Goal: Task Accomplishment & Management: Manage account settings

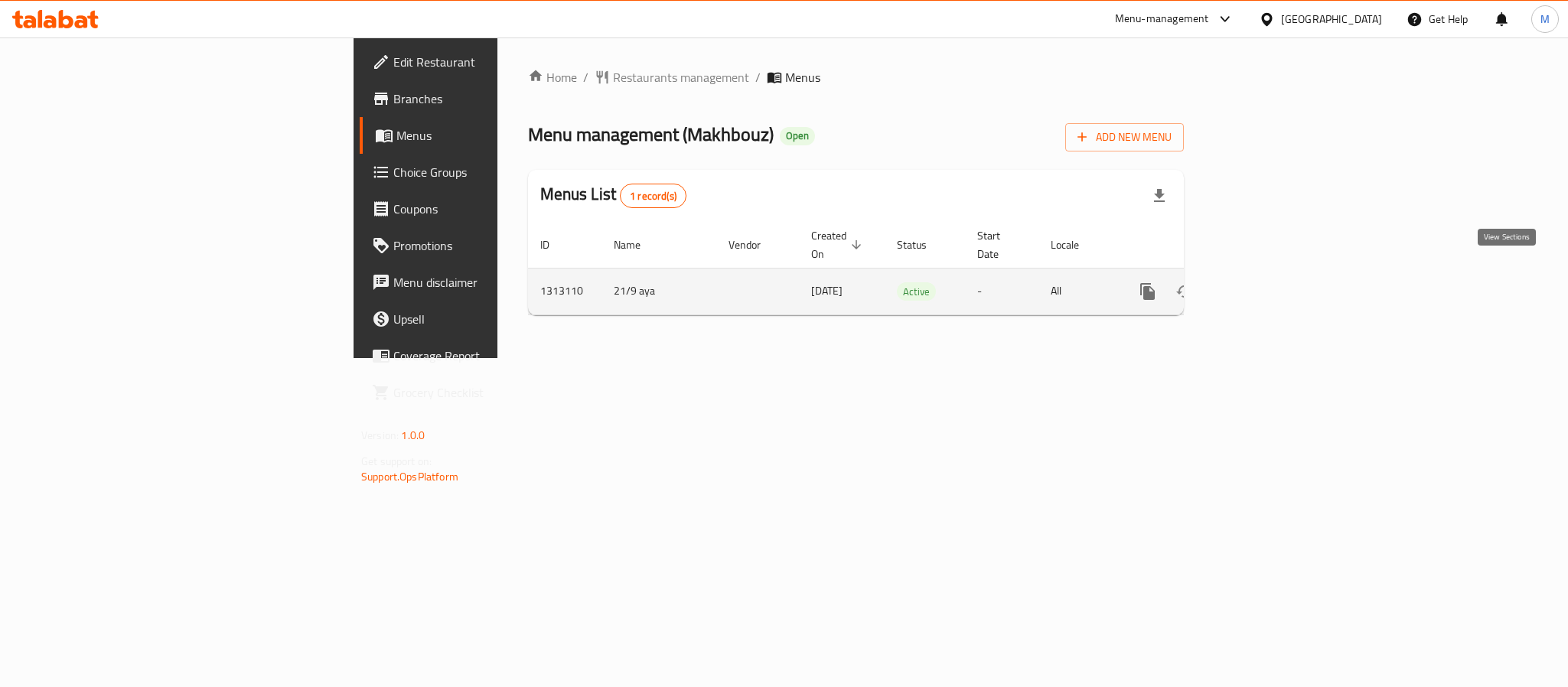
click at [1267, 283] on icon "enhanced table" at bounding box center [1258, 291] width 18 height 18
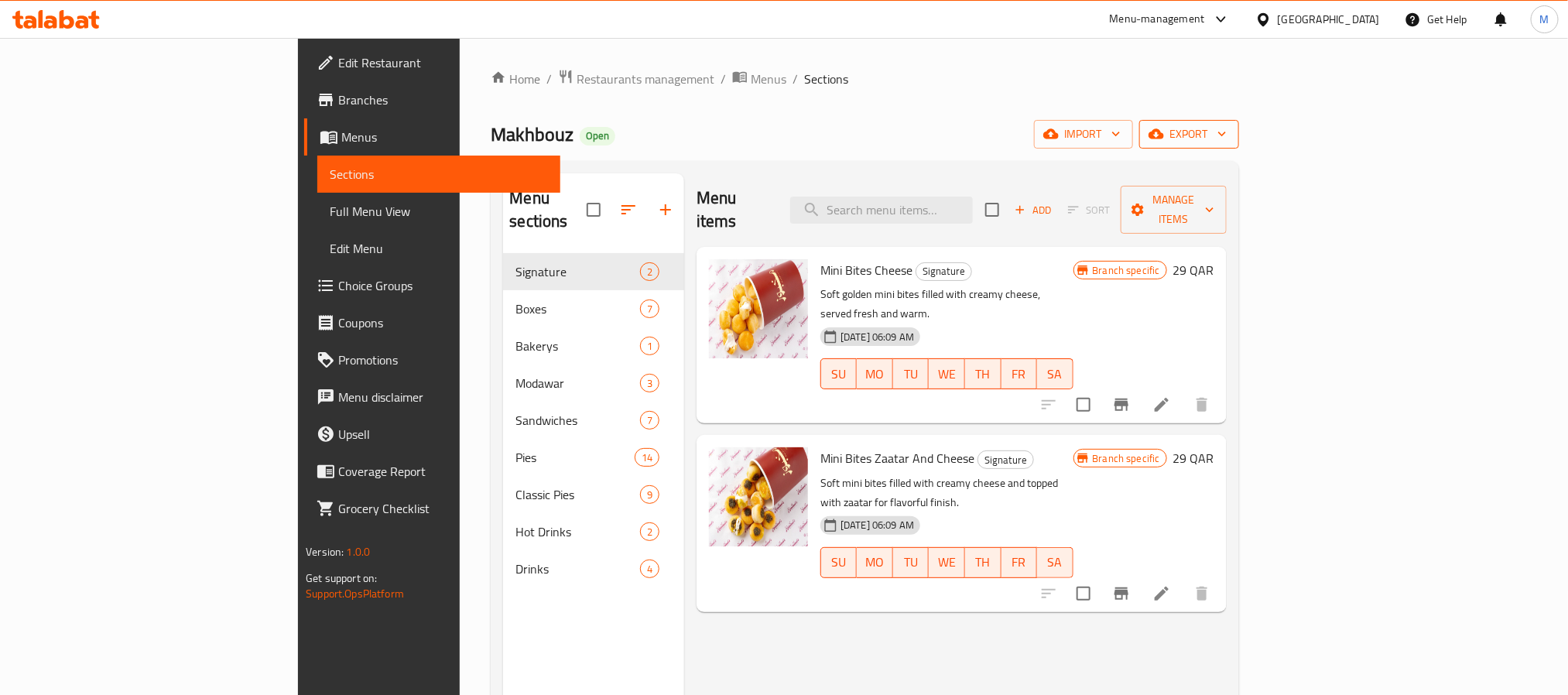
click at [1227, 132] on span "export" at bounding box center [1189, 135] width 75 height 19
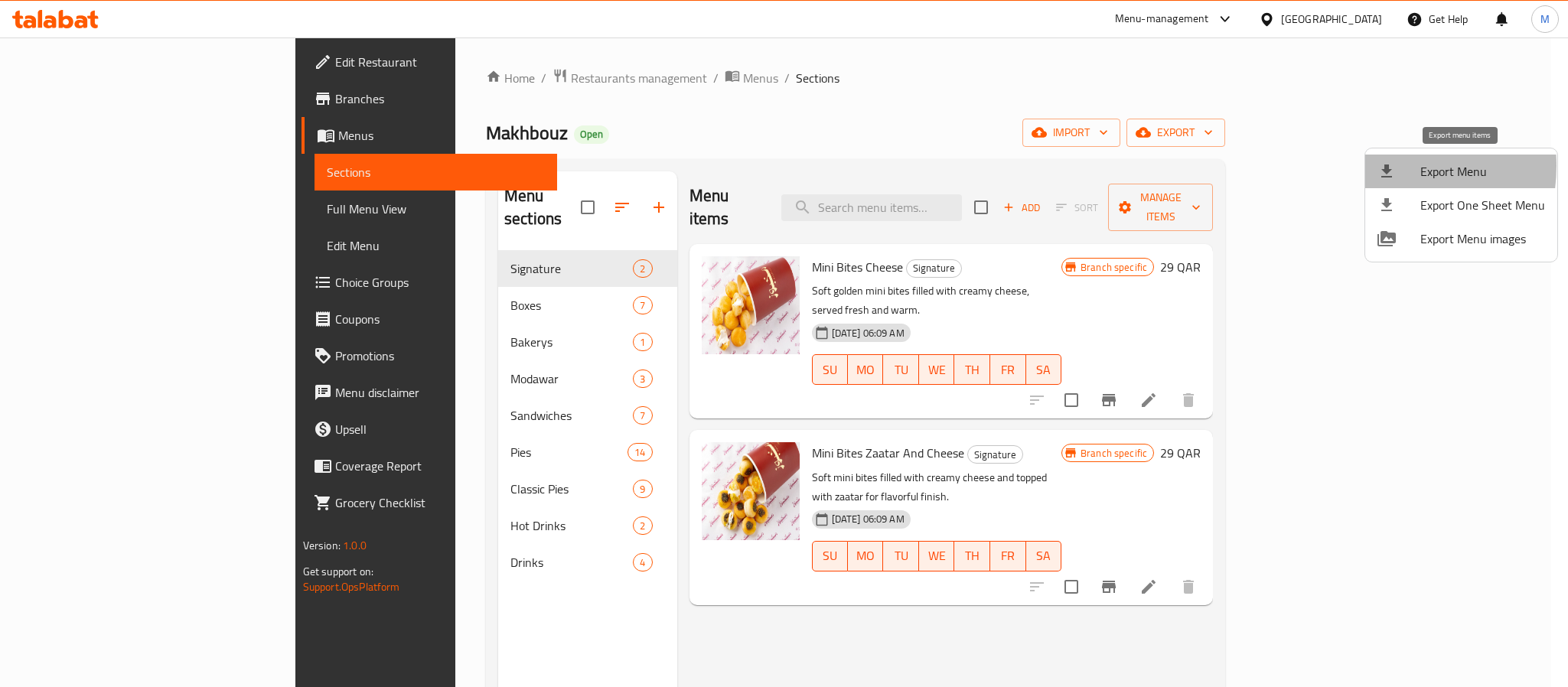
click at [1380, 166] on icon at bounding box center [1386, 171] width 18 height 18
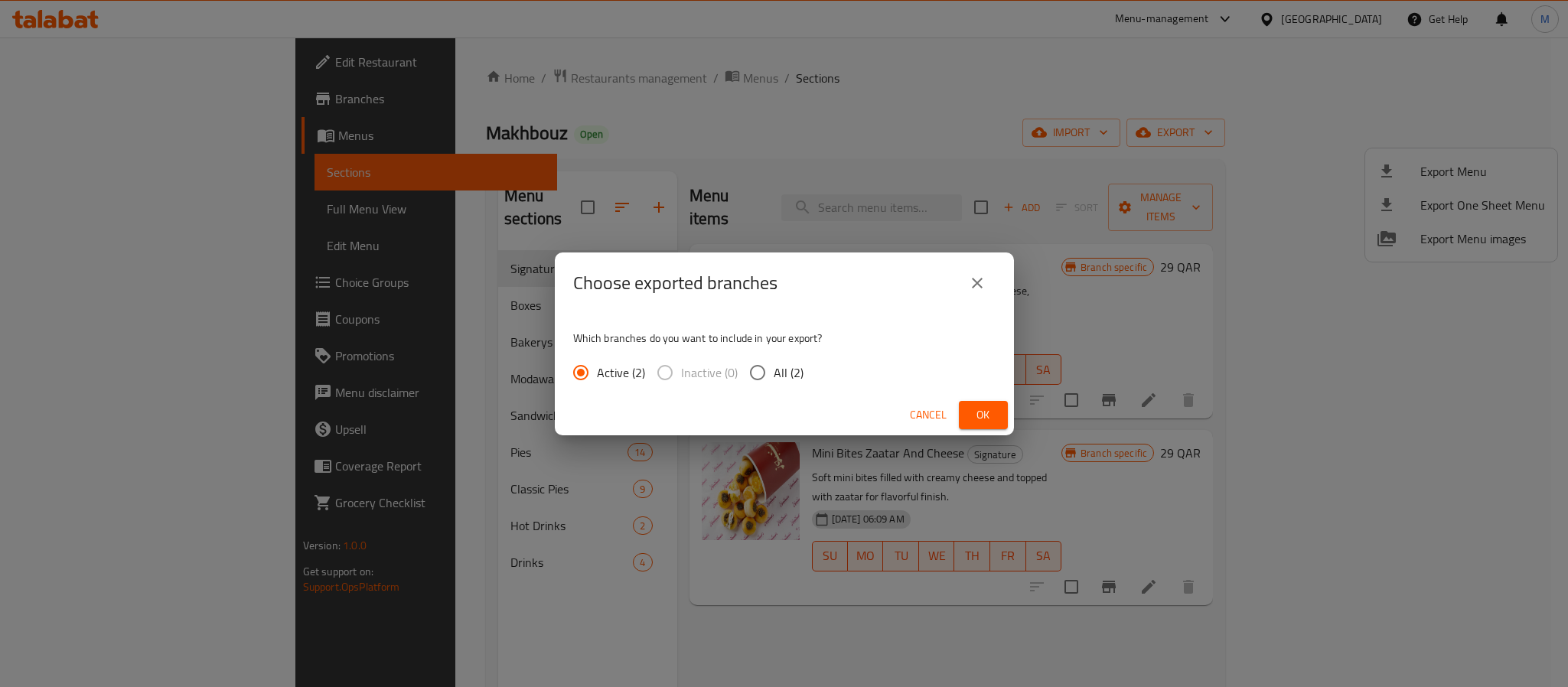
click at [786, 381] on span "All (2)" at bounding box center [789, 372] width 30 height 18
click at [774, 381] on input "All (2)" at bounding box center [757, 372] width 32 height 32
radio input "true"
click at [977, 405] on span "Ok" at bounding box center [983, 415] width 24 height 19
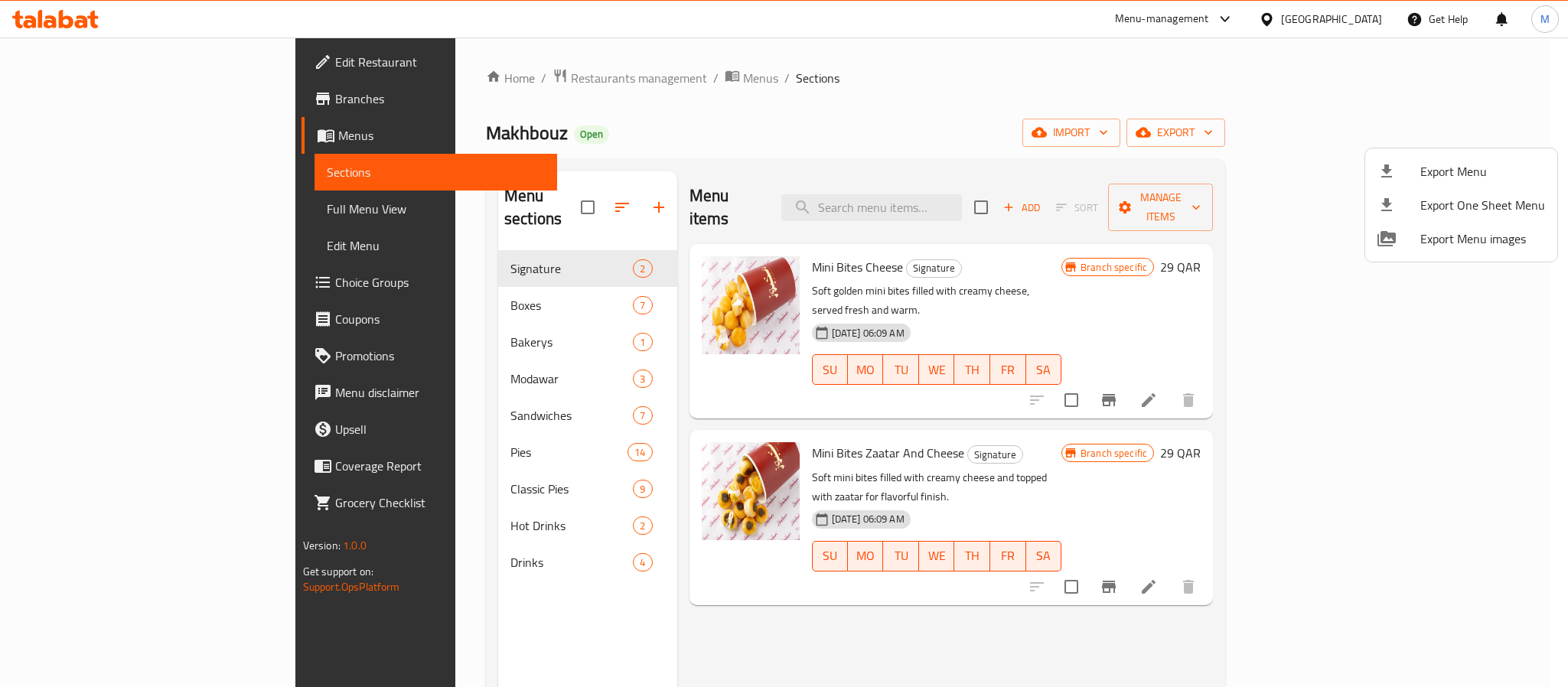
drag, startPoint x: 678, startPoint y: 175, endPoint x: 639, endPoint y: 198, distance: 45.3
click at [678, 175] on div at bounding box center [784, 343] width 1568 height 687
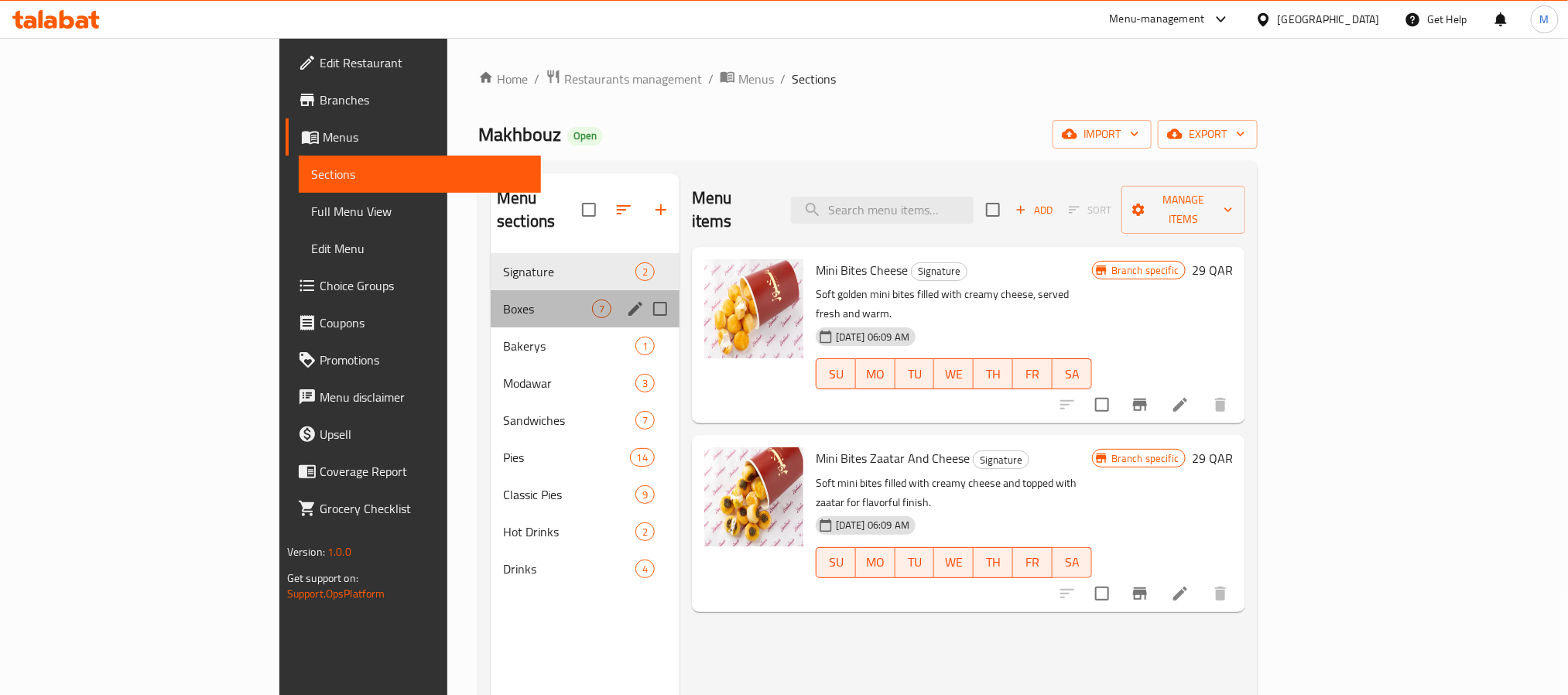
click at [517, 291] on div "Boxes 7" at bounding box center [584, 309] width 189 height 37
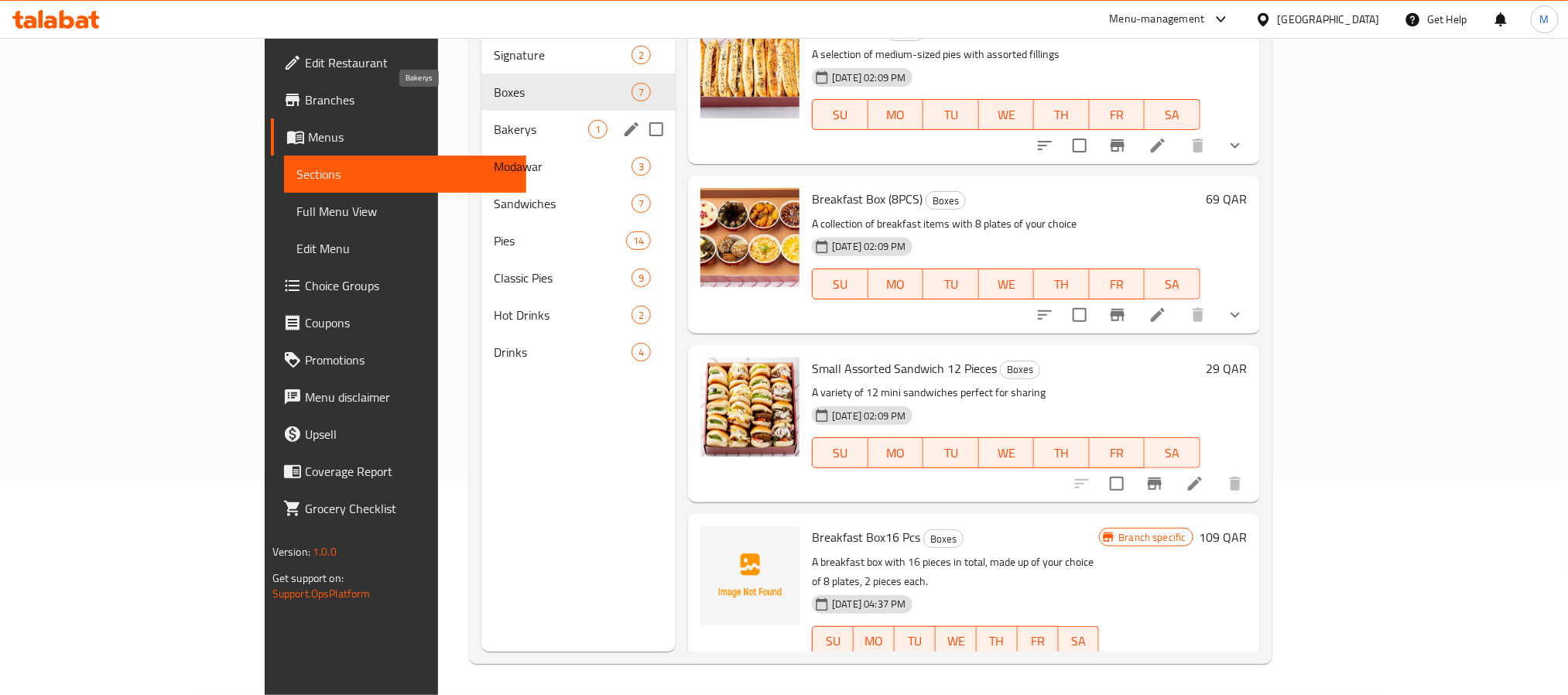
click at [493, 120] on span "Bakerys" at bounding box center [540, 129] width 95 height 18
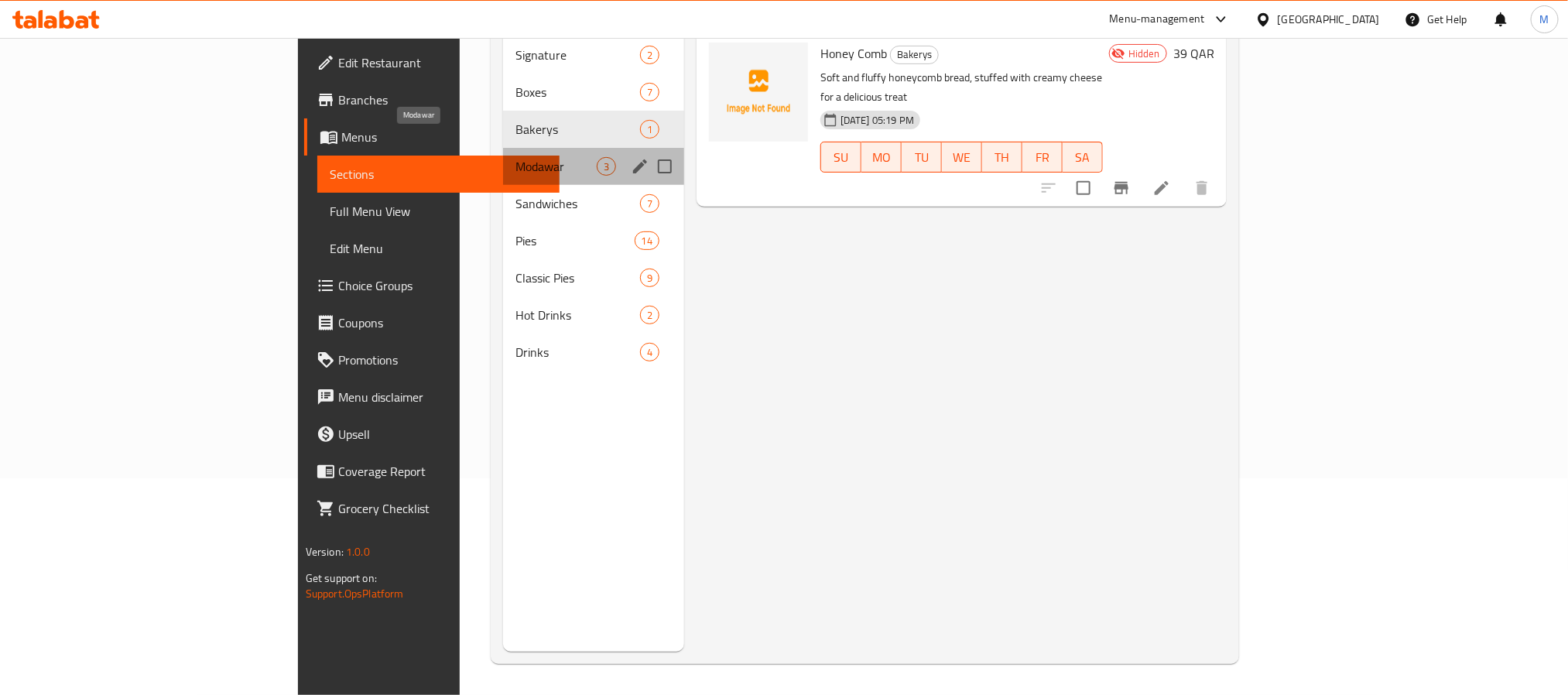
click at [516, 157] on span "Modawar" at bounding box center [556, 166] width 81 height 18
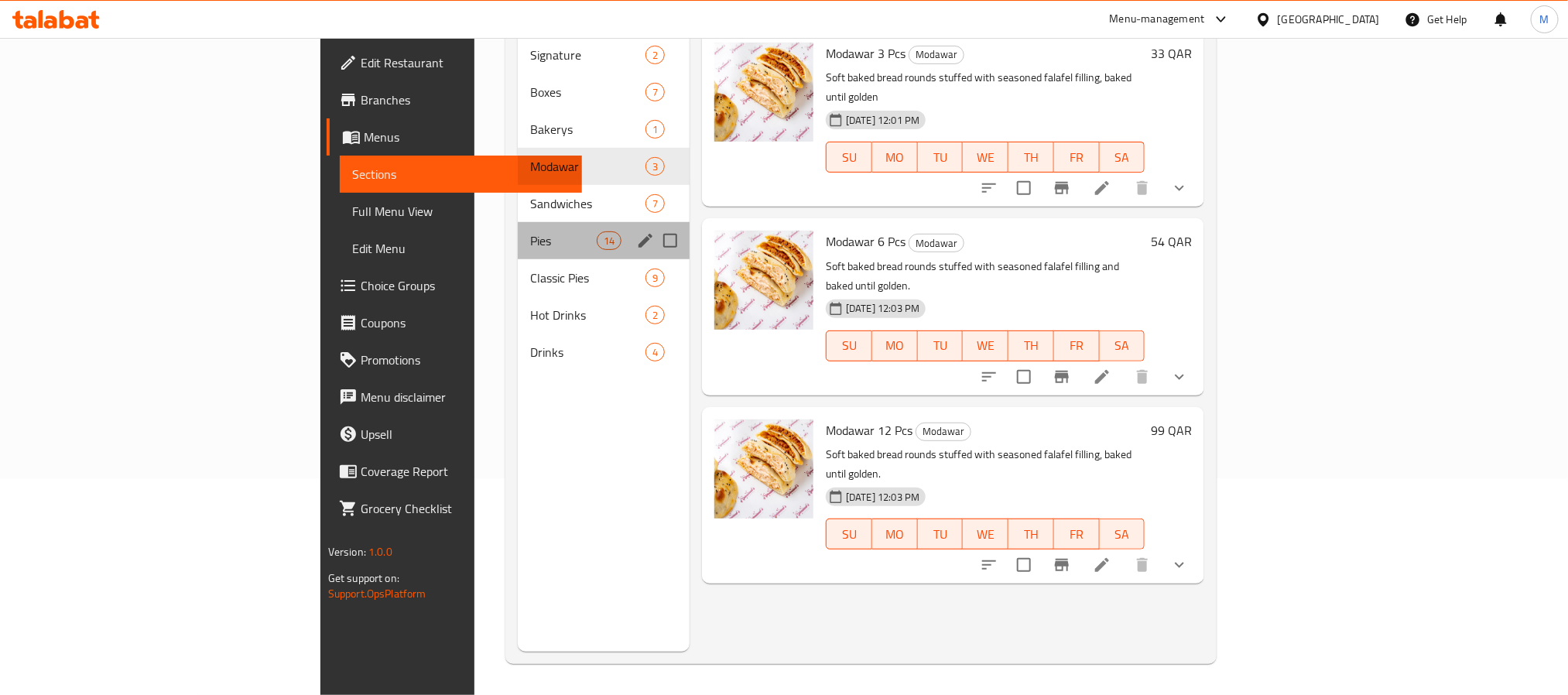
click at [517, 222] on div "Pies 14" at bounding box center [603, 240] width 172 height 37
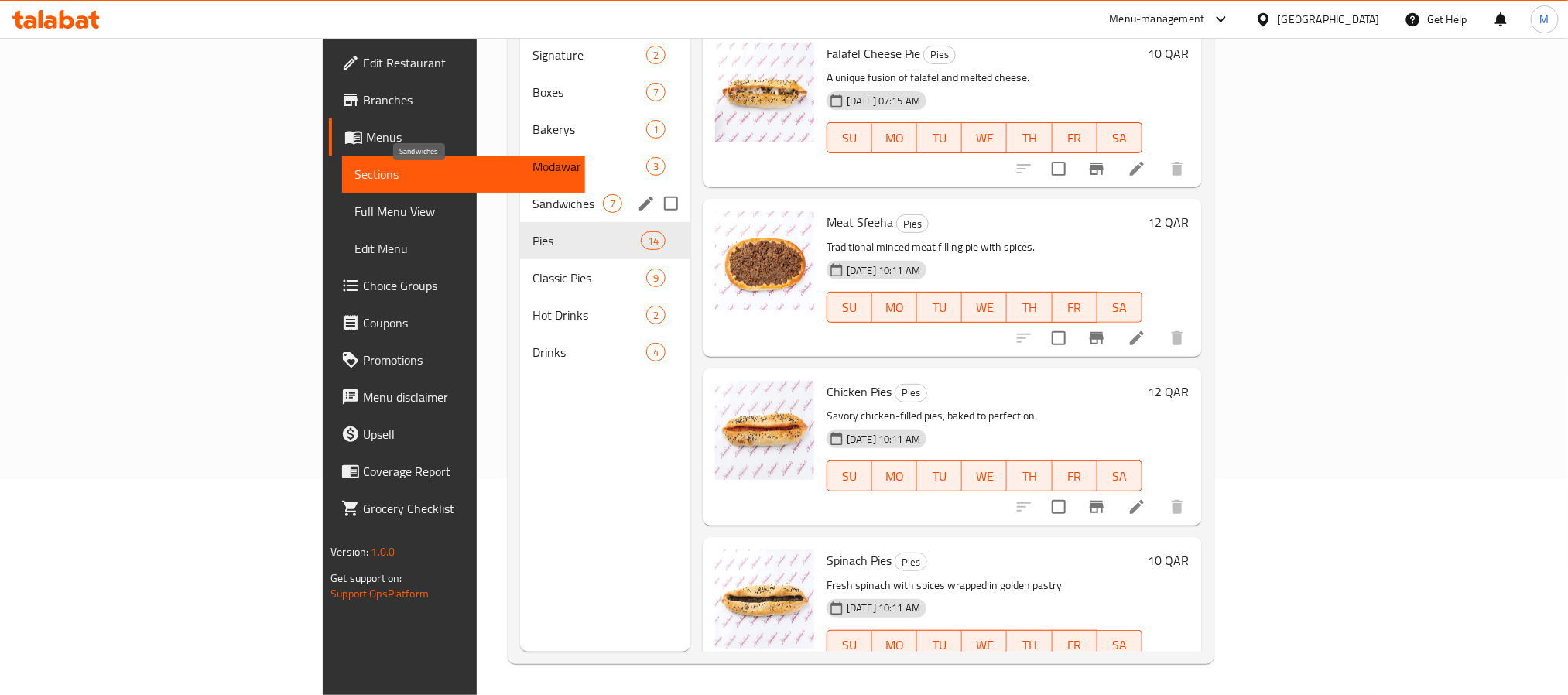
click at [532, 194] on span "Sandwiches" at bounding box center [568, 203] width 70 height 18
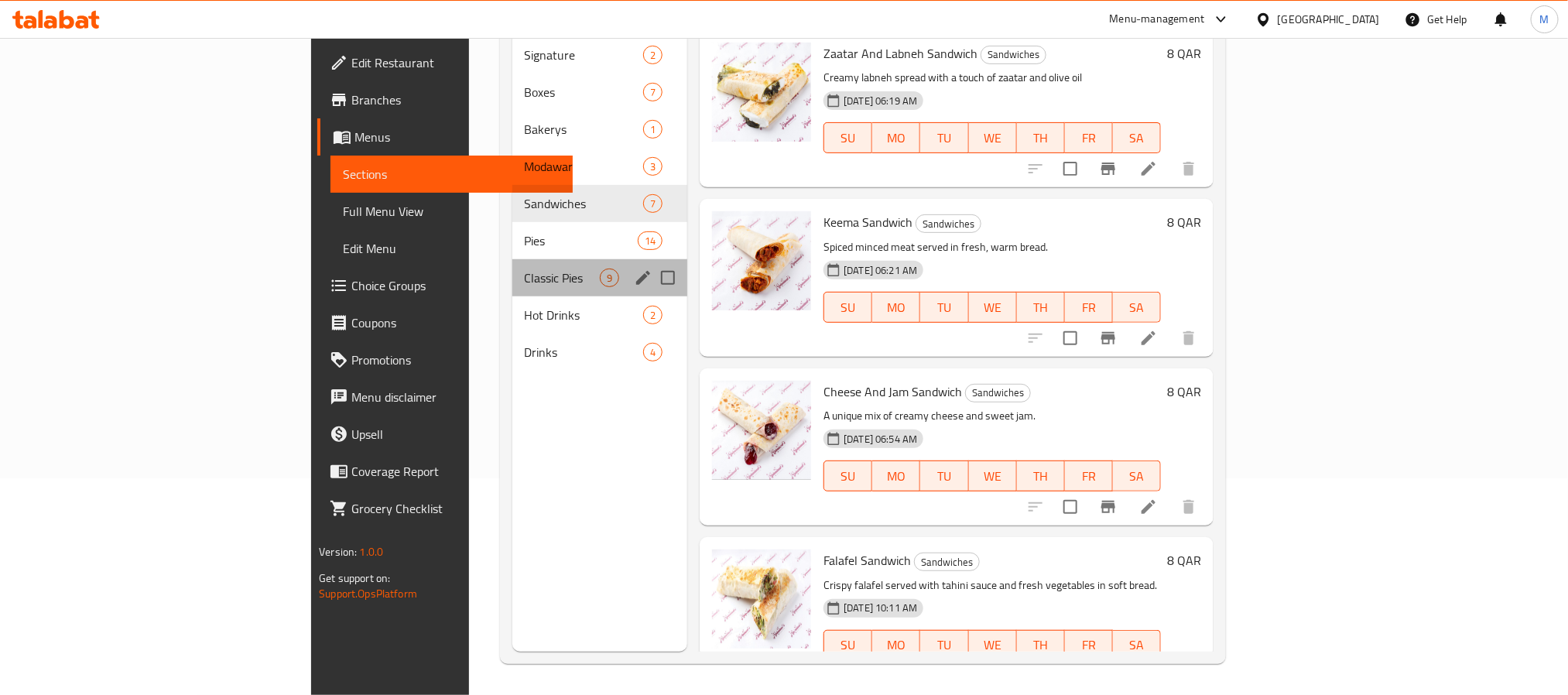
click at [513, 260] on div "Classic Pies 9" at bounding box center [600, 278] width 176 height 37
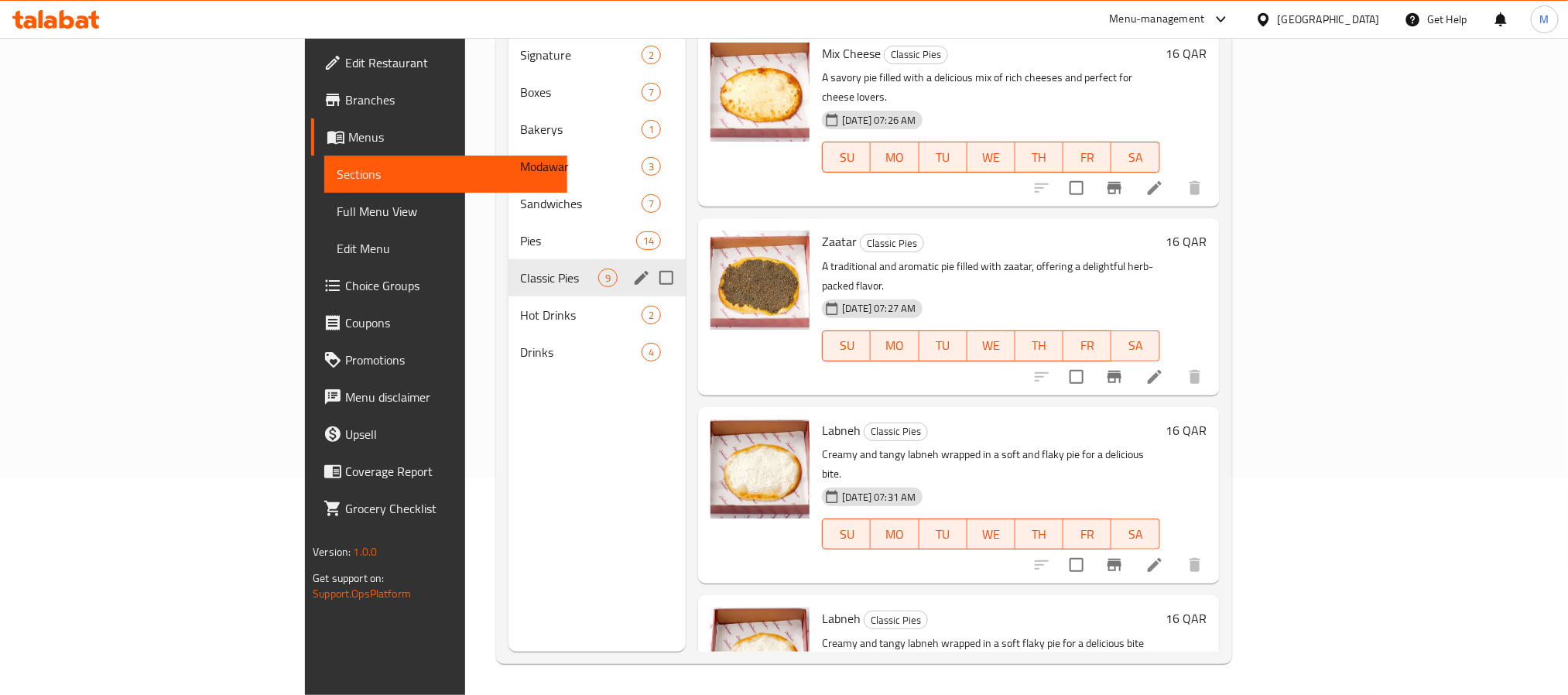
click at [509, 271] on div "Classic Pies 9" at bounding box center [598, 278] width 178 height 37
click at [521, 306] on span "Hot Drinks" at bounding box center [560, 314] width 78 height 18
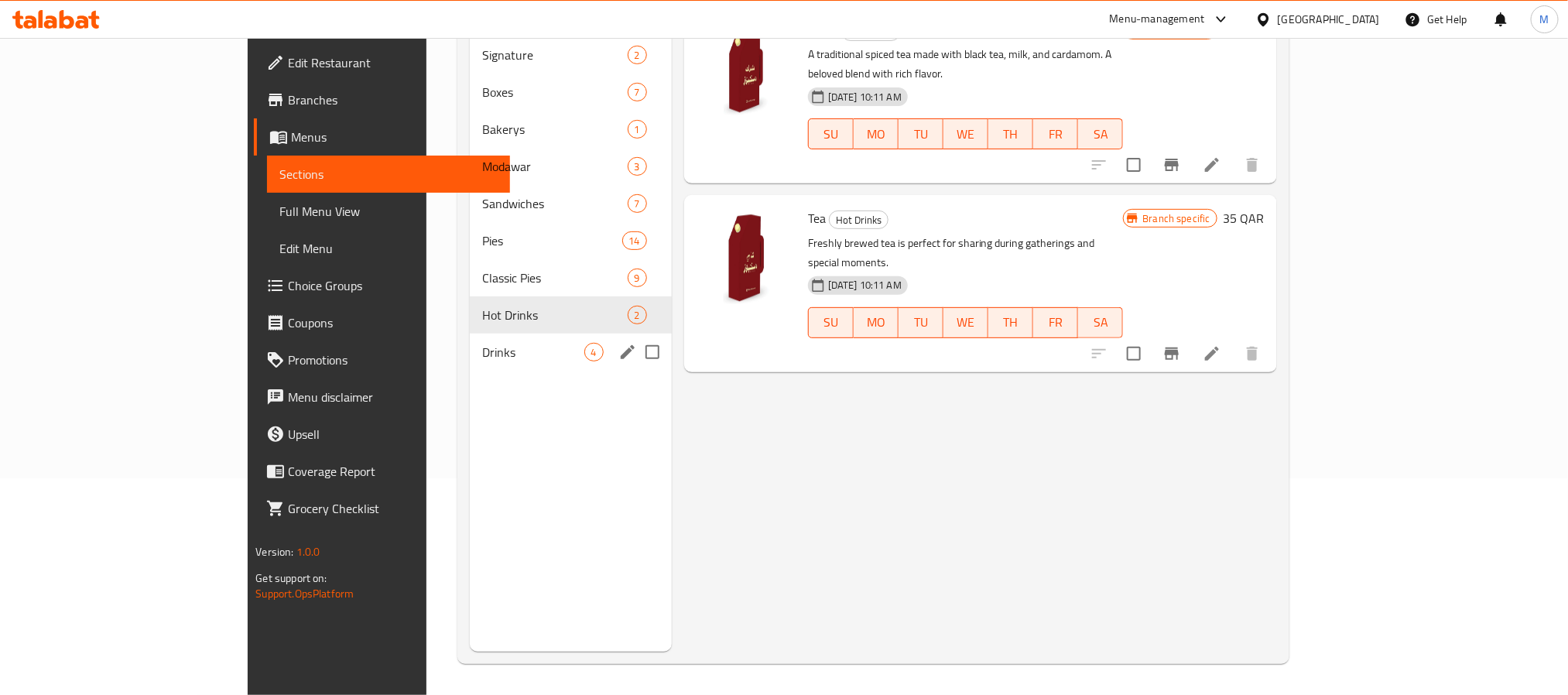
click at [470, 334] on div "Drinks 4" at bounding box center [571, 352] width 202 height 37
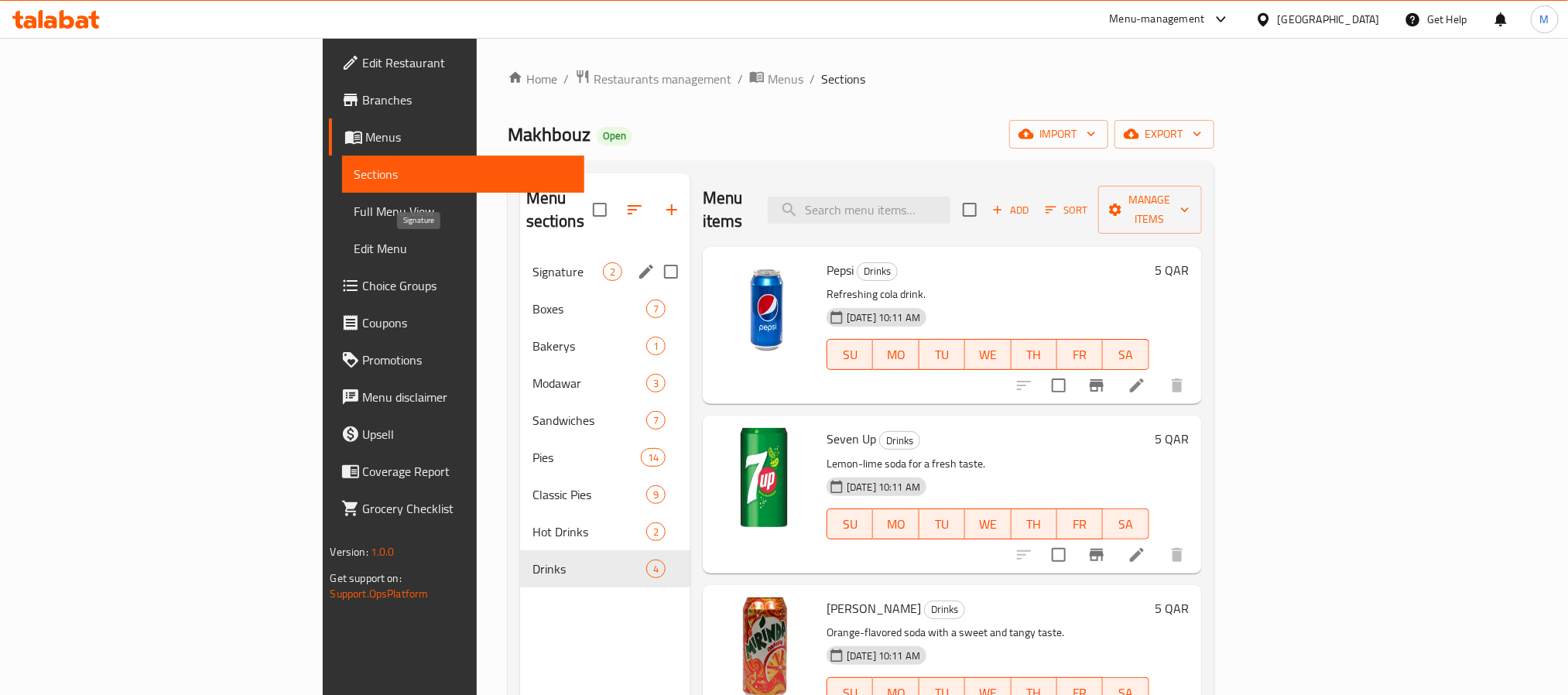
click at [532, 263] on span "Signature" at bounding box center [568, 271] width 70 height 18
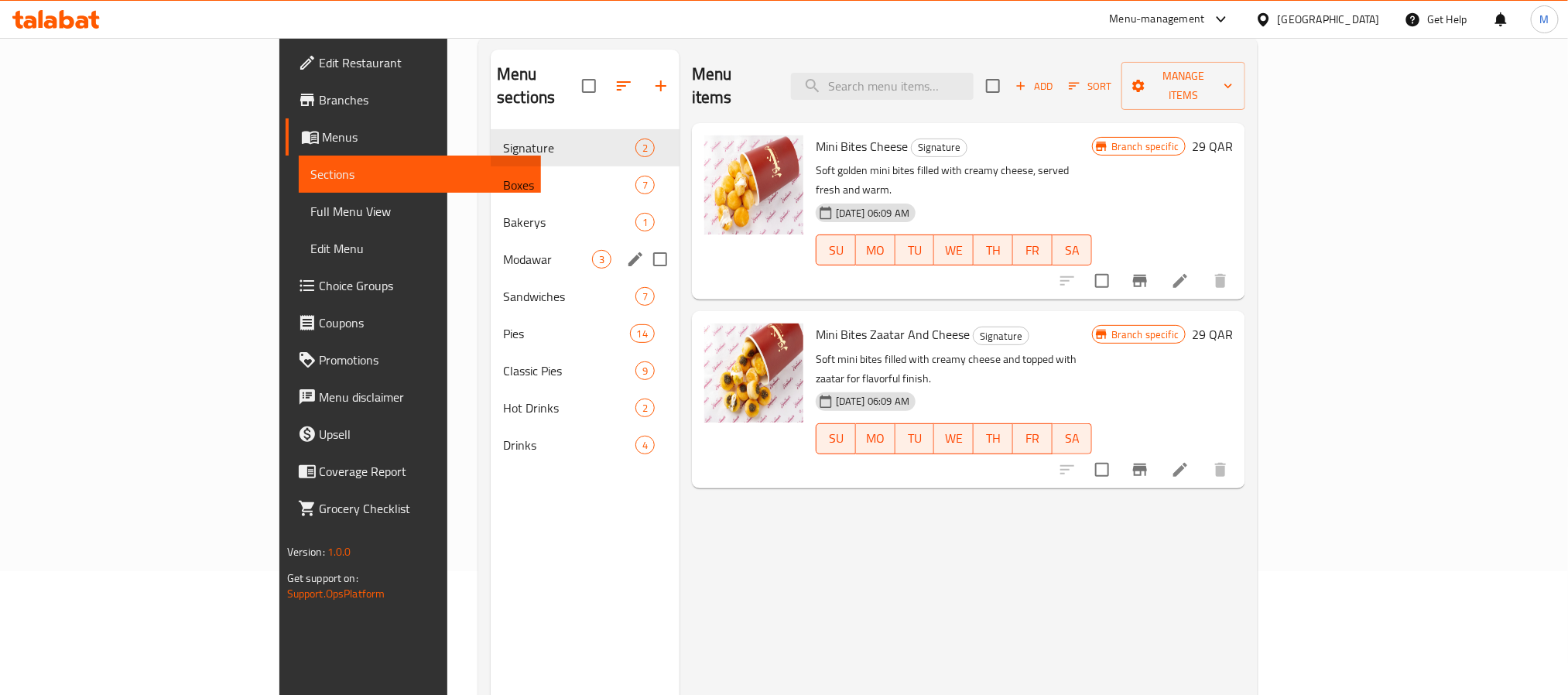
scroll to position [217, 0]
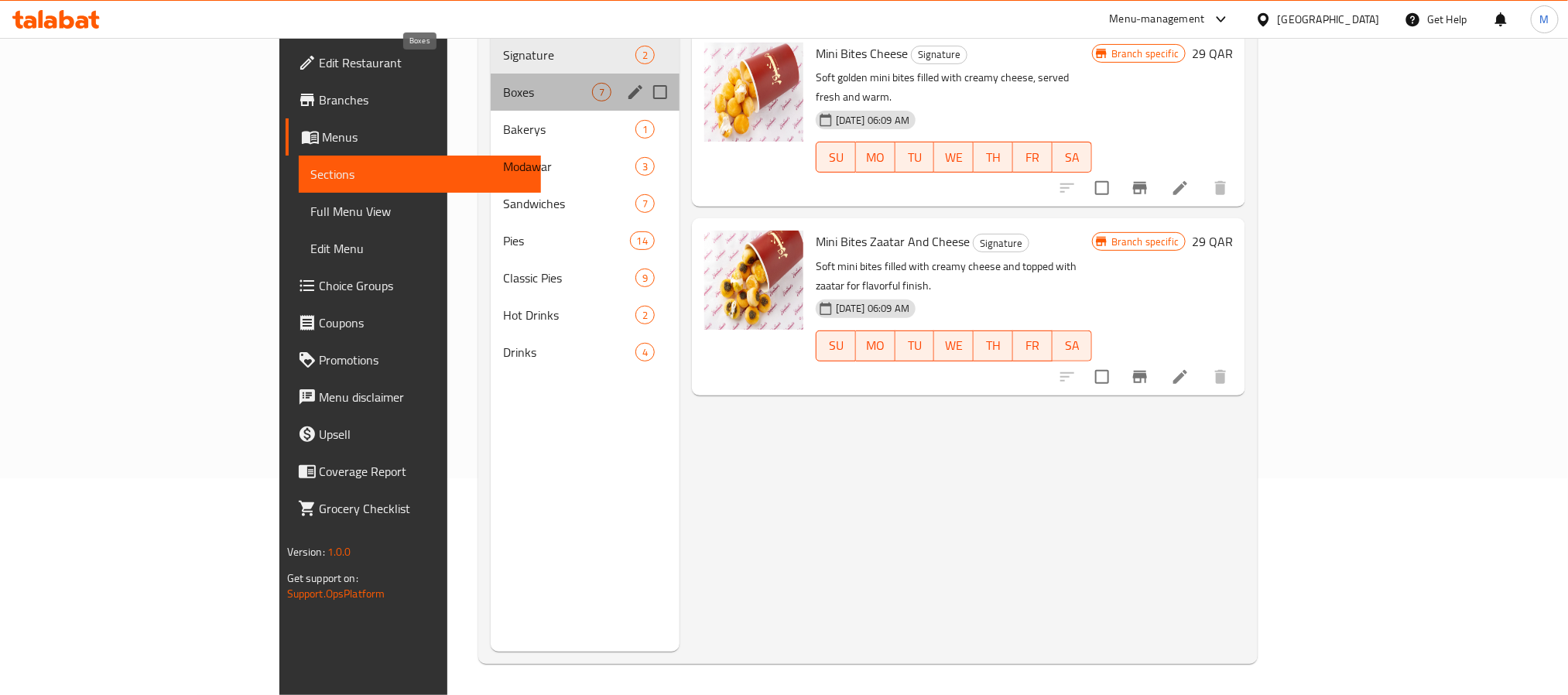
click at [503, 83] on span "Boxes" at bounding box center [548, 92] width 89 height 18
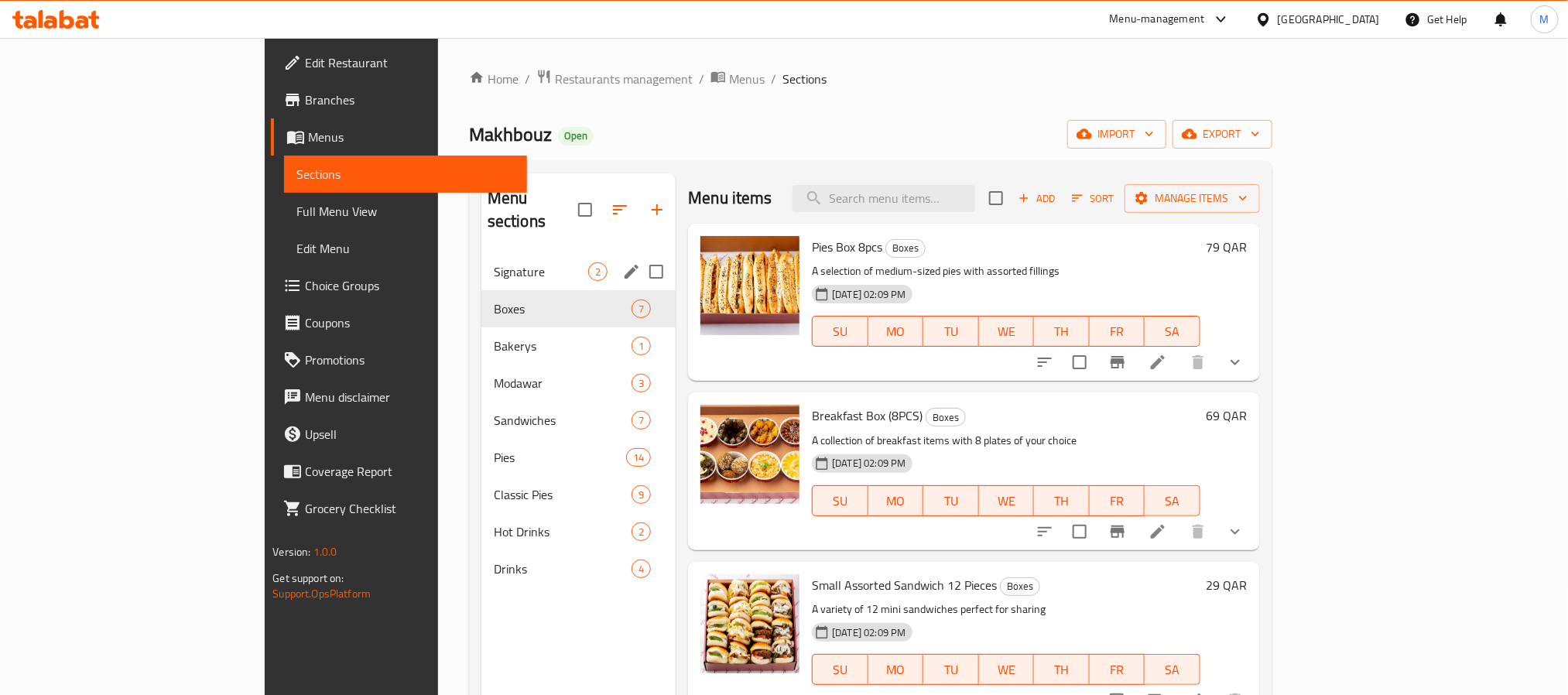
click at [484, 259] on div "Signature 2" at bounding box center [579, 271] width 194 height 37
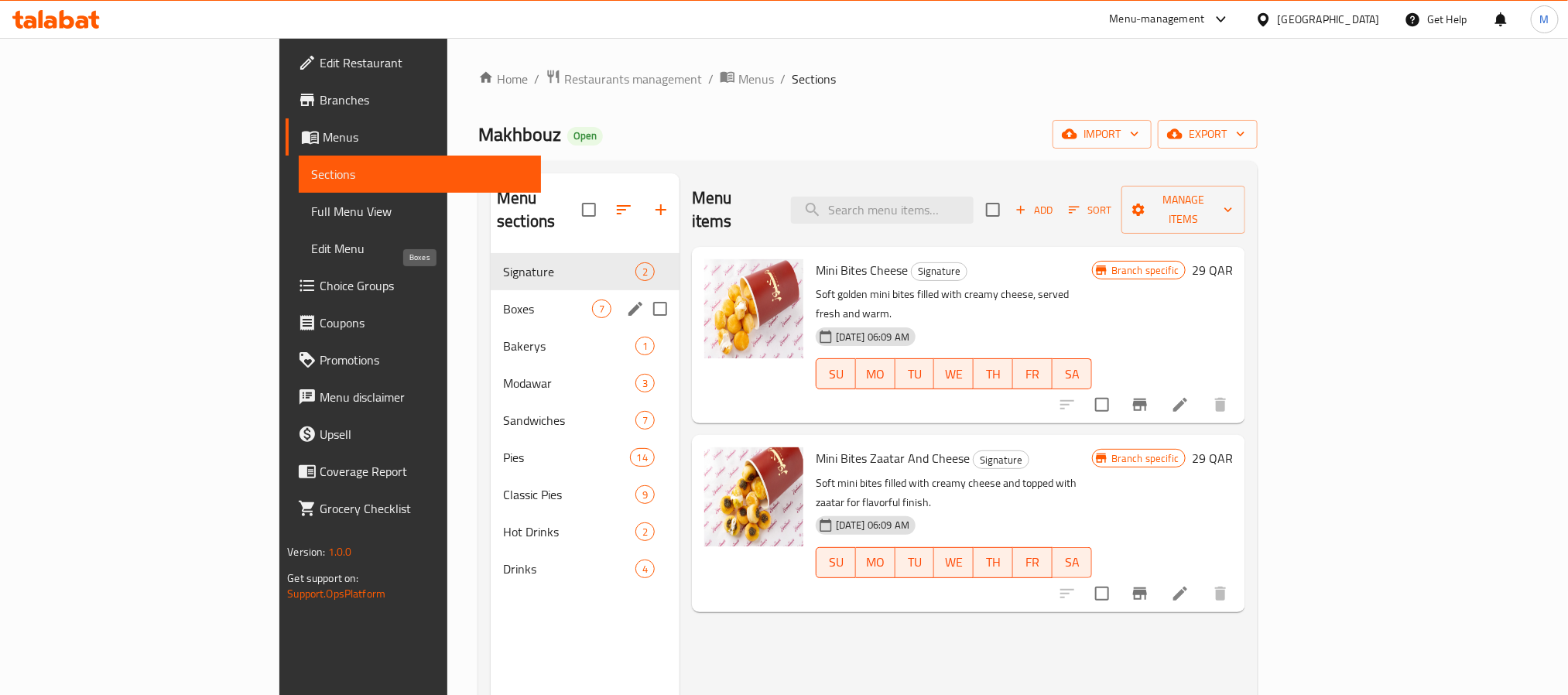
click at [503, 299] on span "Boxes" at bounding box center [548, 308] width 89 height 18
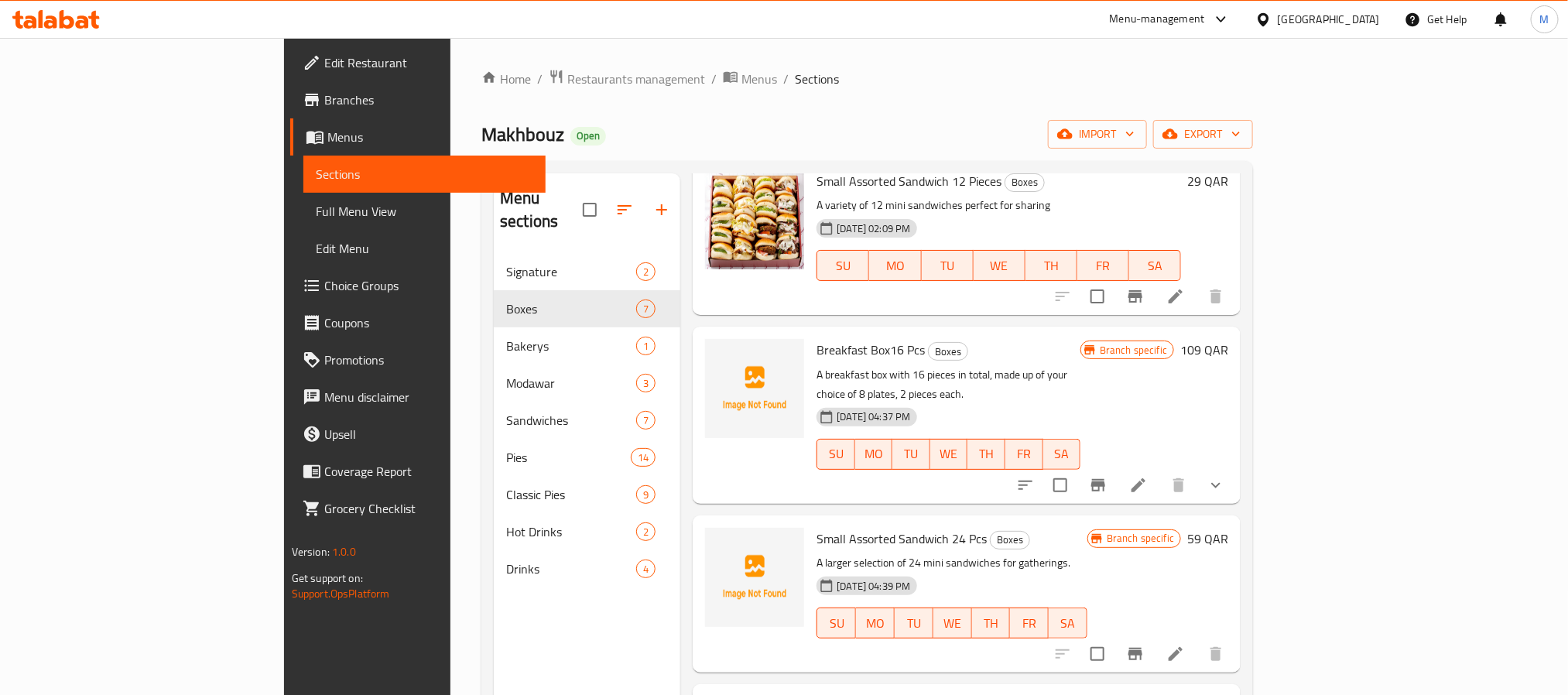
scroll to position [464, 0]
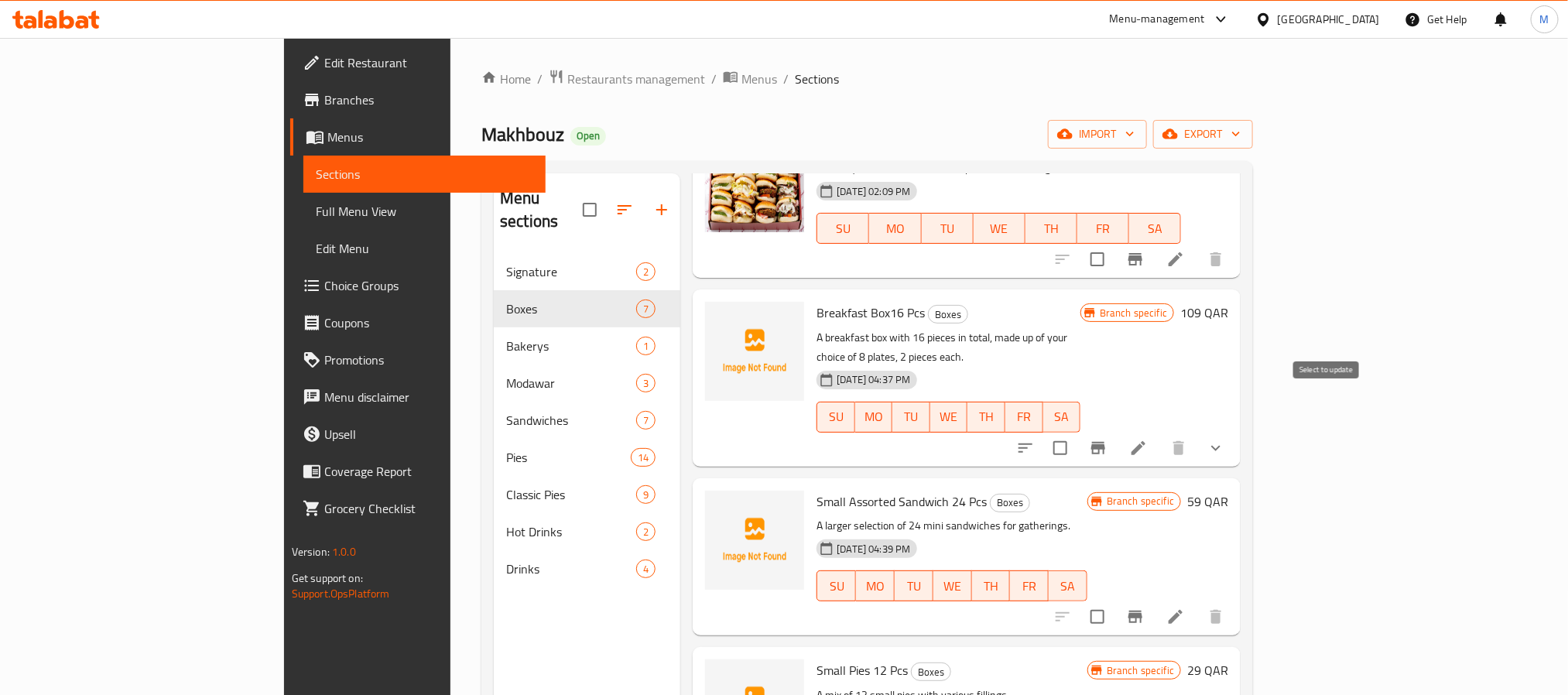
click at [1076, 432] on input "checkbox" at bounding box center [1060, 448] width 33 height 33
checkbox input "true"
click at [1114, 601] on input "checkbox" at bounding box center [1097, 617] width 33 height 33
checkbox input "true"
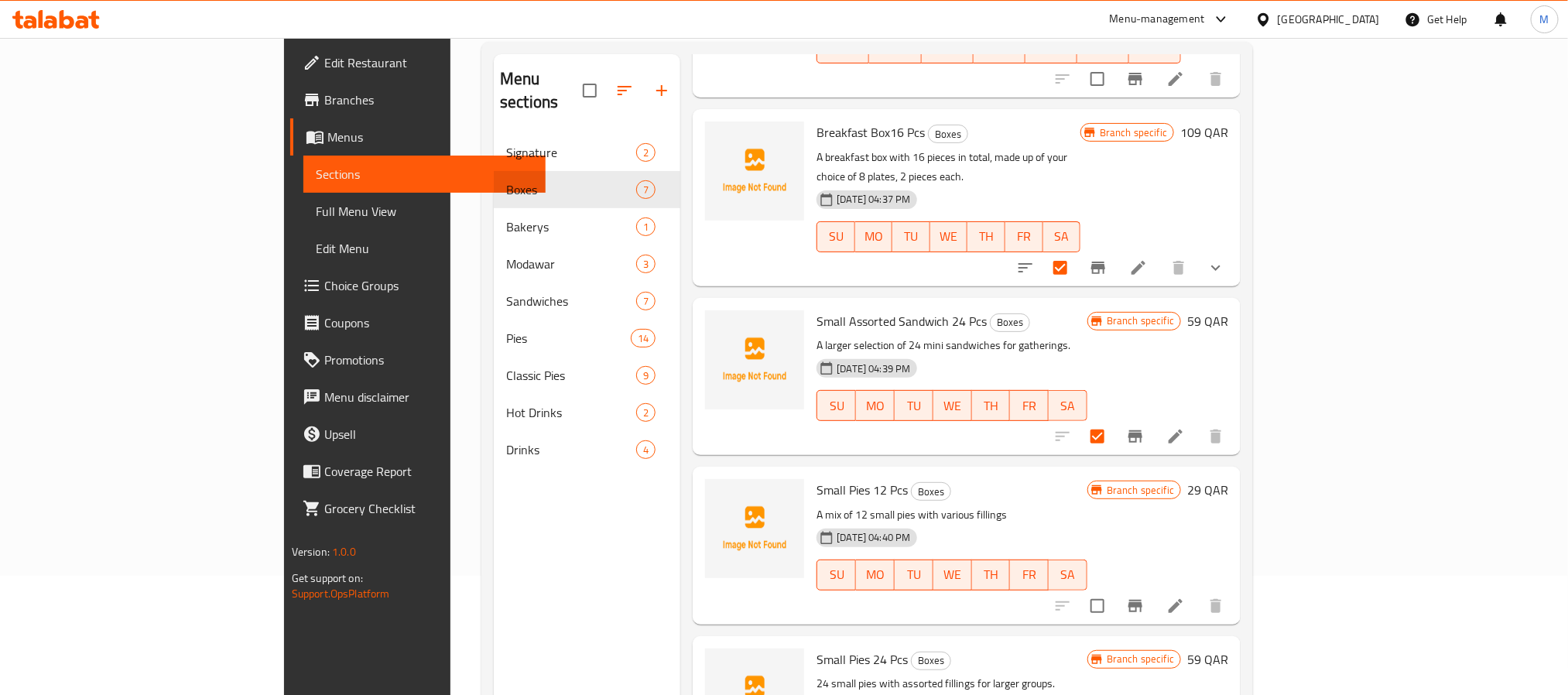
scroll to position [217, 0]
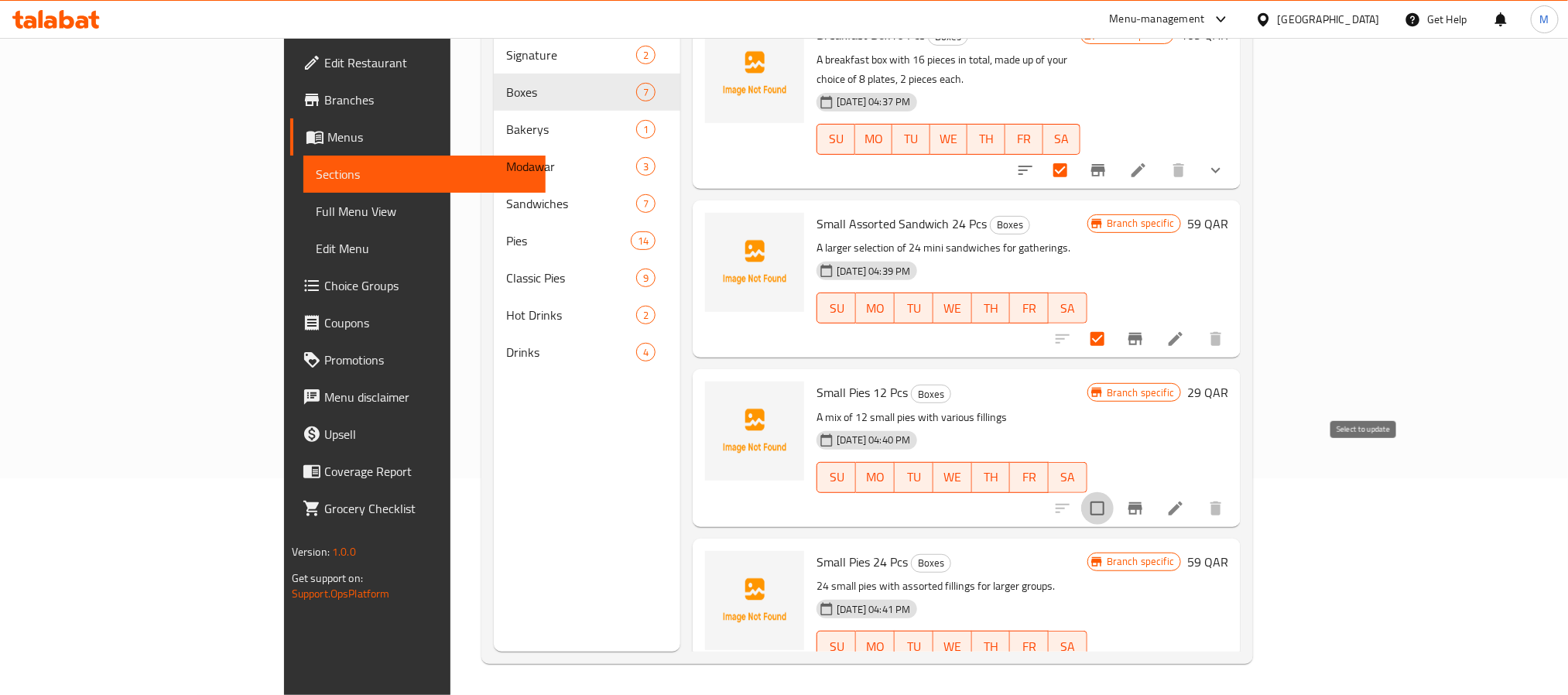
click at [1114, 492] on input "checkbox" at bounding box center [1097, 508] width 33 height 33
checkbox input "true"
drag, startPoint x: 1372, startPoint y: 639, endPoint x: 1336, endPoint y: 580, distance: 69.1
click at [1114, 661] on input "checkbox" at bounding box center [1097, 677] width 33 height 33
checkbox input "true"
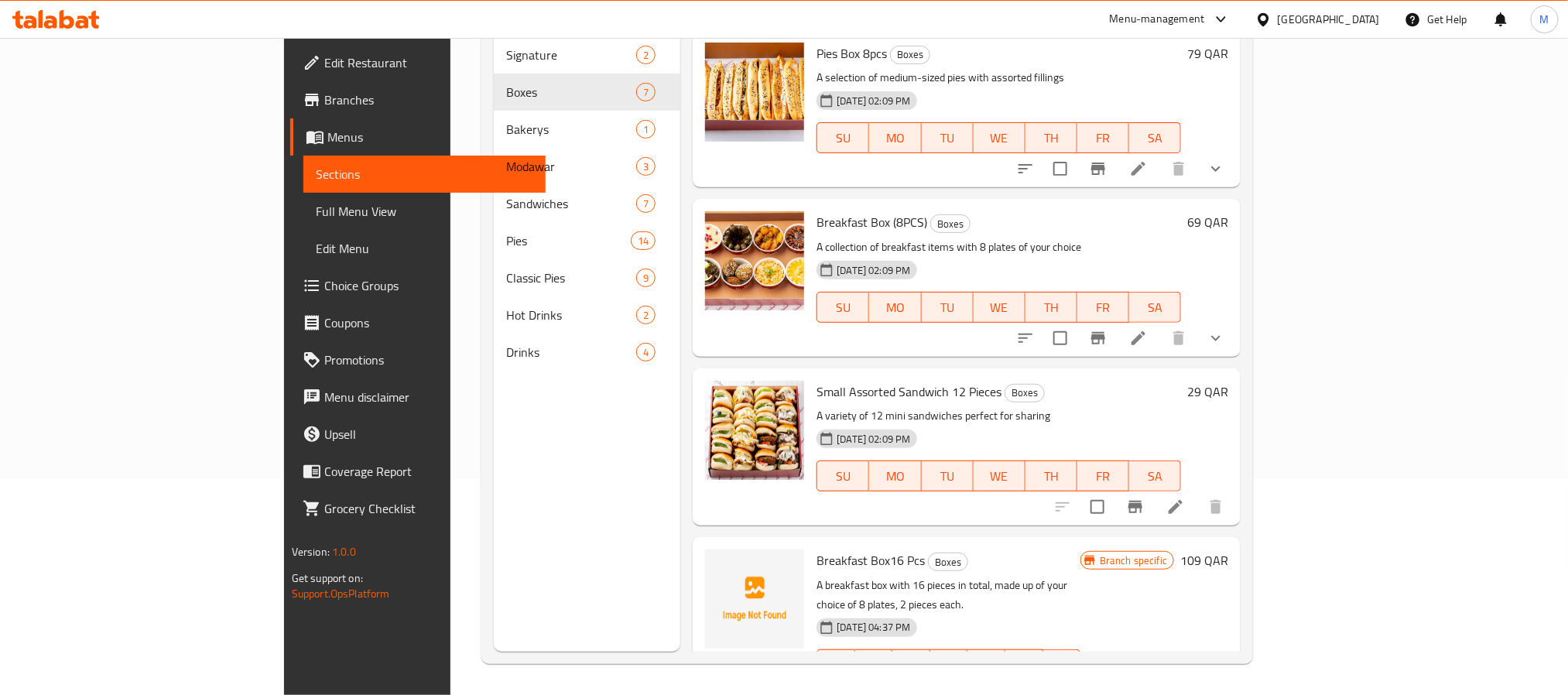
scroll to position [0, 0]
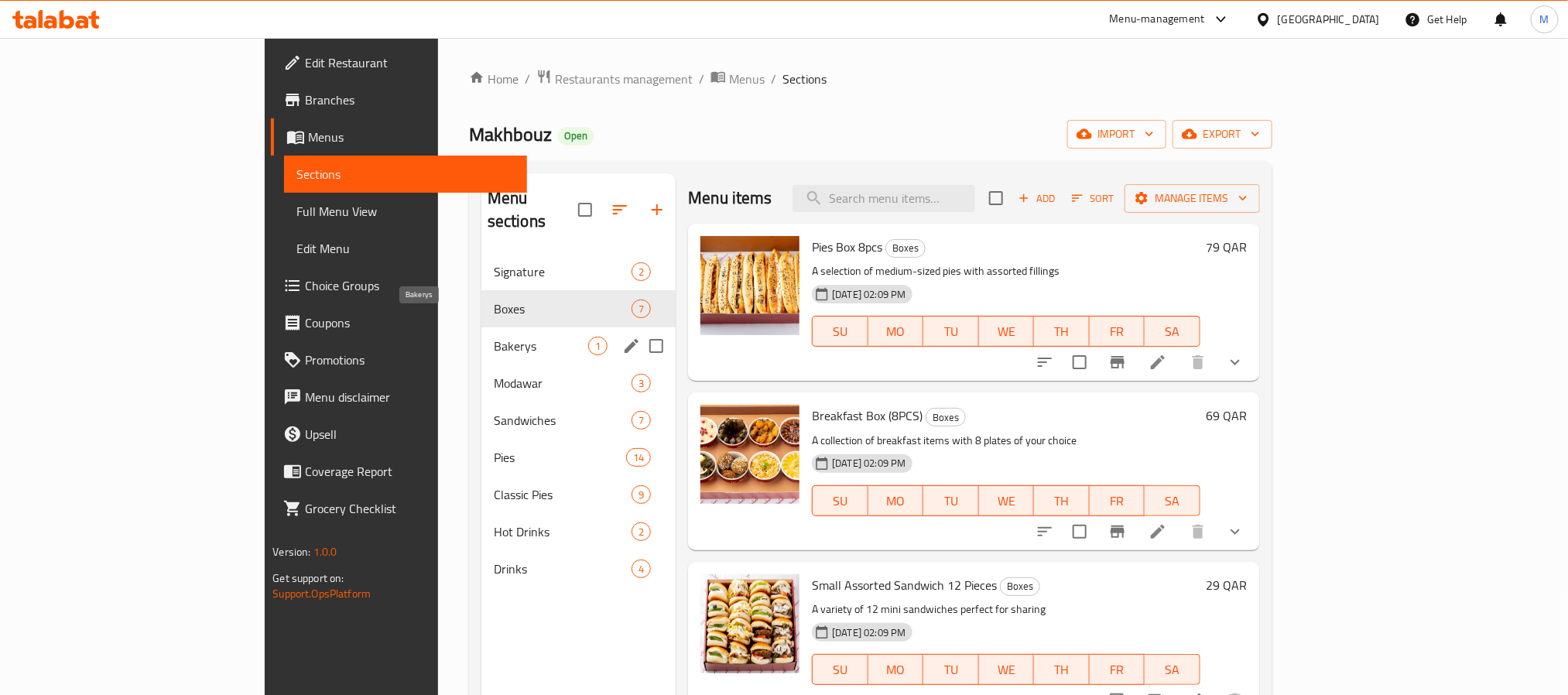
click at [493, 337] on span "Bakerys" at bounding box center [540, 346] width 95 height 18
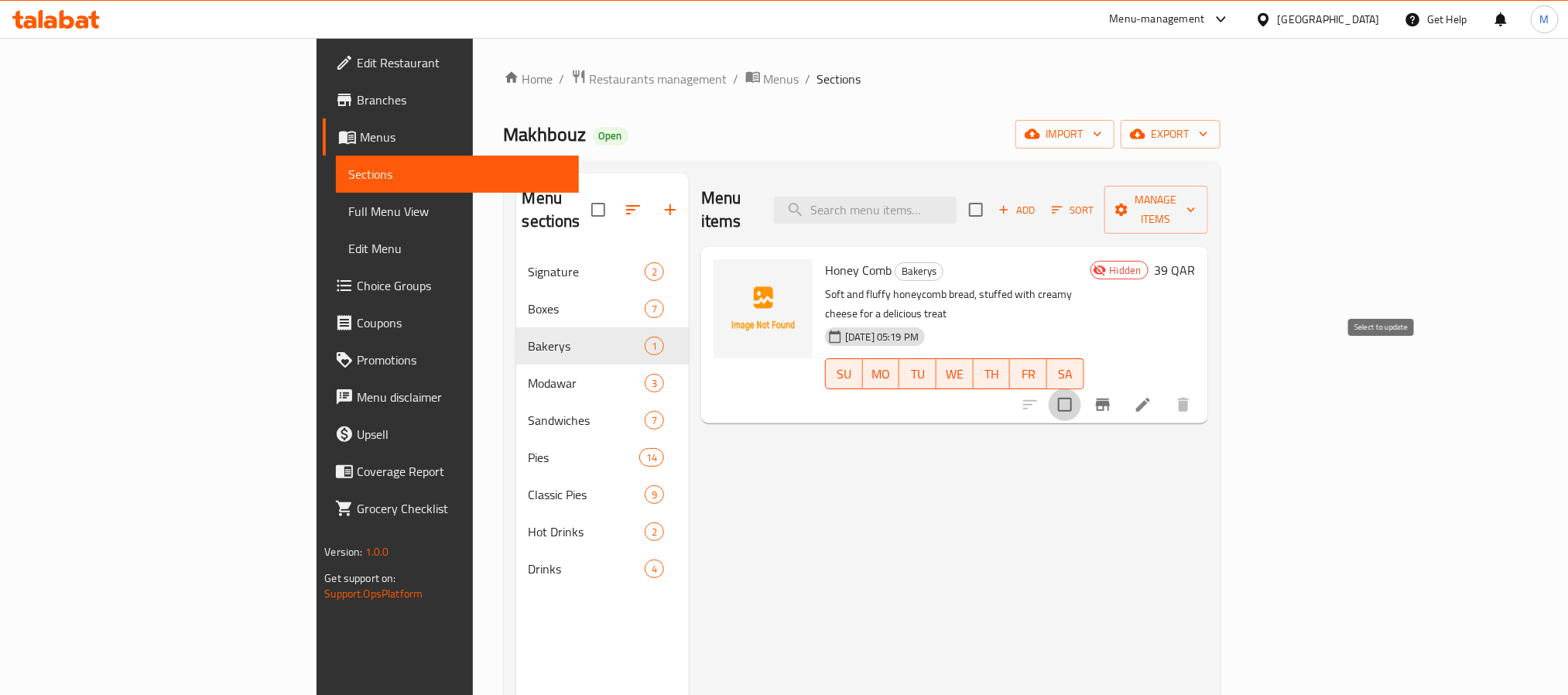
click at [1081, 388] on input "checkbox" at bounding box center [1064, 404] width 33 height 33
checkbox input "true"
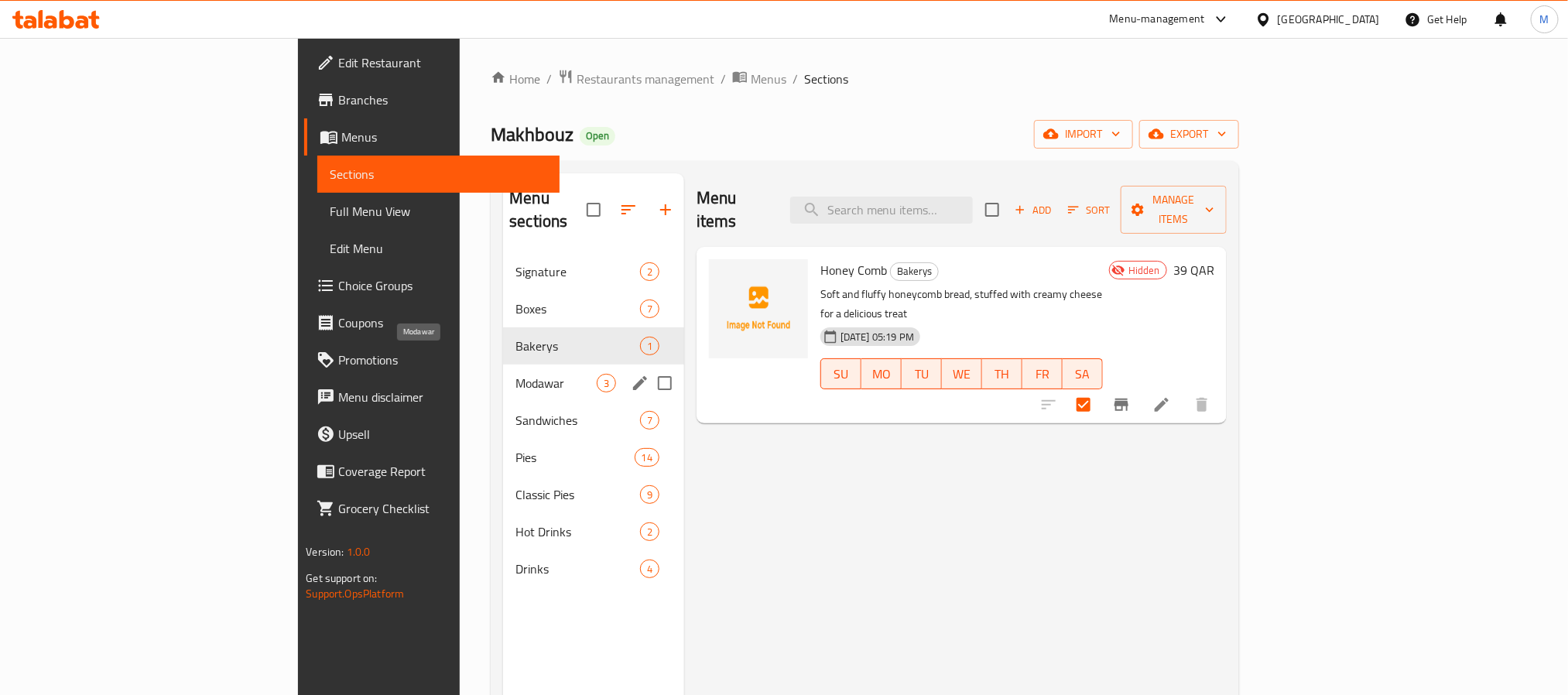
click at [516, 374] on span "Modawar" at bounding box center [556, 383] width 81 height 18
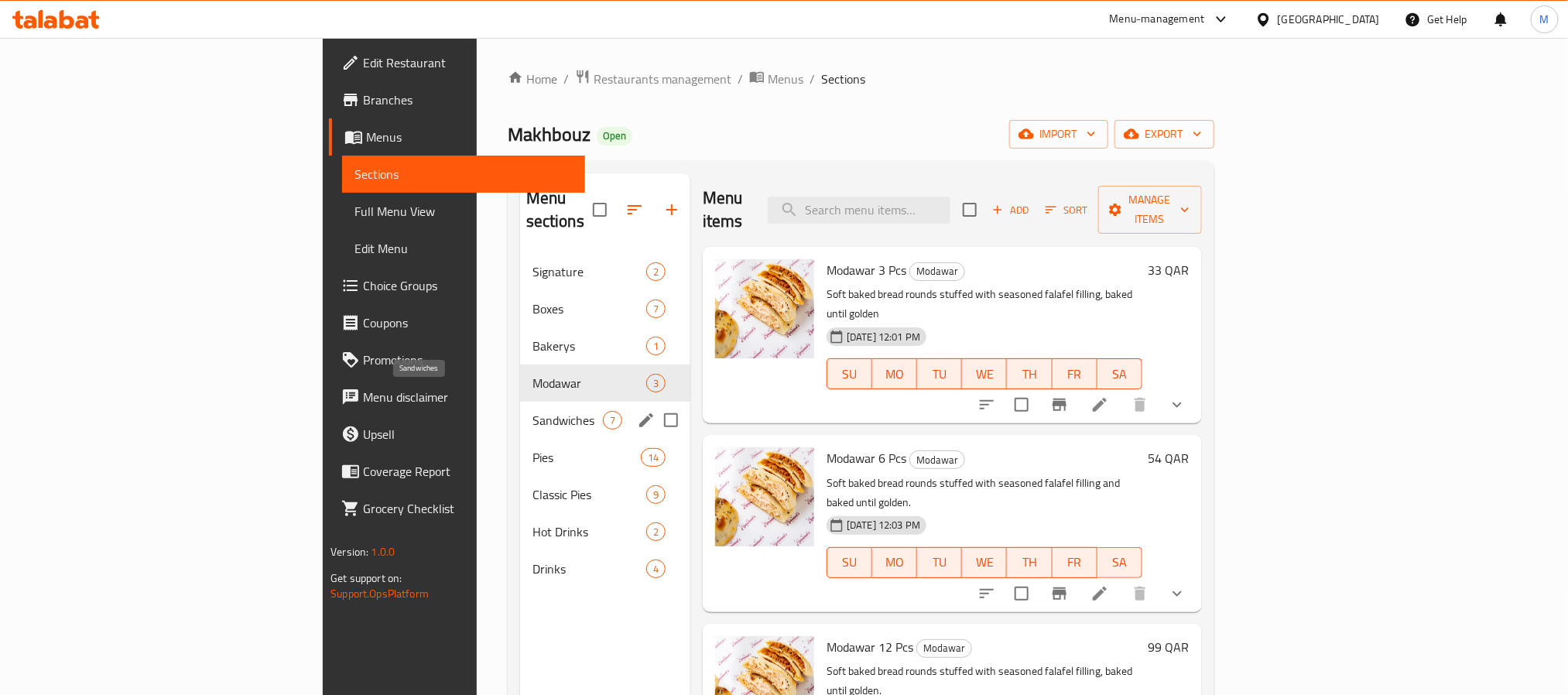
click at [532, 411] on span "Sandwiches" at bounding box center [568, 420] width 70 height 18
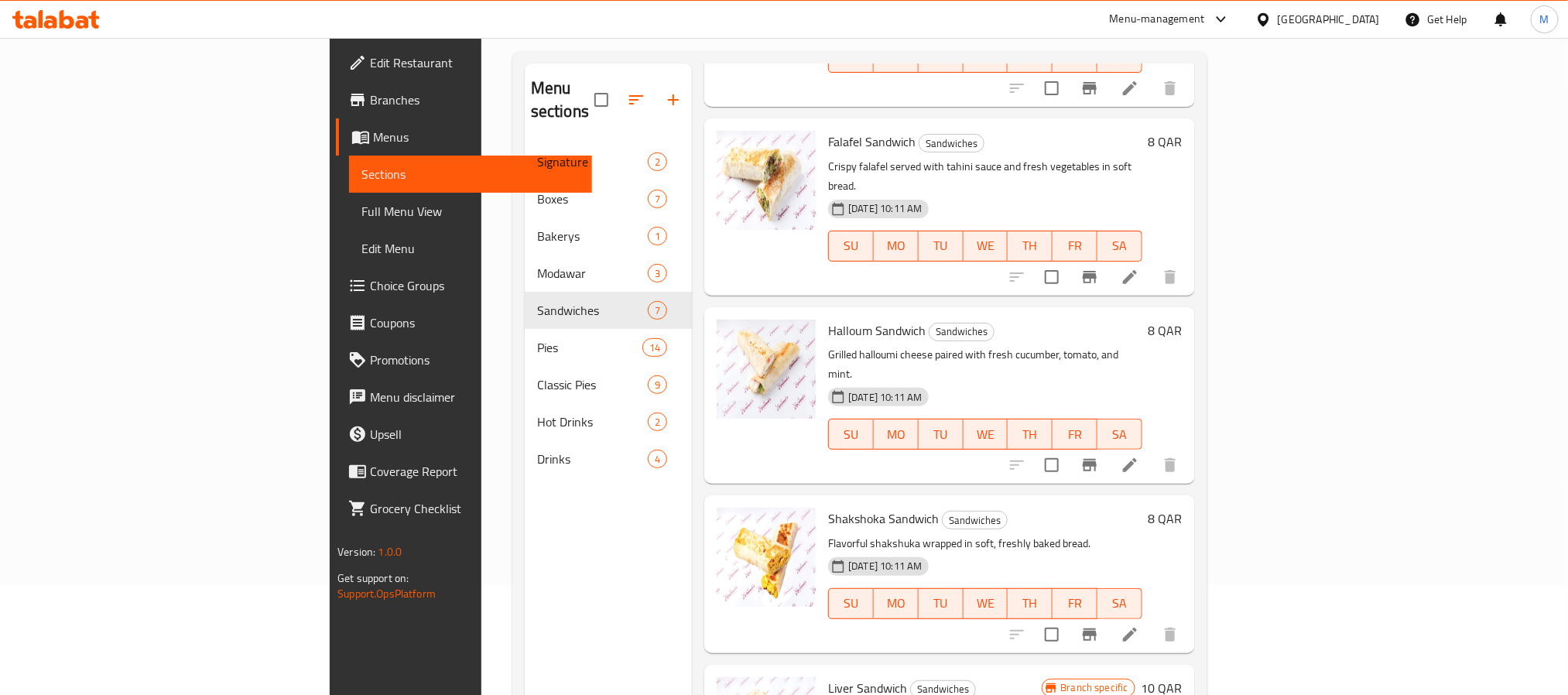
scroll to position [217, 0]
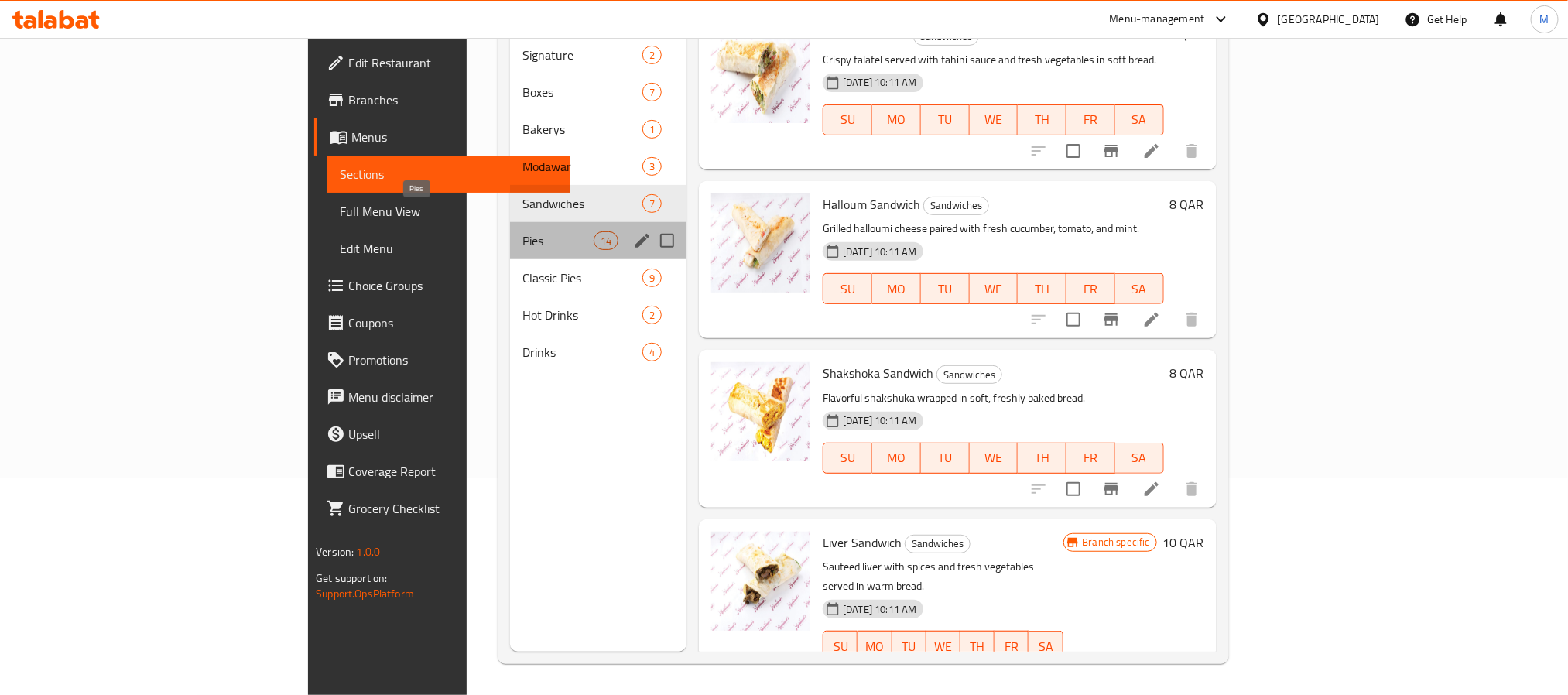
click at [522, 232] on span "Pies" at bounding box center [557, 240] width 71 height 18
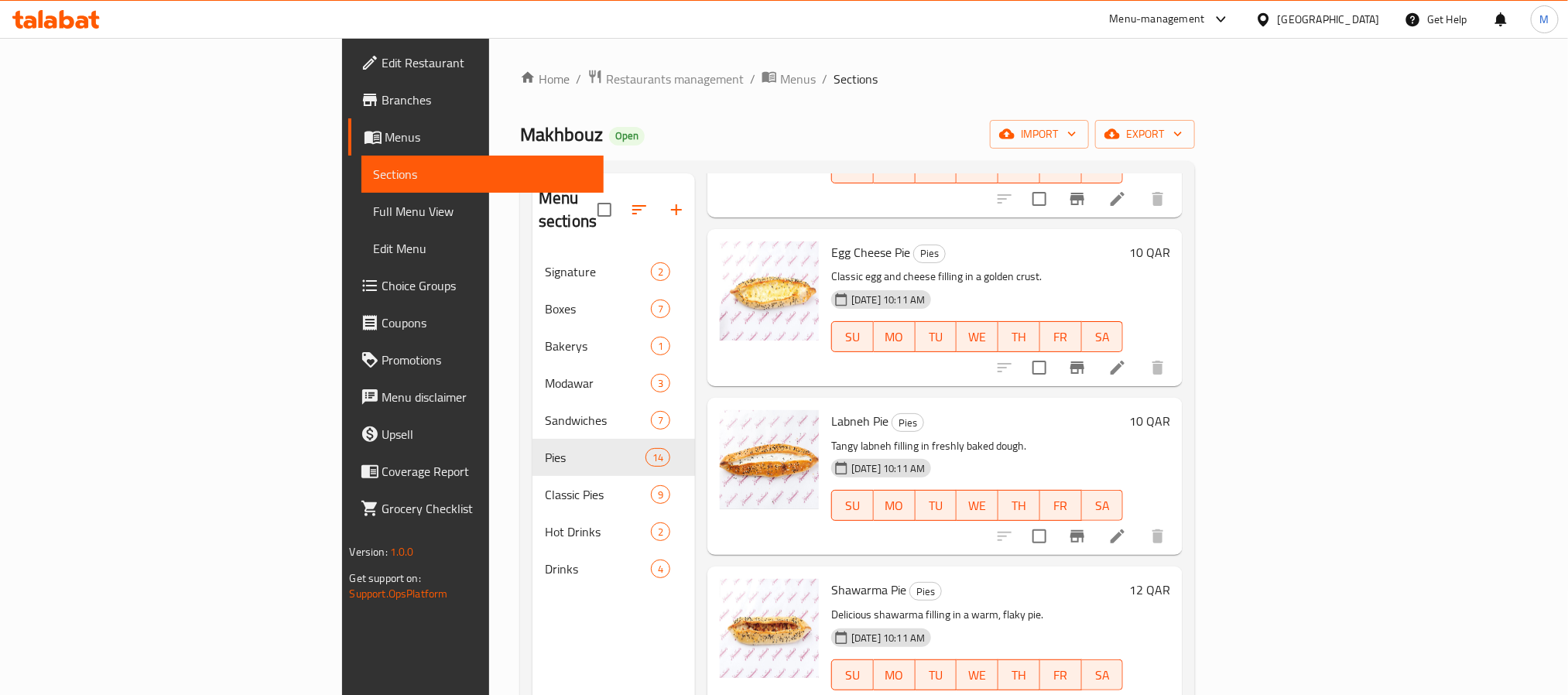
scroll to position [217, 0]
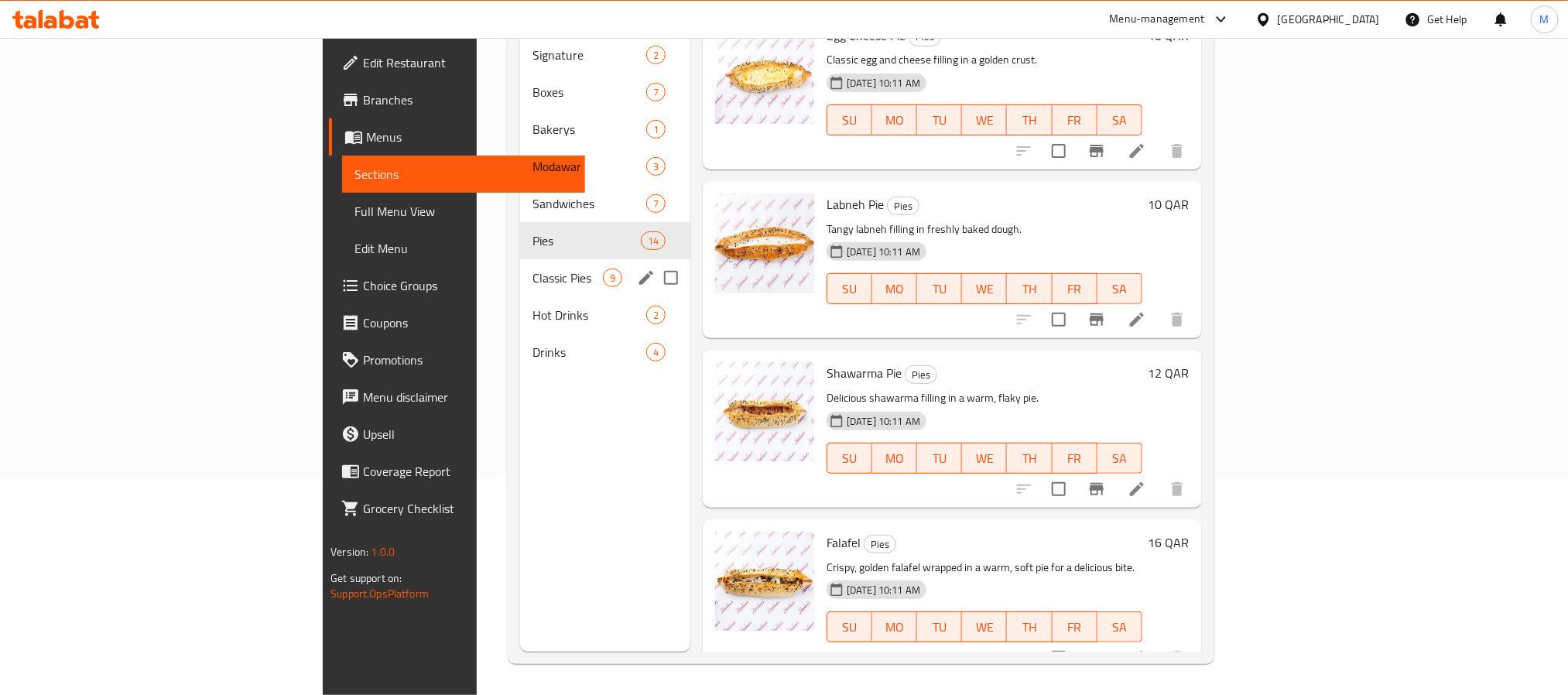
click at [520, 260] on div "Classic Pies 9" at bounding box center [605, 278] width 170 height 37
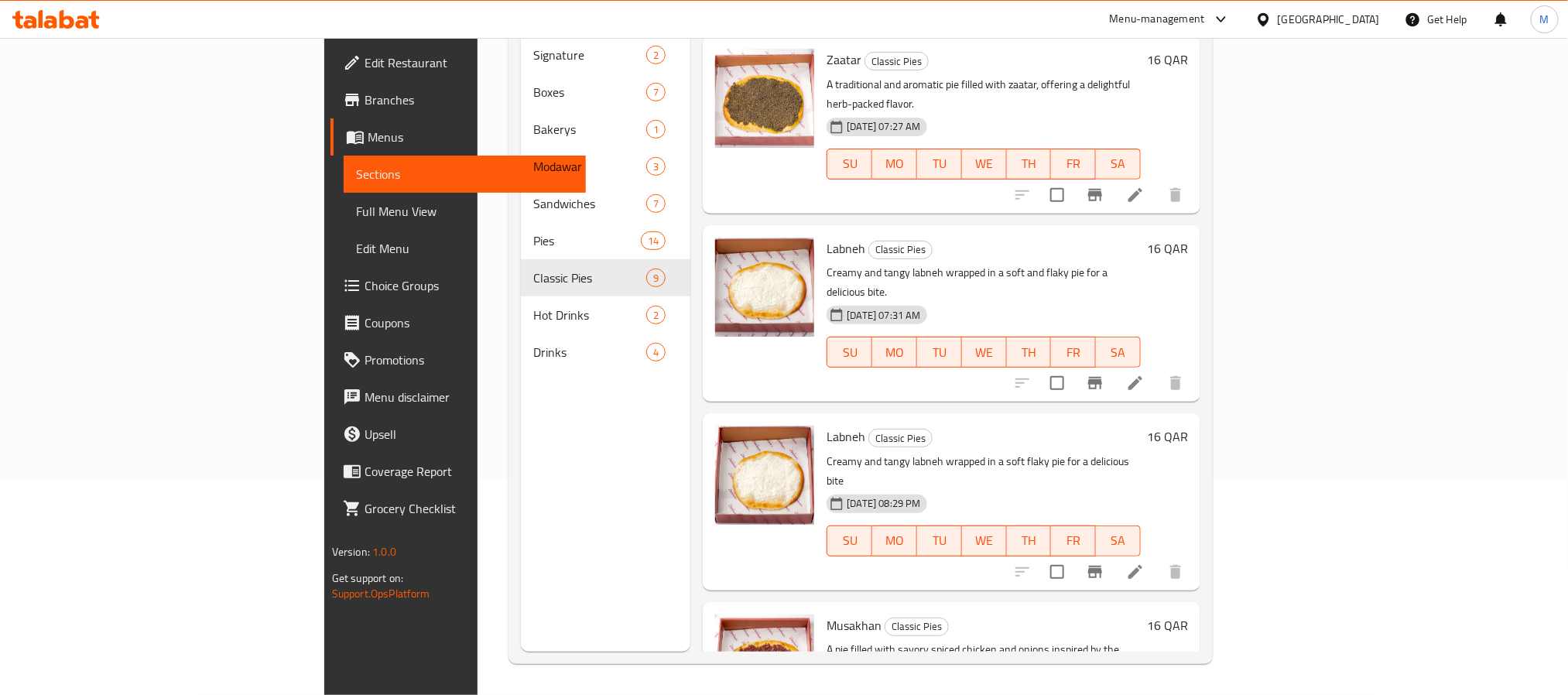
scroll to position [864, 0]
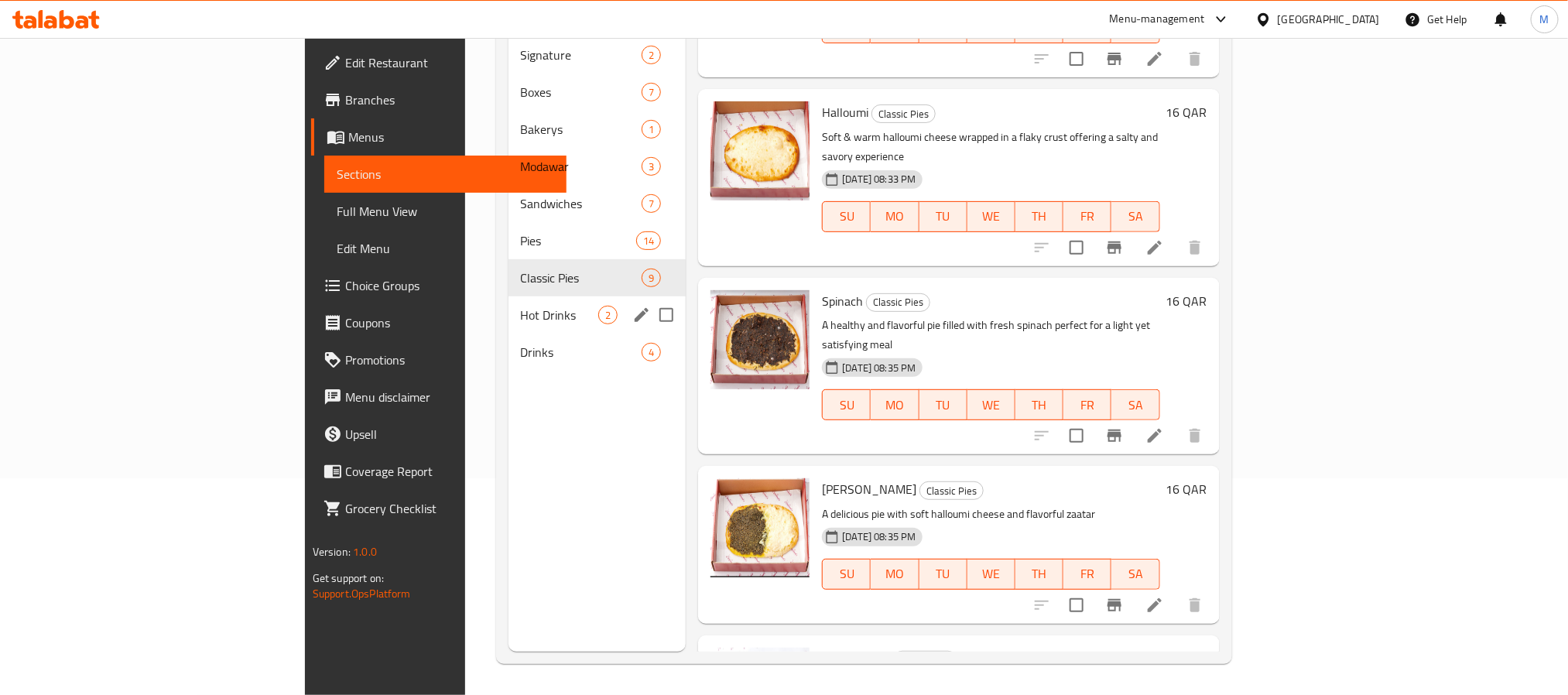
click at [509, 302] on div "Hot Drinks 2" at bounding box center [598, 314] width 178 height 37
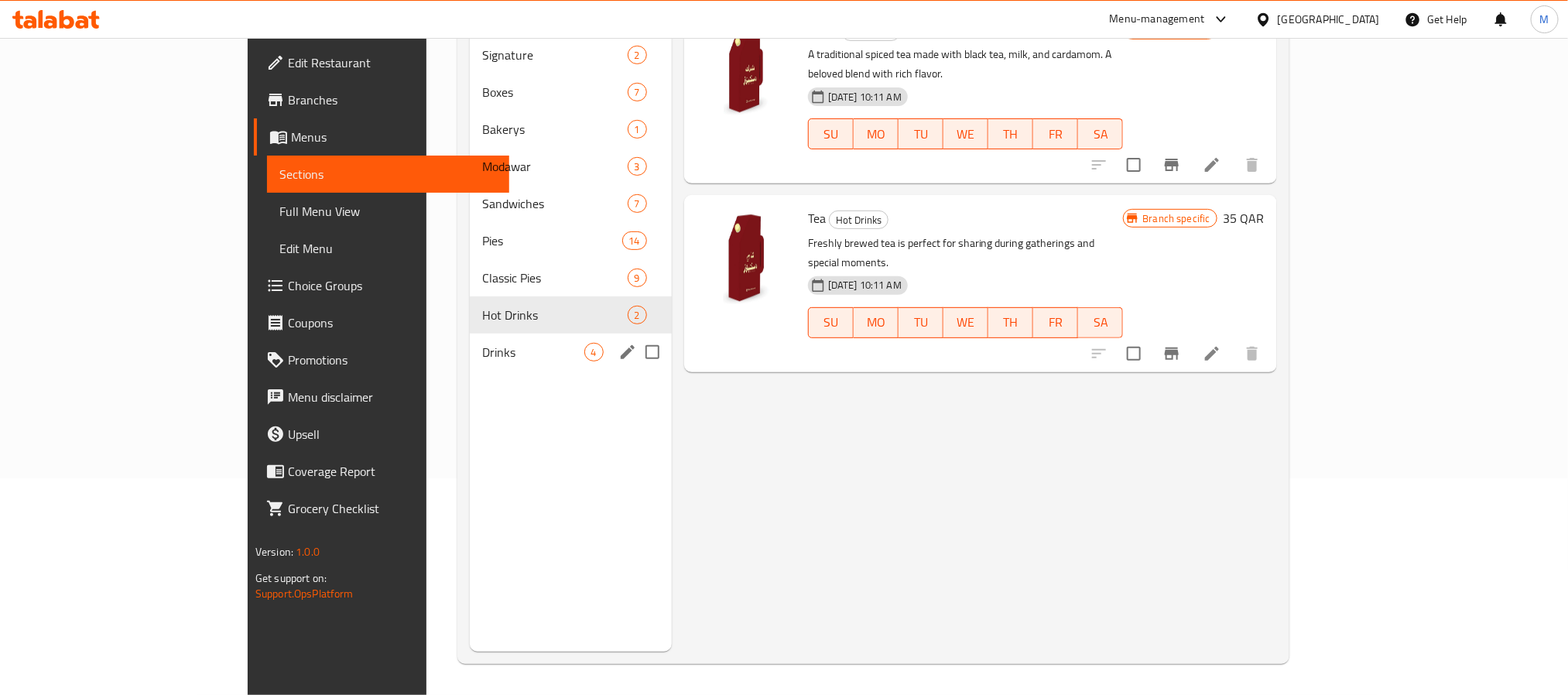
click at [470, 339] on div "Drinks 4" at bounding box center [571, 352] width 202 height 37
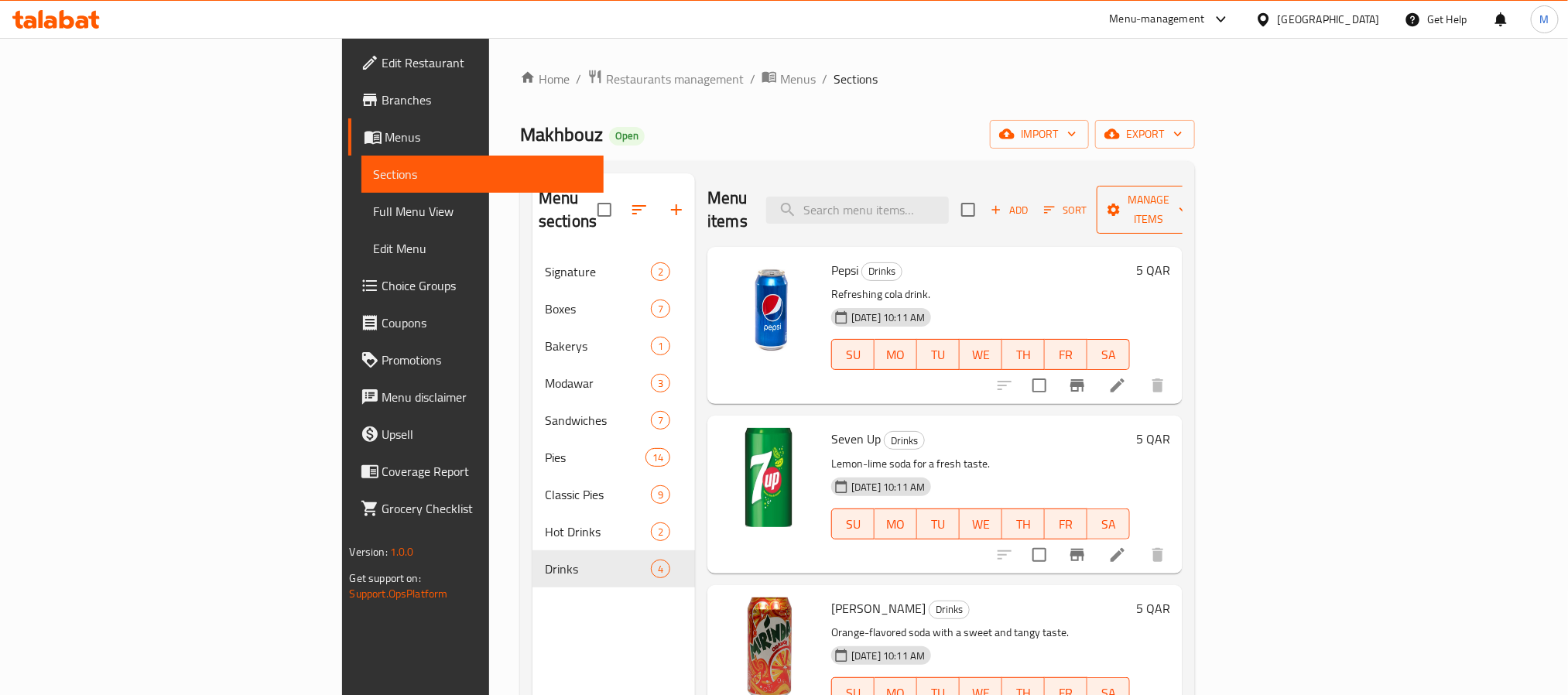
click at [1188, 197] on span "Manage items" at bounding box center [1148, 209] width 79 height 39
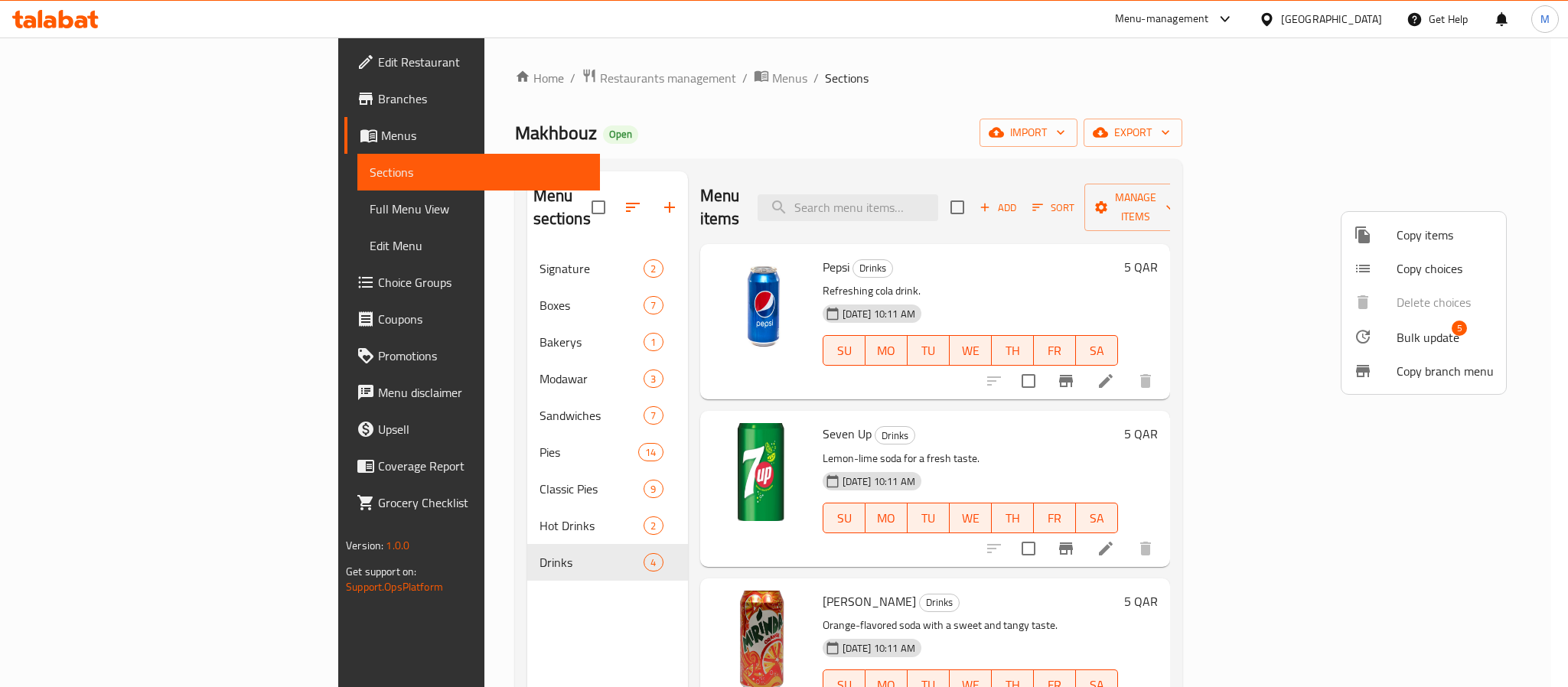
click at [1435, 331] on span "Bulk update" at bounding box center [1428, 337] width 63 height 18
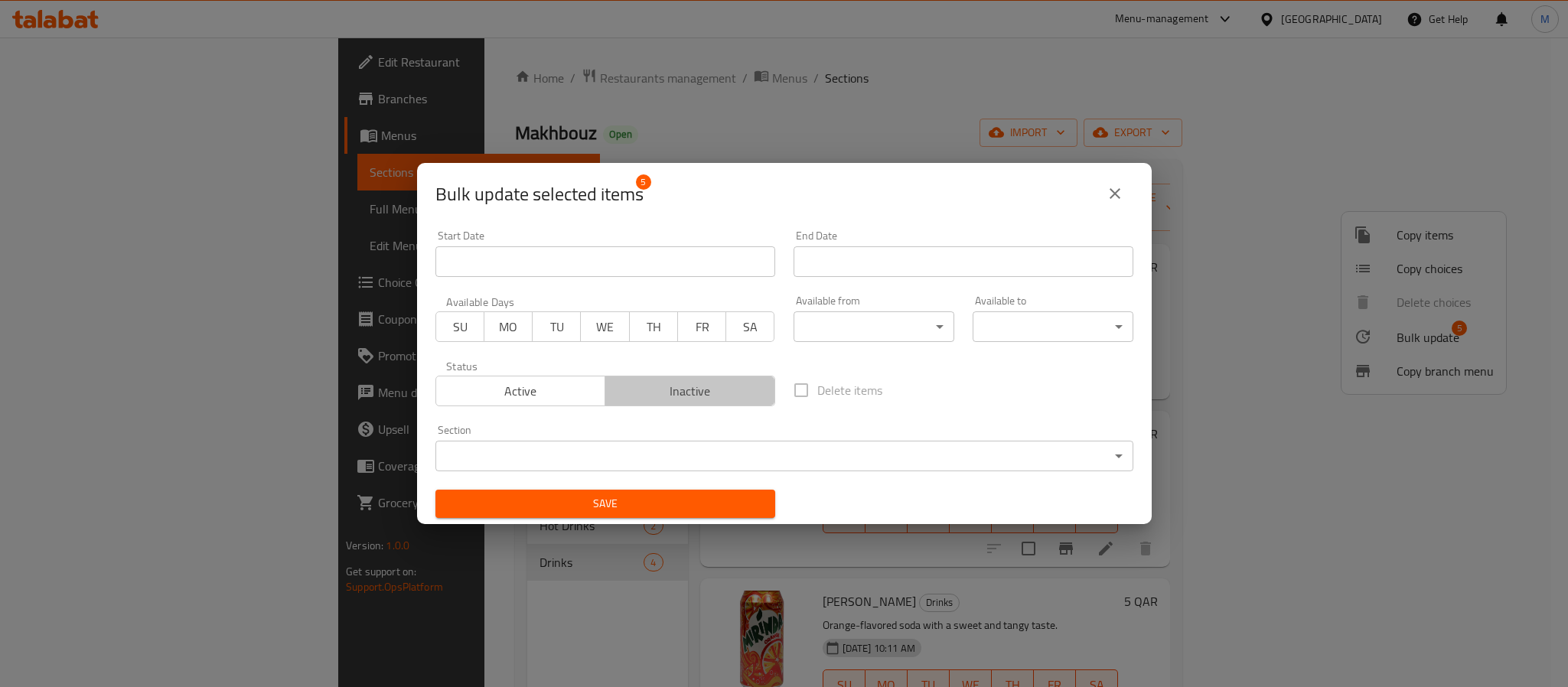
click at [701, 391] on span "Inactive" at bounding box center [690, 391] width 157 height 22
click at [694, 508] on span "Save" at bounding box center [605, 504] width 316 height 19
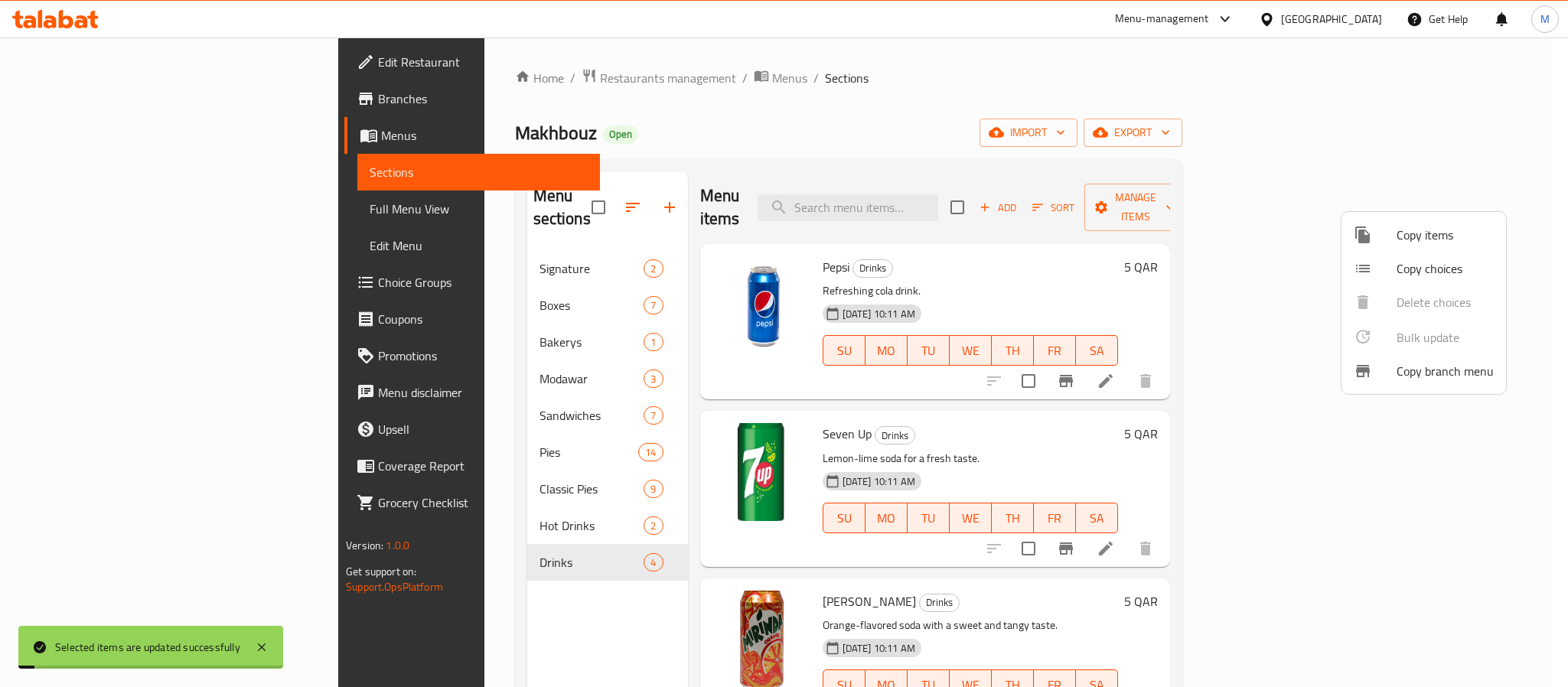
click at [836, 134] on div at bounding box center [784, 343] width 1568 height 687
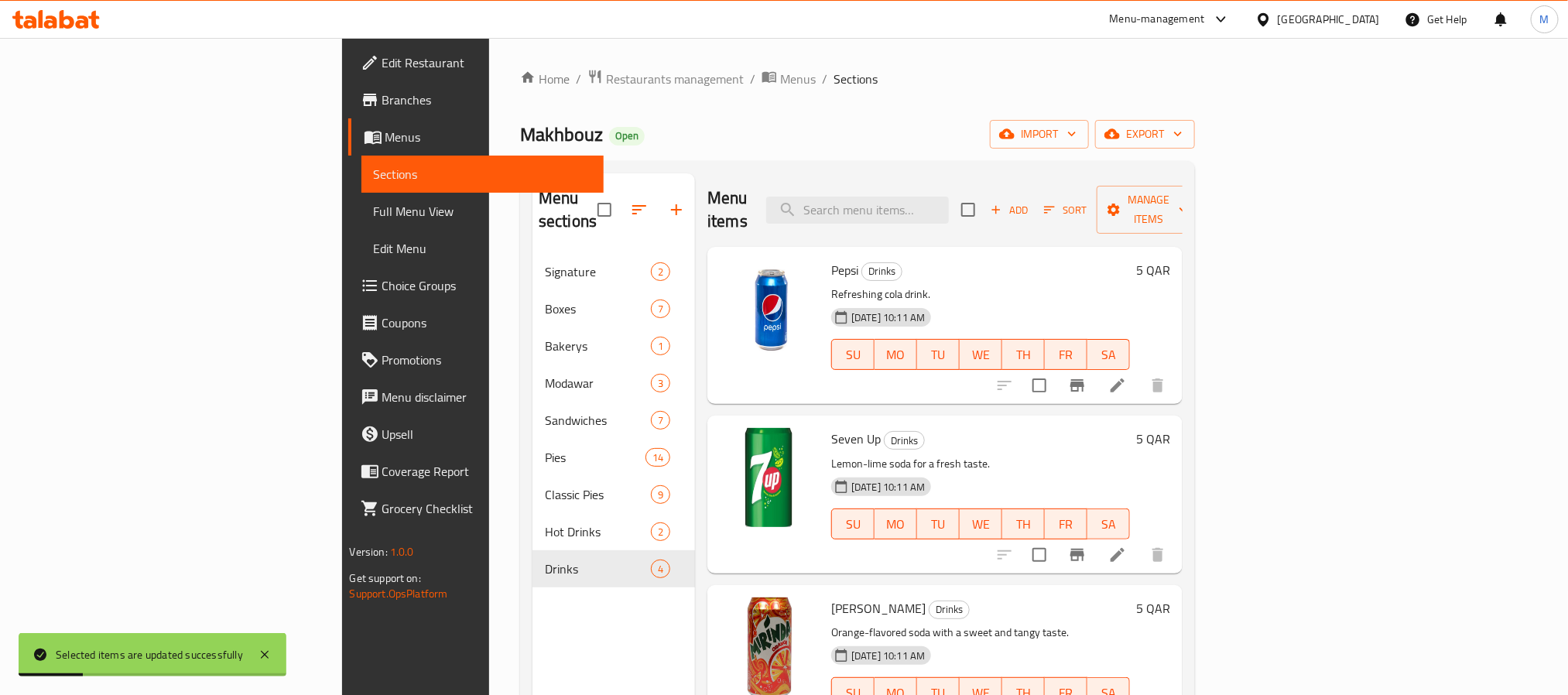
click at [520, 127] on span "Makhbouz" at bounding box center [561, 135] width 83 height 35
copy span "Makhbouz"
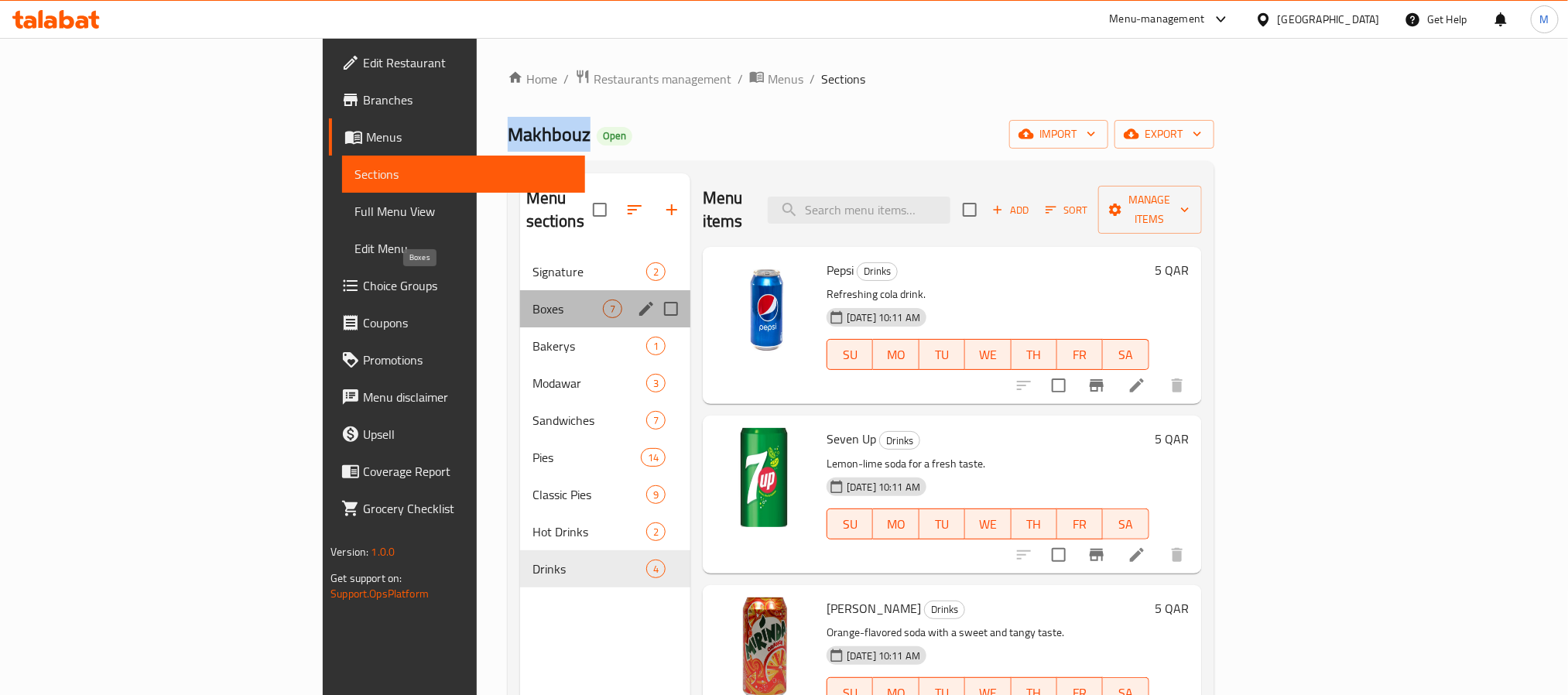
click at [532, 299] on span "Boxes" at bounding box center [568, 308] width 70 height 18
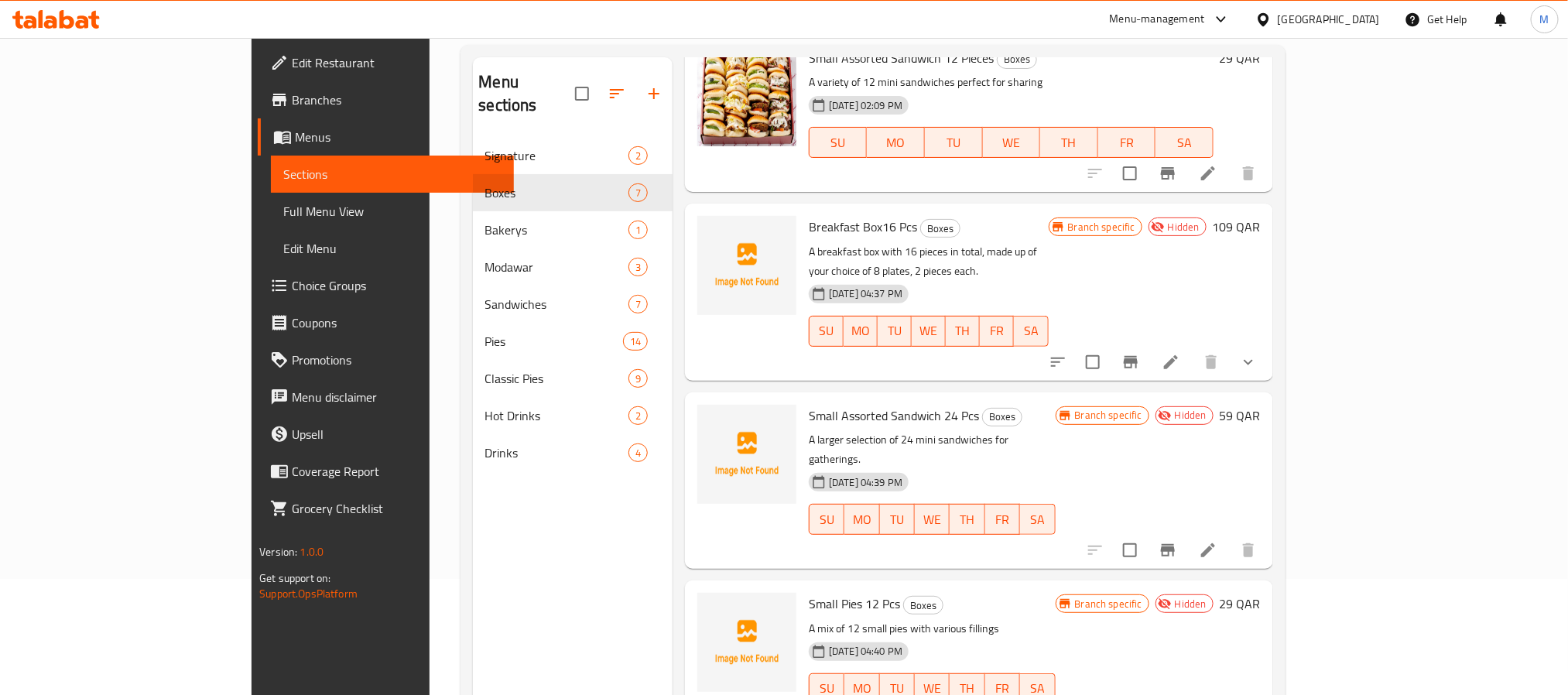
scroll to position [409, 0]
click at [837, 221] on span "Breakfast Box16 Pcs" at bounding box center [863, 228] width 108 height 23
click at [836, 221] on span "Breakfast Box16 Pcs" at bounding box center [863, 228] width 108 height 23
click at [809, 235] on span "Breakfast Box16 Pcs" at bounding box center [863, 228] width 108 height 23
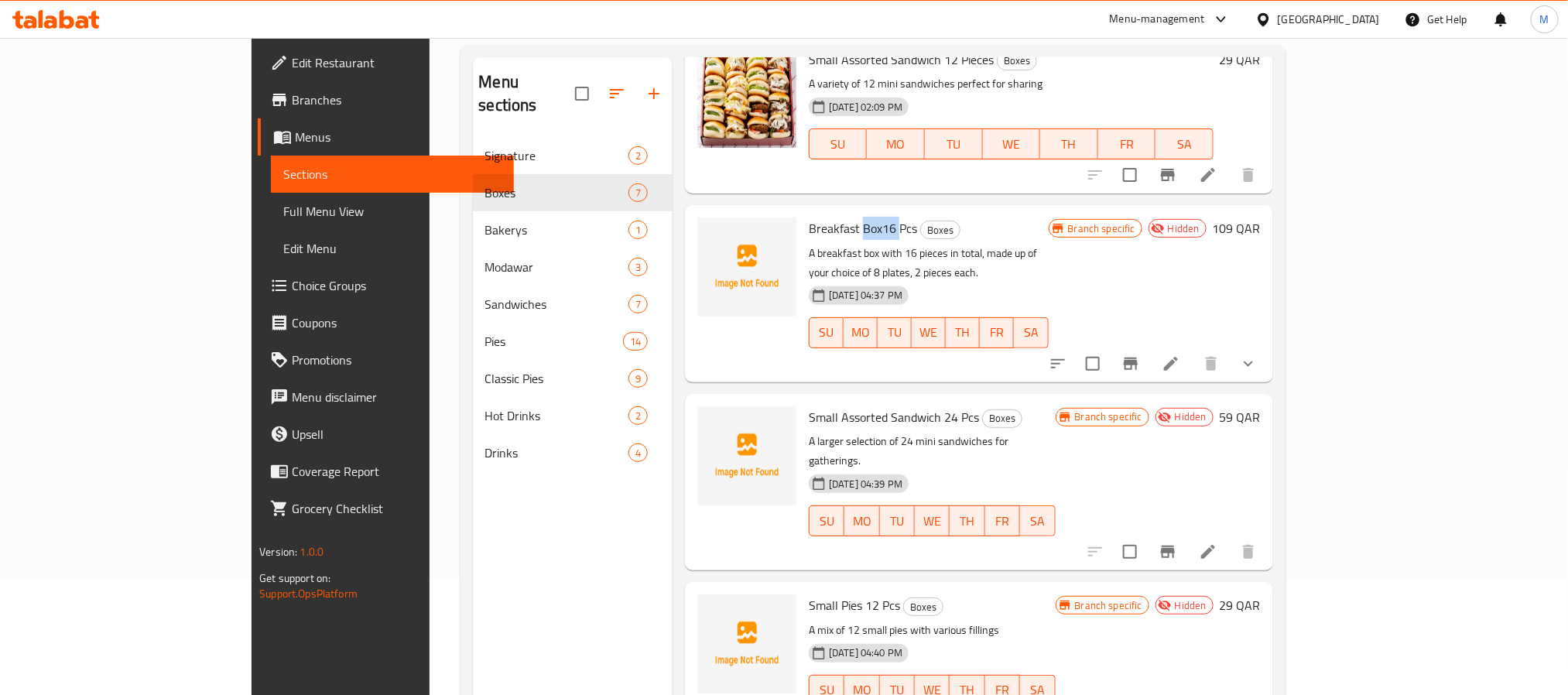
click at [809, 235] on span "Breakfast Box16 Pcs" at bounding box center [863, 228] width 108 height 23
click at [809, 230] on span "Breakfast Box16 Pcs" at bounding box center [863, 228] width 108 height 23
copy span "Box16"
click at [809, 231] on span "Breakfast Box16 Pcs" at bounding box center [863, 228] width 108 height 23
click at [809, 230] on span "Breakfast Box16 Pcs" at bounding box center [863, 228] width 108 height 23
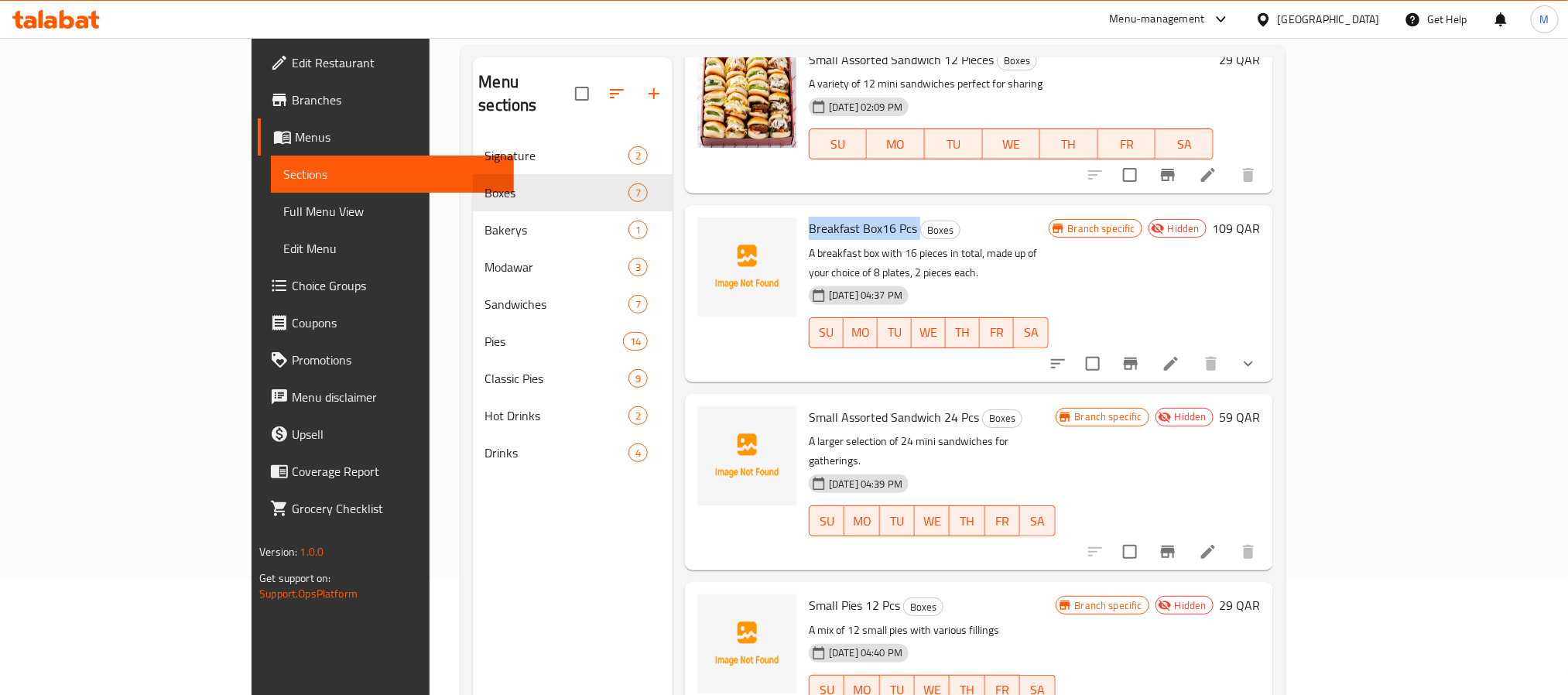
click at [809, 230] on span "Breakfast Box16 Pcs" at bounding box center [863, 228] width 108 height 23
copy h6 "Breakfast Box16 Pcs"
click at [809, 405] on span "Small Assorted Sandwich 24 Pcs" at bounding box center [894, 416] width 170 height 23
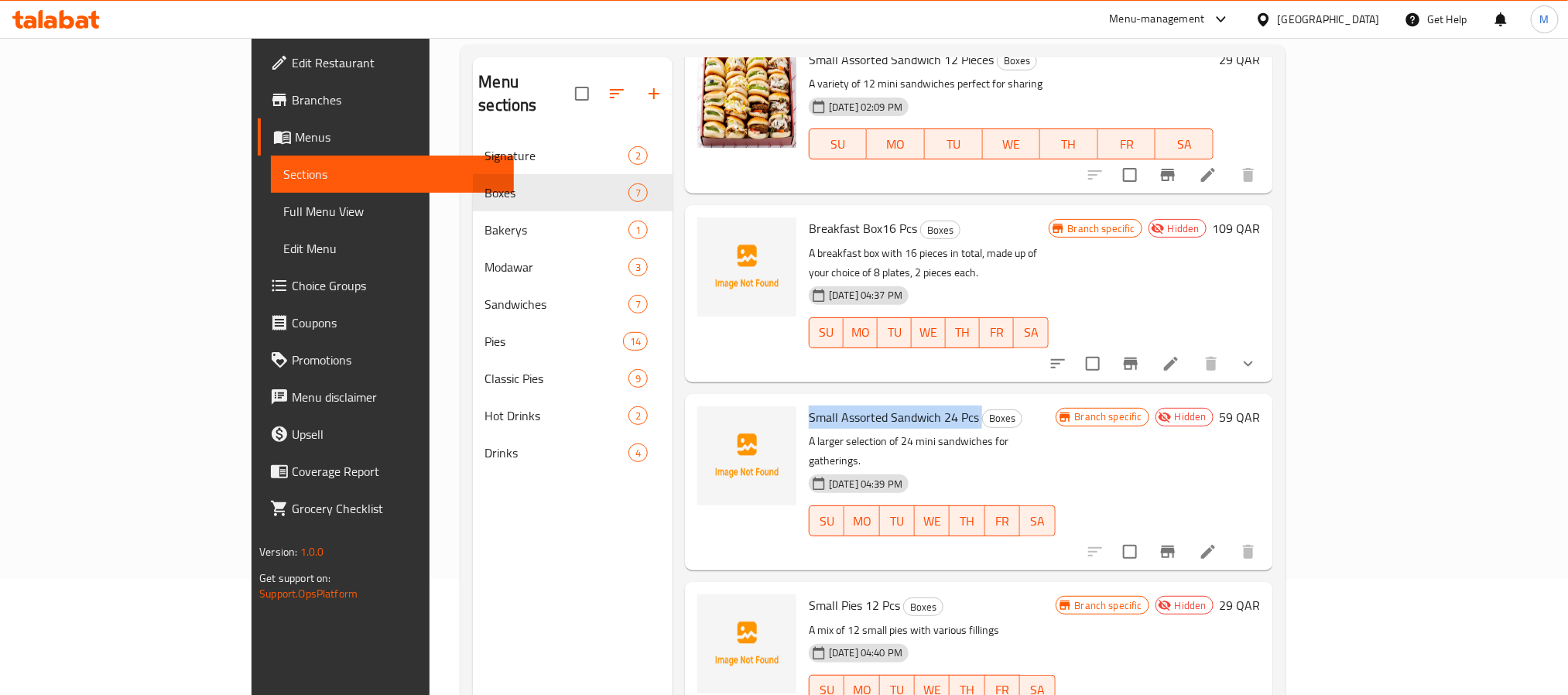
copy h6 "Small Assorted Sandwich 24 Pcs"
click at [817, 594] on span "Small Pies 12 Pcs" at bounding box center [854, 605] width 92 height 23
copy h6 "Small Pies 12 Pcs"
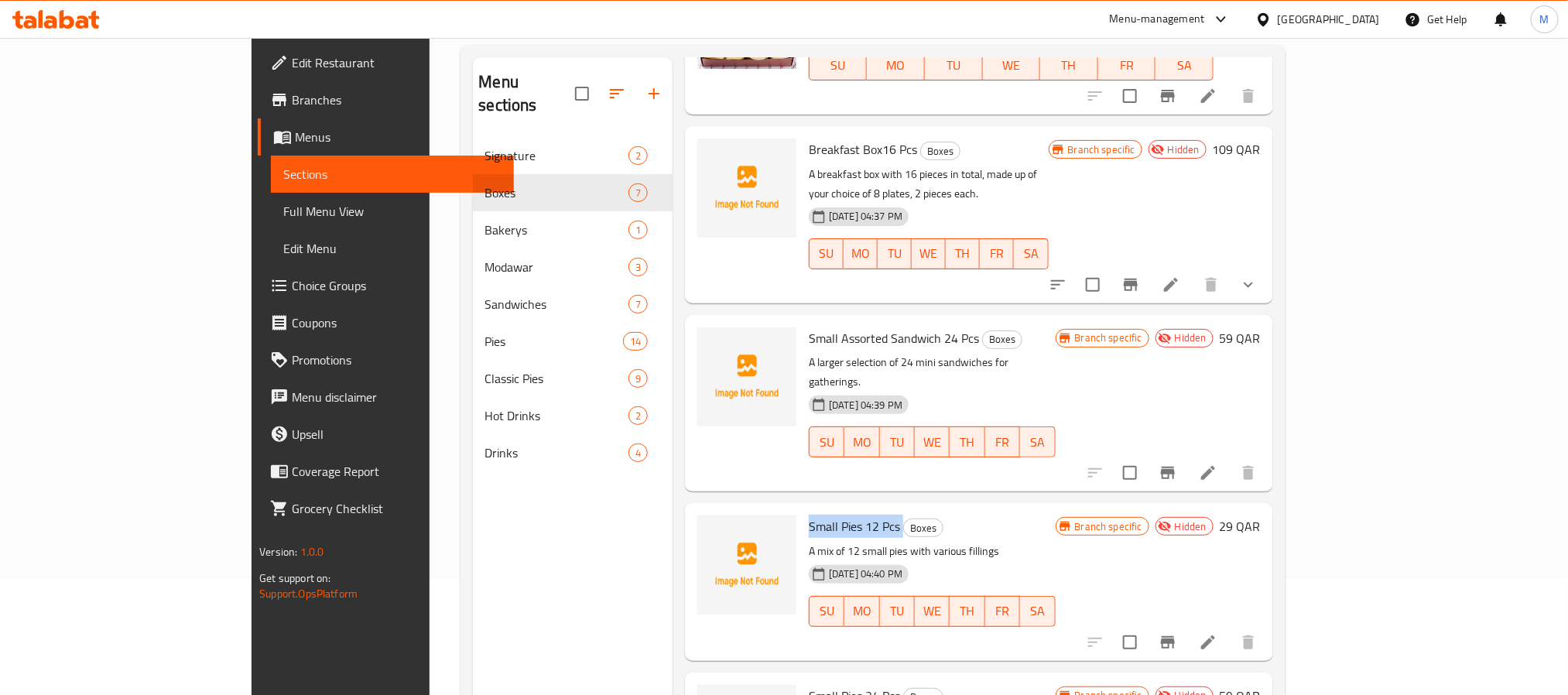
scroll to position [525, 0]
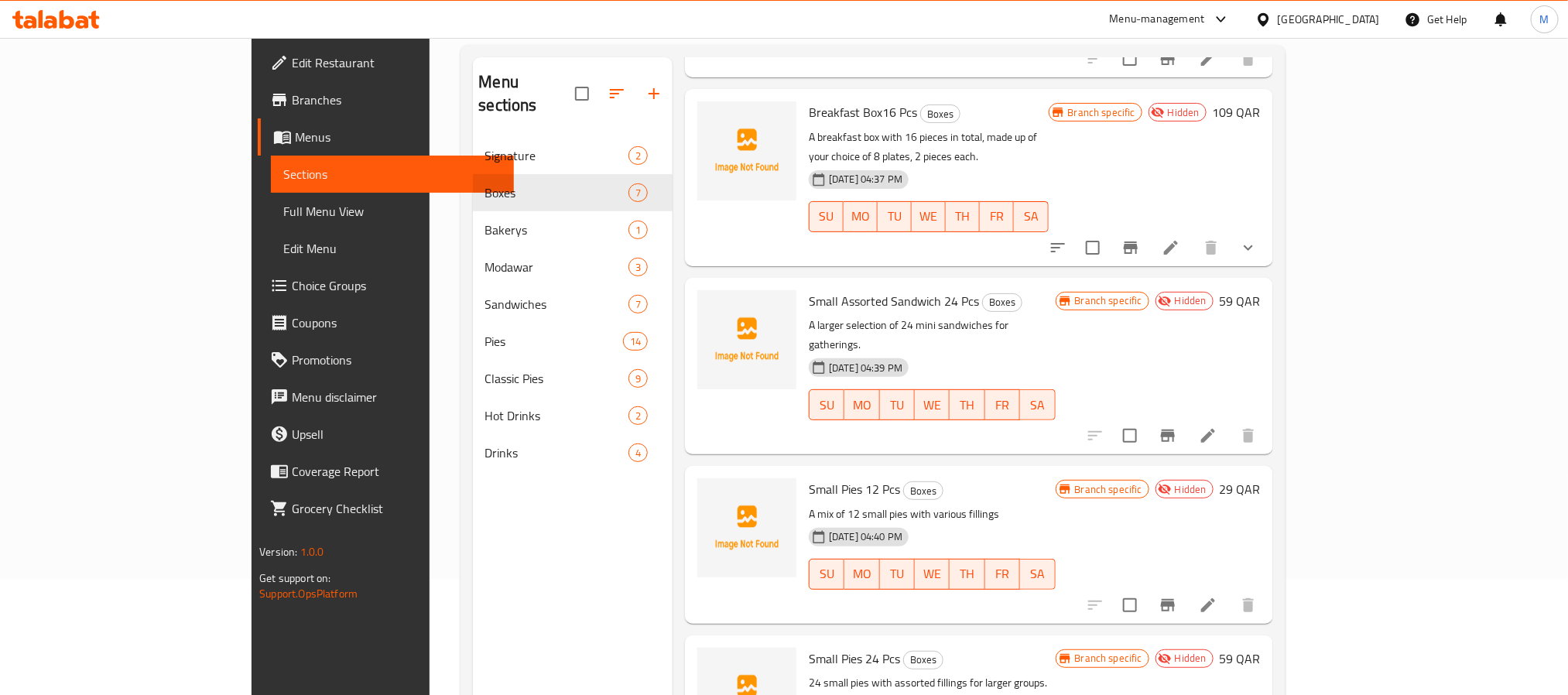
click at [809, 647] on span "Small Pies 24 Pcs" at bounding box center [854, 658] width 92 height 23
copy h6 "Small Pies 24 Pcs"
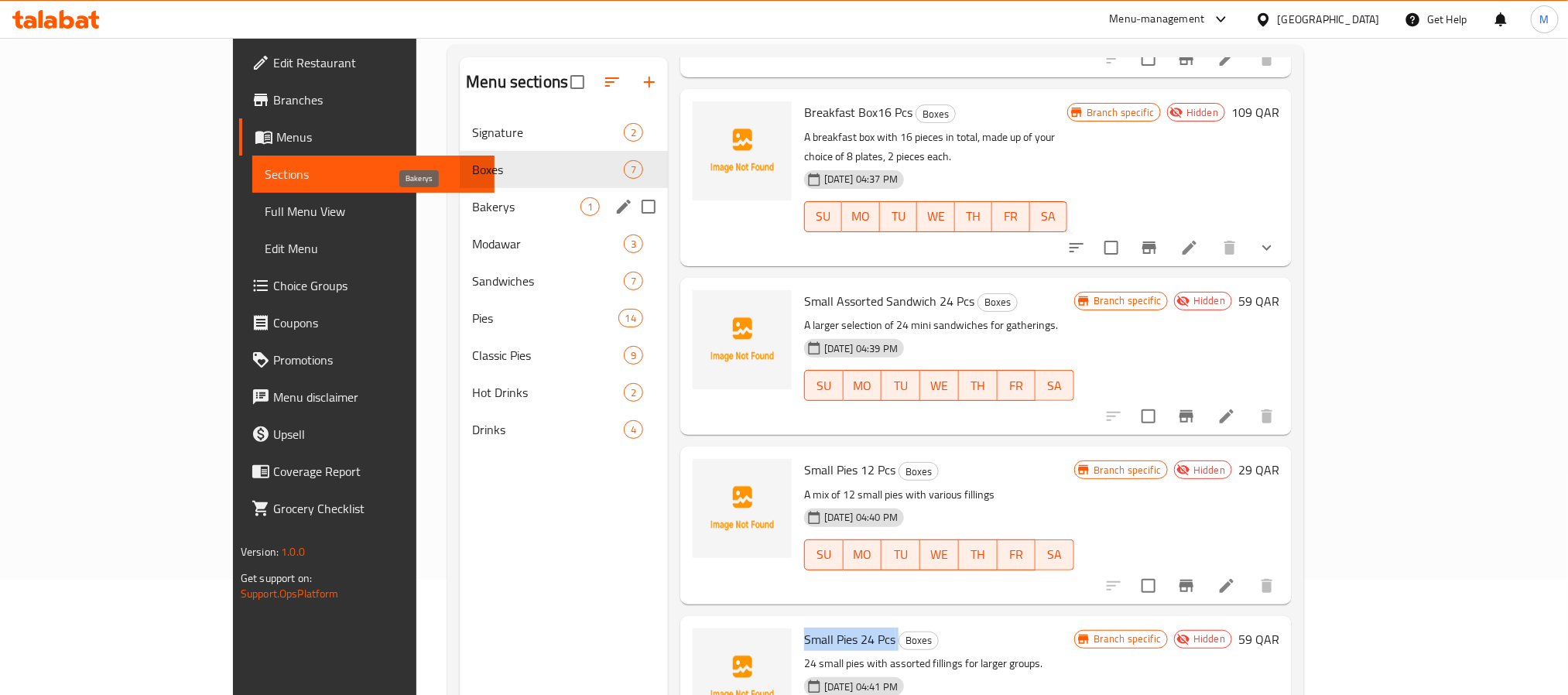
click at [472, 213] on span "Bakerys" at bounding box center [526, 206] width 108 height 18
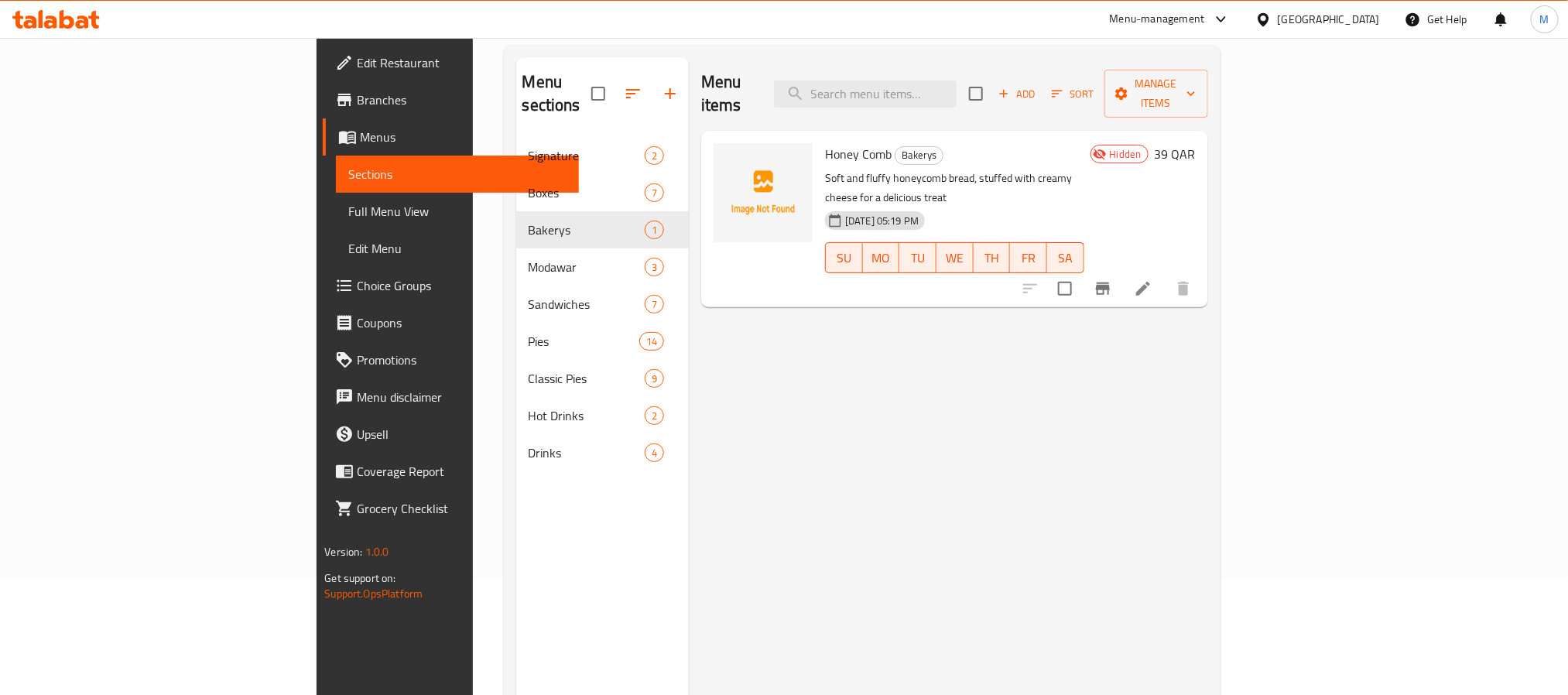
click at [825, 143] on span "Honey Comb" at bounding box center [858, 154] width 67 height 23
copy h6 "Honey Comb"
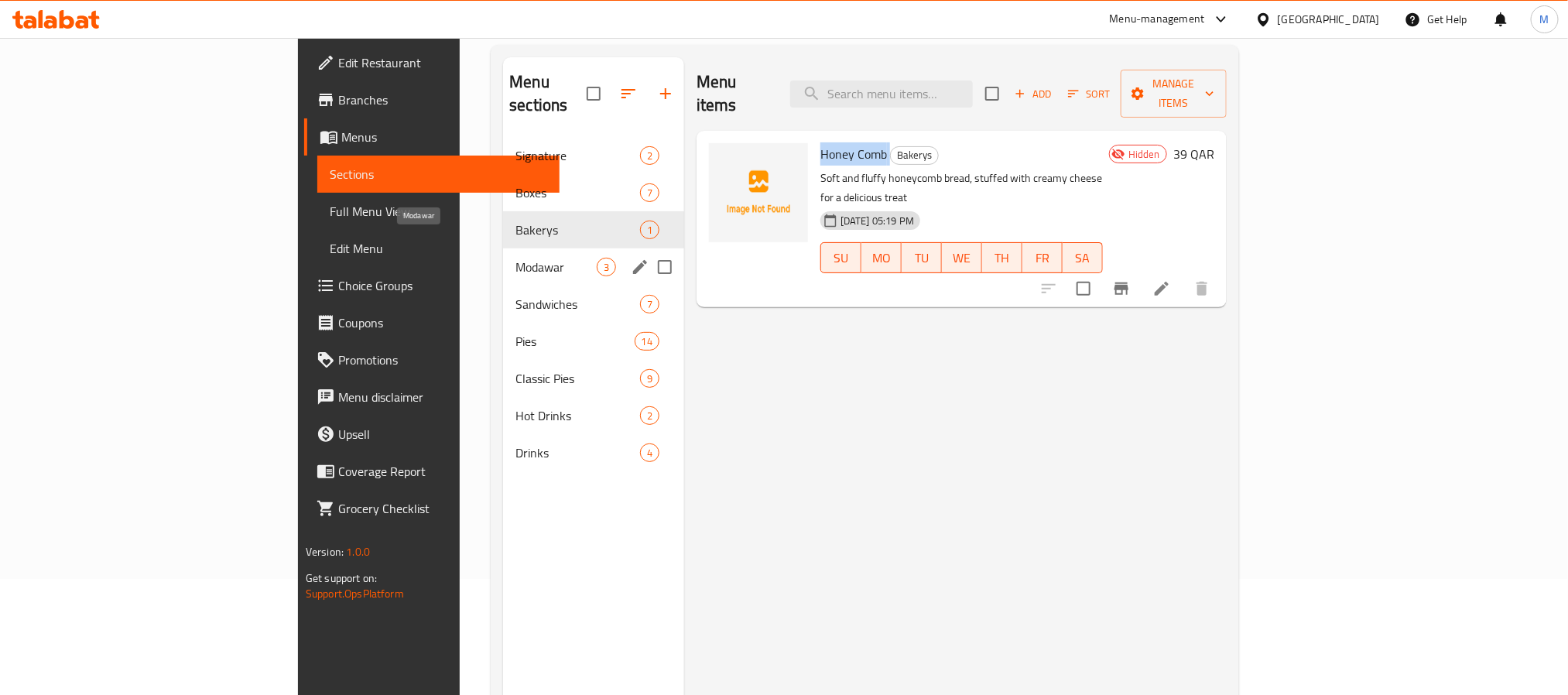
click at [516, 258] on span "Modawar" at bounding box center [556, 267] width 81 height 18
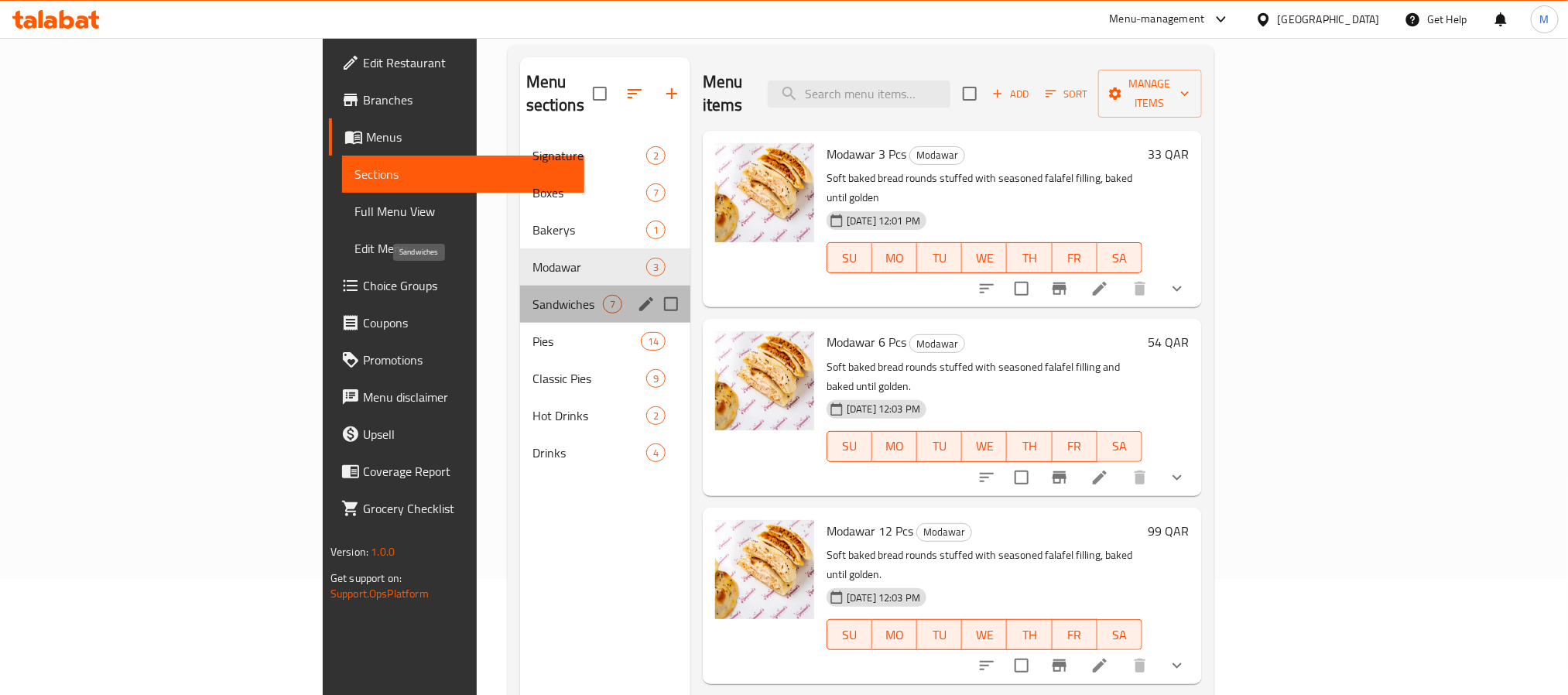
click at [532, 295] on span "Sandwiches" at bounding box center [568, 303] width 70 height 18
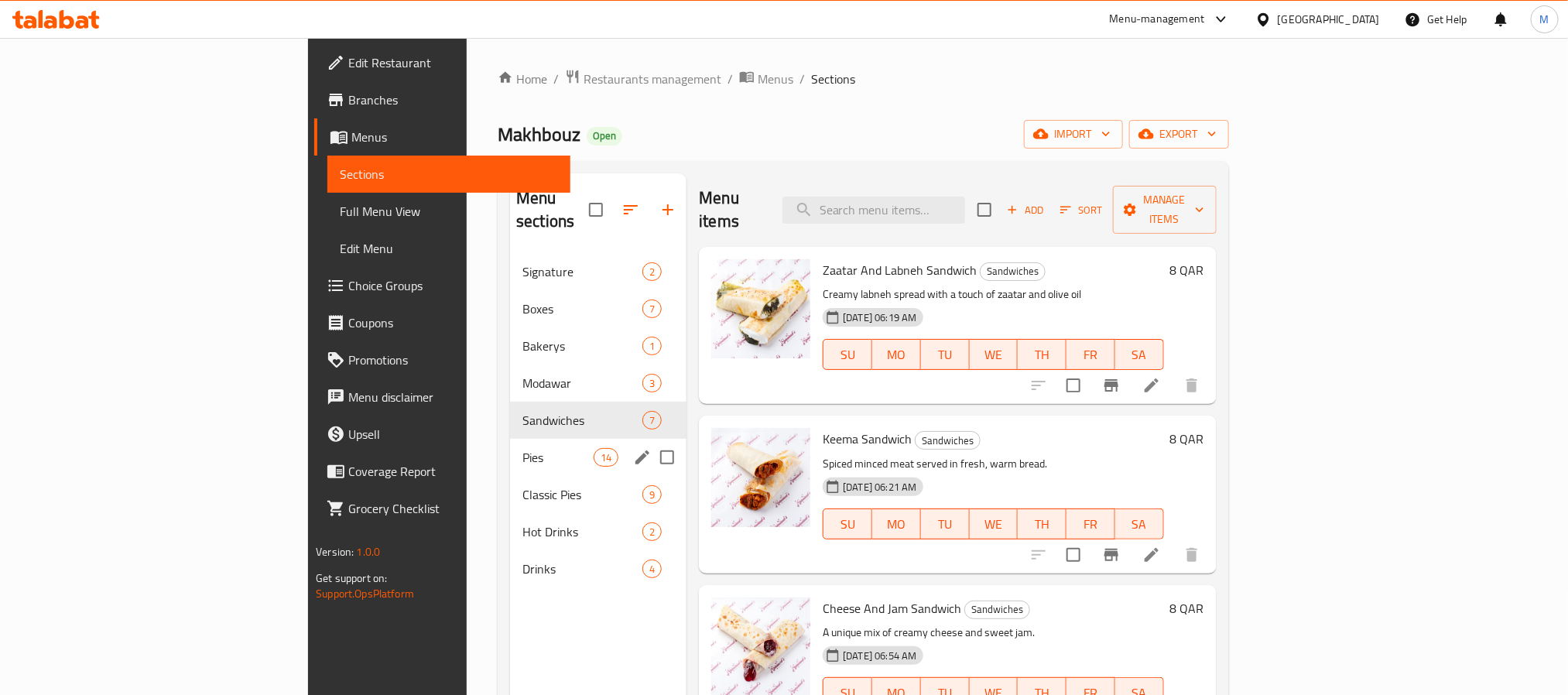
click at [510, 446] on div "Pies 14" at bounding box center [599, 457] width 177 height 37
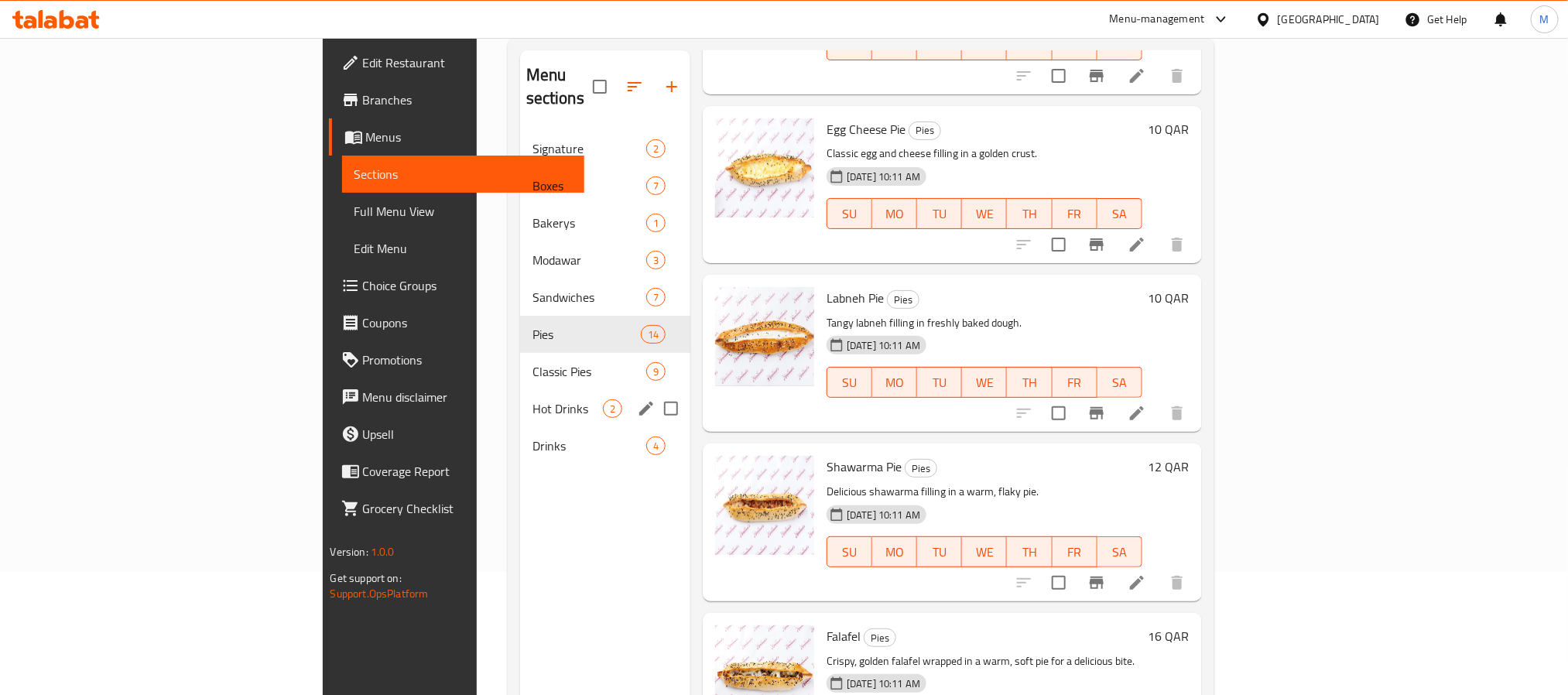
scroll to position [217, 0]
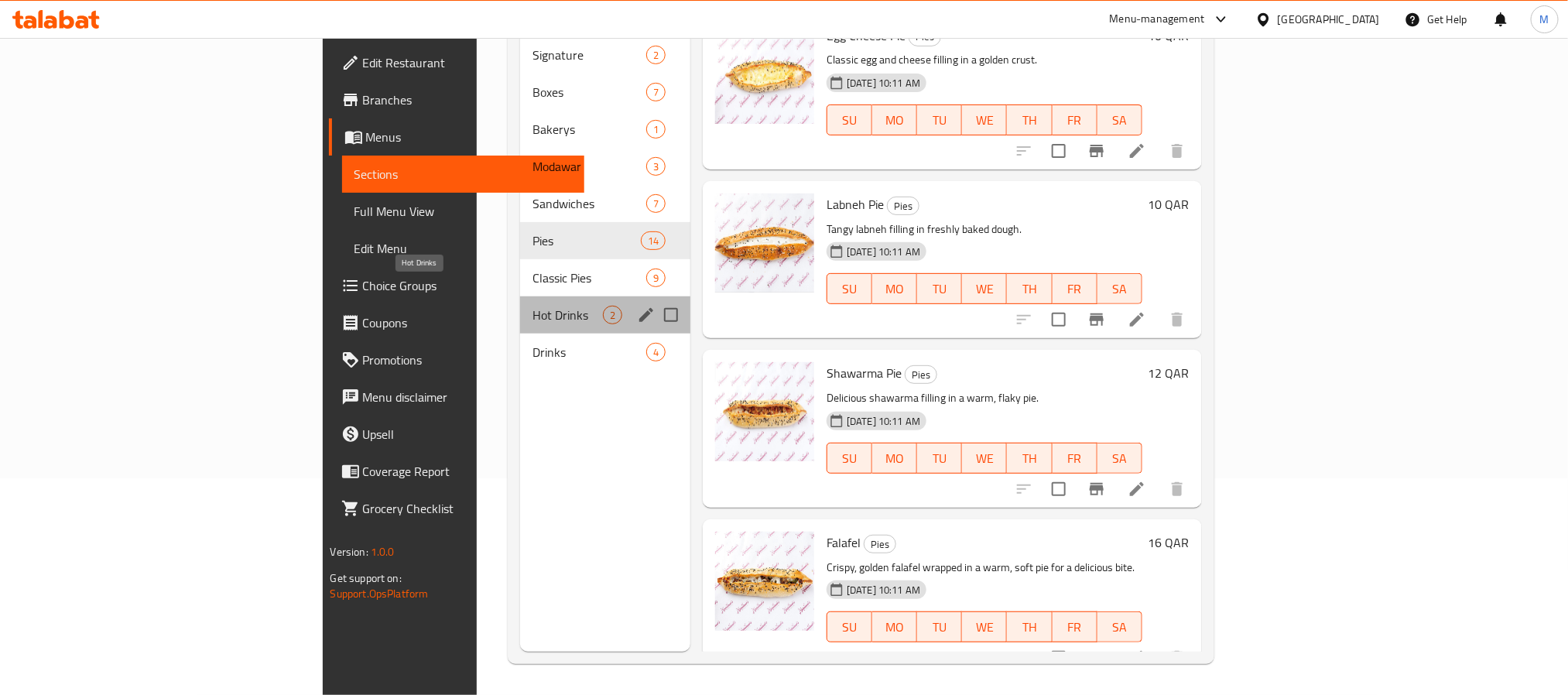
click at [532, 306] on span "Hot Drinks" at bounding box center [568, 314] width 70 height 18
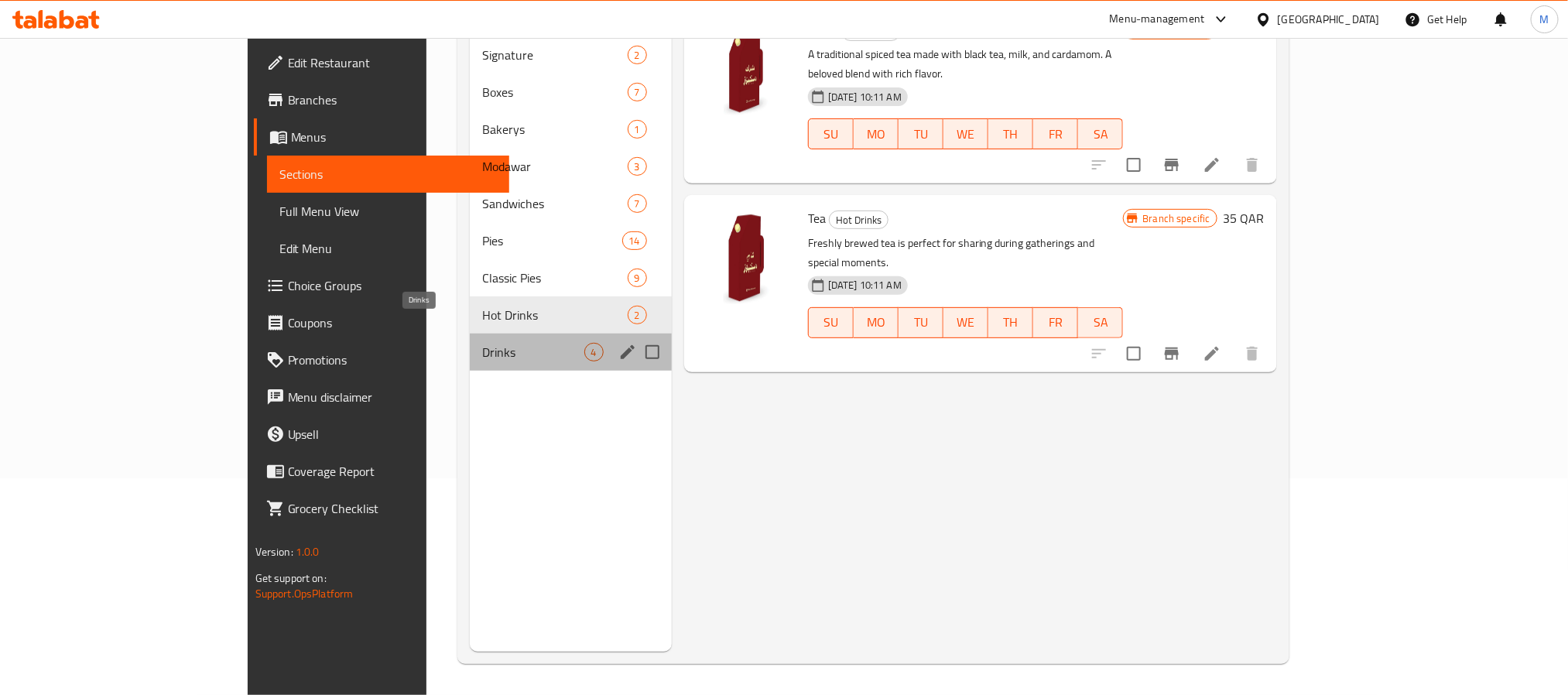
click at [482, 343] on span "Drinks" at bounding box center [532, 352] width 101 height 18
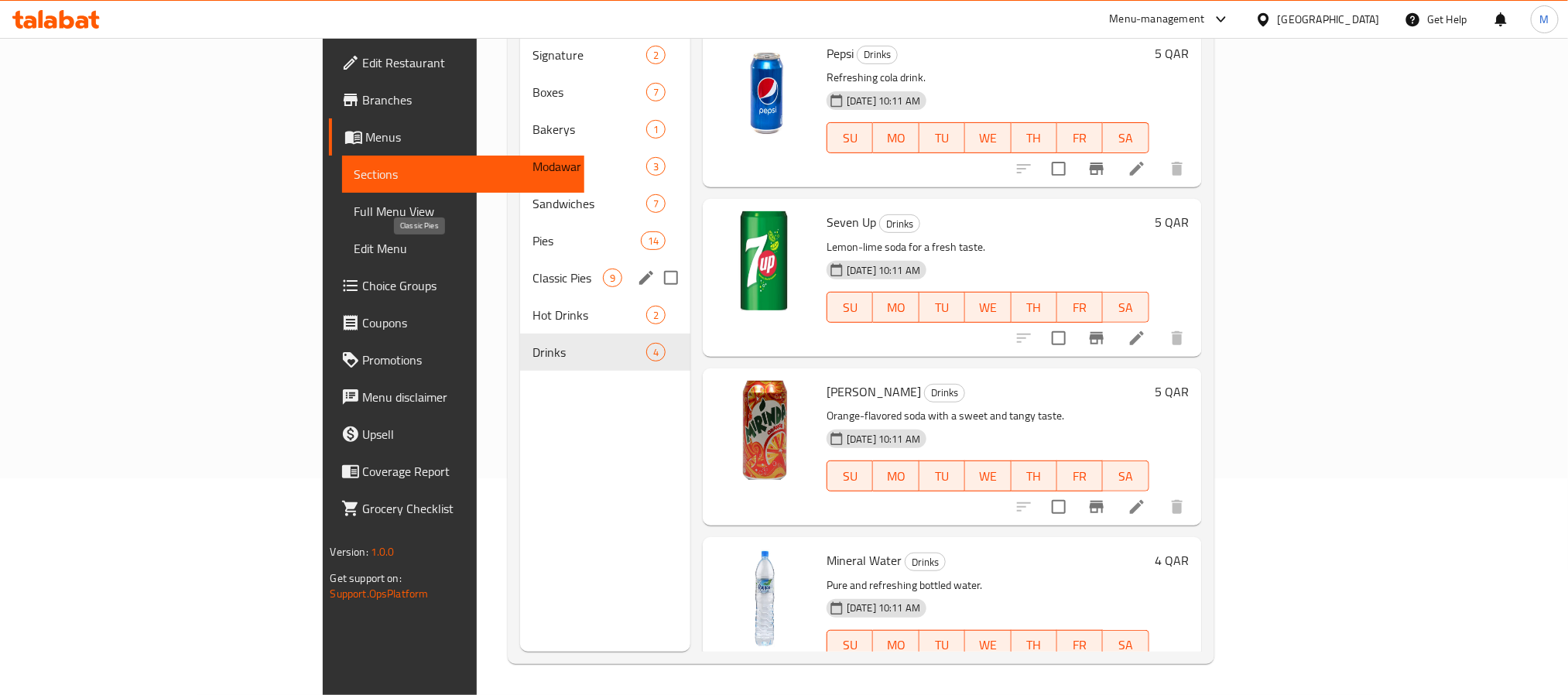
click at [532, 268] on span "Classic Pies" at bounding box center [568, 277] width 70 height 18
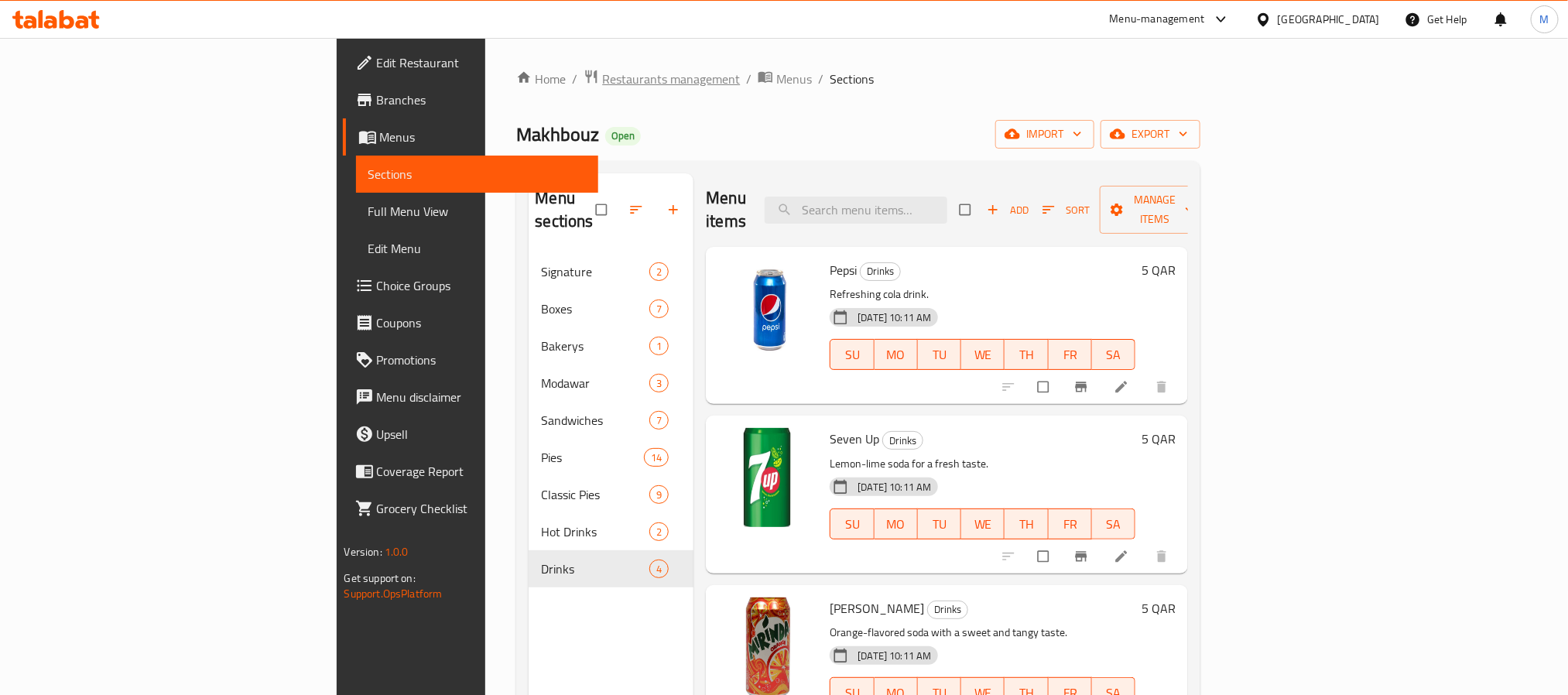
click at [602, 81] on span "Restaurants management" at bounding box center [670, 79] width 138 height 18
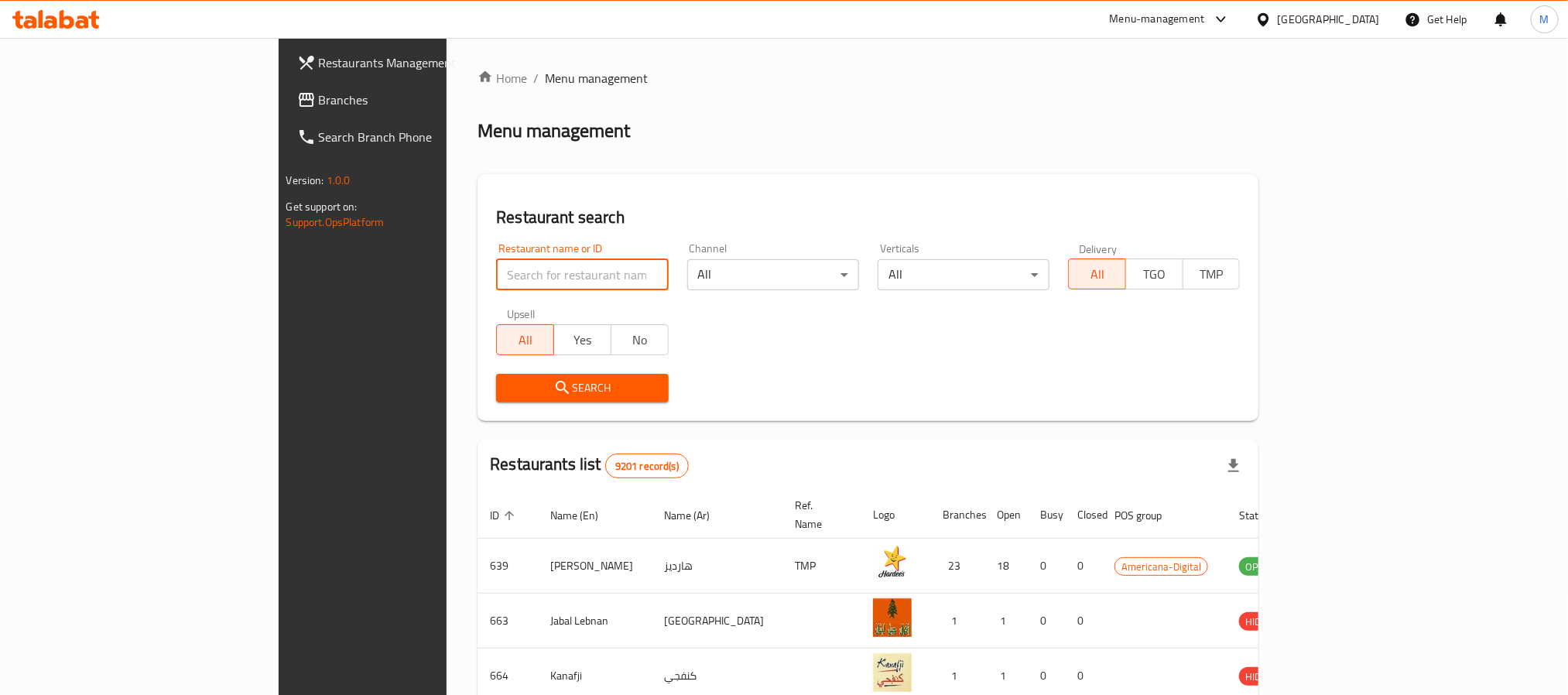
click at [496, 288] on input "search" at bounding box center [582, 275] width 172 height 31
paste input "Shatta"
type input "Shatta"
click button "Search" at bounding box center [582, 388] width 172 height 29
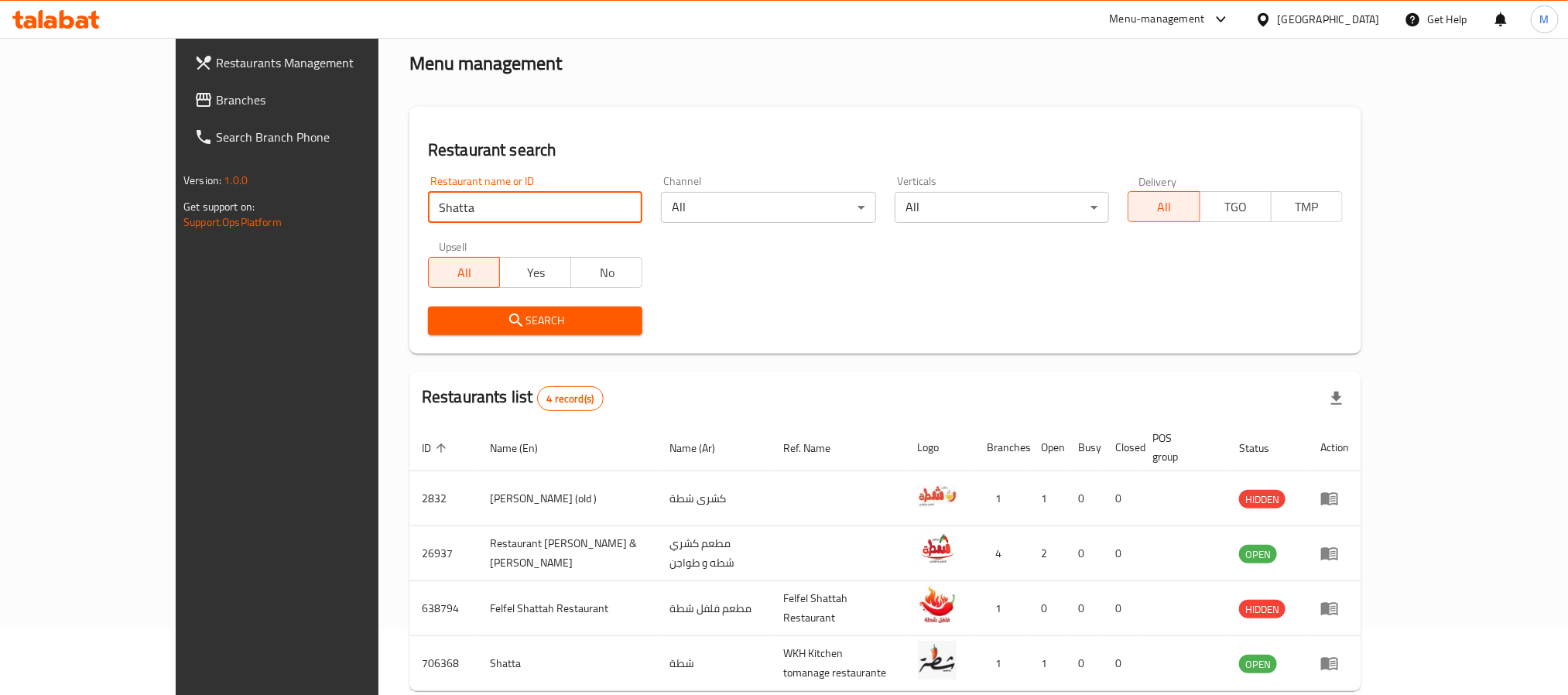
scroll to position [132, 0]
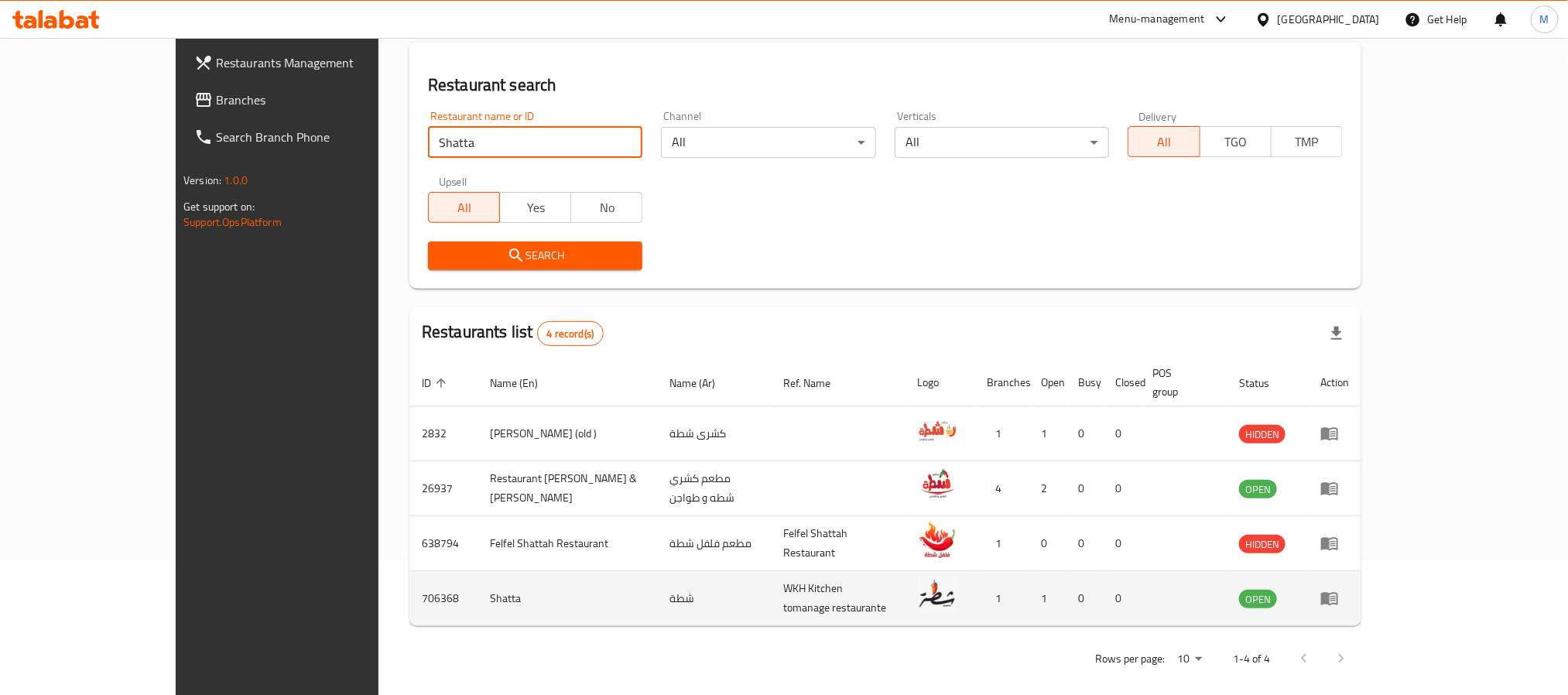
click at [1339, 589] on icon "enhanced table" at bounding box center [1329, 598] width 18 height 18
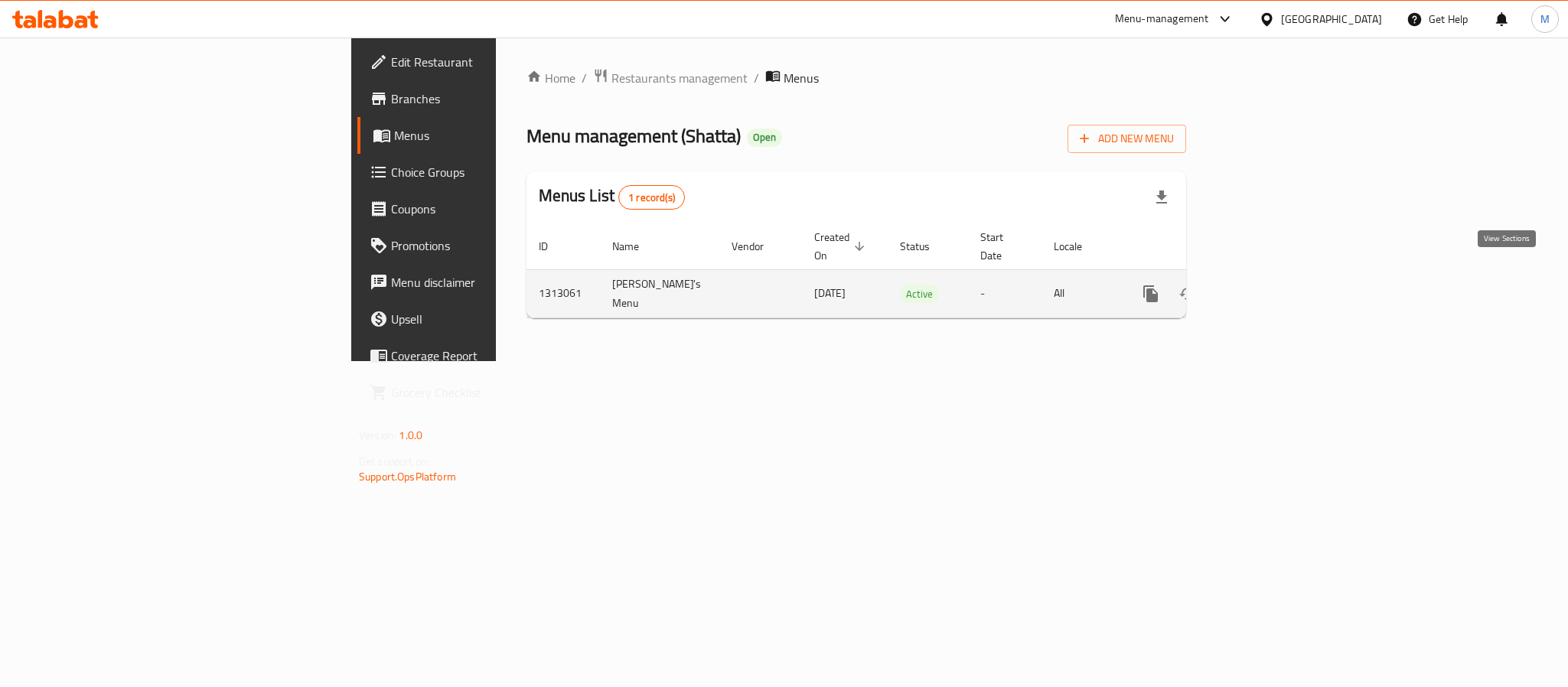
click at [1270, 285] on icon "enhanced table" at bounding box center [1261, 294] width 18 height 18
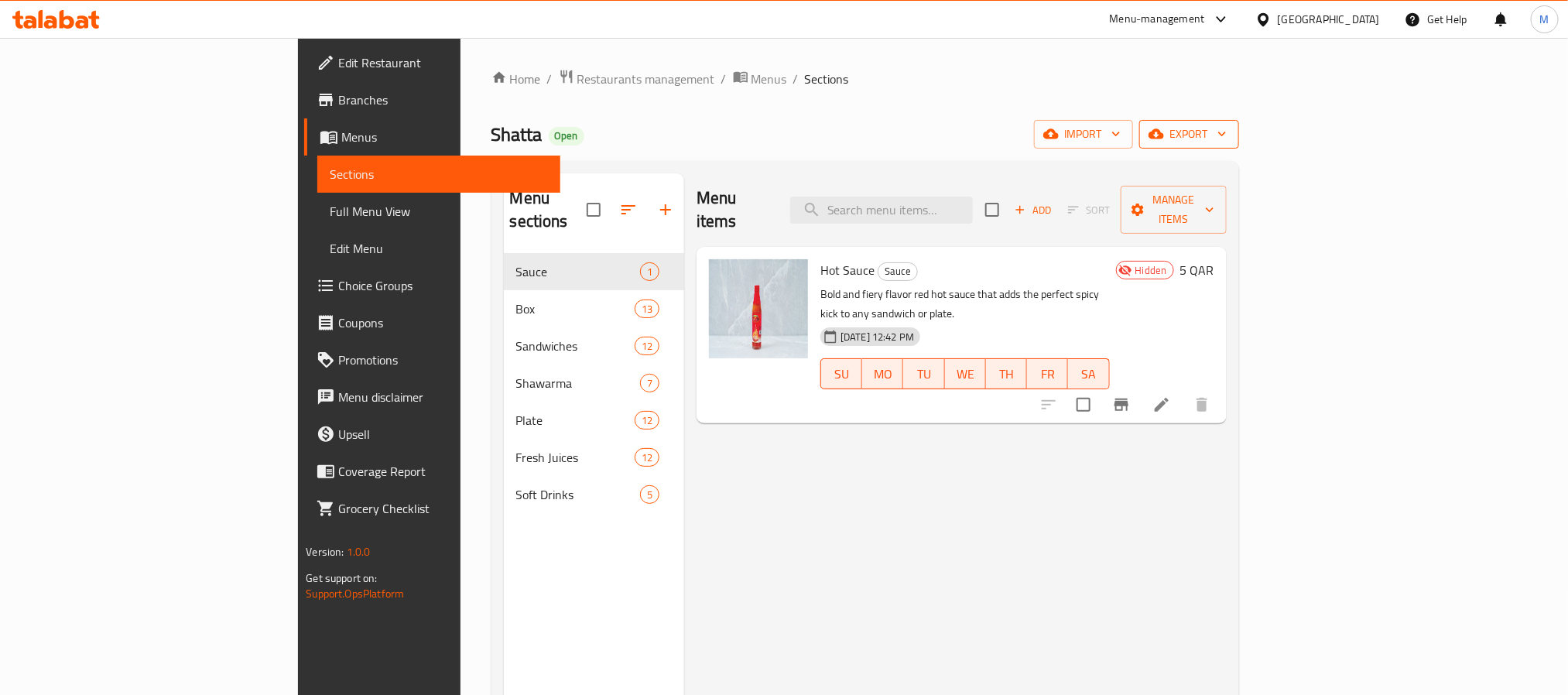
click at [1227, 126] on span "export" at bounding box center [1189, 135] width 75 height 19
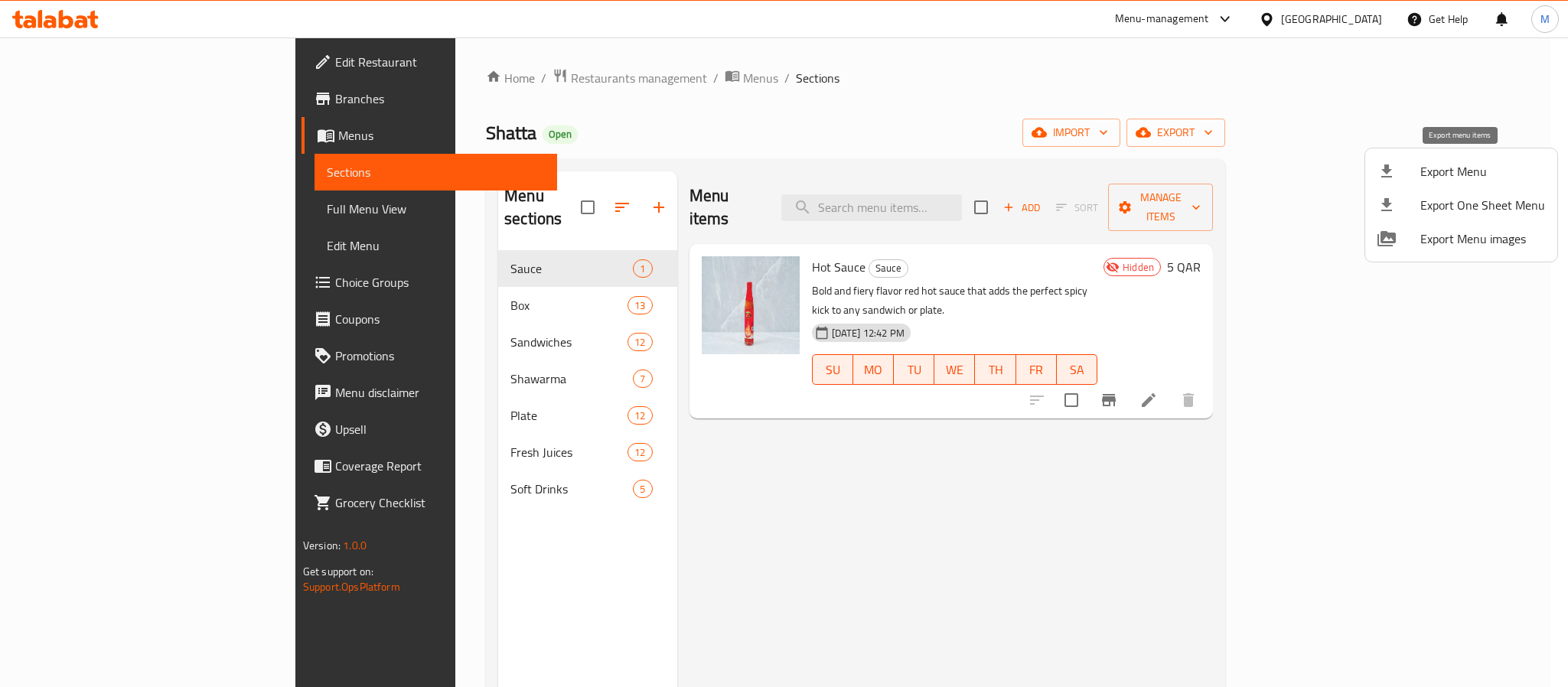
click at [1415, 166] on div at bounding box center [1399, 171] width 43 height 18
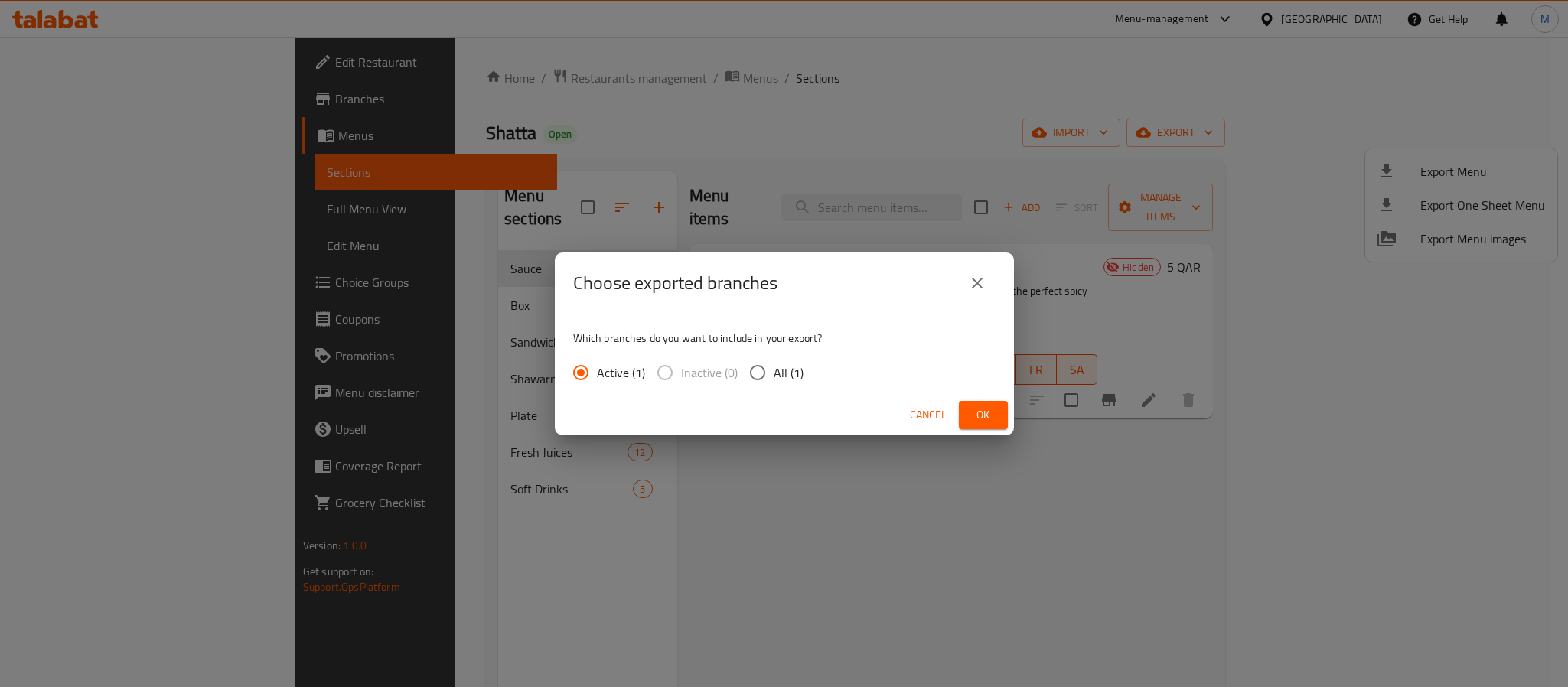
click at [767, 379] on input "All (1)" at bounding box center [757, 372] width 32 height 32
radio input "true"
click at [1002, 420] on button "Ok" at bounding box center [983, 415] width 49 height 28
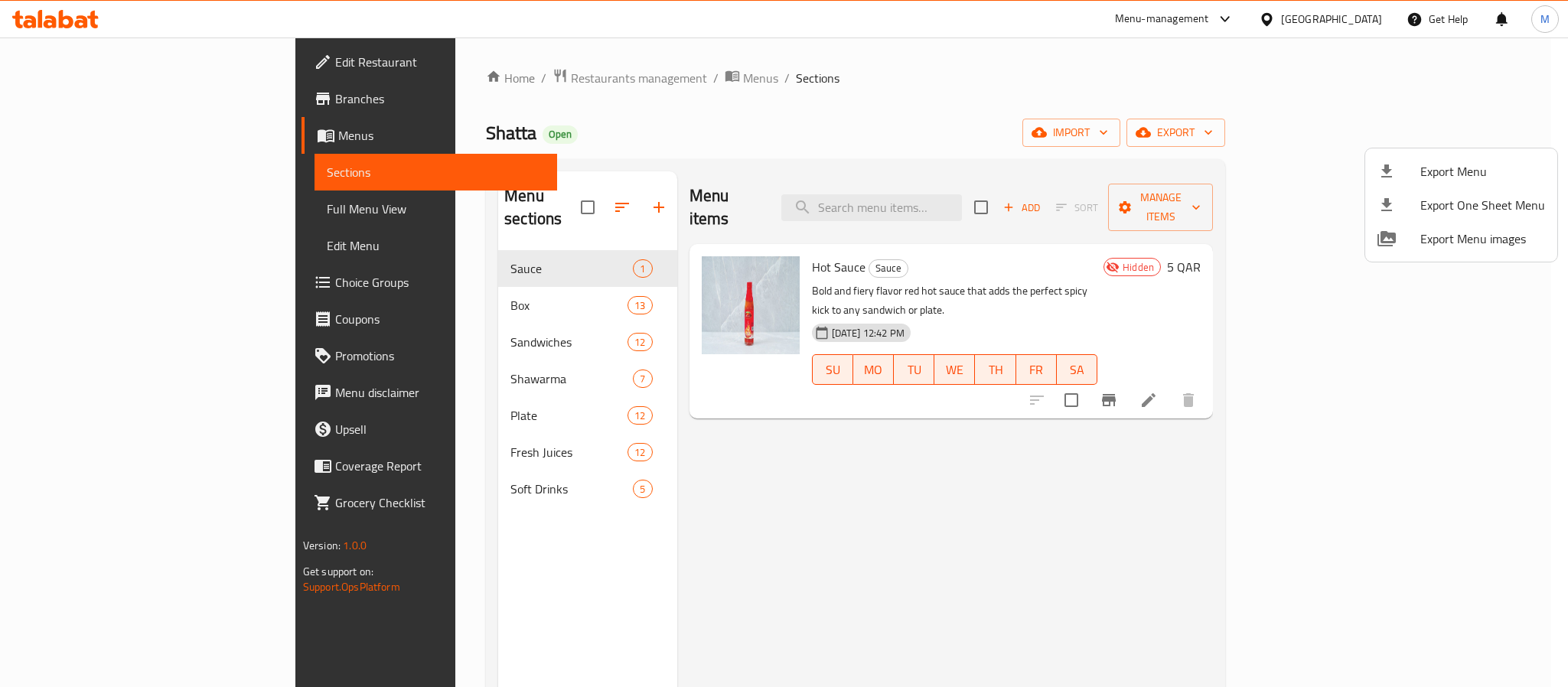
click at [1367, 360] on div at bounding box center [784, 343] width 1568 height 687
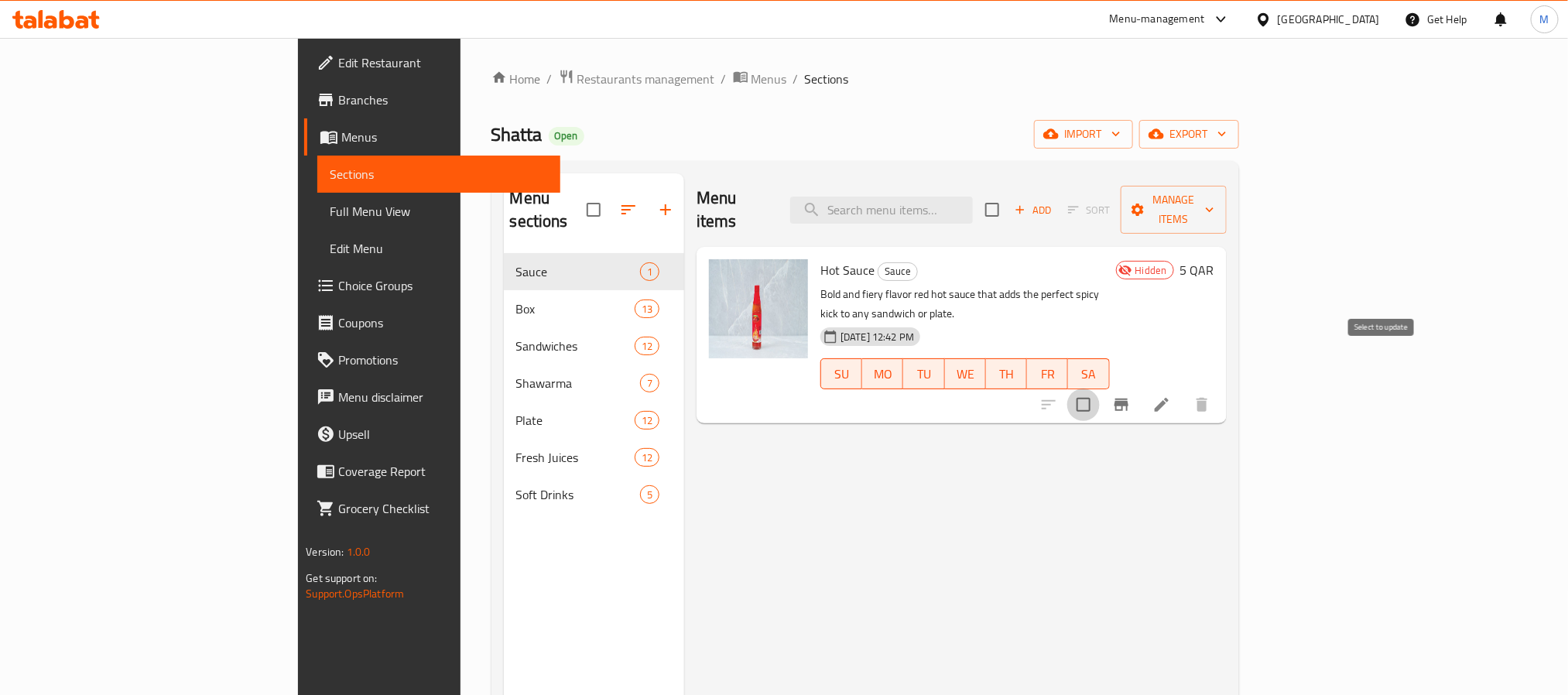
click at [1100, 388] on input "checkbox" at bounding box center [1083, 404] width 33 height 33
checkbox input "true"
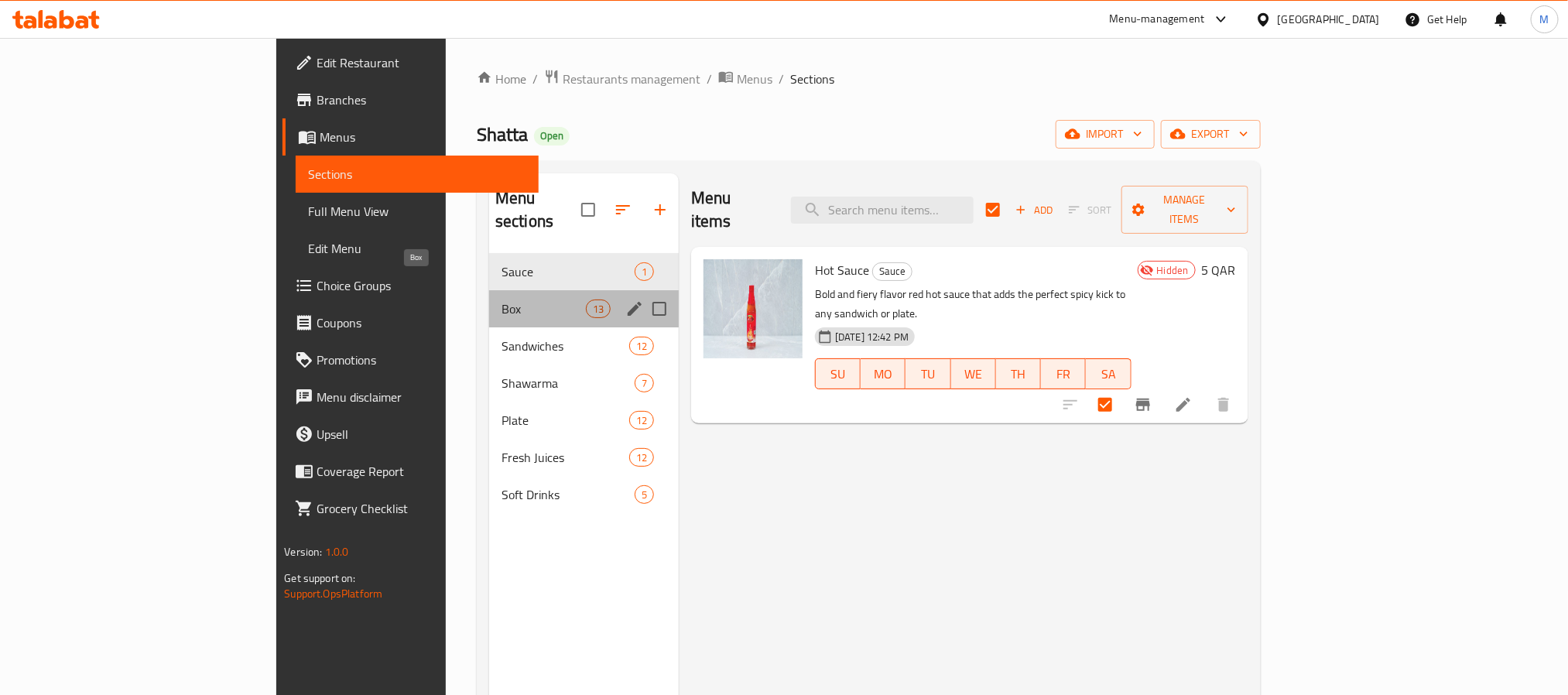
click at [501, 299] on span "Box" at bounding box center [544, 308] width 84 height 18
checkbox input "false"
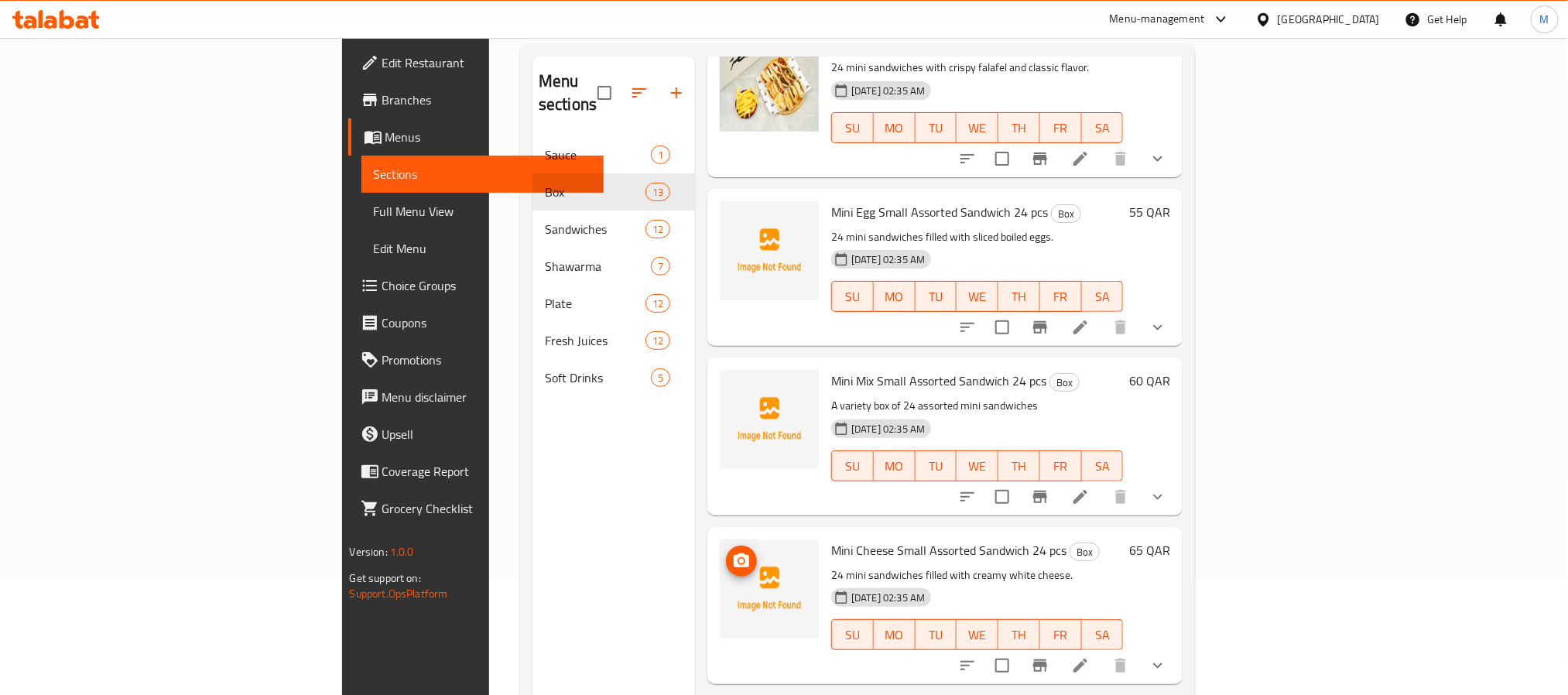
scroll to position [217, 0]
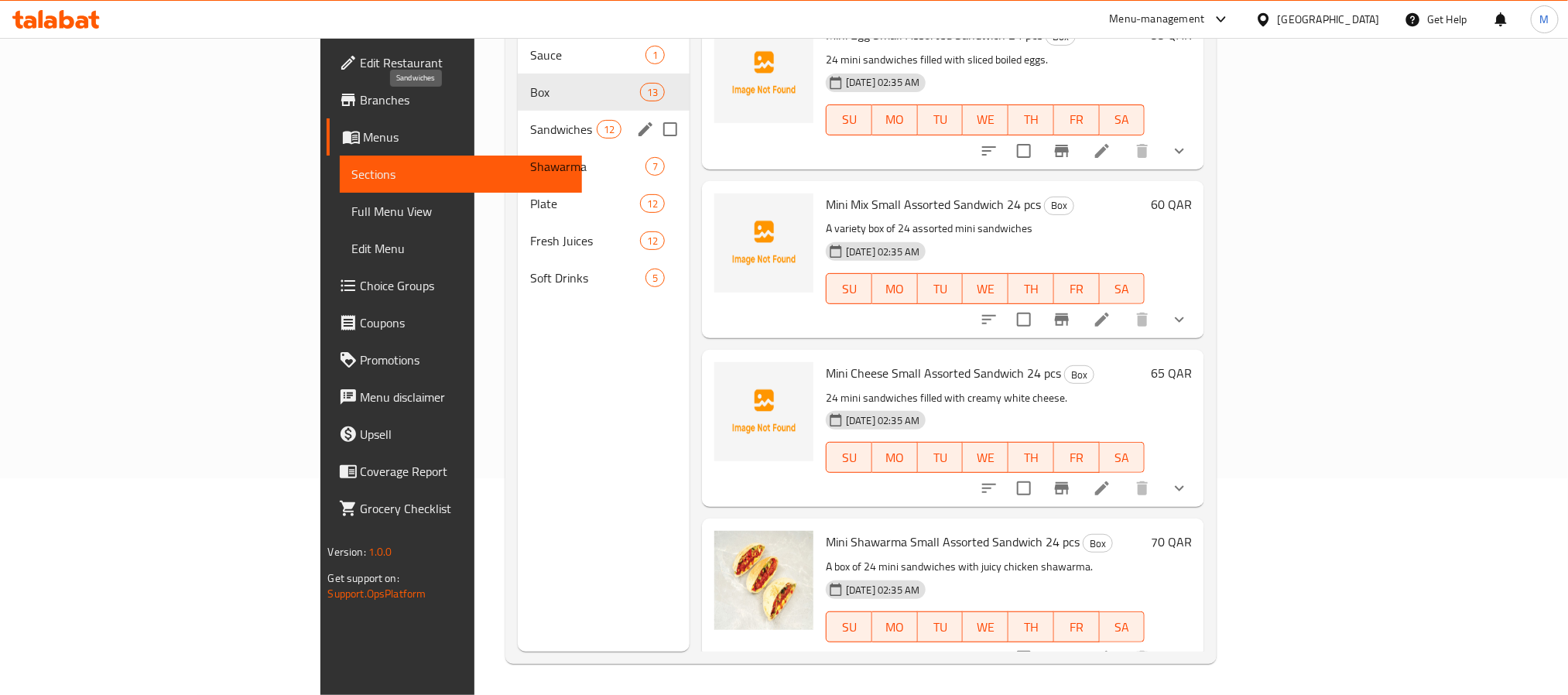
click at [530, 120] on span "Sandwiches" at bounding box center [563, 129] width 66 height 18
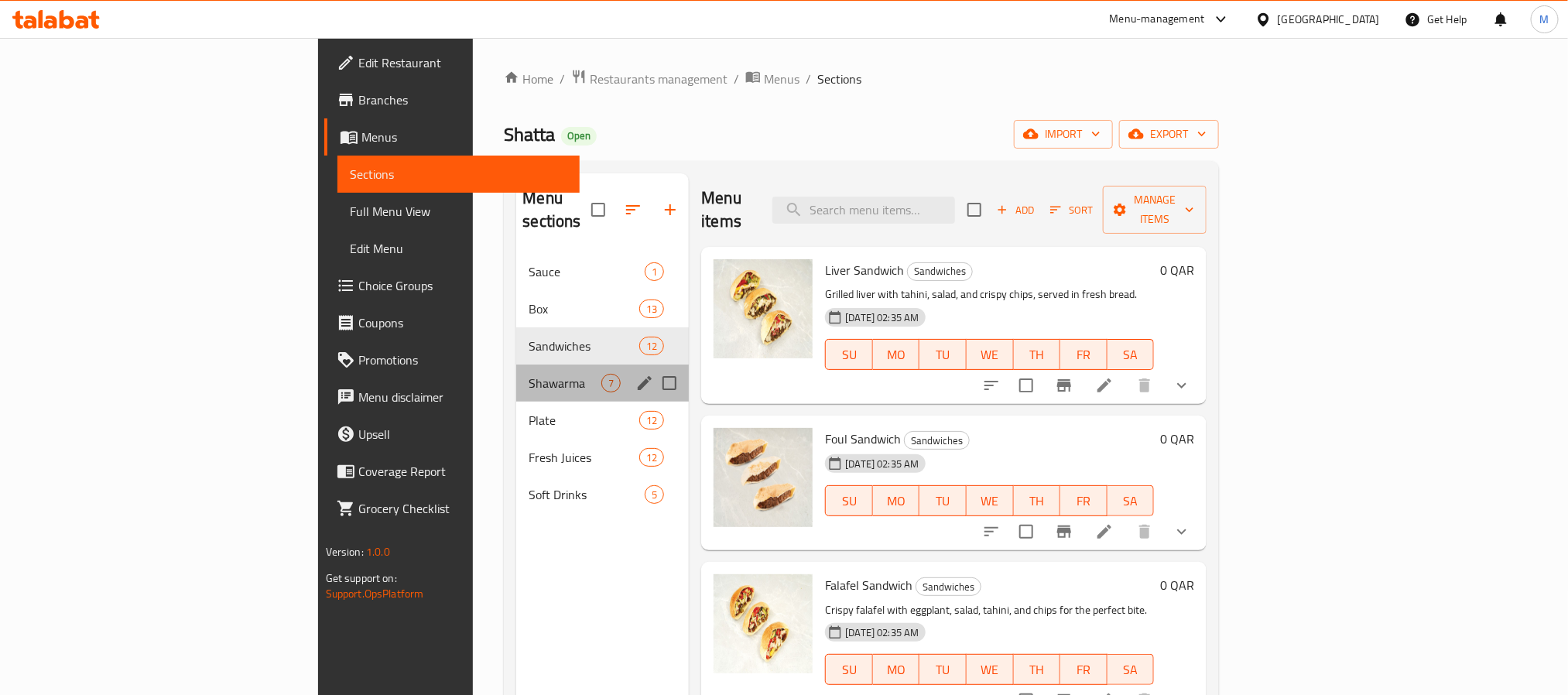
click at [517, 365] on div "Shawarma 7" at bounding box center [603, 383] width 173 height 37
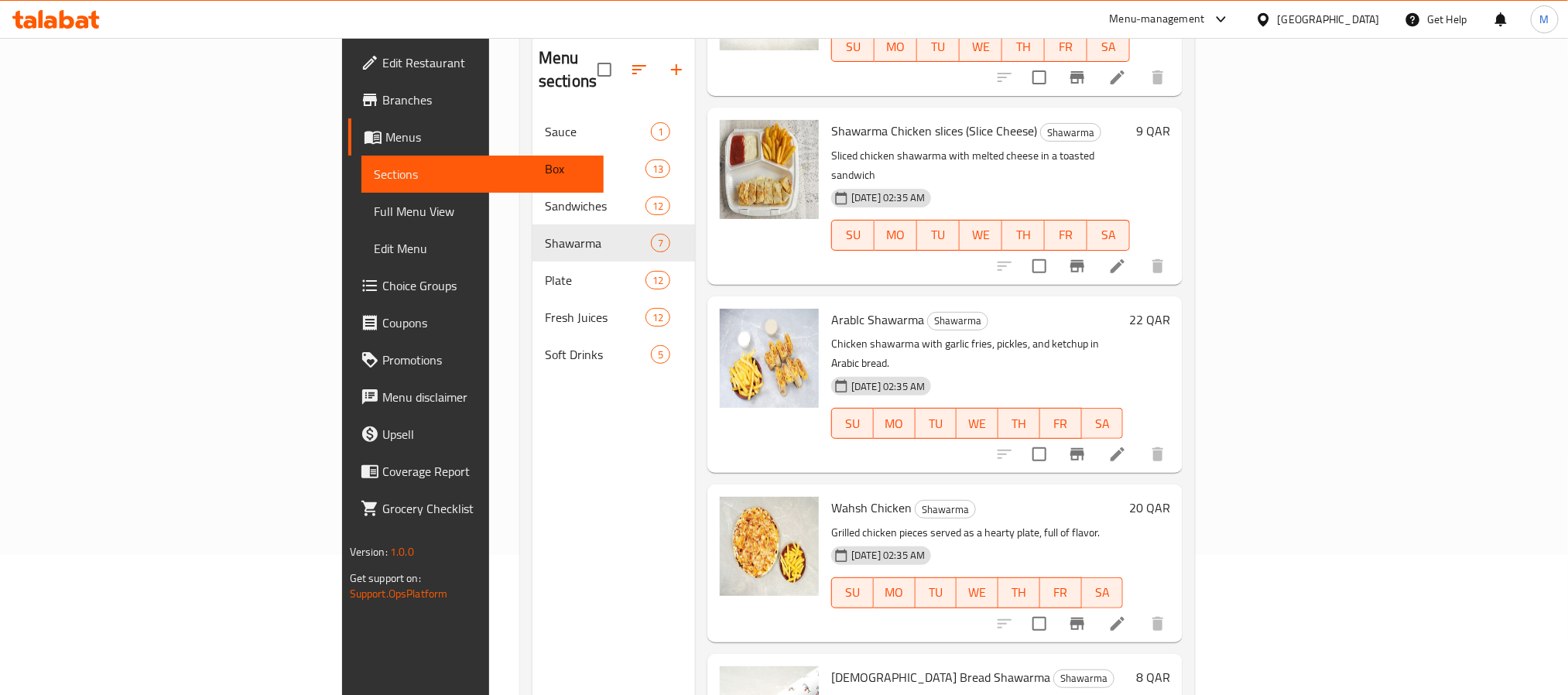
scroll to position [217, 0]
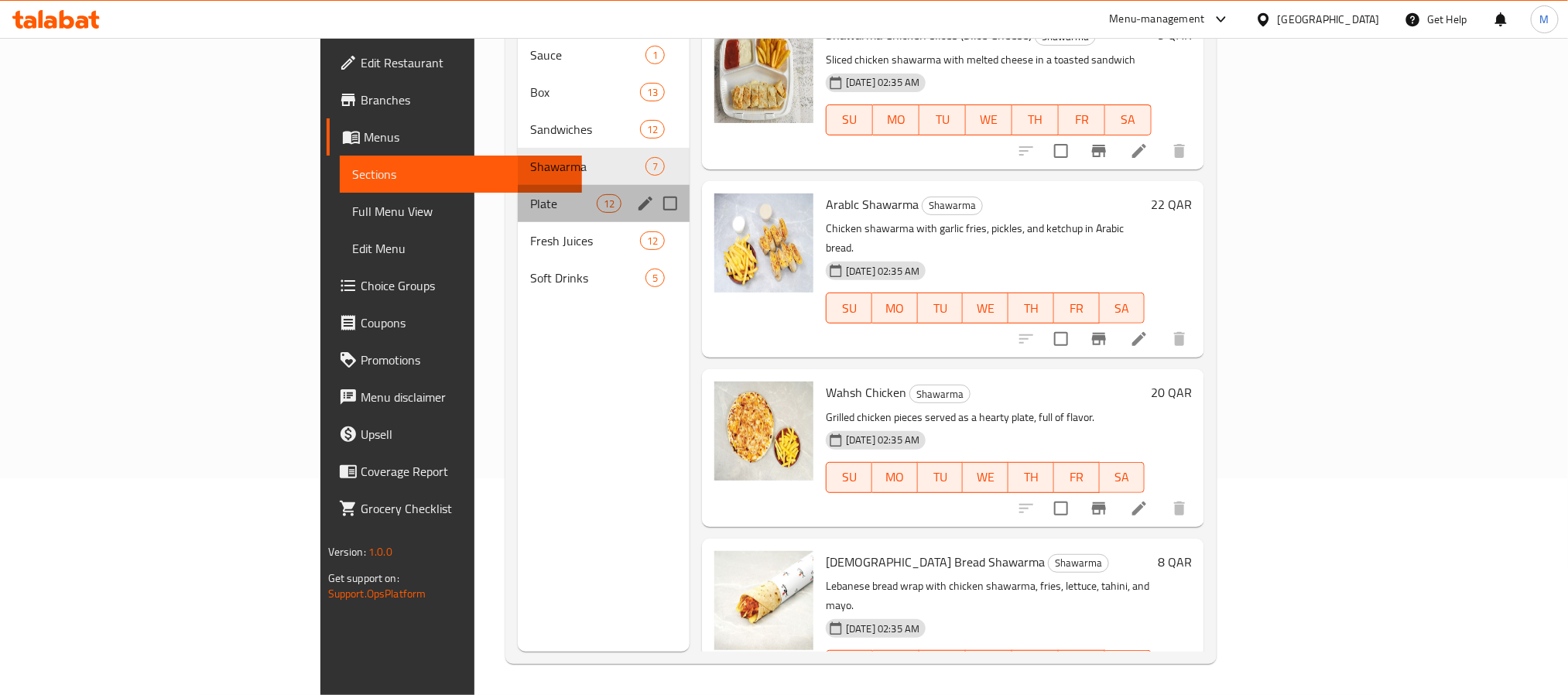
click at [517, 185] on div "Plate 12" at bounding box center [603, 203] width 172 height 37
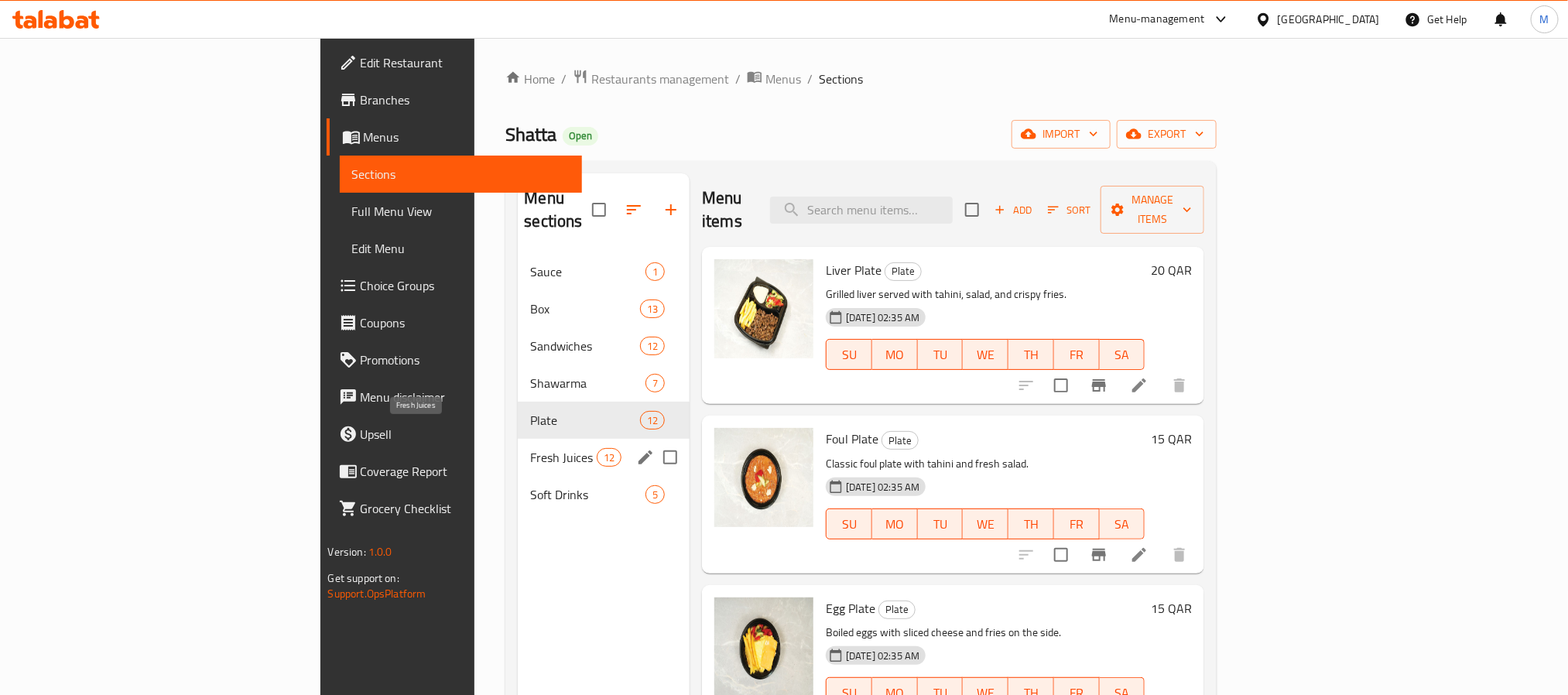
click at [530, 448] on span "Fresh Juices" at bounding box center [563, 457] width 66 height 18
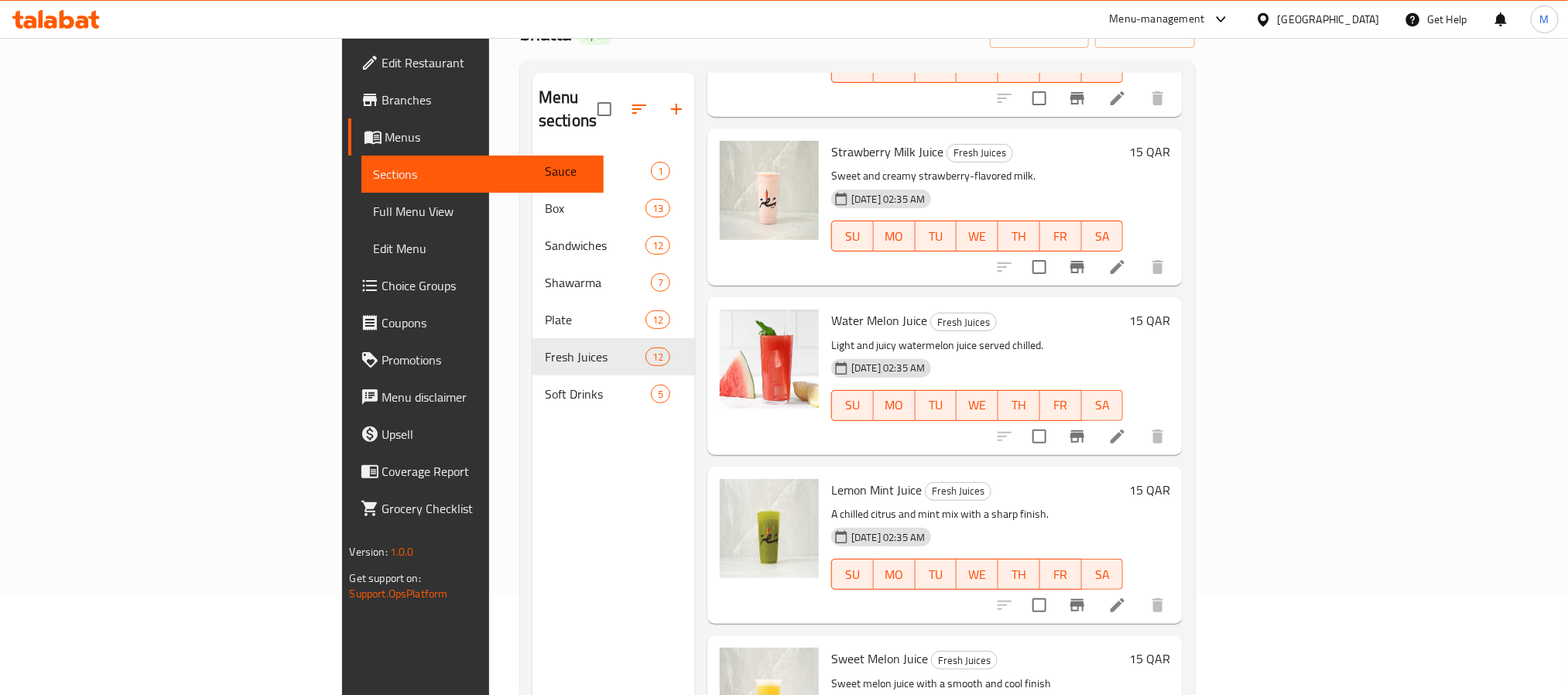
scroll to position [217, 0]
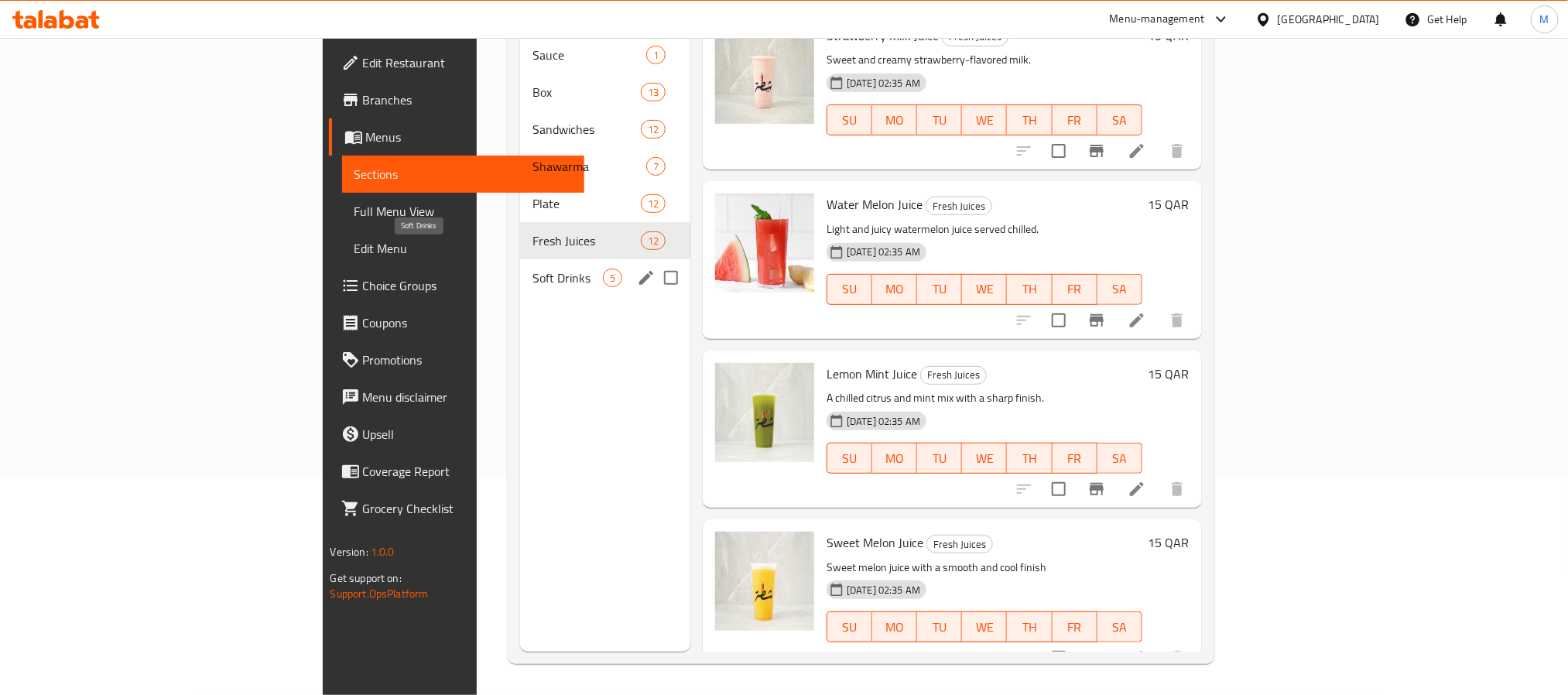
click at [520, 260] on div "Soft Drinks 5" at bounding box center [605, 278] width 170 height 37
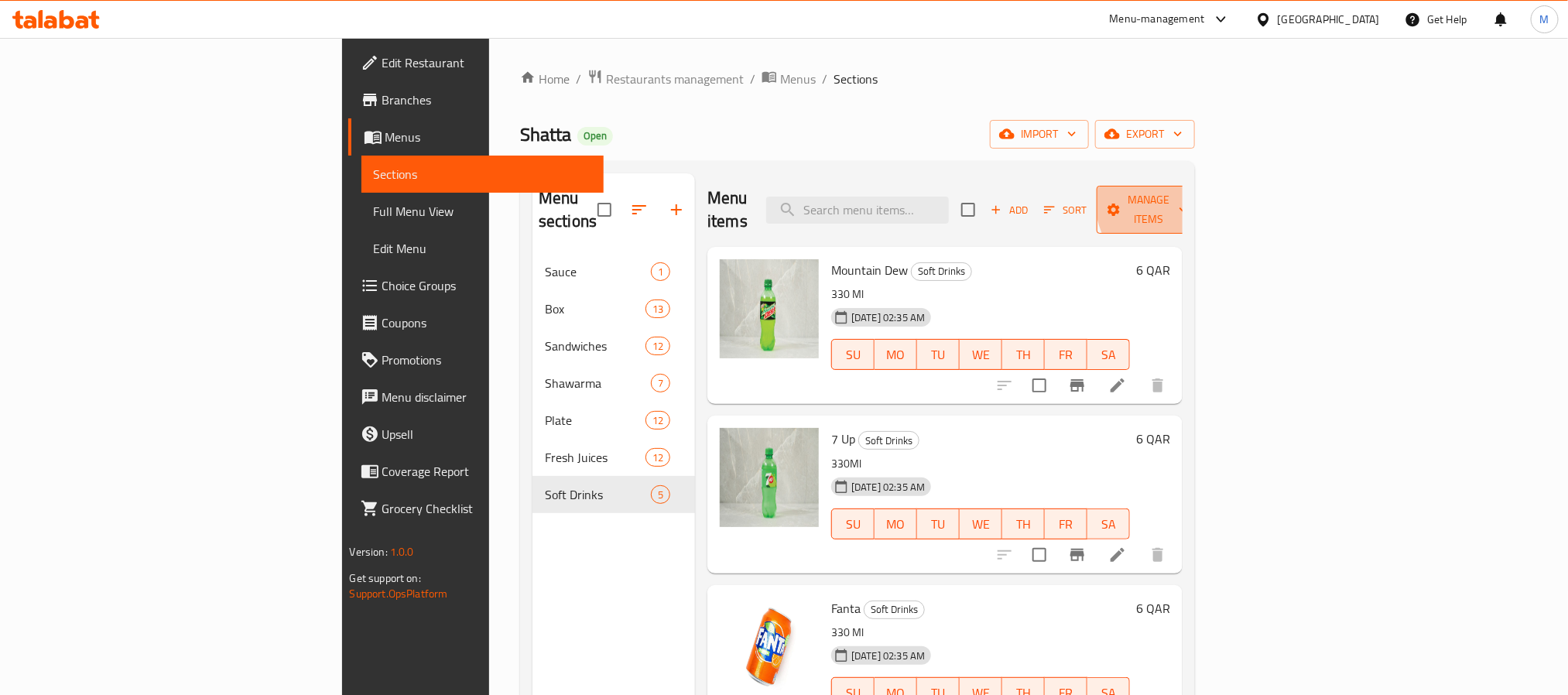
click at [1188, 193] on span "Manage items" at bounding box center [1148, 209] width 79 height 39
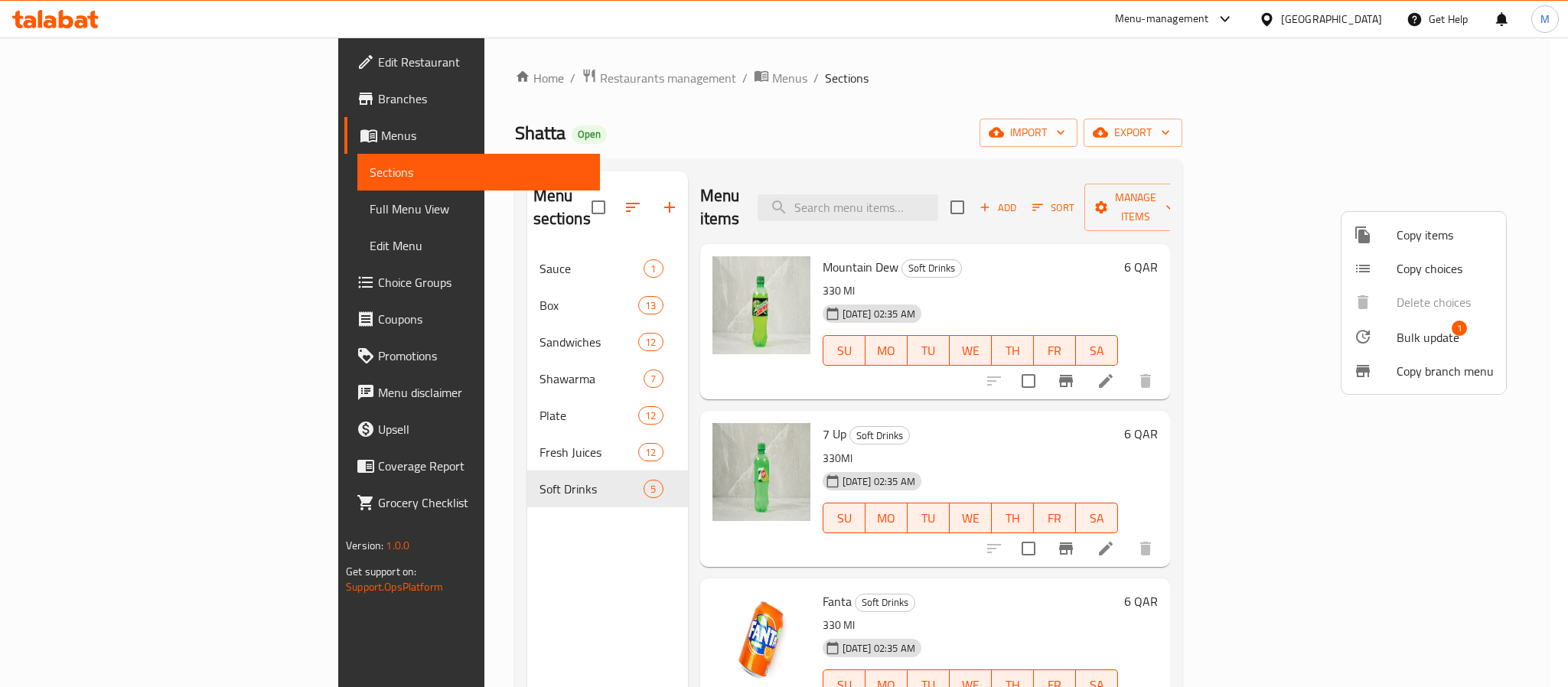
click at [1445, 333] on span "Bulk update" at bounding box center [1428, 337] width 63 height 18
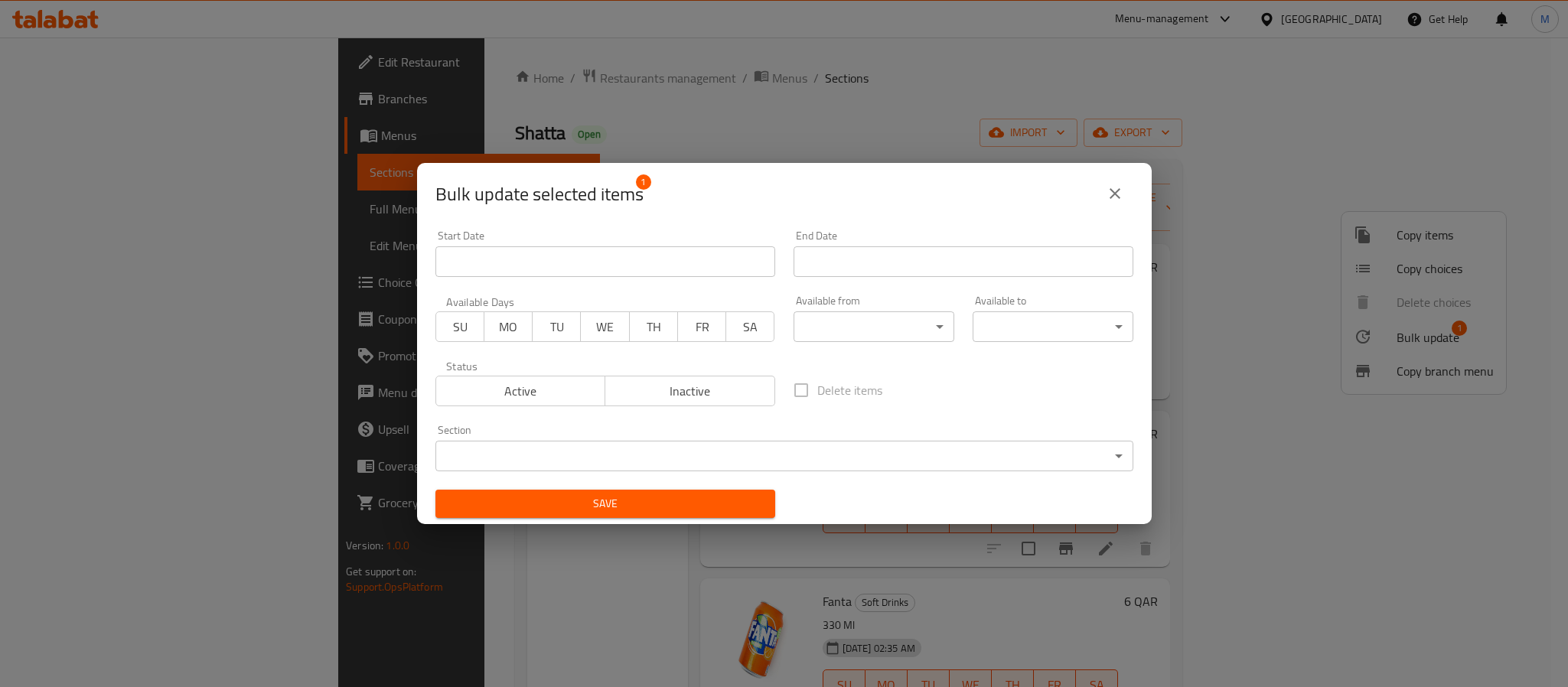
click at [568, 386] on span "Active" at bounding box center [521, 391] width 157 height 22
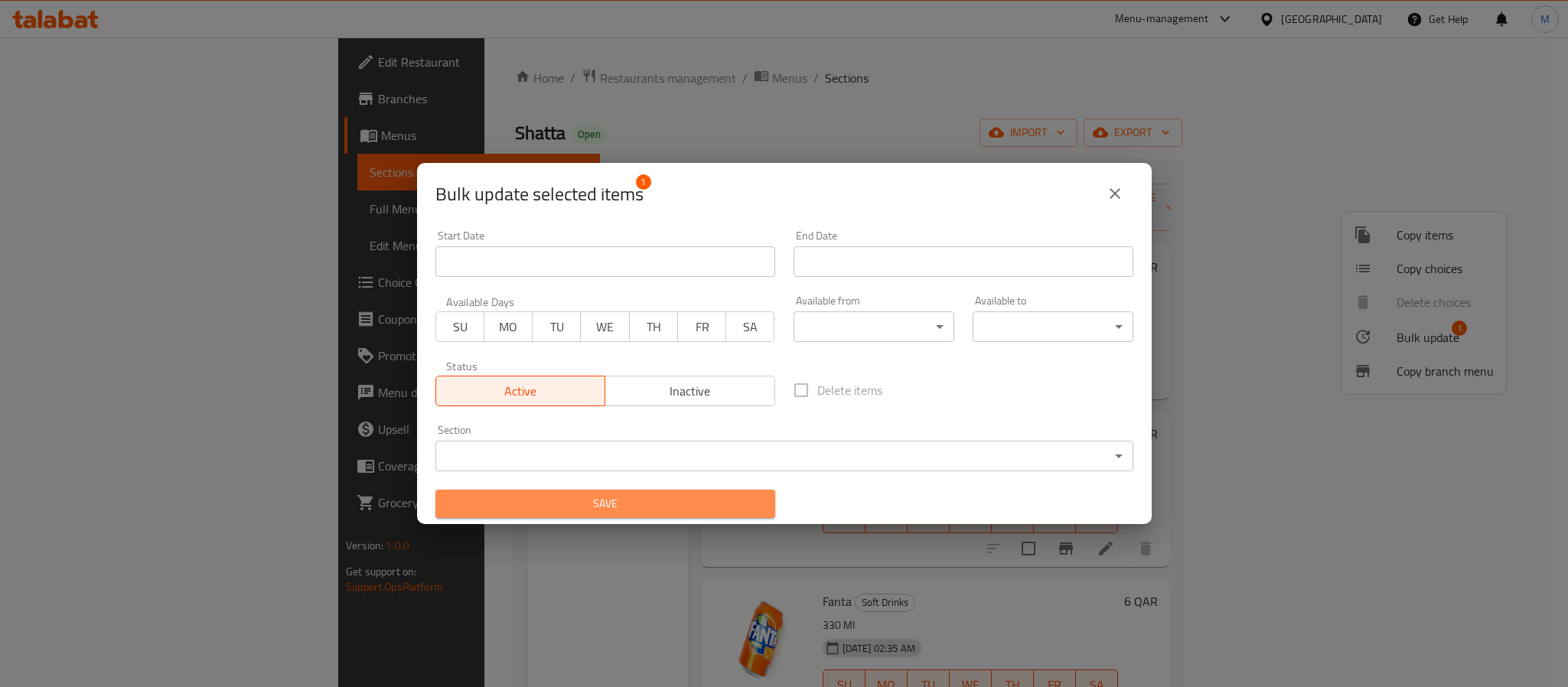
click at [636, 512] on span "Save" at bounding box center [605, 504] width 316 height 19
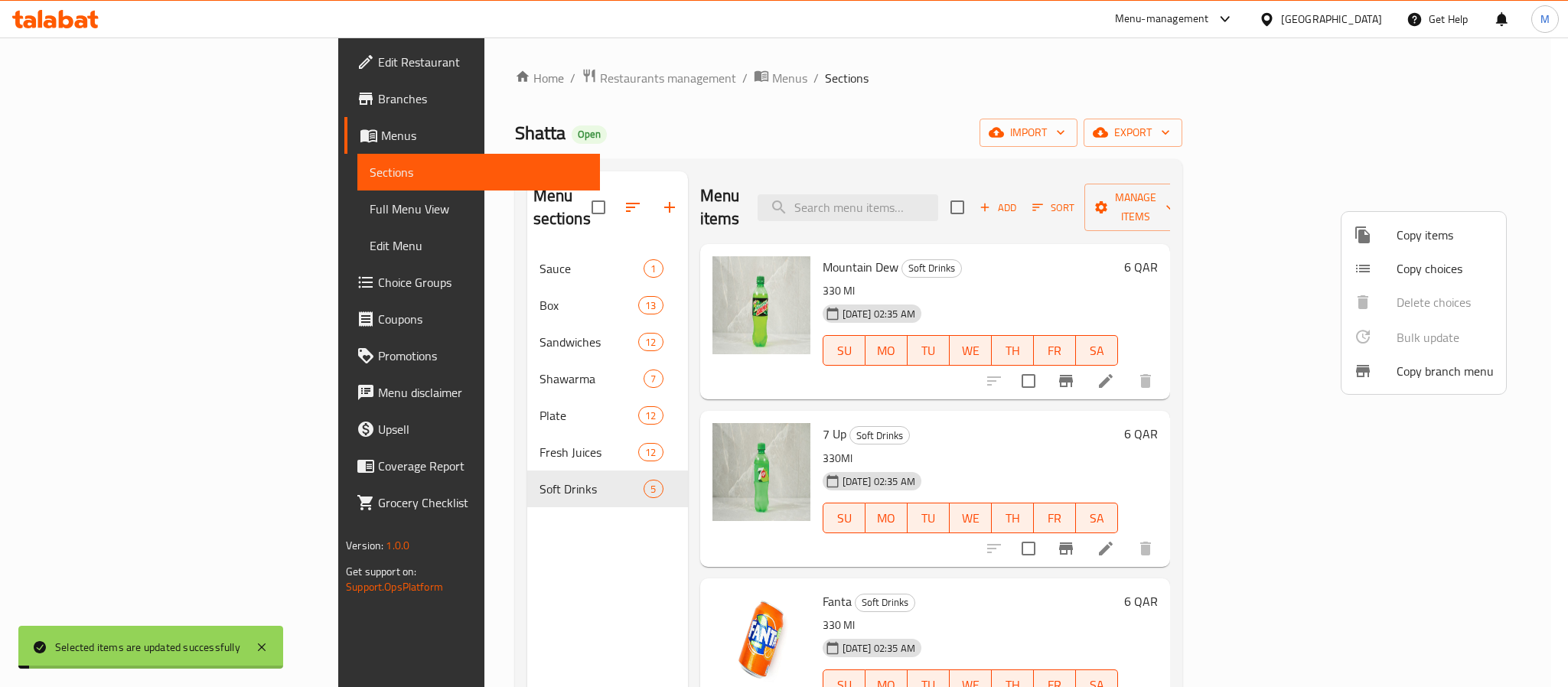
drag, startPoint x: 799, startPoint y: 113, endPoint x: 588, endPoint y: 150, distance: 214.2
click at [797, 117] on div at bounding box center [784, 343] width 1568 height 687
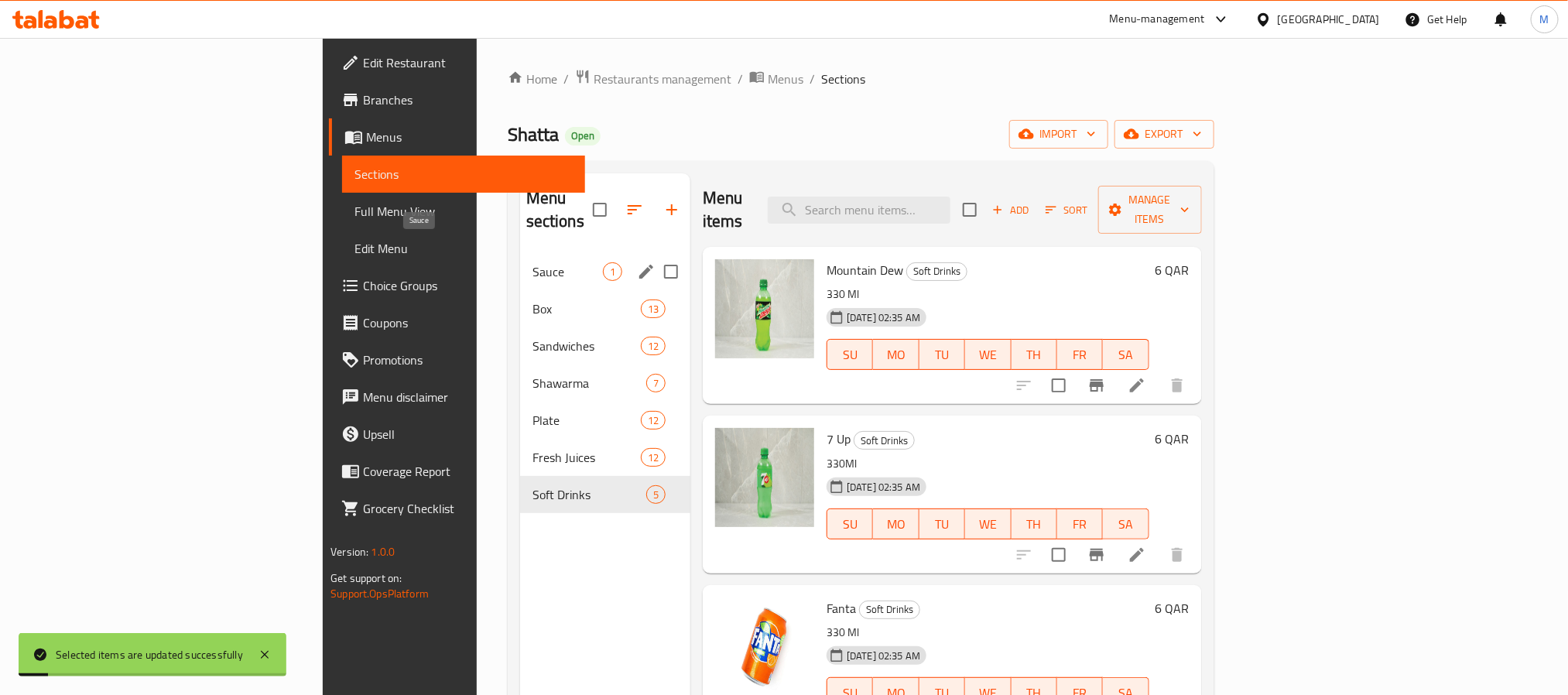
click at [532, 263] on span "Sauce" at bounding box center [568, 271] width 70 height 18
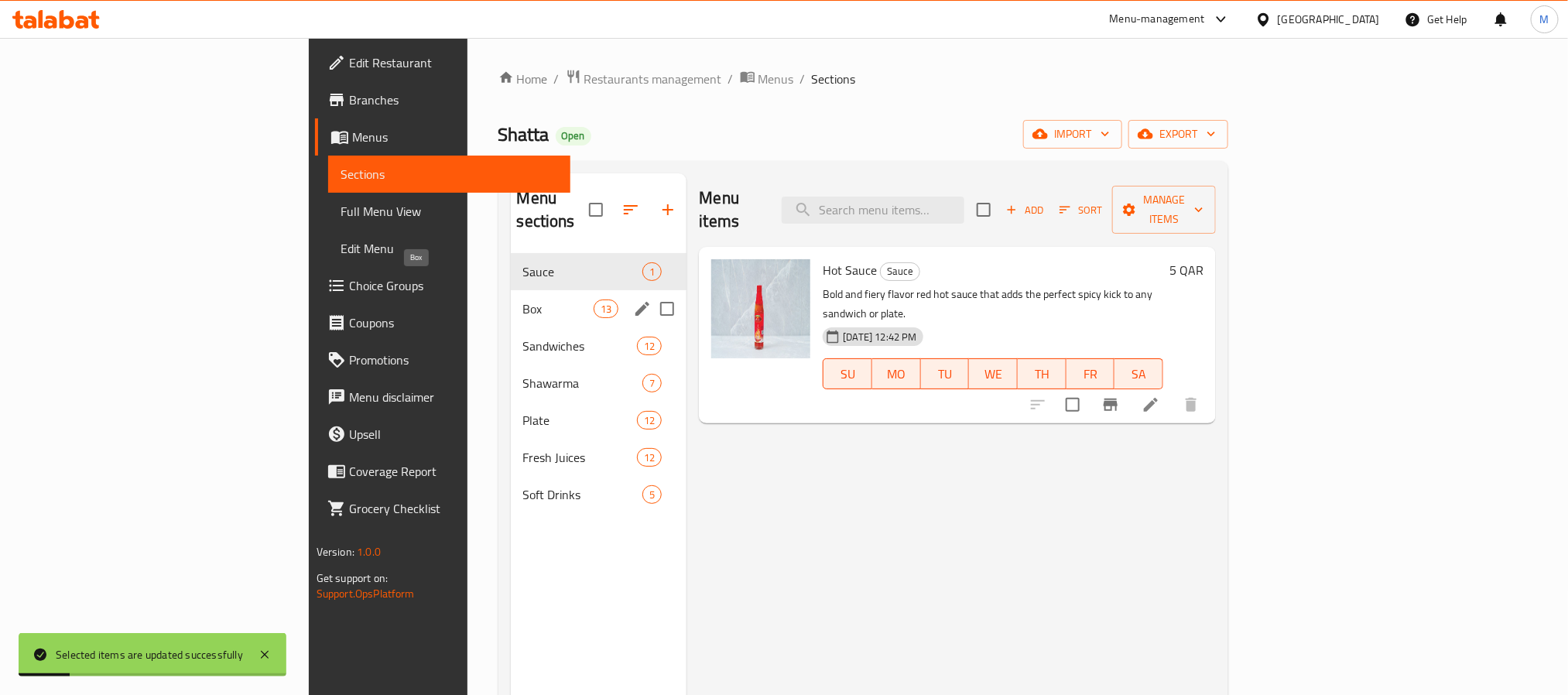
click at [523, 299] on span "Box" at bounding box center [558, 308] width 71 height 18
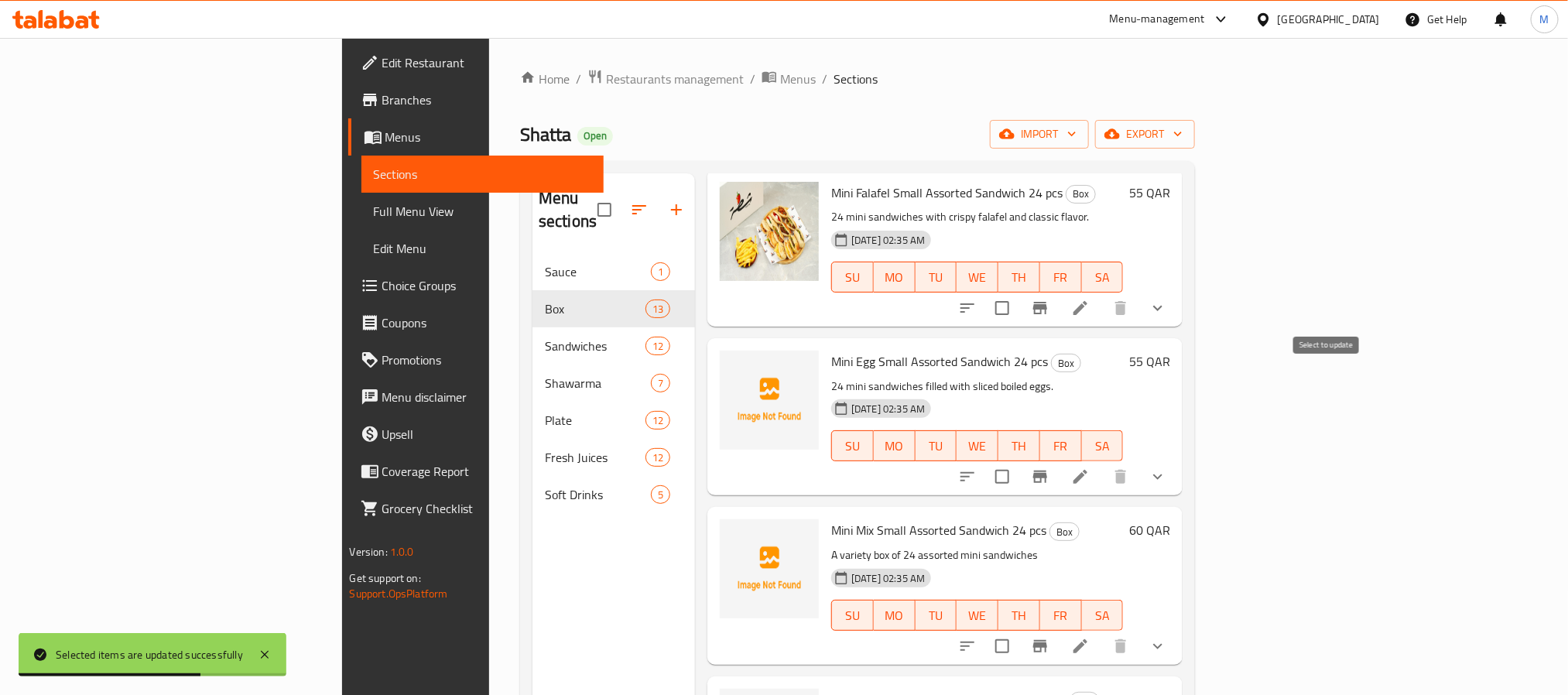
scroll to position [1509, 0]
click at [1019, 459] on input "checkbox" at bounding box center [1002, 475] width 33 height 33
checkbox input "true"
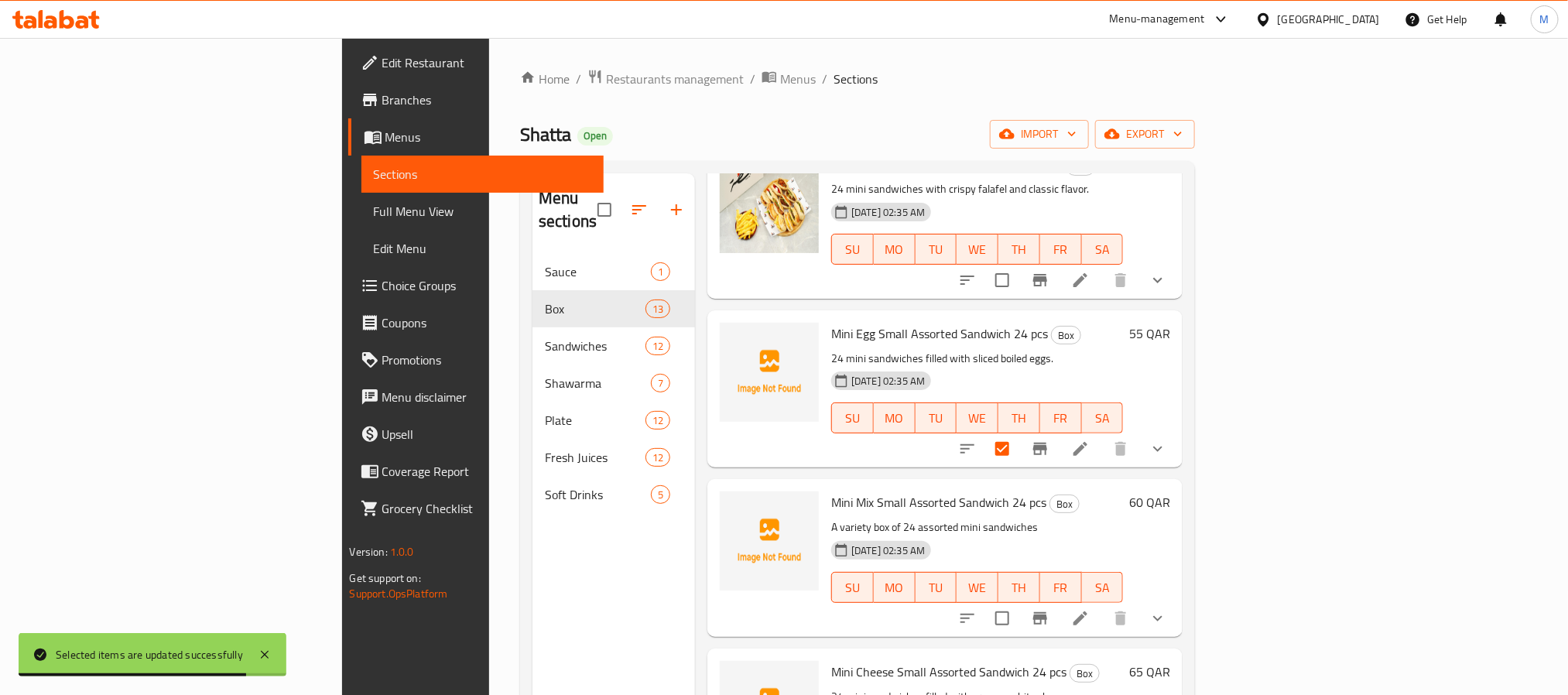
scroll to position [1540, 0]
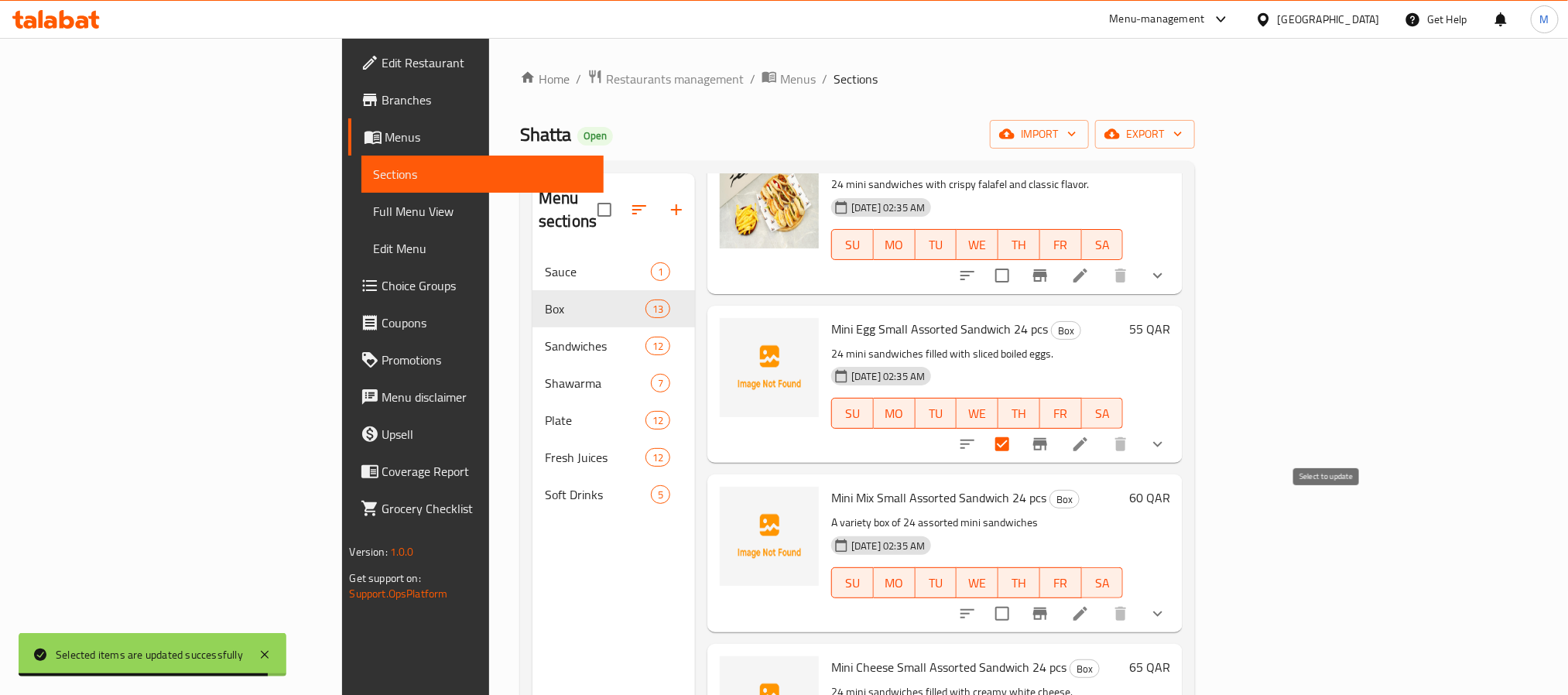
click at [1019, 598] on input "checkbox" at bounding box center [1002, 614] width 33 height 33
checkbox input "true"
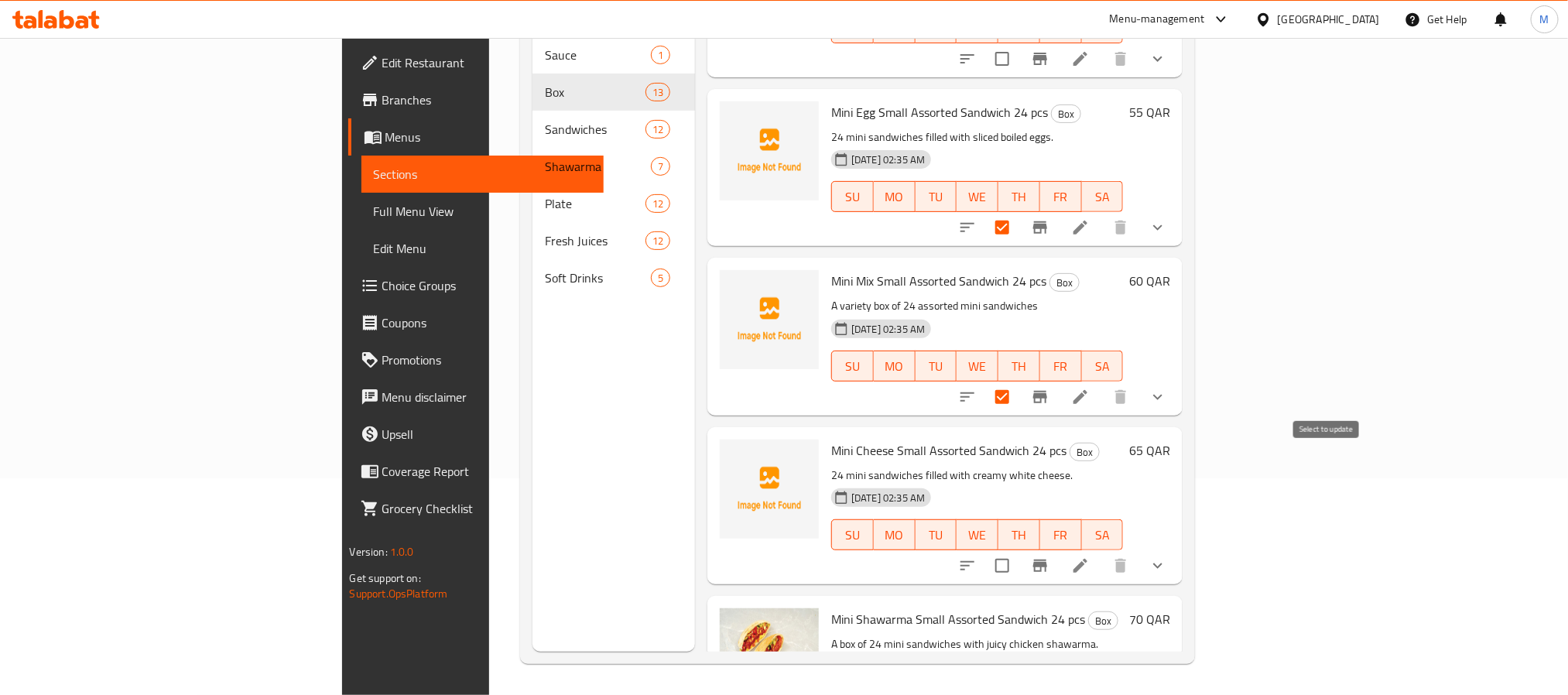
click at [1019, 549] on input "checkbox" at bounding box center [1002, 565] width 33 height 33
checkbox input "true"
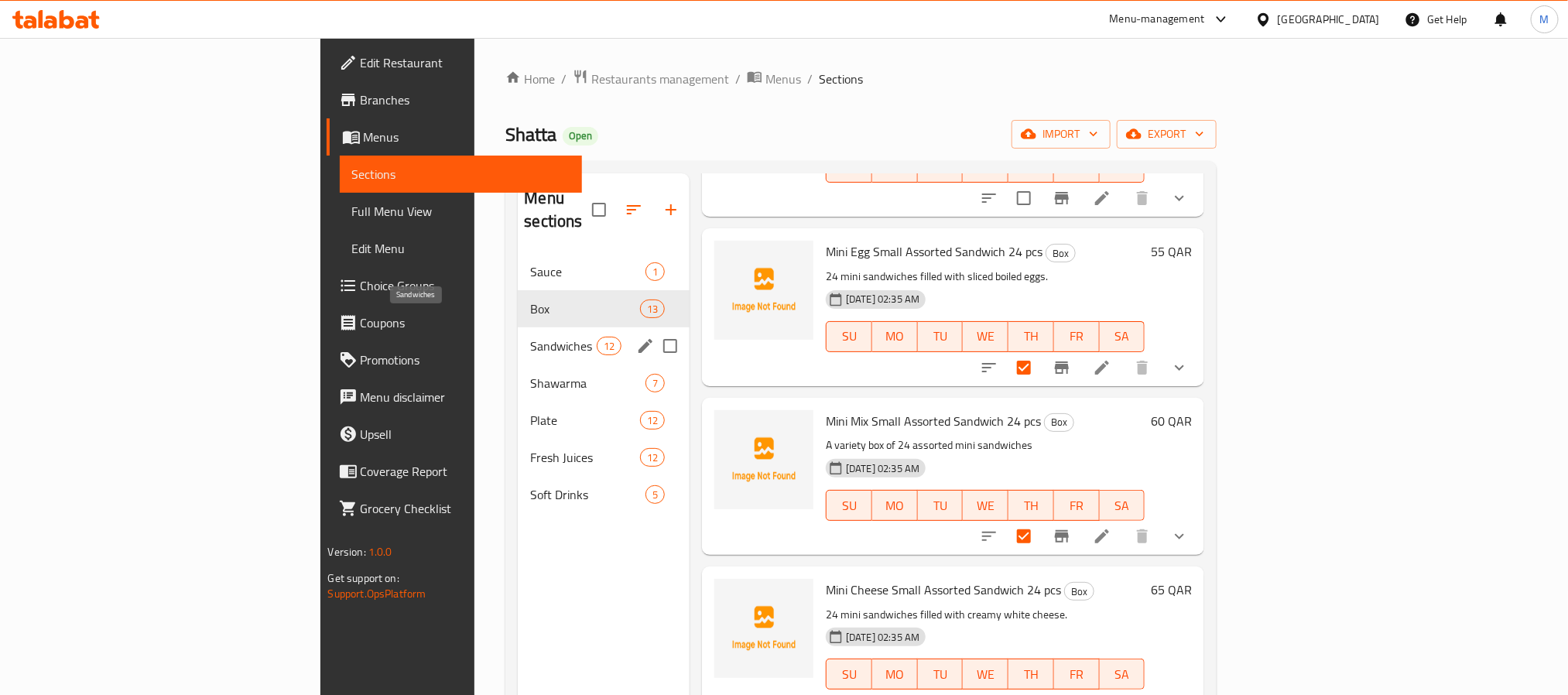
click at [530, 337] on span "Sandwiches" at bounding box center [563, 346] width 66 height 18
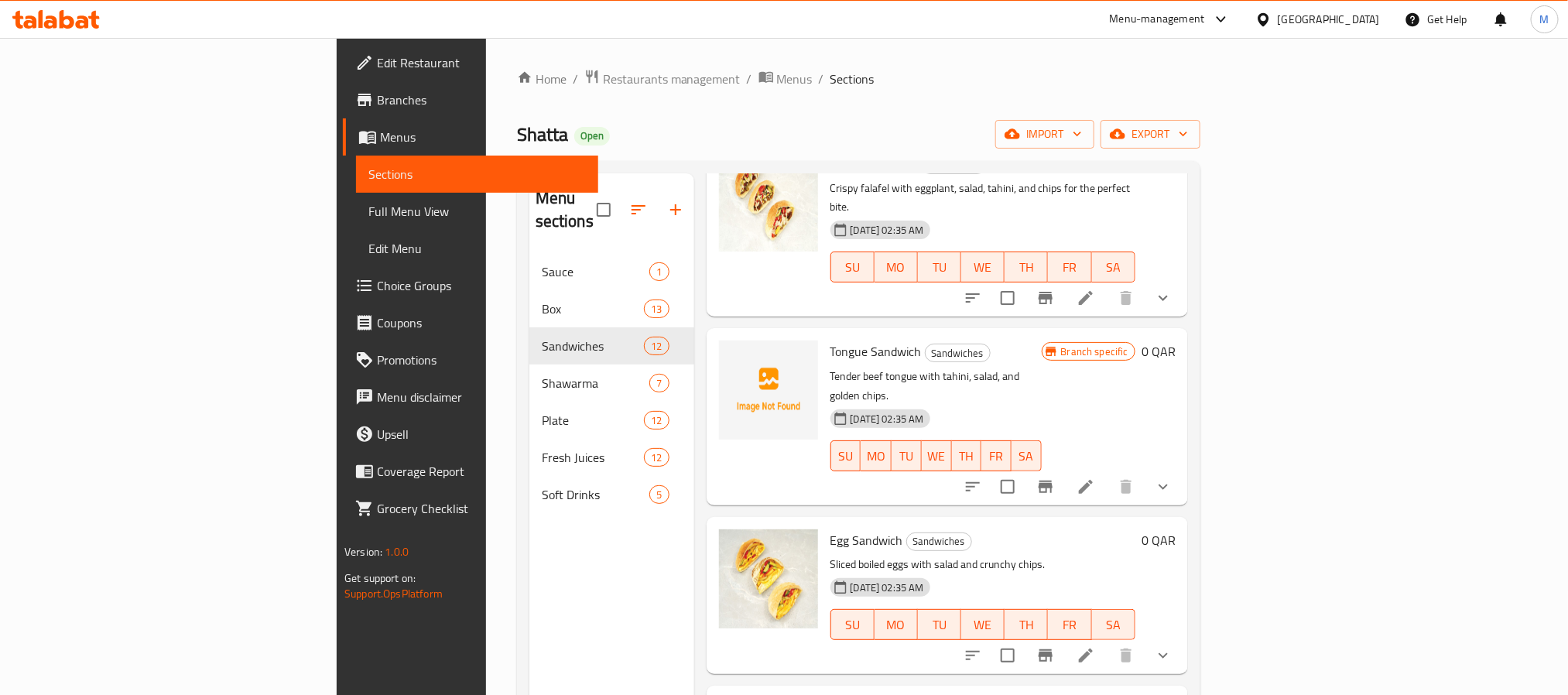
scroll to position [464, 0]
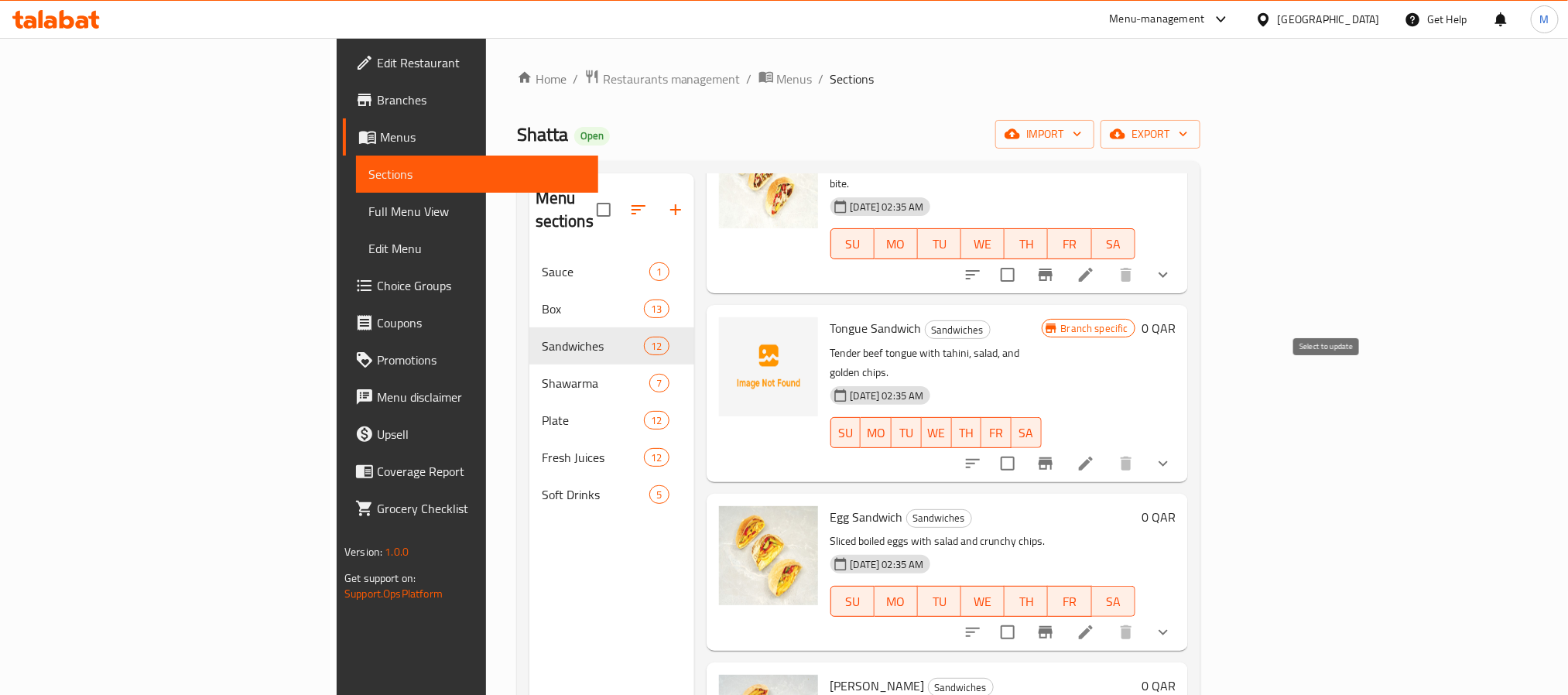
click at [1024, 447] on input "checkbox" at bounding box center [1008, 463] width 33 height 33
checkbox input "true"
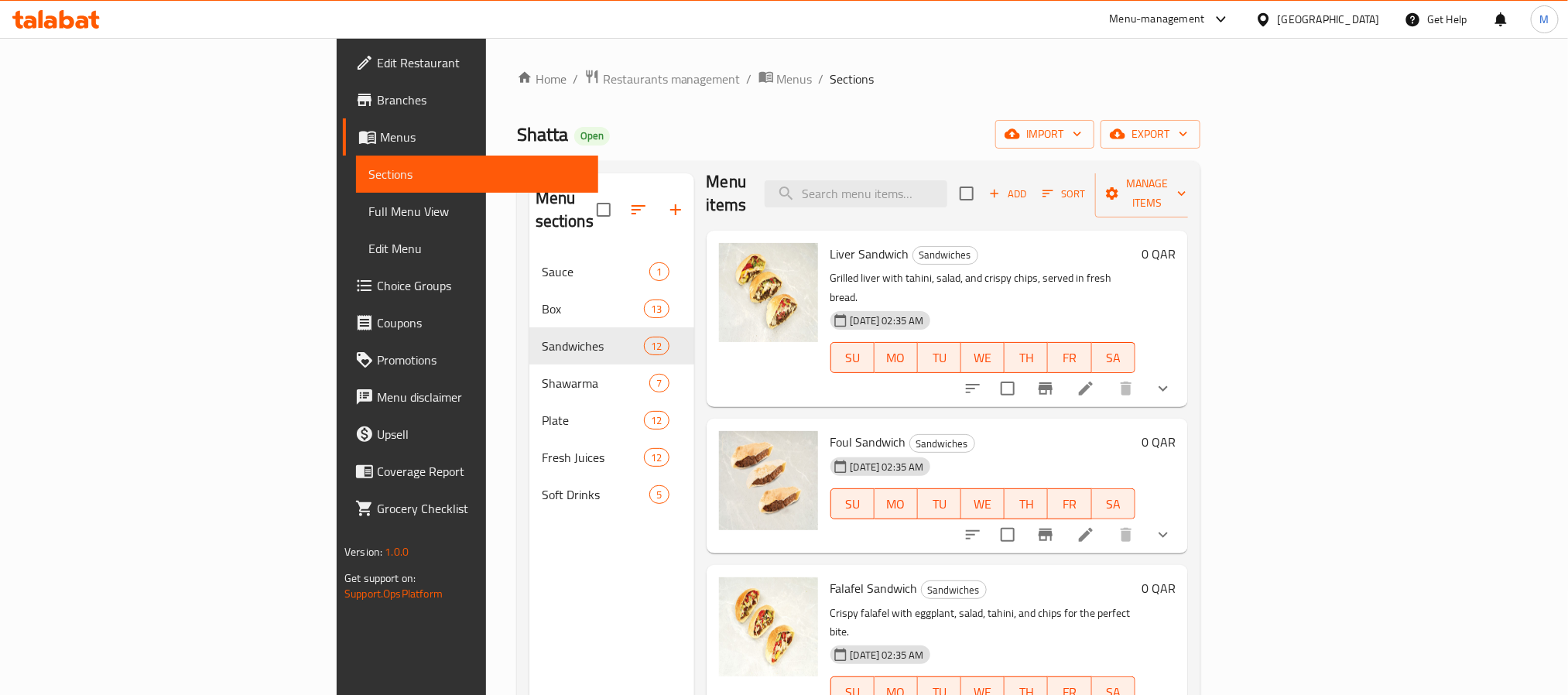
scroll to position [0, 0]
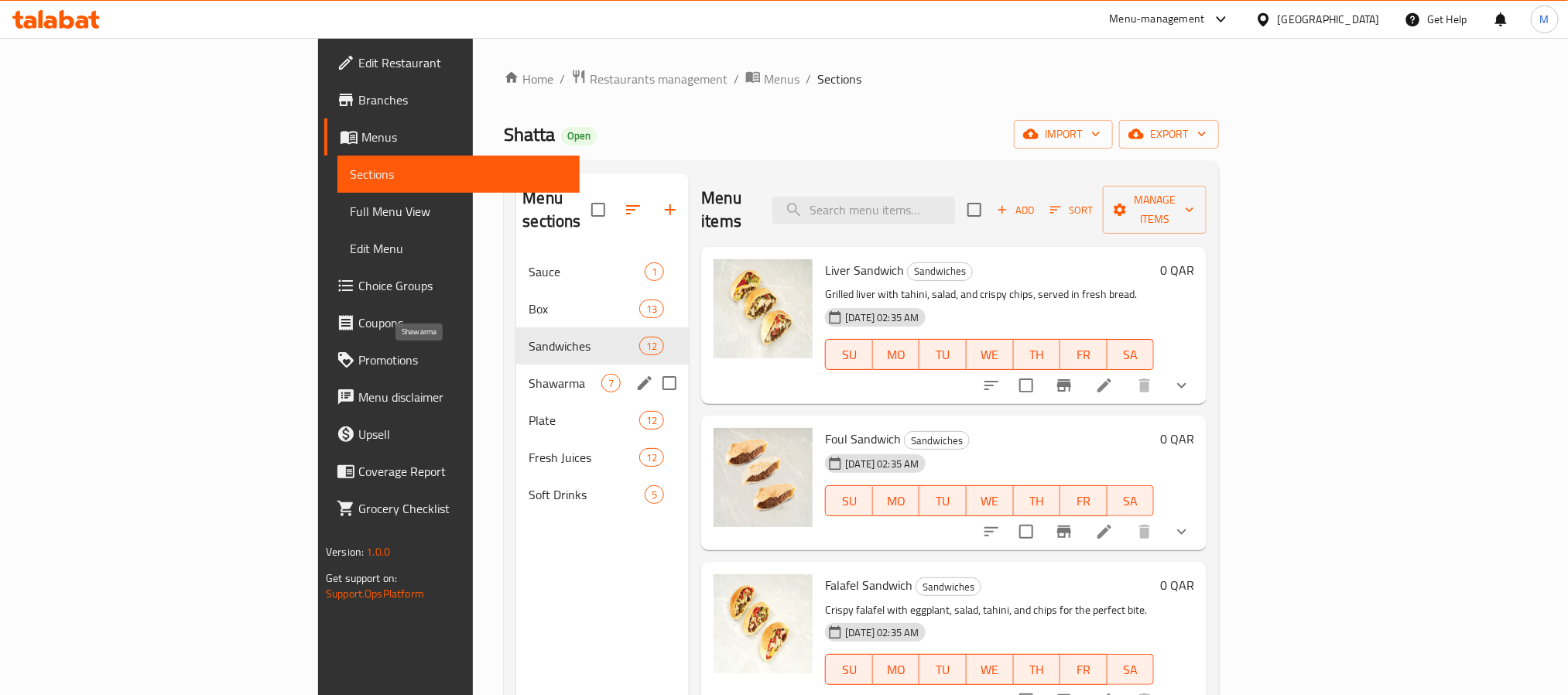
click at [529, 374] on span "Shawarma" at bounding box center [564, 383] width 72 height 18
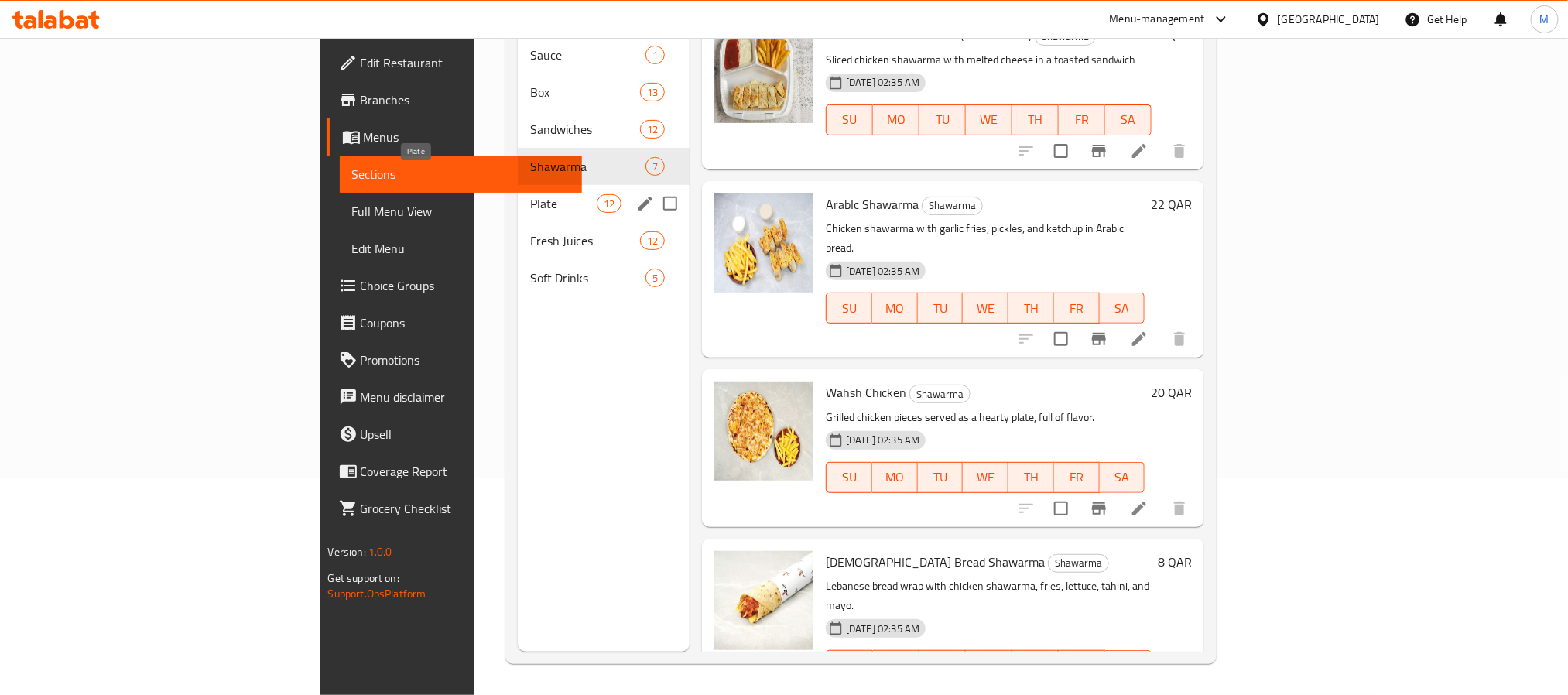
click at [530, 194] on span "Plate" at bounding box center [563, 203] width 66 height 18
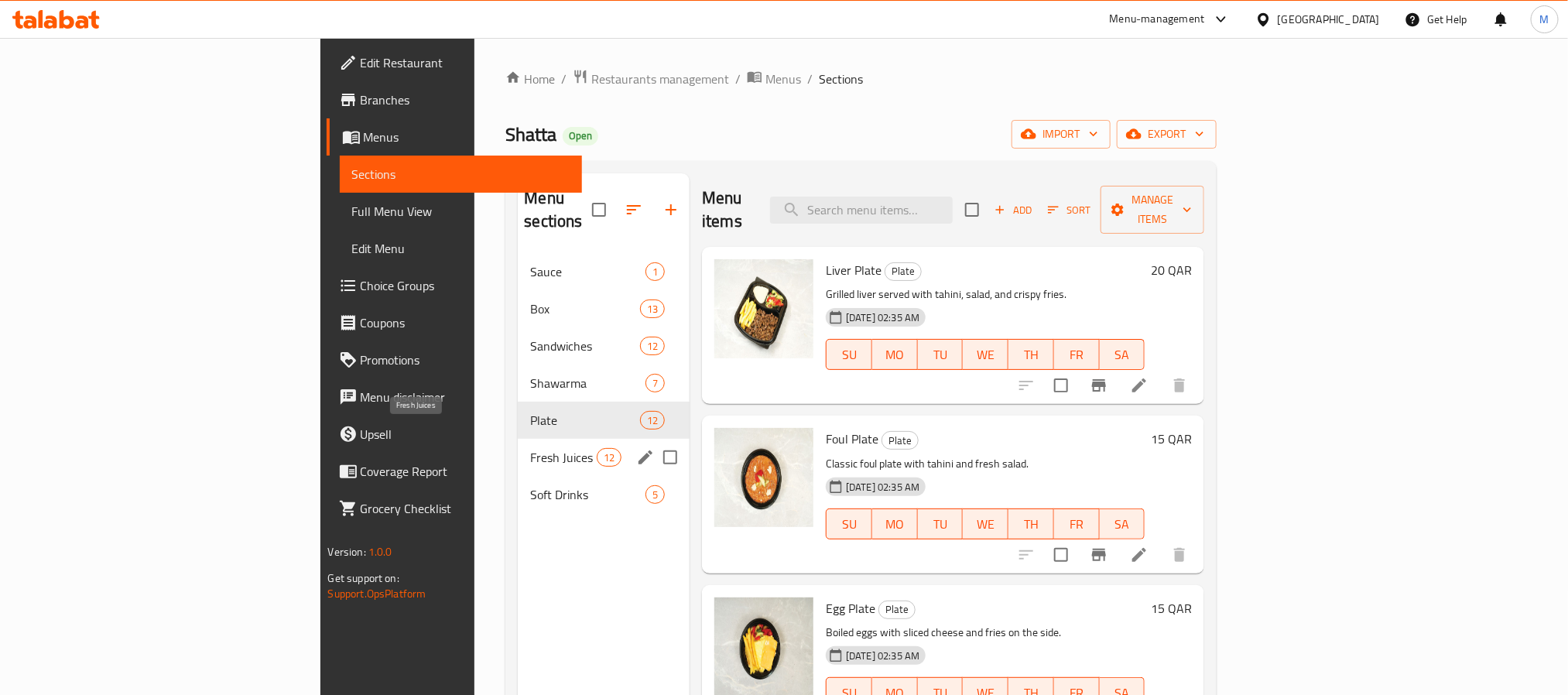
click at [530, 448] on span "Fresh Juices" at bounding box center [563, 457] width 66 height 18
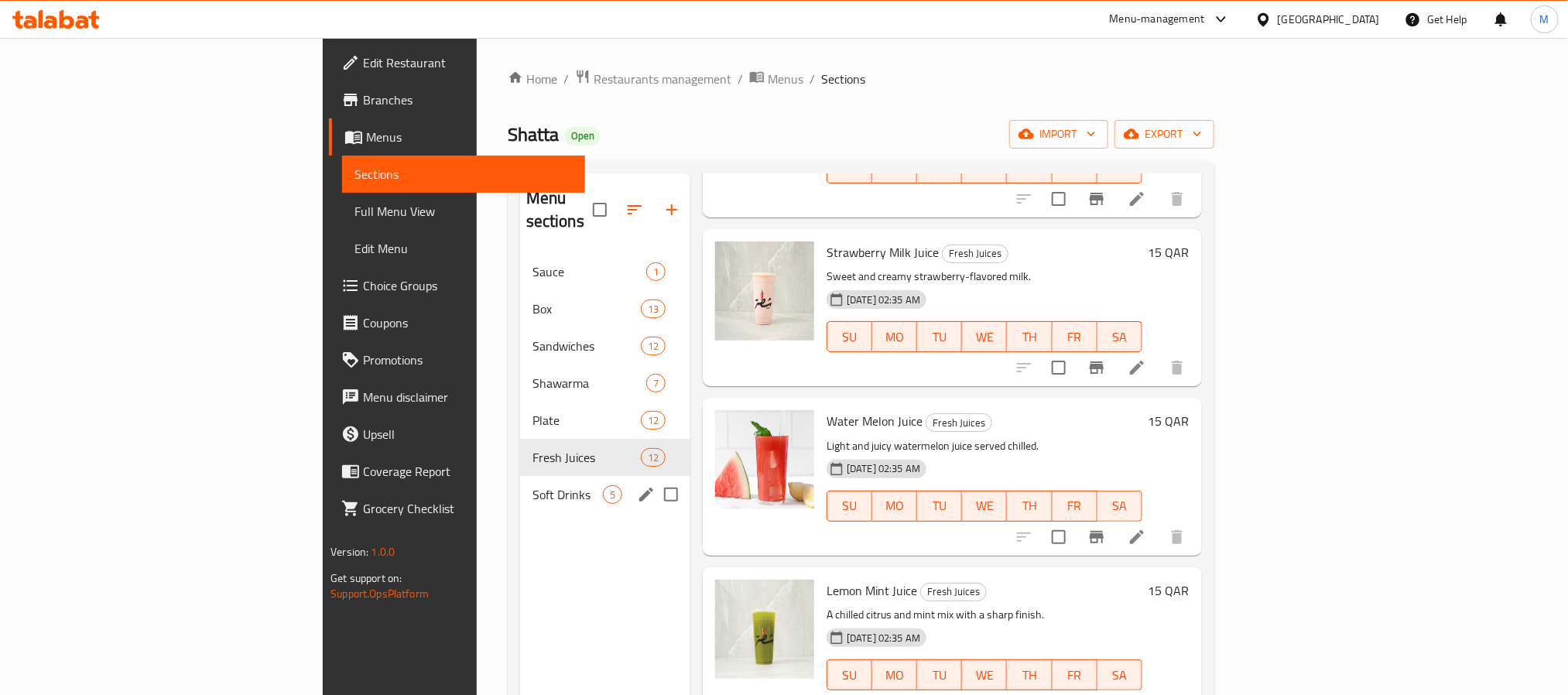
click at [532, 486] on span "Soft Drinks" at bounding box center [568, 494] width 70 height 18
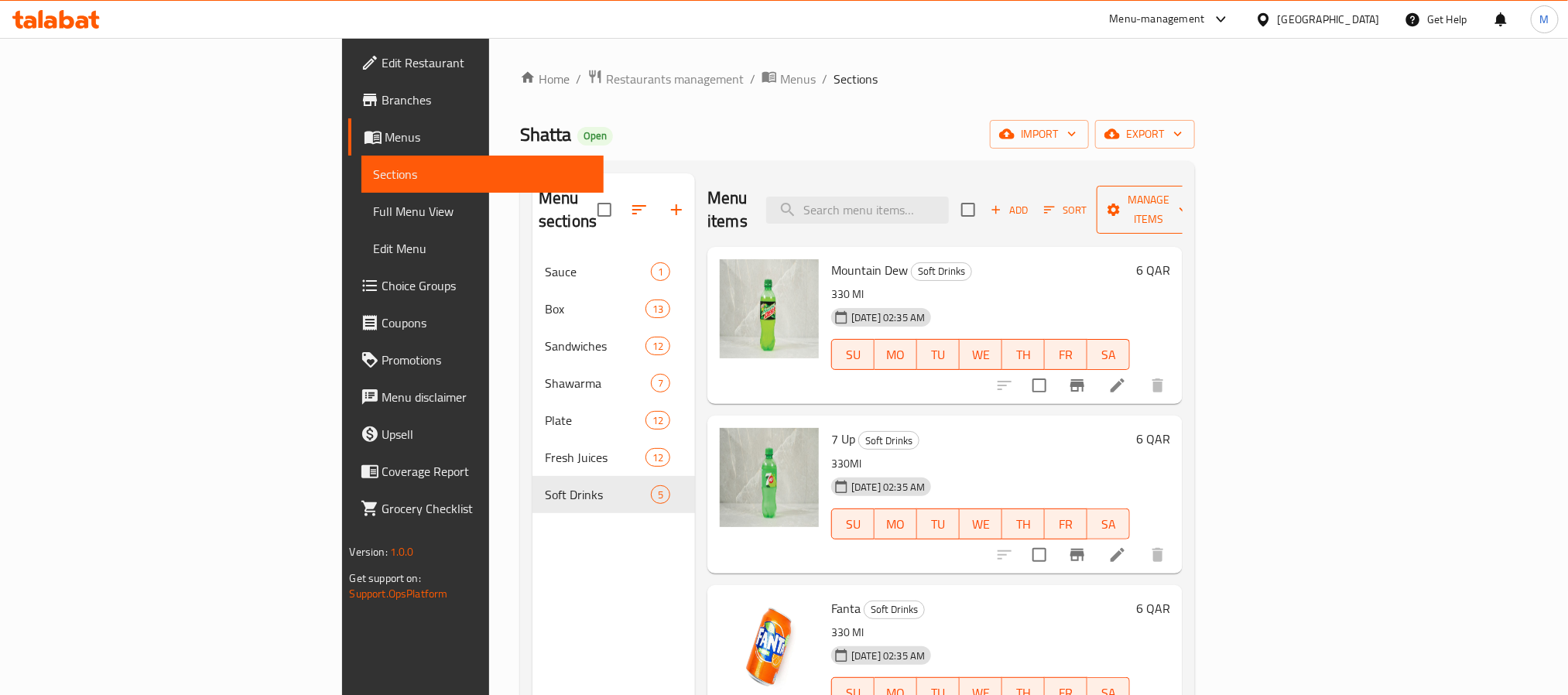
click at [1188, 191] on span "Manage items" at bounding box center [1148, 209] width 79 height 39
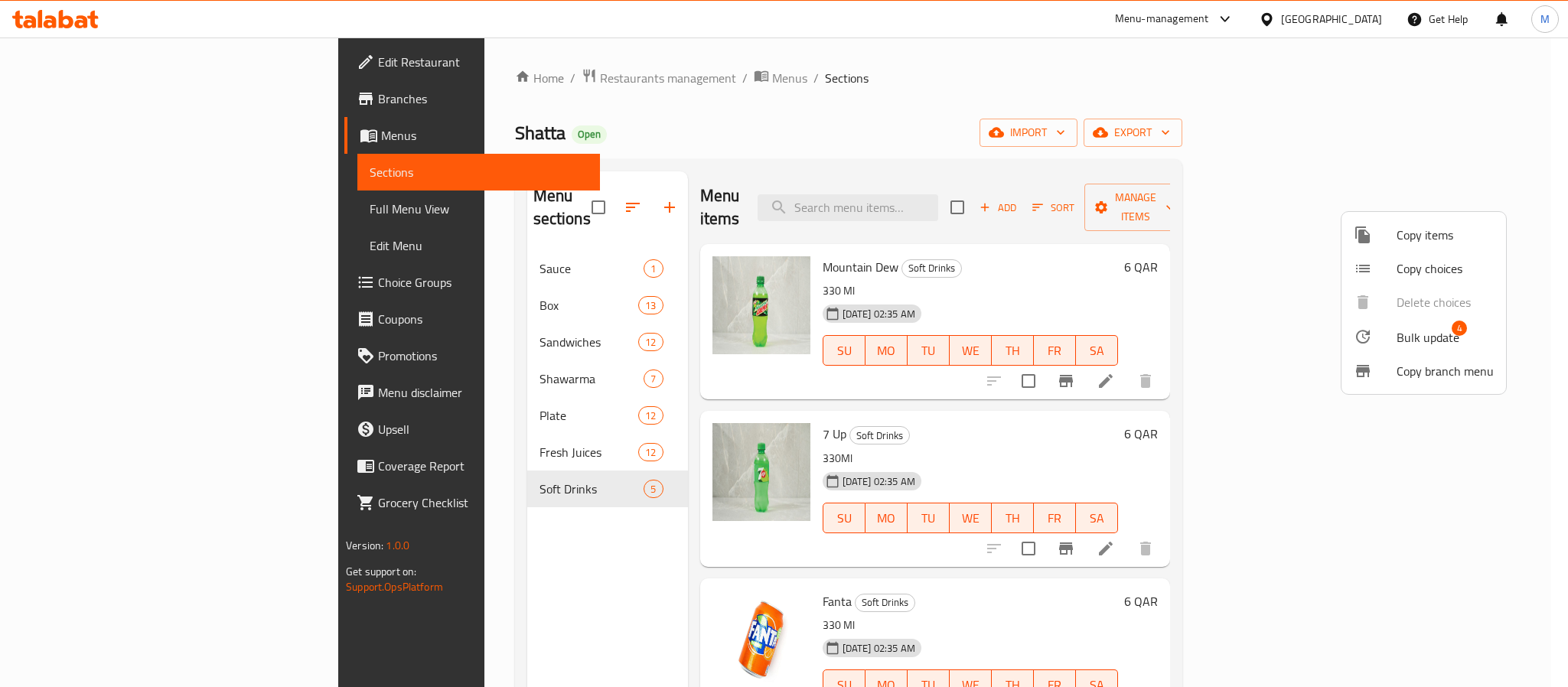
click at [1405, 321] on li "Bulk update 4" at bounding box center [1423, 336] width 165 height 35
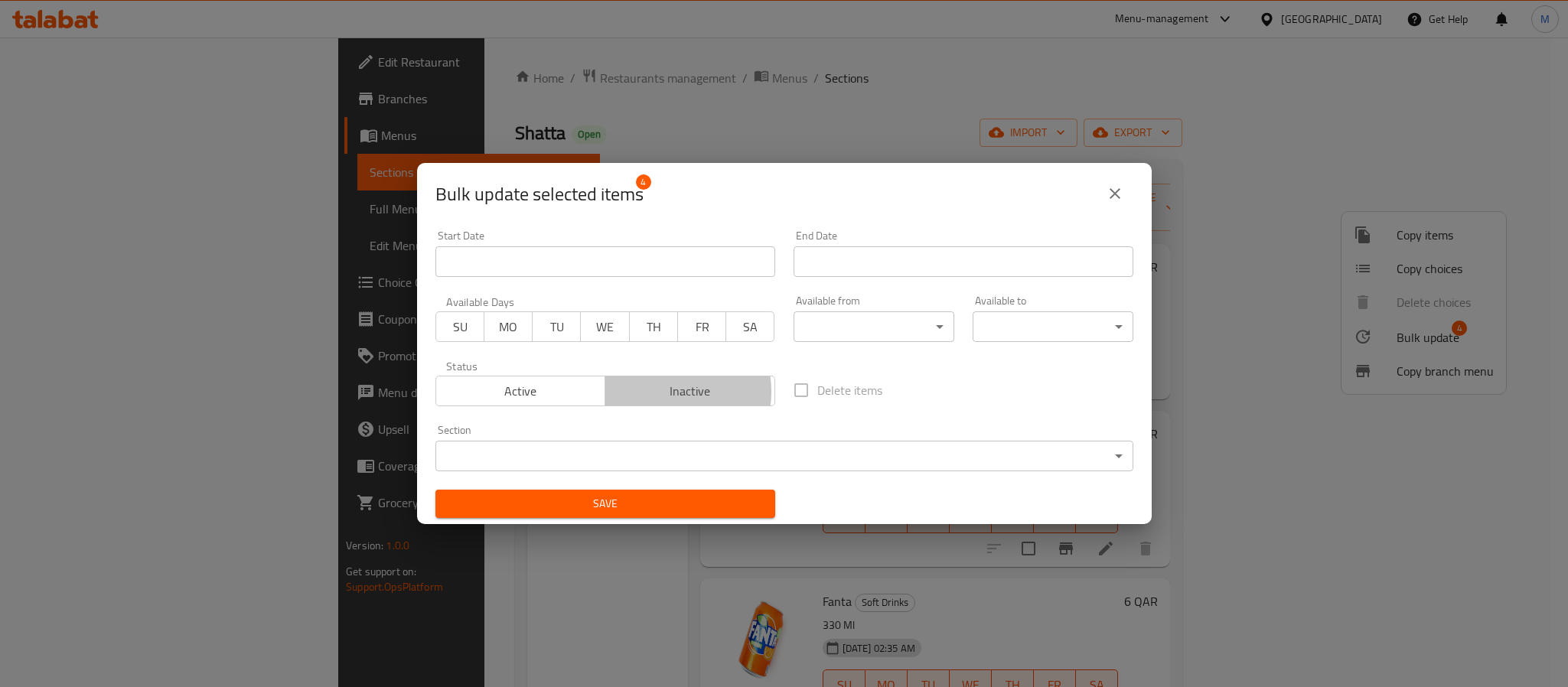
click at [662, 393] on span "Inactive" at bounding box center [690, 391] width 157 height 22
click at [637, 510] on span "Save" at bounding box center [605, 504] width 316 height 19
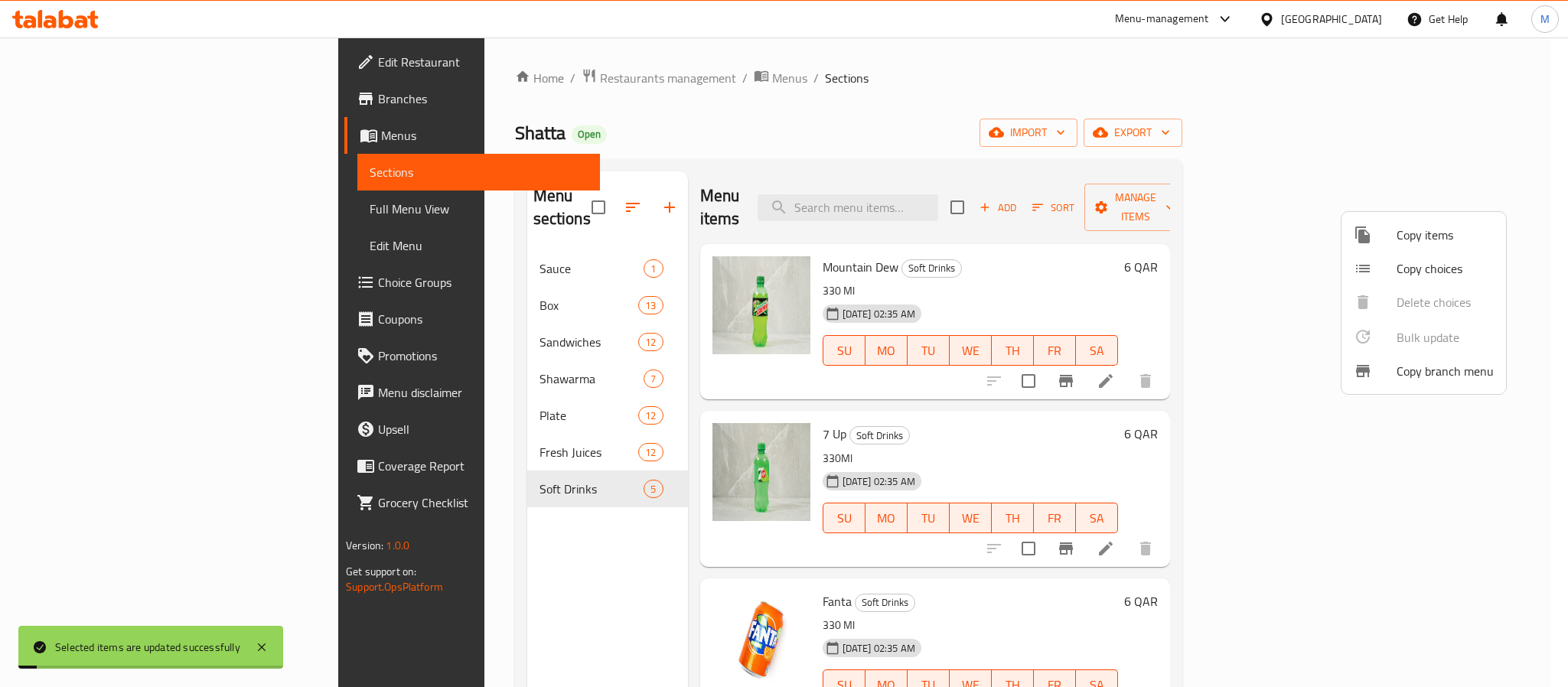
click at [861, 104] on div at bounding box center [784, 343] width 1568 height 687
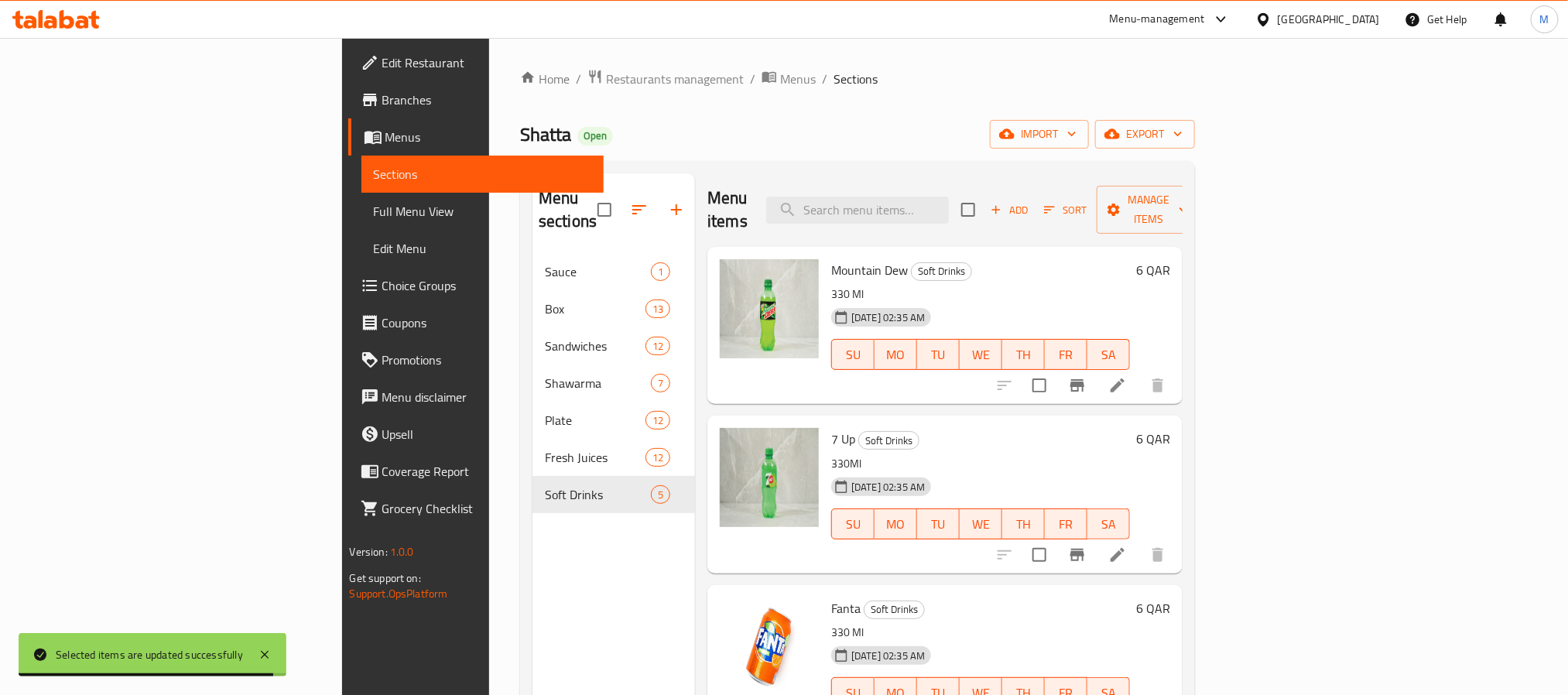
click at [520, 124] on span "Shatta" at bounding box center [545, 135] width 51 height 35
copy span "Shatta"
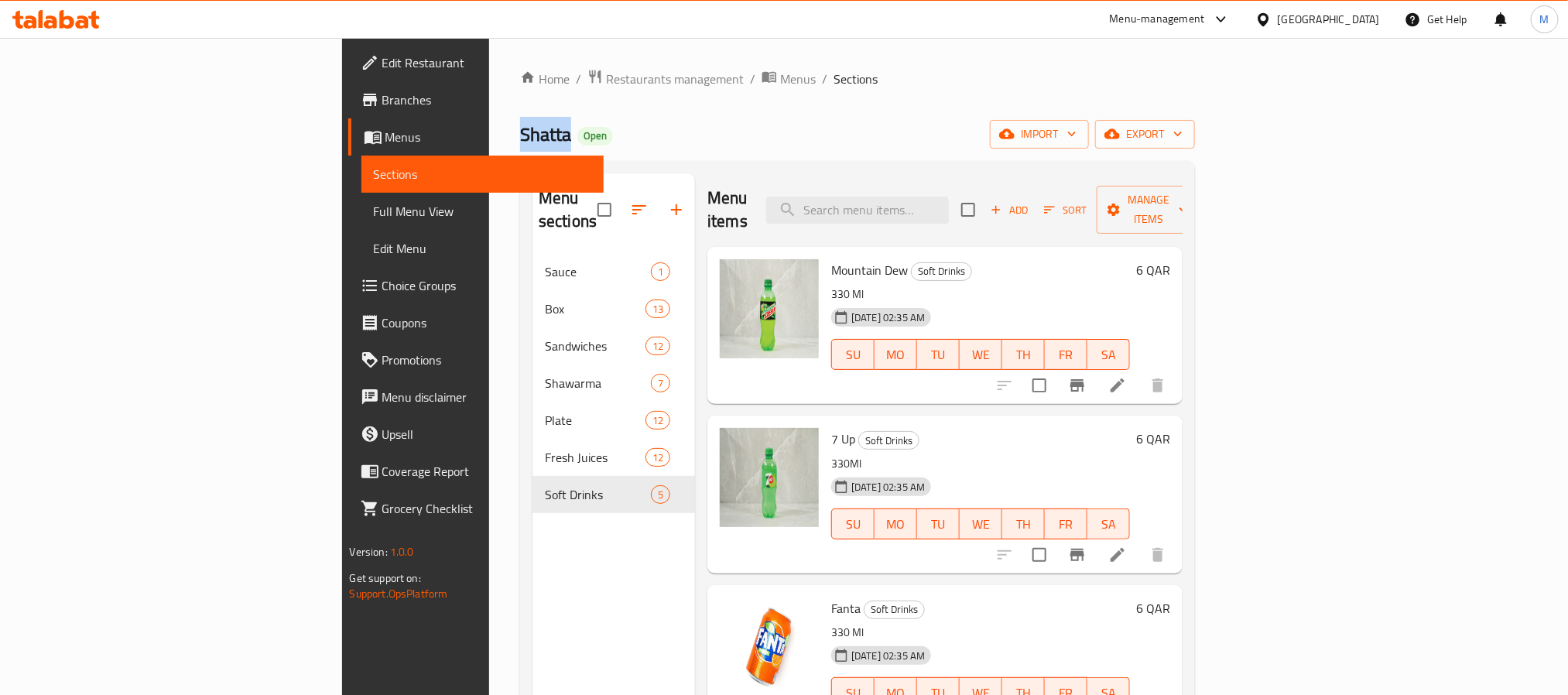
click at [520, 124] on span "Shatta" at bounding box center [545, 135] width 51 height 35
click at [665, 104] on div "Home / Restaurants management / Menus / Sections Shatta Open import export Menu…" at bounding box center [857, 475] width 675 height 812
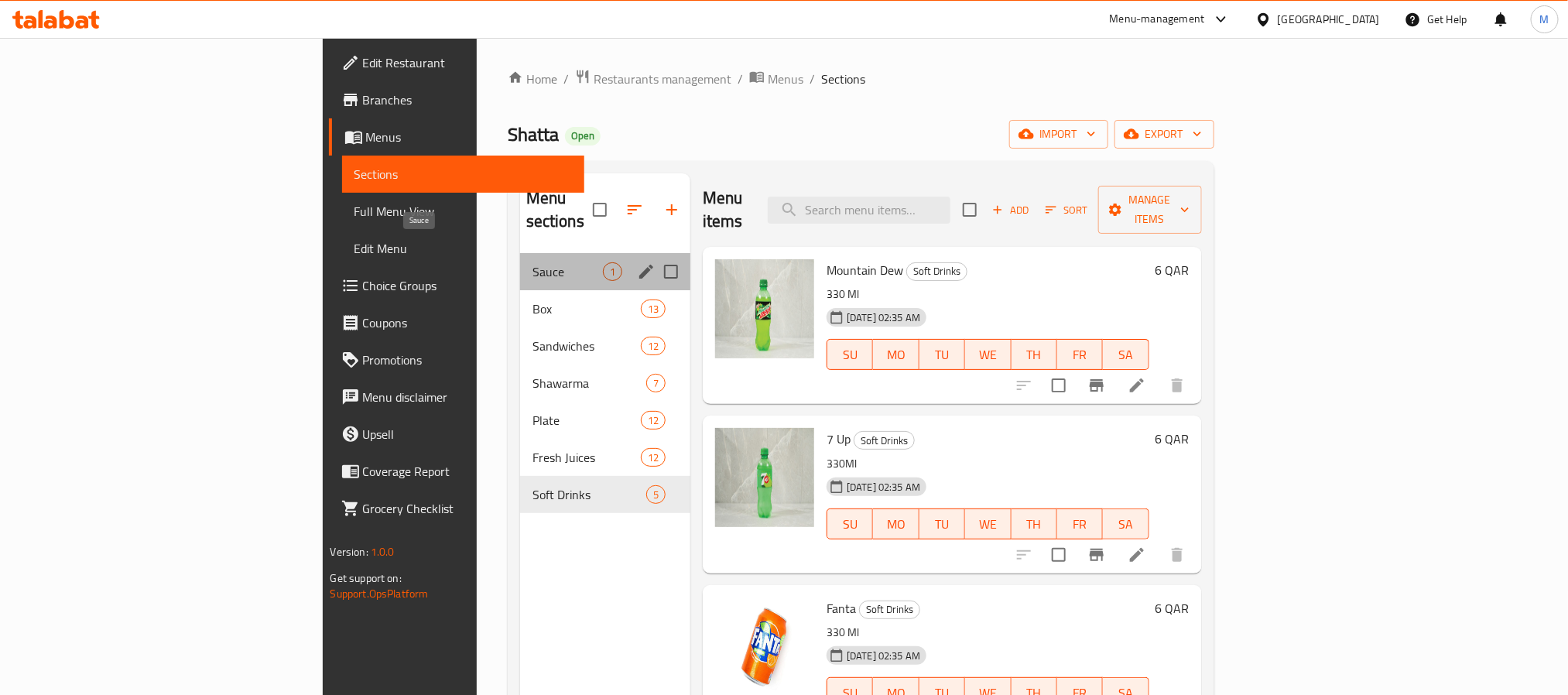
click at [532, 263] on span "Sauce" at bounding box center [568, 271] width 70 height 18
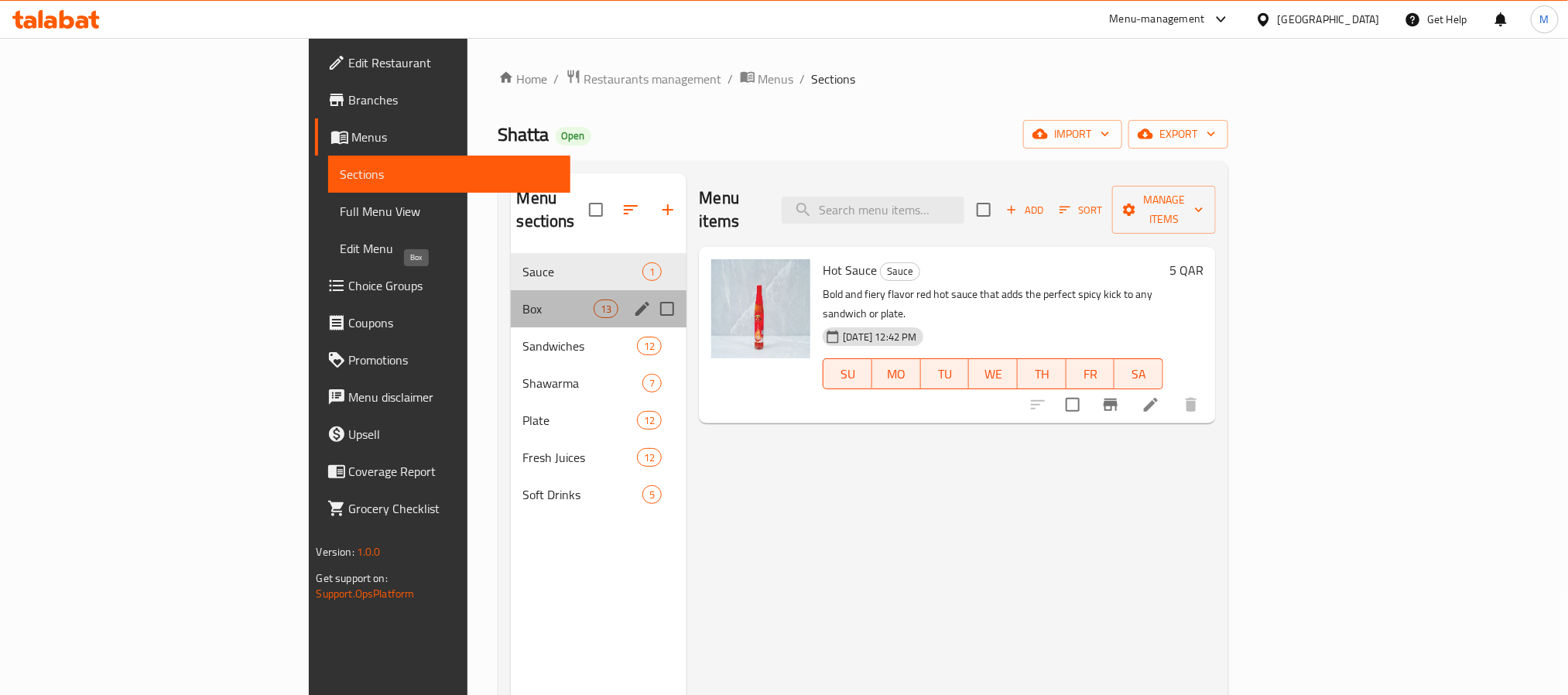
click at [523, 299] on span "Box" at bounding box center [558, 308] width 71 height 18
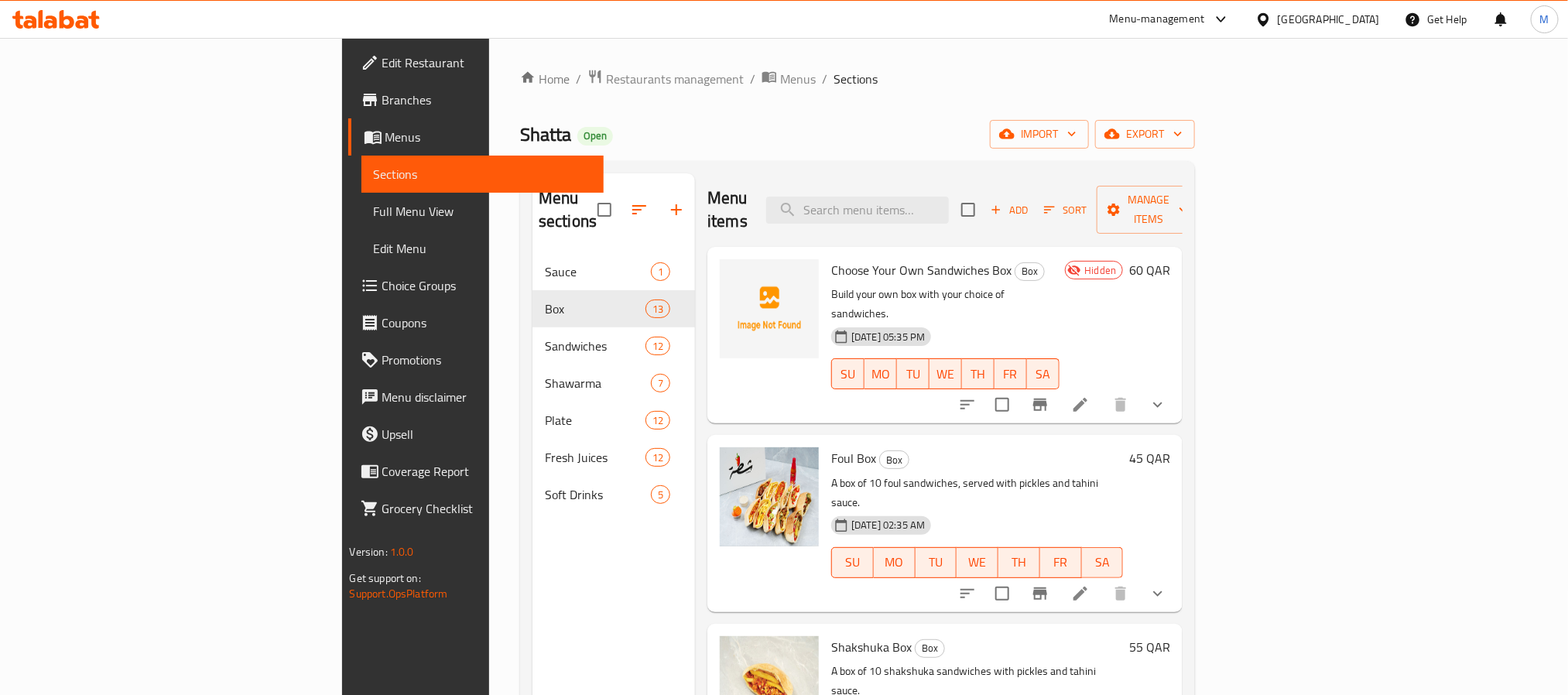
click at [841, 259] on span "Choose Your Own Sandwiches Box" at bounding box center [921, 270] width 181 height 23
copy h6 "Choose Your Own Sandwiches Box"
click at [805, 149] on div "Home / Restaurants management / Menus / Sections Shatta Open import export Menu…" at bounding box center [857, 475] width 675 height 812
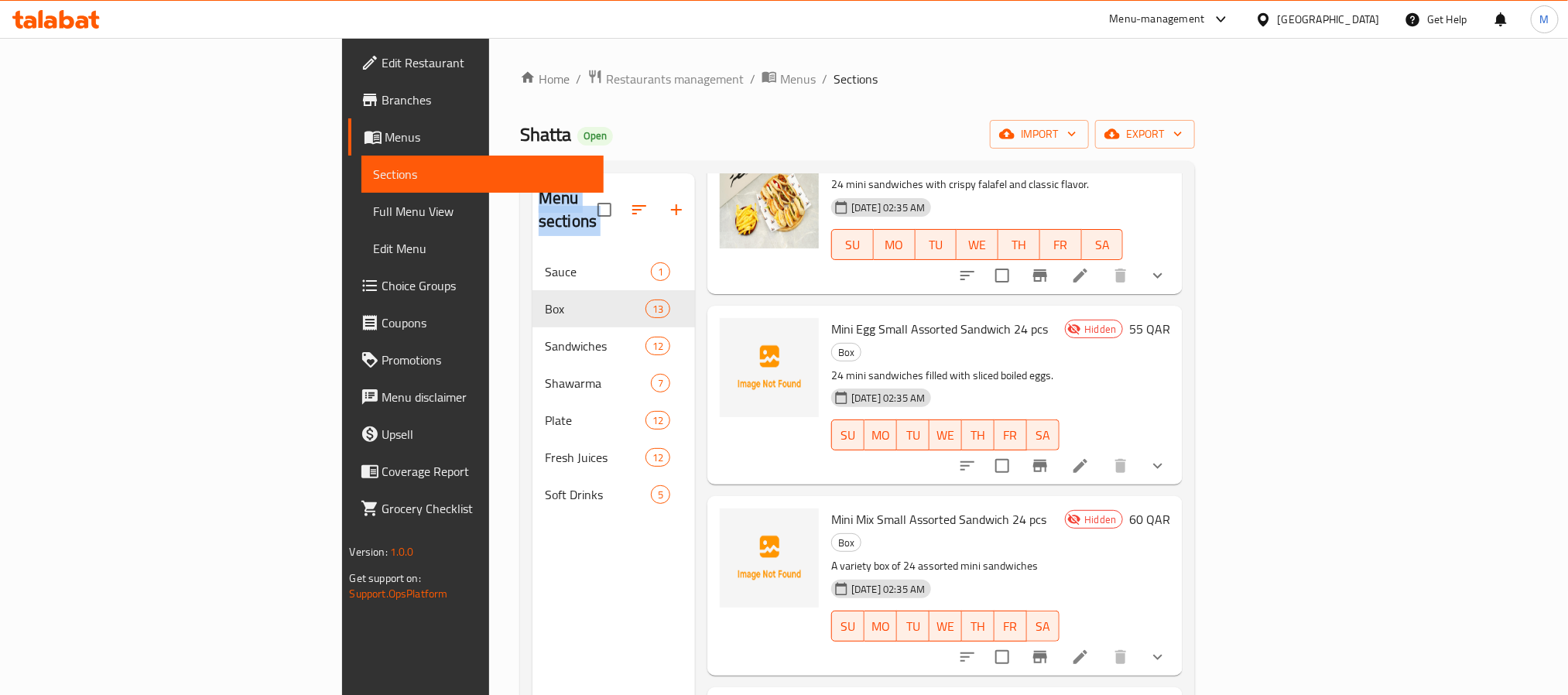
scroll to position [1424, 0]
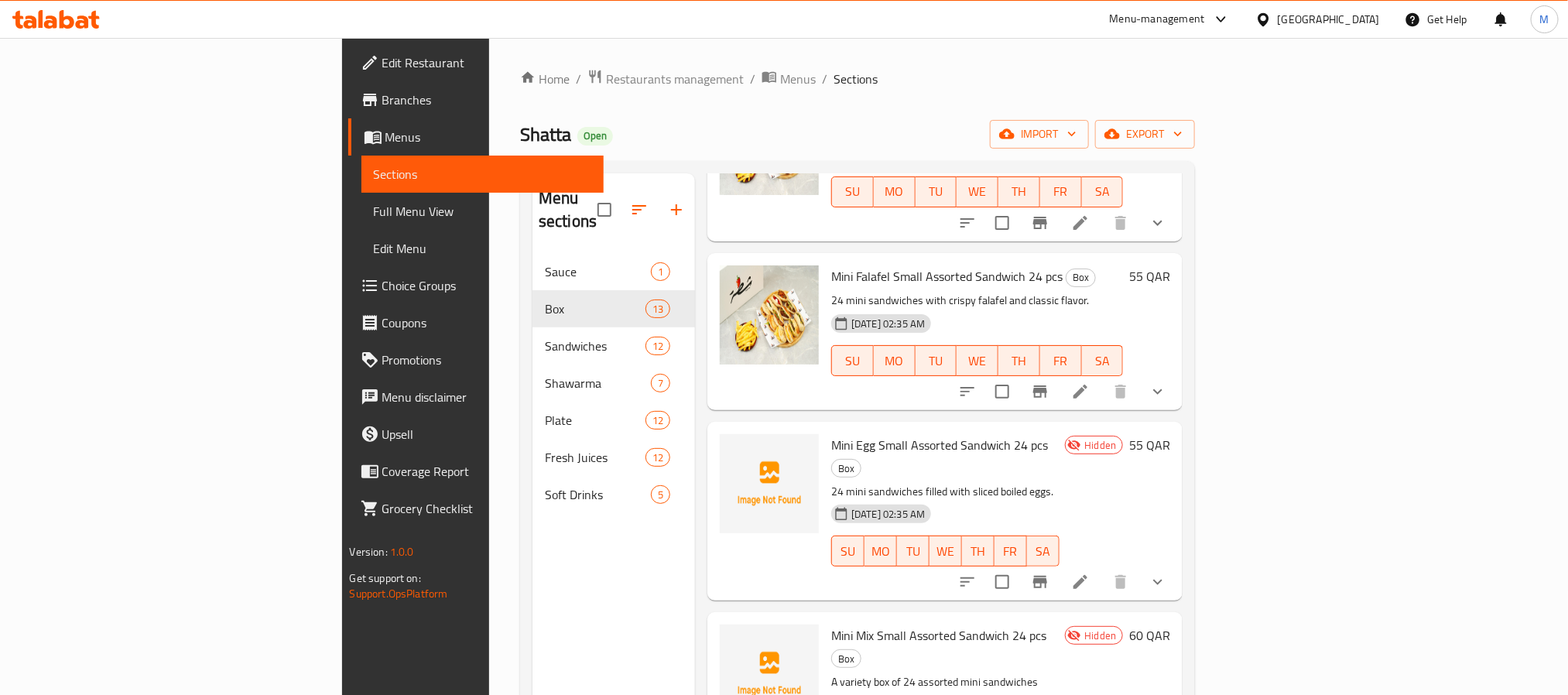
click at [859, 433] on span "Mini Egg Small Assorted Sandwich 24 pcs" at bounding box center [939, 444] width 216 height 23
click at [860, 433] on span "Mini Egg Small Assorted Sandwich 24 pcs" at bounding box center [939, 444] width 216 height 23
copy h6 "Mini Egg Small Assorted Sandwich 24 pcs"
click at [831, 624] on span "Mini Mix Small Assorted Sandwich 24 pcs" at bounding box center [938, 635] width 215 height 23
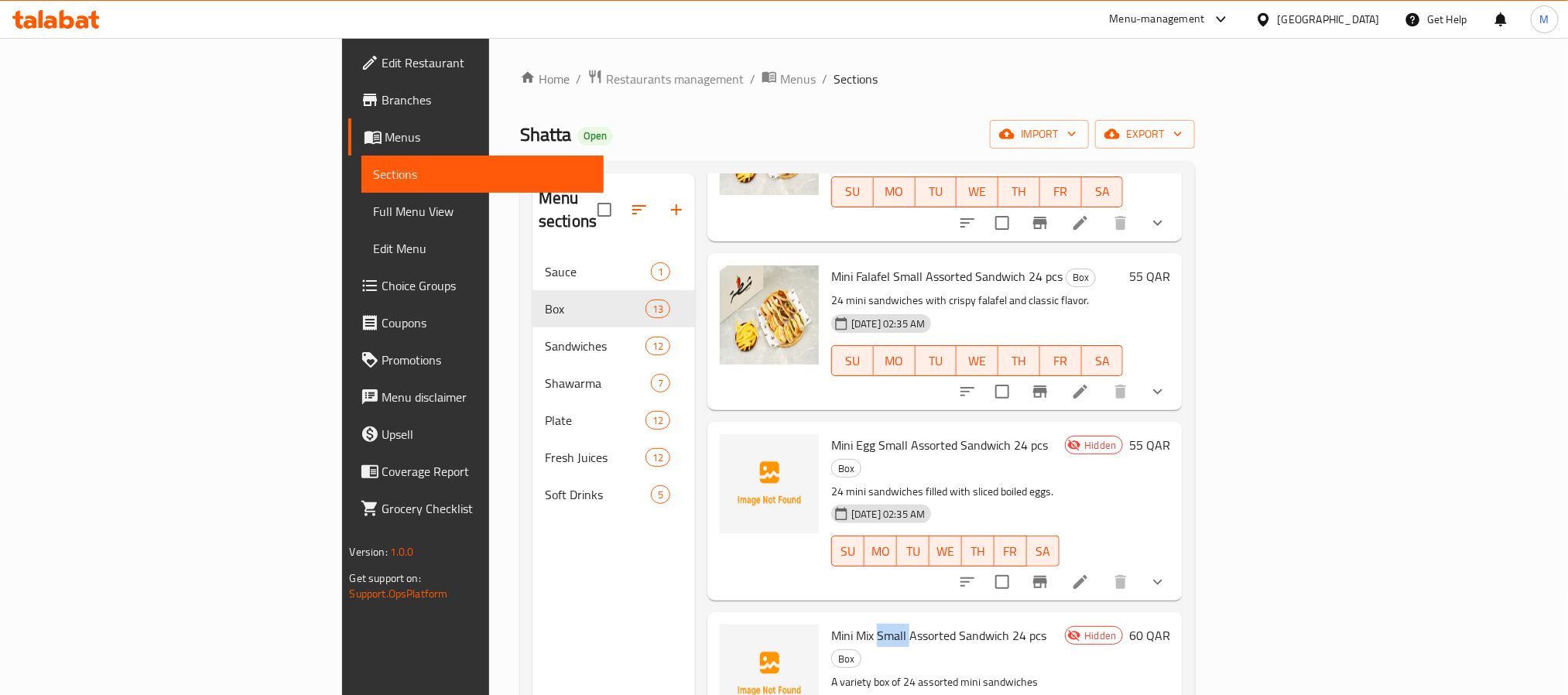
click at [831, 624] on span "Mini Mix Small Assorted Sandwich 24 pcs" at bounding box center [938, 635] width 215 height 23
copy h6 "Mini Mix Small Assorted Sandwich 24 pcs"
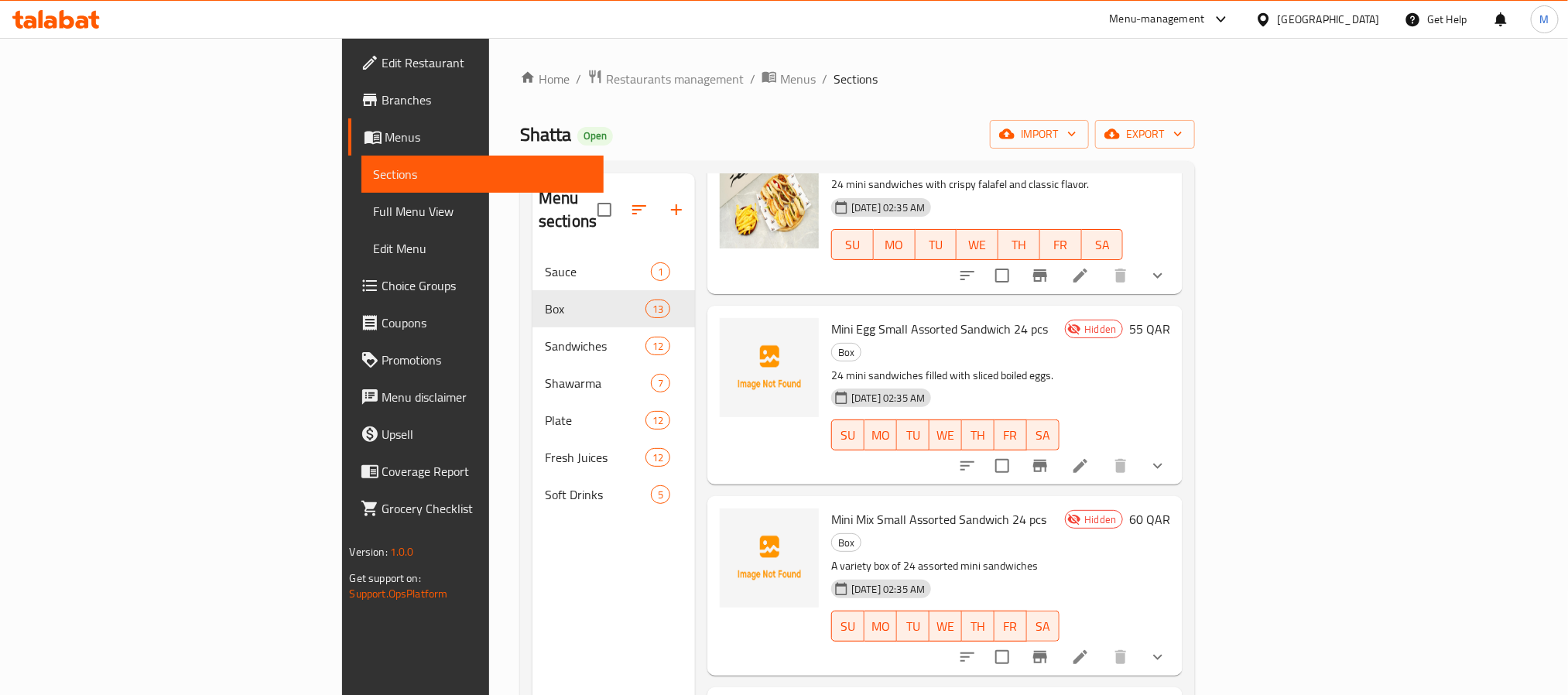
copy h6 "Mini Cheese Small Assorted Sandwich 24 pcs"
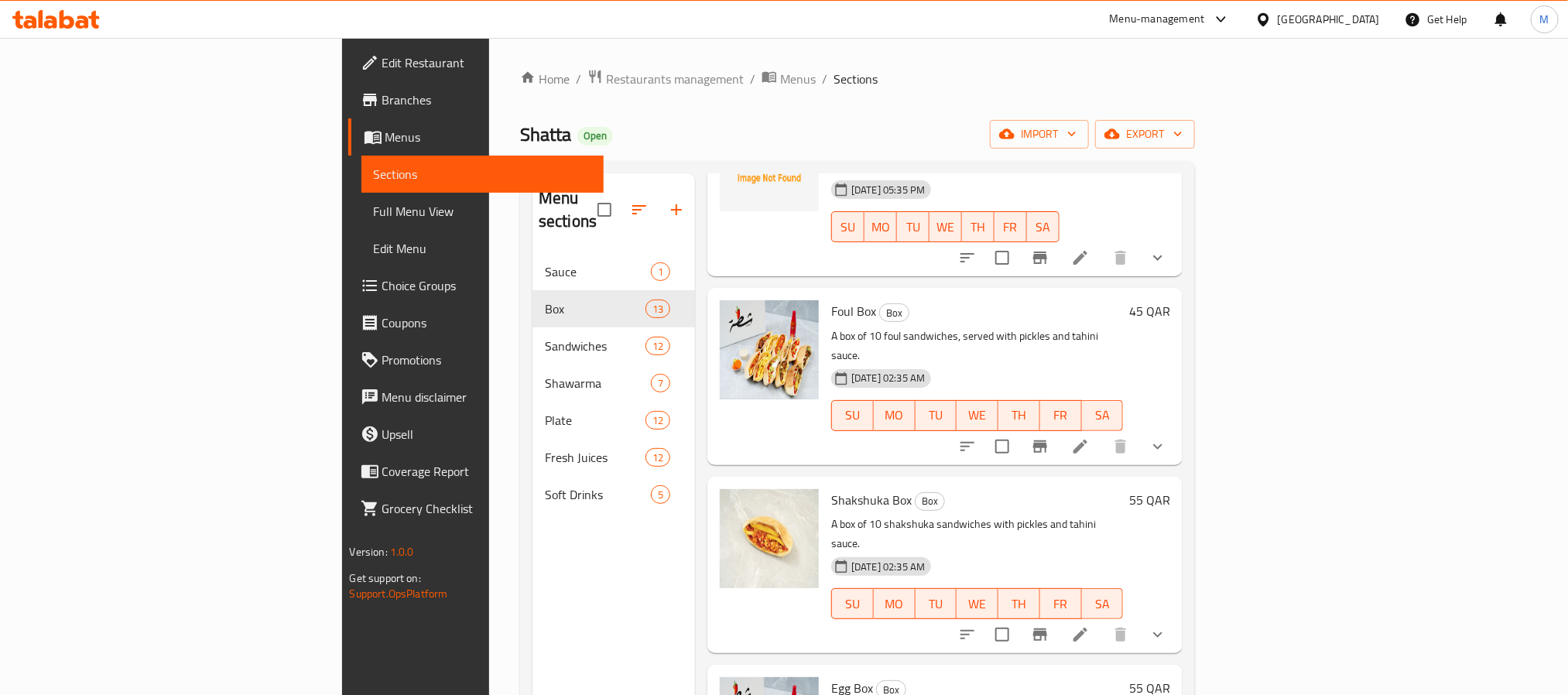
scroll to position [0, 0]
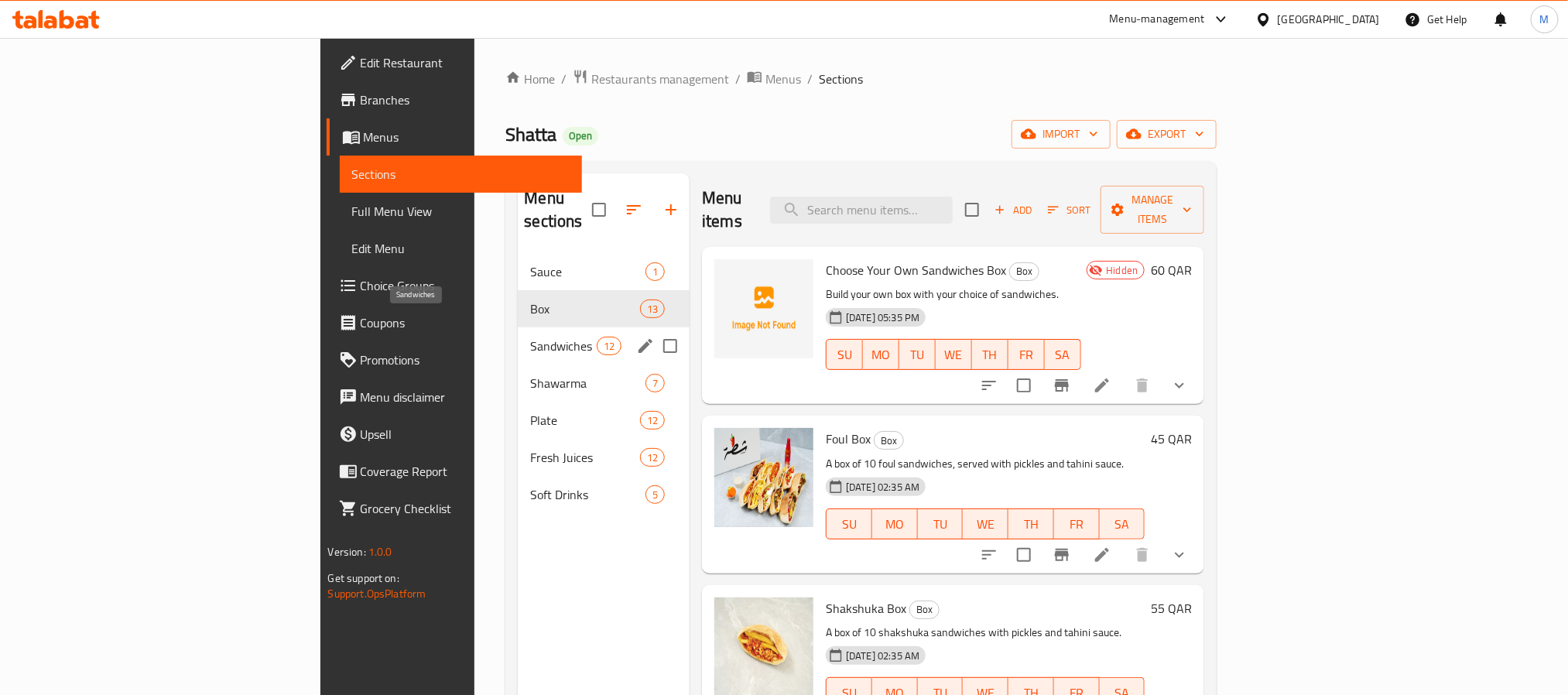
click at [530, 337] on span "Sandwiches" at bounding box center [563, 346] width 66 height 18
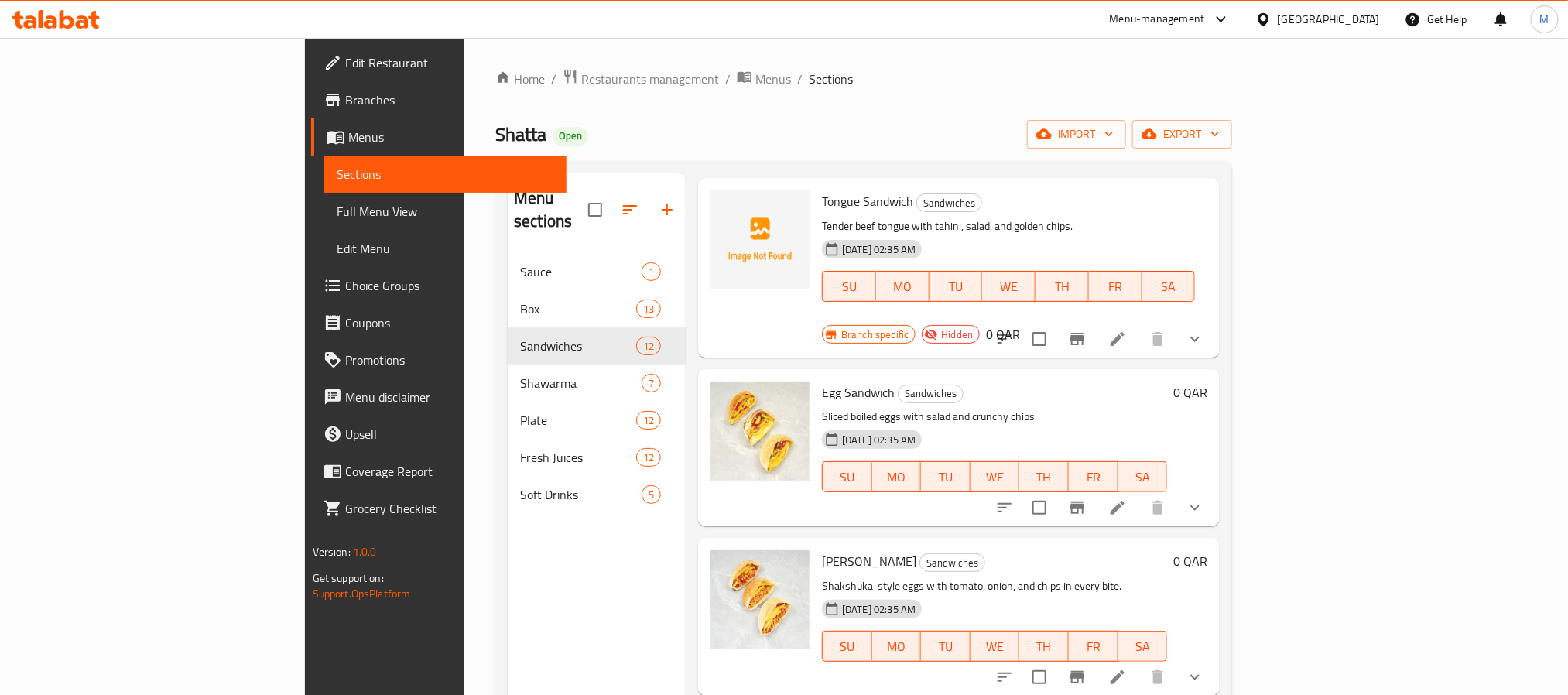
scroll to position [464, 0]
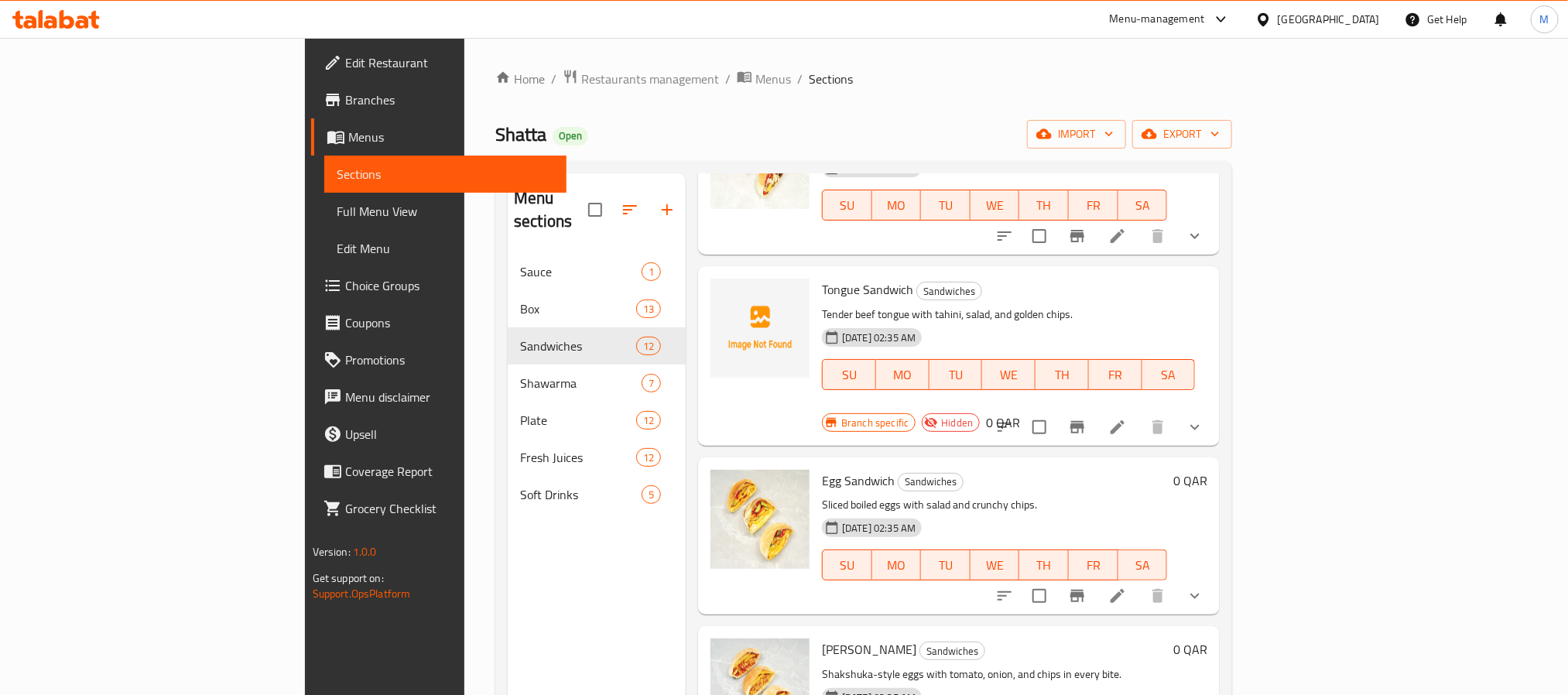
click at [822, 278] on span "Tongue Sandwich" at bounding box center [868, 289] width 92 height 23
copy h6 "Tongue Sandwich"
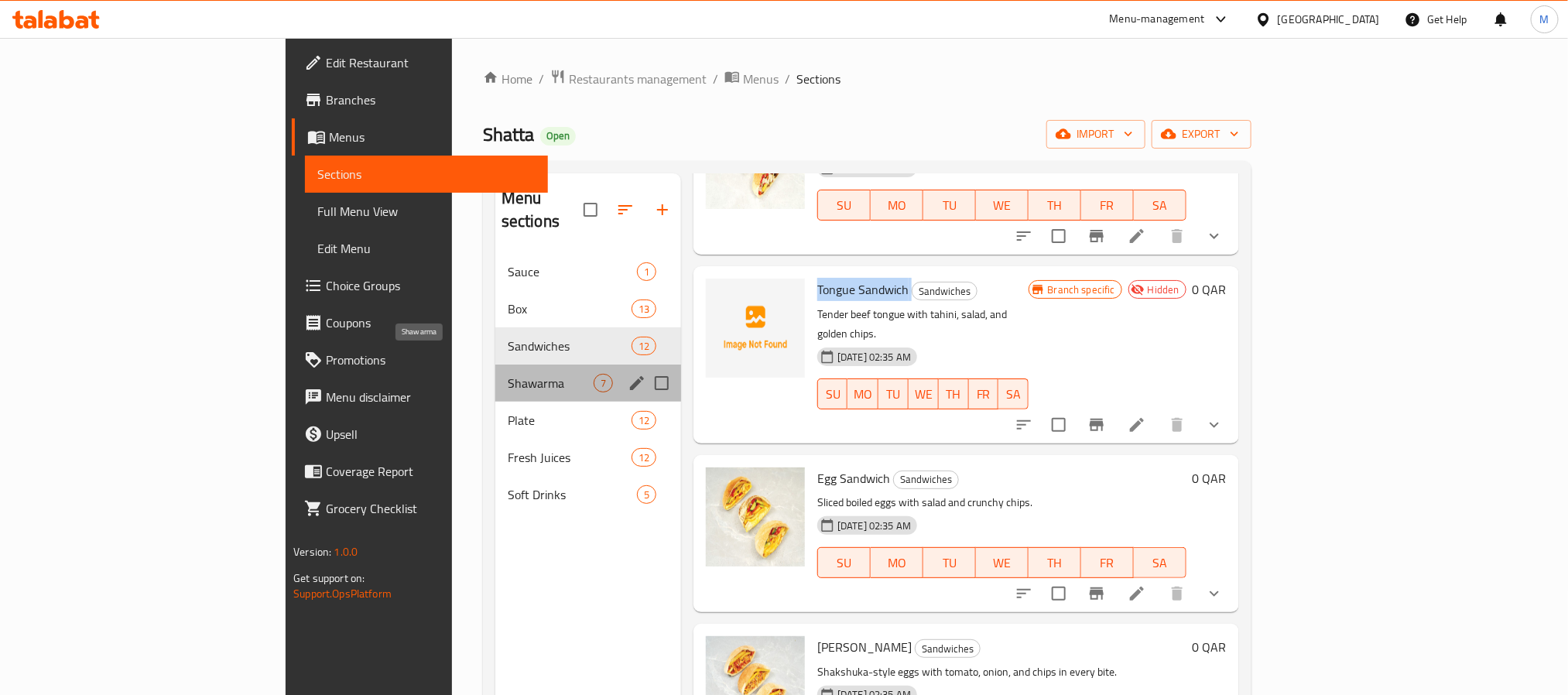
click at [508, 374] on span "Shawarma" at bounding box center [551, 383] width 86 height 18
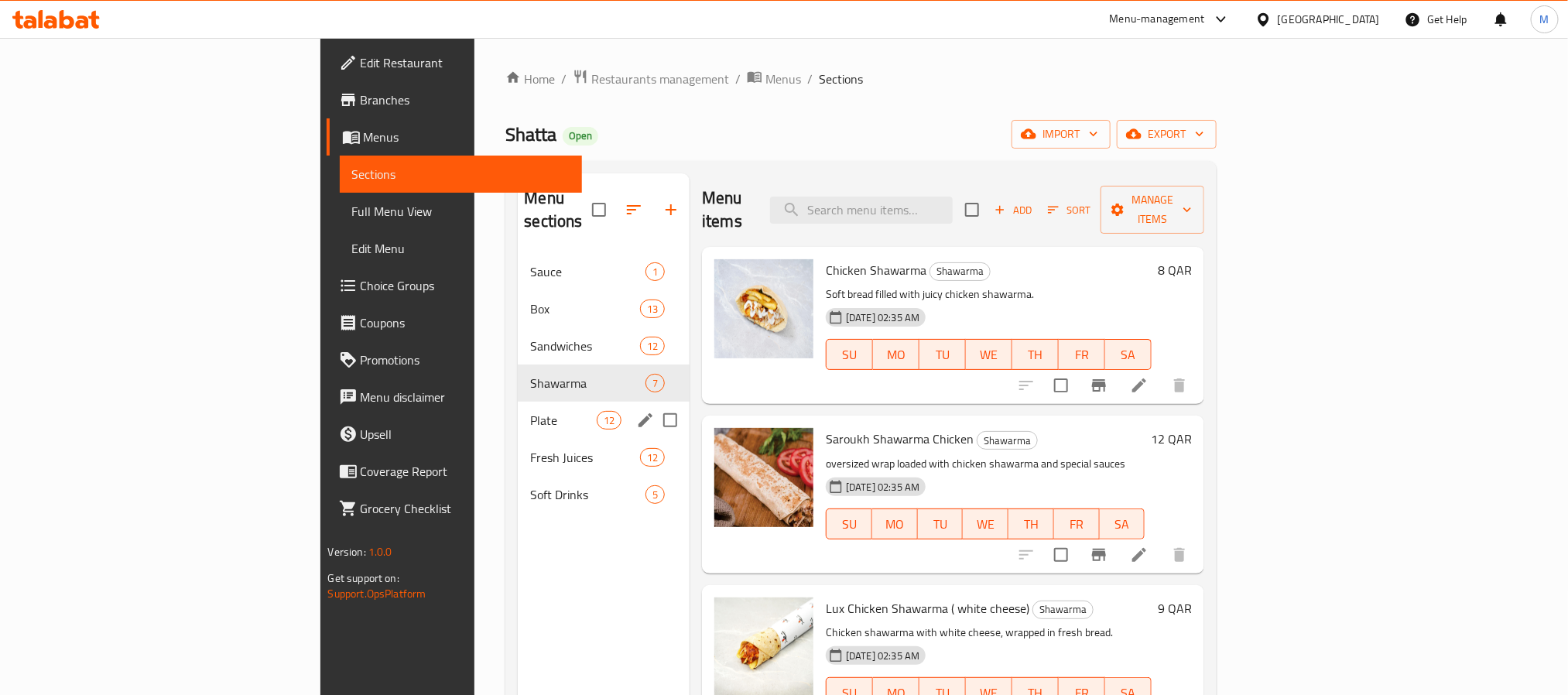
click at [517, 402] on div "Plate 12" at bounding box center [603, 420] width 172 height 37
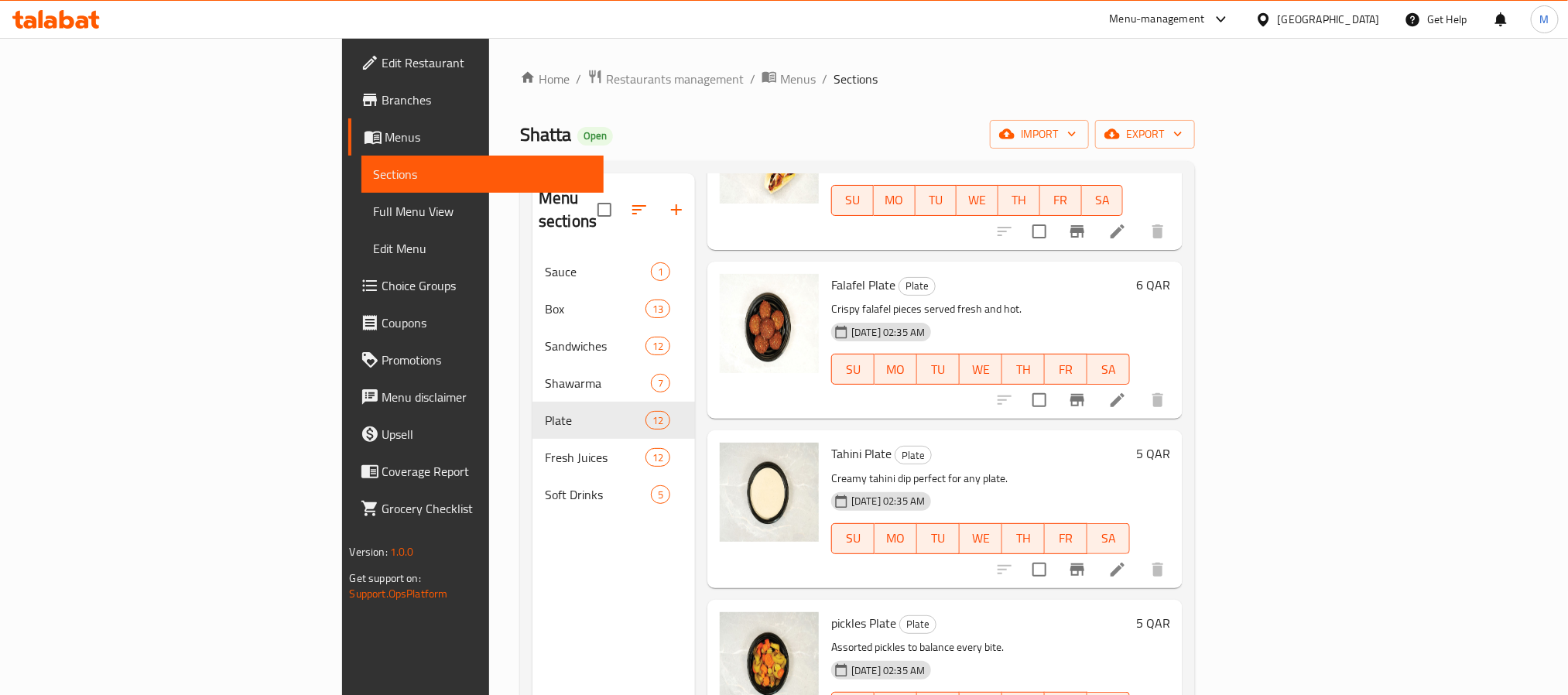
scroll to position [1371, 0]
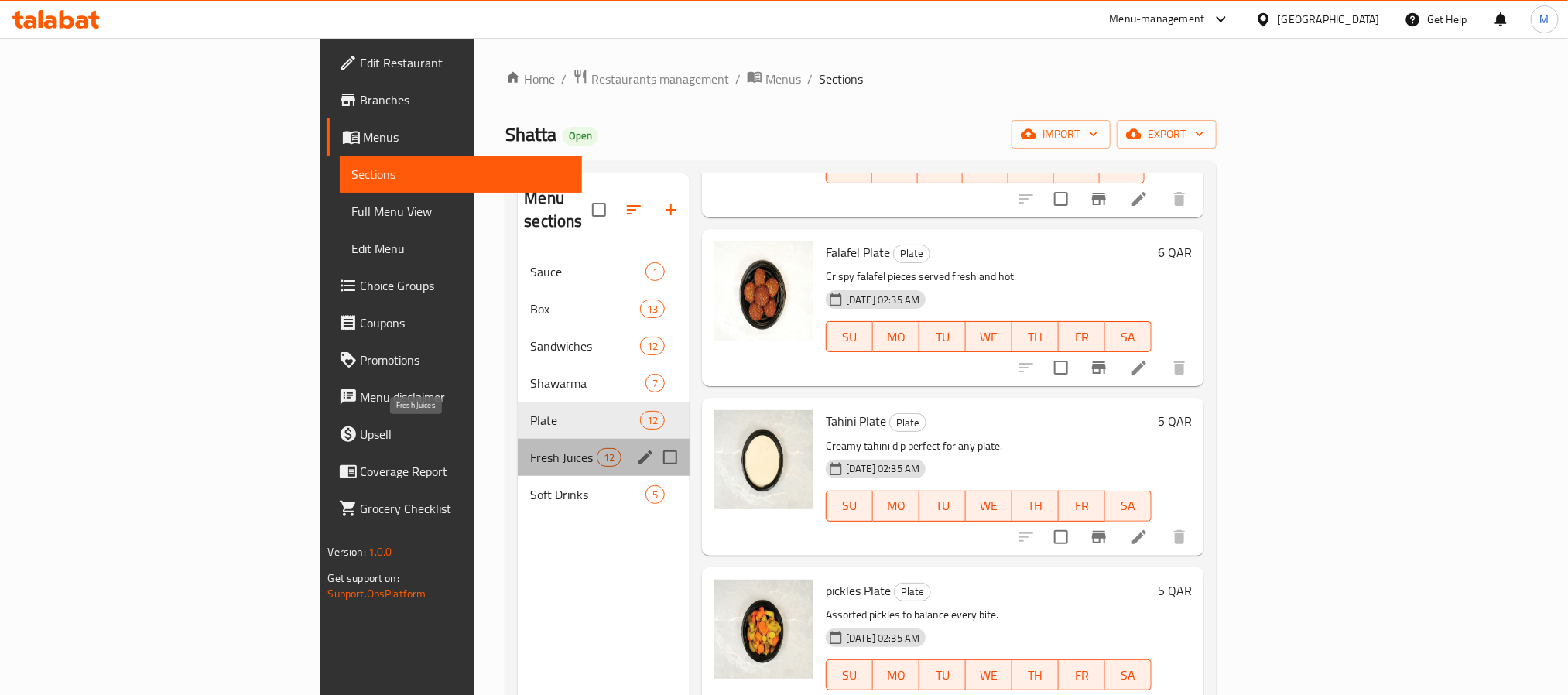
click at [530, 448] on span "Fresh Juices" at bounding box center [563, 457] width 66 height 18
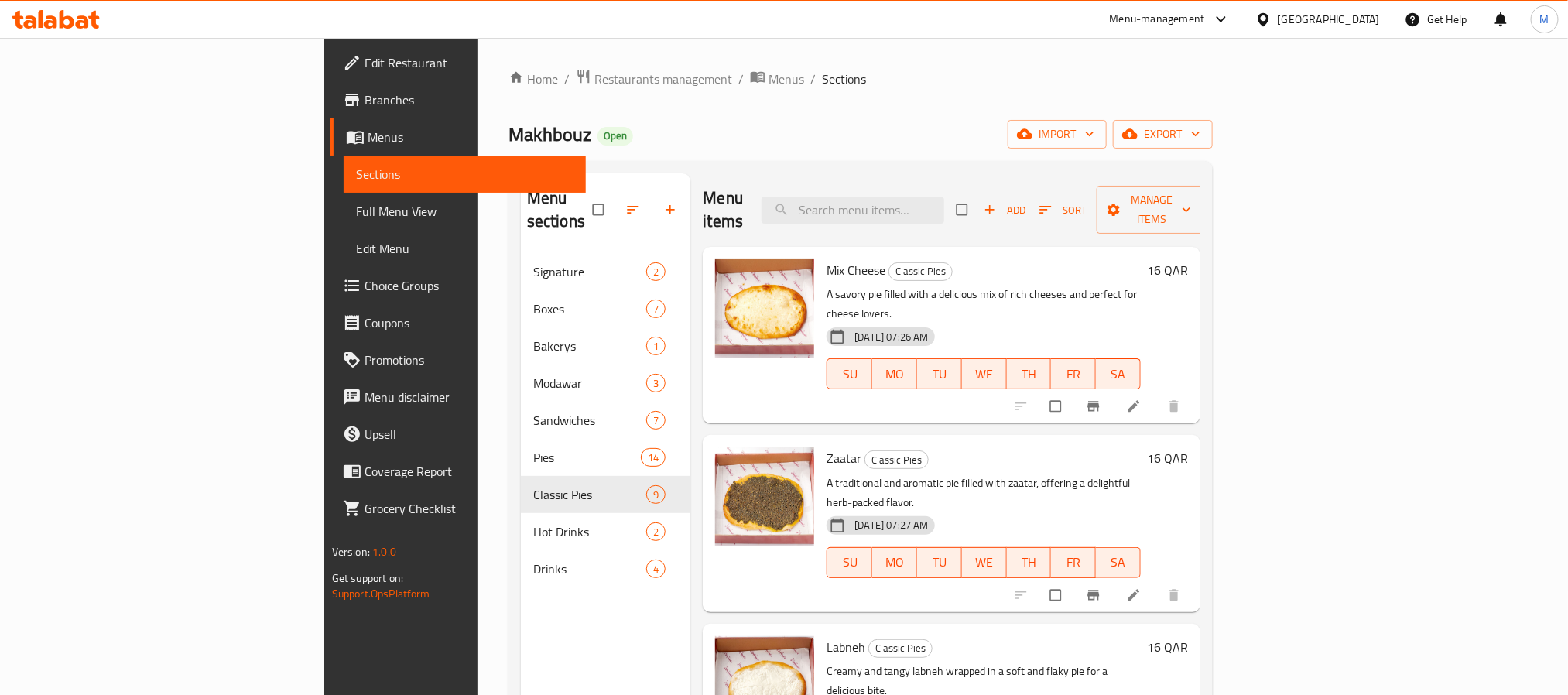
drag, startPoint x: 846, startPoint y: 109, endPoint x: 943, endPoint y: 103, distance: 97.2
click at [846, 109] on div "Home / Restaurants management / Menus / Sections Makhbouz Open import export Me…" at bounding box center [860, 475] width 704 height 812
click at [1200, 130] on span "export" at bounding box center [1163, 135] width 75 height 19
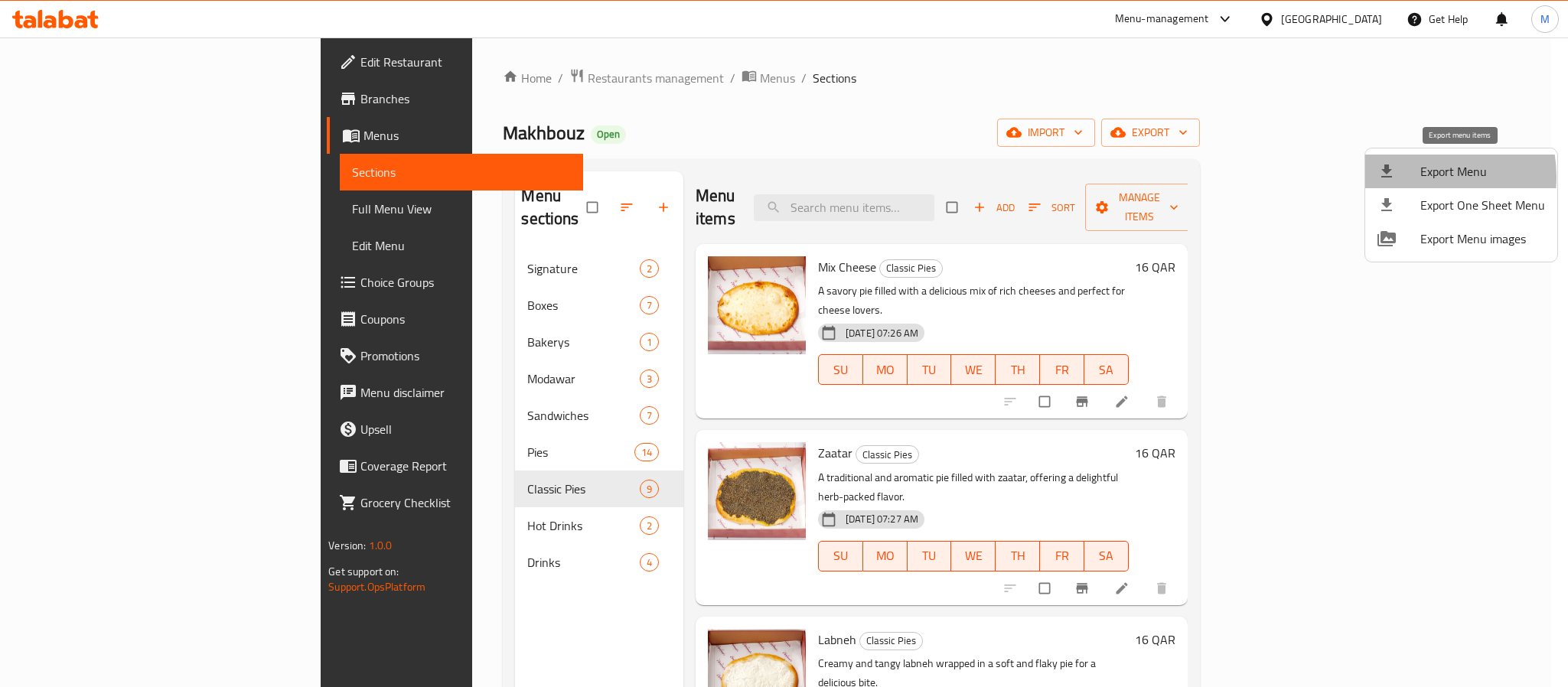
click at [1418, 177] on div at bounding box center [1399, 171] width 43 height 18
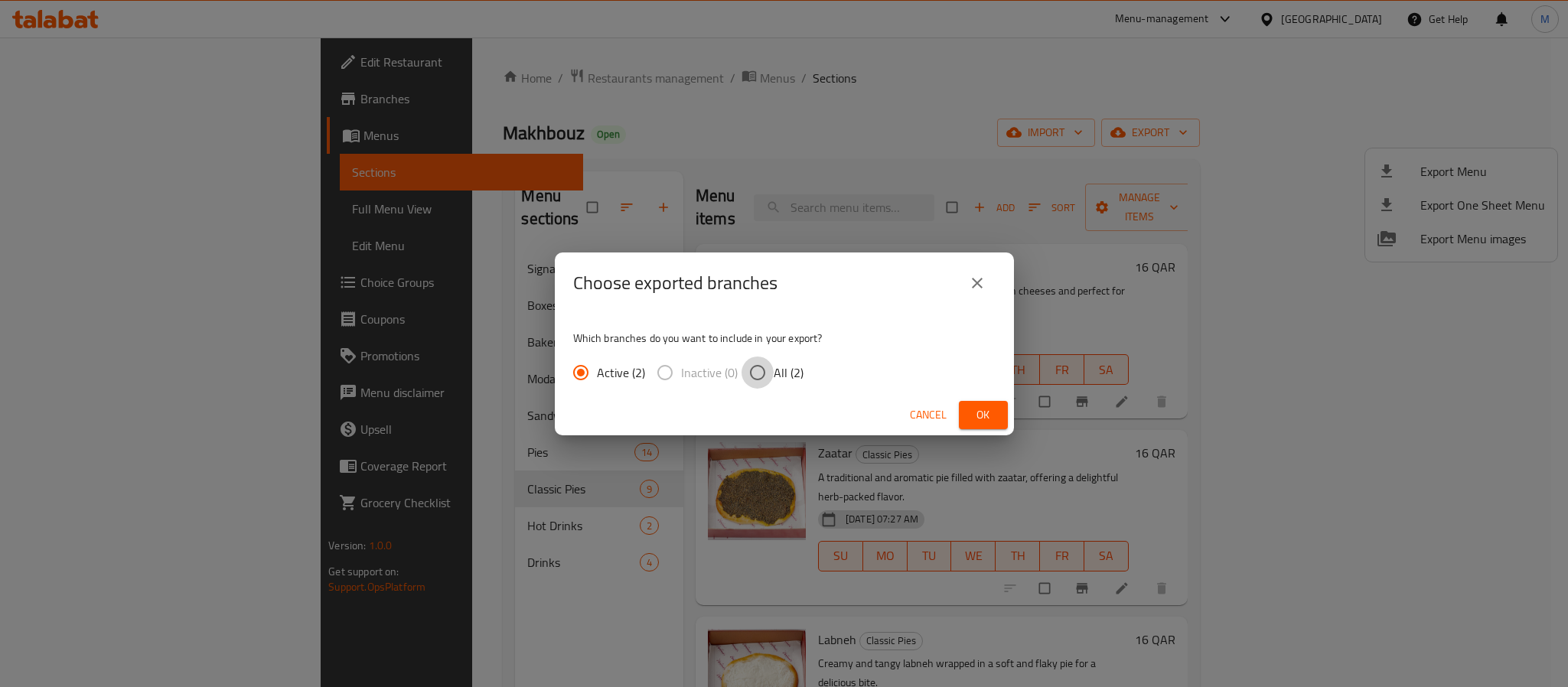
click at [752, 368] on input "All (2)" at bounding box center [757, 372] width 32 height 32
radio input "true"
click at [969, 420] on button "Ok" at bounding box center [983, 415] width 49 height 28
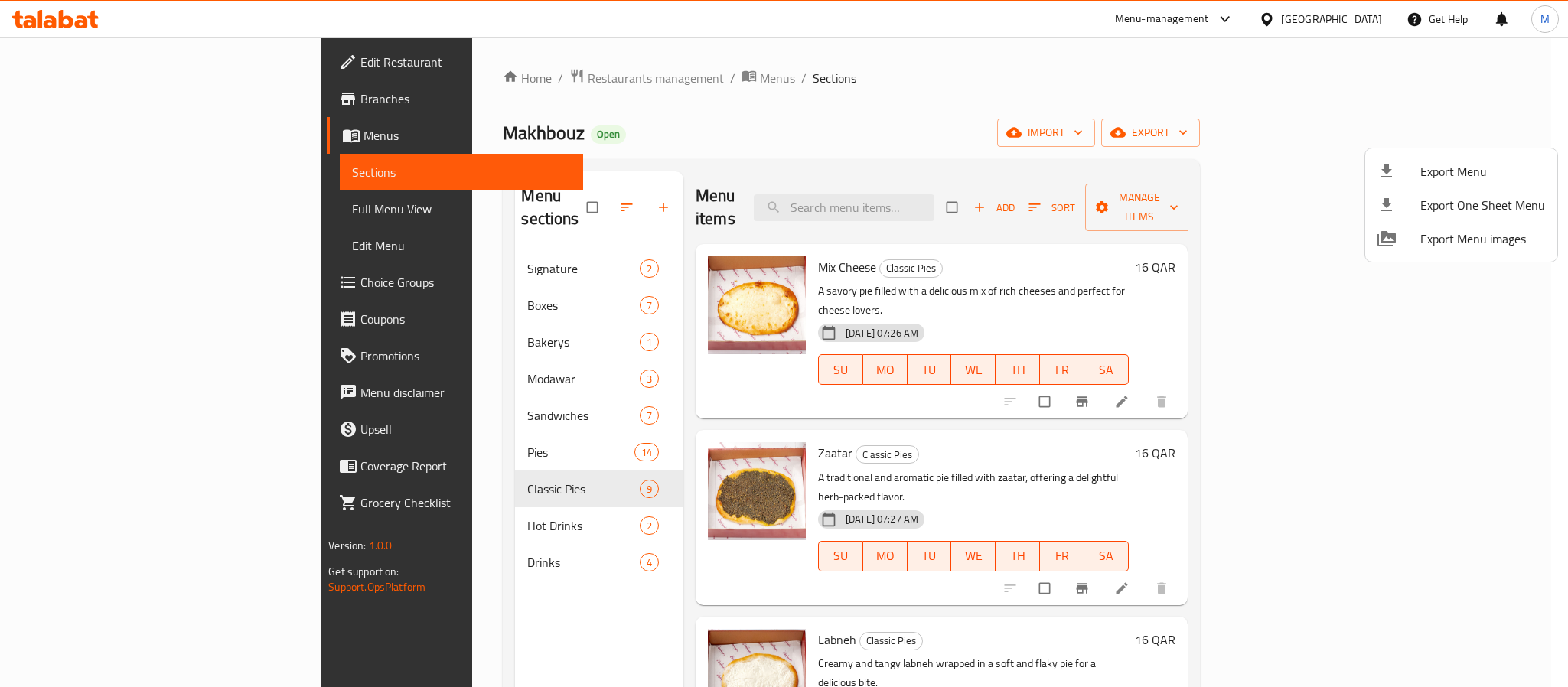
click at [438, 63] on div at bounding box center [784, 343] width 1568 height 687
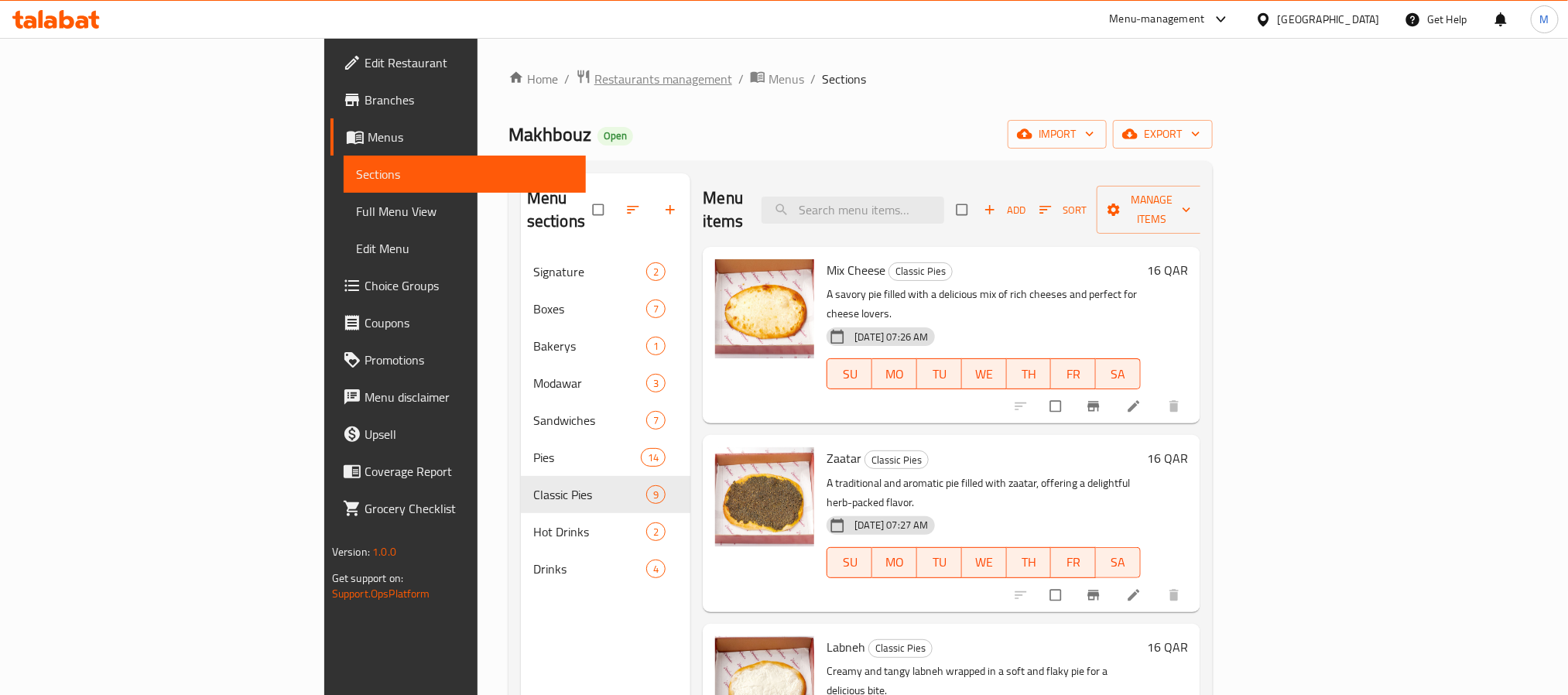
click at [595, 80] on span "Restaurants management" at bounding box center [663, 79] width 138 height 18
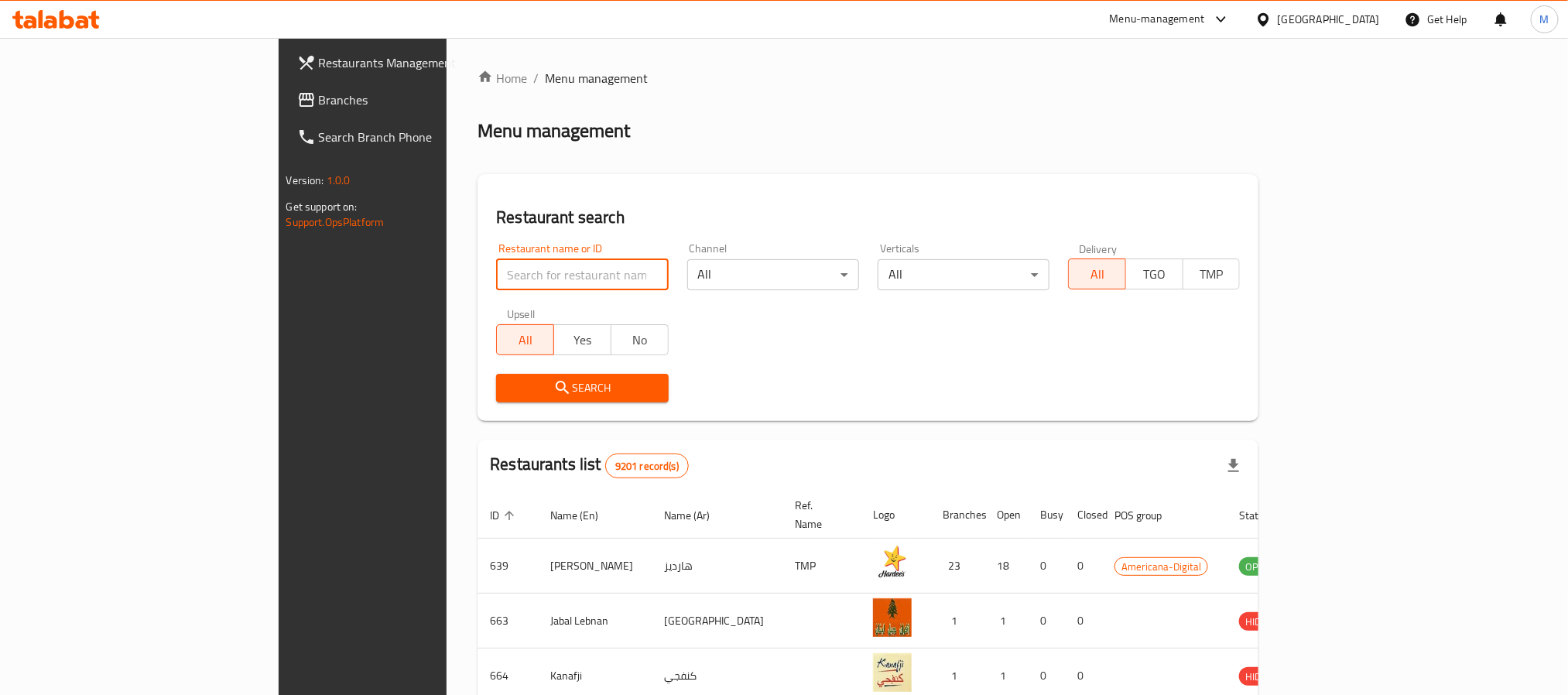
click at [496, 277] on input "search" at bounding box center [582, 275] width 172 height 31
paste input "Dimension Cakes"
type input "Dimension Cakes"
click button "Search" at bounding box center [582, 388] width 172 height 29
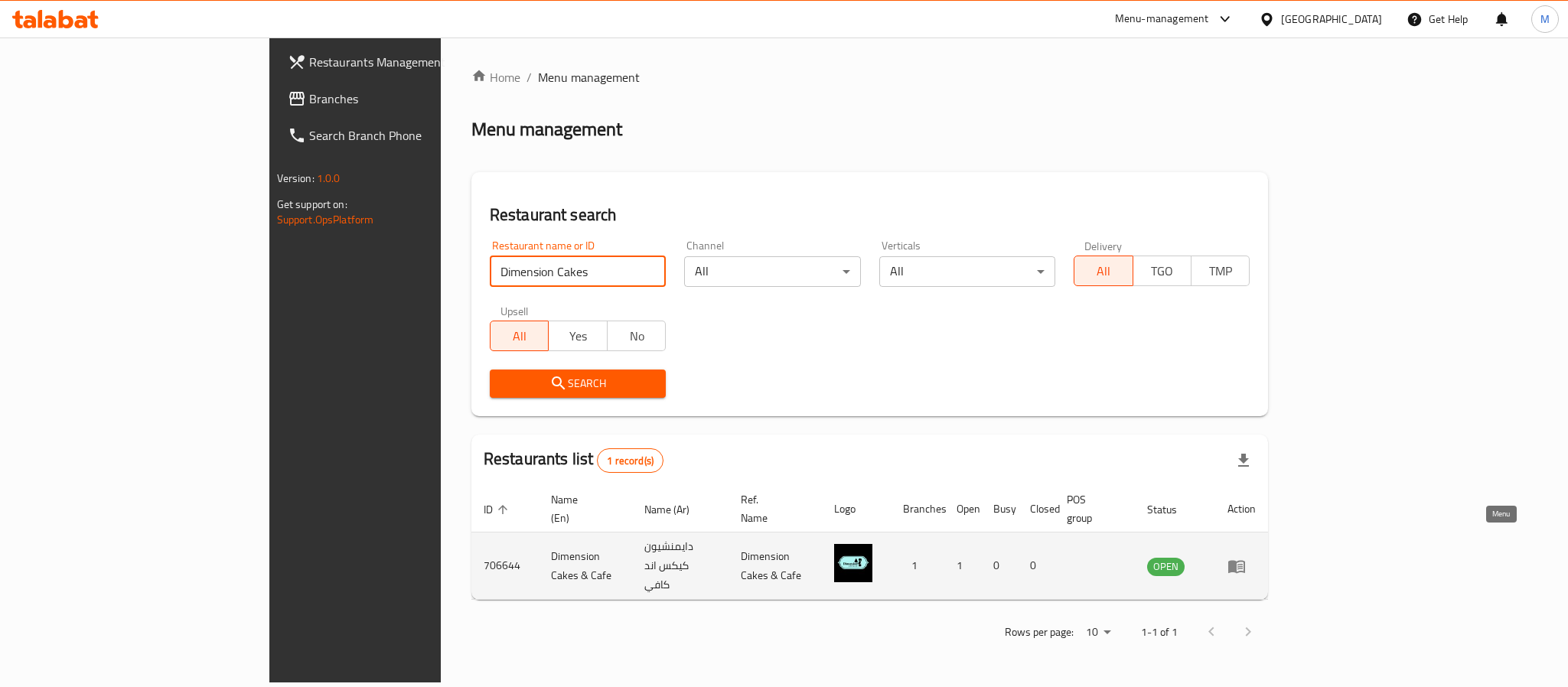
click at [1245, 560] on icon "enhanced table" at bounding box center [1237, 567] width 17 height 13
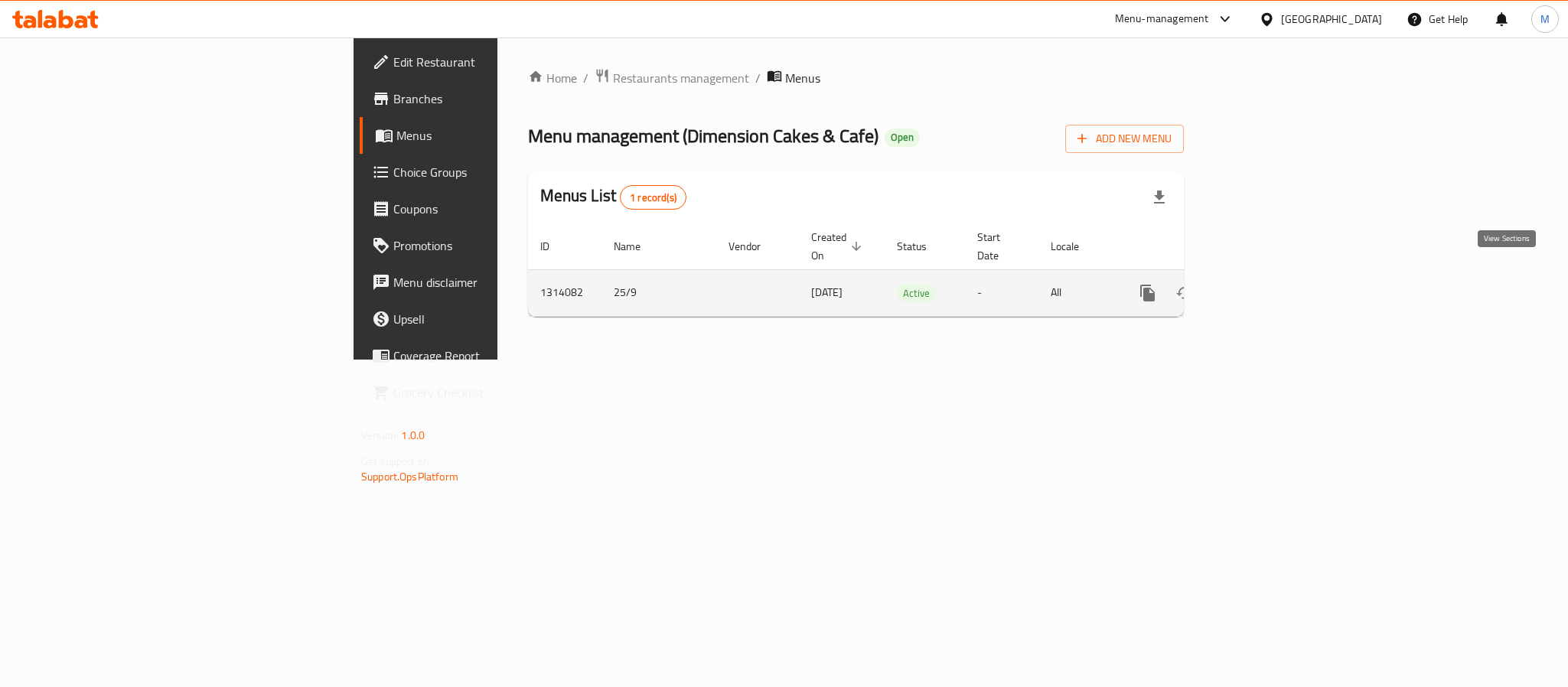
click at [1277, 280] on link "enhanced table" at bounding box center [1258, 293] width 37 height 37
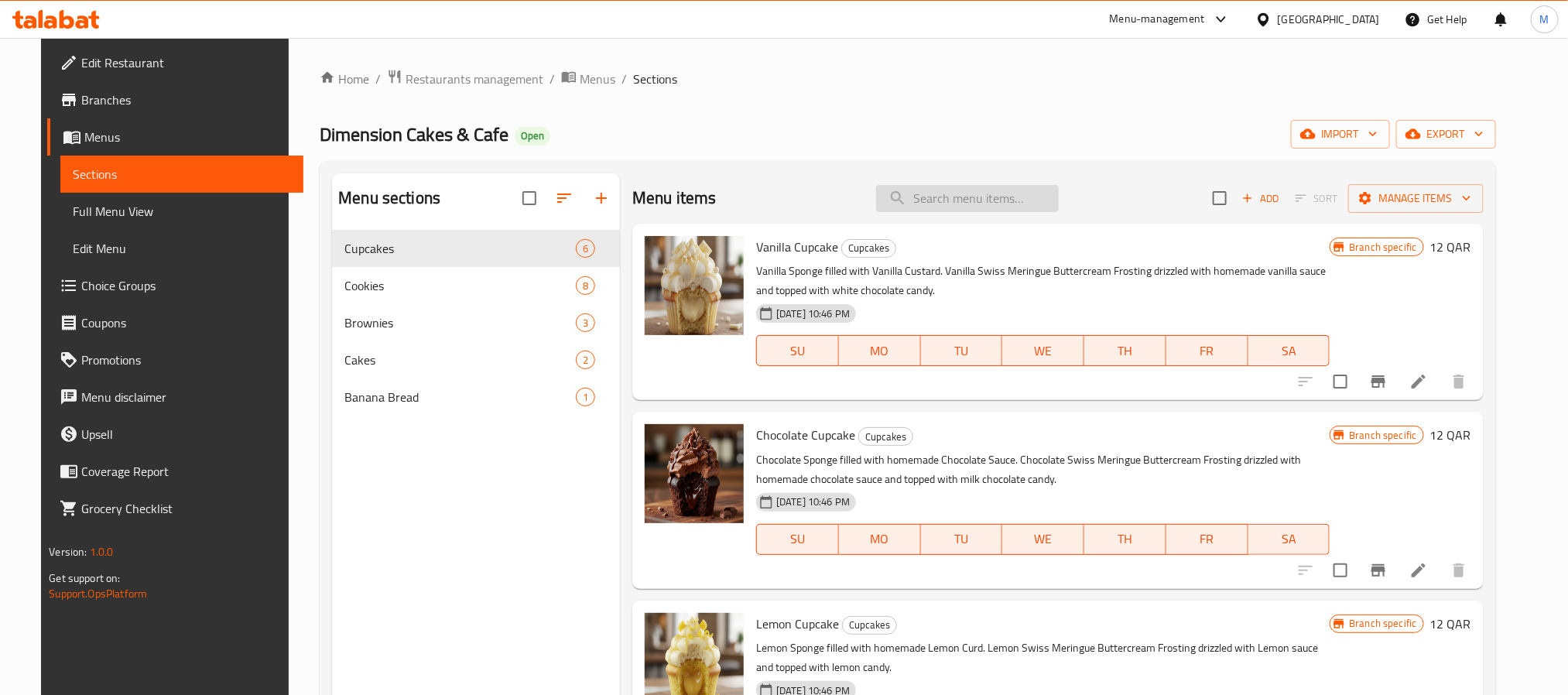
click at [977, 198] on input "search" at bounding box center [967, 198] width 182 height 27
paste input "hocolate ch"
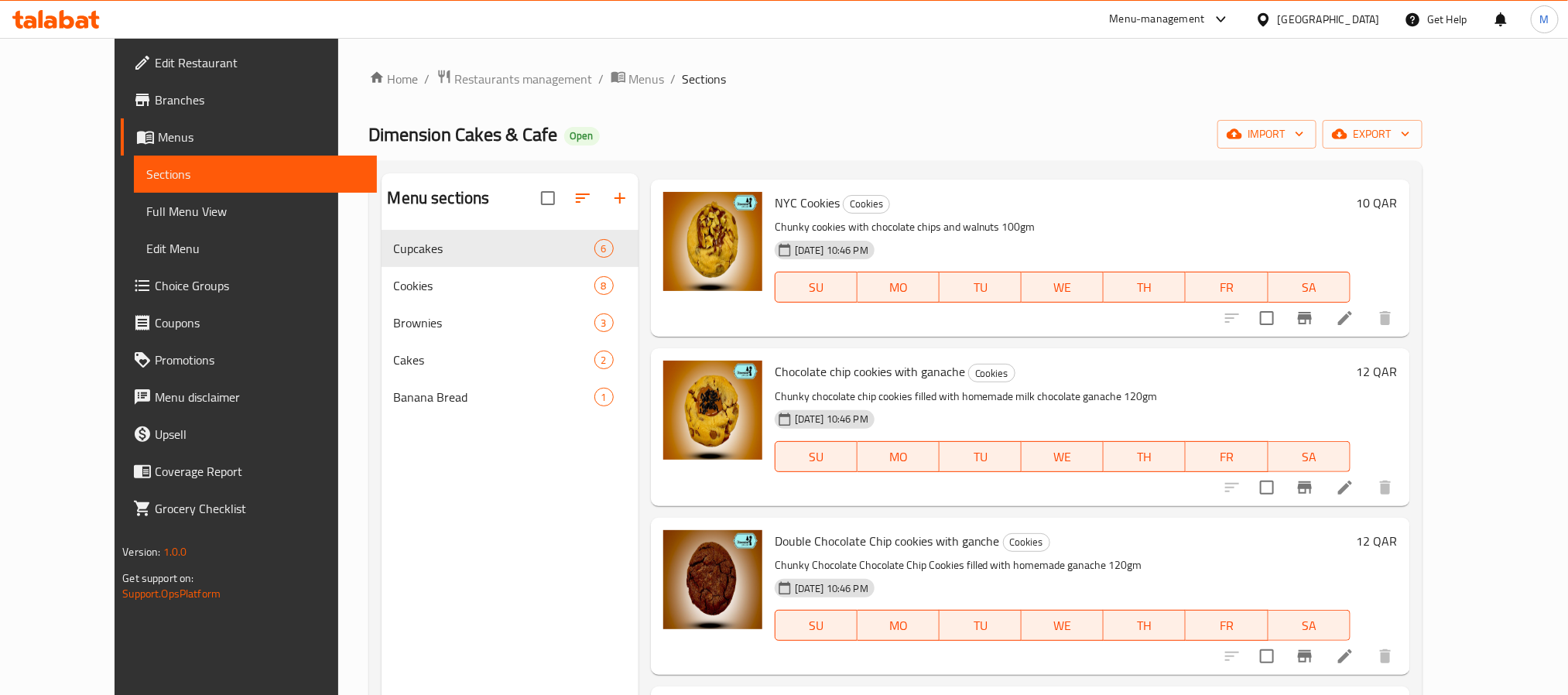
scroll to position [116, 0]
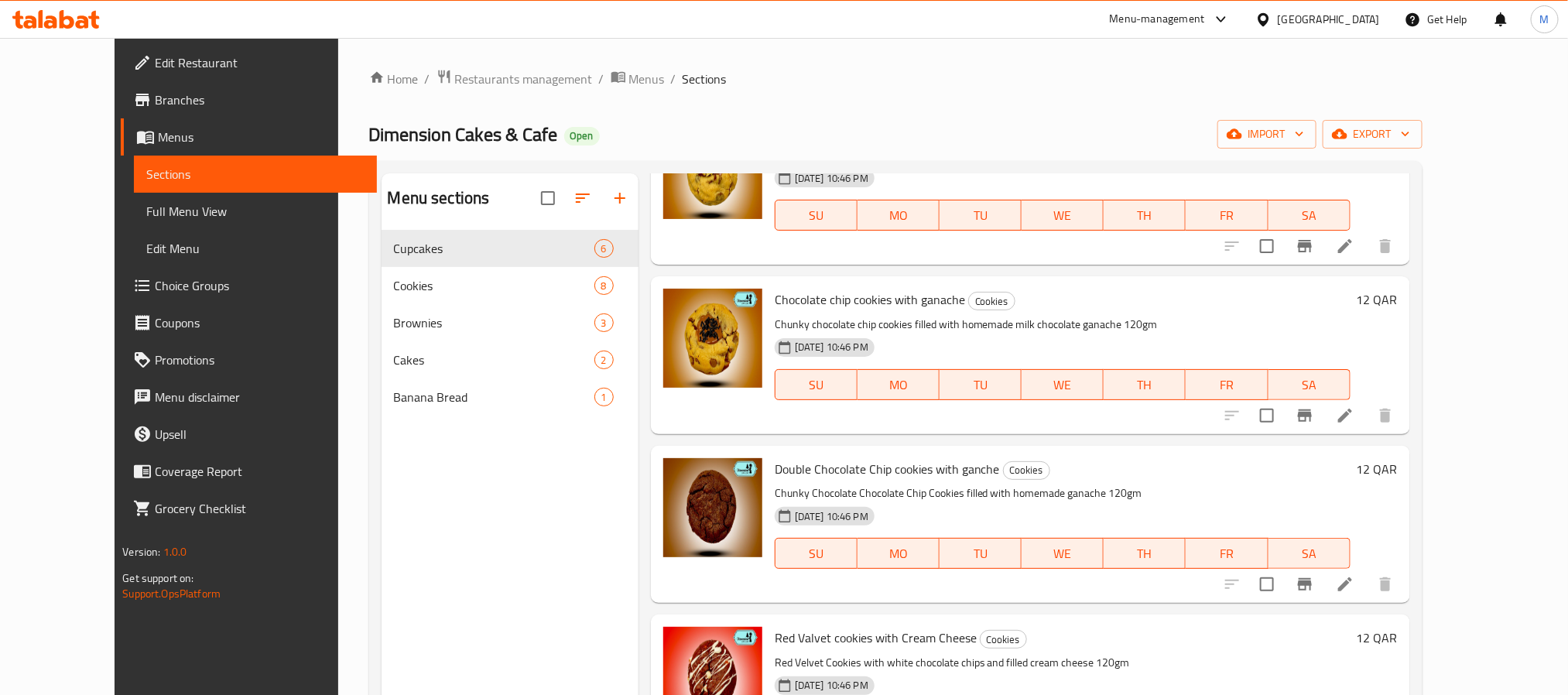
type input "Chocolate chip"
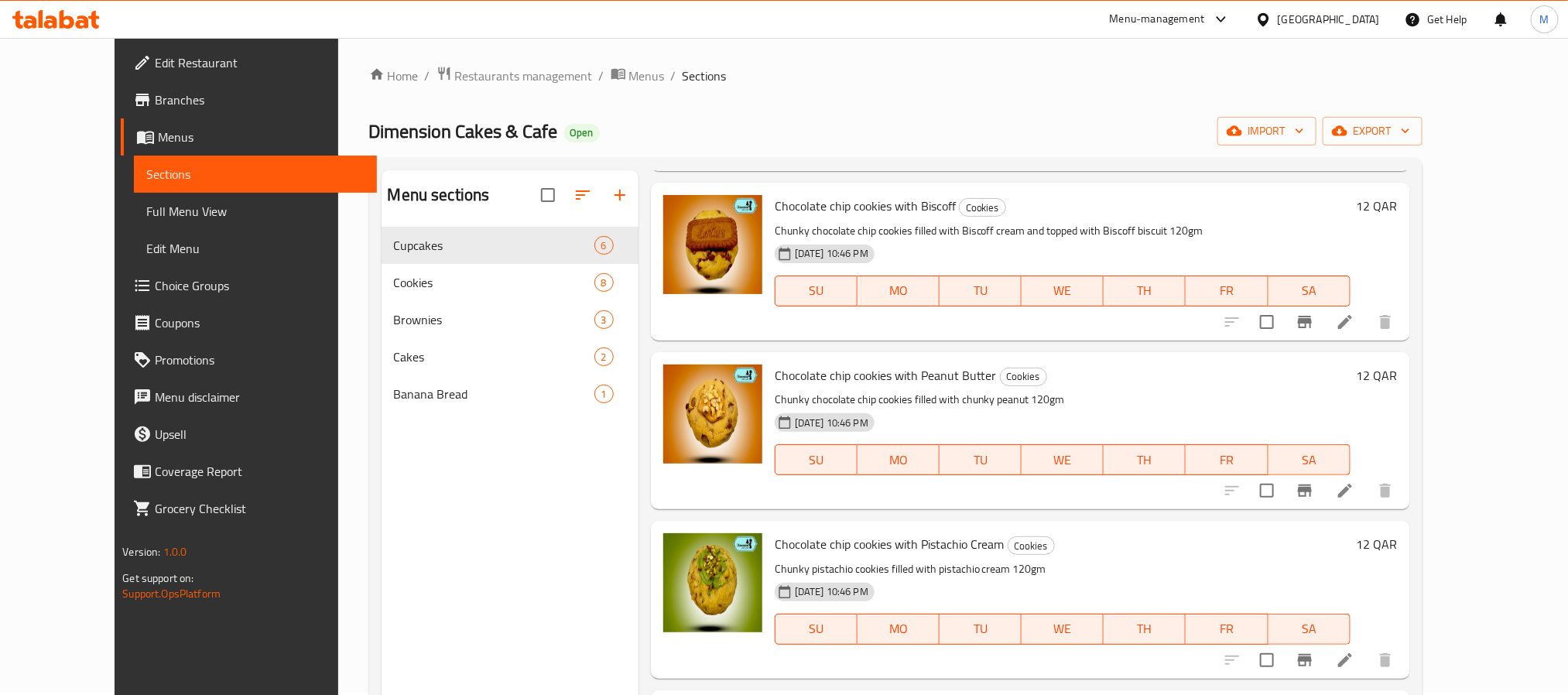
scroll to position [0, 0]
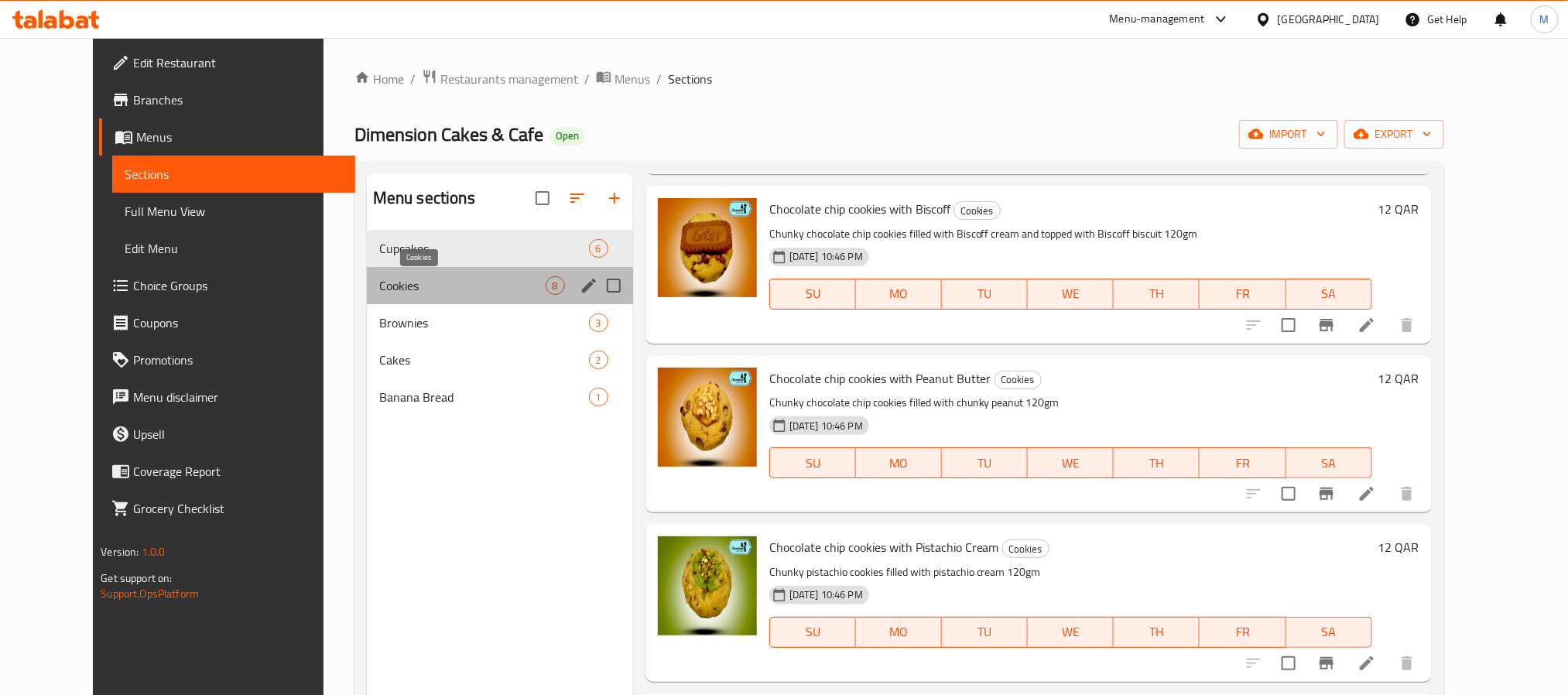
click at [415, 284] on span "Cookies" at bounding box center [462, 285] width 166 height 18
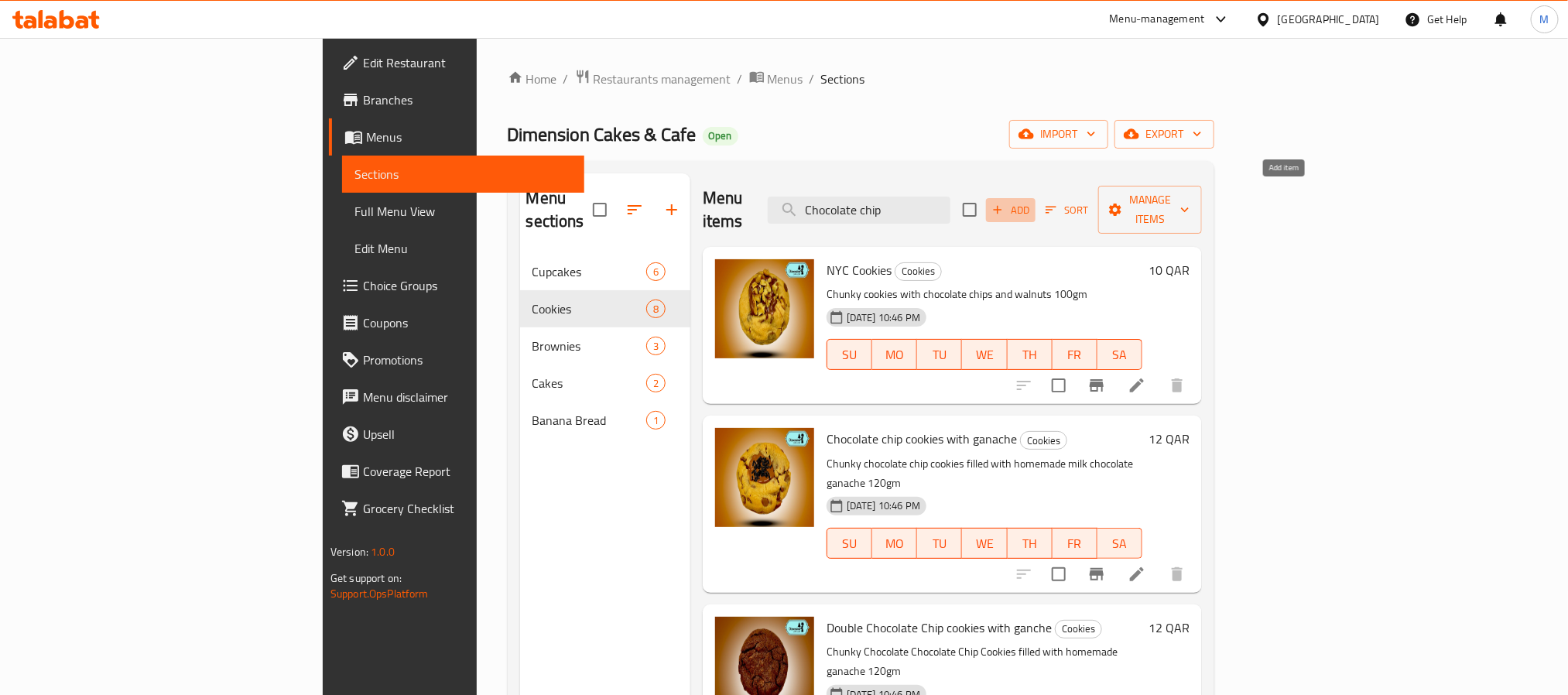
click at [1004, 205] on icon "button" at bounding box center [998, 210] width 14 height 14
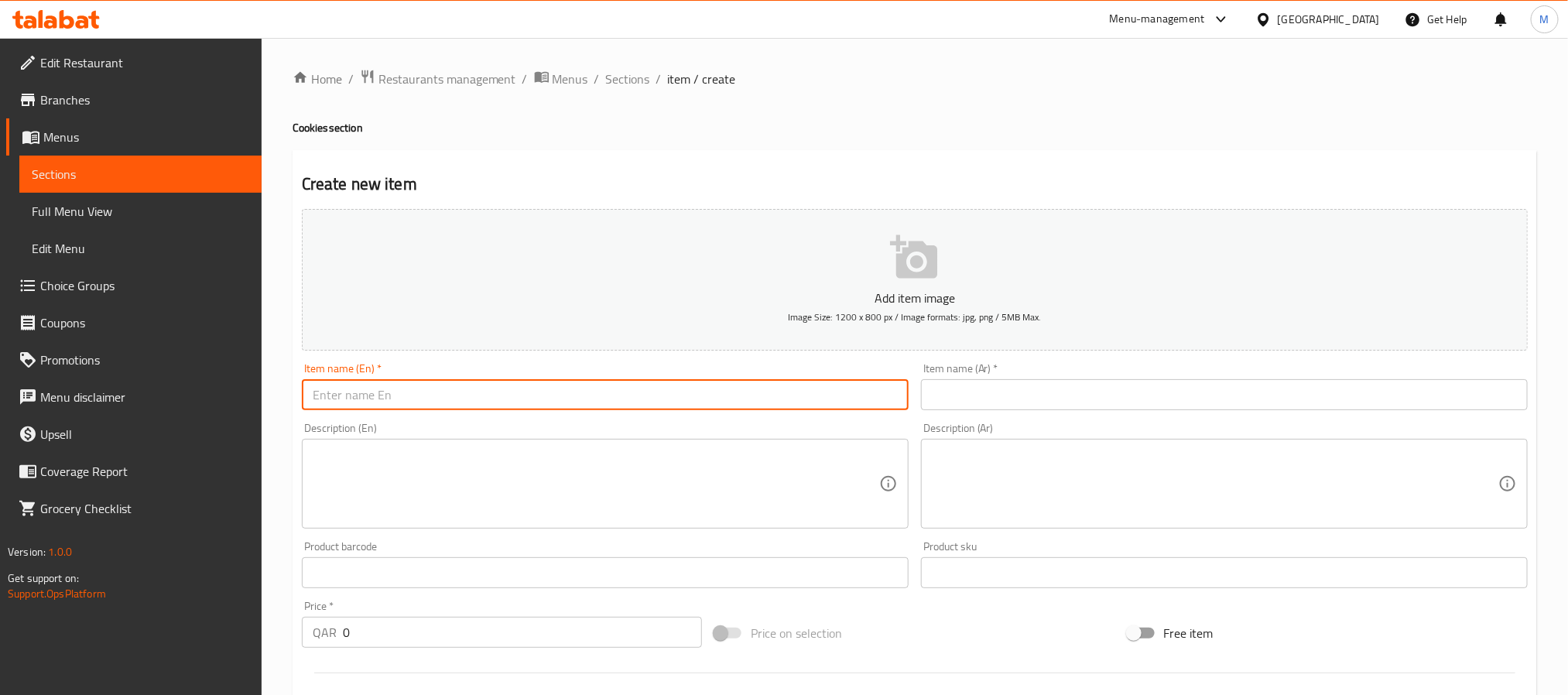
click at [536, 396] on input "text" at bounding box center [605, 394] width 607 height 31
paste input "Chocolate chip Oreo cookie with Creme cheese filling"
type input "Chocolate chip Oreo cookie with Creme cheese filling"
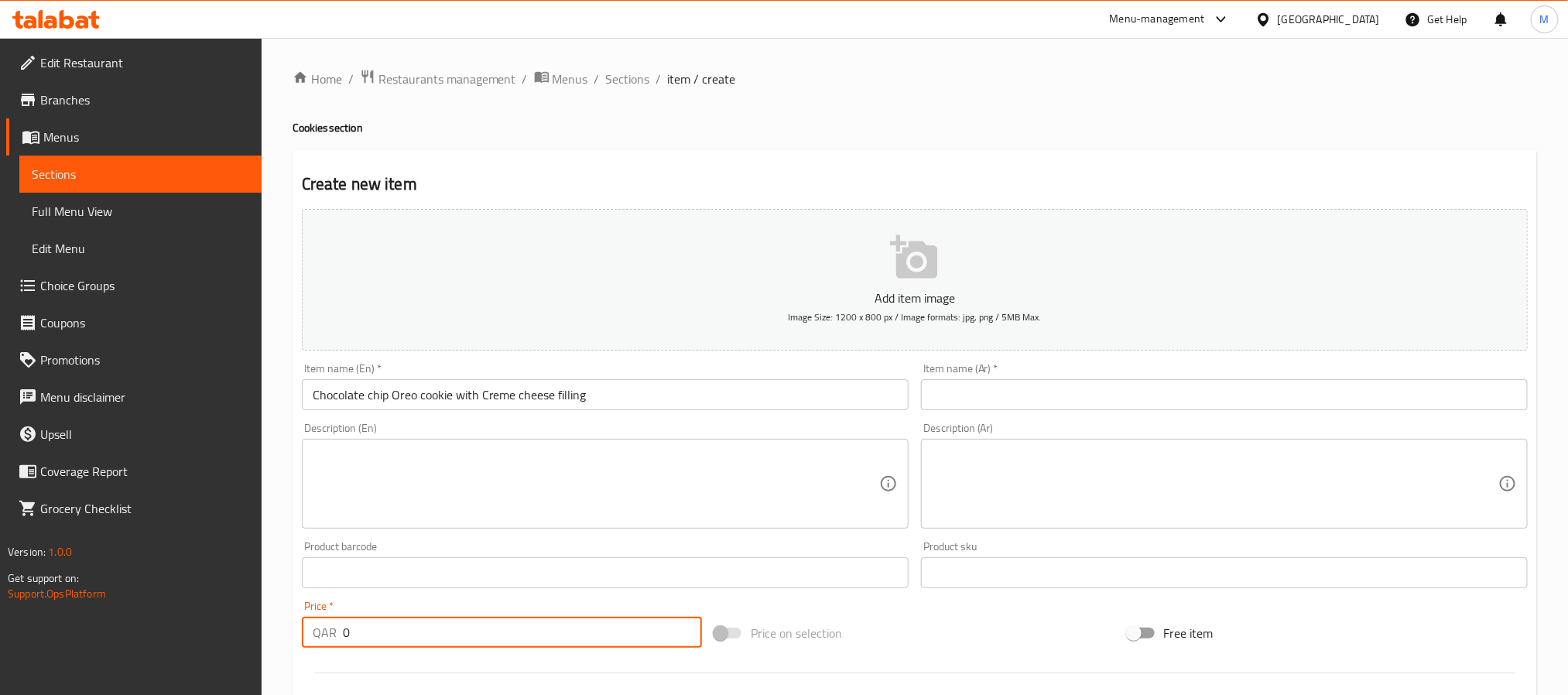
click at [458, 625] on input "0" at bounding box center [522, 632] width 359 height 31
type input "12"
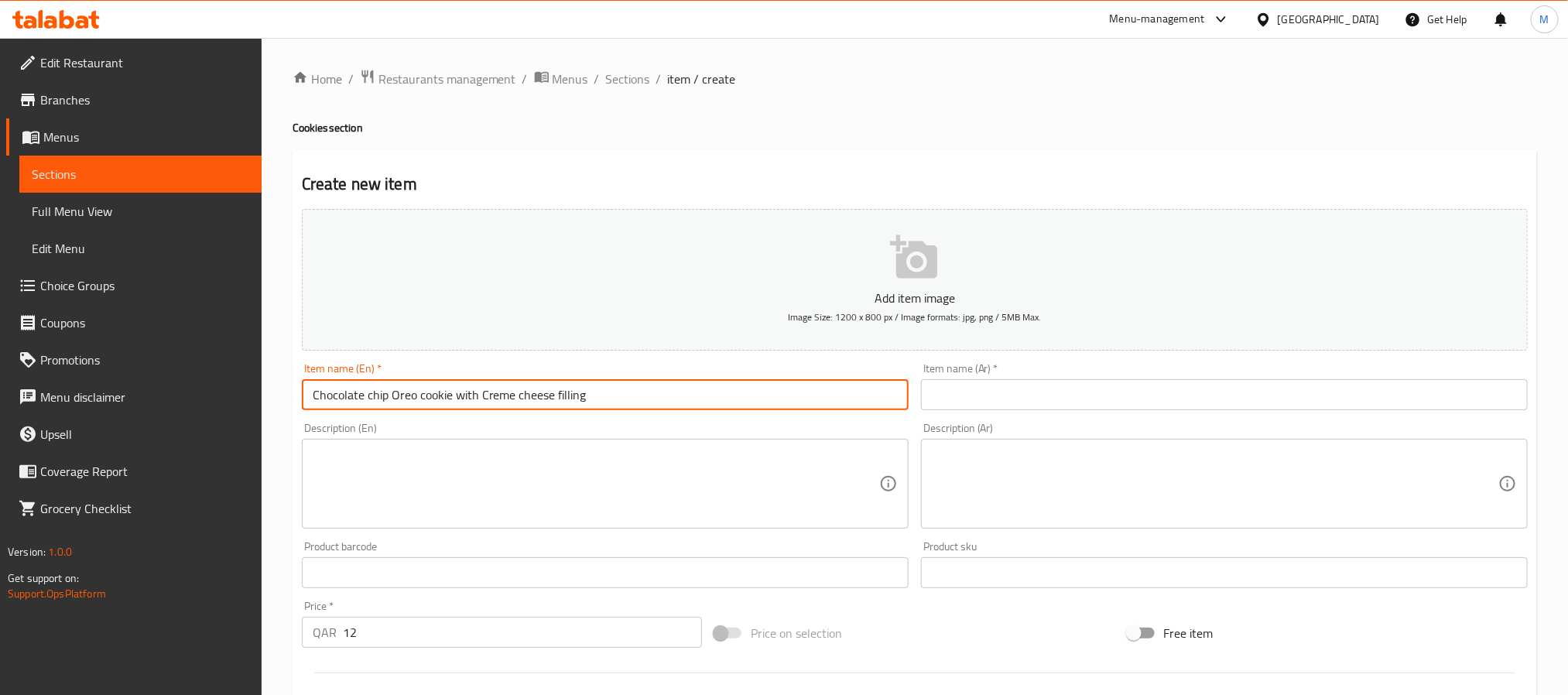
drag, startPoint x: 367, startPoint y: 395, endPoint x: 357, endPoint y: 483, distance: 88.6
click at [365, 395] on input "Chocolate chip Oreo cookie with Creme cheese filling" at bounding box center [605, 394] width 607 height 31
type input "Chocolate Chip Oreo Cookie With Creme Cheese Filling"
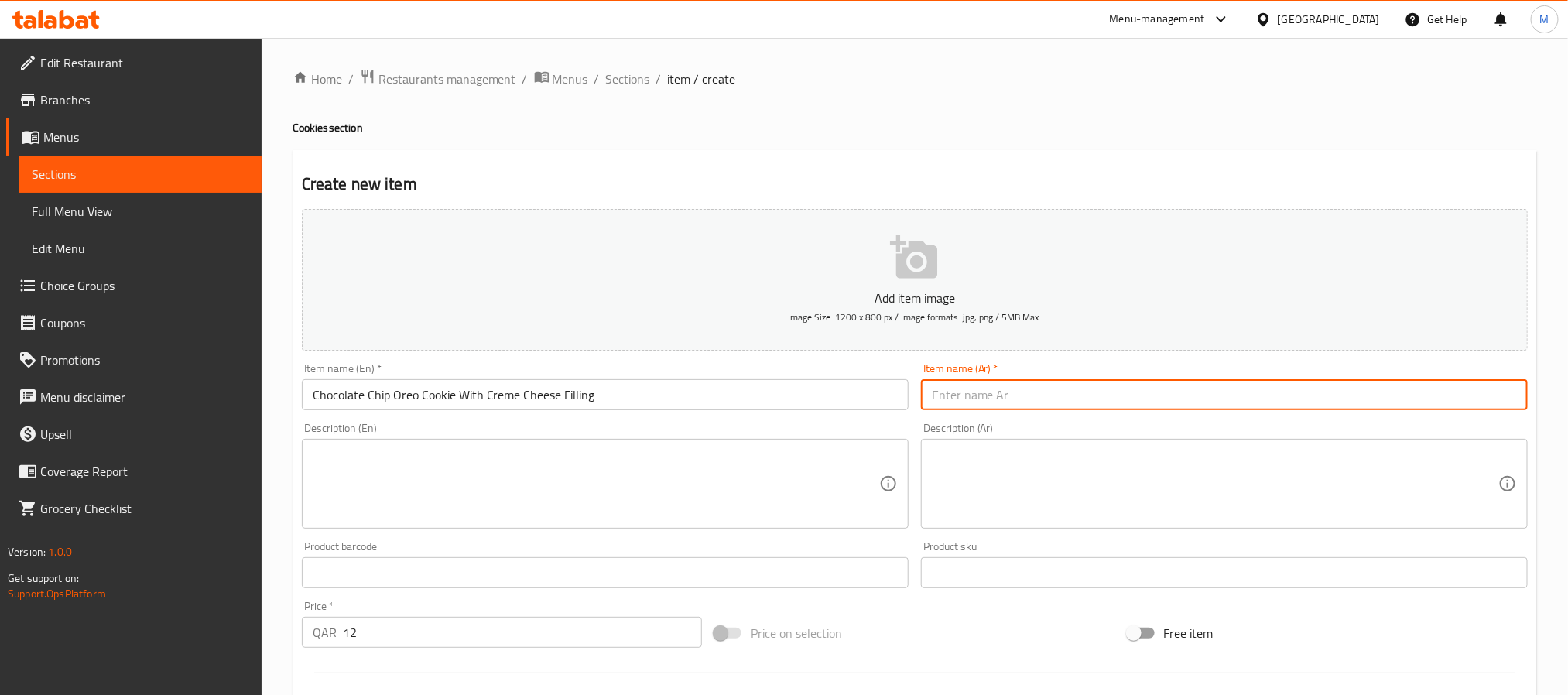
click at [988, 388] on input "text" at bounding box center [1224, 394] width 607 height 31
paste input "كوكيز أوريو برقائق الشوكولاتة مع حشوة الجبن الكريمي"
type input "كوكيز أوريو برقائق الشوكولاتة مع حشوة الجبن الكريمي"
click at [434, 454] on textarea at bounding box center [596, 484] width 567 height 73
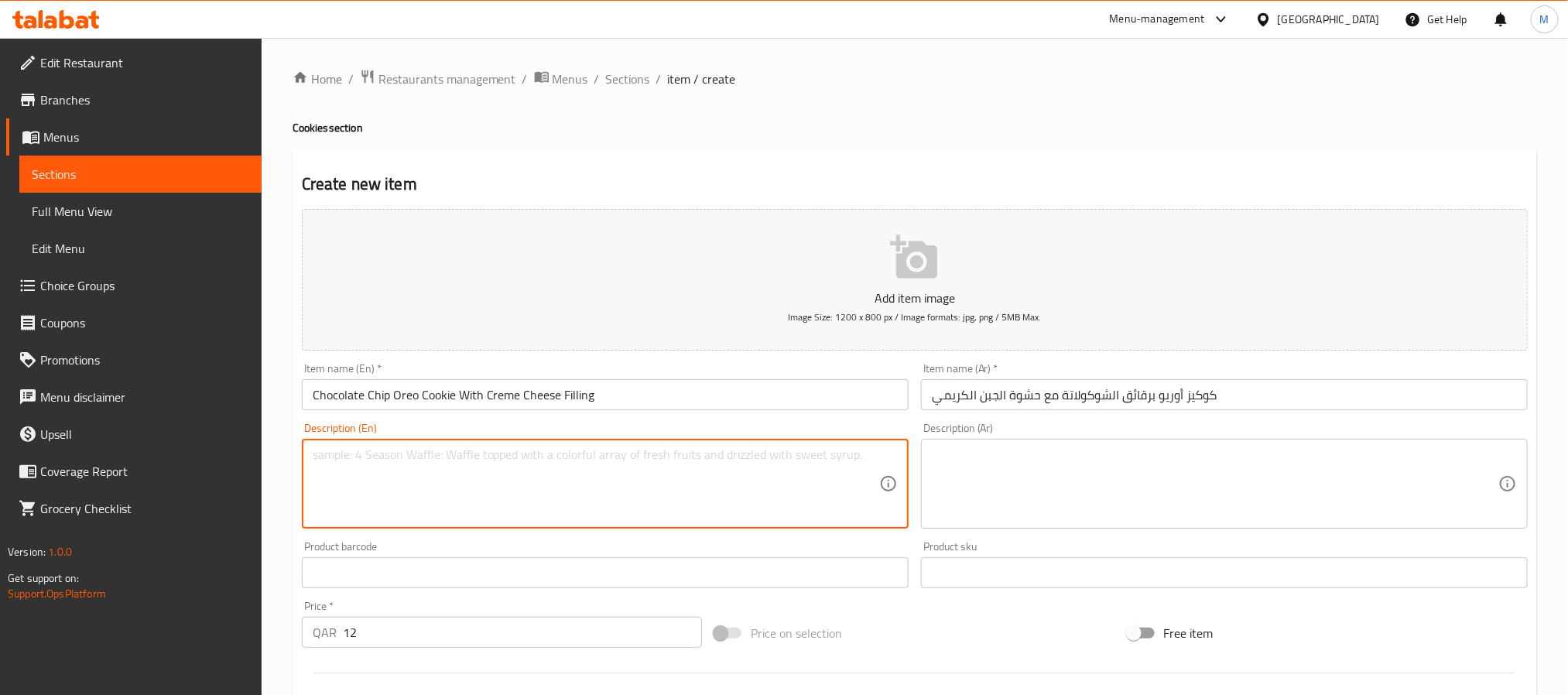
paste textarea "Big chunky loaded Oreo and chocolate chip cookie baked from scratch & filled wi…"
type textarea "Big chunky loaded Oreo and chocolate chip cookie baked from scratch & filled wi…"
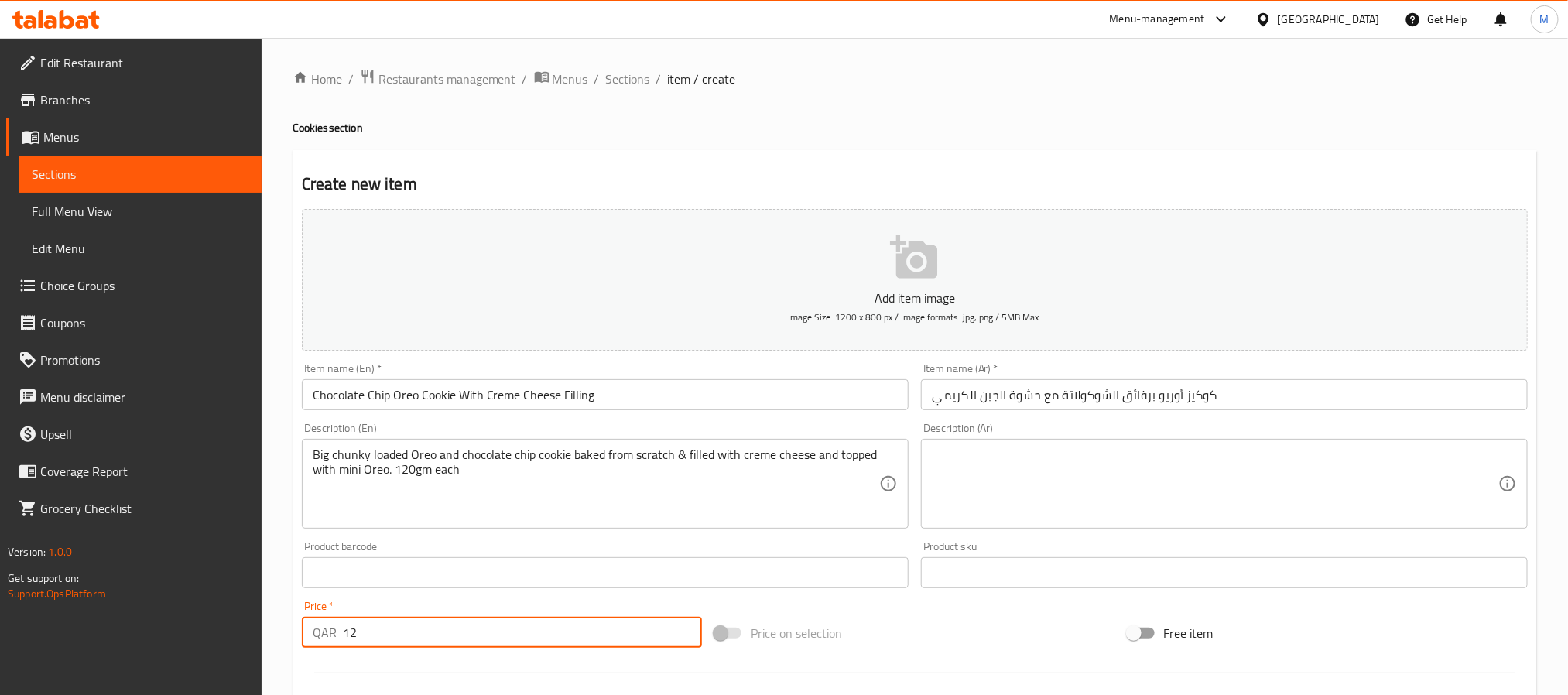
click at [436, 630] on input "12" at bounding box center [522, 632] width 359 height 31
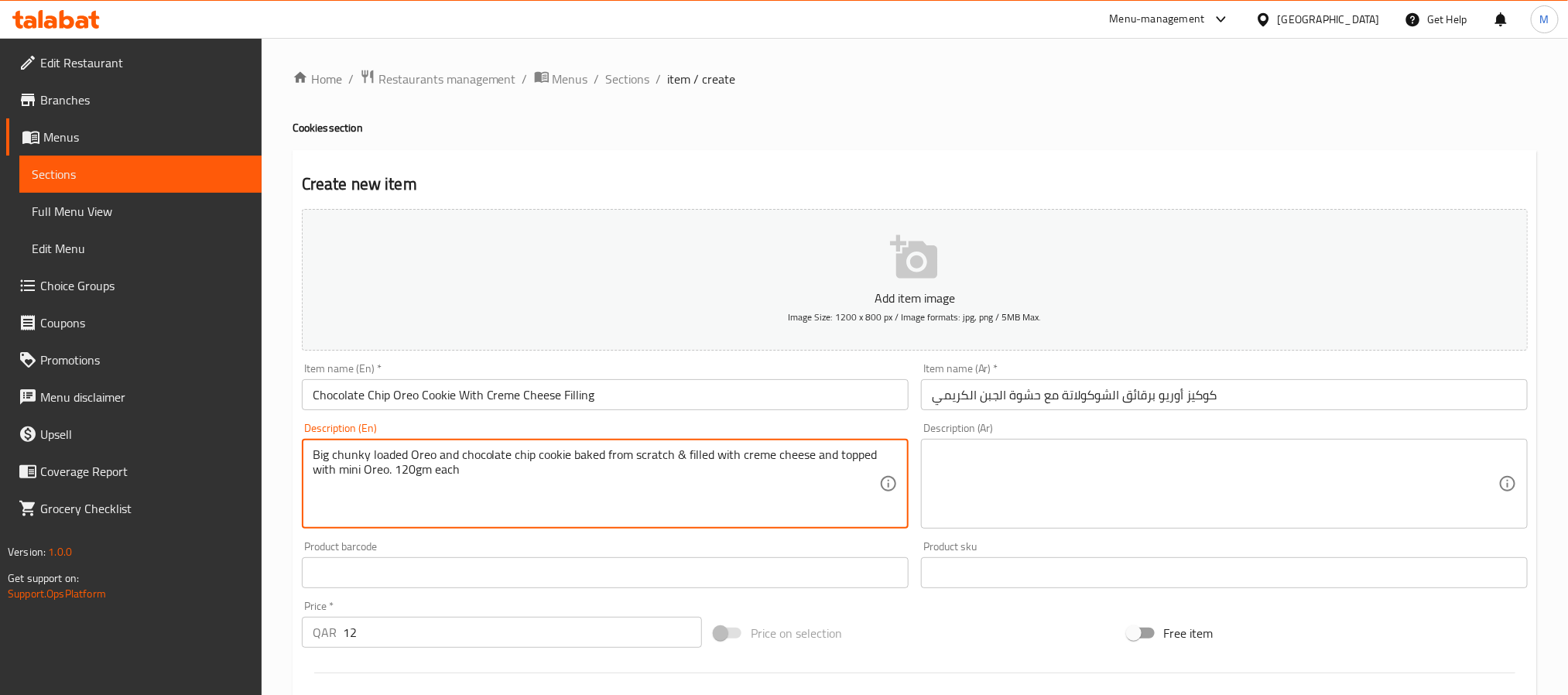
click at [1102, 458] on textarea at bounding box center [1215, 484] width 567 height 73
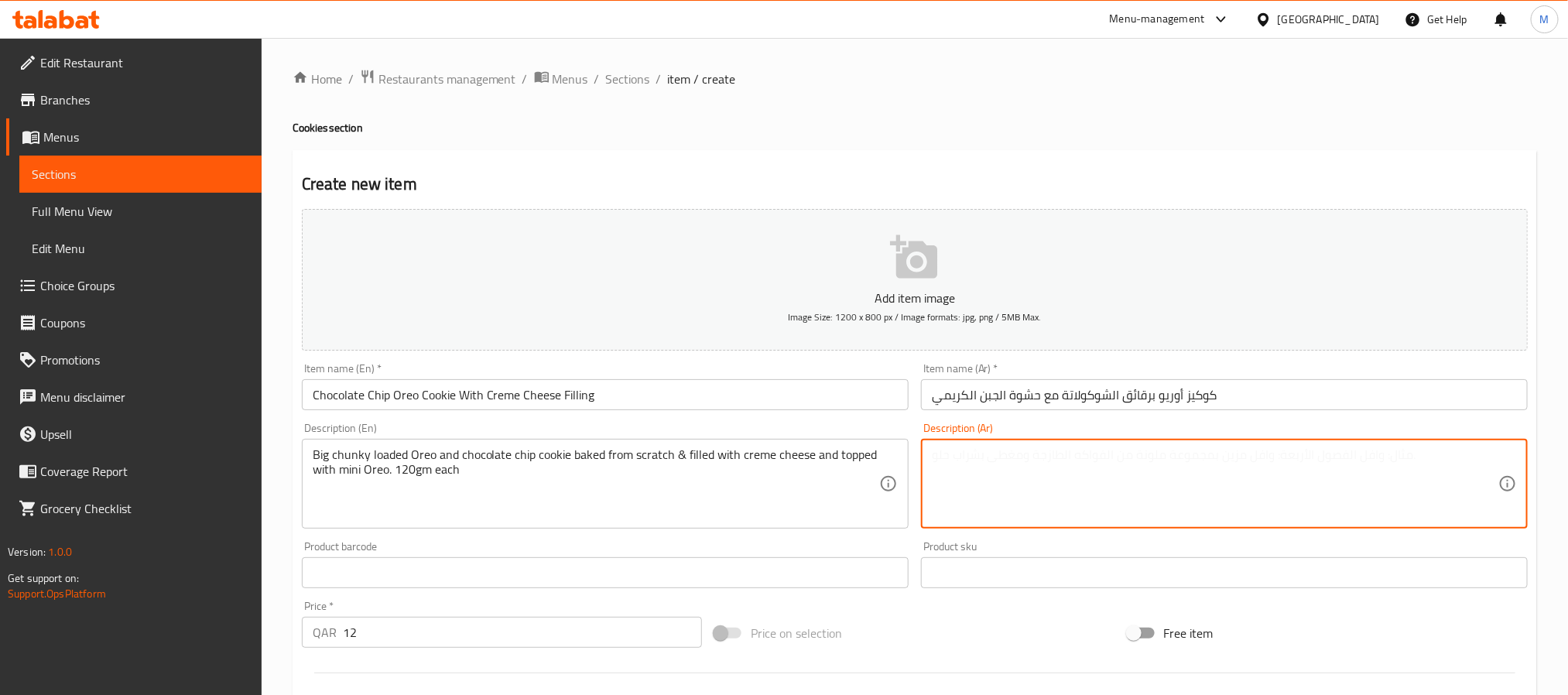
paste textarea "بسكويت أوريو كبير الحجم ومحشو برقائق الشوكولاتة، مخبوز من الصفر ومحشو بجبنة كري…"
type textarea "بسكويت أوريو كبير الحجم ومحشو برقائق الشوكولاتة، مخبوز من الصفر ومحشو بجبنة كري…"
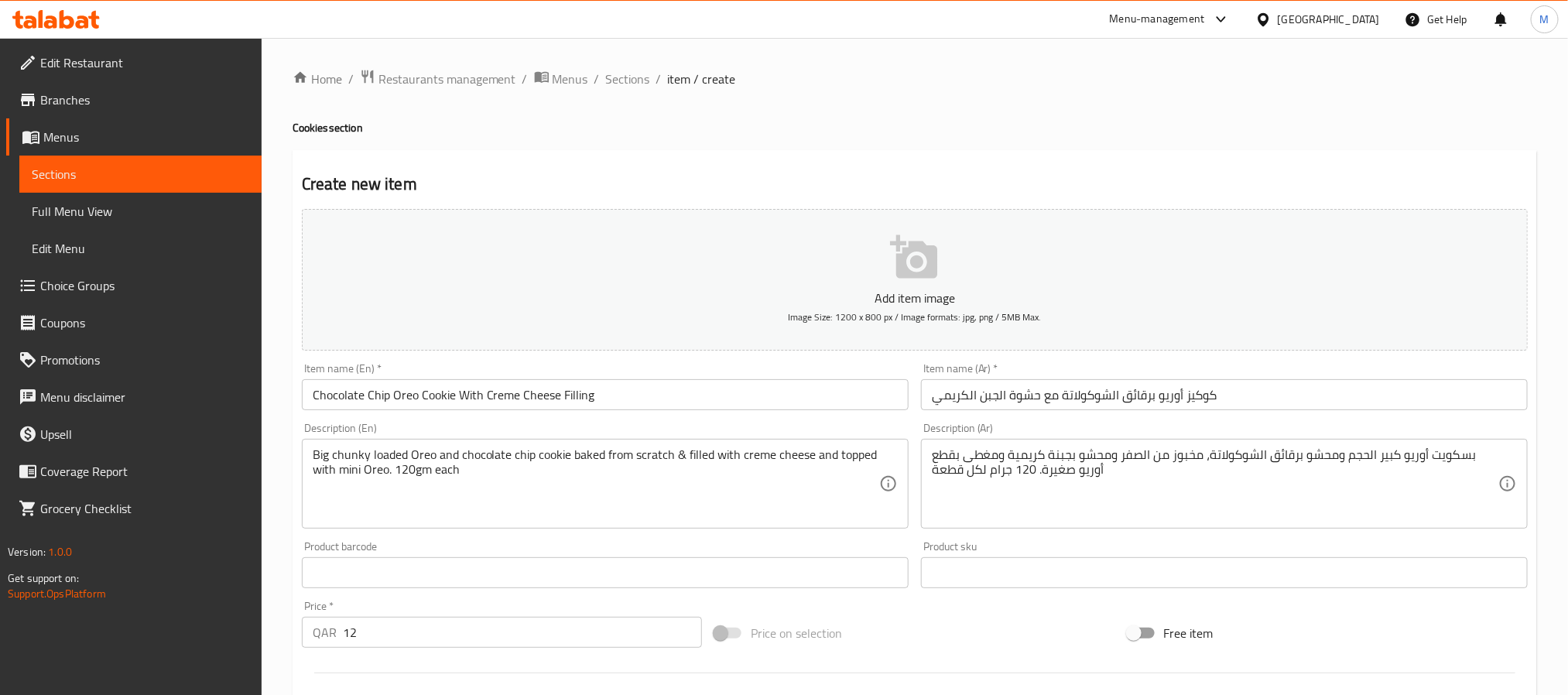
drag, startPoint x: 817, startPoint y: 110, endPoint x: 821, endPoint y: 119, distance: 9.8
click at [817, 110] on div "Home / Restaurants management / Menus / Sections / item / create Cookies sectio…" at bounding box center [915, 566] width 1244 height 994
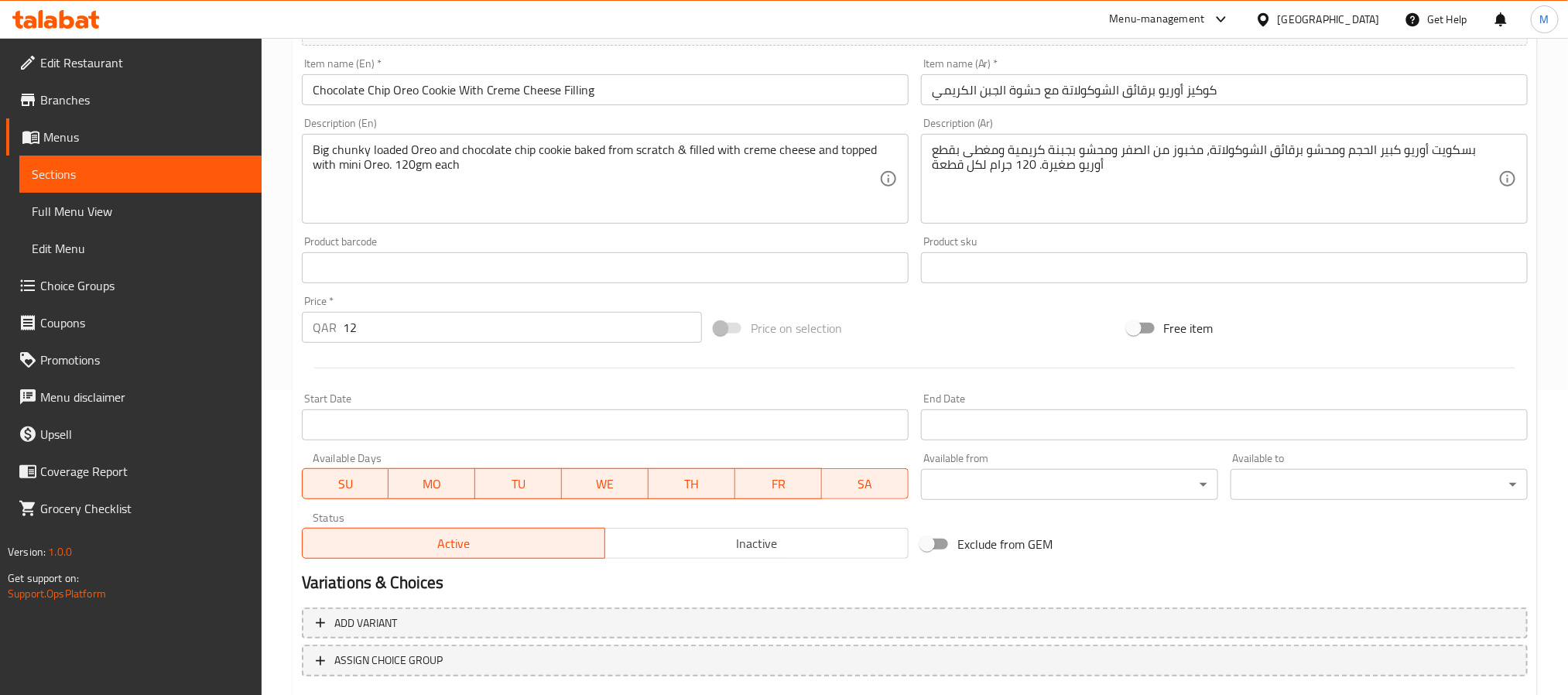
scroll to position [397, 0]
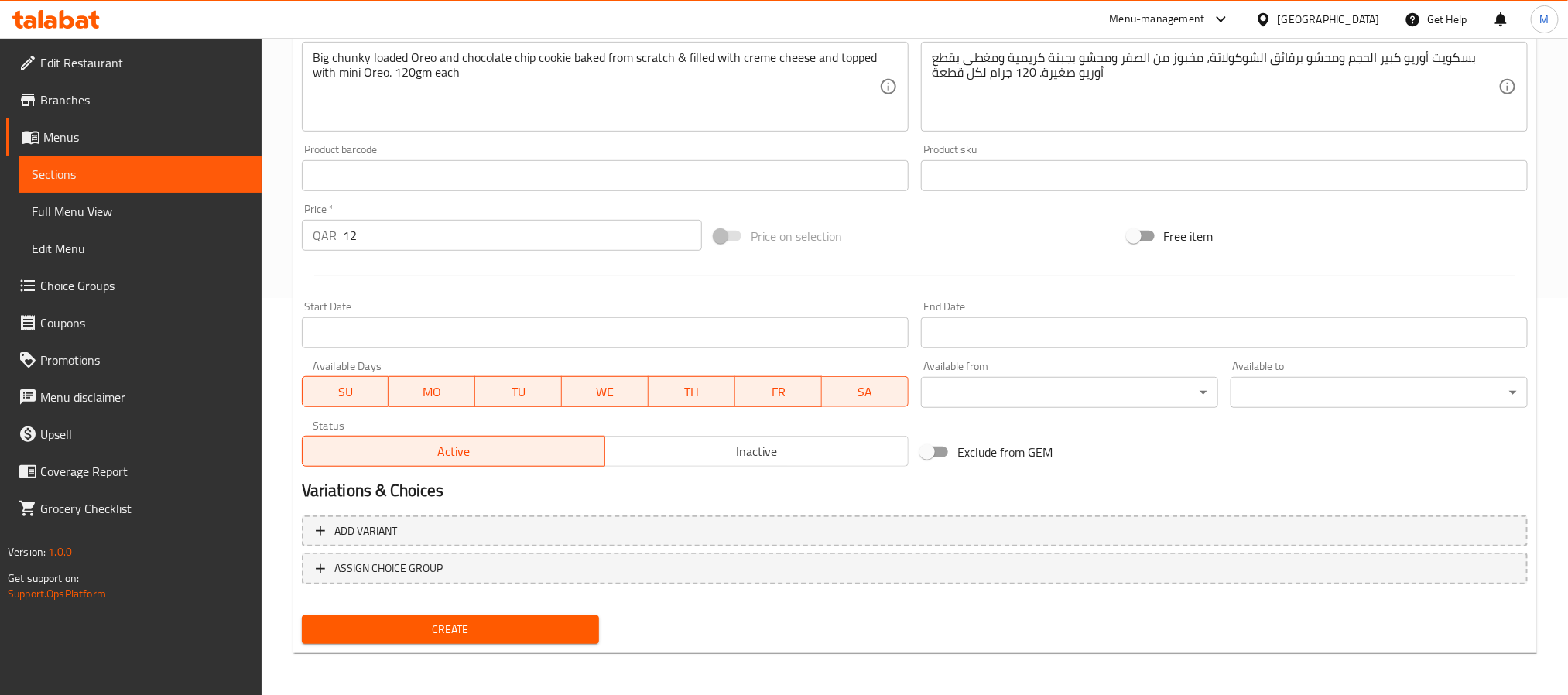
click at [724, 453] on span "Inactive" at bounding box center [757, 451] width 291 height 22
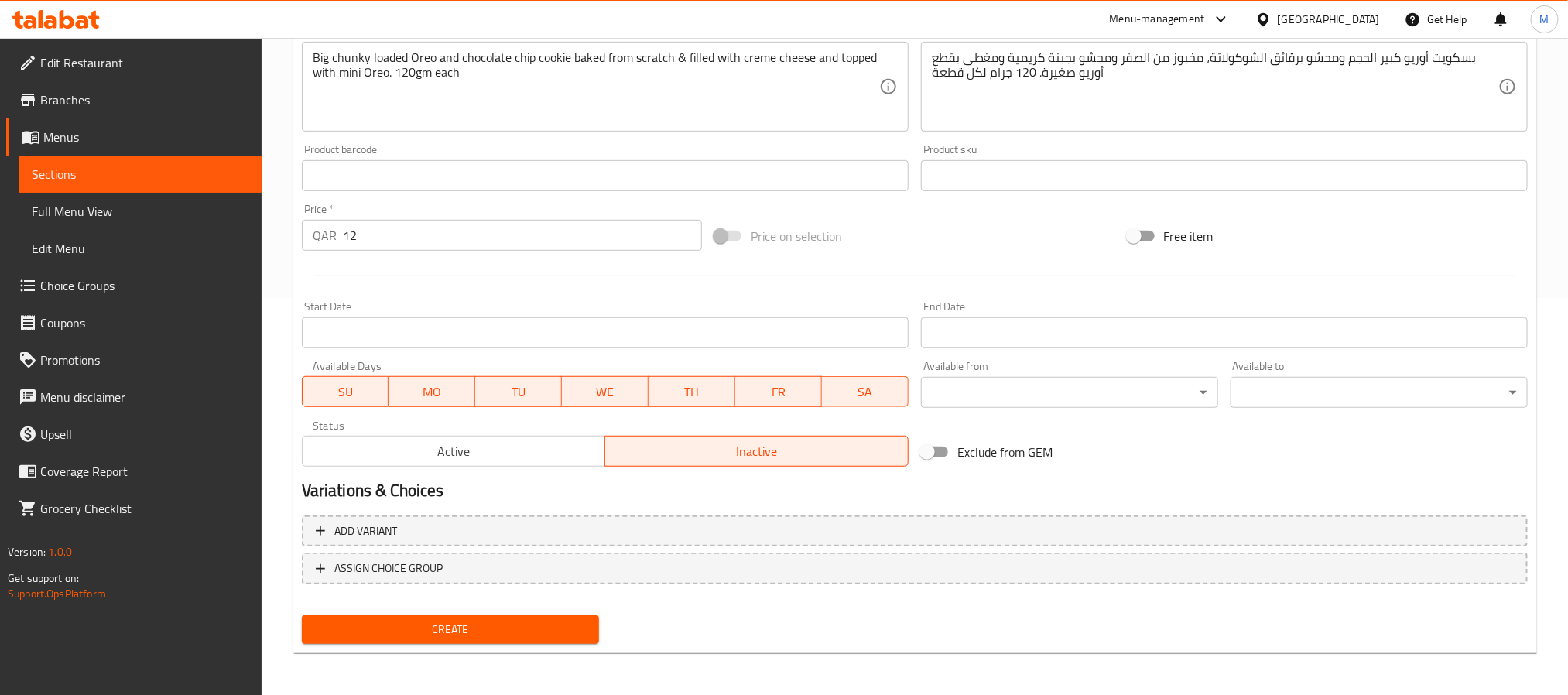
click at [563, 621] on span "Create" at bounding box center [451, 630] width 272 height 19
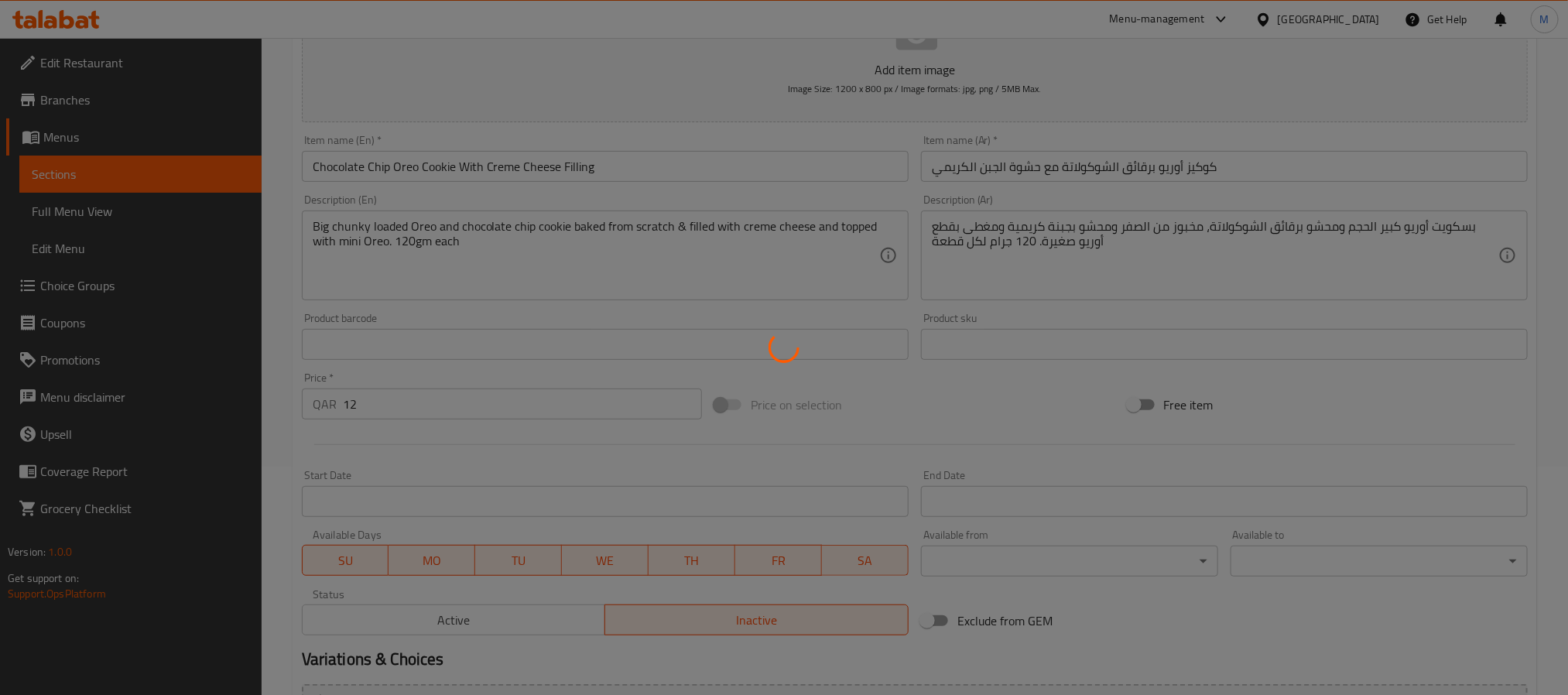
scroll to position [0, 0]
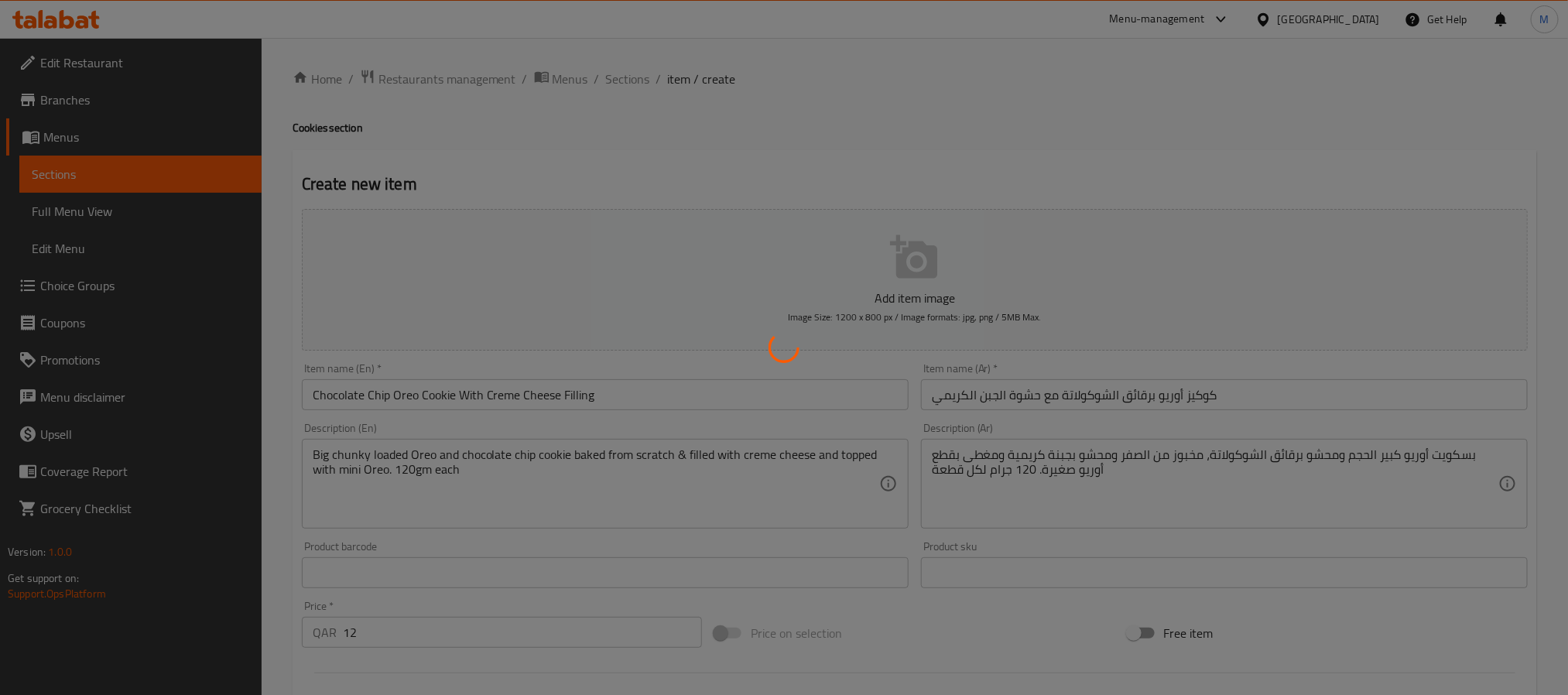
type input "0"
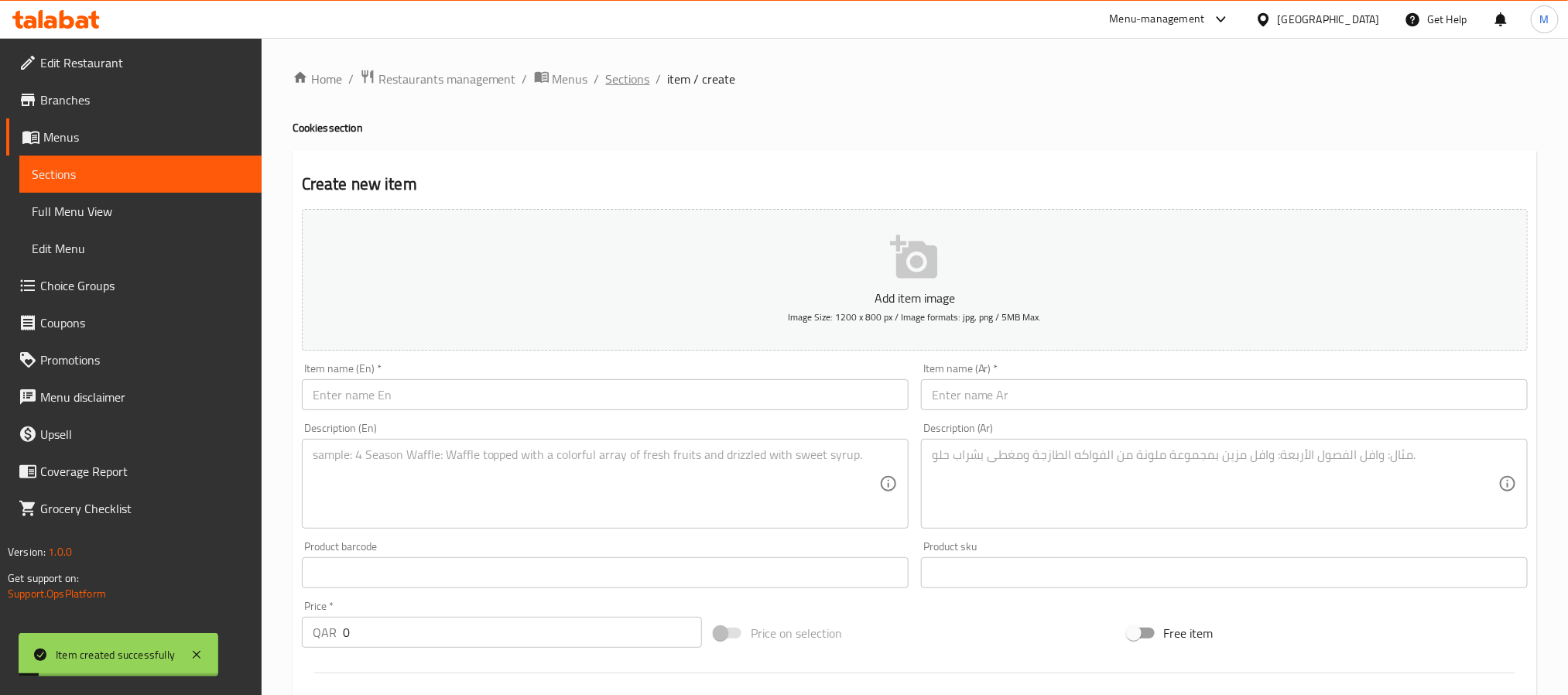
click at [634, 70] on span "Sections" at bounding box center [627, 79] width 44 height 18
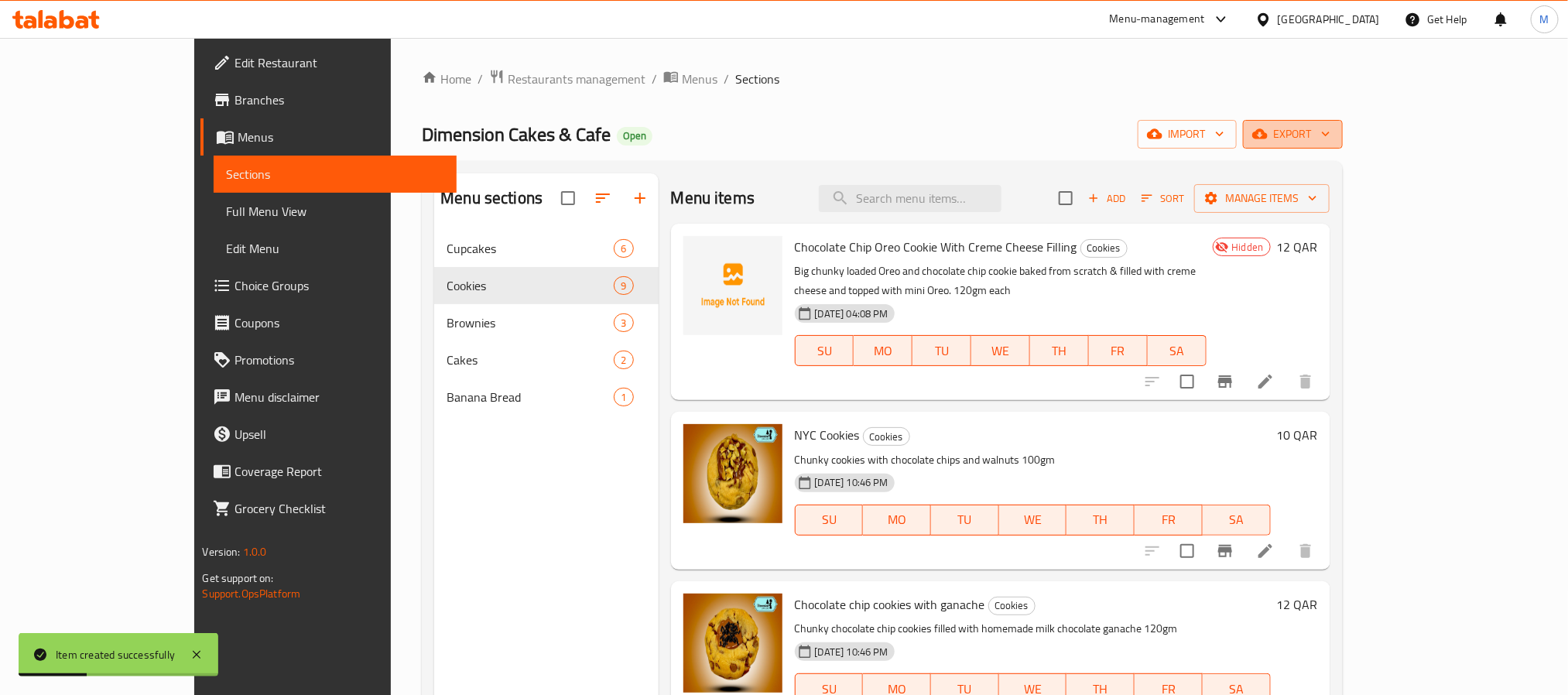
click at [1330, 139] on span "export" at bounding box center [1293, 135] width 75 height 19
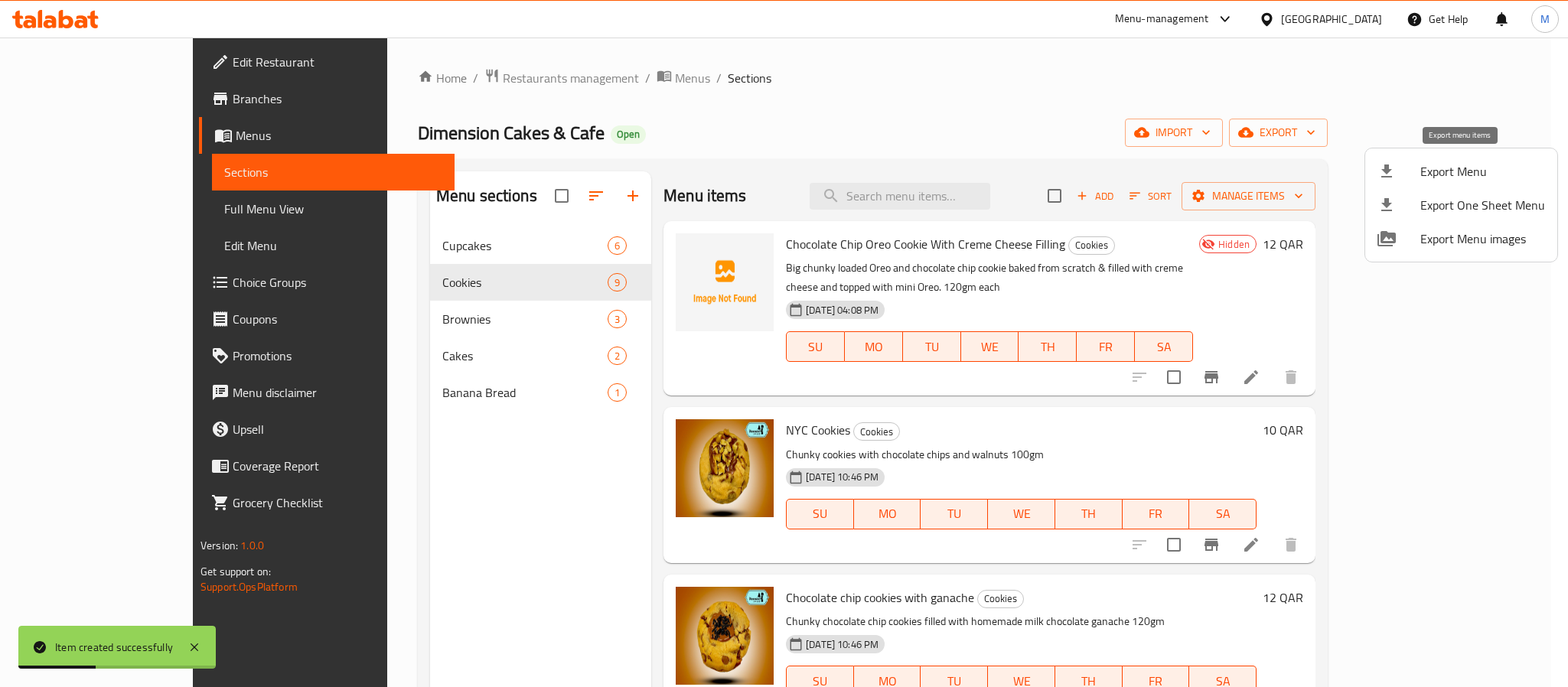
click at [1437, 165] on span "Export Menu" at bounding box center [1483, 171] width 124 height 18
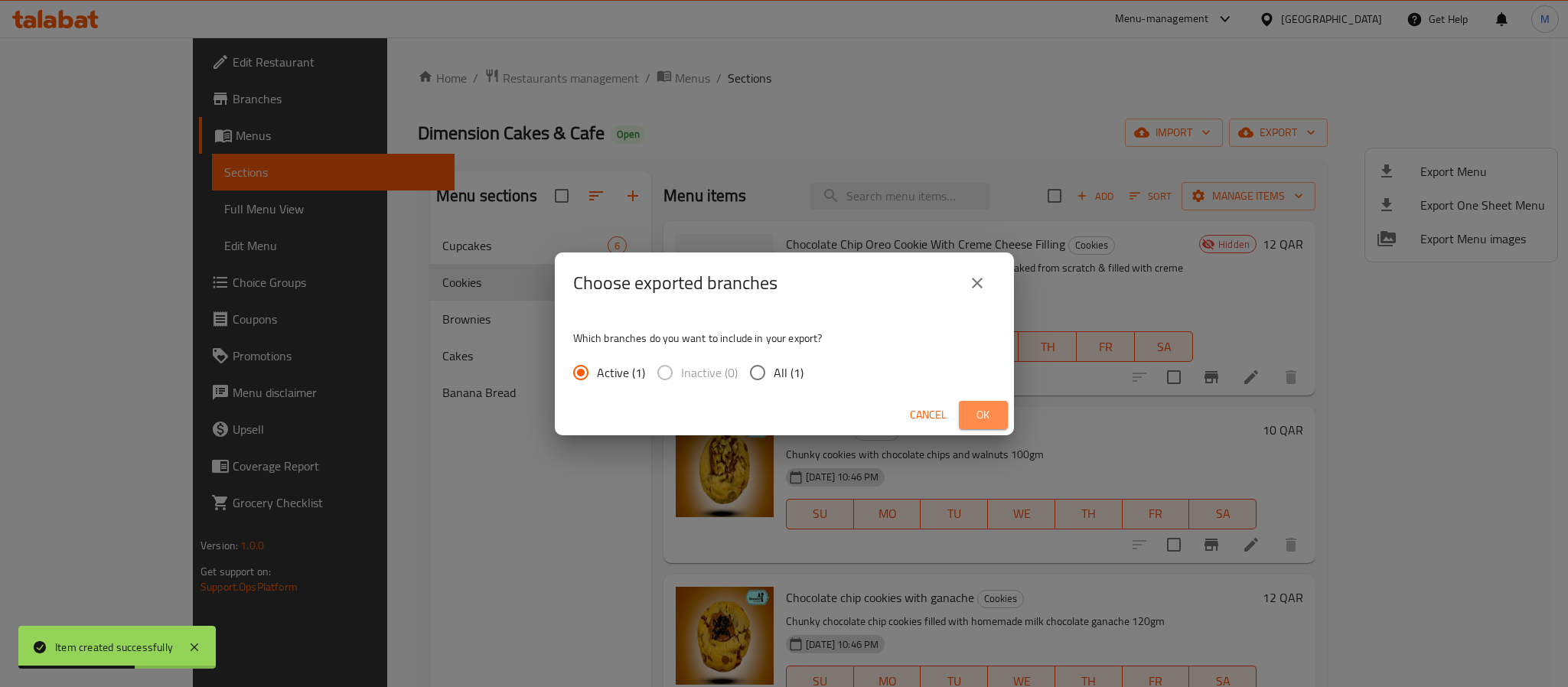
click at [977, 413] on span "Ok" at bounding box center [983, 415] width 24 height 19
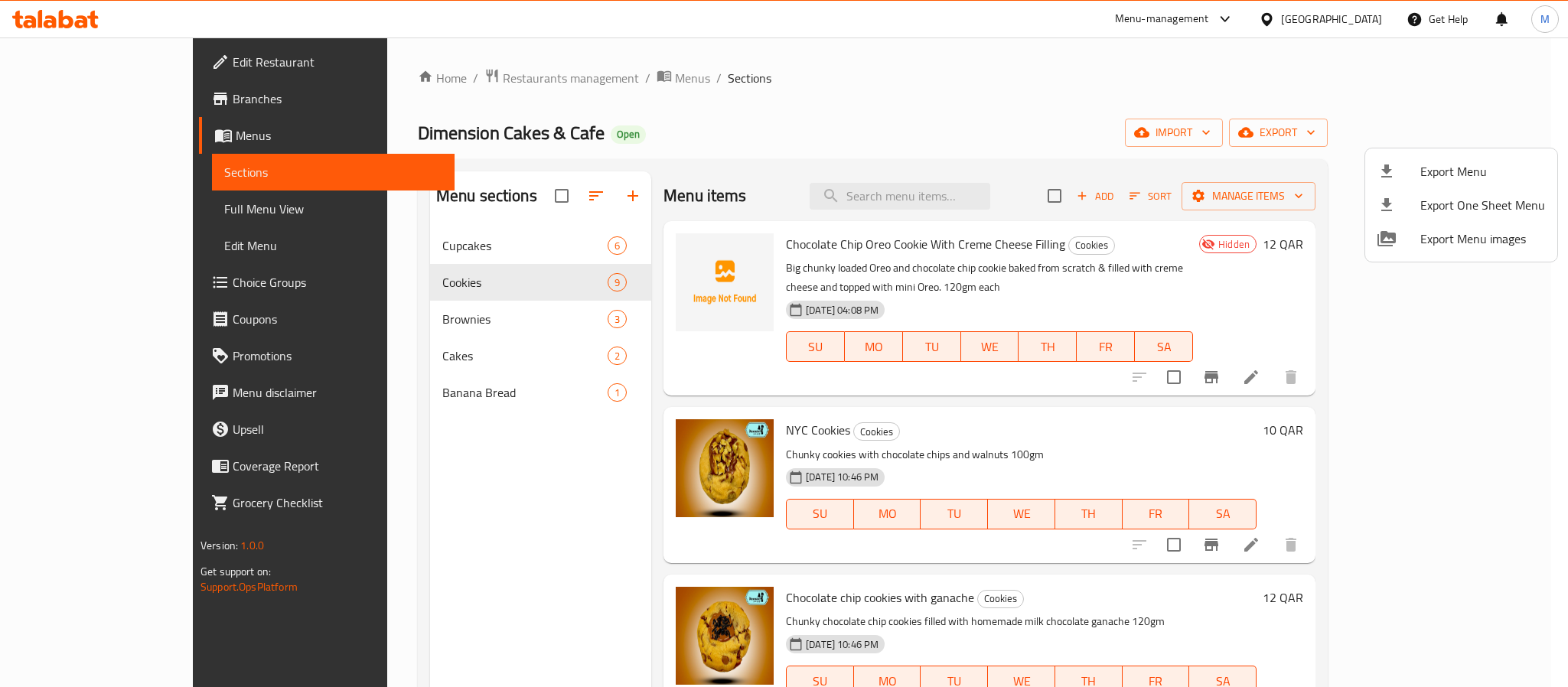
click at [845, 246] on div at bounding box center [784, 343] width 1568 height 687
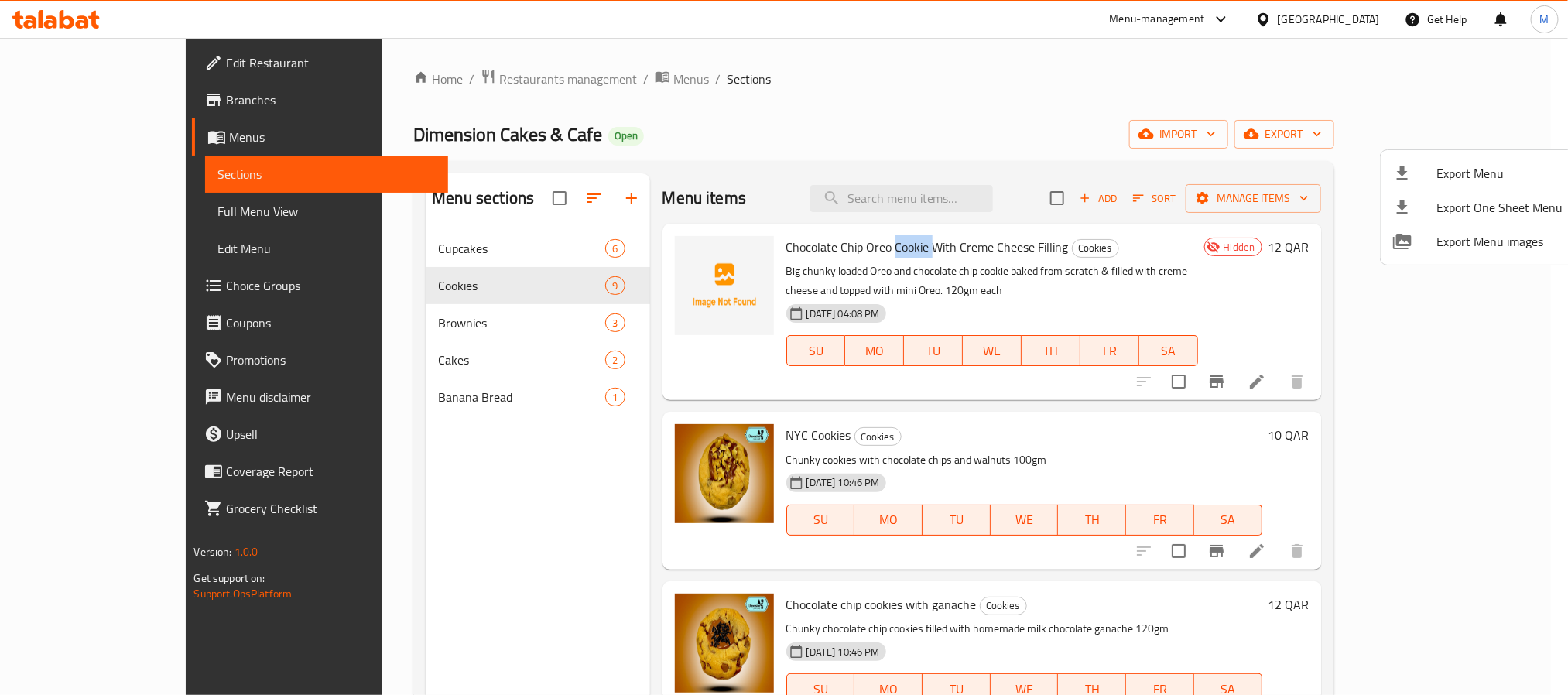
click at [855, 248] on span "Chocolate Chip Oreo Cookie With Creme Cheese Filling" at bounding box center [927, 247] width 283 height 23
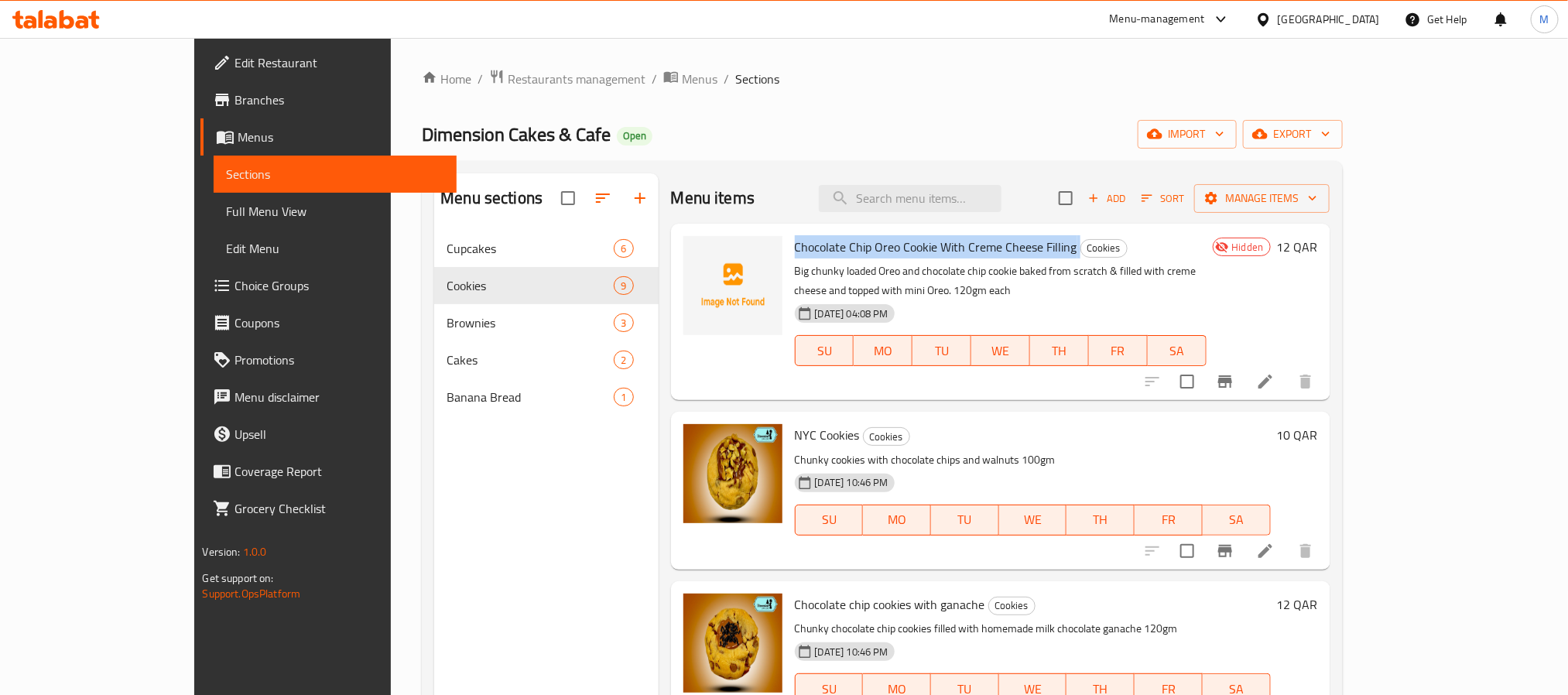
click at [855, 246] on span "Chocolate Chip Oreo Cookie With Creme Cheese Filling" at bounding box center [936, 247] width 283 height 23
copy h6 "Chocolate Chip Oreo Cookie With Creme Cheese Filling"
click at [798, 154] on div "Home / Restaurants management / Menus / Sections Dimension Cakes & Cafe Open im…" at bounding box center [882, 475] width 920 height 812
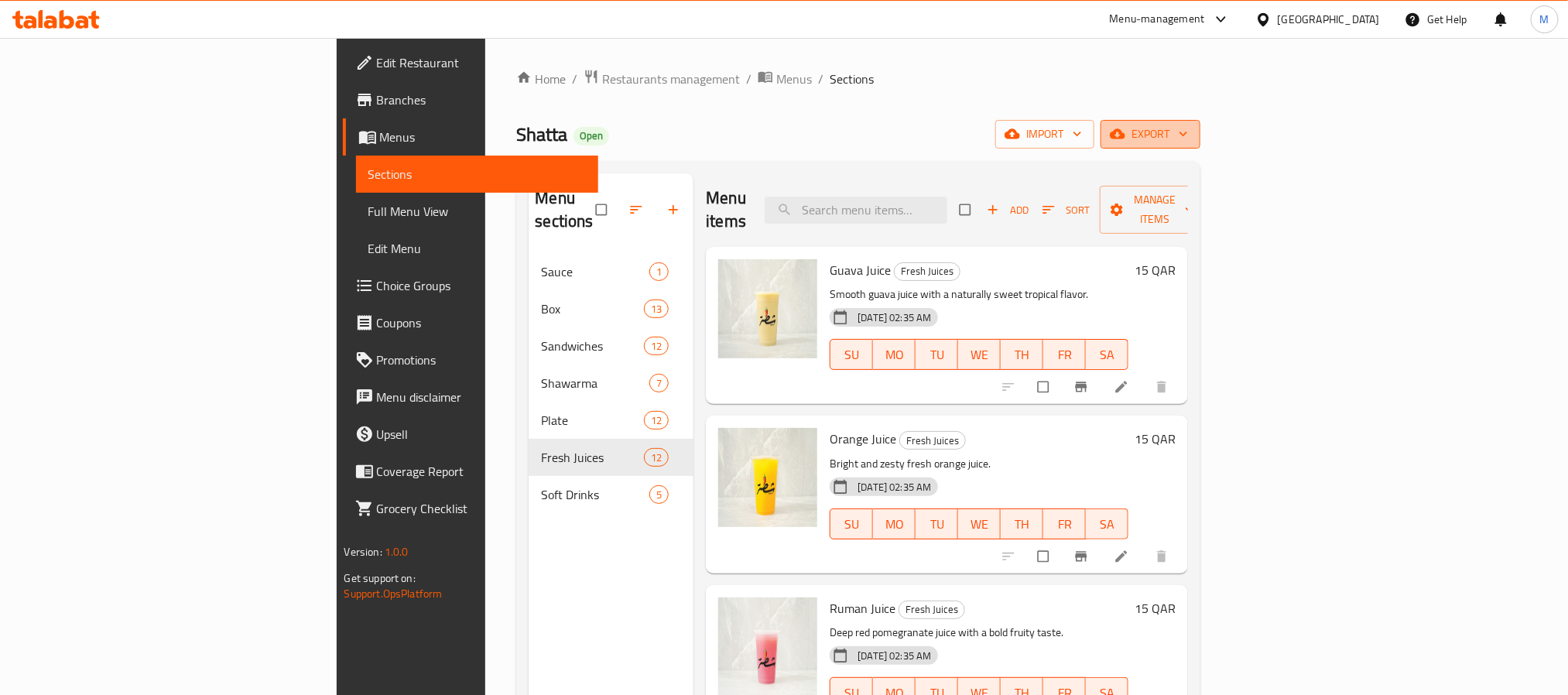
click at [1200, 121] on button "export" at bounding box center [1150, 135] width 99 height 29
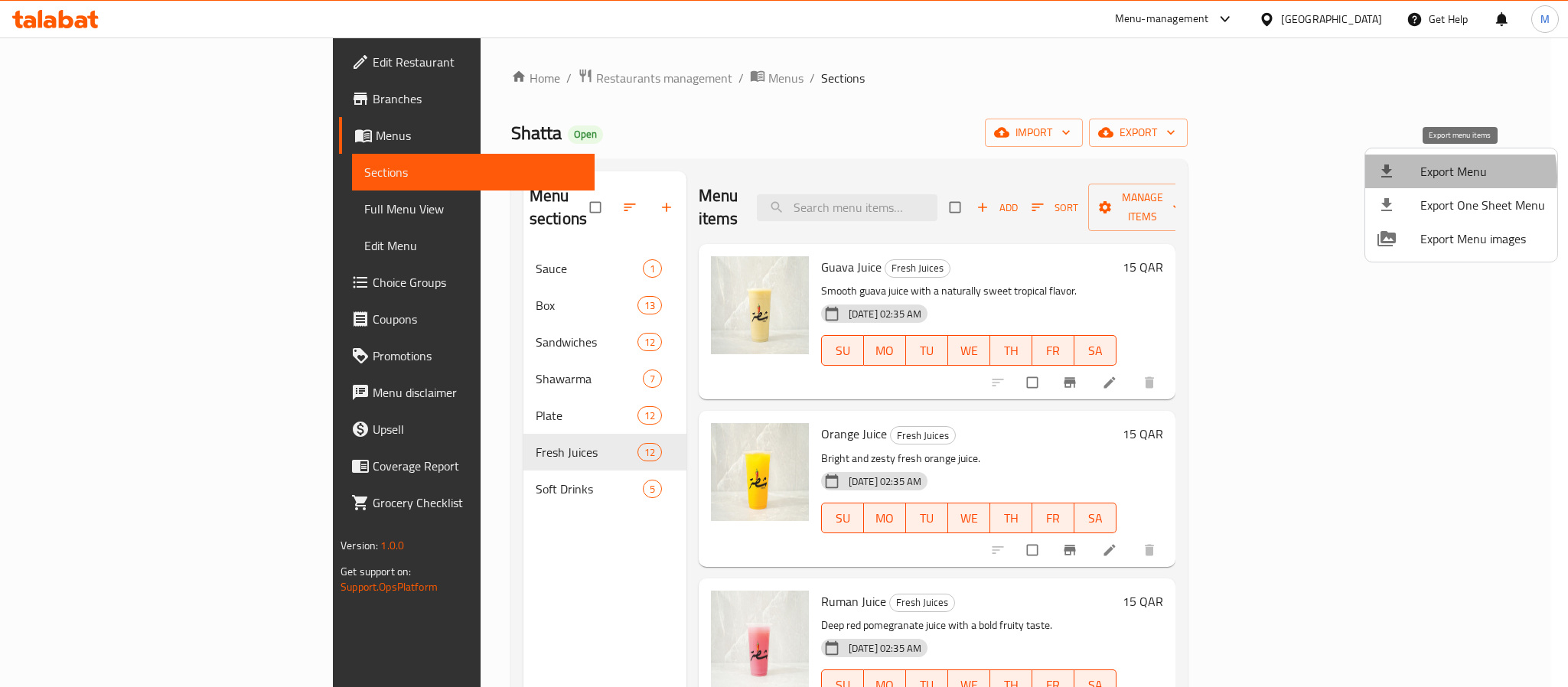
click at [1437, 177] on span "Export Menu" at bounding box center [1483, 171] width 124 height 18
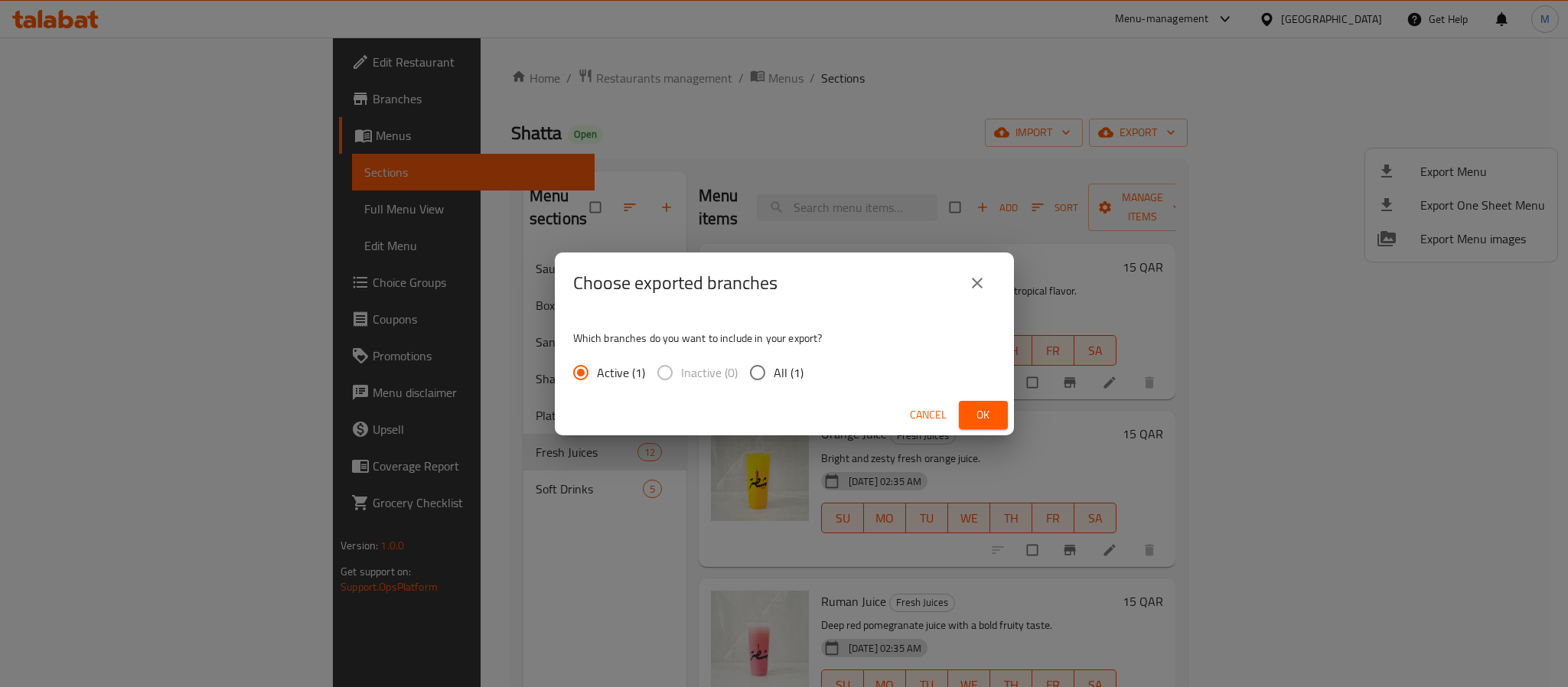
click at [762, 377] on input "All (1)" at bounding box center [757, 372] width 32 height 32
radio input "true"
click at [979, 411] on span "Ok" at bounding box center [983, 415] width 24 height 19
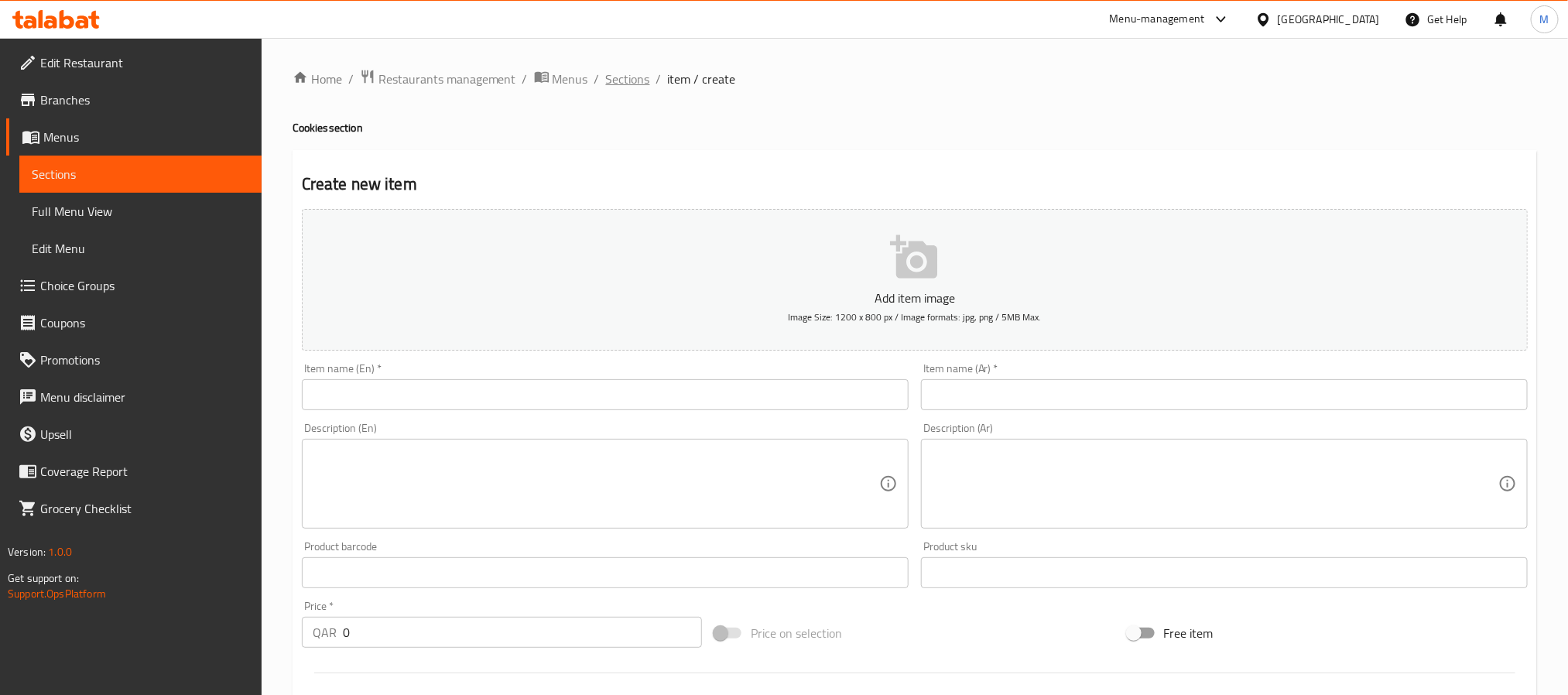
click at [622, 80] on span "Sections" at bounding box center [627, 79] width 44 height 18
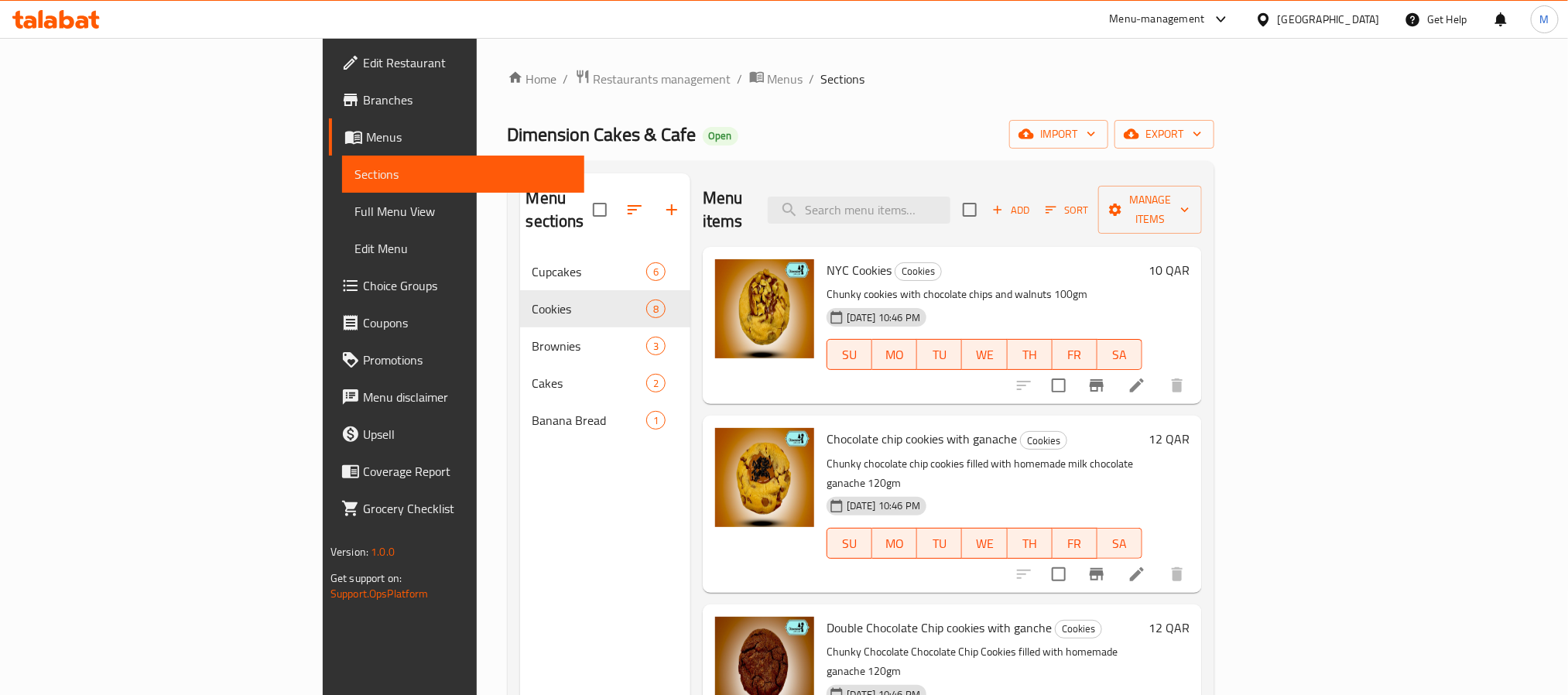
drag, startPoint x: 881, startPoint y: 79, endPoint x: 1055, endPoint y: 103, distance: 175.6
click at [881, 79] on ol "Home / Restaurants management / Menus / Sections" at bounding box center [861, 79] width 707 height 20
click at [1201, 133] on icon "button" at bounding box center [1197, 135] width 8 height 5
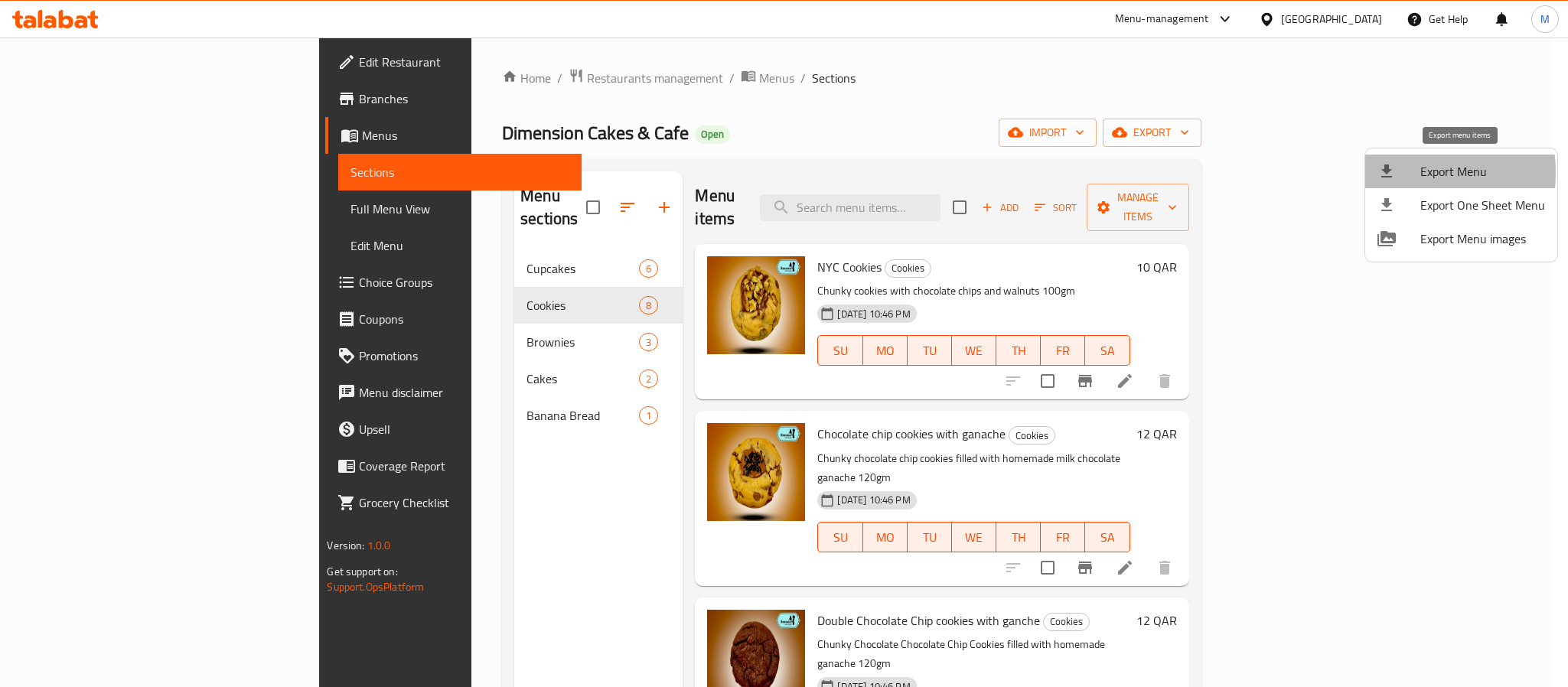
click at [1382, 173] on icon at bounding box center [1386, 171] width 18 height 18
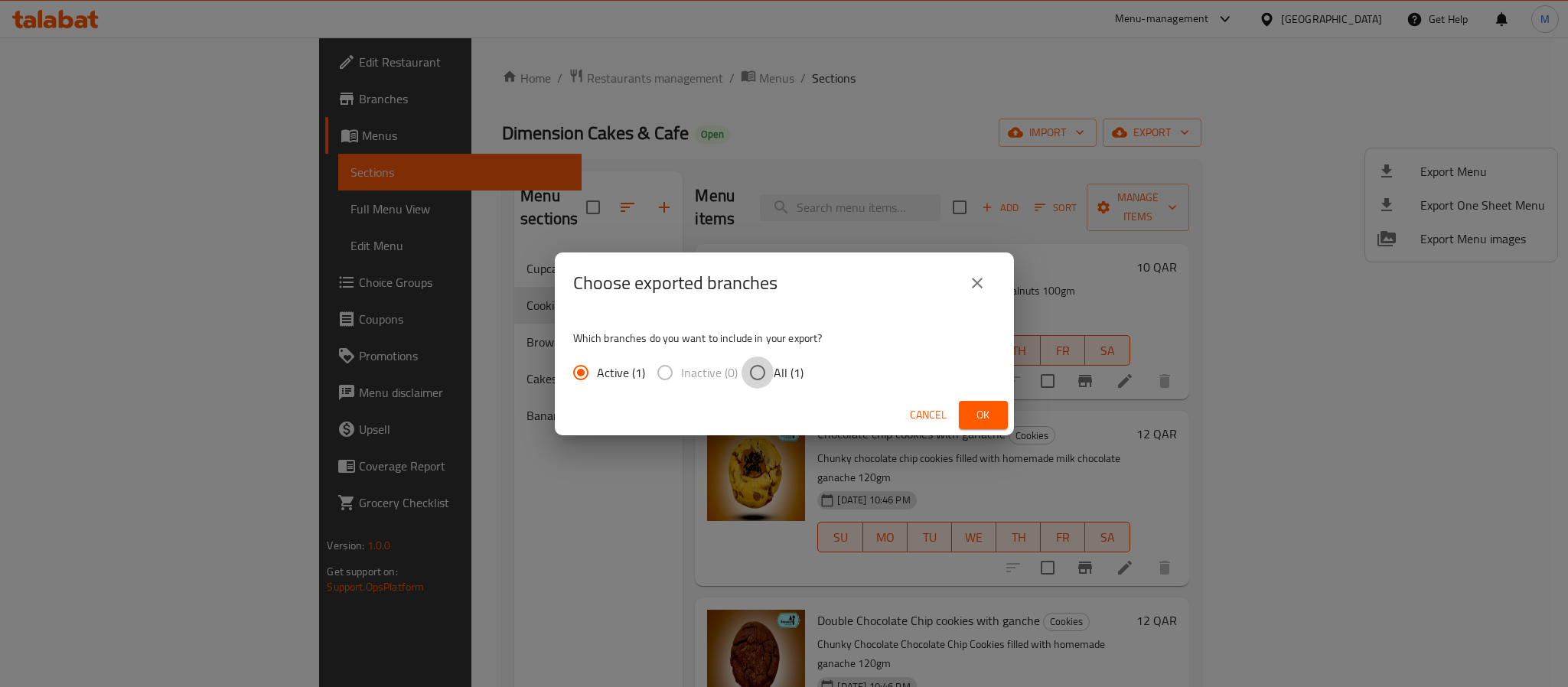
click at [764, 370] on input "All (1)" at bounding box center [757, 372] width 32 height 32
radio input "true"
click at [963, 414] on button "Ok" at bounding box center [983, 415] width 49 height 28
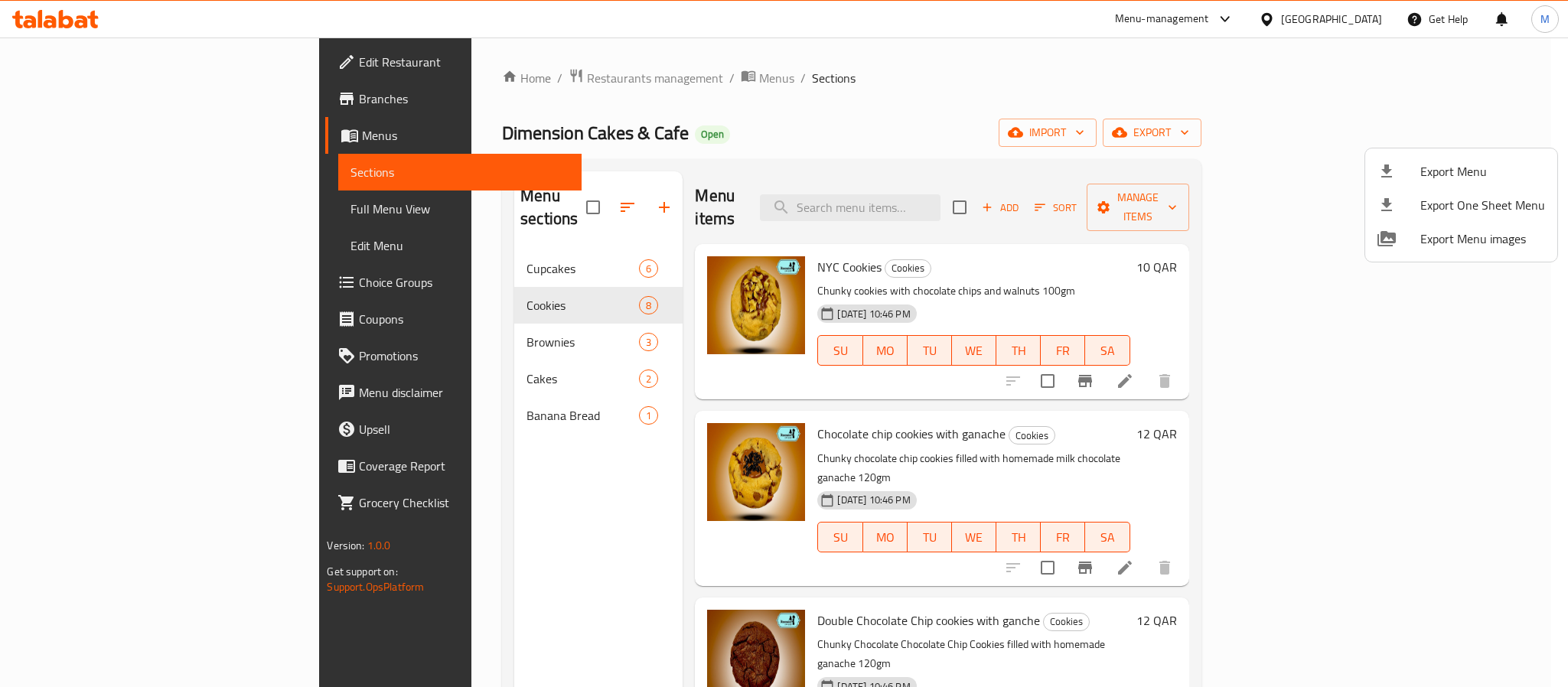
click at [758, 145] on div at bounding box center [784, 343] width 1568 height 687
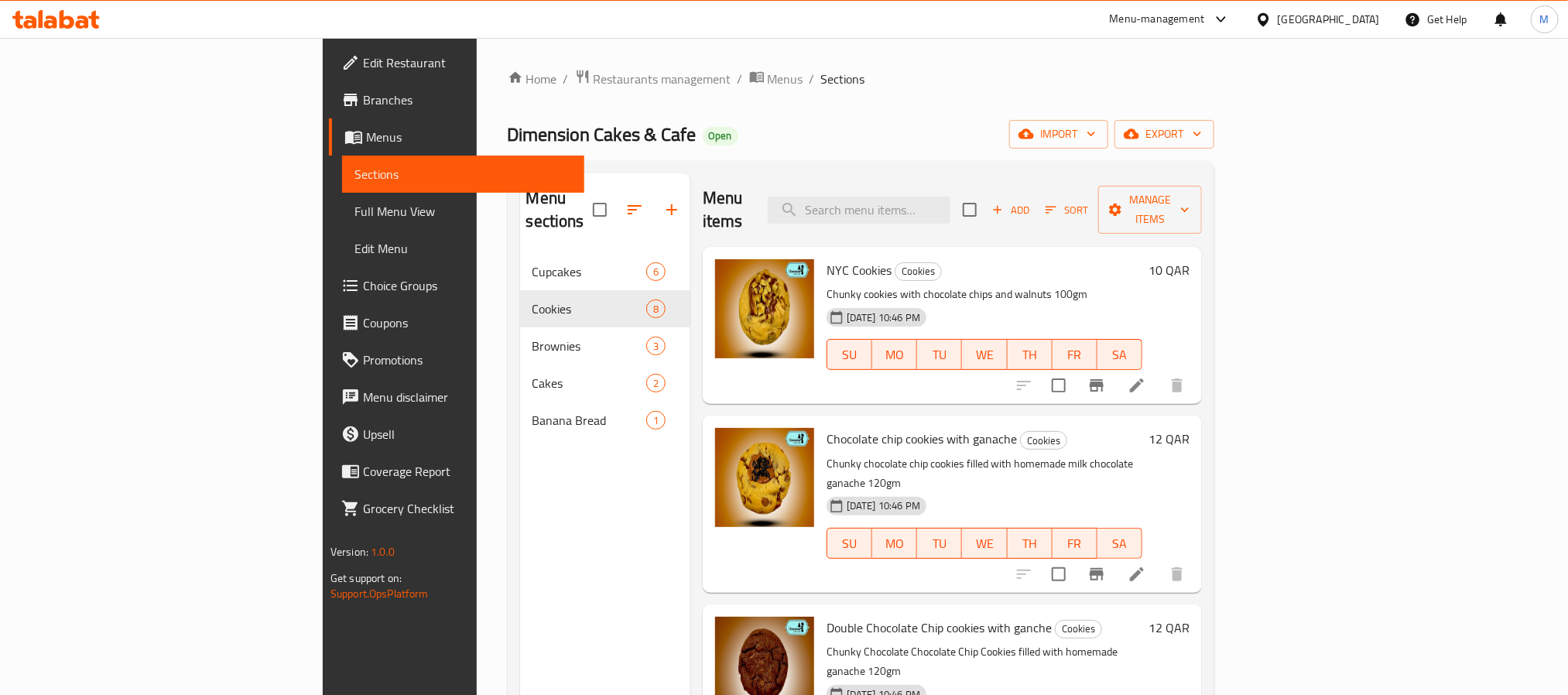
click at [1272, 18] on icon at bounding box center [1263, 20] width 16 height 16
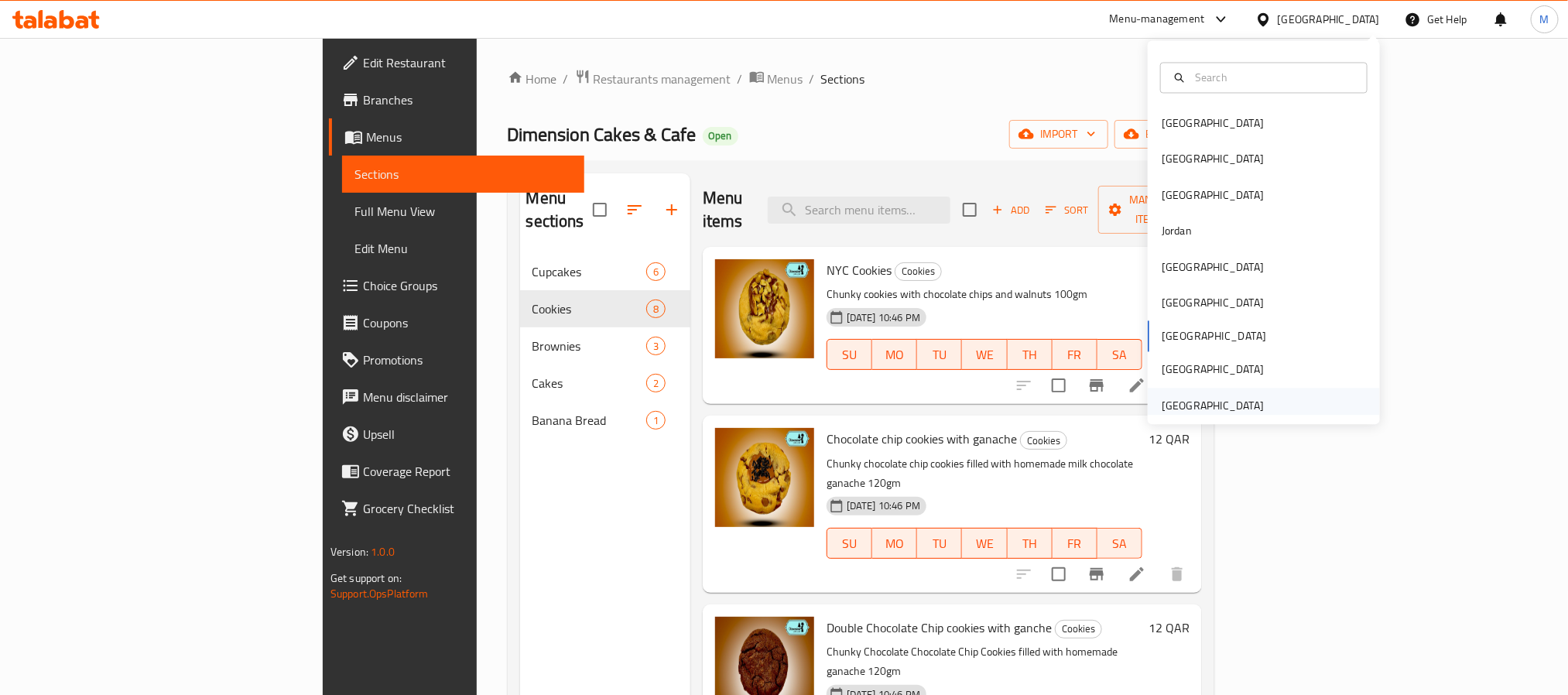
click at [1258, 400] on div "[GEOGRAPHIC_DATA]" at bounding box center [1264, 405] width 232 height 36
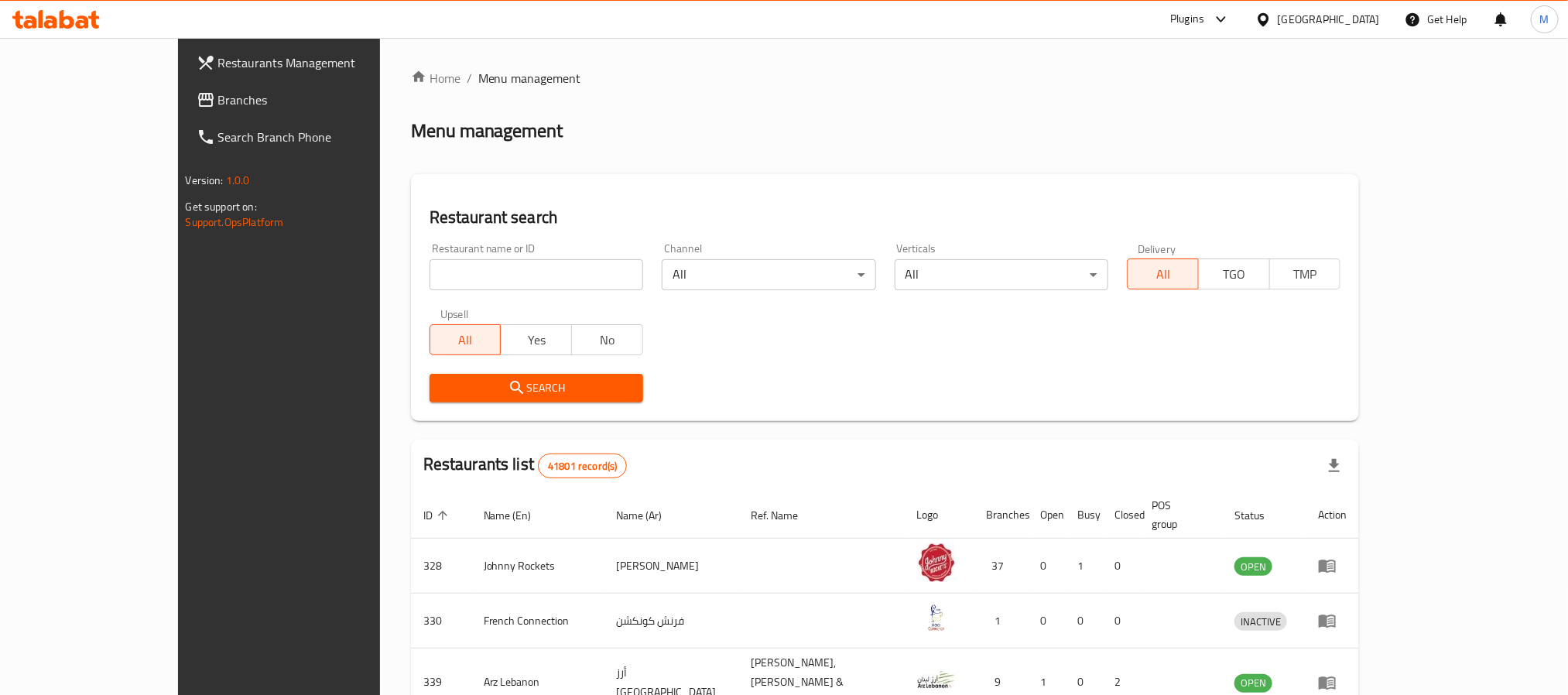
click at [218, 98] on span "Branches" at bounding box center [322, 100] width 209 height 18
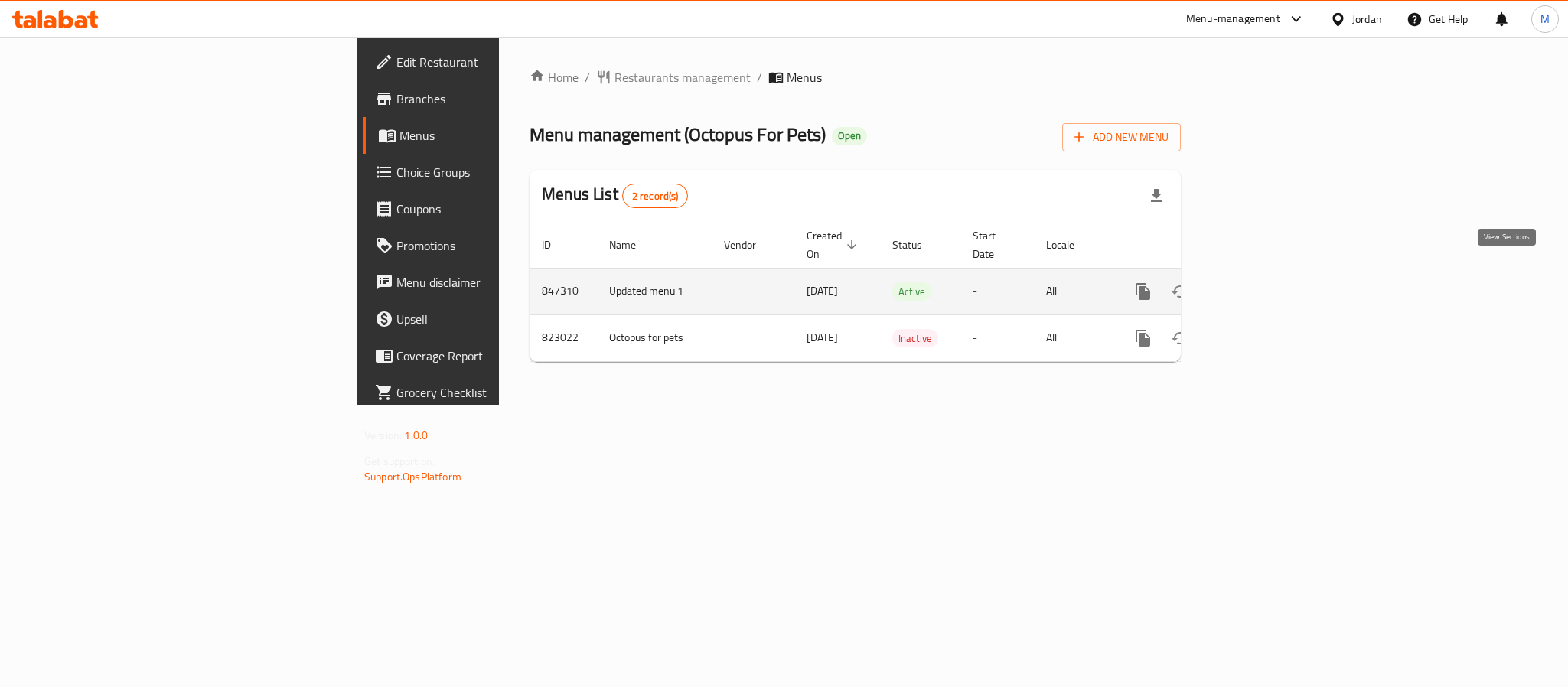
click at [1263, 283] on icon "enhanced table" at bounding box center [1253, 291] width 18 height 18
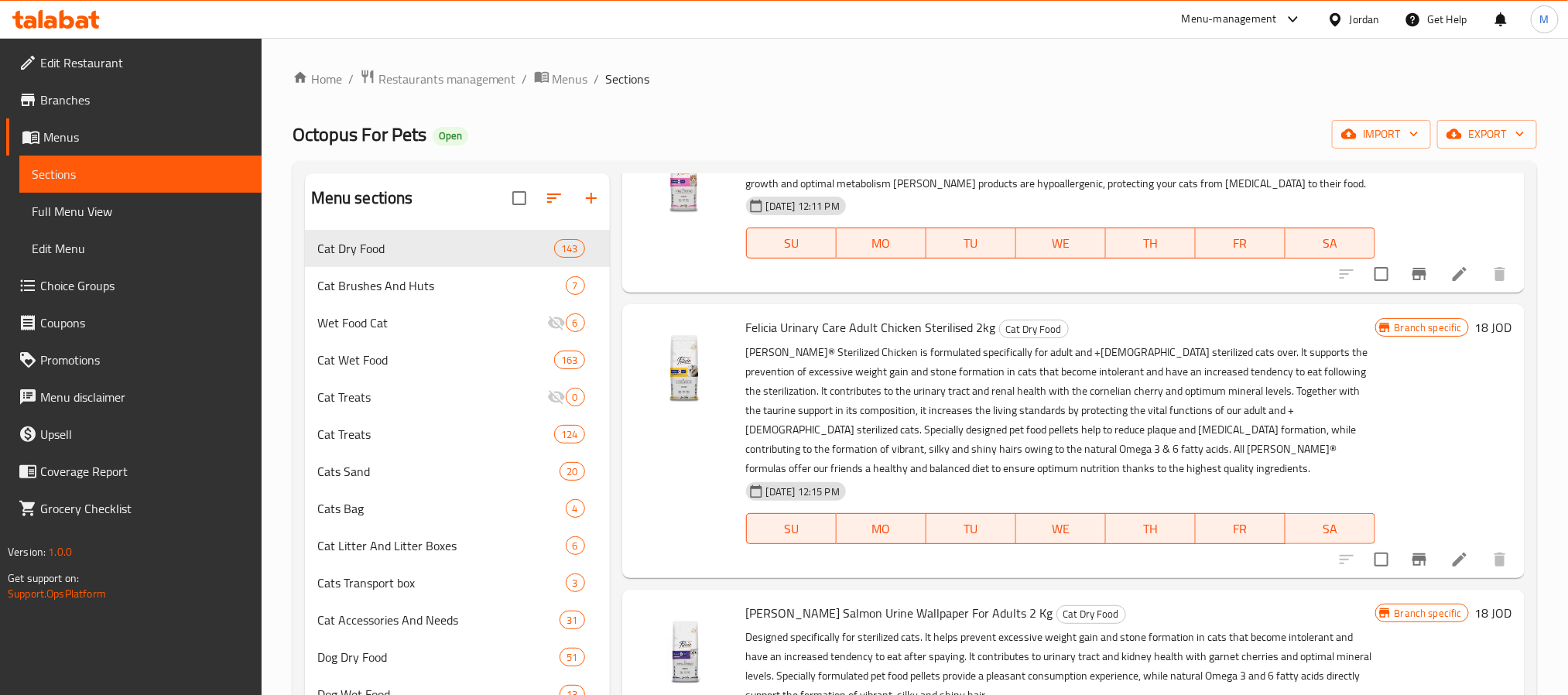
scroll to position [11146, 0]
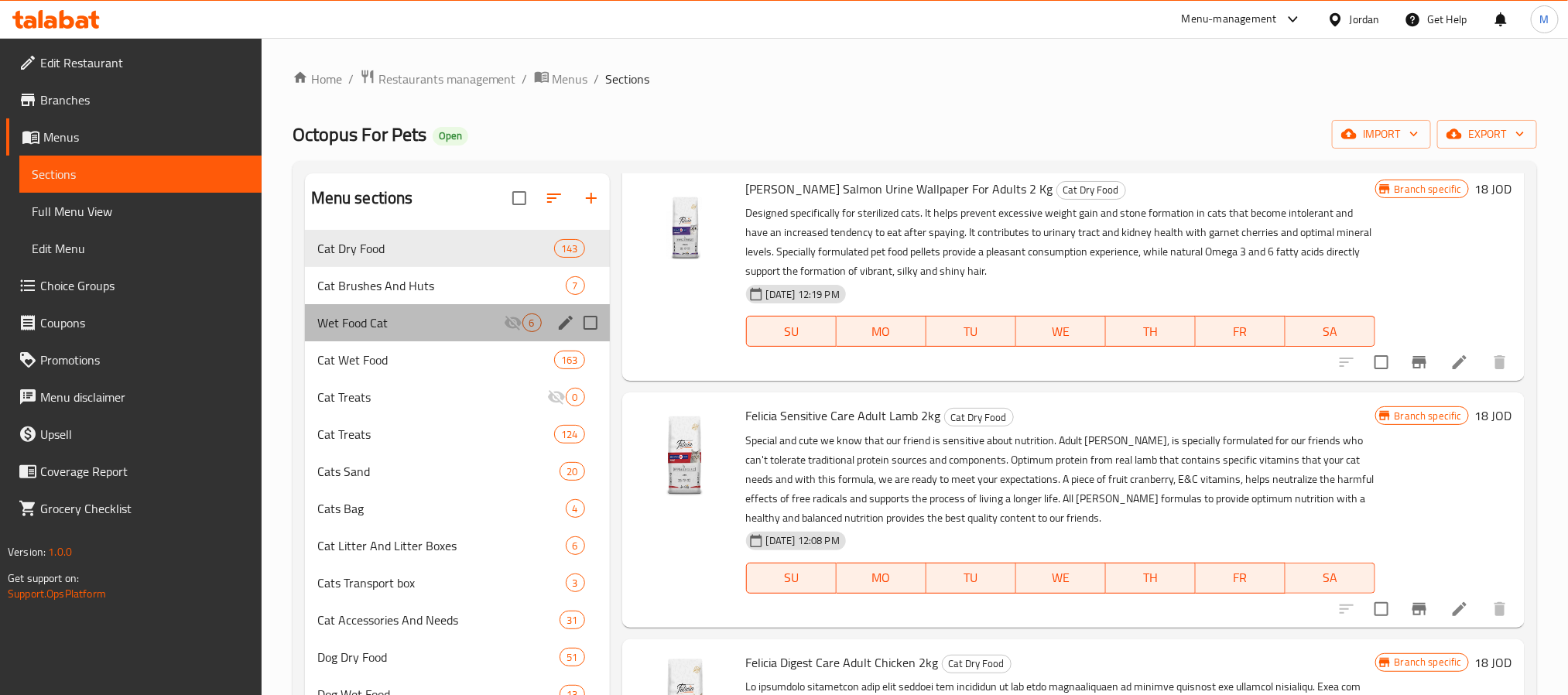
click at [411, 310] on div "Wet Food Cat 6" at bounding box center [457, 322] width 305 height 37
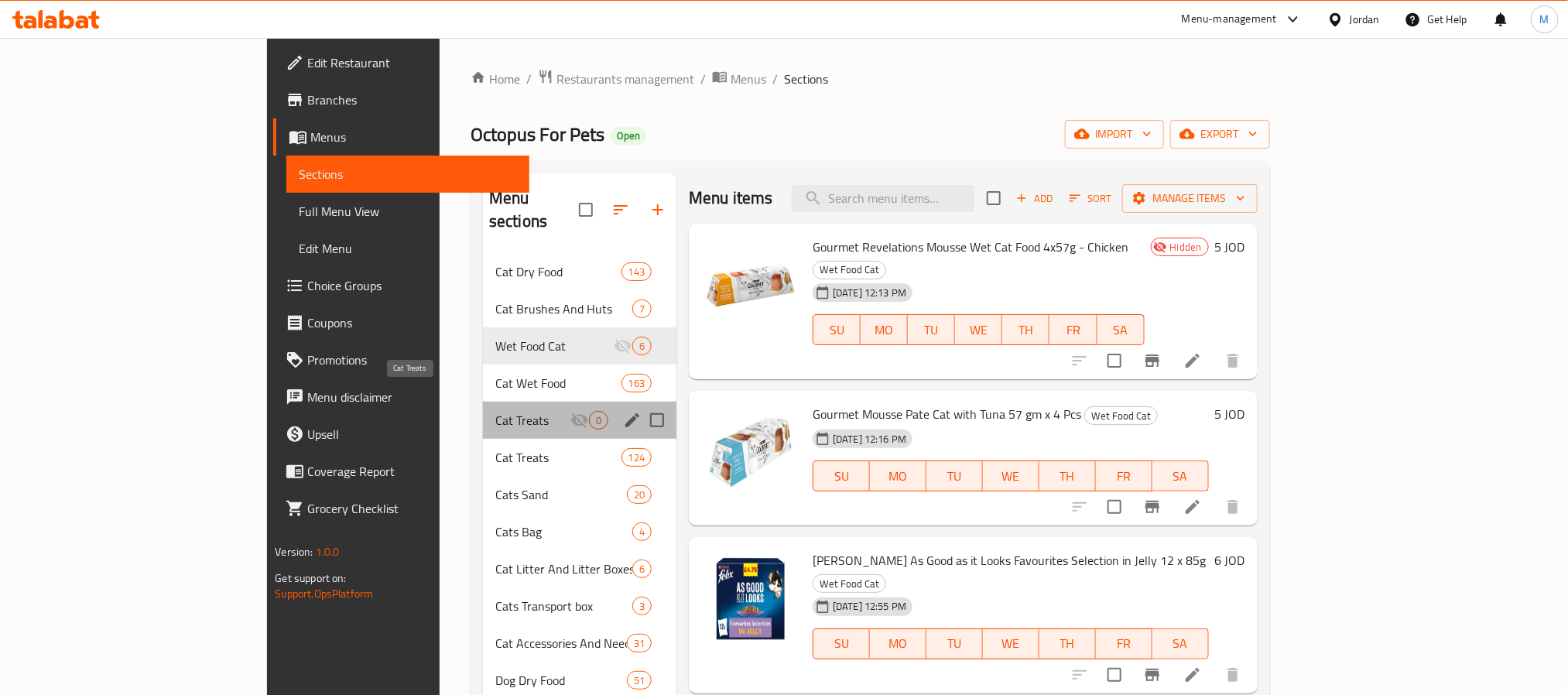
click at [495, 411] on span "Cat Treats" at bounding box center [532, 420] width 75 height 18
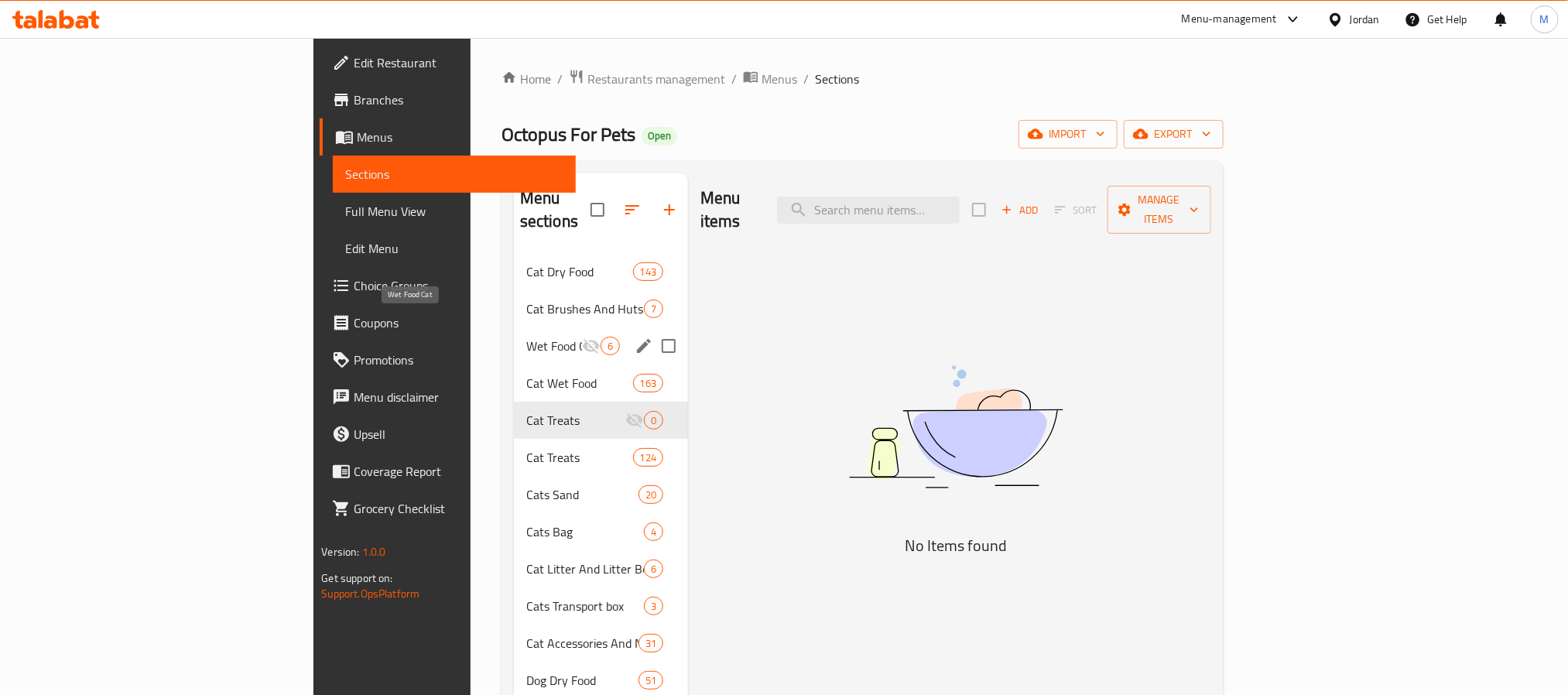
click at [526, 337] on span "Wet Food Cat" at bounding box center [554, 346] width 56 height 18
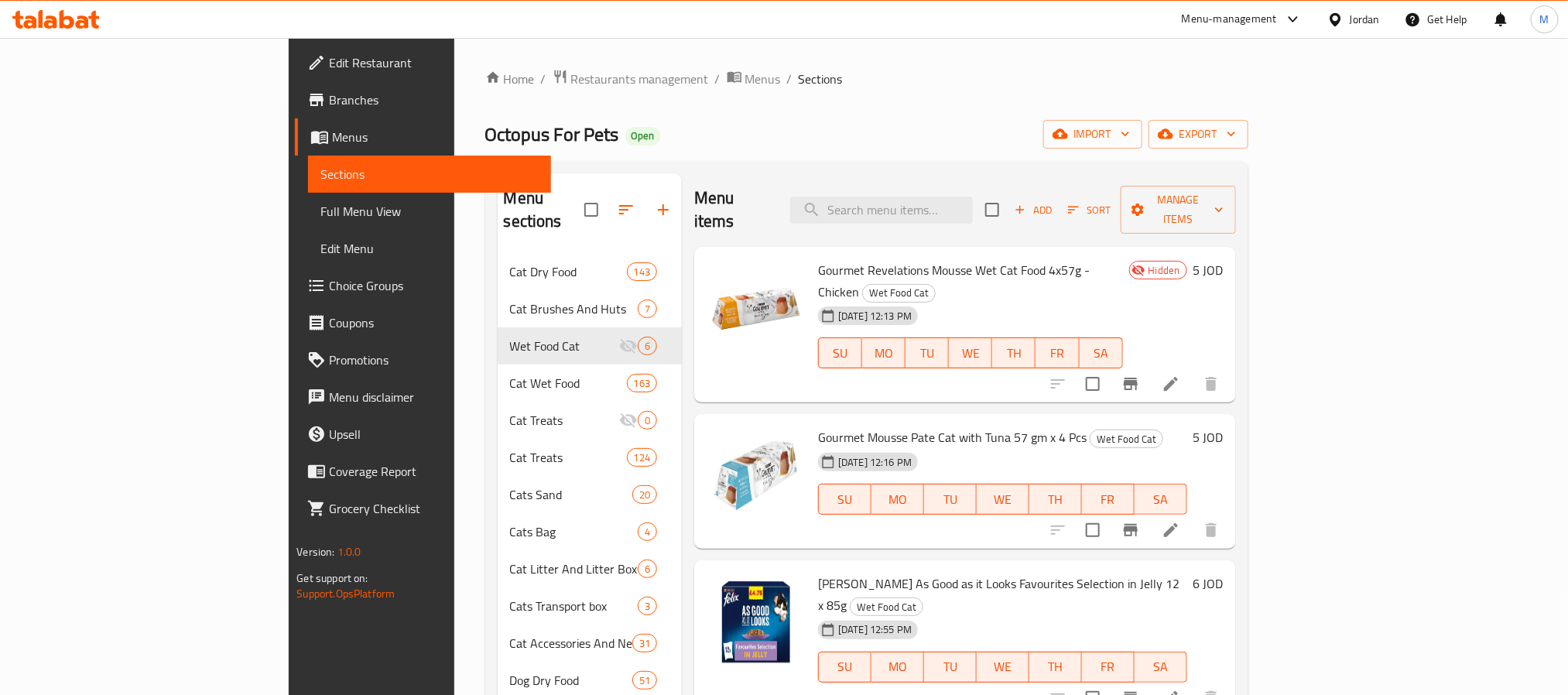
click at [735, 132] on div "Octopus For Pets Open import export" at bounding box center [867, 135] width 763 height 29
click at [960, 79] on ol "Home / Restaurants management / Menus / Sections" at bounding box center [867, 79] width 763 height 20
click at [1236, 132] on span "export" at bounding box center [1198, 135] width 75 height 19
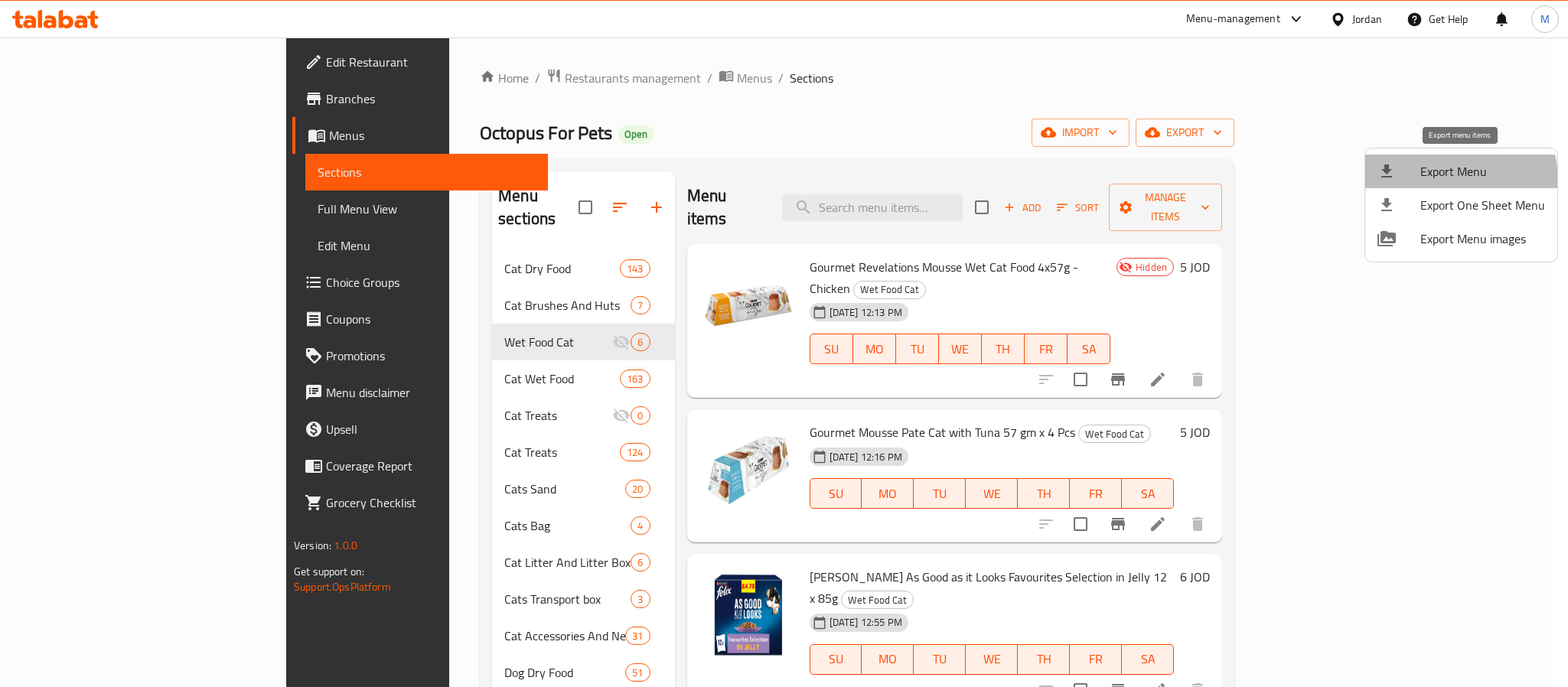
click at [1458, 179] on span "Export Menu" at bounding box center [1483, 171] width 124 height 18
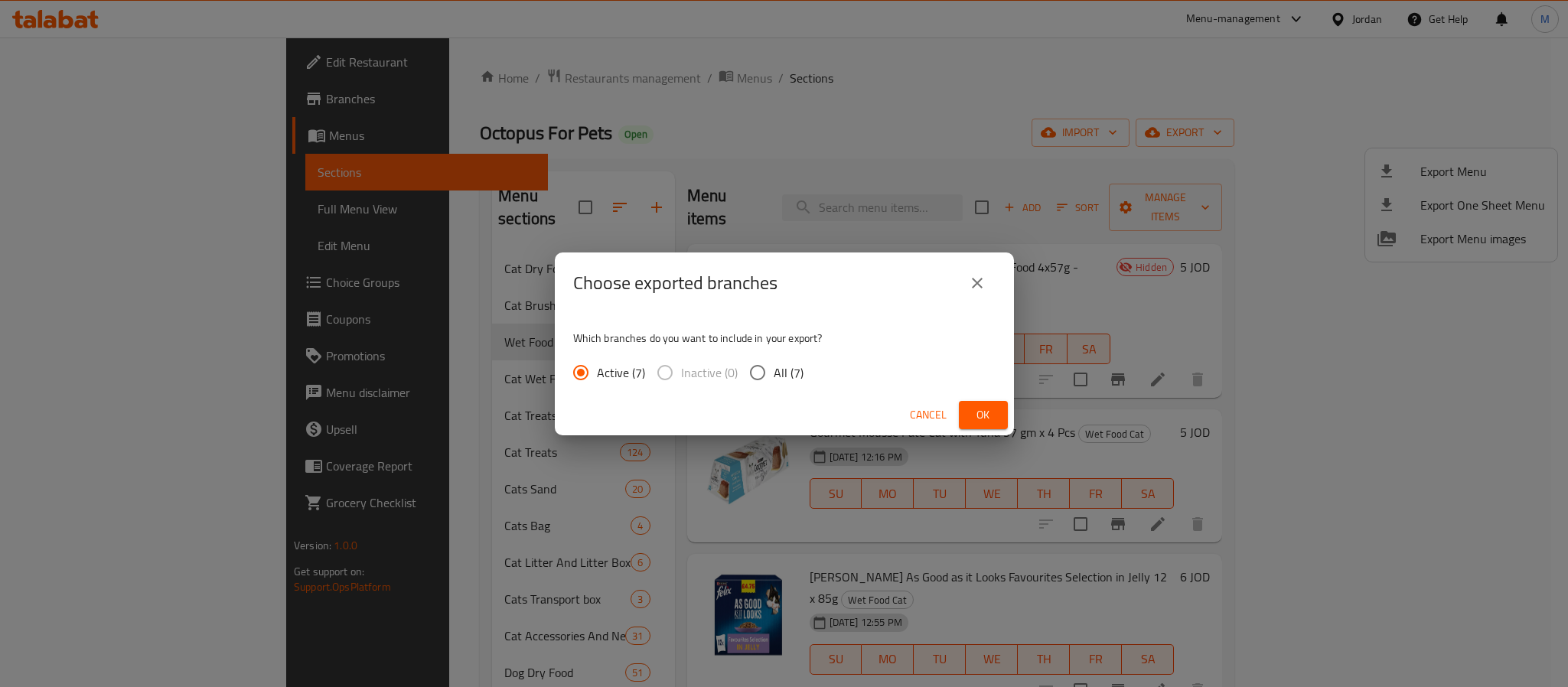
click at [794, 368] on span "All (7)" at bounding box center [789, 372] width 30 height 18
click at [774, 368] on input "All (7)" at bounding box center [757, 372] width 32 height 32
radio input "true"
click at [972, 402] on button "Ok" at bounding box center [983, 415] width 49 height 28
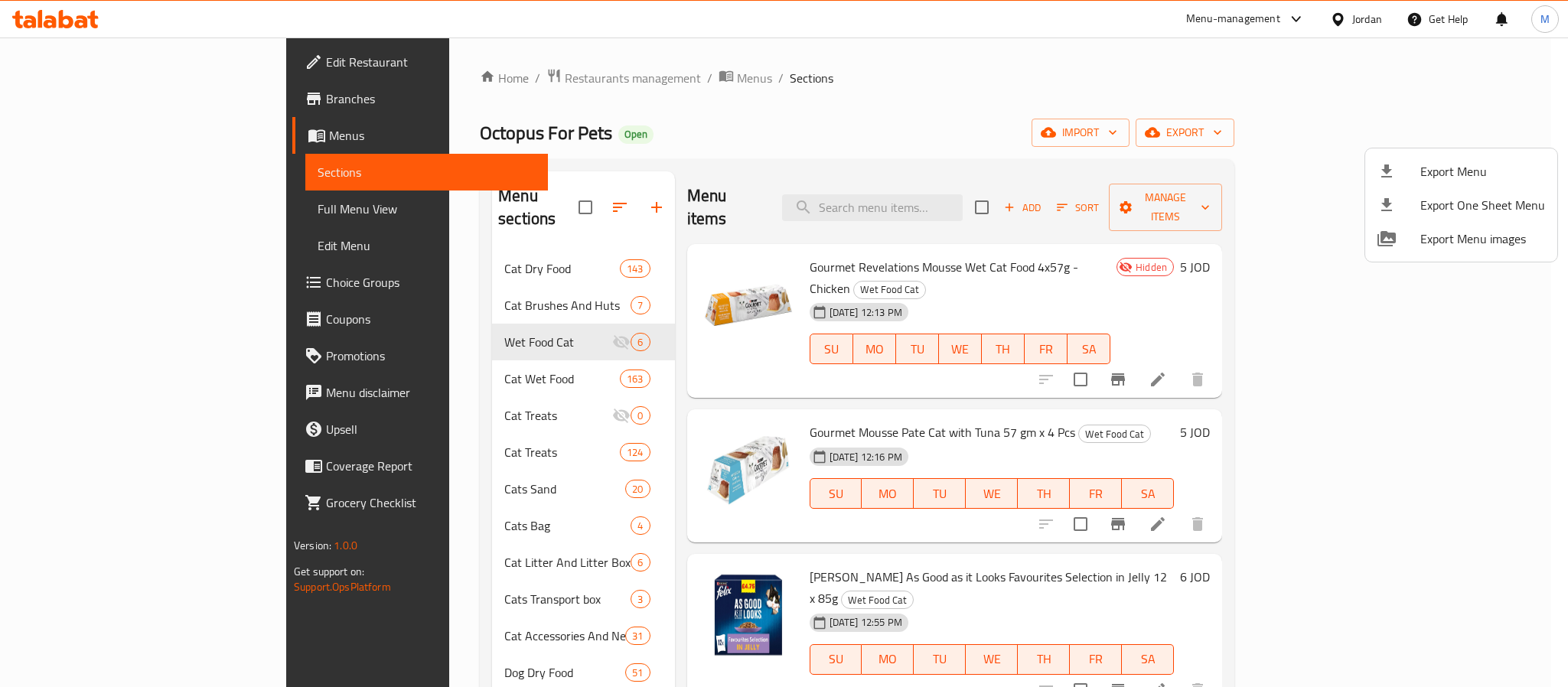
drag, startPoint x: 1185, startPoint y: 120, endPoint x: 1219, endPoint y: 152, distance: 46.7
click at [1185, 118] on div at bounding box center [784, 343] width 1568 height 687
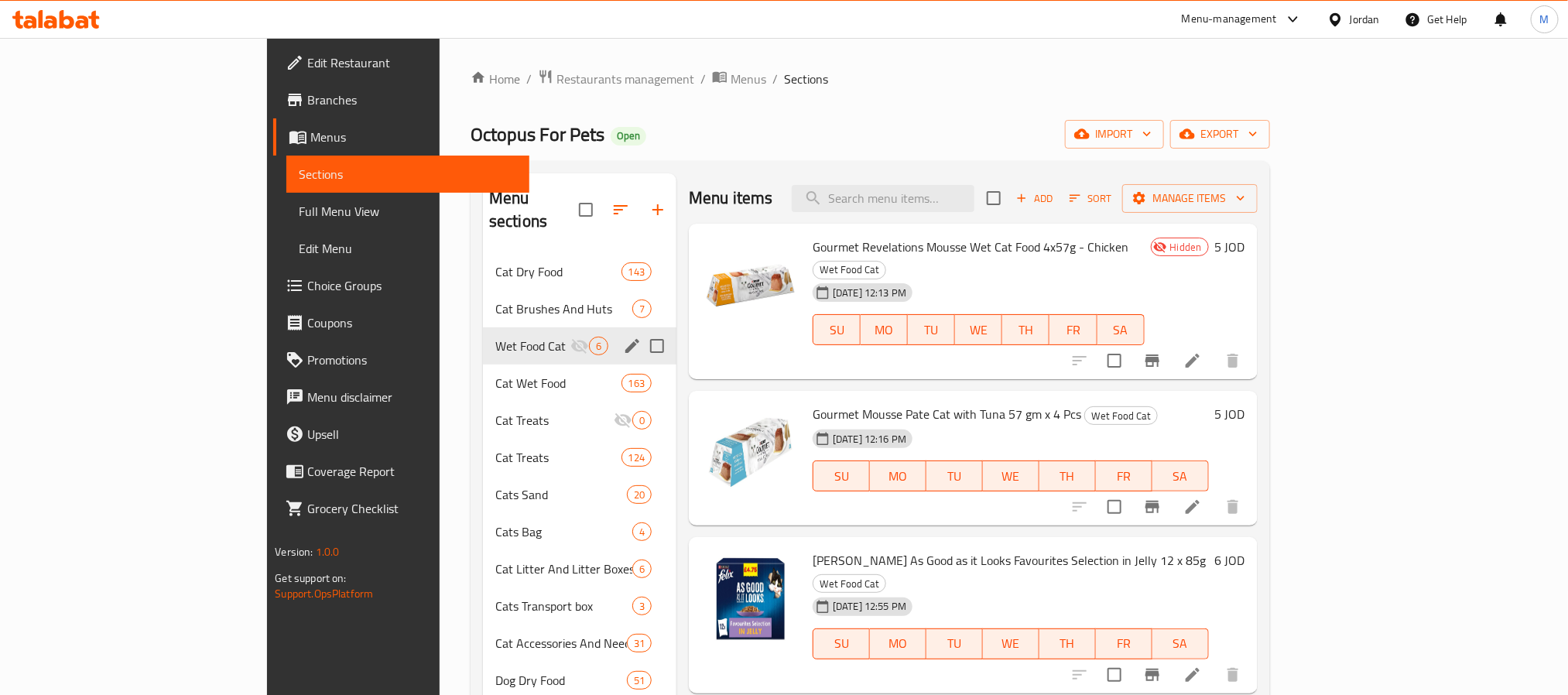
click at [641, 330] on input "Menu sections" at bounding box center [657, 346] width 33 height 33
checkbox input "true"
click at [571, 198] on button "button" at bounding box center [589, 209] width 37 height 37
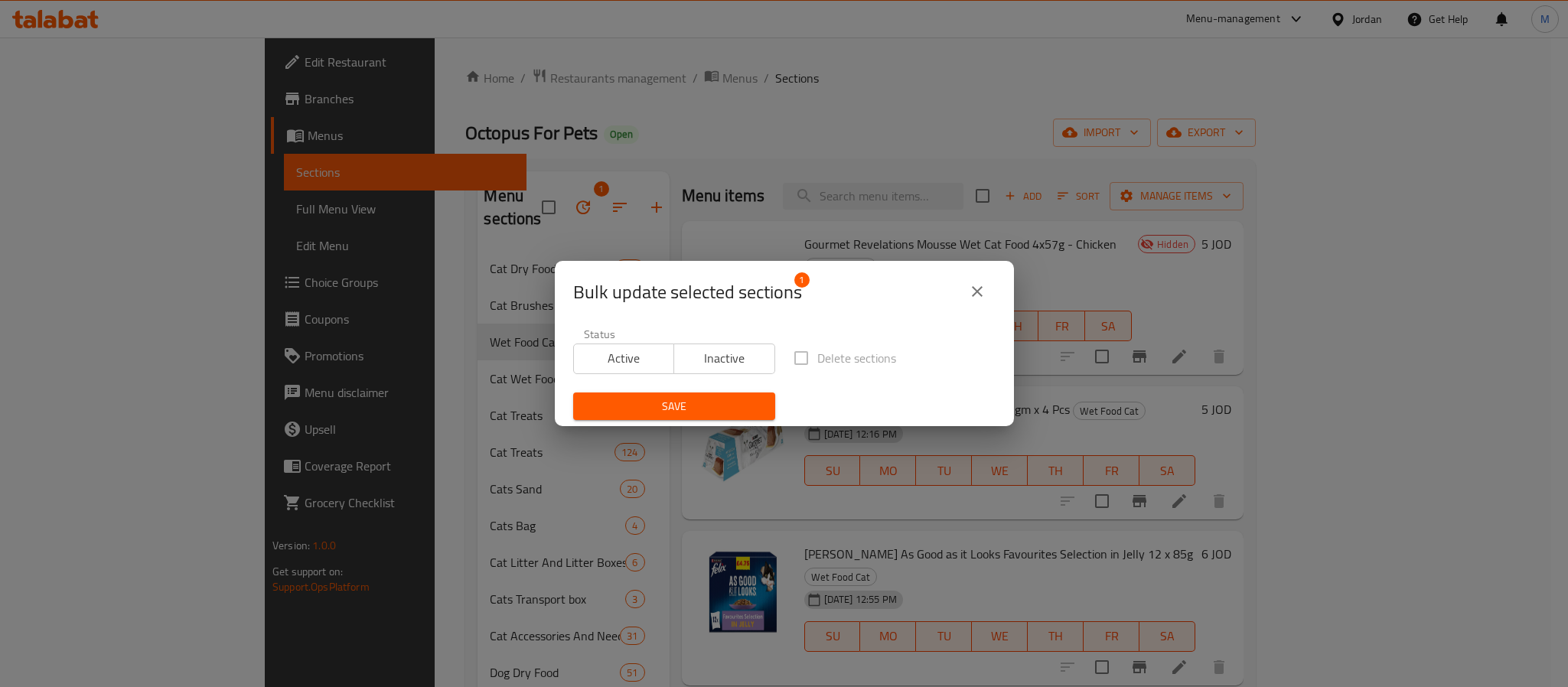
drag, startPoint x: 621, startPoint y: 360, endPoint x: 644, endPoint y: 384, distance: 33.2
click at [622, 361] on span "Active" at bounding box center [624, 358] width 89 height 22
drag, startPoint x: 666, startPoint y: 411, endPoint x: 682, endPoint y: 404, distance: 17.5
click at [667, 411] on span "Save" at bounding box center [675, 407] width 178 height 19
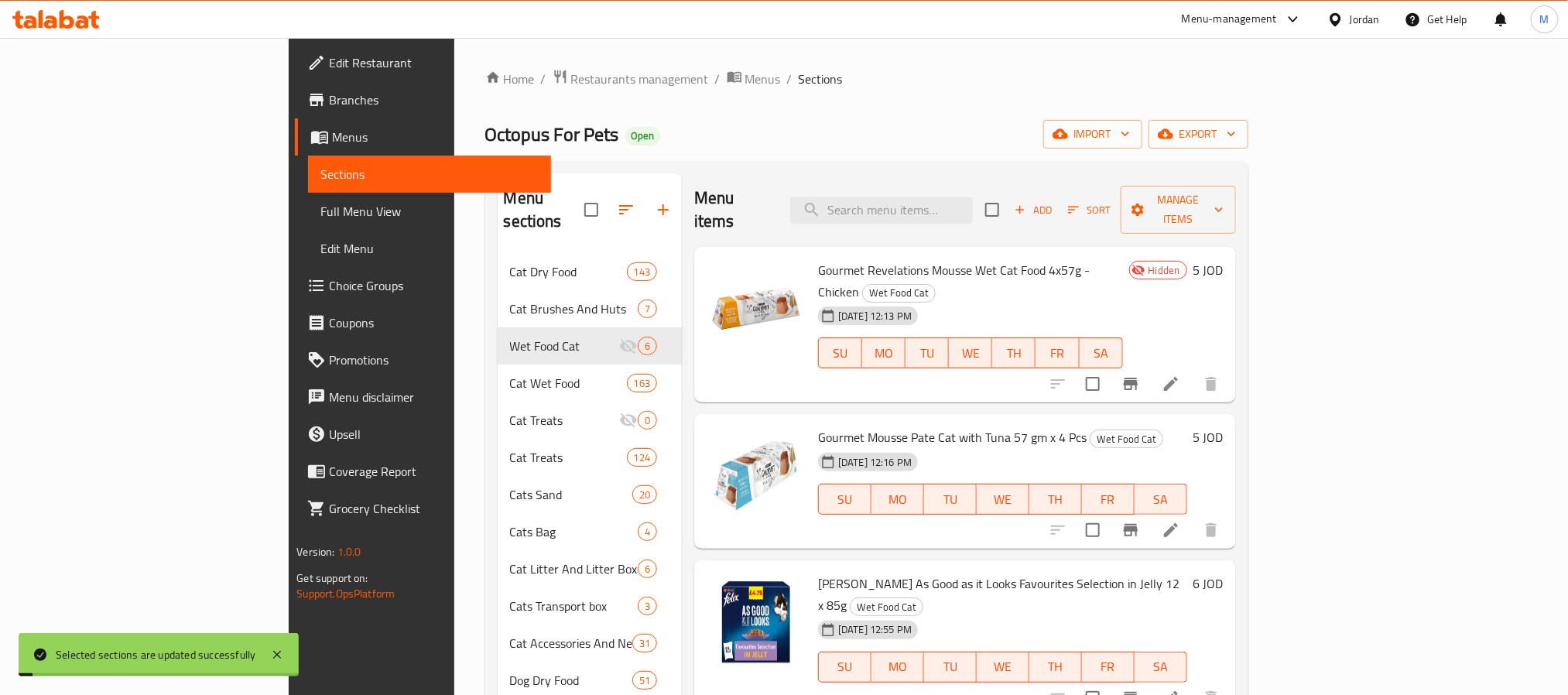
click at [1124, 174] on div "Menu items Add Sort Manage items" at bounding box center [965, 210] width 541 height 73
click at [1008, 195] on input "checkbox" at bounding box center [992, 209] width 33 height 33
checkbox input "true"
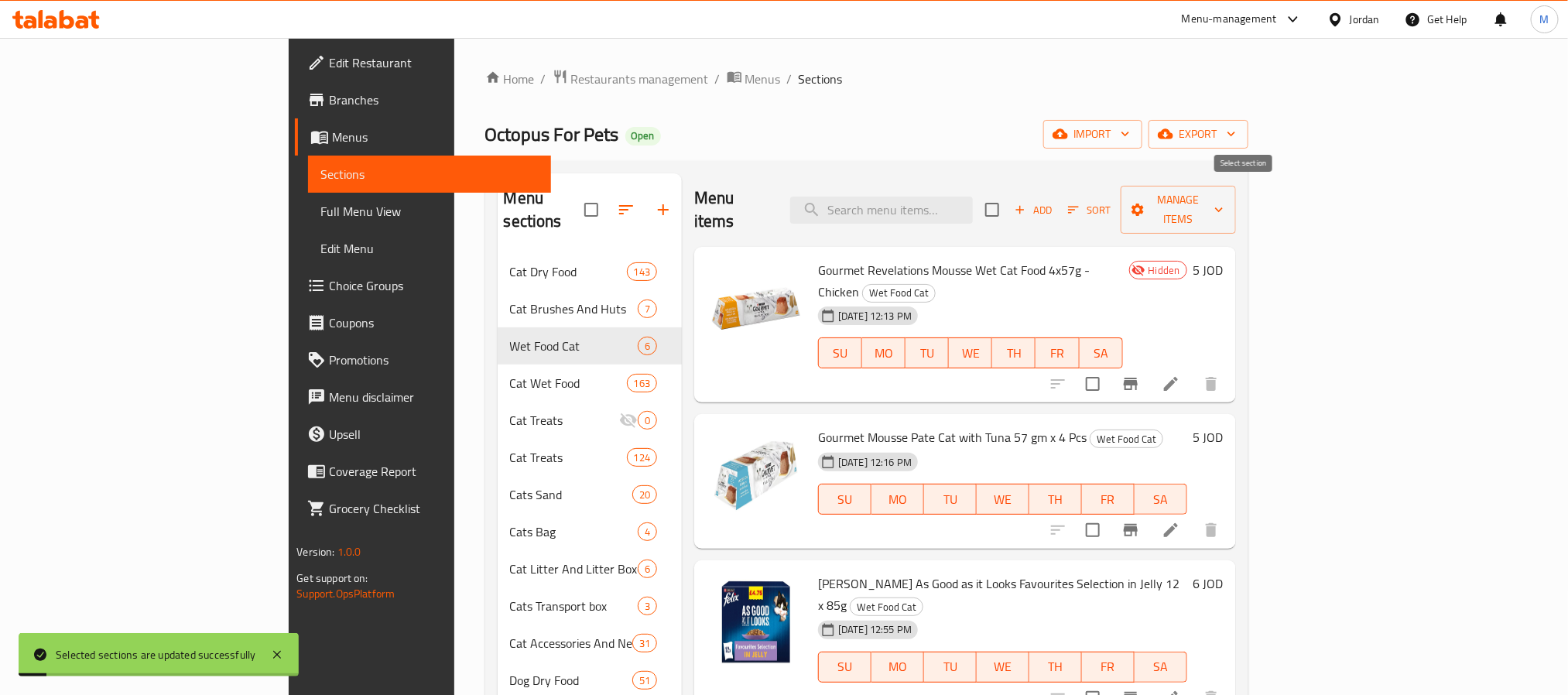
checkbox input "true"
click at [1223, 200] on span "Manage items" at bounding box center [1177, 209] width 90 height 39
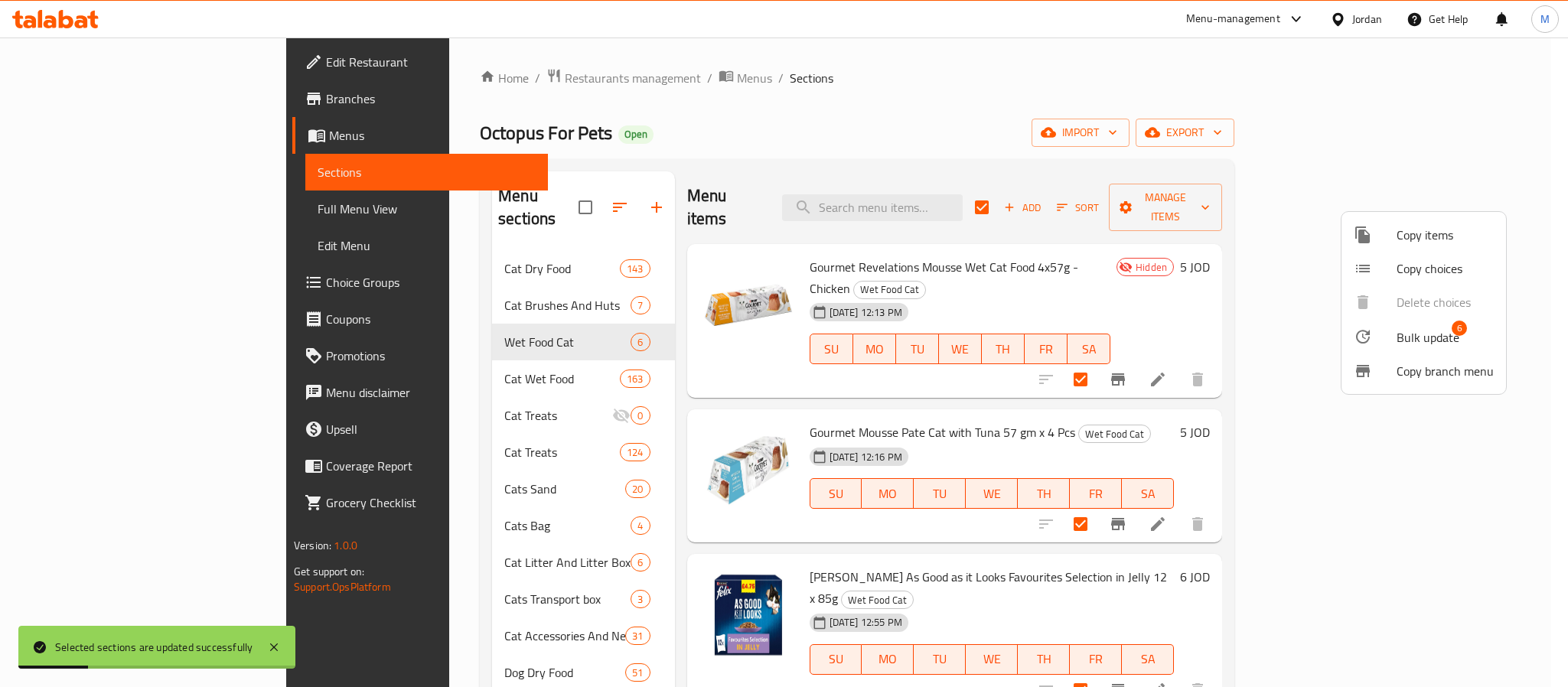
click at [1382, 345] on div at bounding box center [1375, 336] width 43 height 18
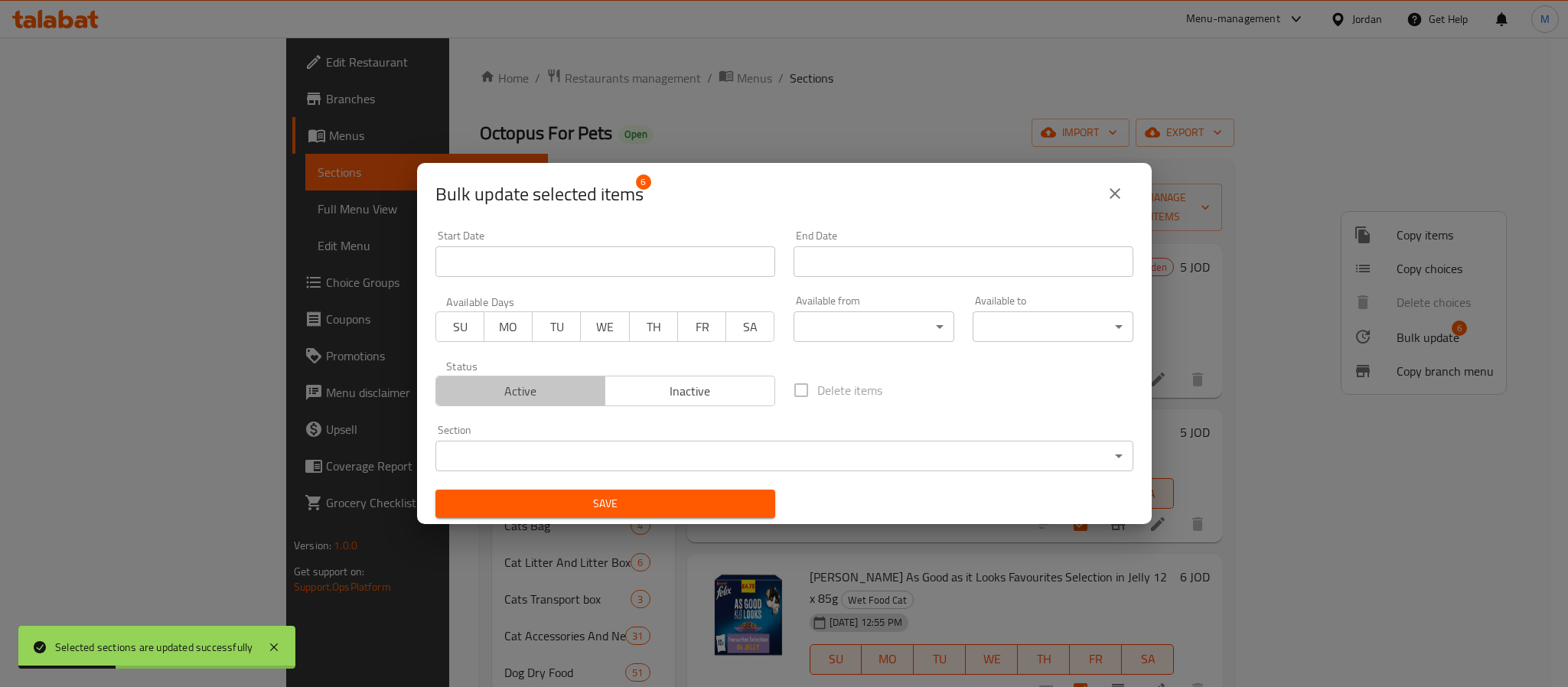
drag, startPoint x: 540, startPoint y: 396, endPoint x: 616, endPoint y: 486, distance: 117.8
click at [544, 398] on span "Active" at bounding box center [521, 391] width 157 height 22
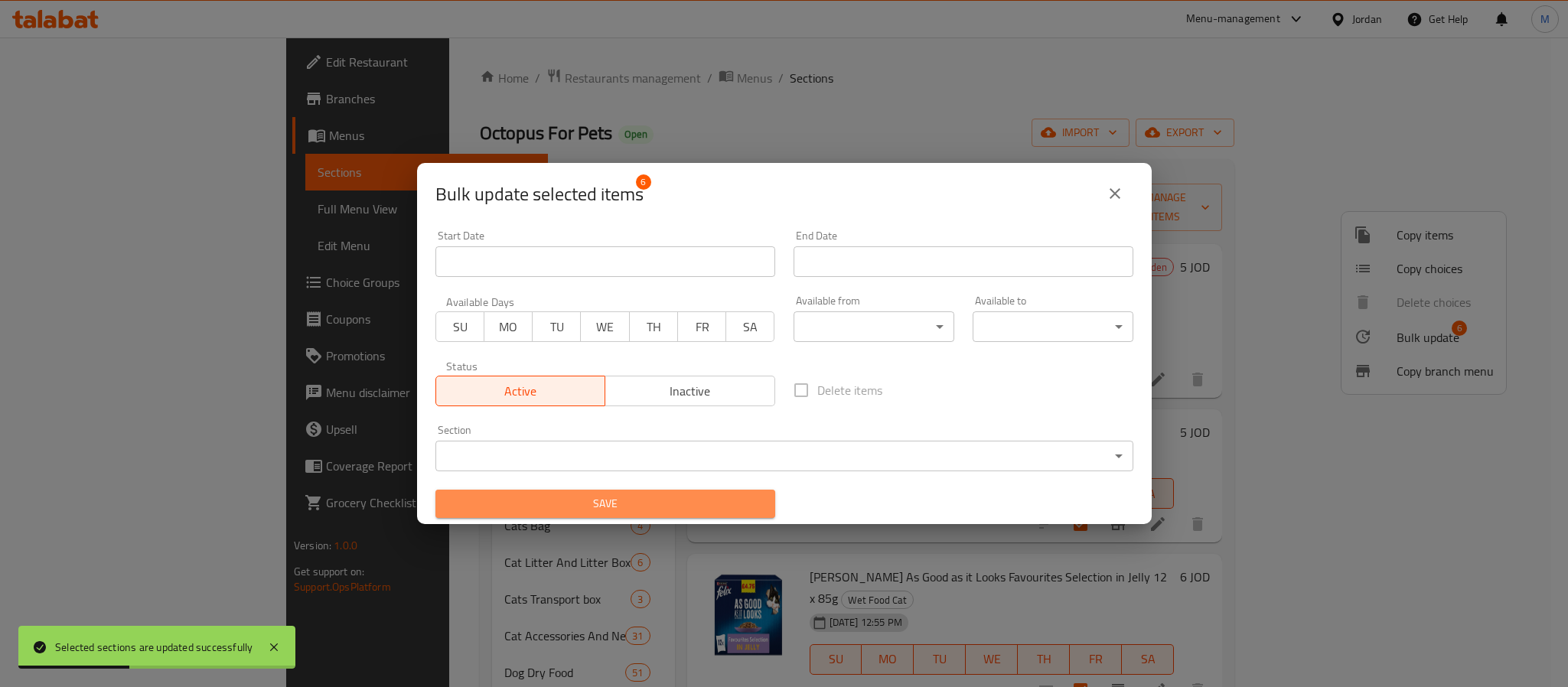
click at [625, 505] on span "Save" at bounding box center [605, 504] width 316 height 19
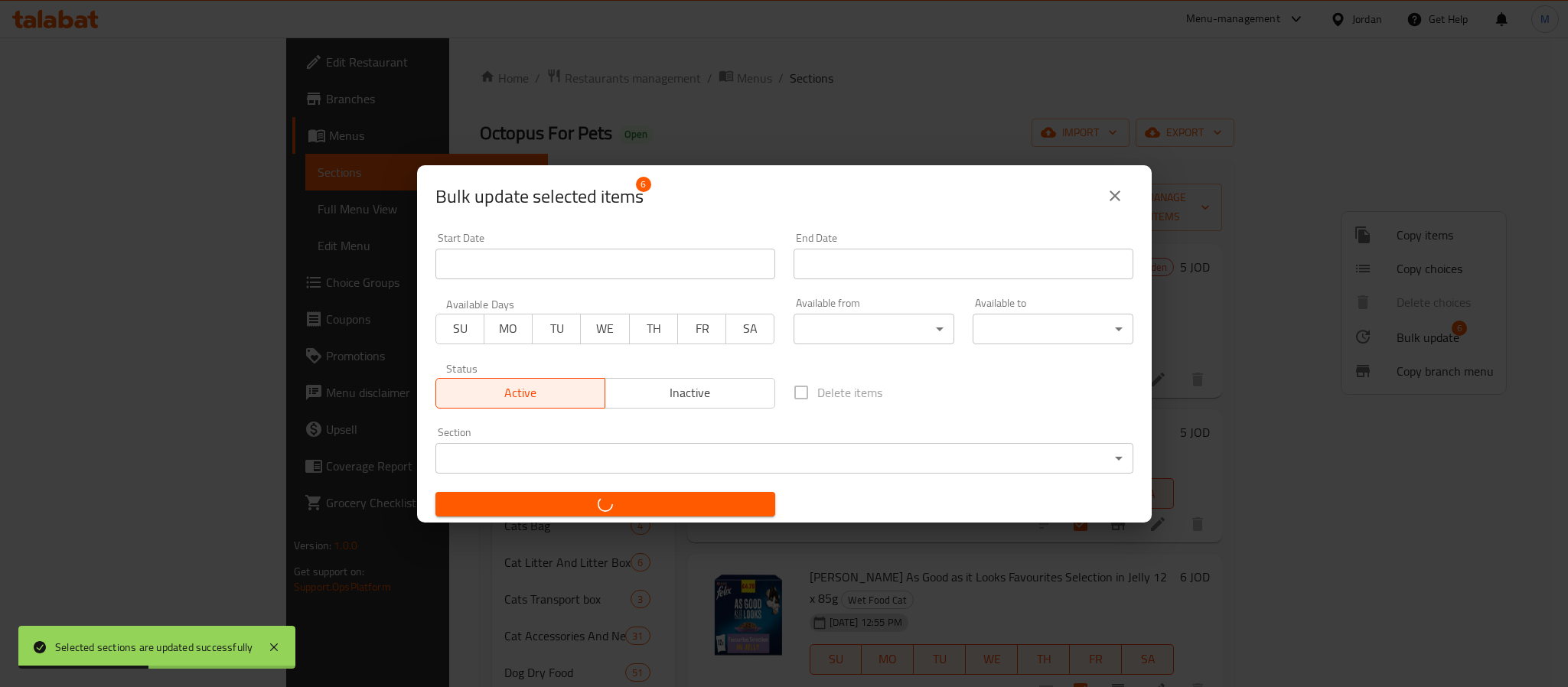
checkbox input "false"
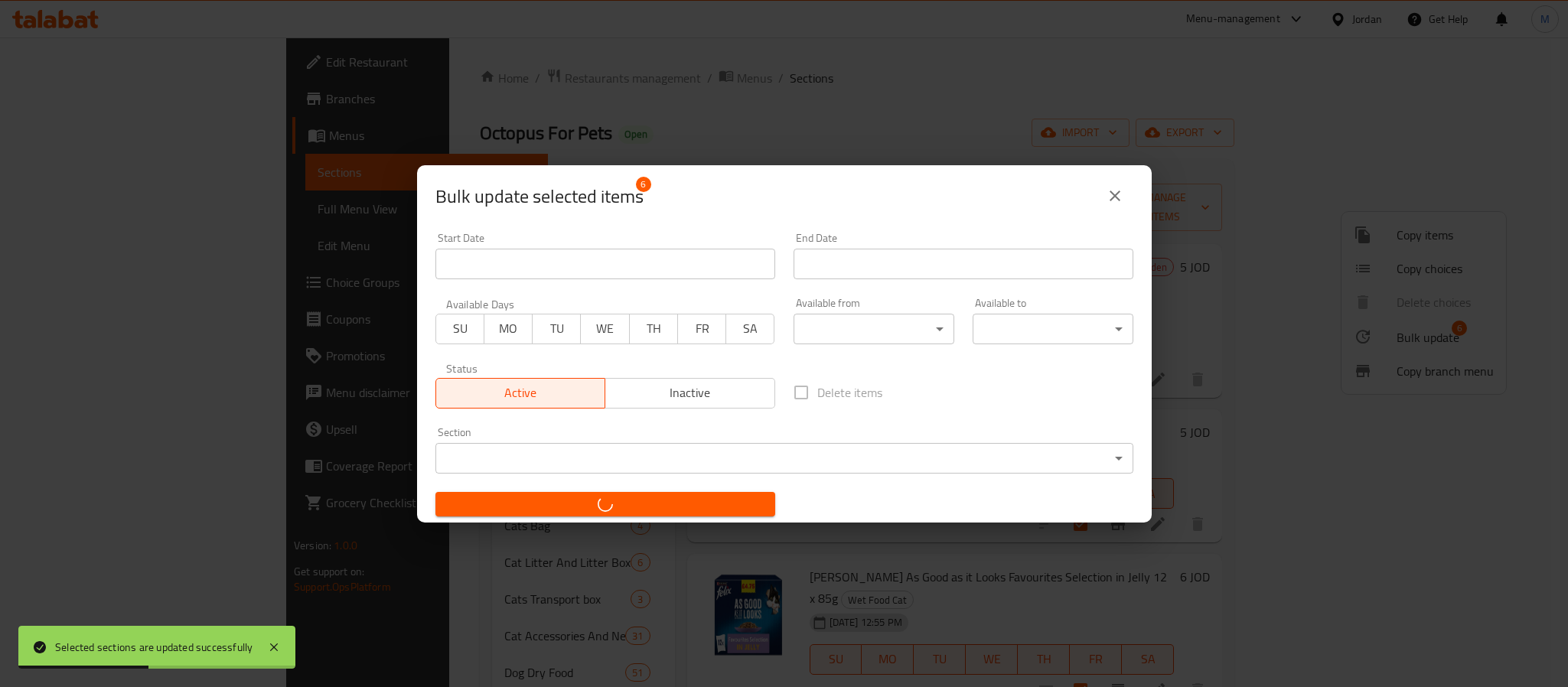
checkbox input "false"
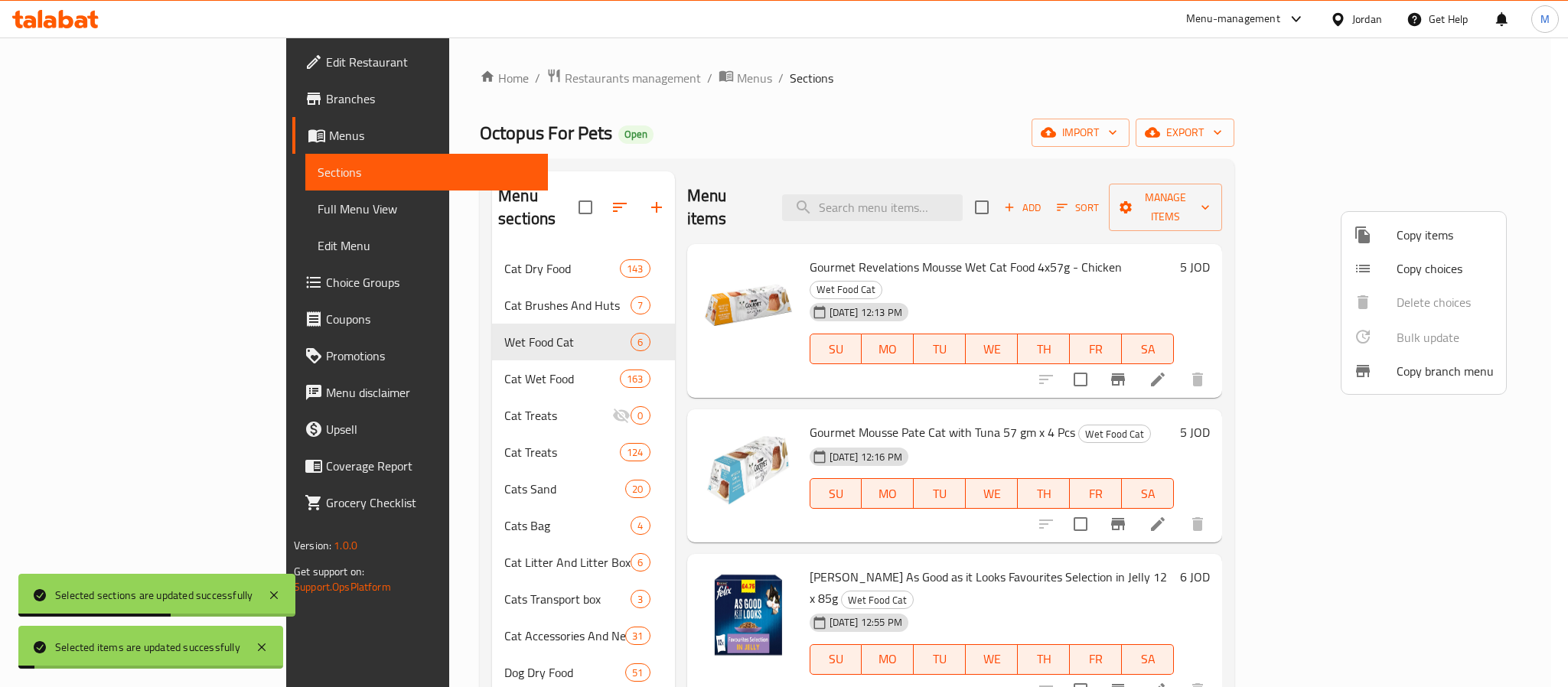
click at [852, 117] on div at bounding box center [784, 343] width 1568 height 687
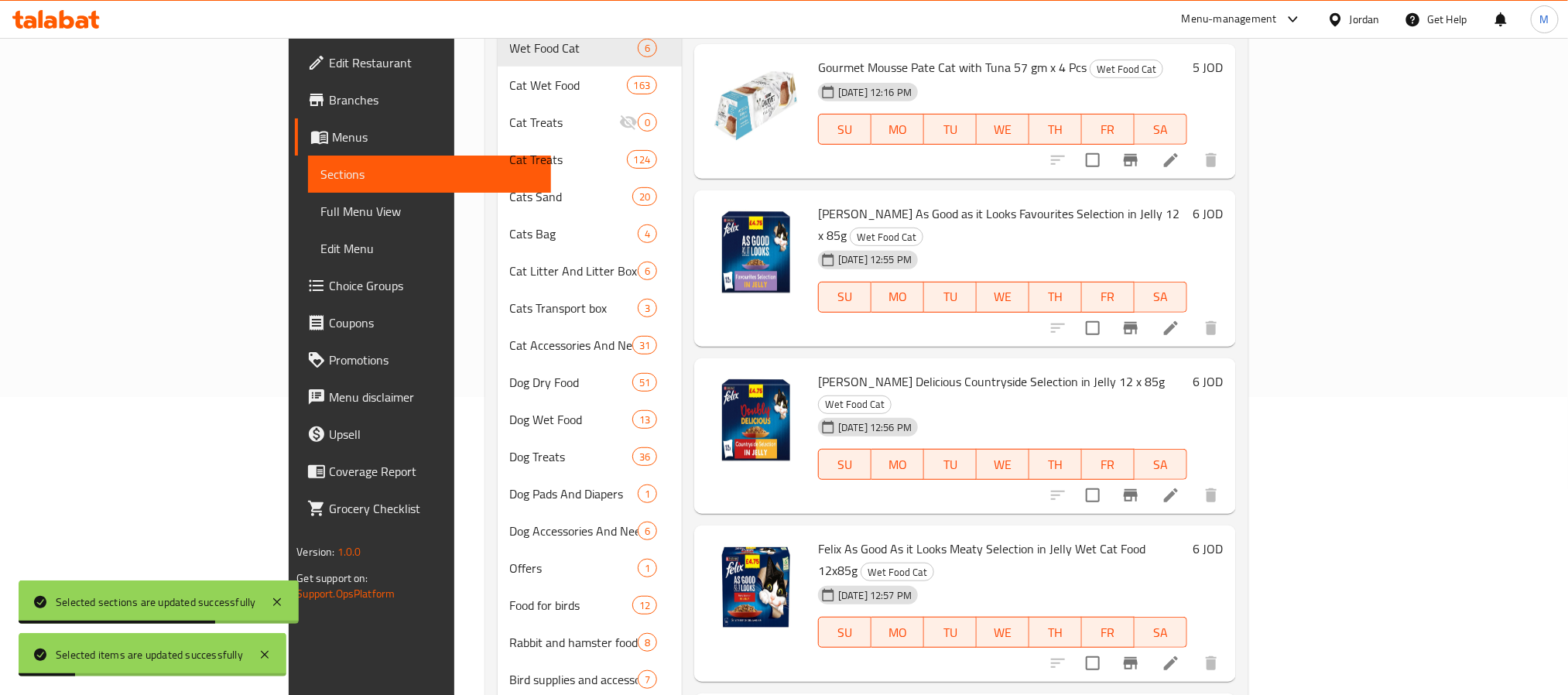
scroll to position [363, 0]
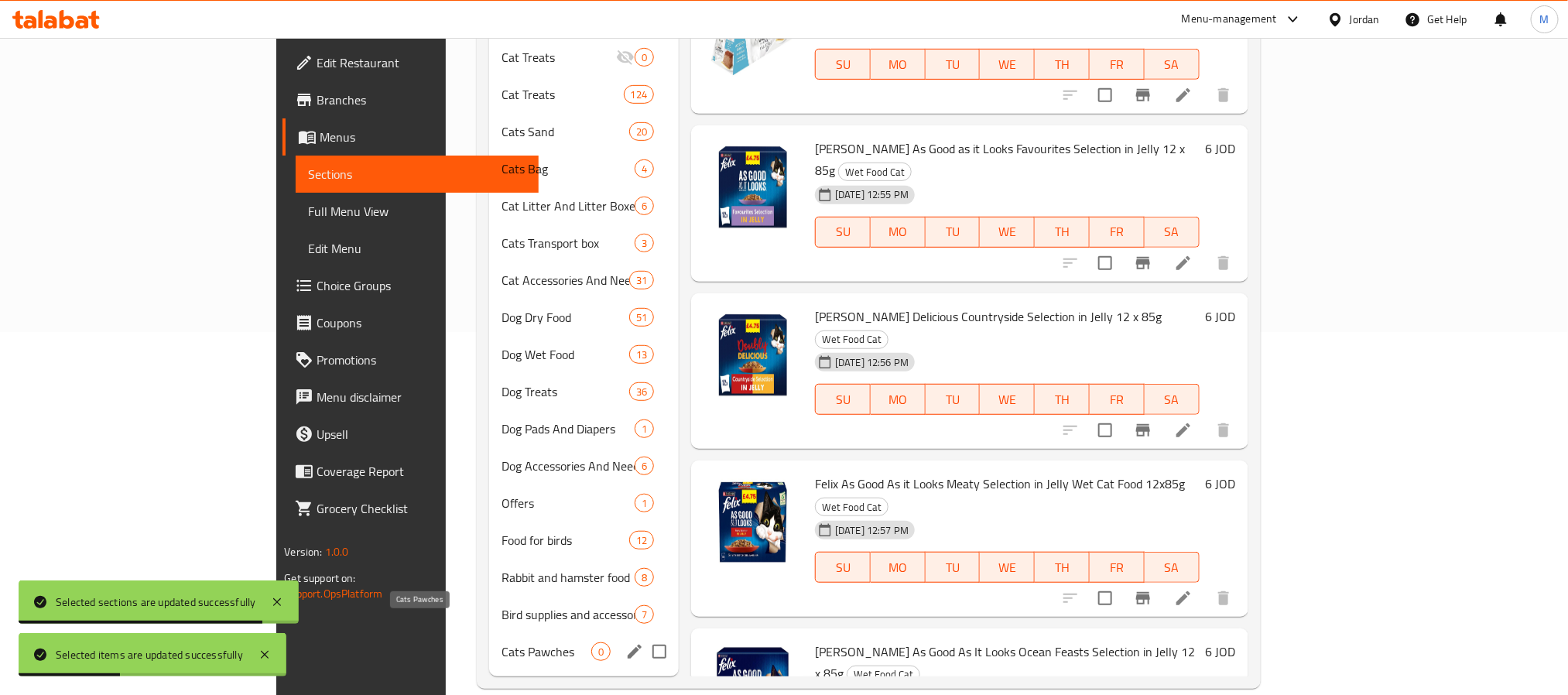
click at [501, 642] on span "Cats Pawches" at bounding box center [546, 651] width 90 height 18
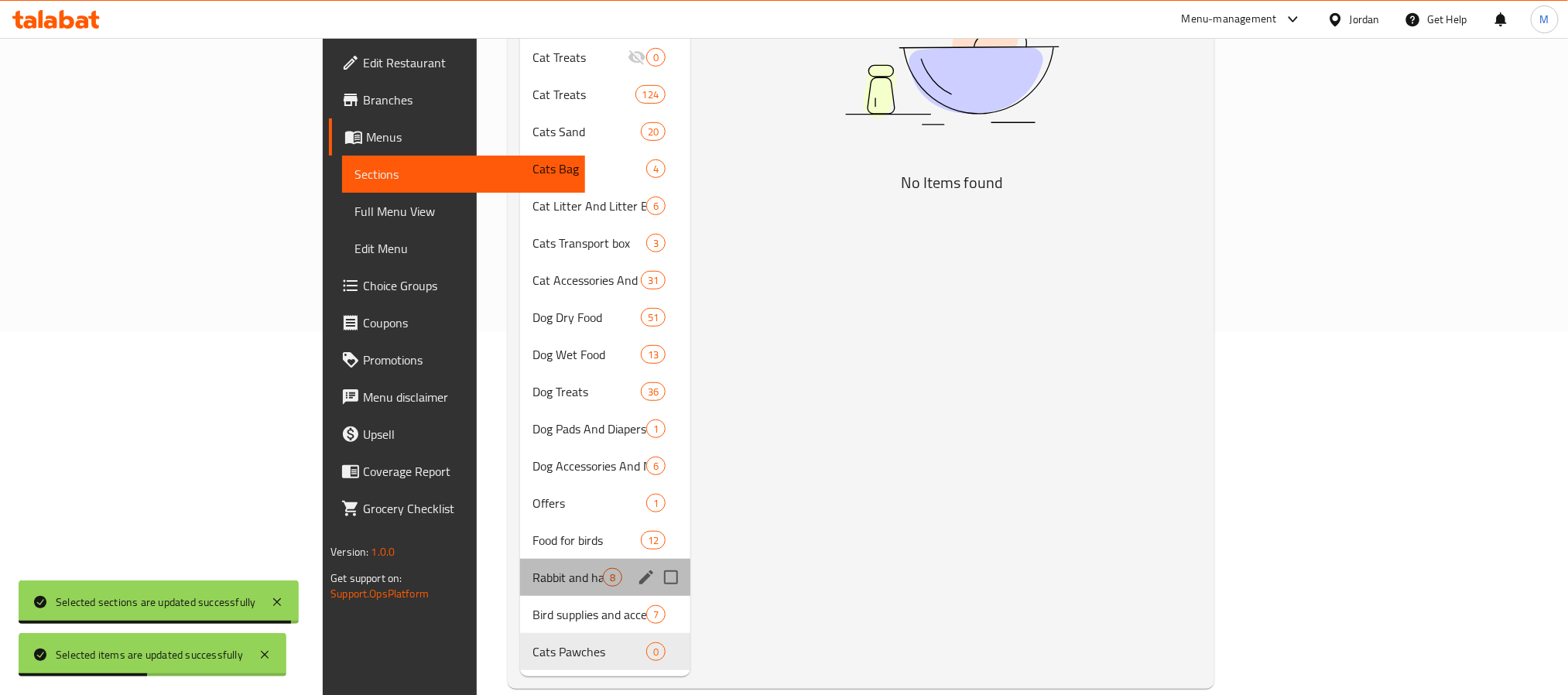
click at [520, 570] on div "Rabbit and hamster food 8" at bounding box center [605, 577] width 170 height 37
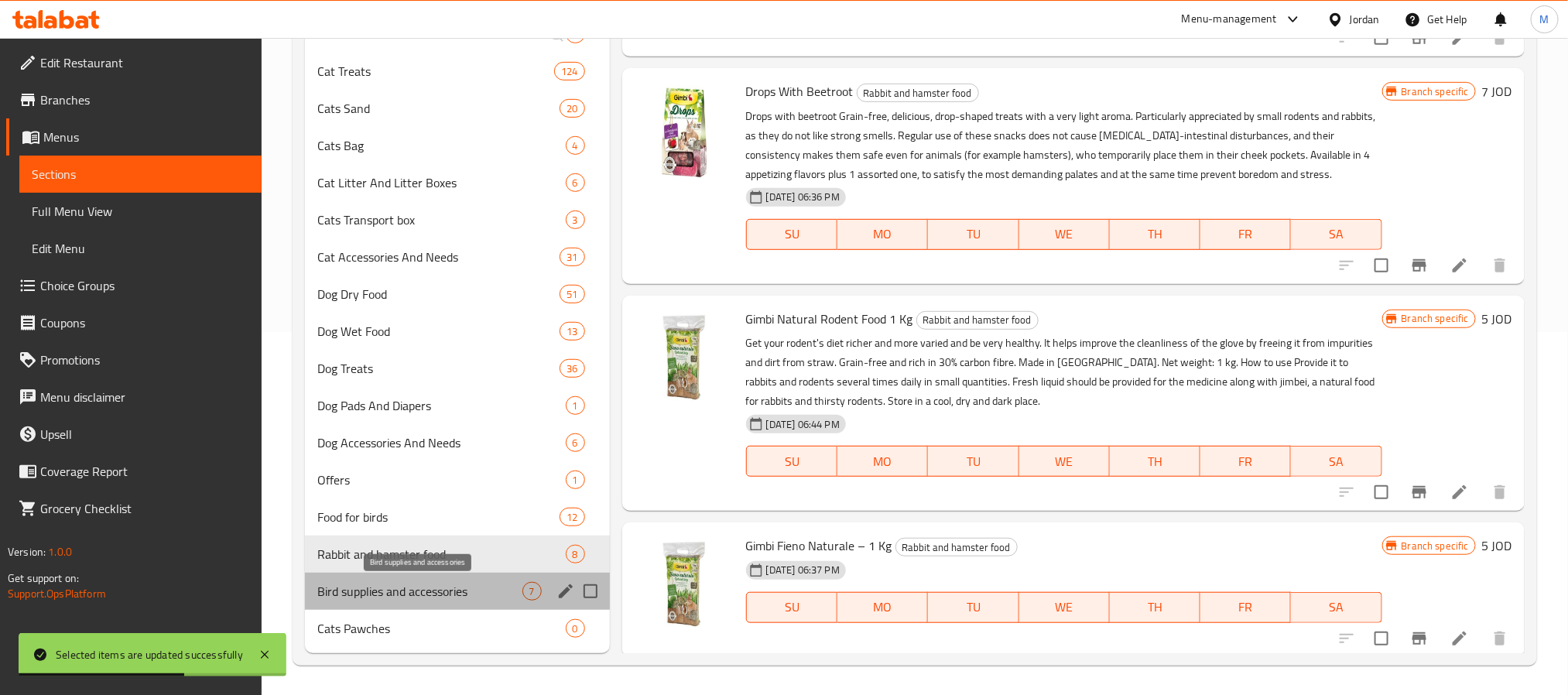
click at [434, 586] on span "Bird supplies and accessories" at bounding box center [420, 591] width 205 height 18
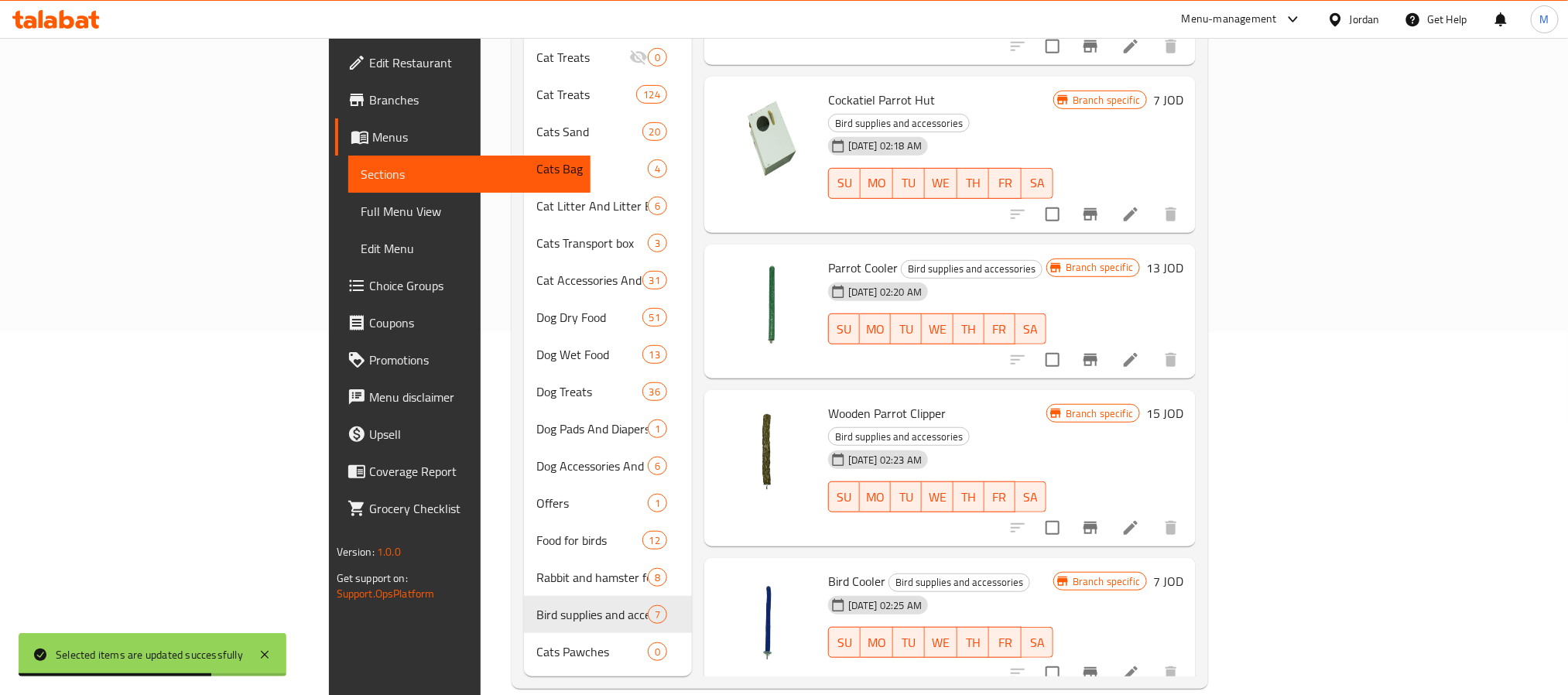
scroll to position [218, 0]
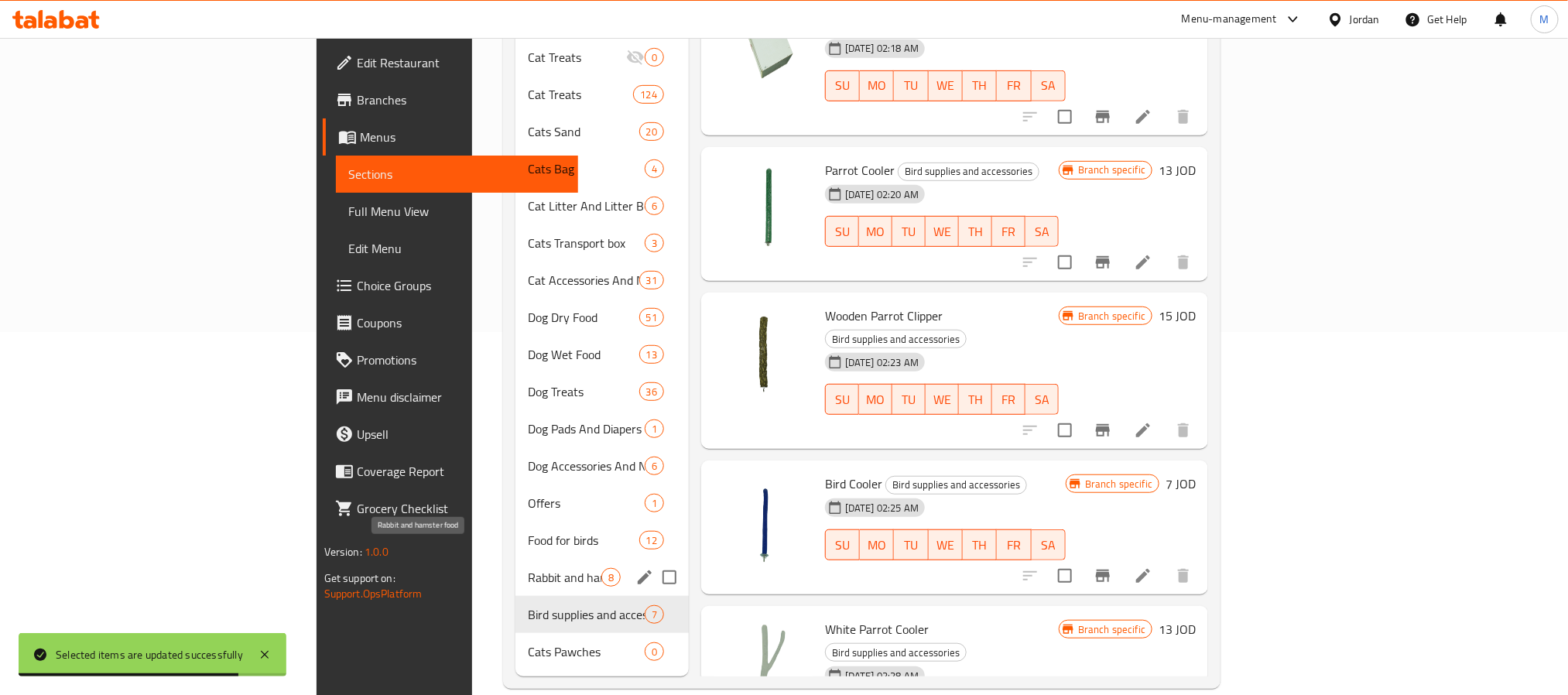
click at [528, 568] on span "Rabbit and hamster food" at bounding box center [564, 577] width 73 height 18
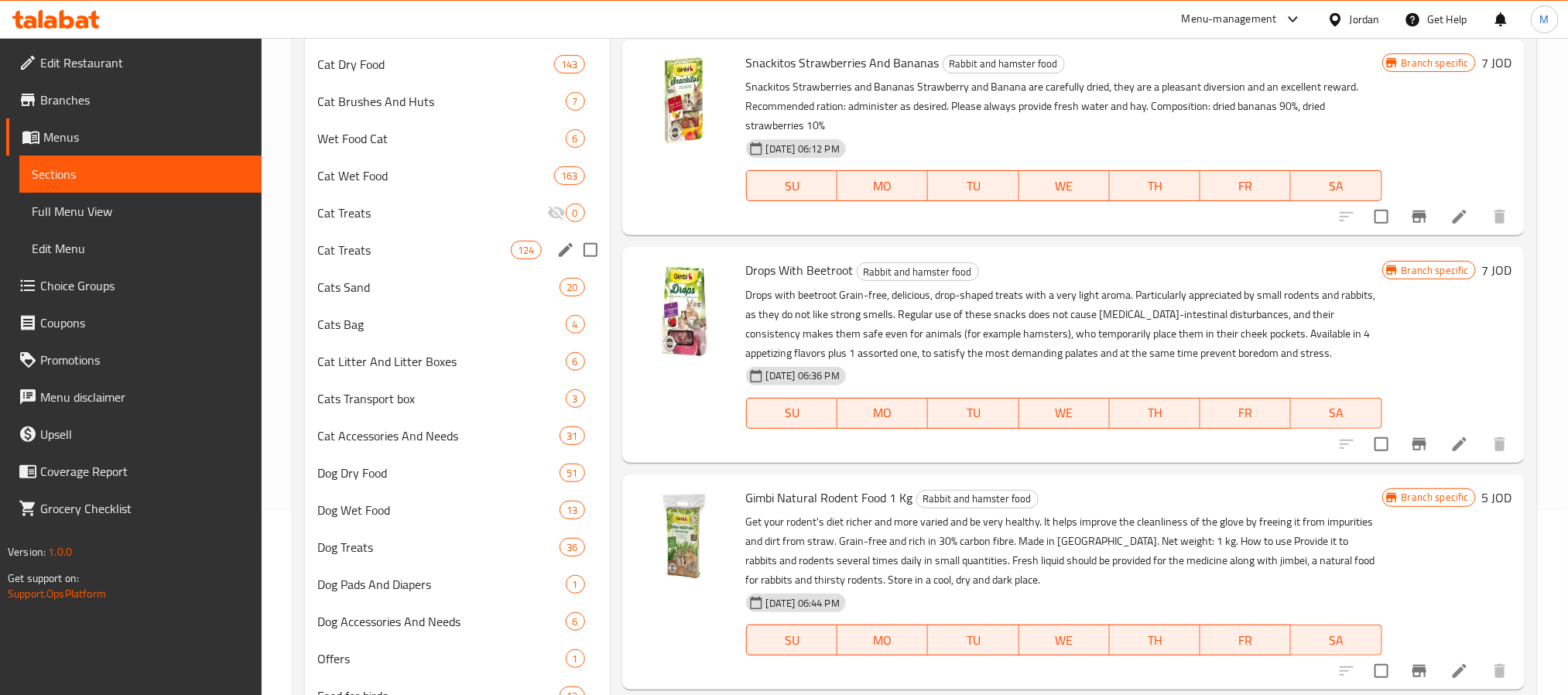
scroll to position [363, 0]
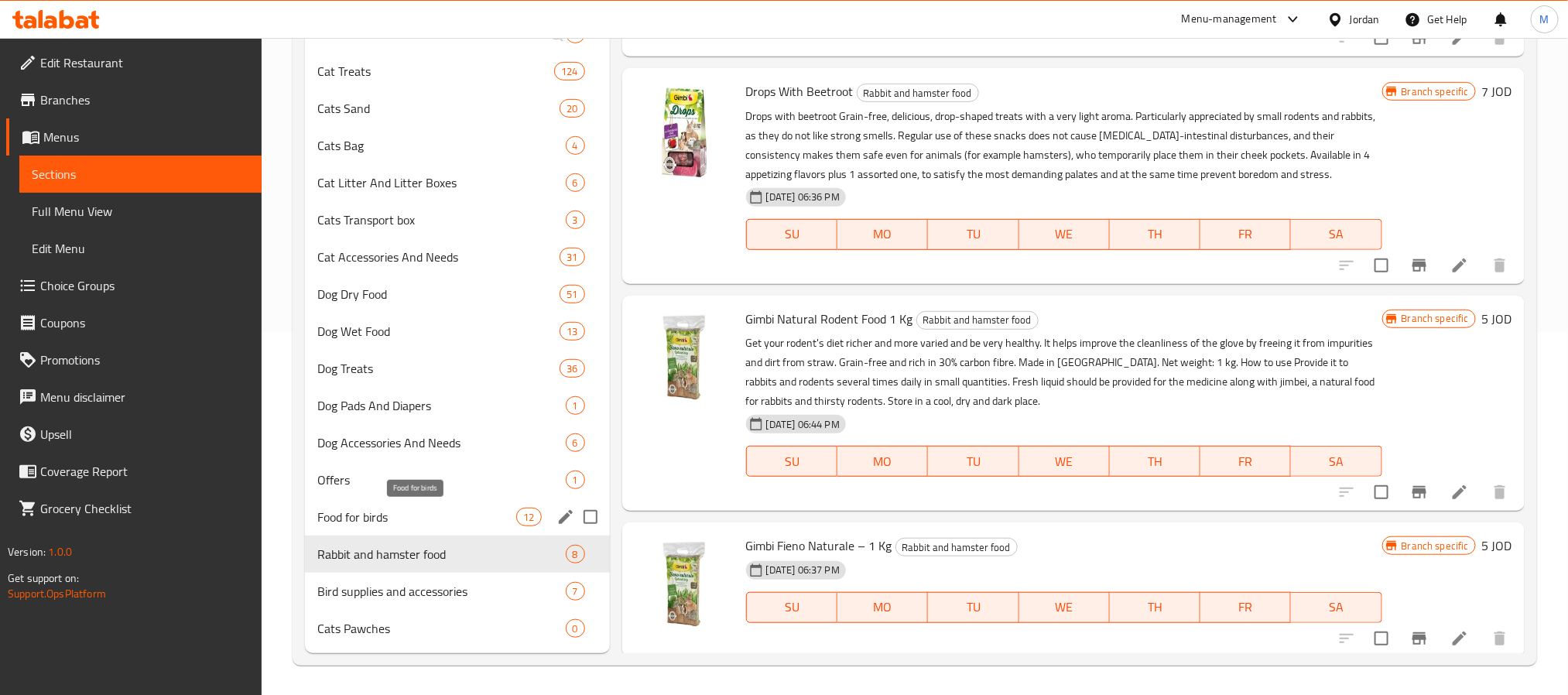
click at [470, 517] on span "Food for birds" at bounding box center [417, 517] width 200 height 18
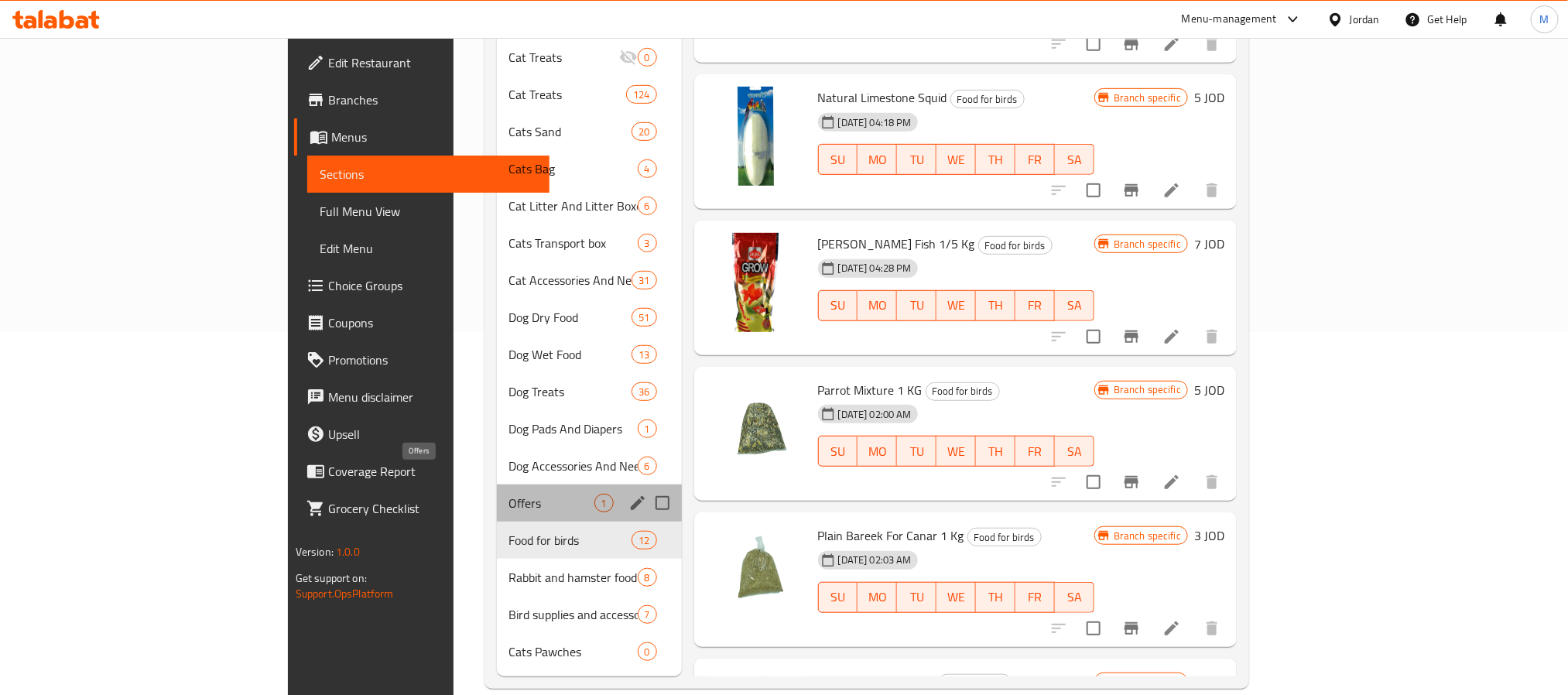
click at [509, 494] on span "Offers" at bounding box center [552, 502] width 85 height 18
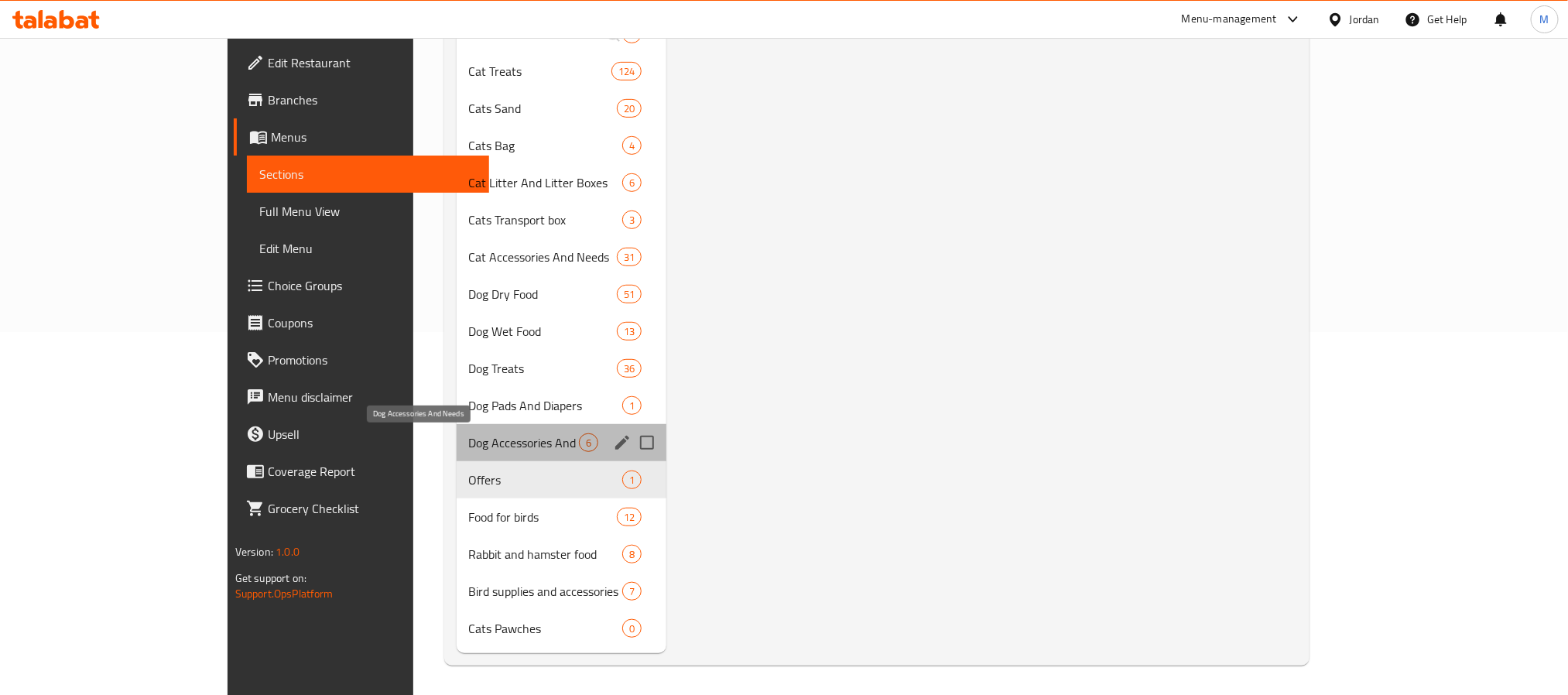
click at [469, 437] on span "Dog Accessories And Needs" at bounding box center [524, 442] width 111 height 18
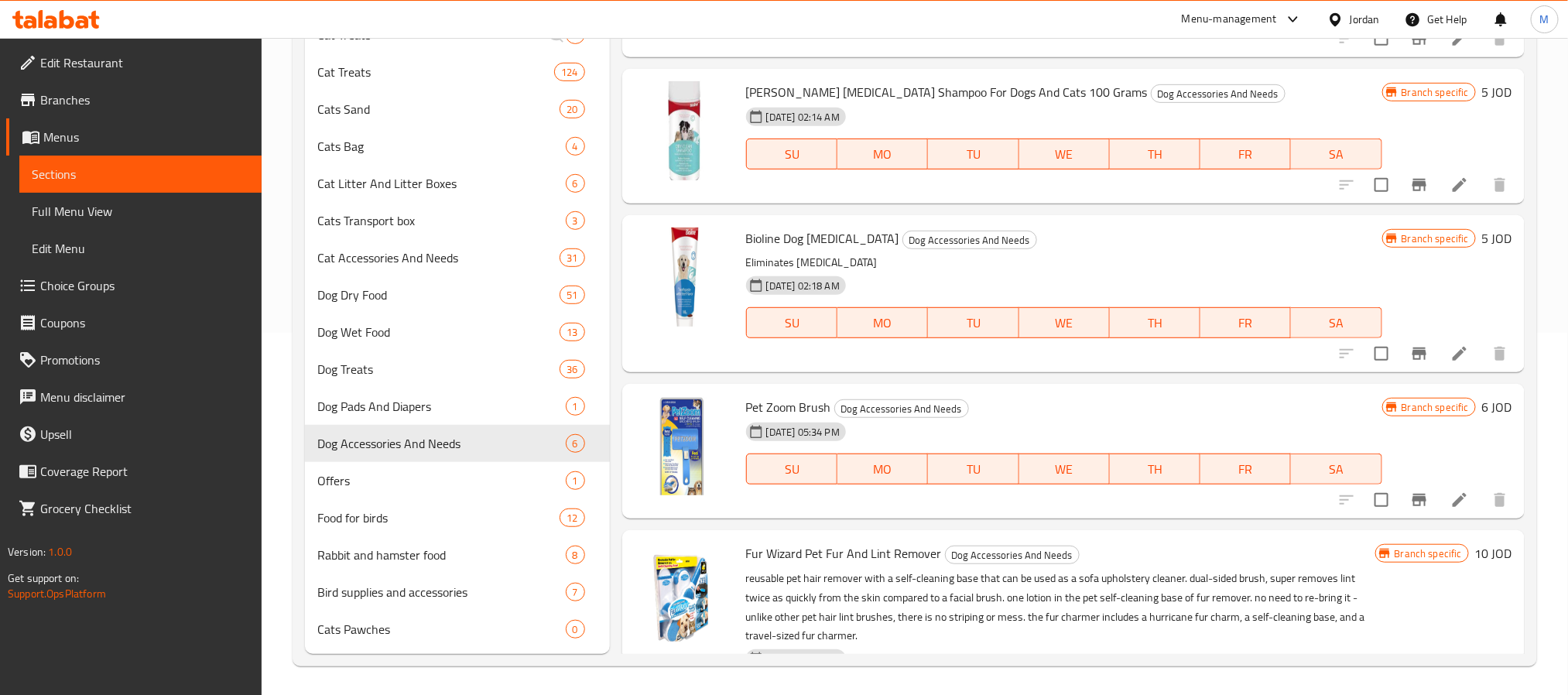
scroll to position [363, 0]
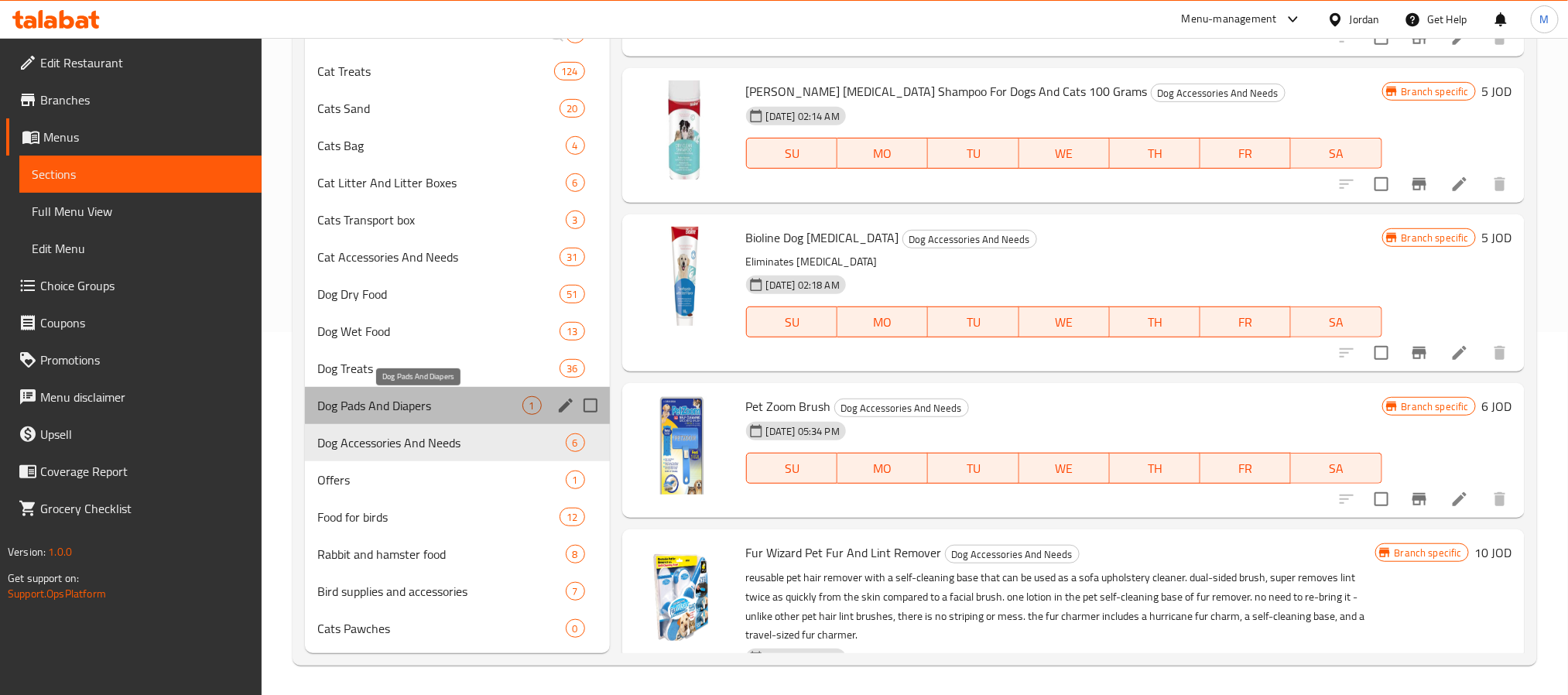
click at [370, 403] on span "Dog Pads And Diapers" at bounding box center [420, 405] width 205 height 18
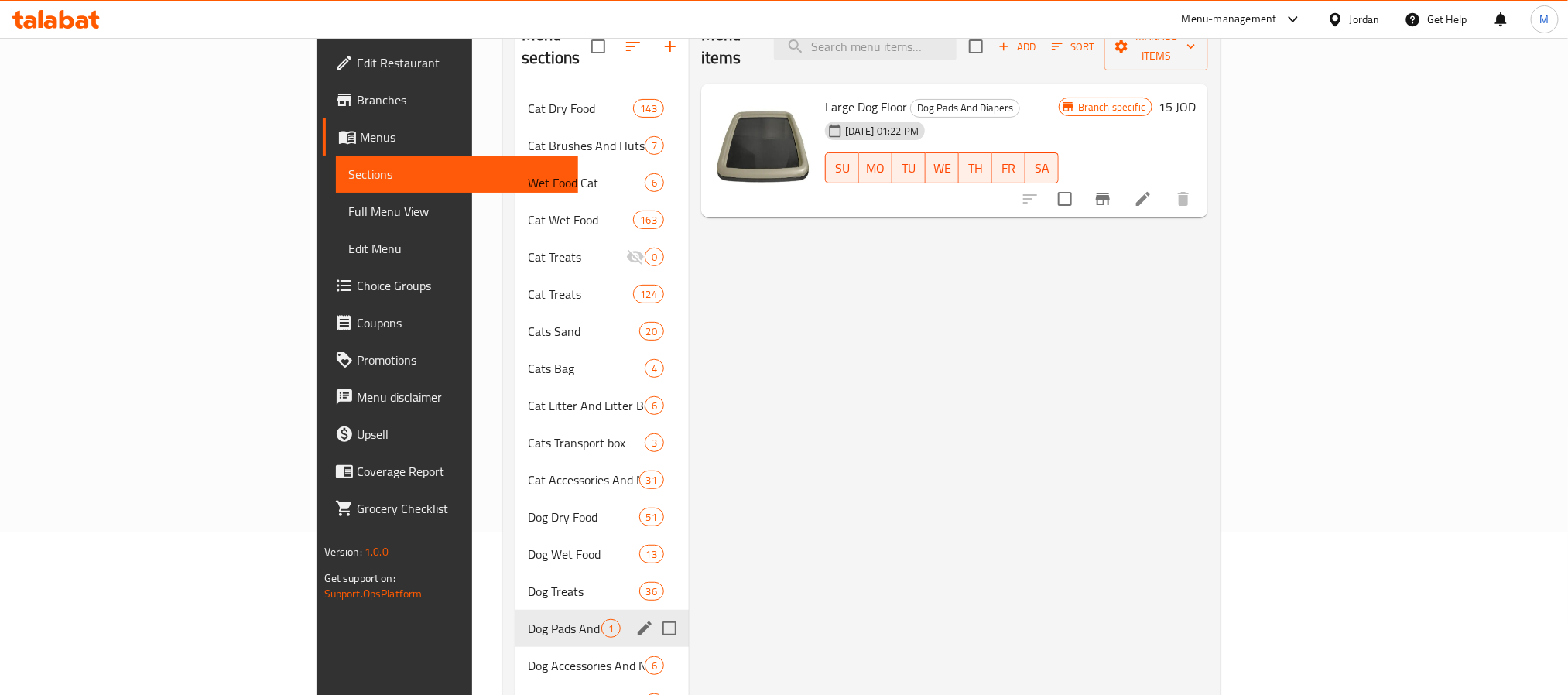
scroll to position [363, 0]
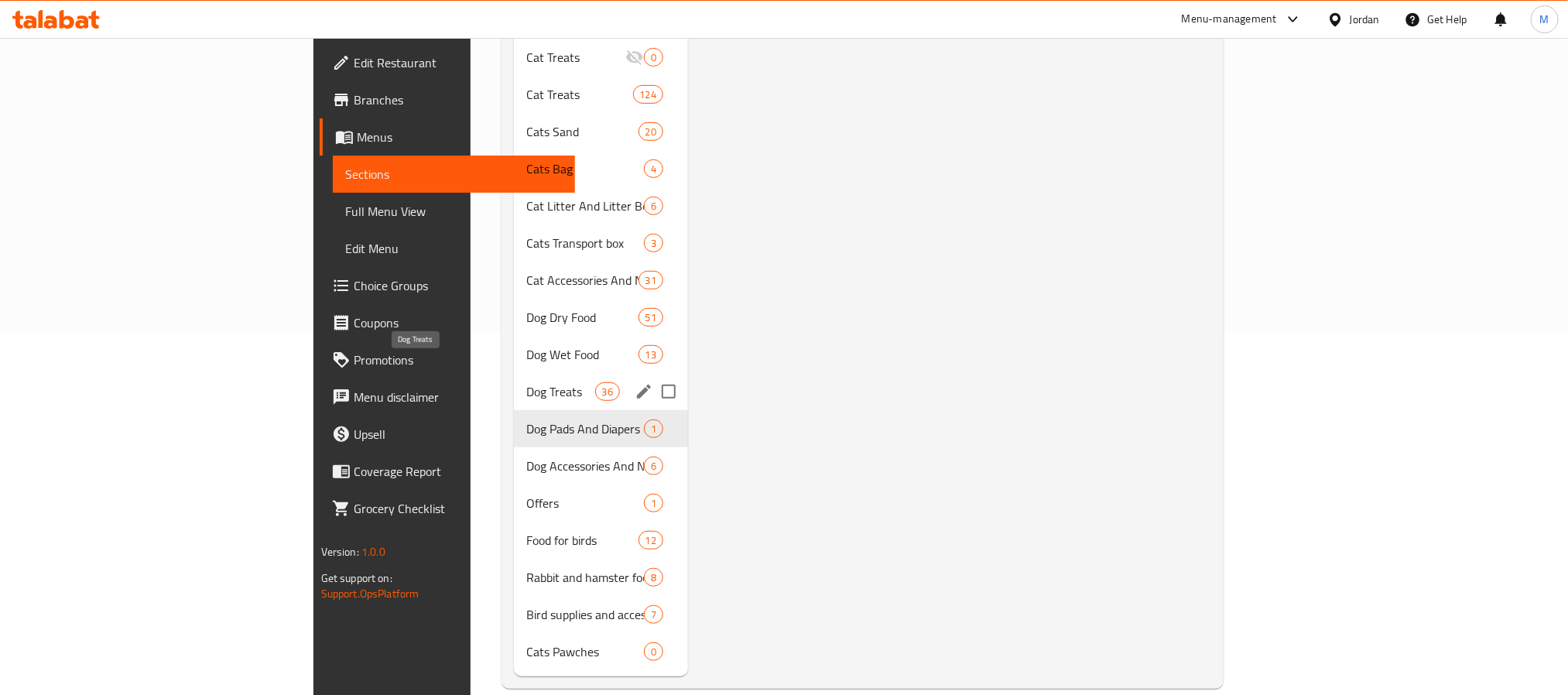
click at [526, 382] on span "Dog Treats" at bounding box center [560, 391] width 69 height 18
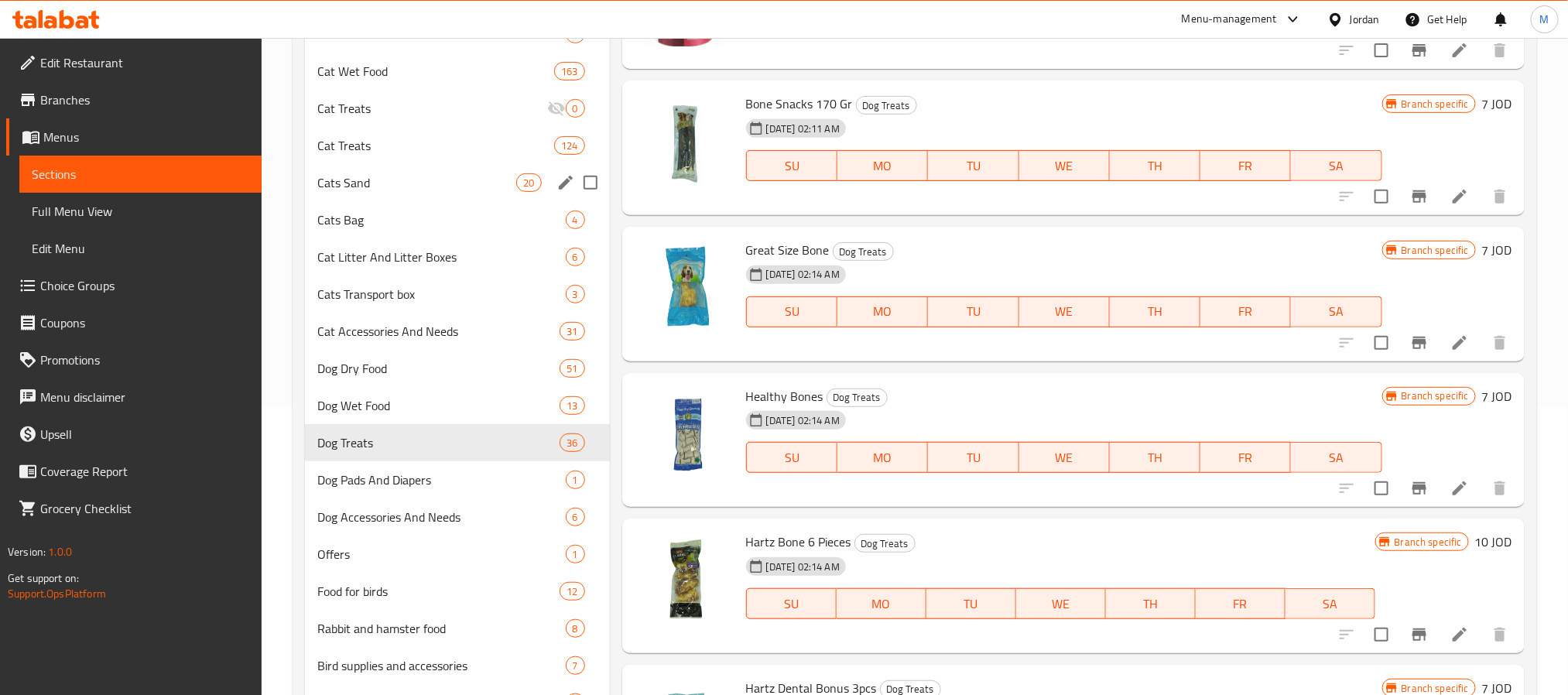
scroll to position [349, 0]
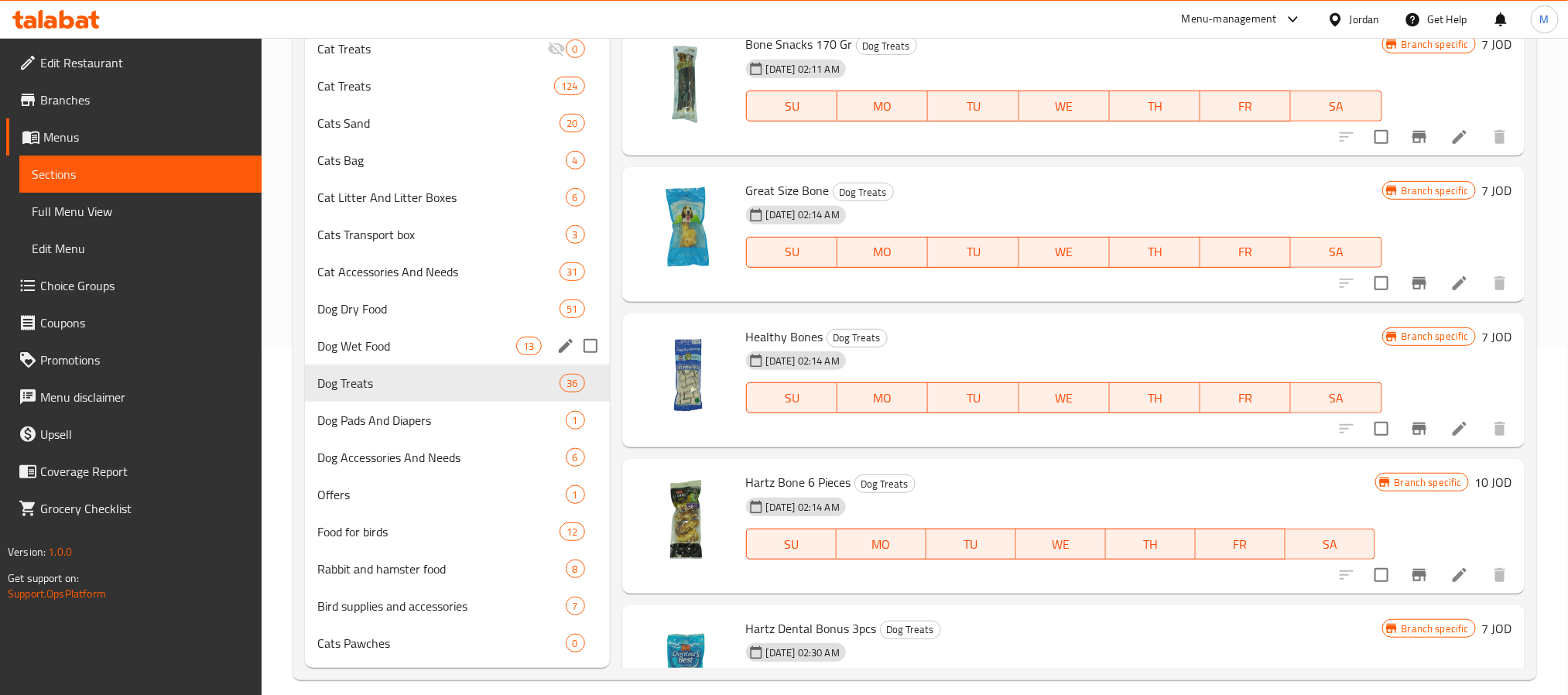
click at [405, 334] on div "Dog Wet Food 13" at bounding box center [457, 346] width 305 height 37
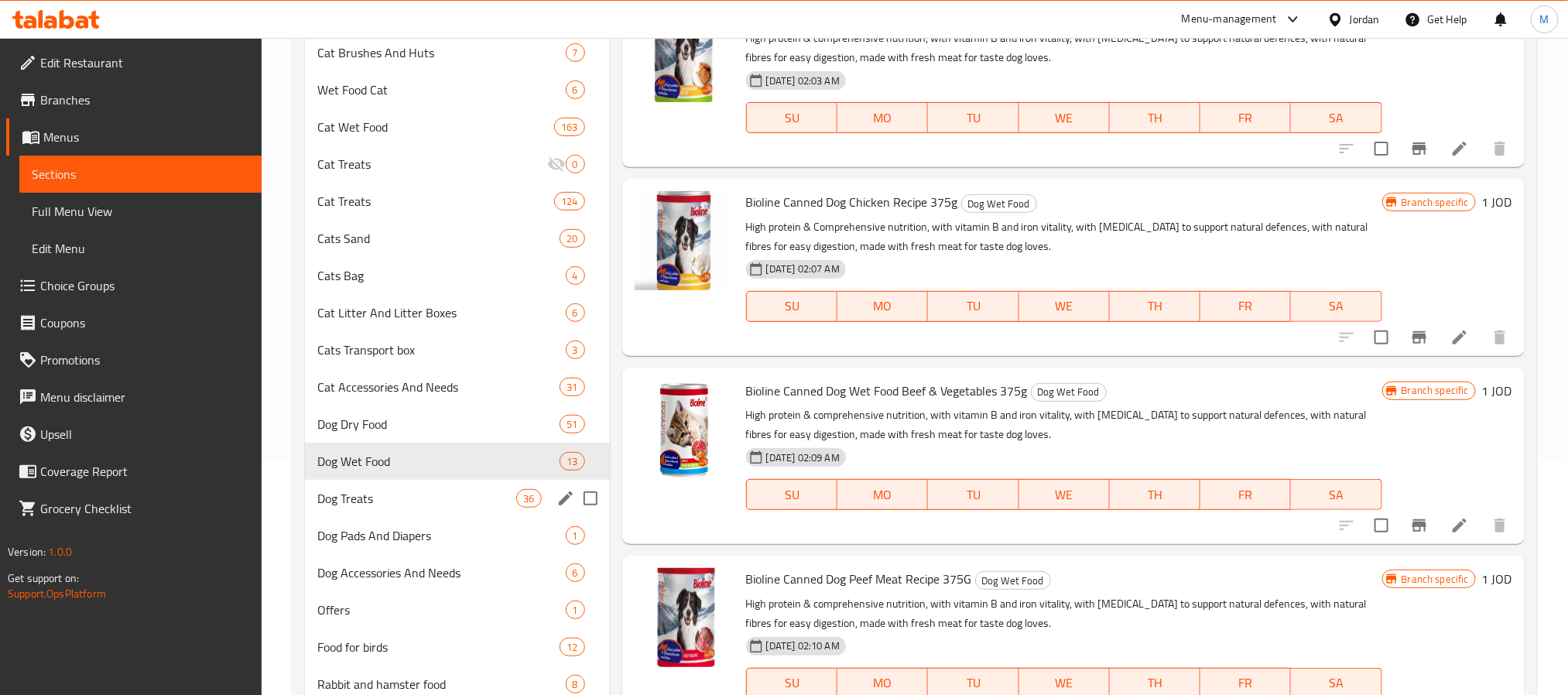
scroll to position [232, 0]
click at [377, 428] on span "Dog Dry Food" at bounding box center [417, 424] width 200 height 18
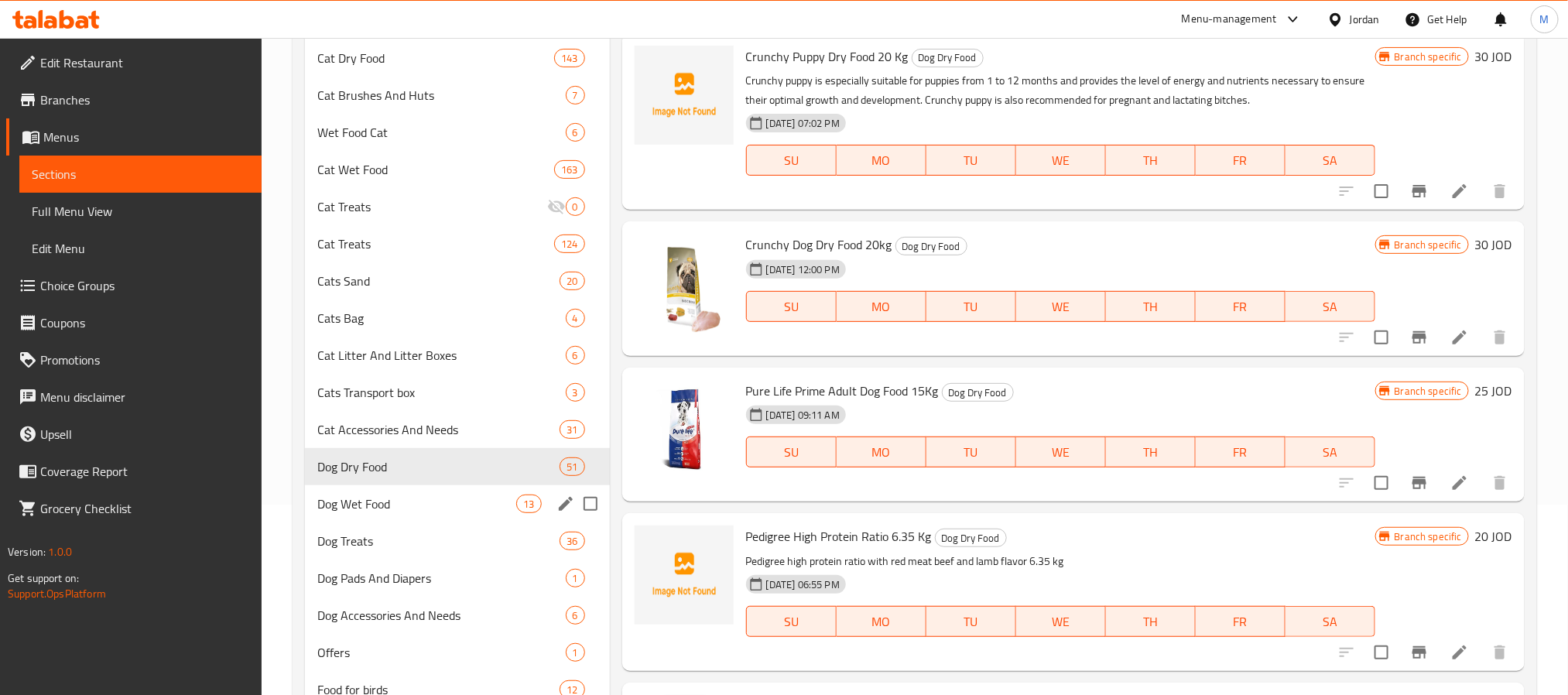
scroll to position [232, 0]
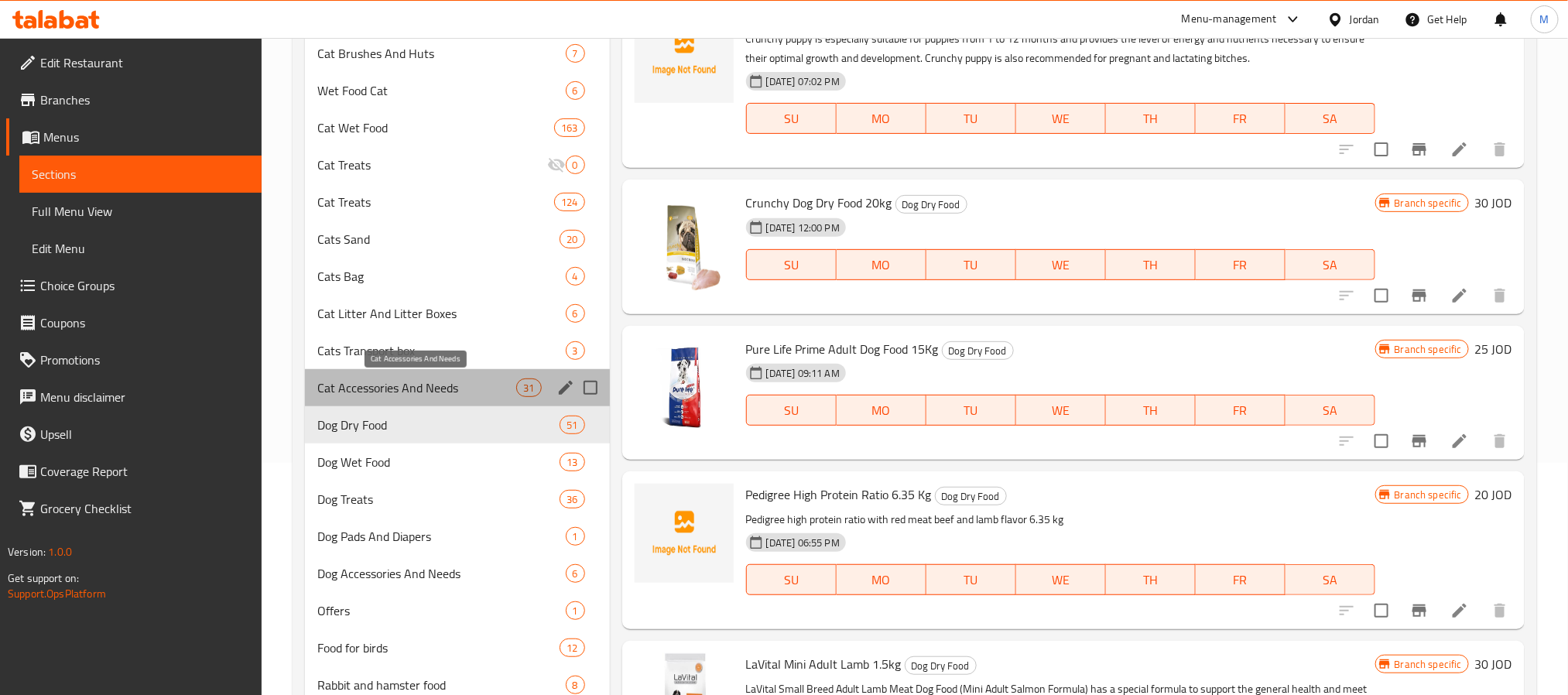
click at [386, 388] on span "Cat Accessories And Needs" at bounding box center [417, 387] width 200 height 18
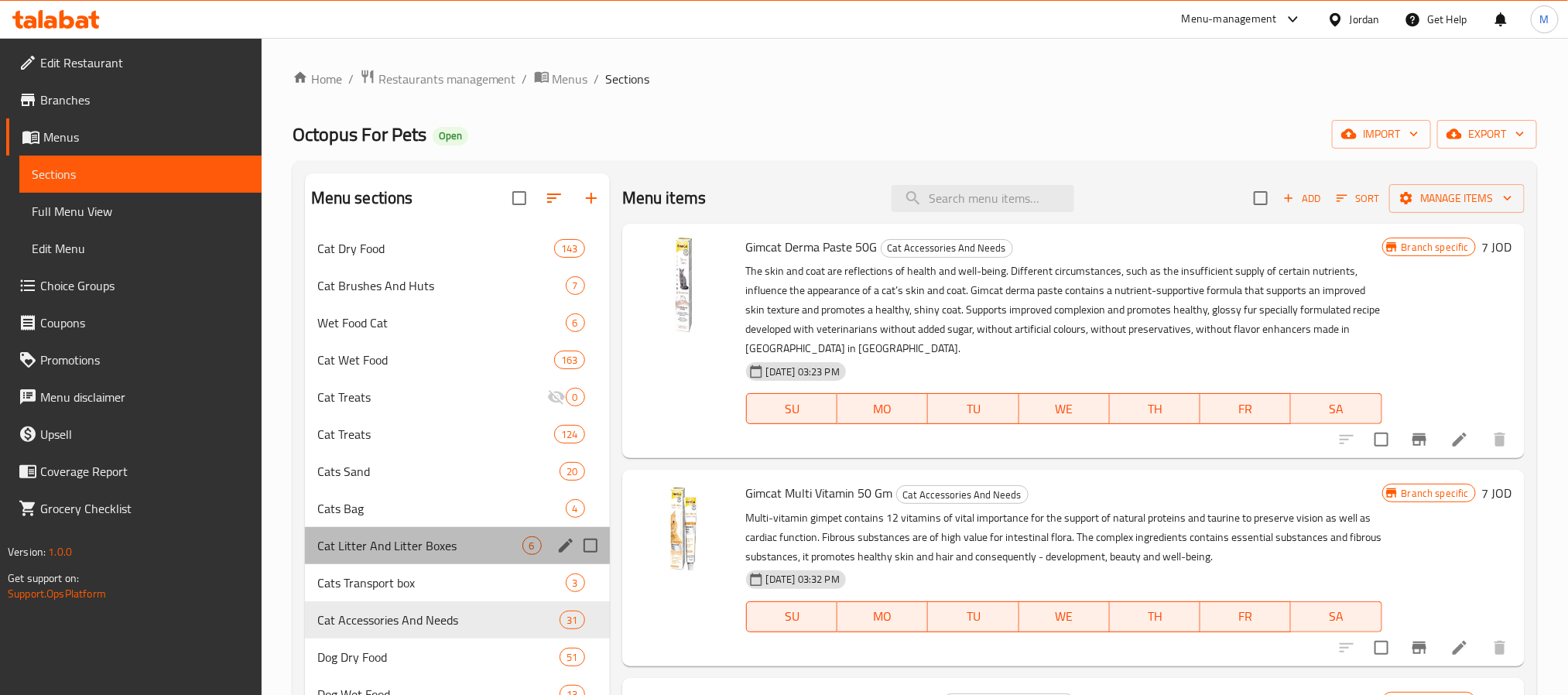
click at [433, 560] on div "Cat Litter And Litter Boxes 6" at bounding box center [457, 545] width 305 height 37
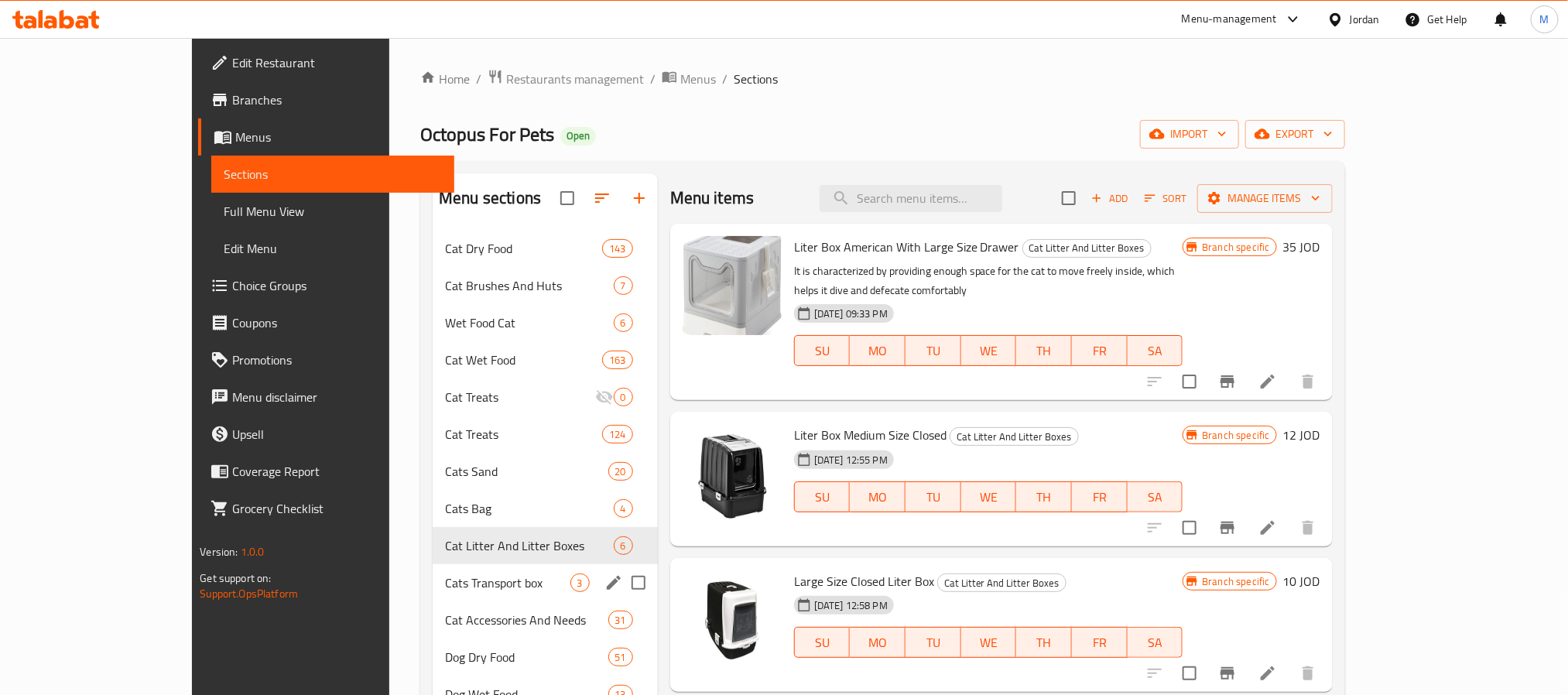
click at [433, 595] on div "Cats Transport box 3" at bounding box center [545, 583] width 225 height 37
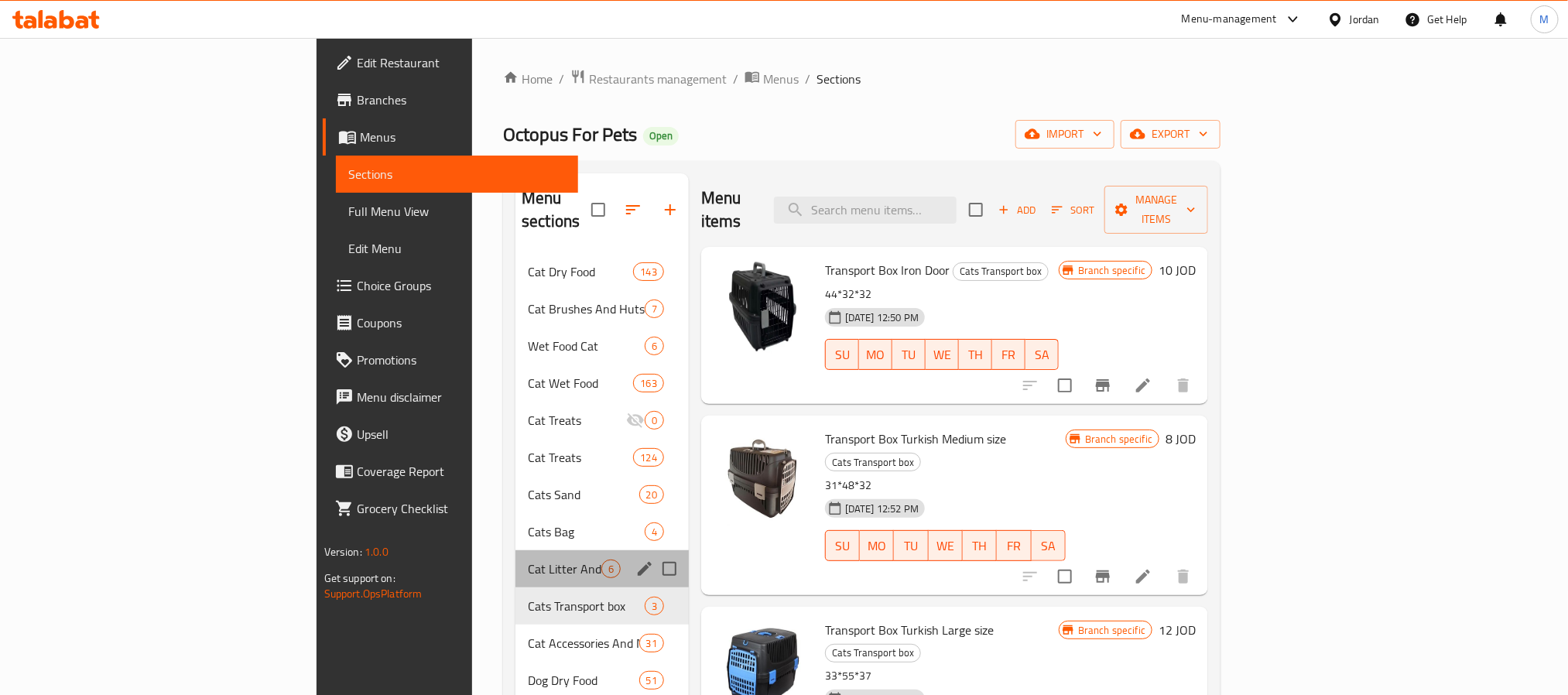
click at [516, 557] on div "Cat Litter And Litter Boxes 6" at bounding box center [603, 568] width 174 height 37
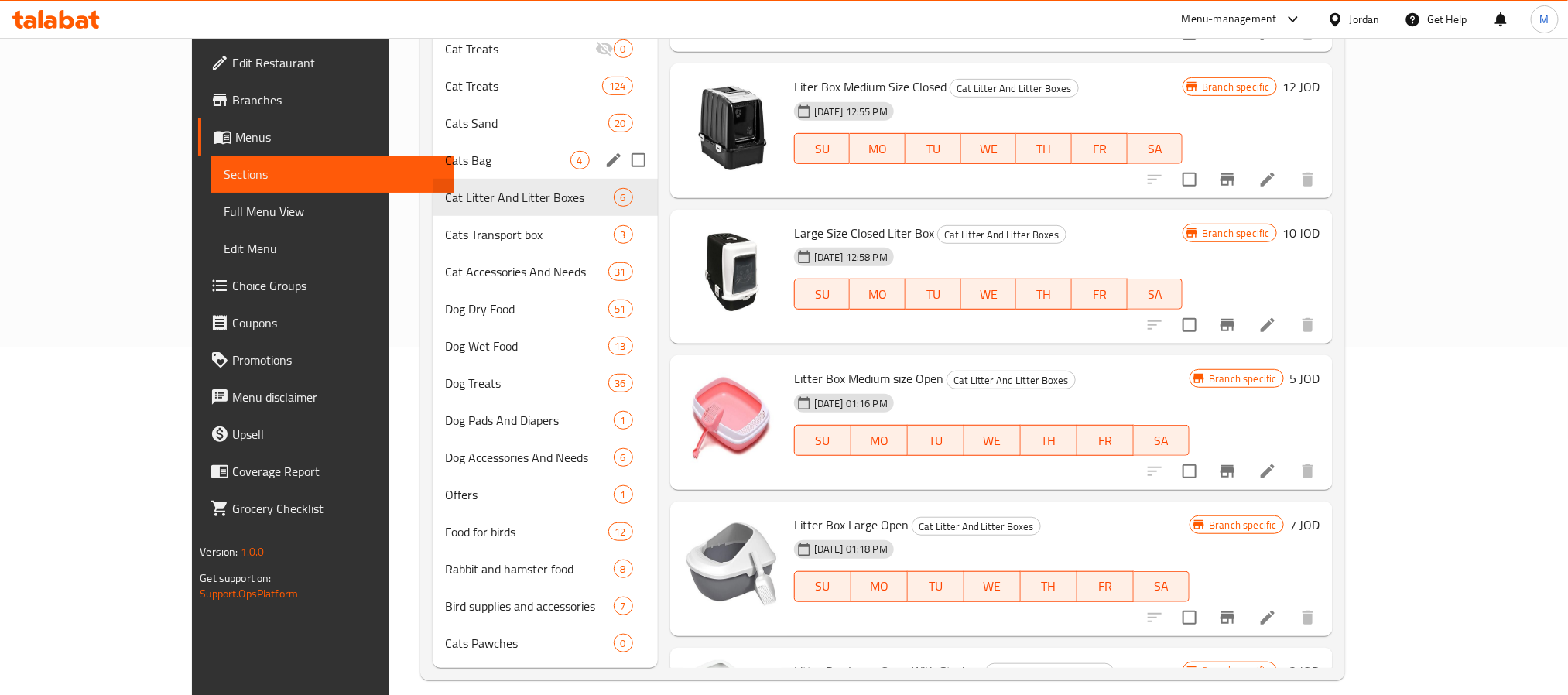
click at [433, 149] on div "Cats Bag 4" at bounding box center [545, 160] width 225 height 37
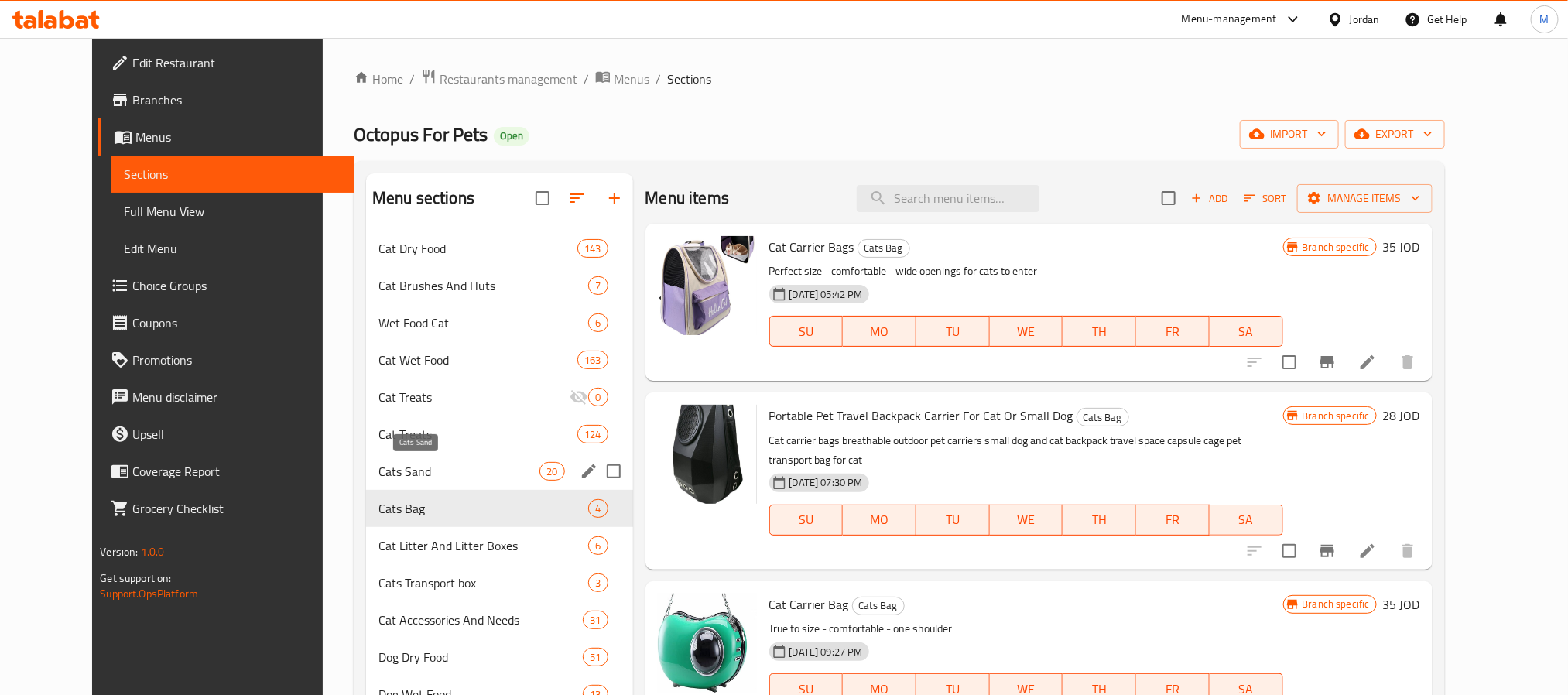
click at [447, 464] on span "Cats Sand" at bounding box center [458, 470] width 161 height 18
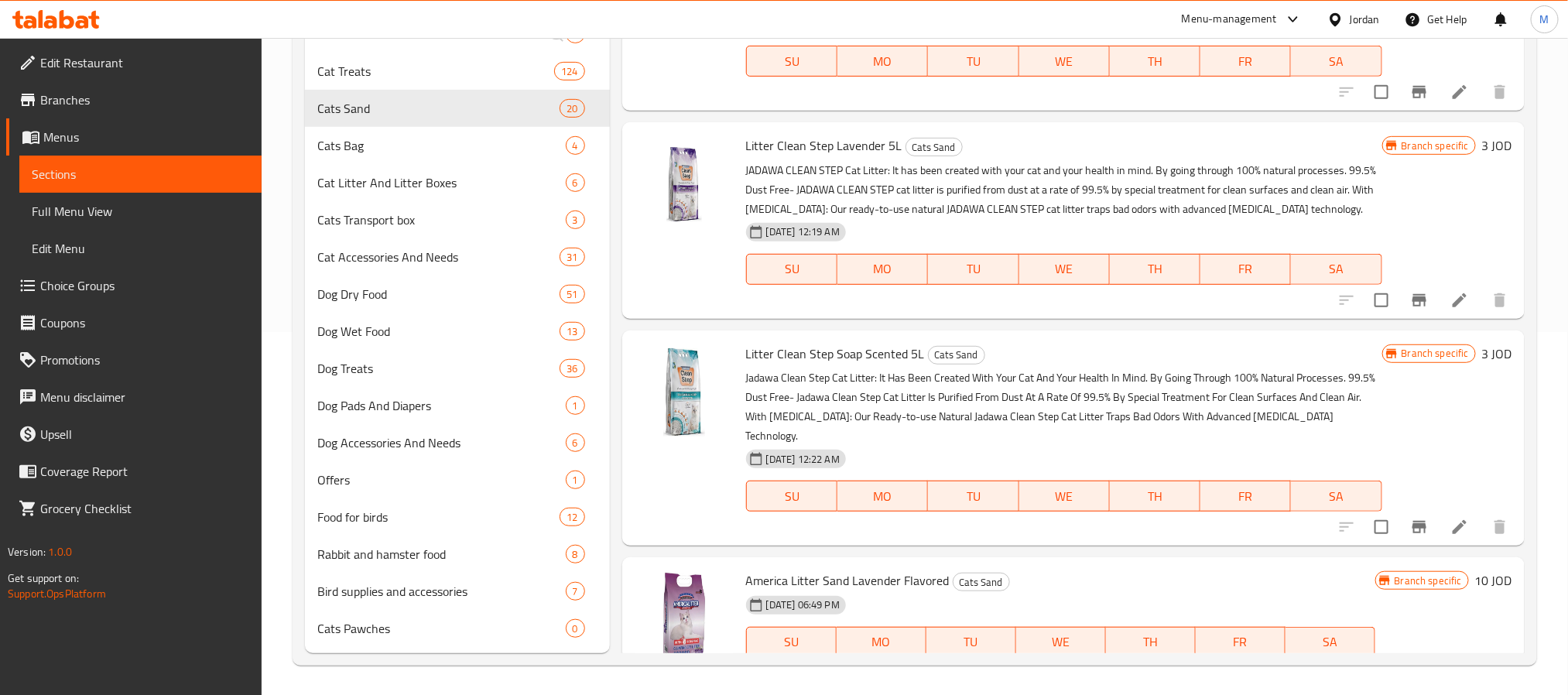
scroll to position [165, 0]
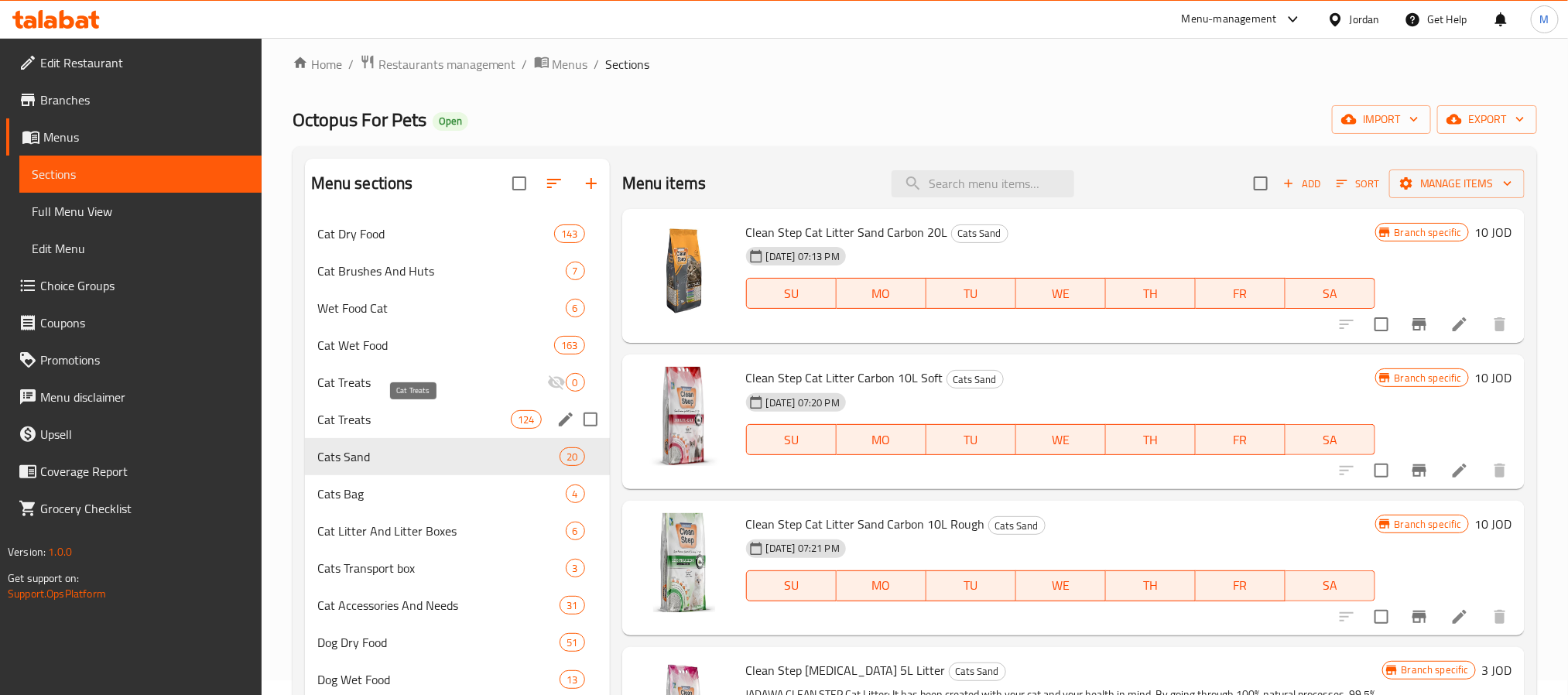
click at [437, 414] on span "Cat Treats" at bounding box center [415, 419] width 194 height 18
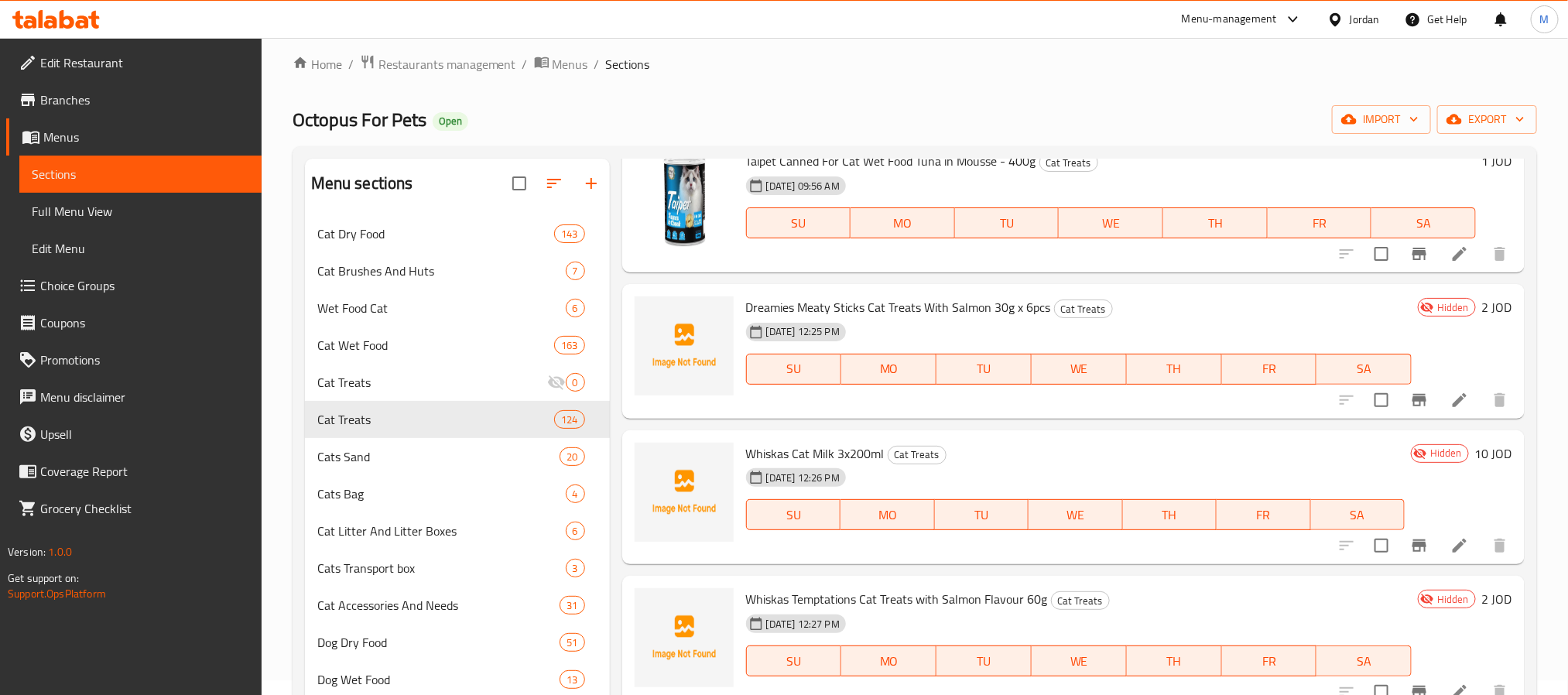
scroll to position [14630, 0]
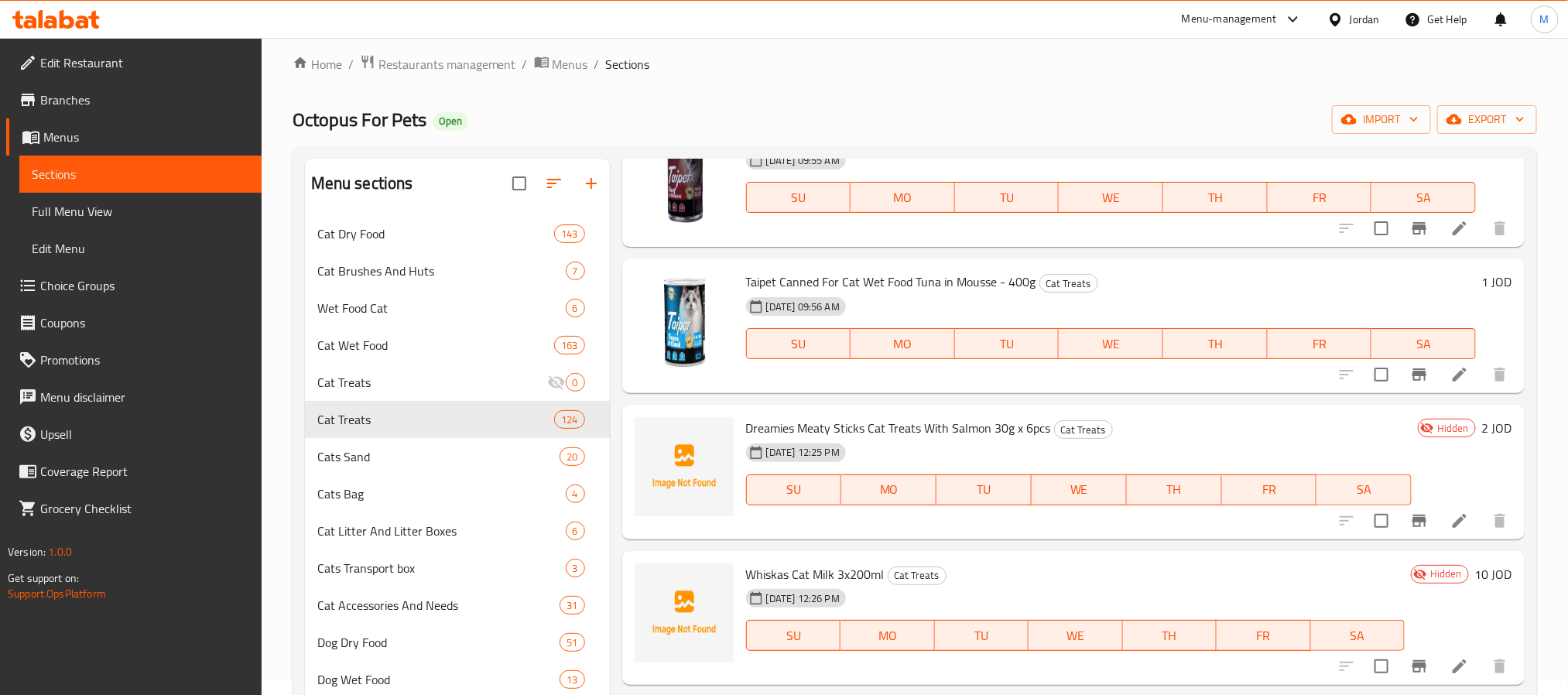
click at [889, 416] on span "Dreamies Meaty Sticks Cat Treats With Salmon 30g x 6pcs" at bounding box center [898, 428] width 305 height 23
copy h6 "Dreamies Meaty Sticks Cat Treats With Salmon 30g x 6pcs"
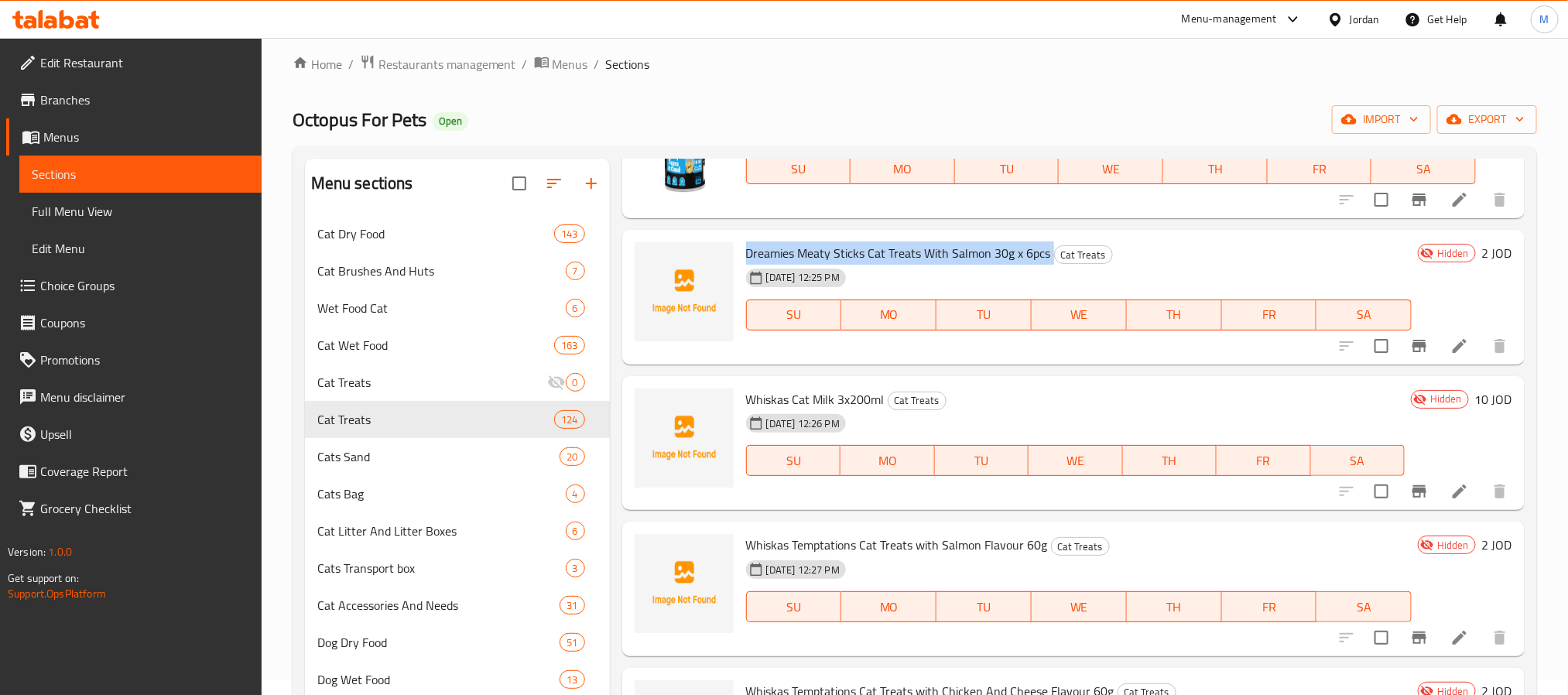
scroll to position [14862, 0]
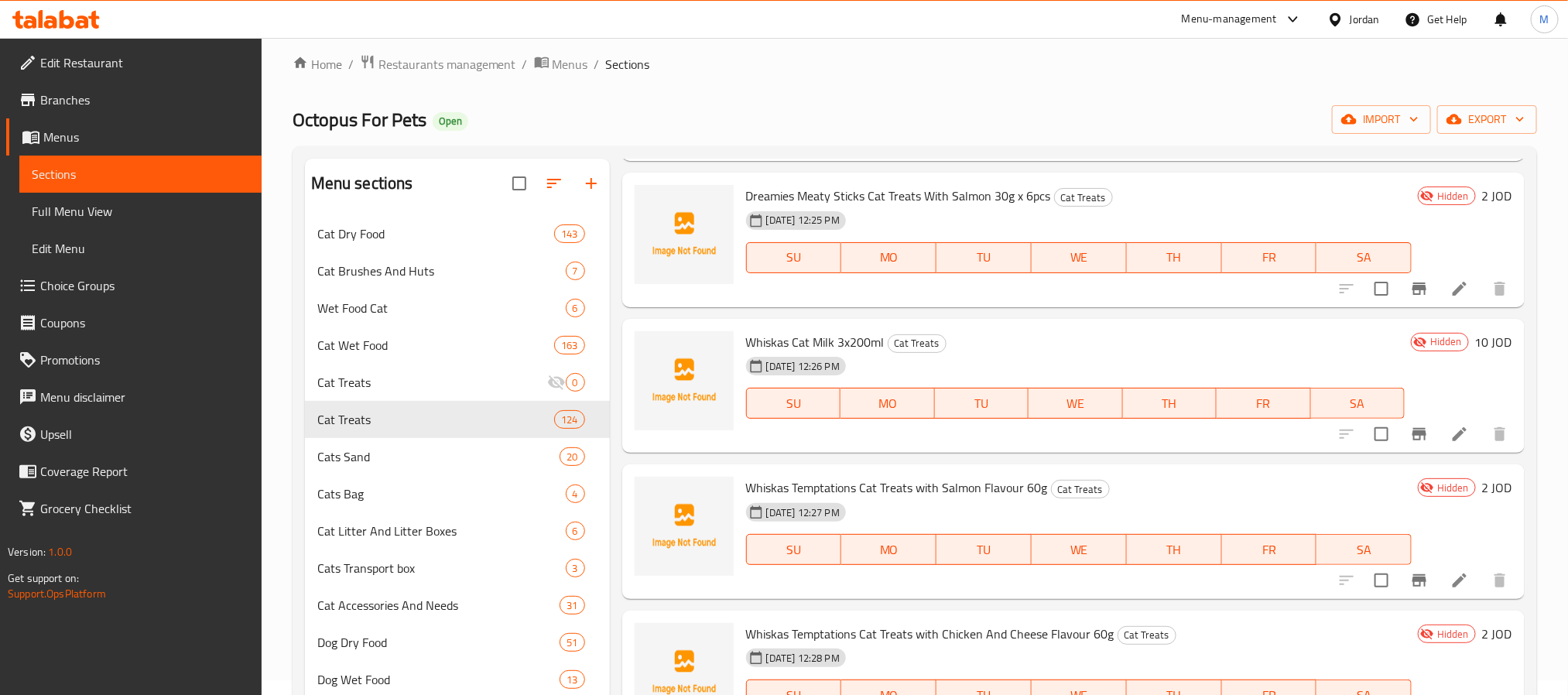
click at [825, 330] on span "Whiskas Cat Milk 3x200ml" at bounding box center [815, 342] width 138 height 23
copy h6 "Whiskas Cat Milk 3x200ml"
click at [823, 477] on span "Whiskas Temptations Cat Treats with Salmon Flavour 60g" at bounding box center [896, 487] width 302 height 23
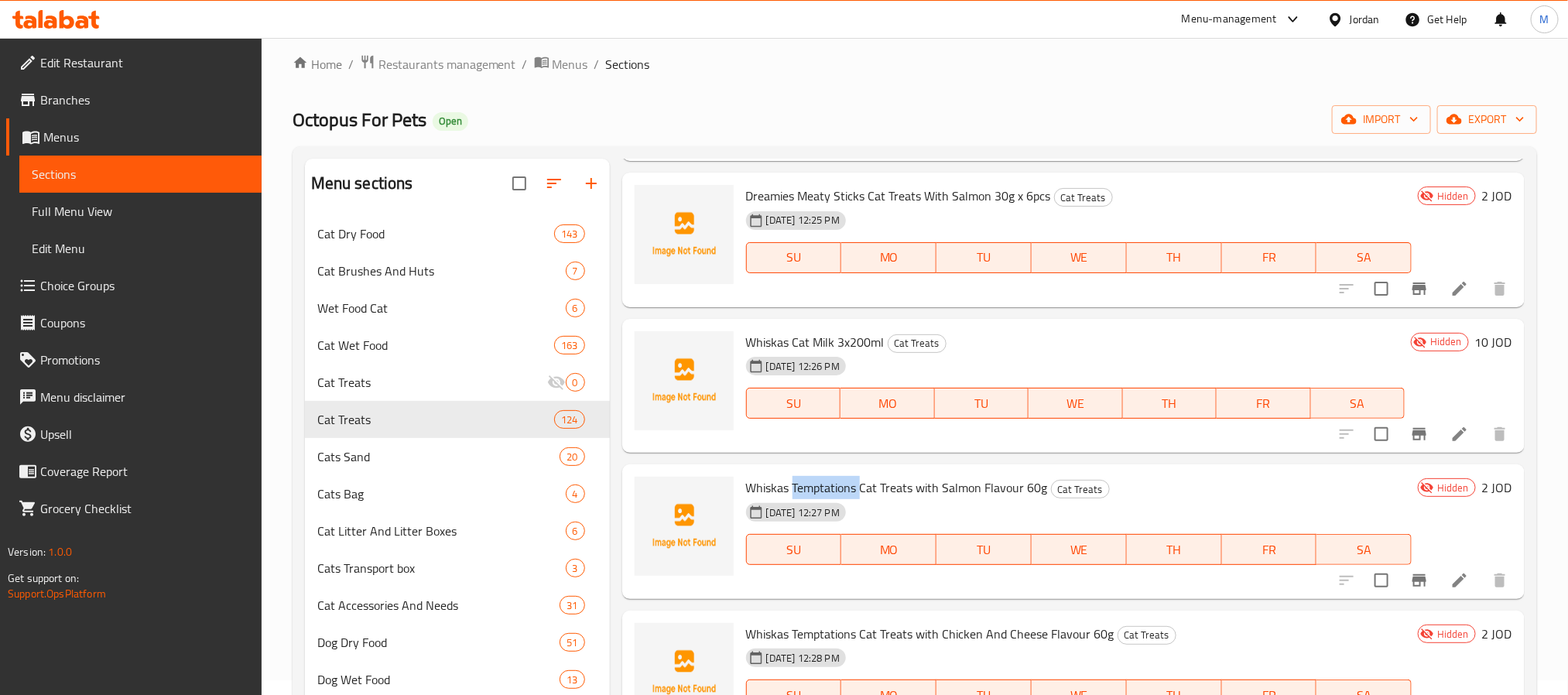
click at [823, 477] on span "Whiskas Temptations Cat Treats with Salmon Flavour 60g" at bounding box center [896, 487] width 302 height 23
copy h6 "Whiskas Temptations Cat Treats with Salmon Flavour 60g"
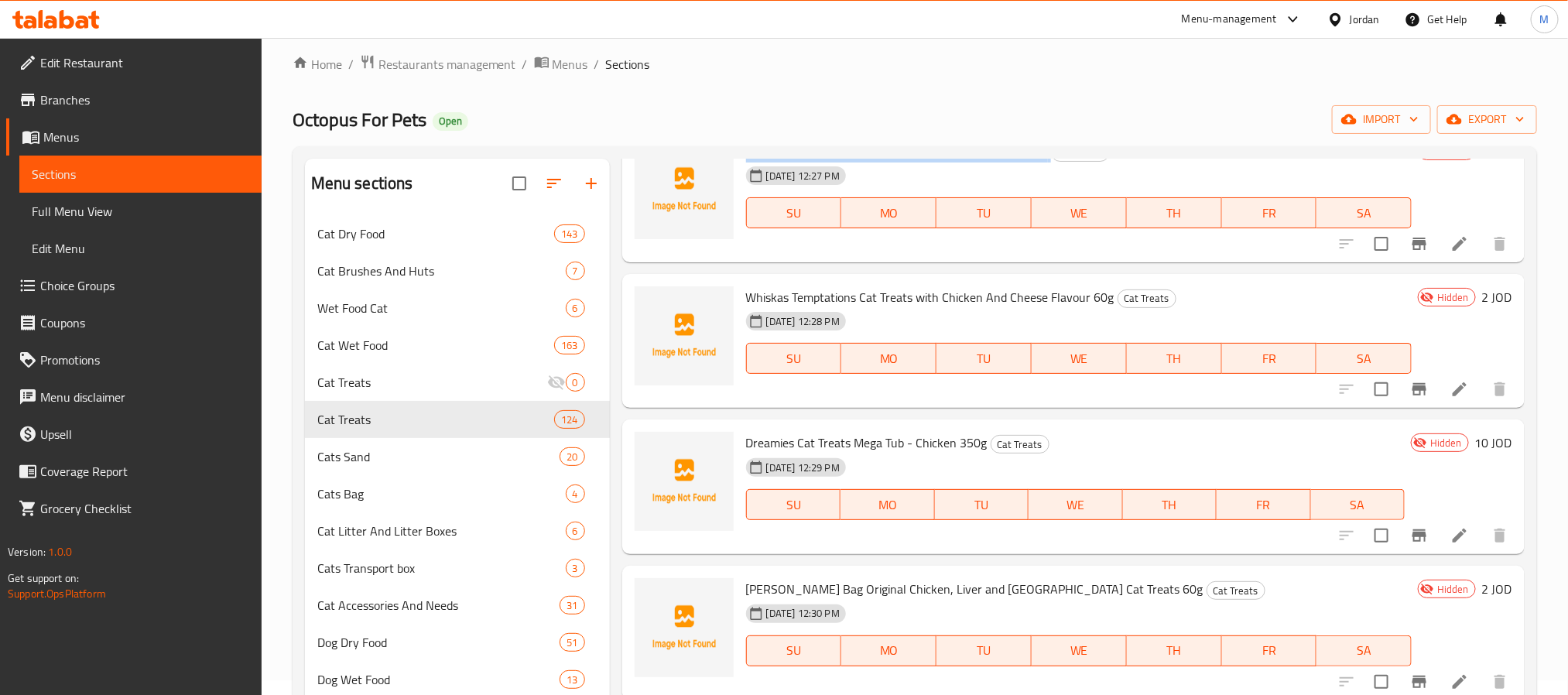
scroll to position [15210, 0]
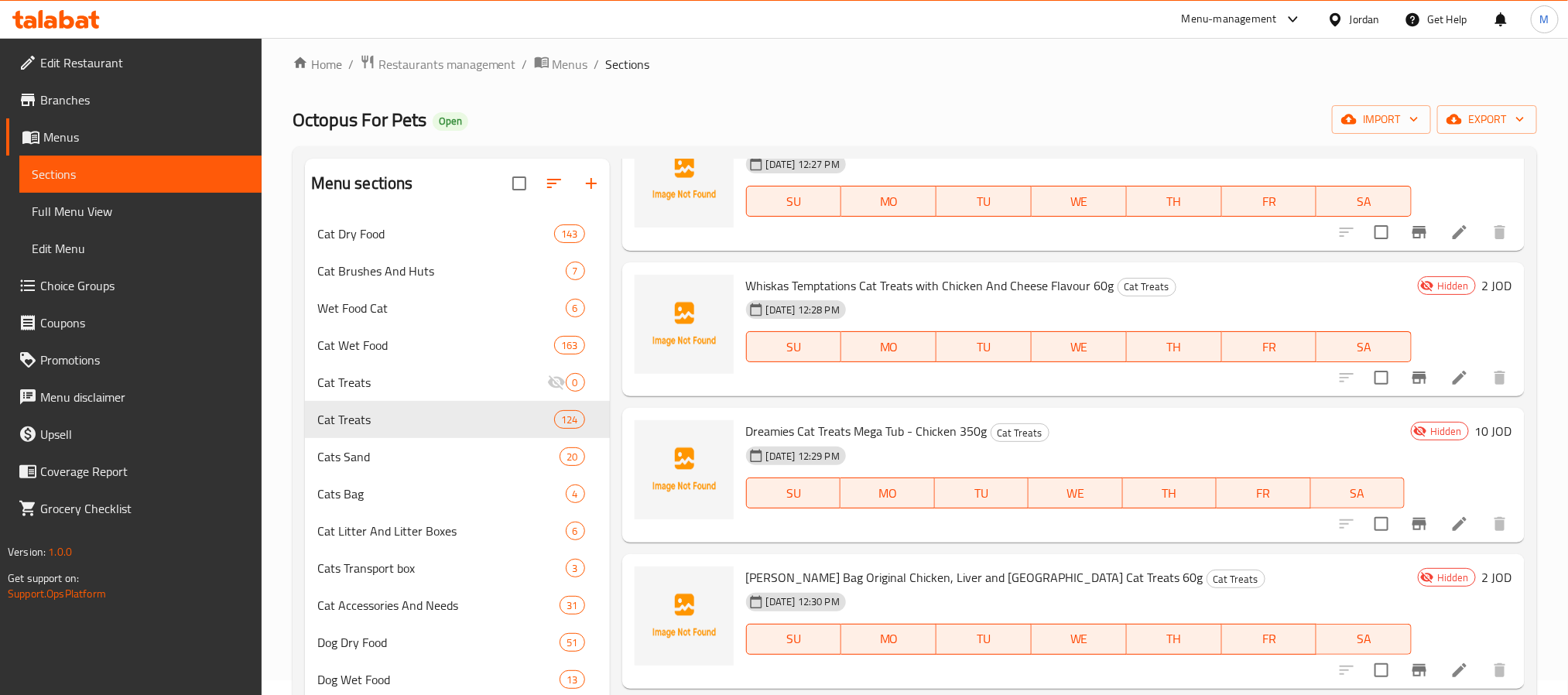
click at [855, 268] on div "Whiskas Temptations Cat Treats with Chicken And Cheese Flavour 60g Cat Treats 0…" at bounding box center [1079, 330] width 678 height 123
click at [860, 277] on span "Whiskas Temptations Cat Treats with Chicken And Cheese Flavour 60g" at bounding box center [930, 285] width 369 height 23
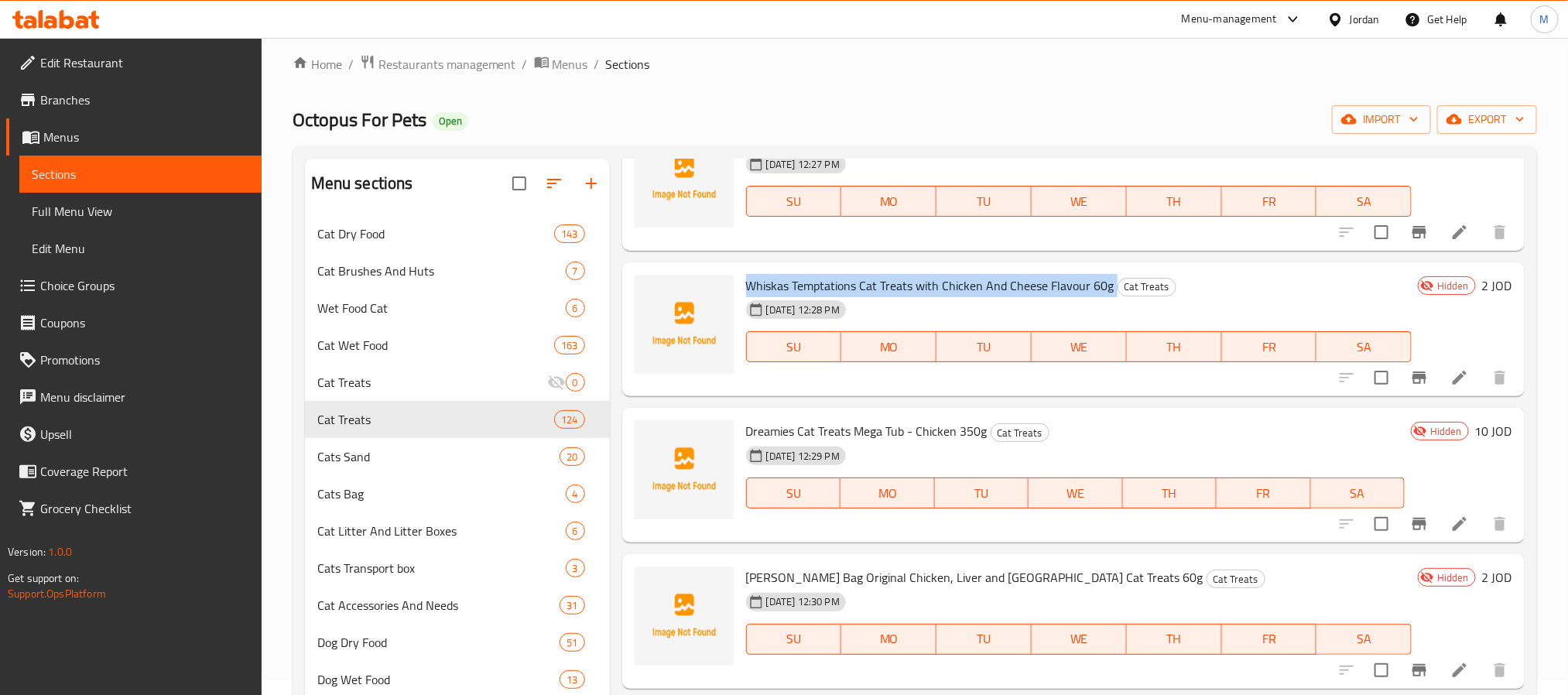
click at [861, 279] on span "Whiskas Temptations Cat Treats with Chicken And Cheese Flavour 60g" at bounding box center [930, 285] width 369 height 23
copy h6 "Whiskas Temptations Cat Treats with Chicken And Cheese Flavour 60g"
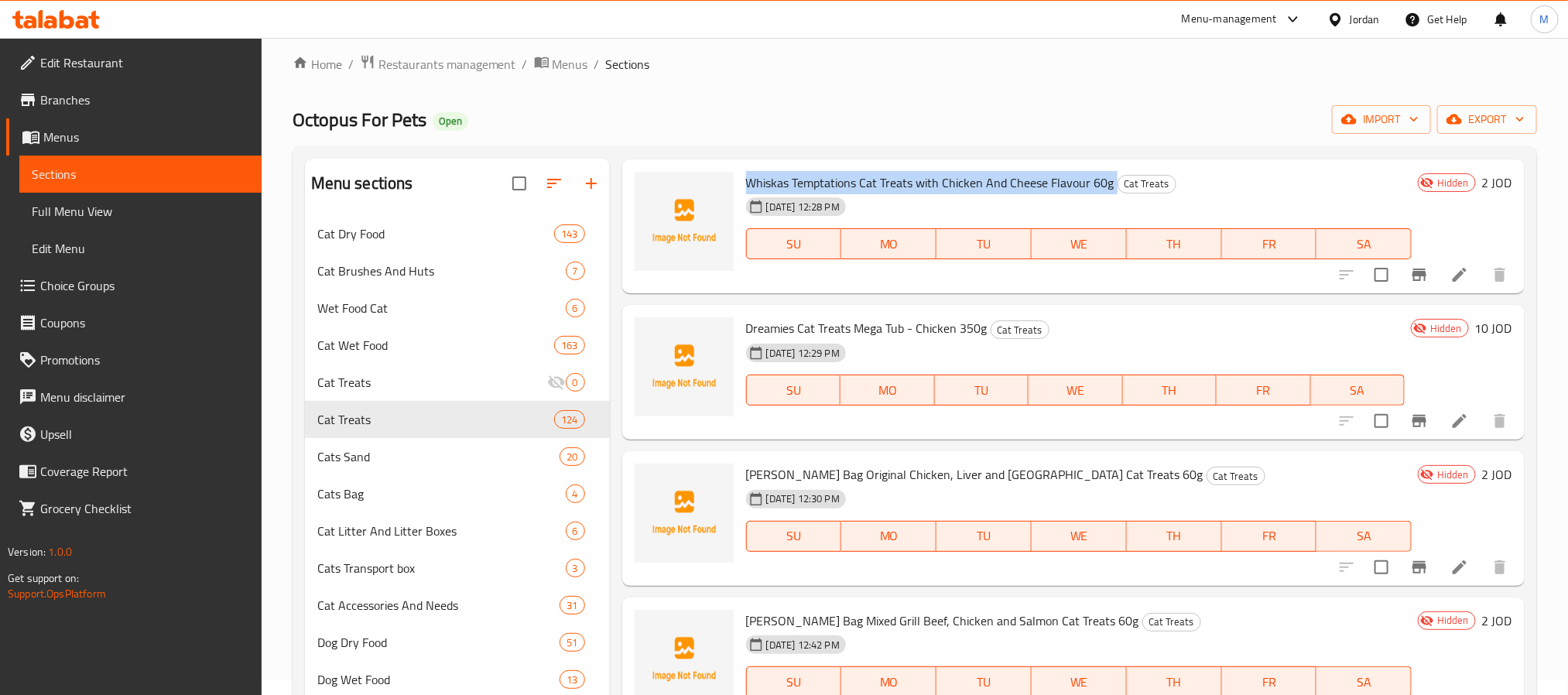
scroll to position [15327, 0]
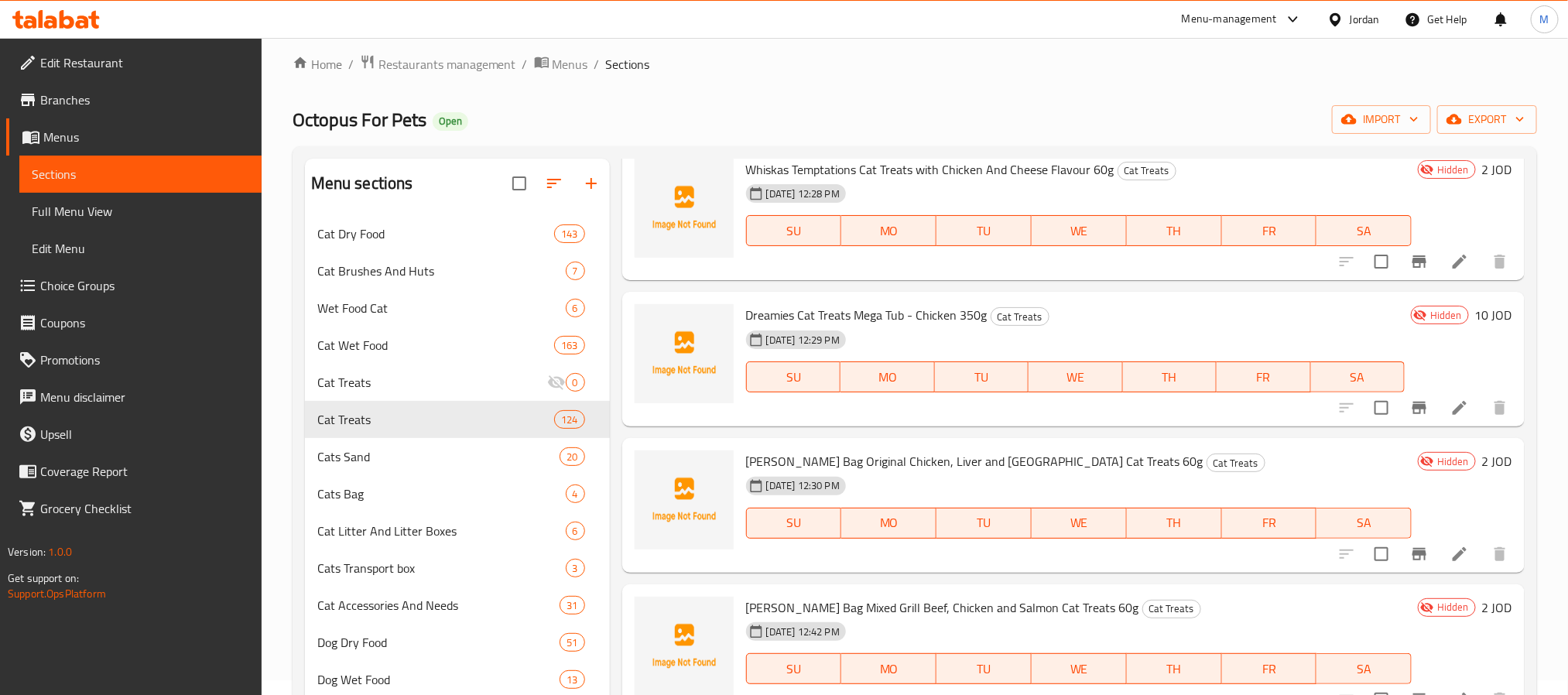
click at [884, 303] on span "Dreamies Cat Treats Mega Tub - Chicken 350g" at bounding box center [866, 314] width 241 height 23
copy h6 "Dreamies Cat Treats Mega Tub - Chicken 350g"
click at [915, 465] on span "Felix Goody Bag Original Chicken, Liver and Turkey Cat Treats 60g" at bounding box center [974, 461] width 458 height 23
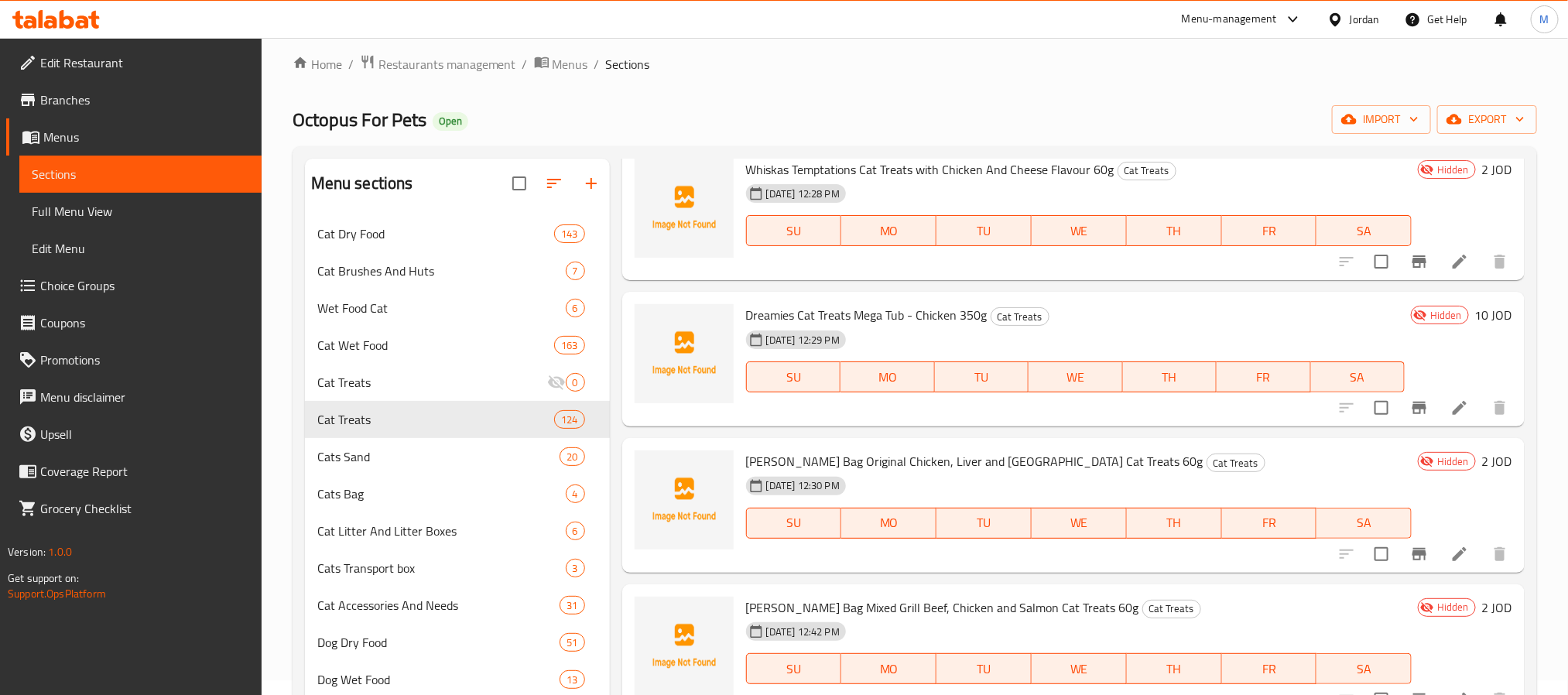
click at [915, 465] on span "Felix Goody Bag Original Chicken, Liver and Turkey Cat Treats 60g" at bounding box center [974, 461] width 458 height 23
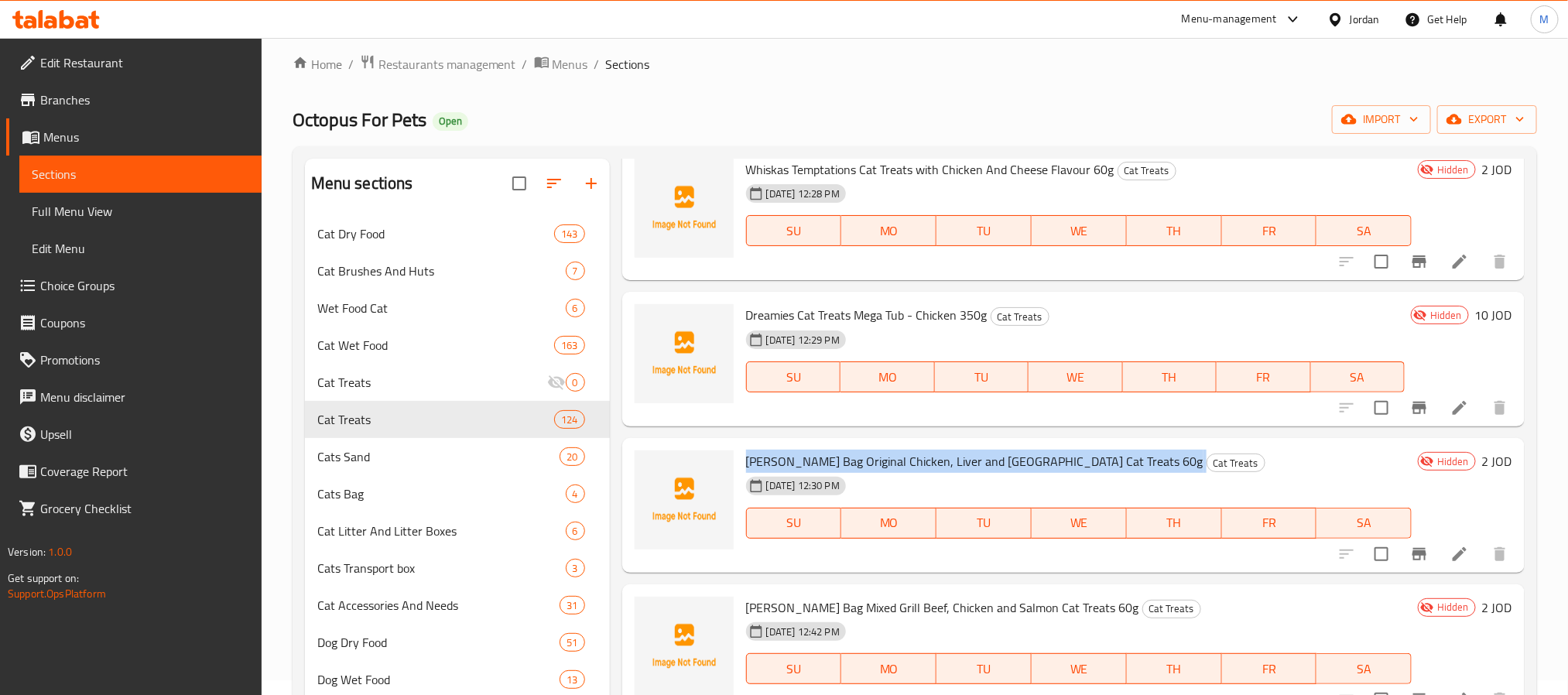
click at [915, 465] on span "Felix Goody Bag Original Chicken, Liver and Turkey Cat Treats 60g" at bounding box center [974, 461] width 458 height 23
copy h6 "Felix Goody Bag Original Chicken, Liver and Turkey Cat Treats 60g"
type button "0"
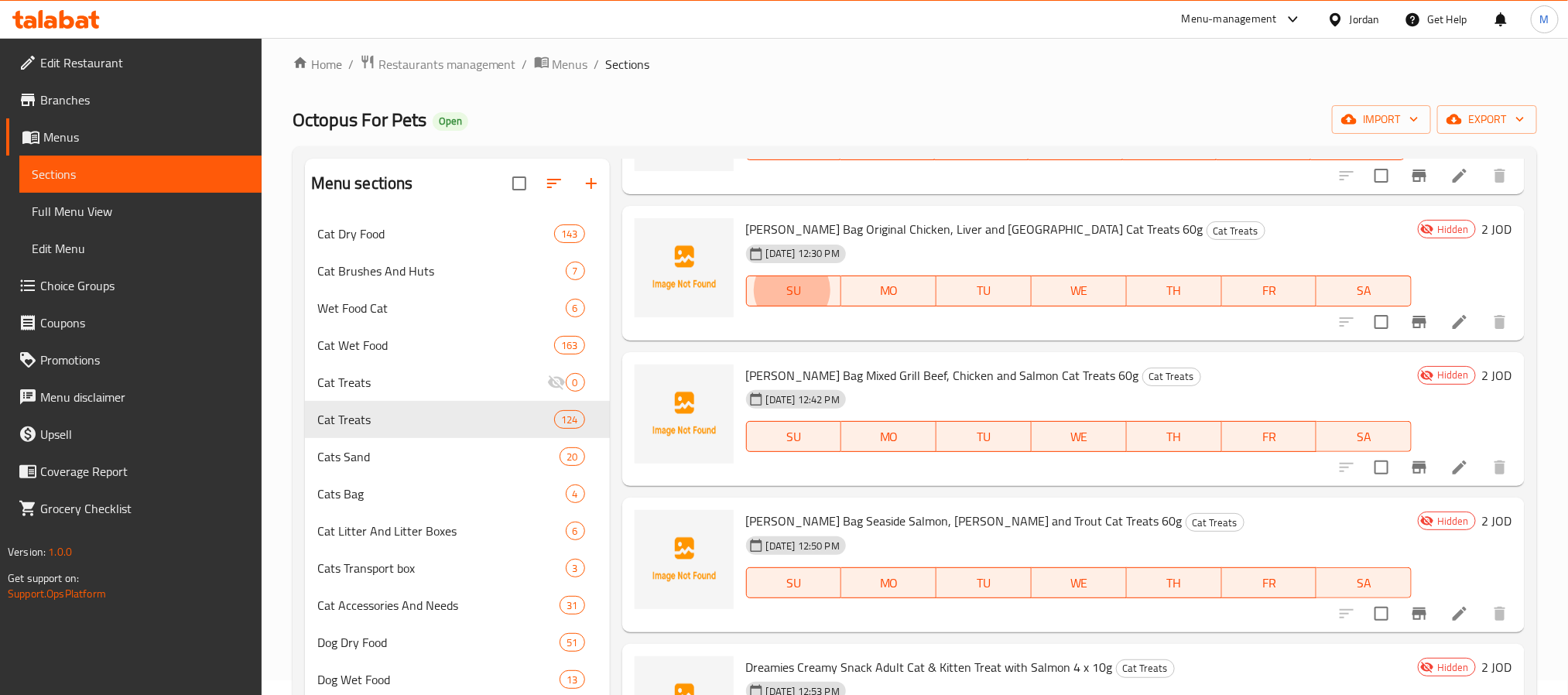
click at [903, 365] on span "Felix Goody Bag Mixed Grill Beef, Chicken and Salmon Cat Treats 60g" at bounding box center [942, 375] width 393 height 23
click at [903, 365] on span "Felix Goody Bag Mixed Grill Beef, Chicken and Salmon Cat Treats 60g" at bounding box center [942, 375] width 393 height 23
copy h6 "Felix Goody Bag Mixed Grill Beef, Chicken and Salmon Cat Treats 60g"
click at [889, 510] on span "Felix Goody Bag Seaside Salmon, Pollock and Trout Cat Treats 60g" at bounding box center [964, 521] width 436 height 23
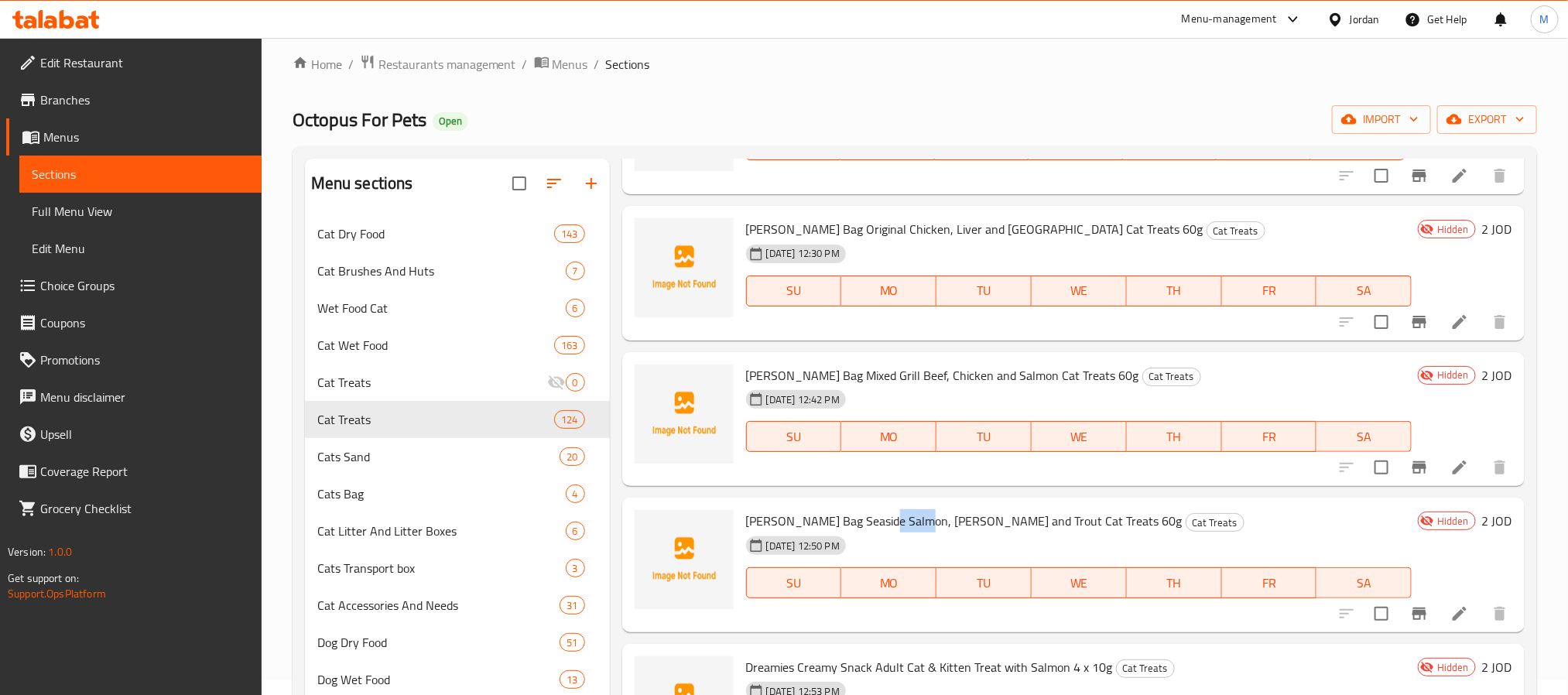
click at [889, 510] on span "Felix Goody Bag Seaside Salmon, Pollock and Trout Cat Treats 60g" at bounding box center [964, 521] width 436 height 23
copy h6 "Felix Goody Bag Seaside Salmon, Pollock and Trout Cat Treats 60g"
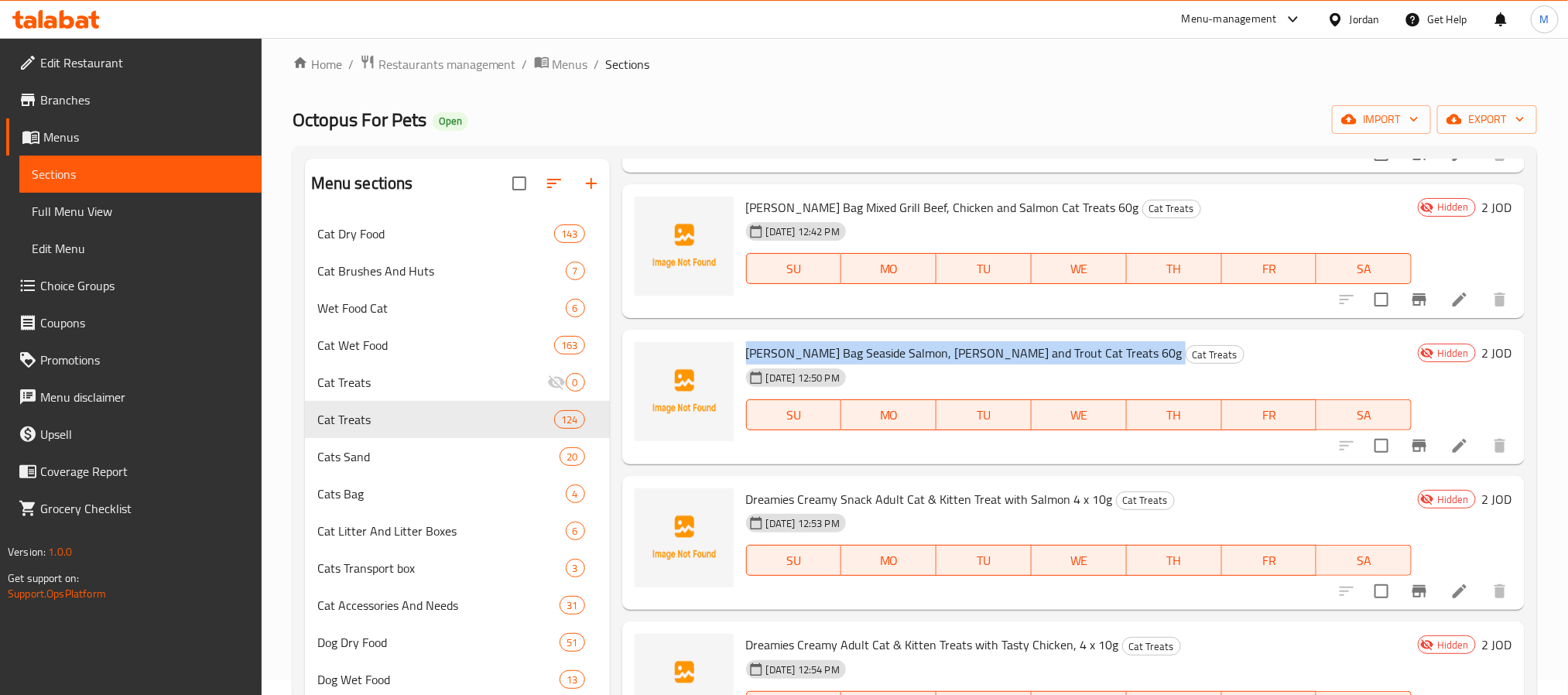
scroll to position [15791, 0]
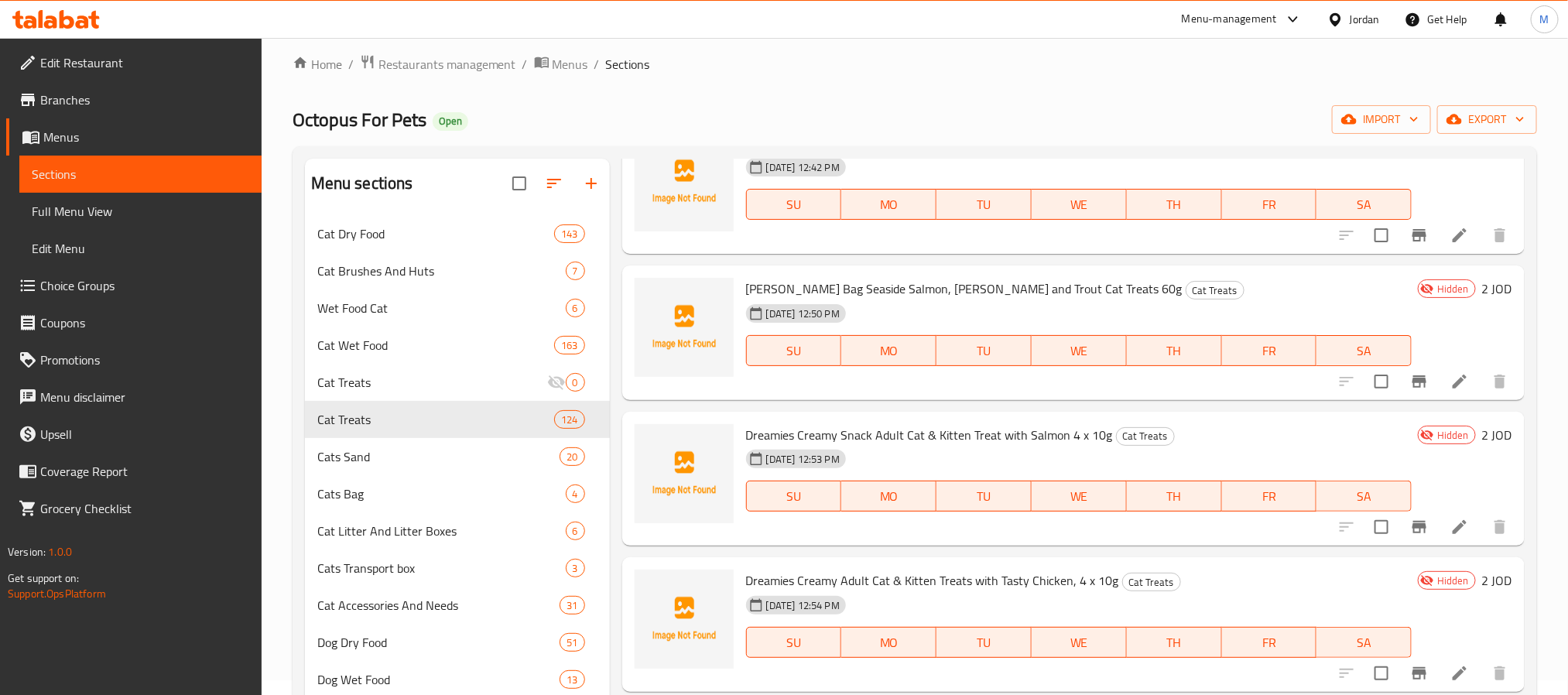
click at [922, 428] on span "Dreamies Creamy Snack Adult Cat & Kitten Treat with Salmon 4 x 10g" at bounding box center [929, 435] width 367 height 23
copy h6 "Dreamies Creamy Snack Adult Cat & Kitten Treat with Salmon 4 x 10g"
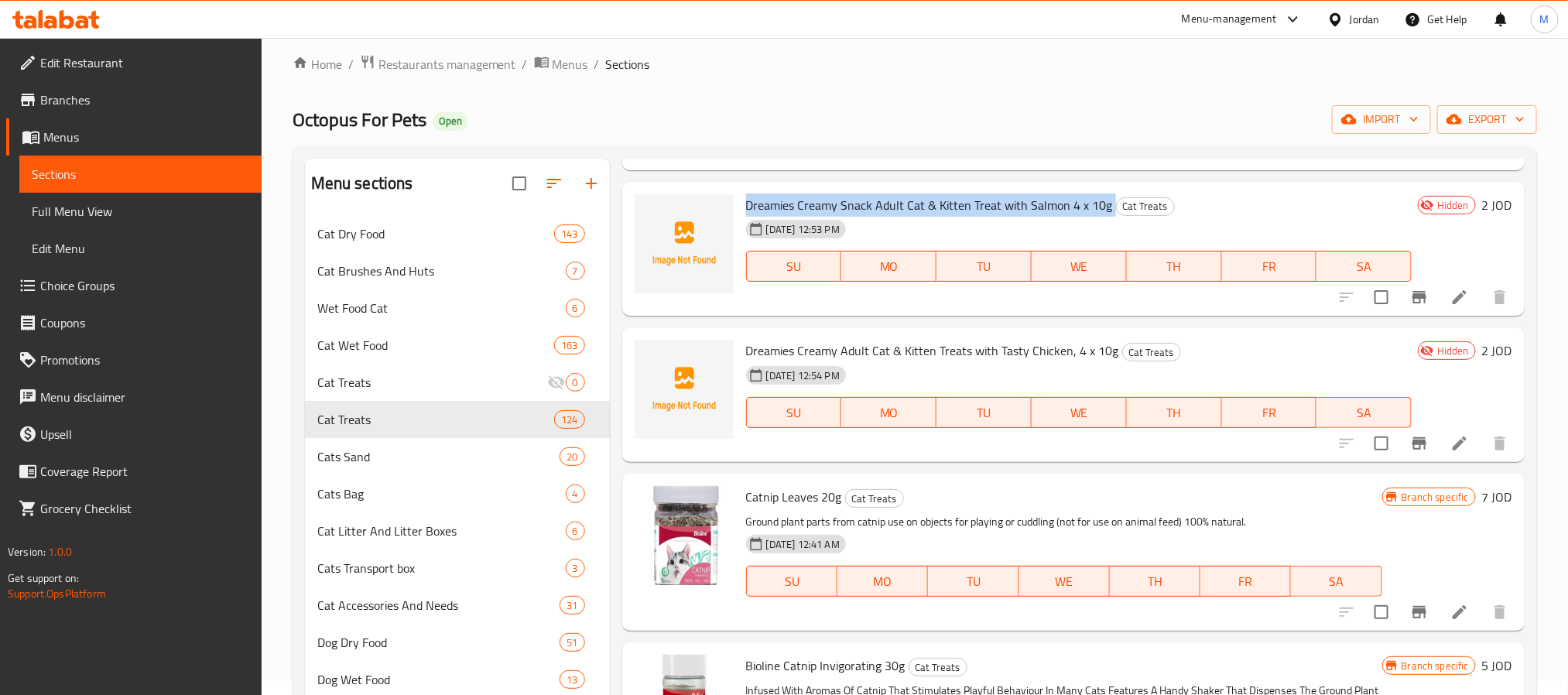
scroll to position [16023, 0]
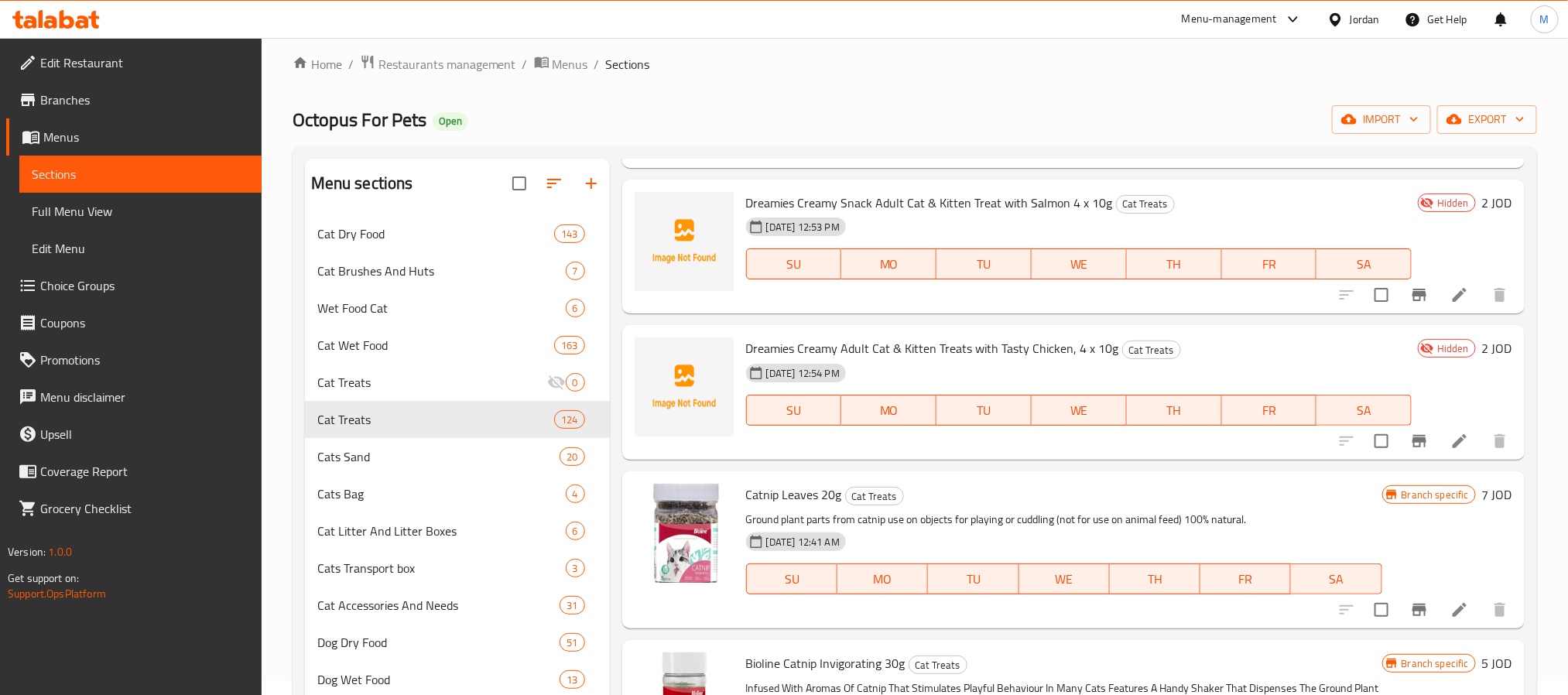
click at [946, 337] on span "Dreamies Creamy Adult Cat & Kitten Treats with Tasty Chicken, 4 x 10g" at bounding box center [932, 348] width 373 height 23
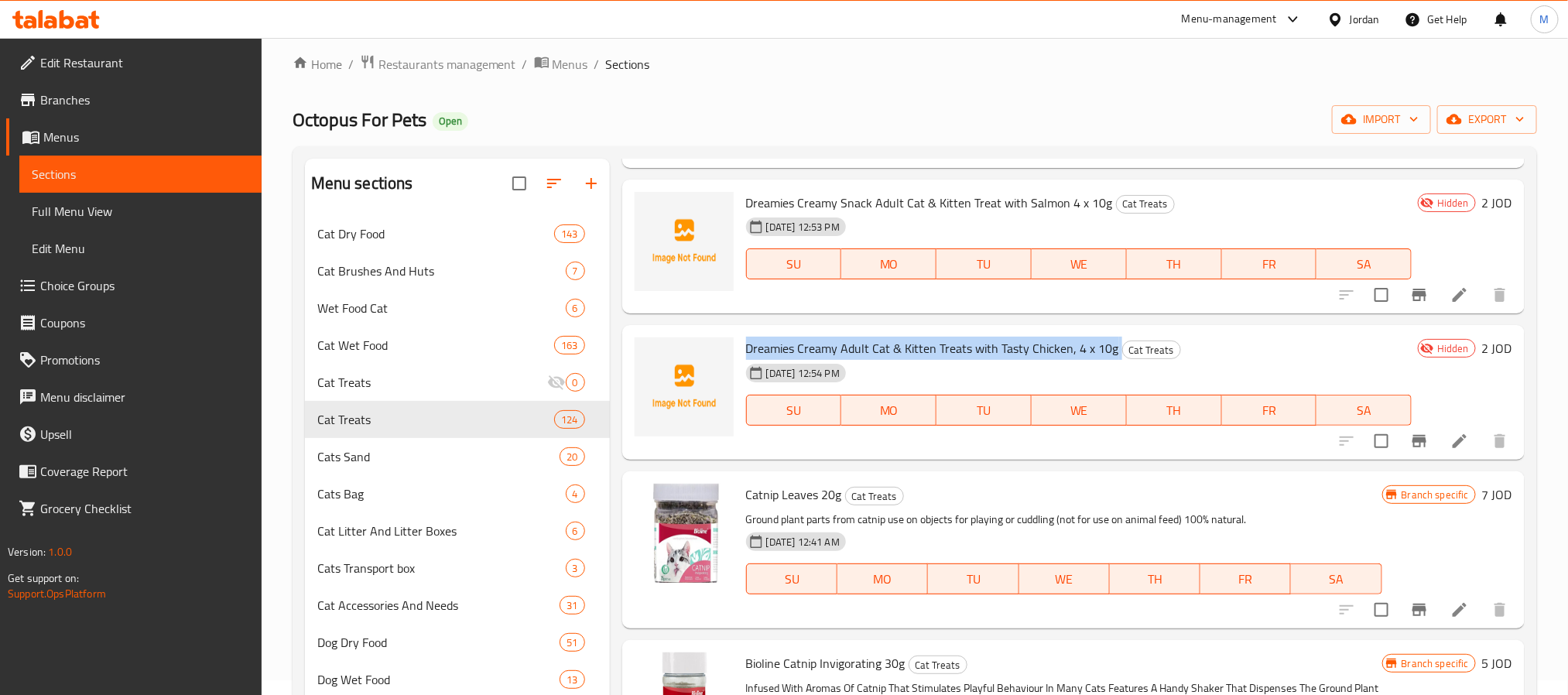
click at [946, 337] on span "Dreamies Creamy Adult Cat & Kitten Treats with Tasty Chicken, 4 x 10g" at bounding box center [932, 348] width 373 height 23
copy h6 "Dreamies Creamy Adult Cat & Kitten Treats with Tasty Chicken, 4 x 10g"
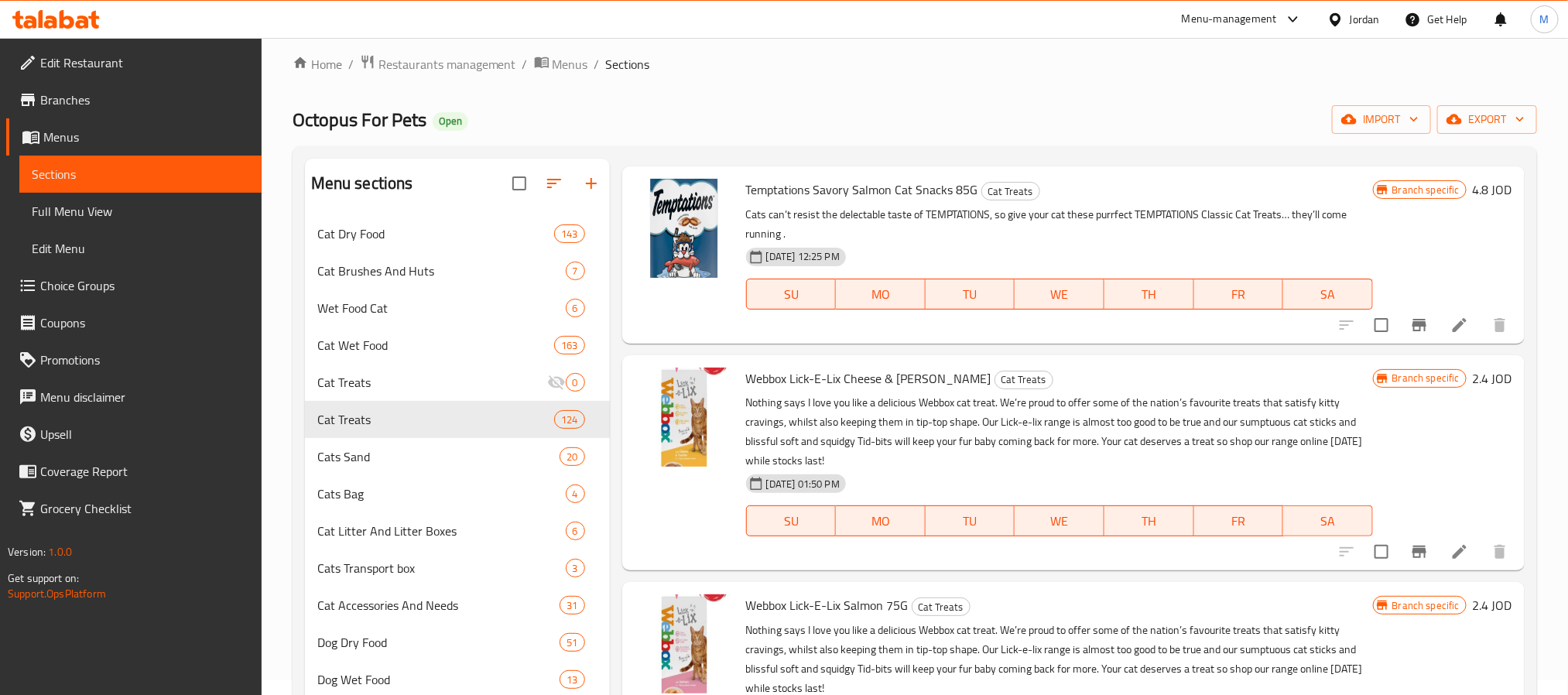
scroll to position [18072, 0]
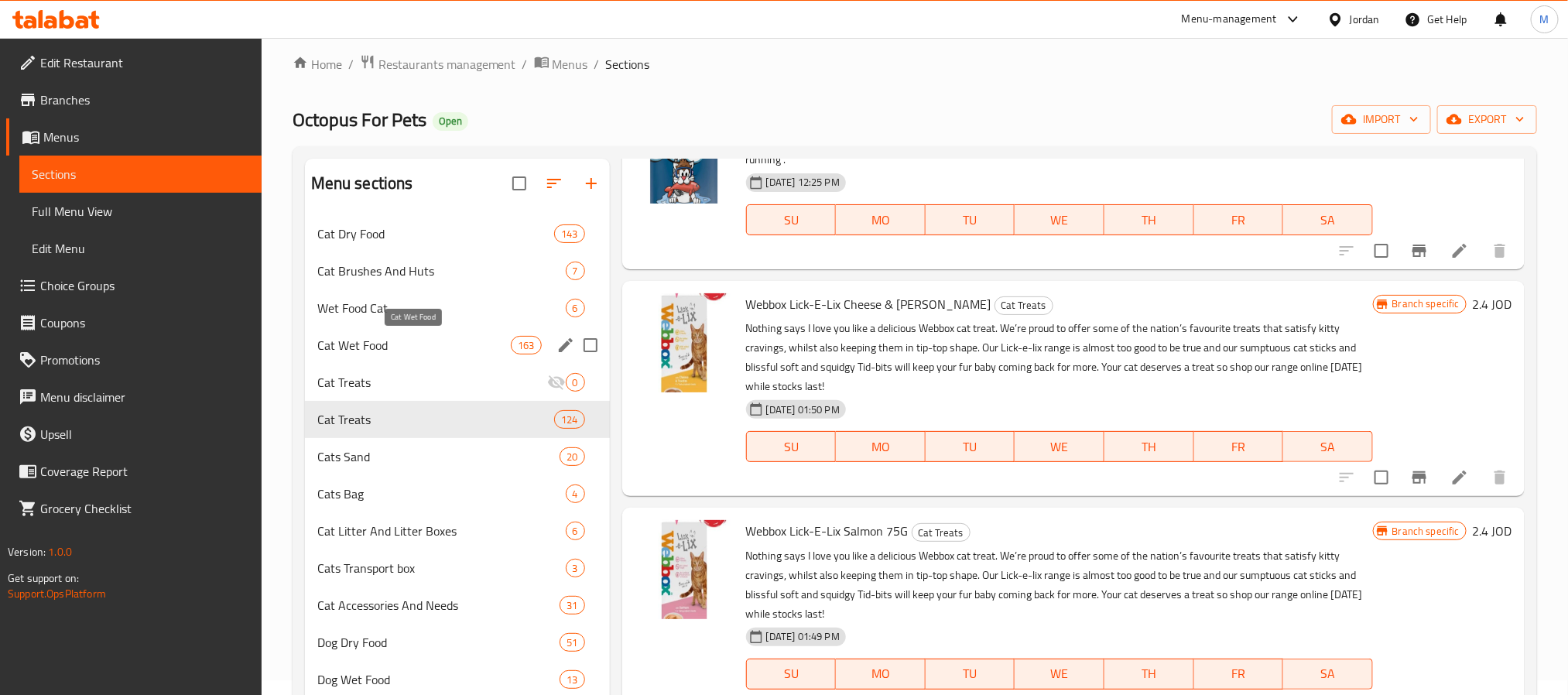
click at [392, 346] on span "Cat Wet Food" at bounding box center [415, 345] width 194 height 18
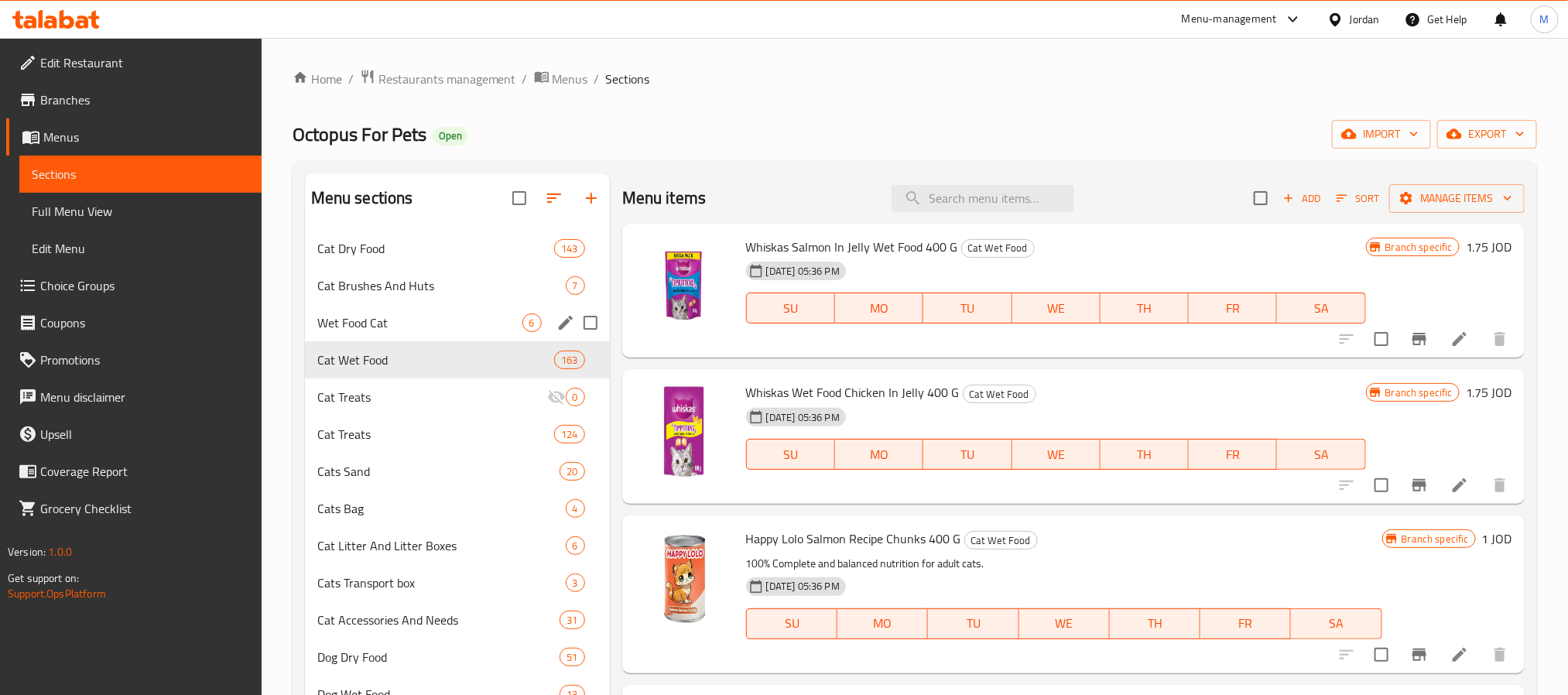
click at [390, 328] on span "Wet Food Cat" at bounding box center [420, 322] width 205 height 18
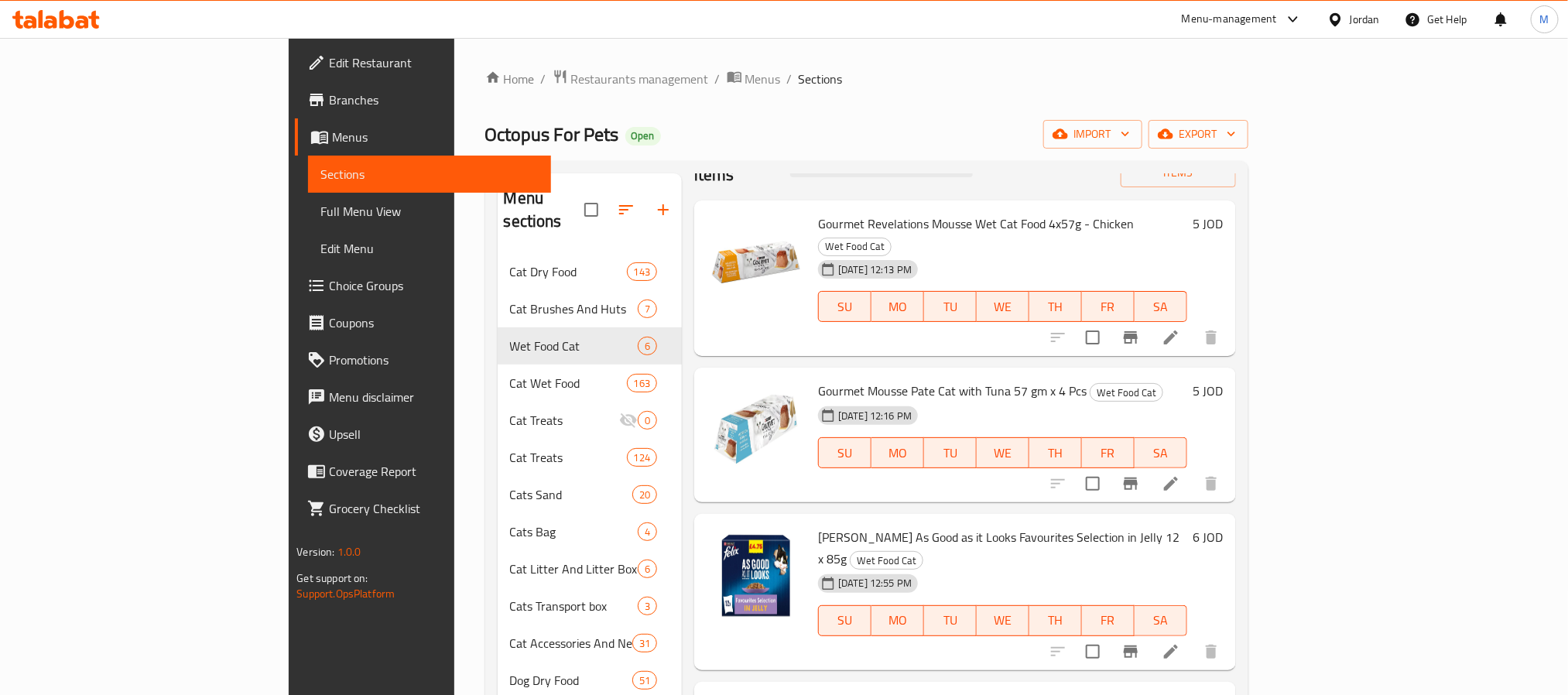
scroll to position [72, 0]
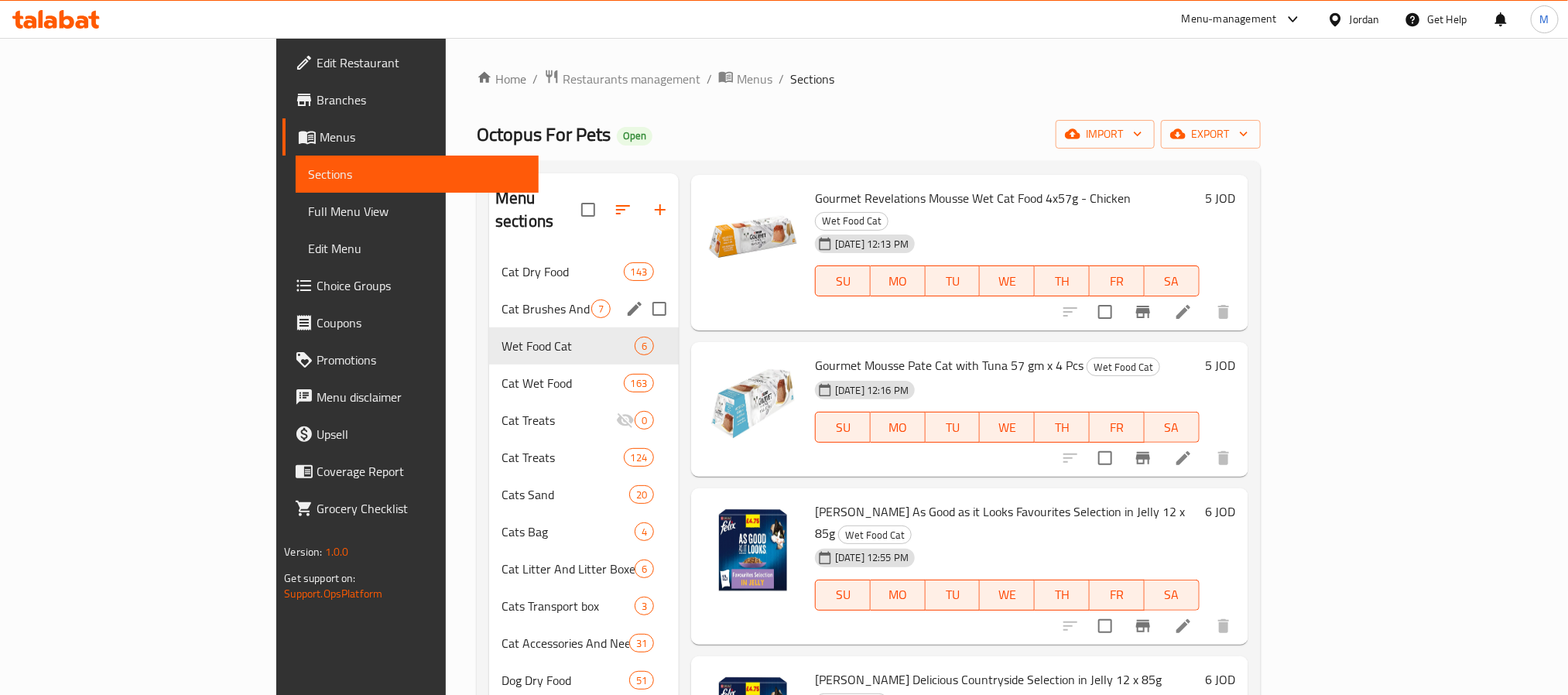
click at [501, 299] on span "Cat Brushes And Huts" at bounding box center [546, 308] width 90 height 18
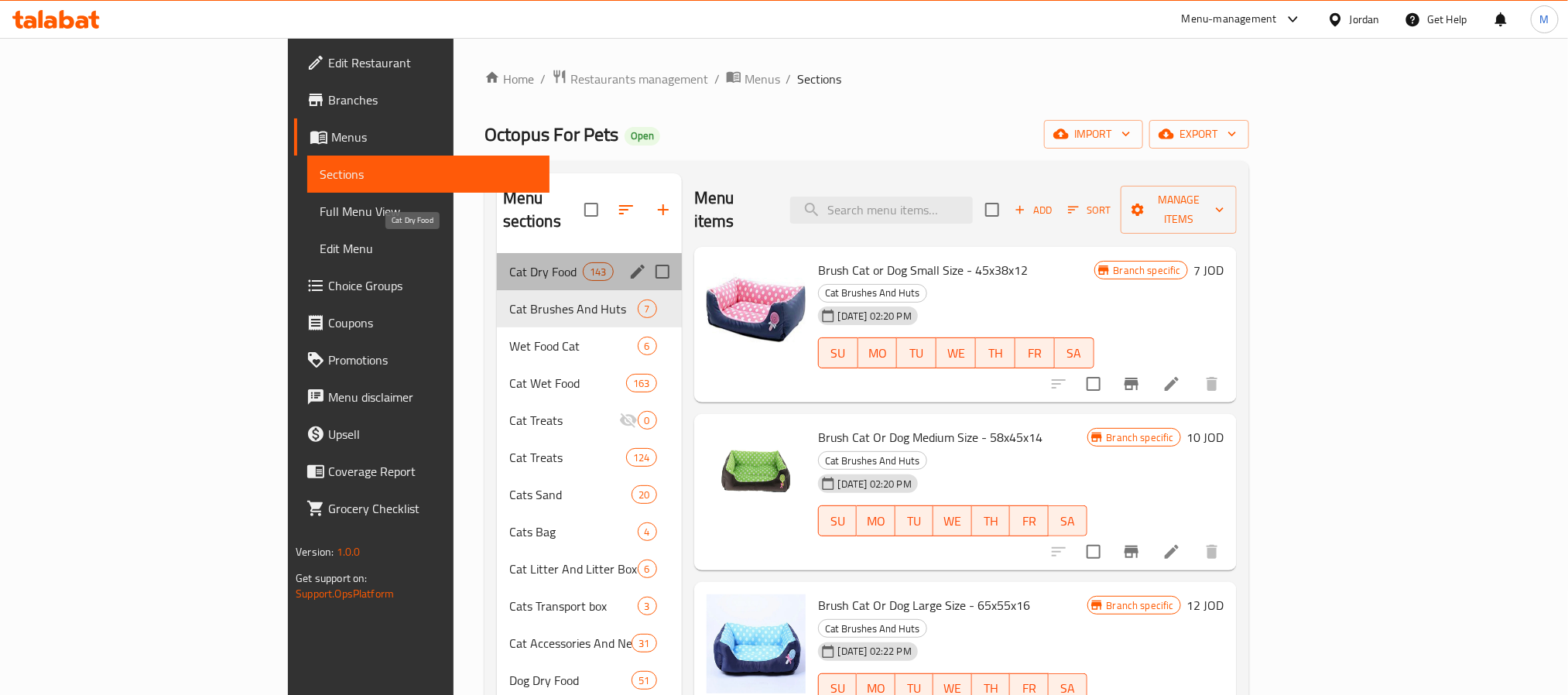
click at [509, 263] on span "Cat Dry Food" at bounding box center [546, 271] width 74 height 18
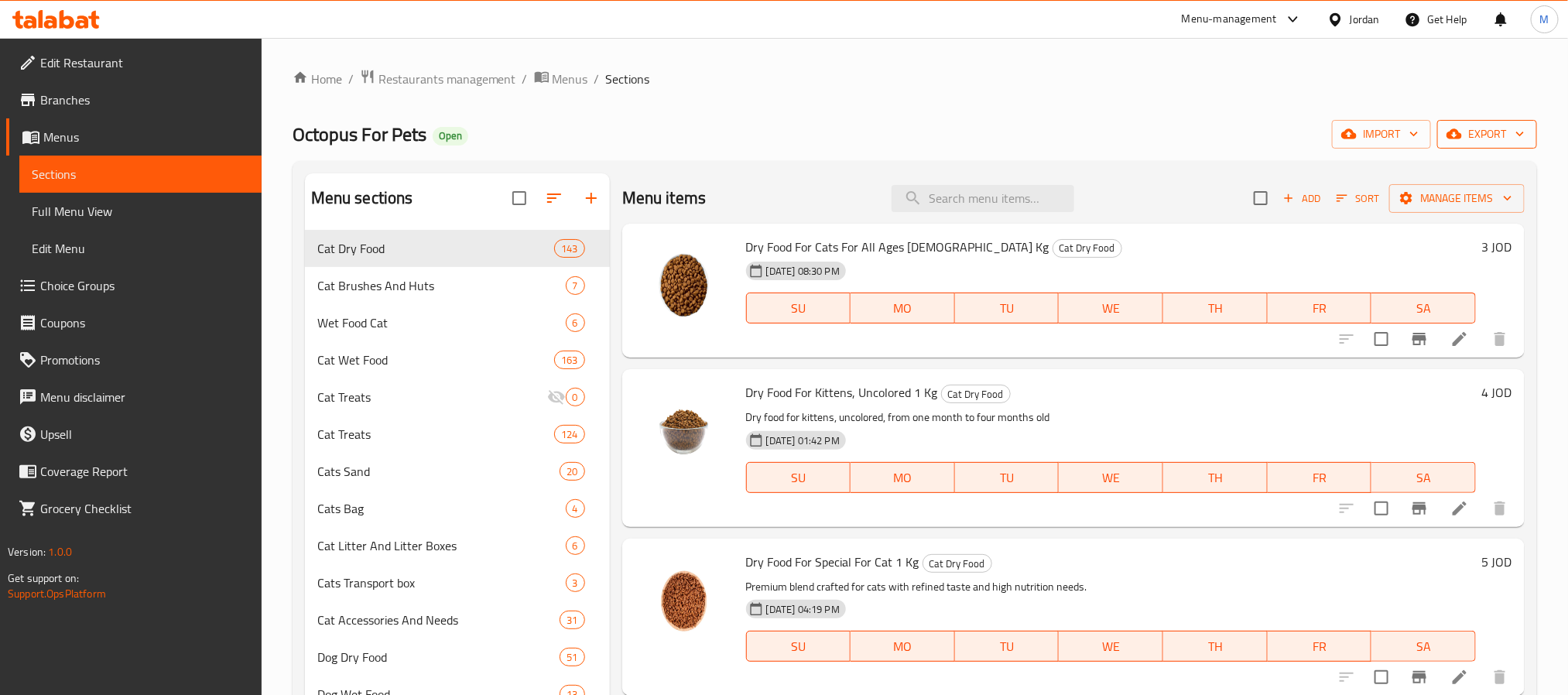
click at [1469, 127] on span "export" at bounding box center [1487, 135] width 75 height 19
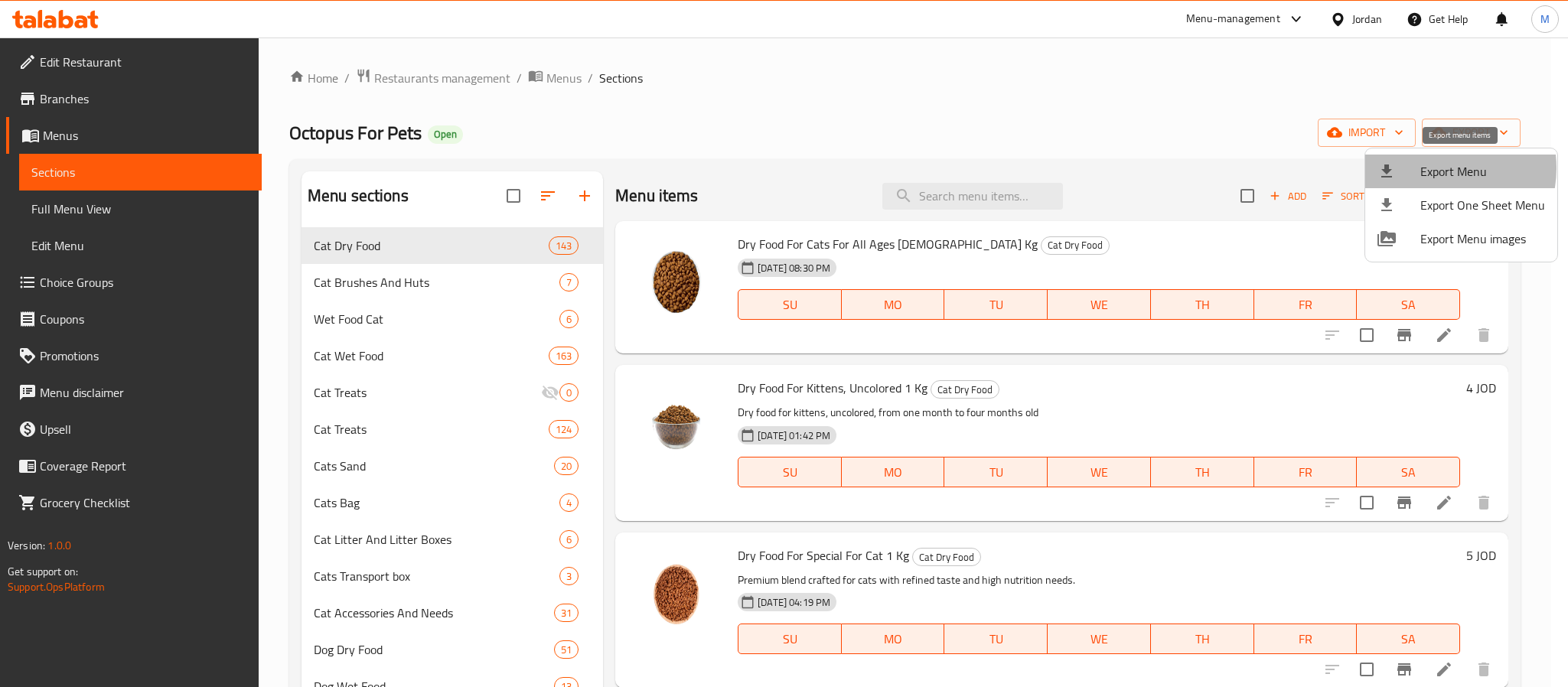
click at [1436, 168] on span "Export Menu" at bounding box center [1483, 171] width 124 height 18
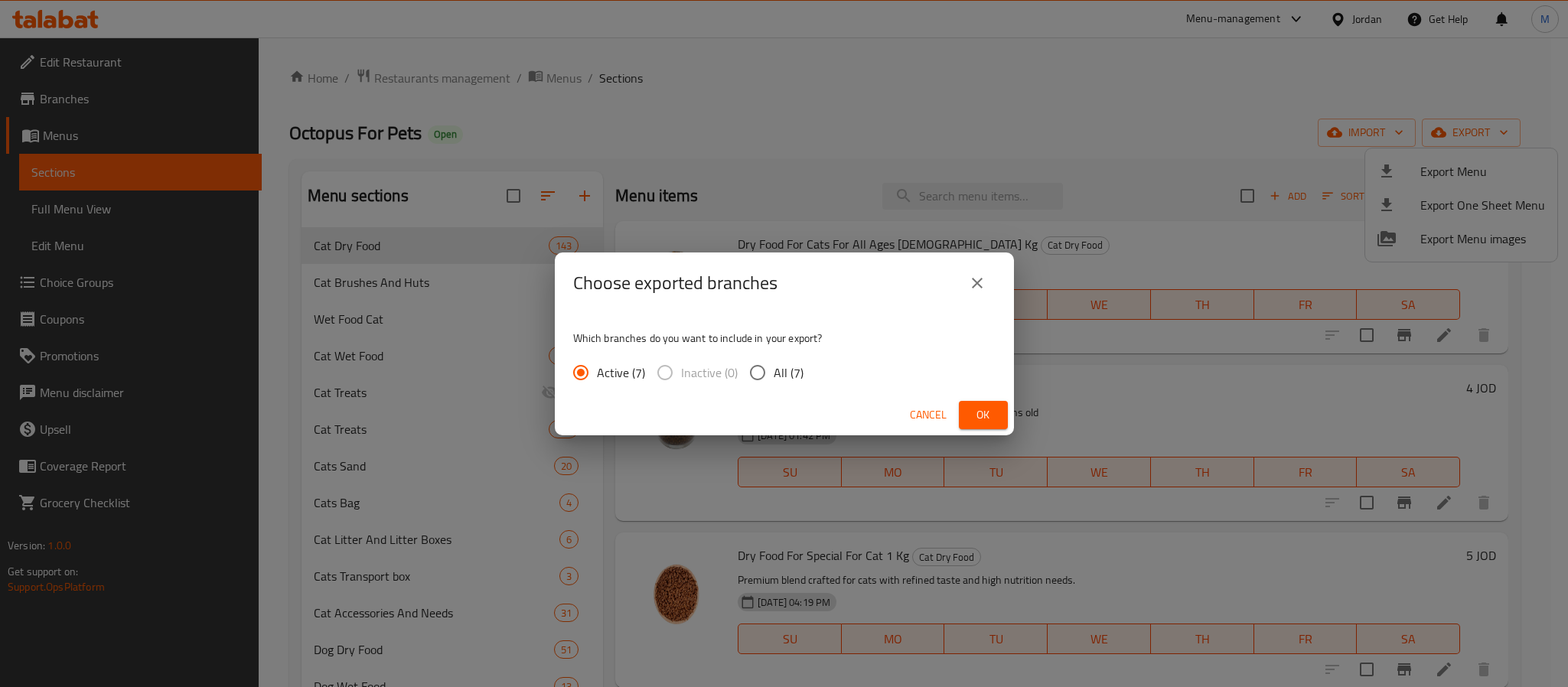
click at [781, 381] on span "All (7)" at bounding box center [789, 372] width 30 height 18
click at [774, 381] on input "All (7)" at bounding box center [757, 372] width 32 height 32
radio input "true"
drag, startPoint x: 1023, startPoint y: 418, endPoint x: 1012, endPoint y: 419, distance: 11.0
click at [1023, 420] on div "Choose exported branches Which branches do you want to include in your export? …" at bounding box center [784, 343] width 1568 height 687
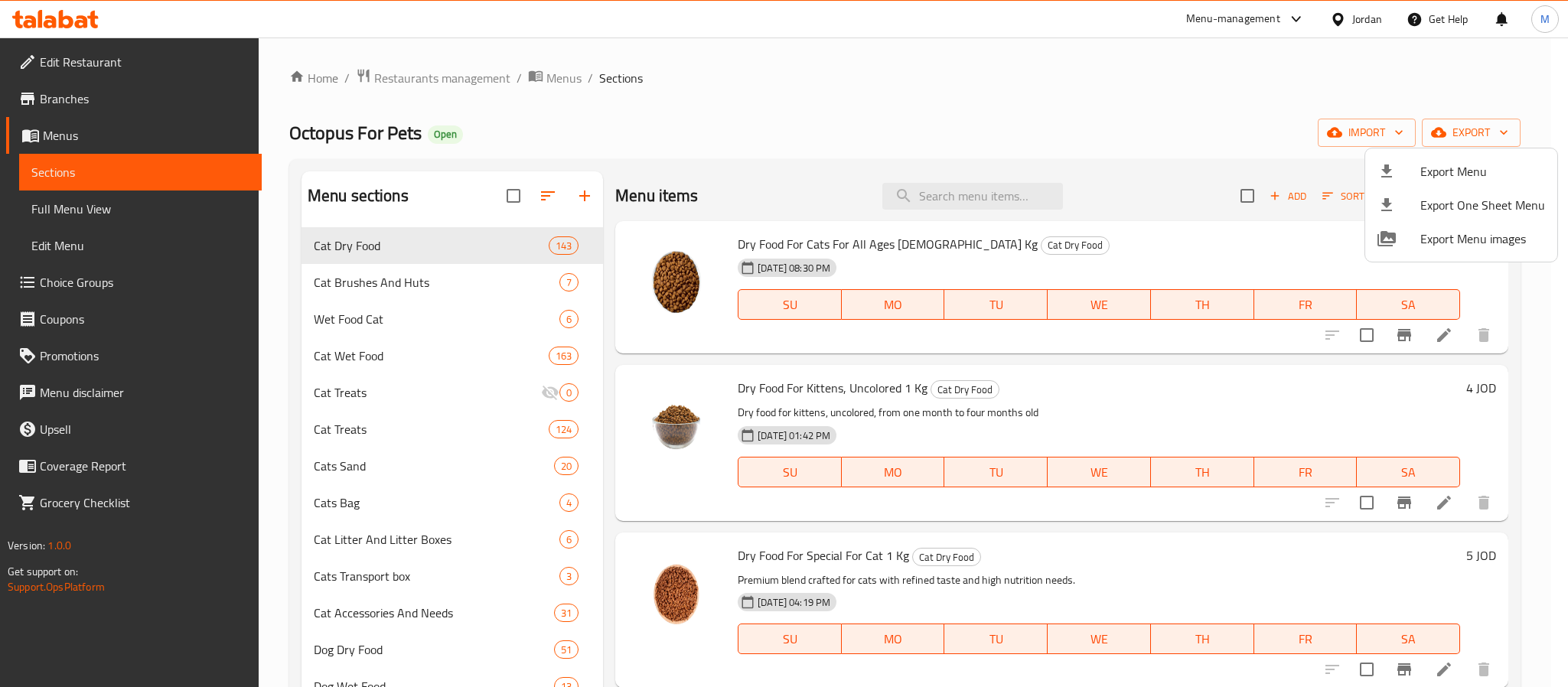
click at [999, 416] on div at bounding box center [784, 343] width 1568 height 687
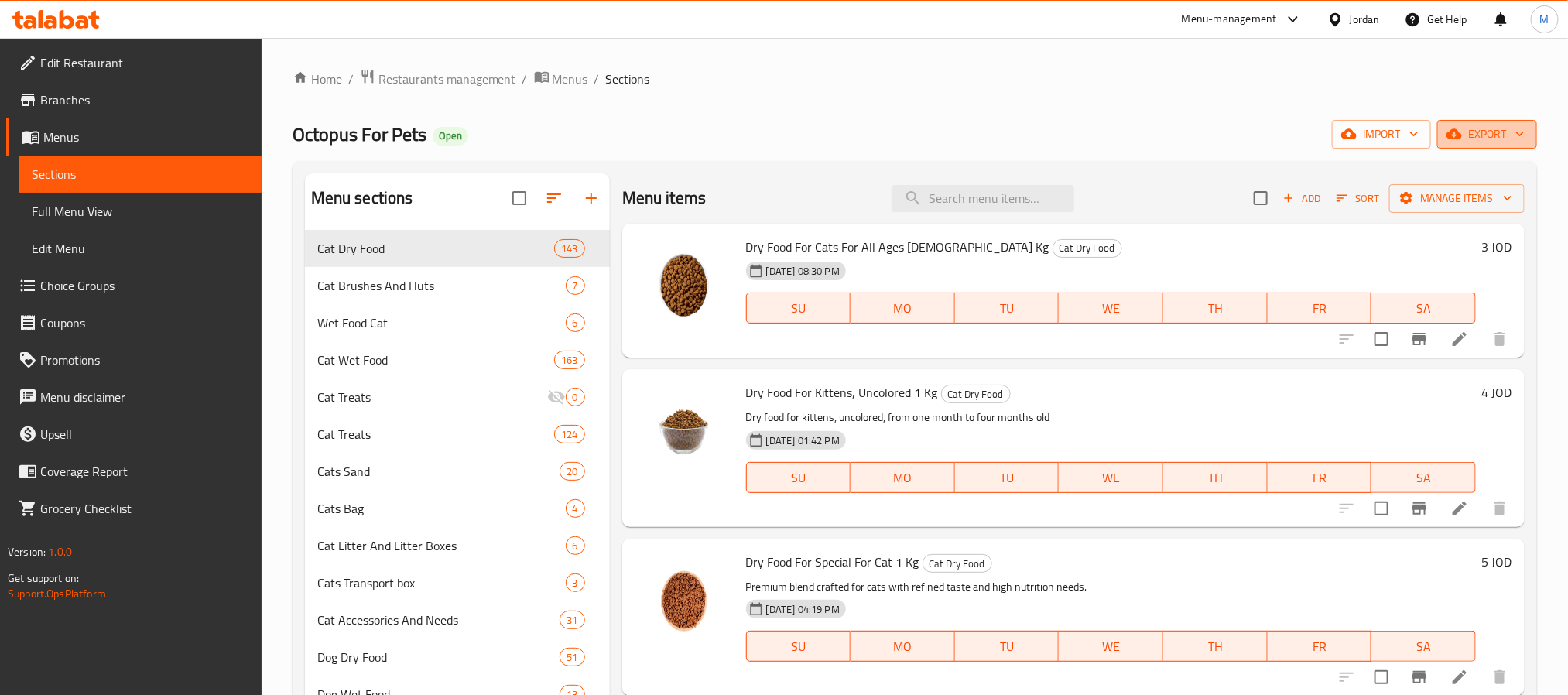
click at [1465, 128] on span "export" at bounding box center [1487, 135] width 75 height 19
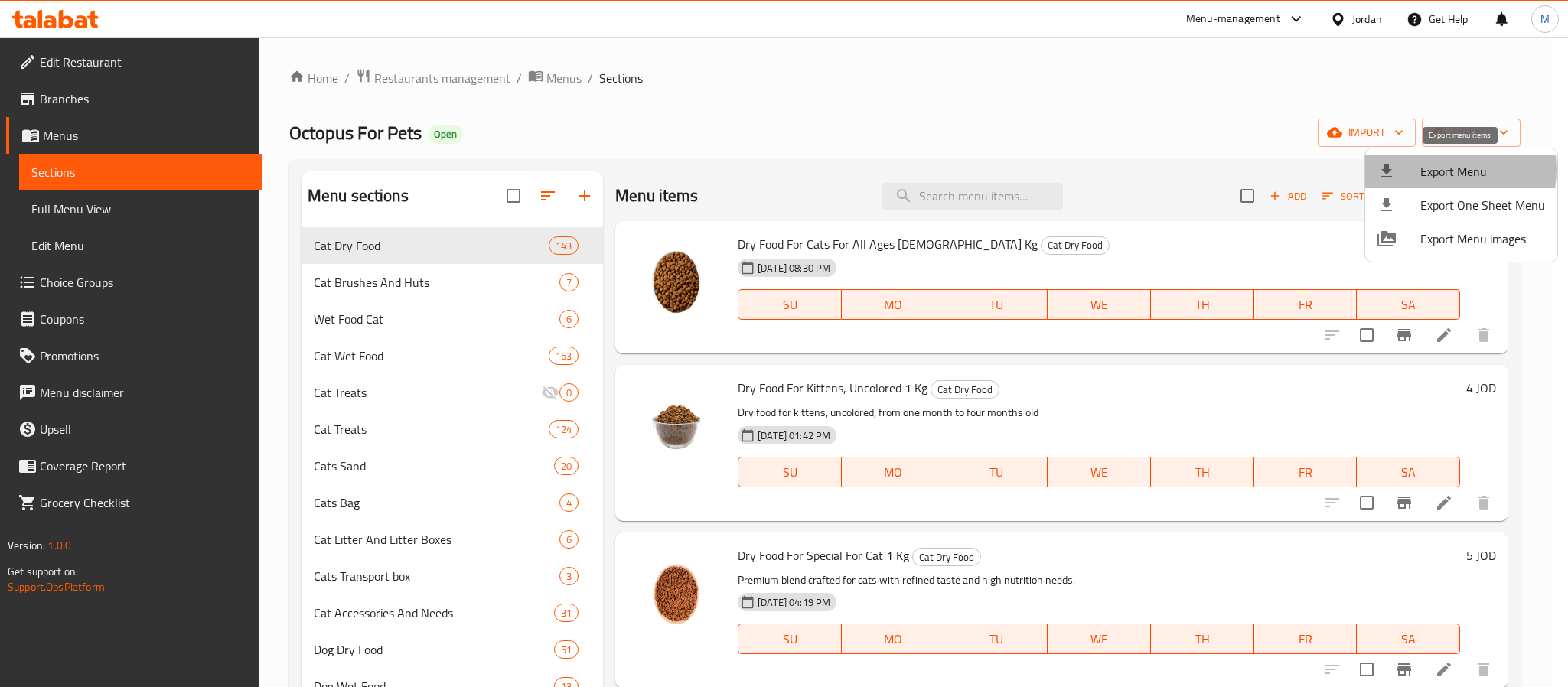
click at [1435, 170] on span "Export Menu" at bounding box center [1483, 171] width 124 height 18
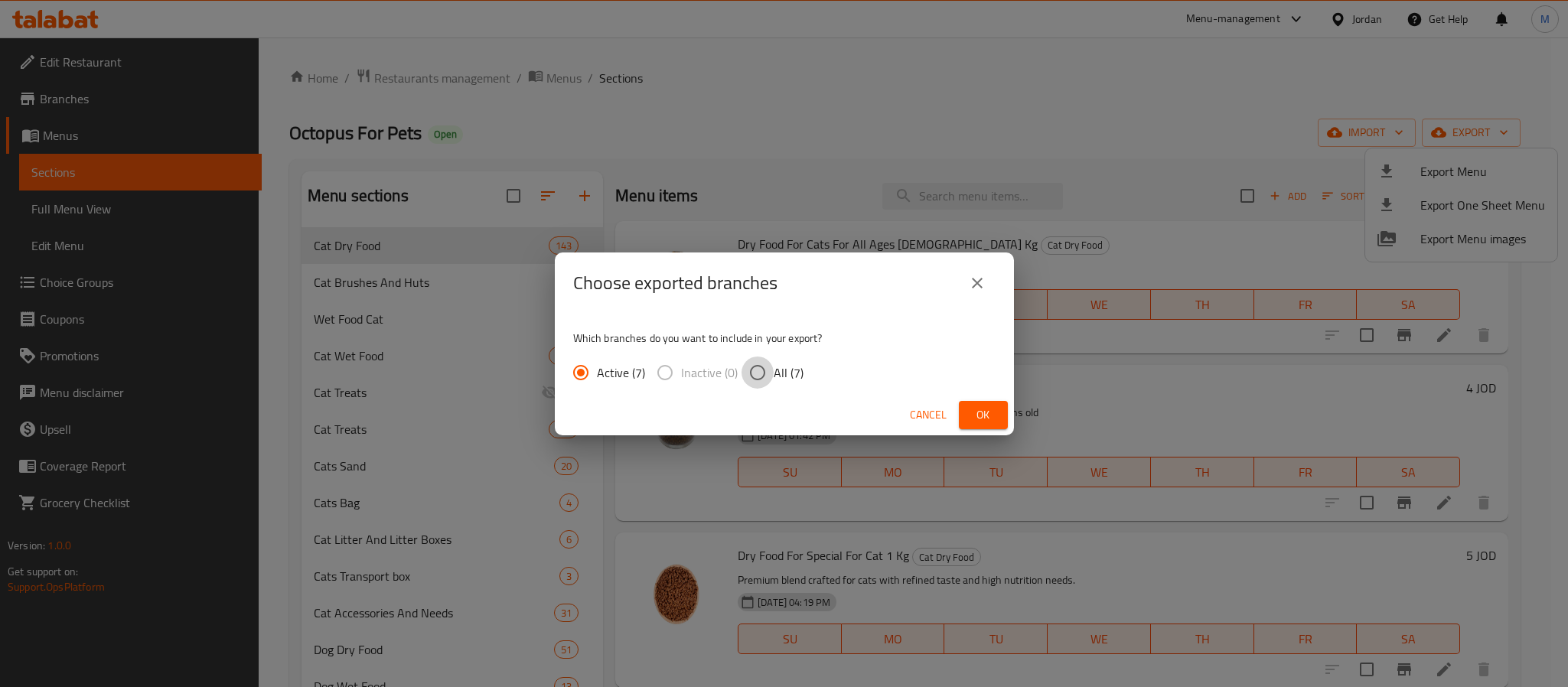
click at [769, 375] on input "All (7)" at bounding box center [757, 372] width 32 height 32
radio input "true"
click at [971, 414] on span "Ok" at bounding box center [983, 415] width 24 height 19
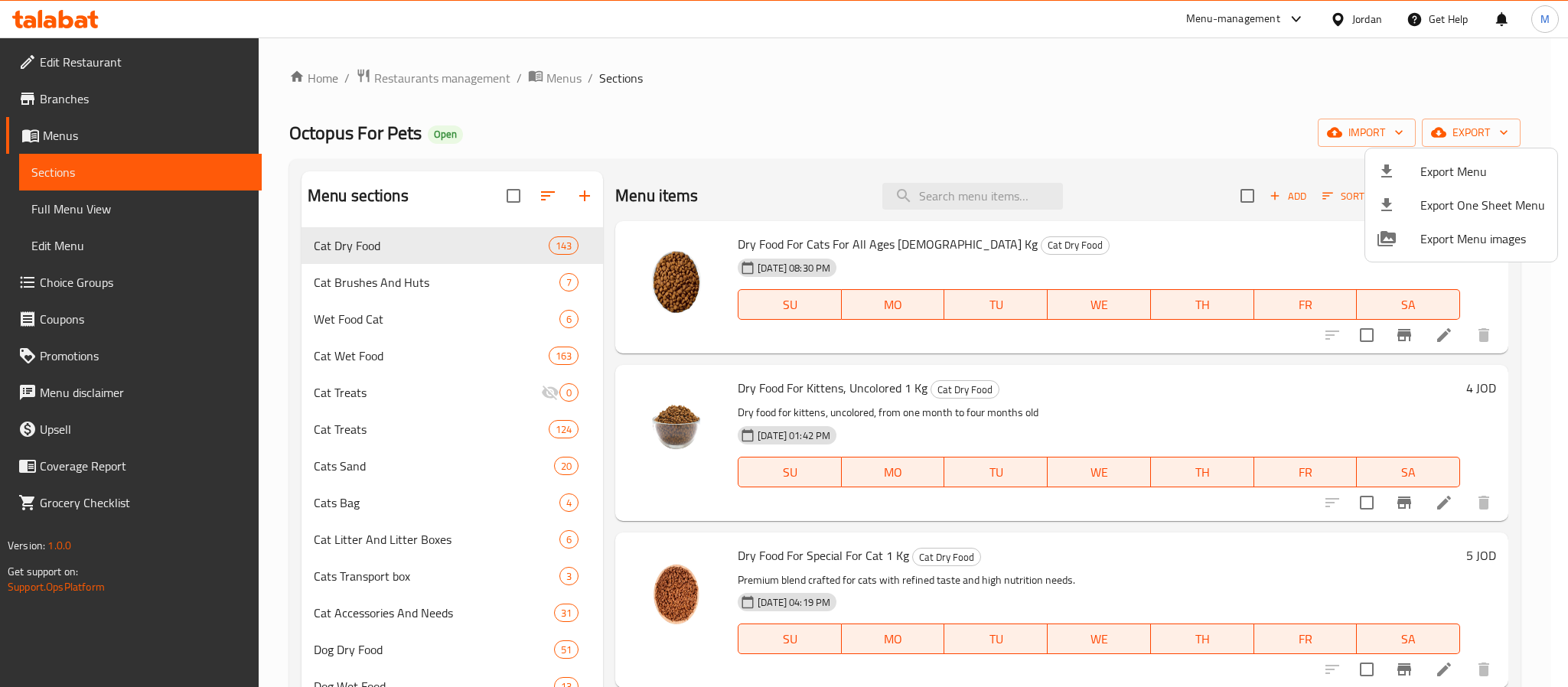
click at [1360, 16] on div at bounding box center [784, 343] width 1568 height 687
click at [1357, 25] on div "Jordan" at bounding box center [1367, 19] width 30 height 17
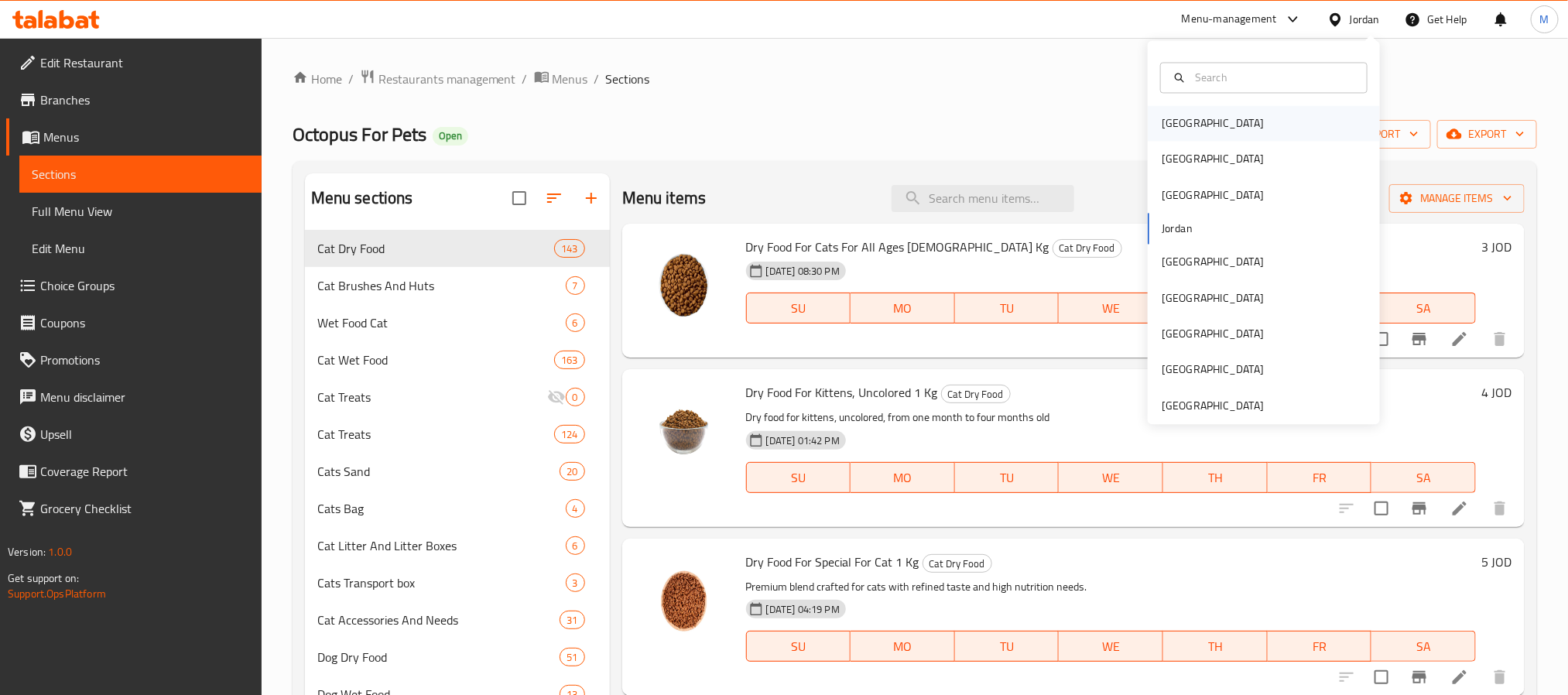
click at [1211, 127] on div "[GEOGRAPHIC_DATA]" at bounding box center [1264, 123] width 232 height 36
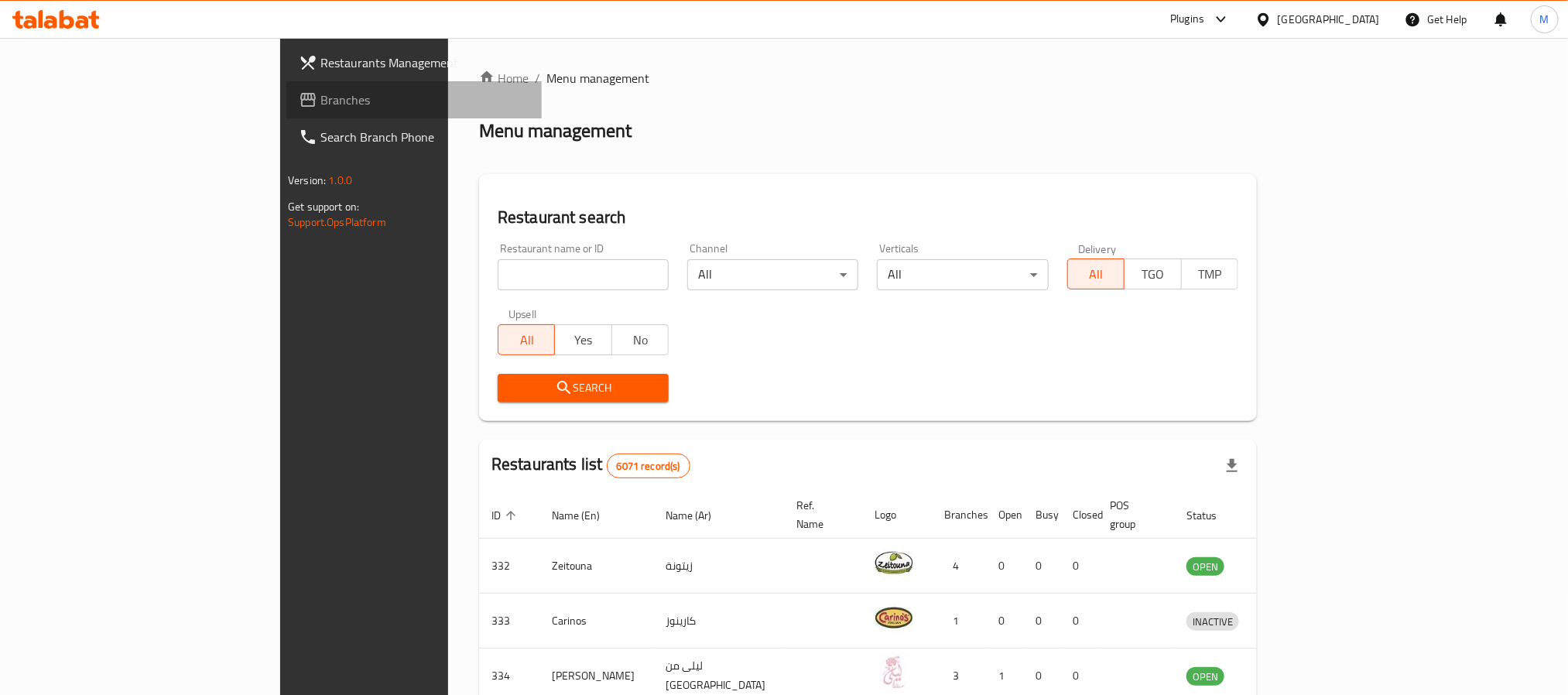
click at [321, 96] on span "Branches" at bounding box center [425, 100] width 209 height 18
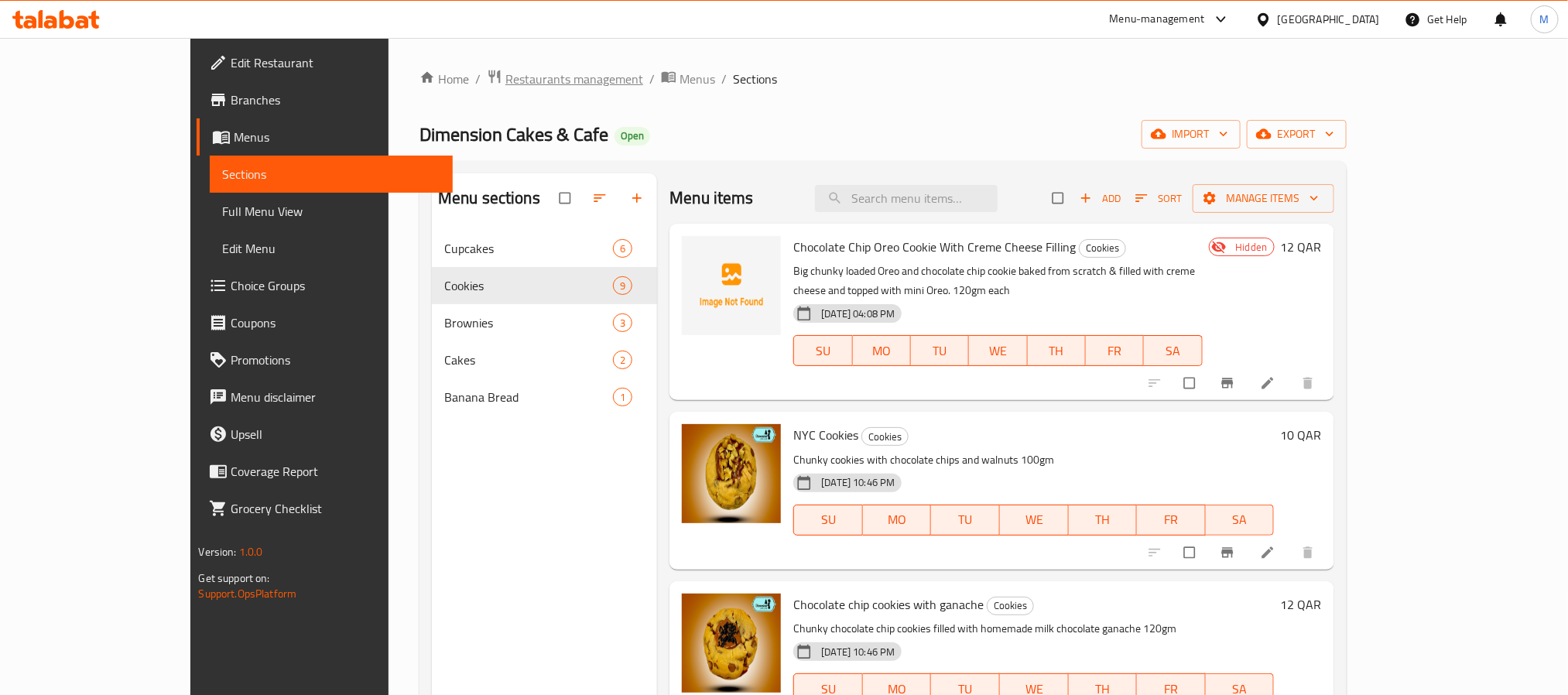
click at [505, 74] on span "Restaurants management" at bounding box center [574, 79] width 138 height 18
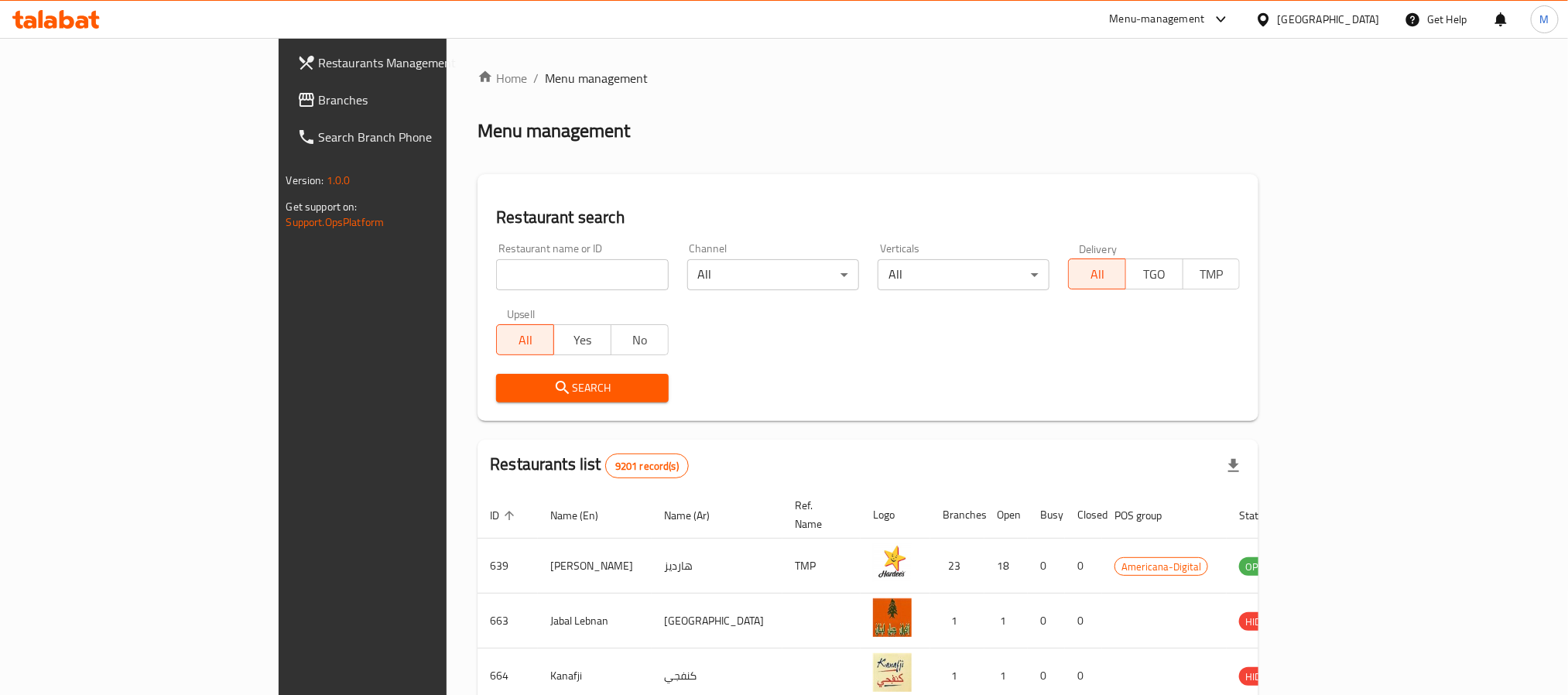
click at [1363, 18] on div "[GEOGRAPHIC_DATA]" at bounding box center [1328, 19] width 102 height 17
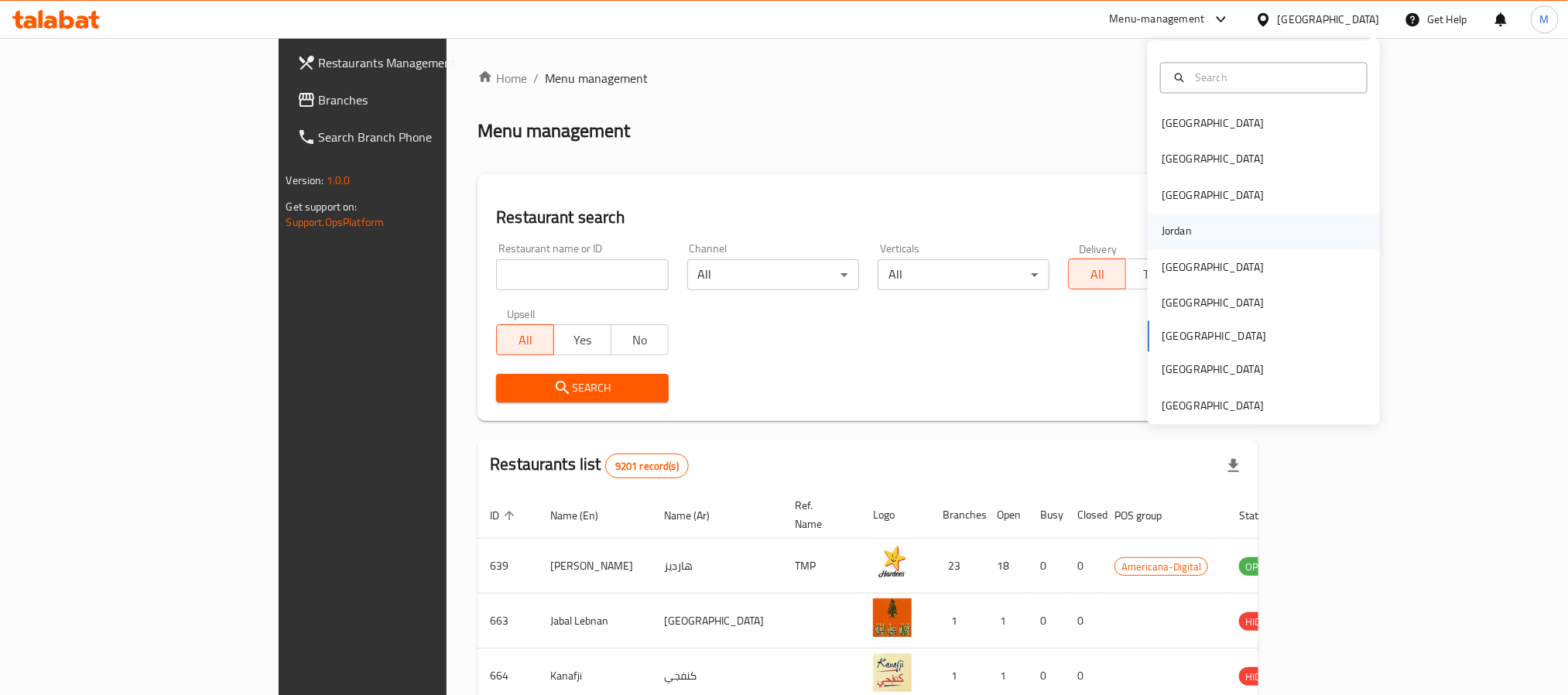
click at [1161, 223] on div "Jordan" at bounding box center [1176, 231] width 30 height 17
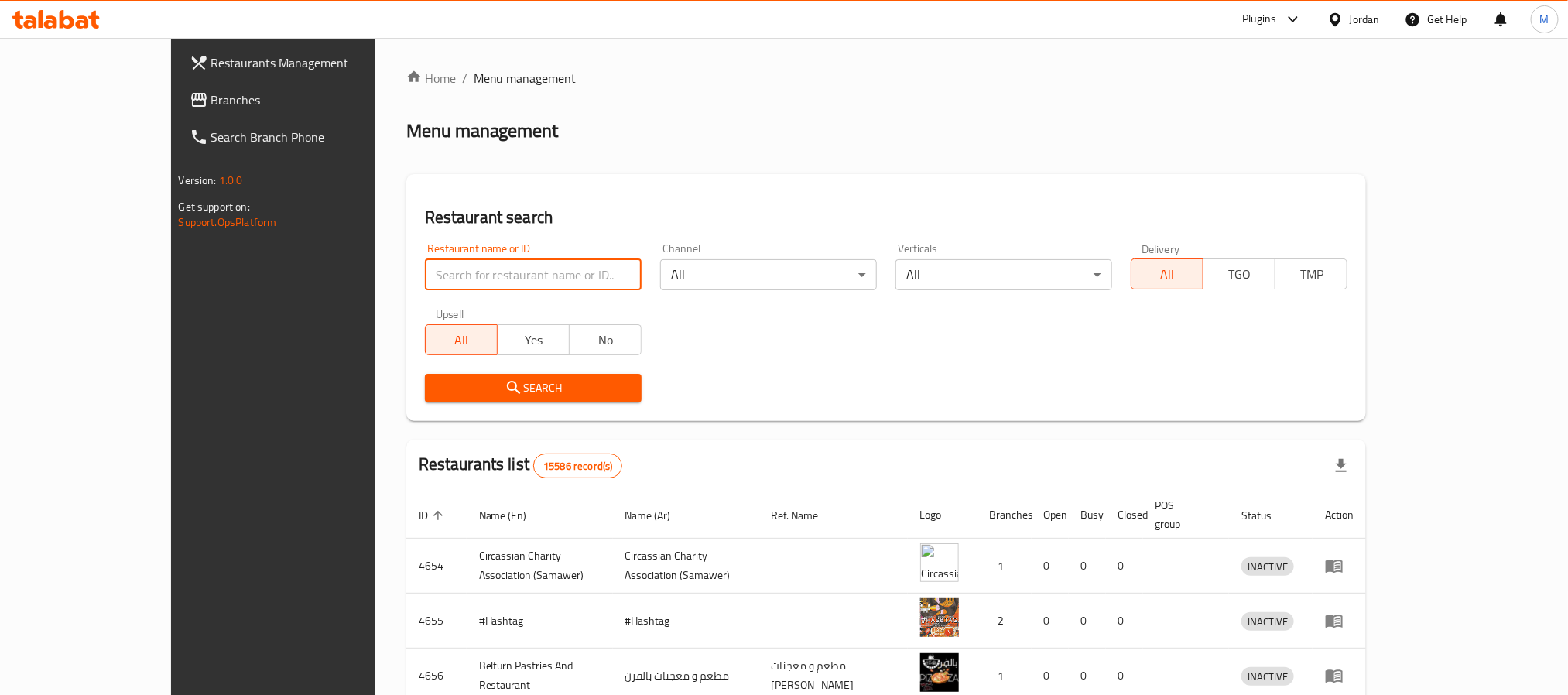
click at [425, 270] on input "search" at bounding box center [533, 275] width 216 height 31
paste input "Al Rabieh Bake"
type input "Al Rabieh Bake"
click button "Search" at bounding box center [533, 388] width 216 height 29
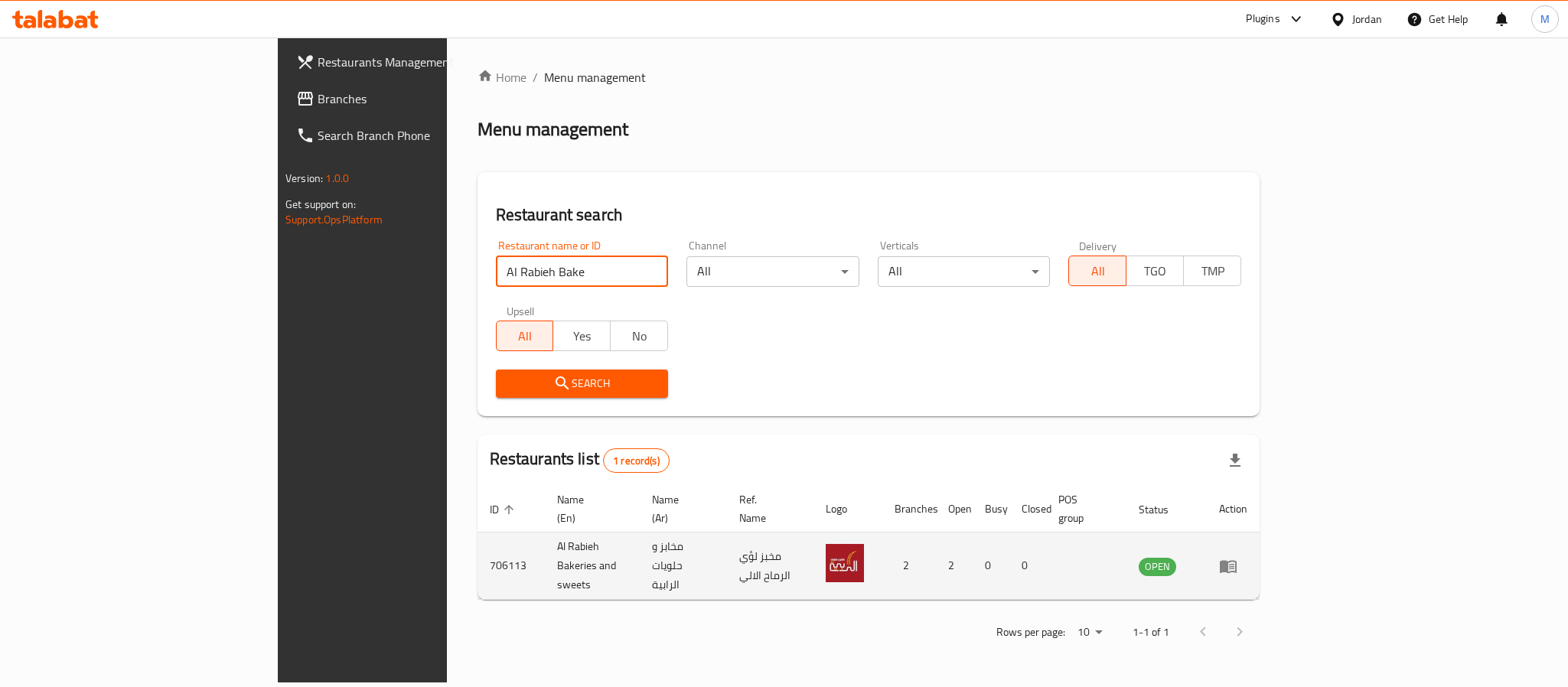
click at [1237, 560] on icon "enhanced table" at bounding box center [1228, 567] width 17 height 13
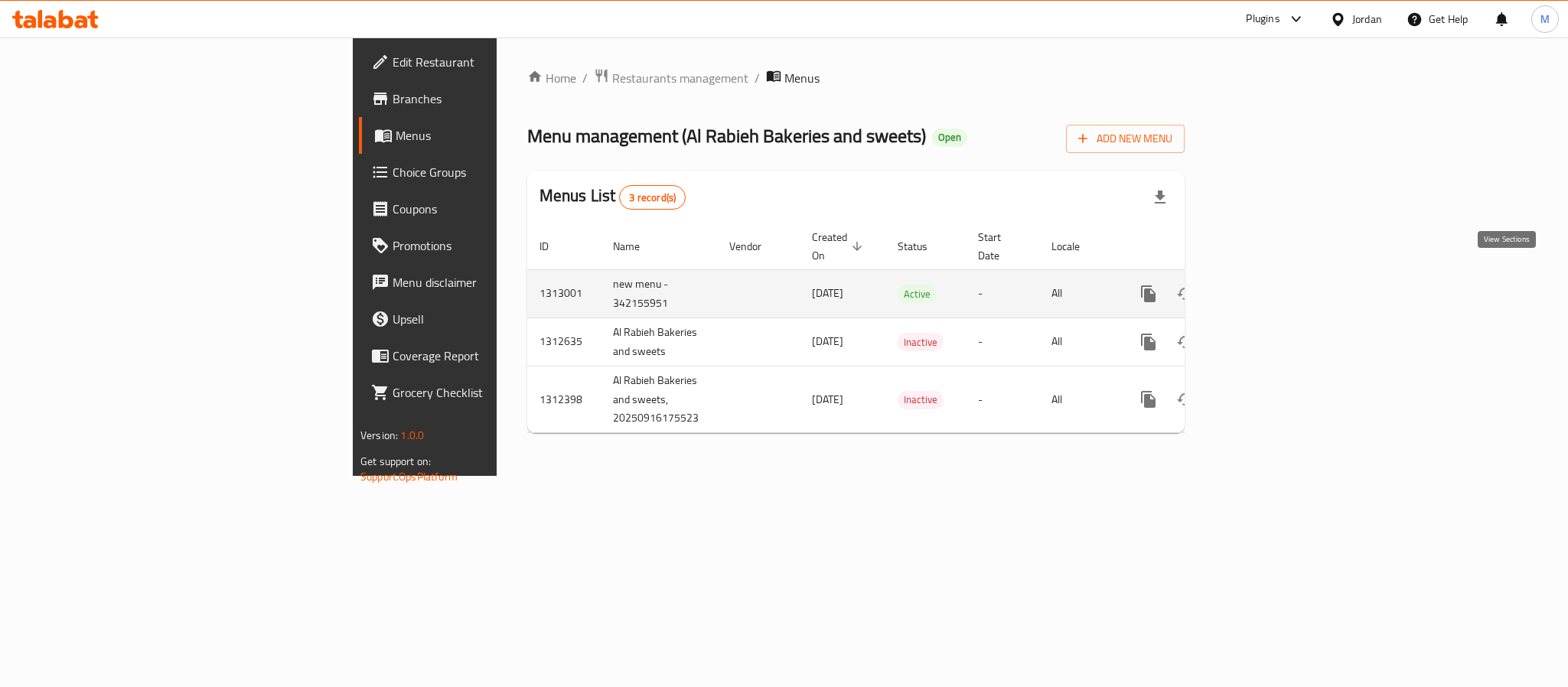
click at [1268, 285] on icon "enhanced table" at bounding box center [1259, 294] width 18 height 18
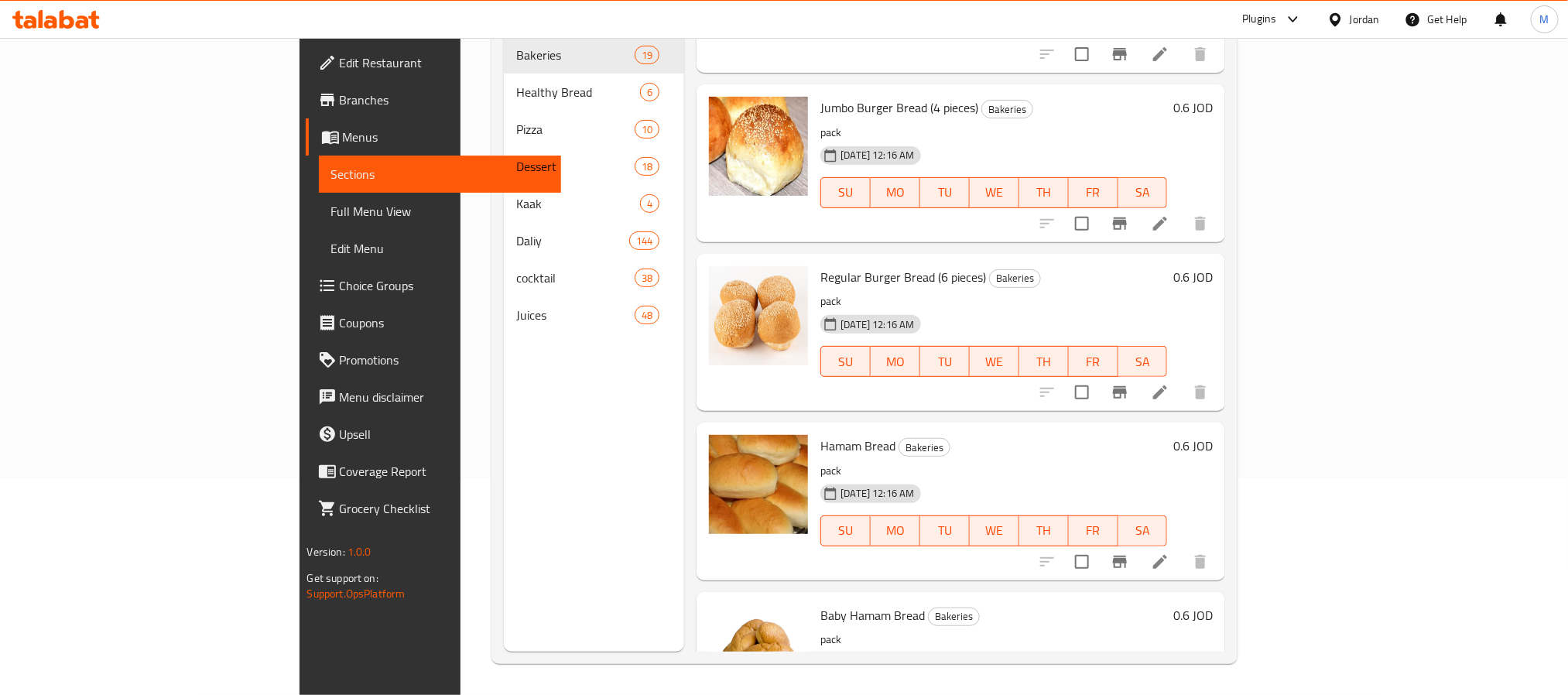
scroll to position [349, 0]
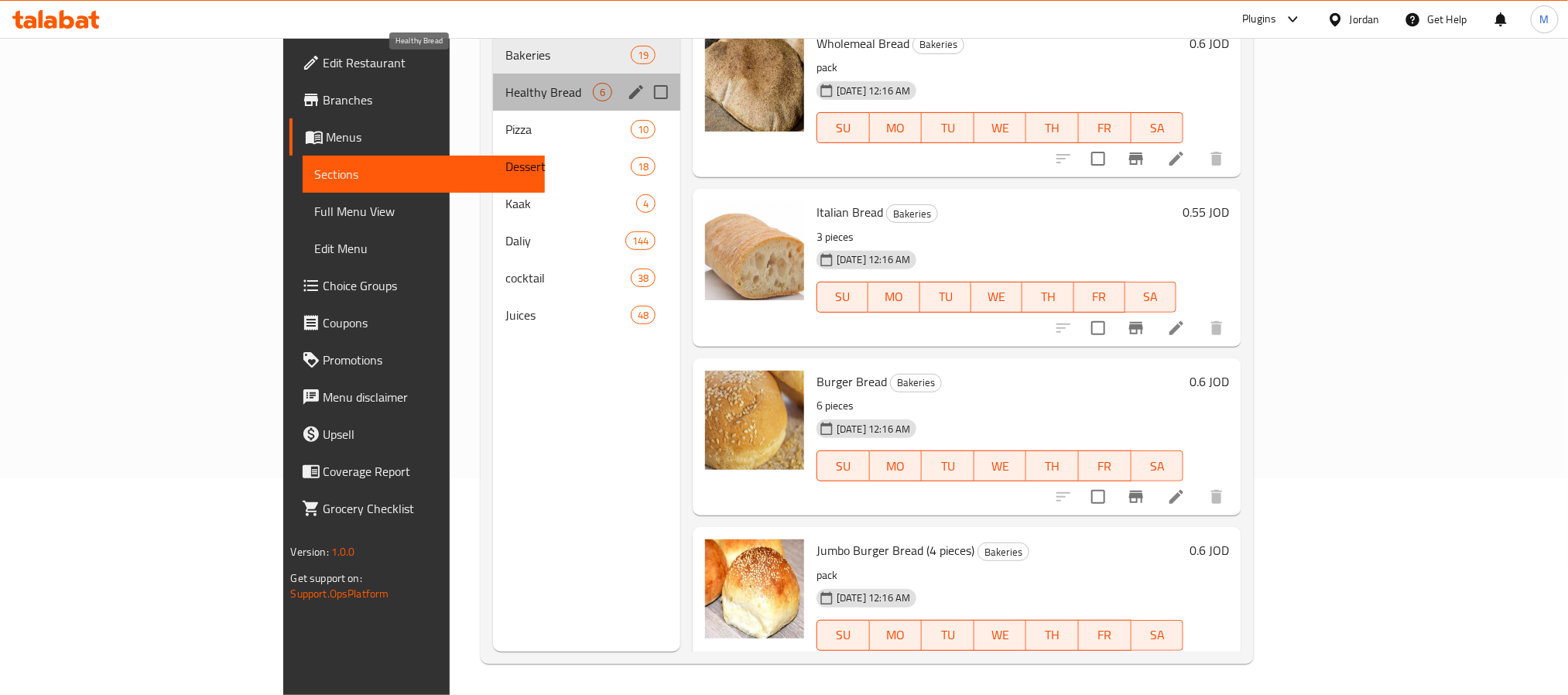
click at [505, 83] on span "Healthy Bread" at bounding box center [549, 92] width 88 height 18
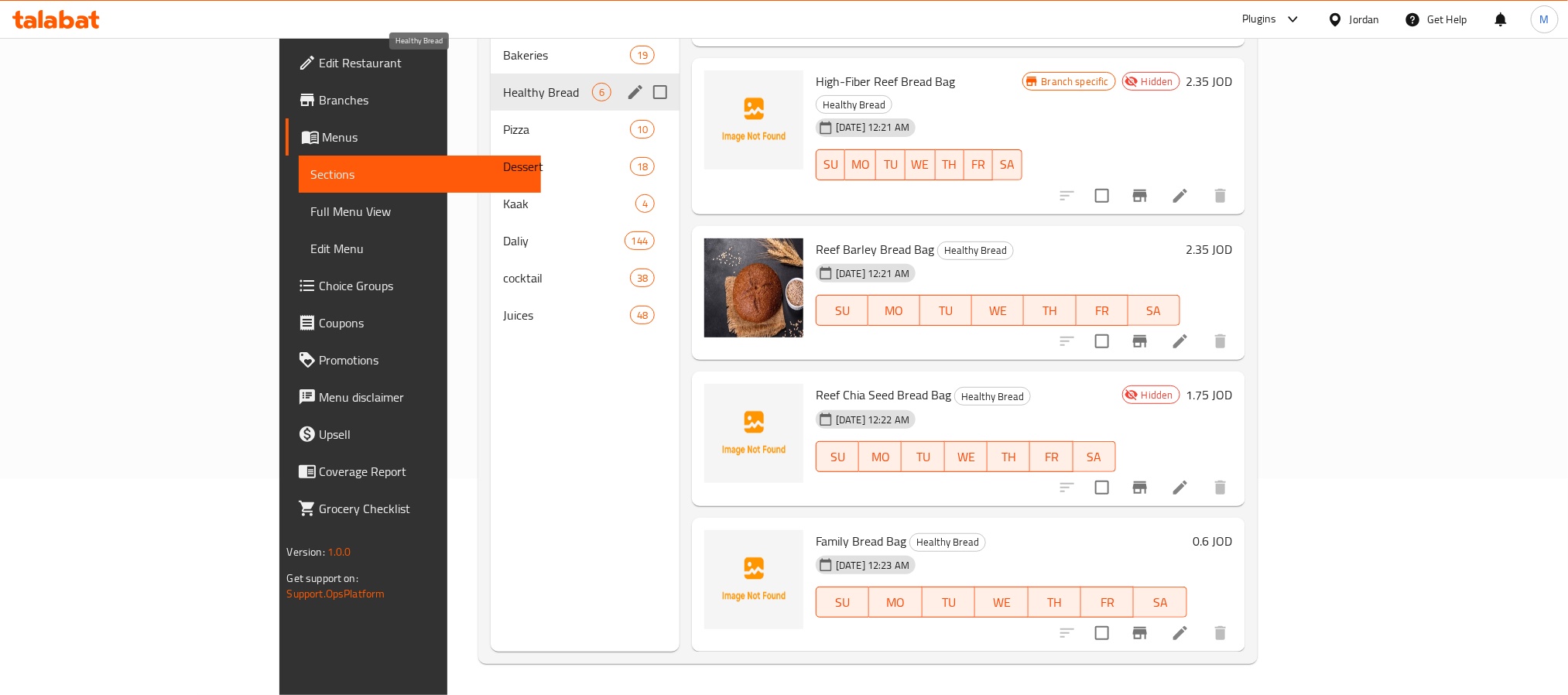
scroll to position [218, 0]
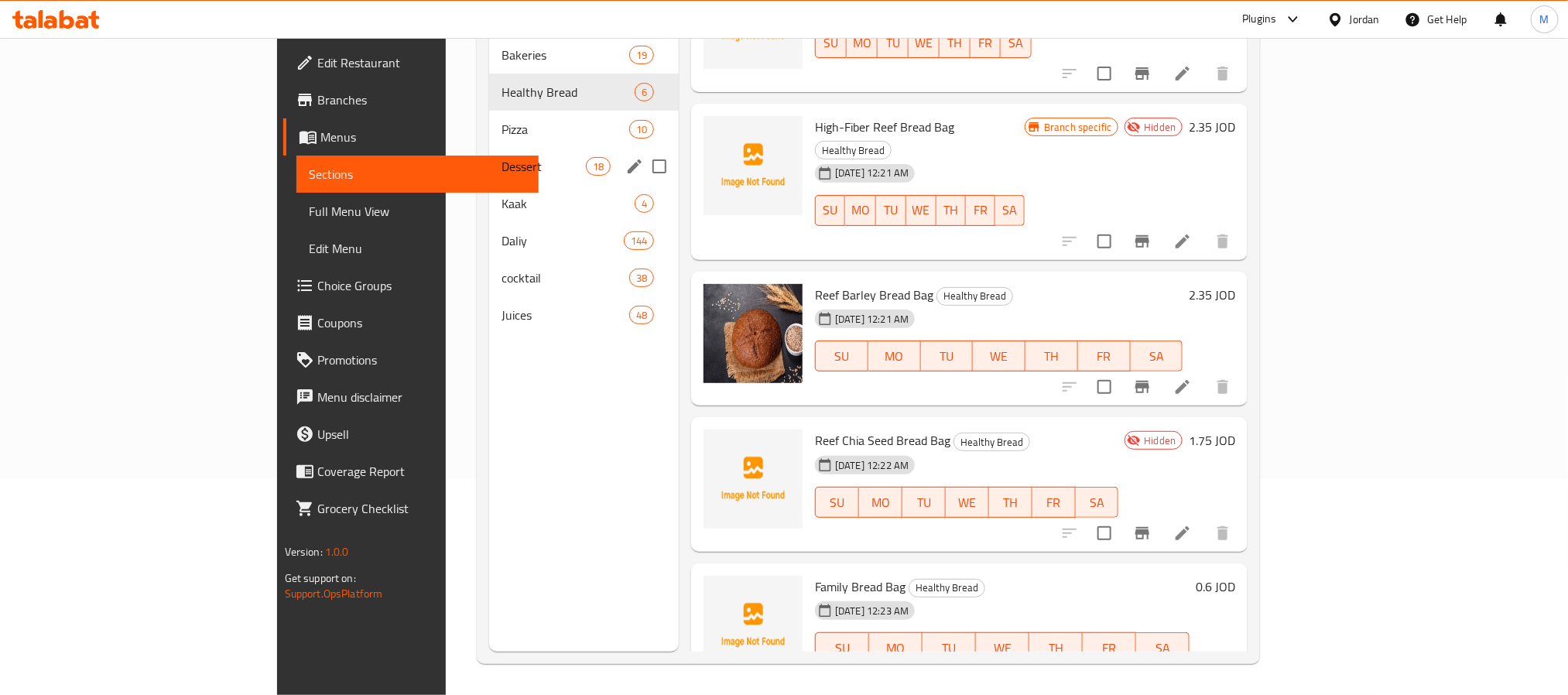
click at [490, 148] on div "Dessert 18" at bounding box center [584, 166] width 189 height 37
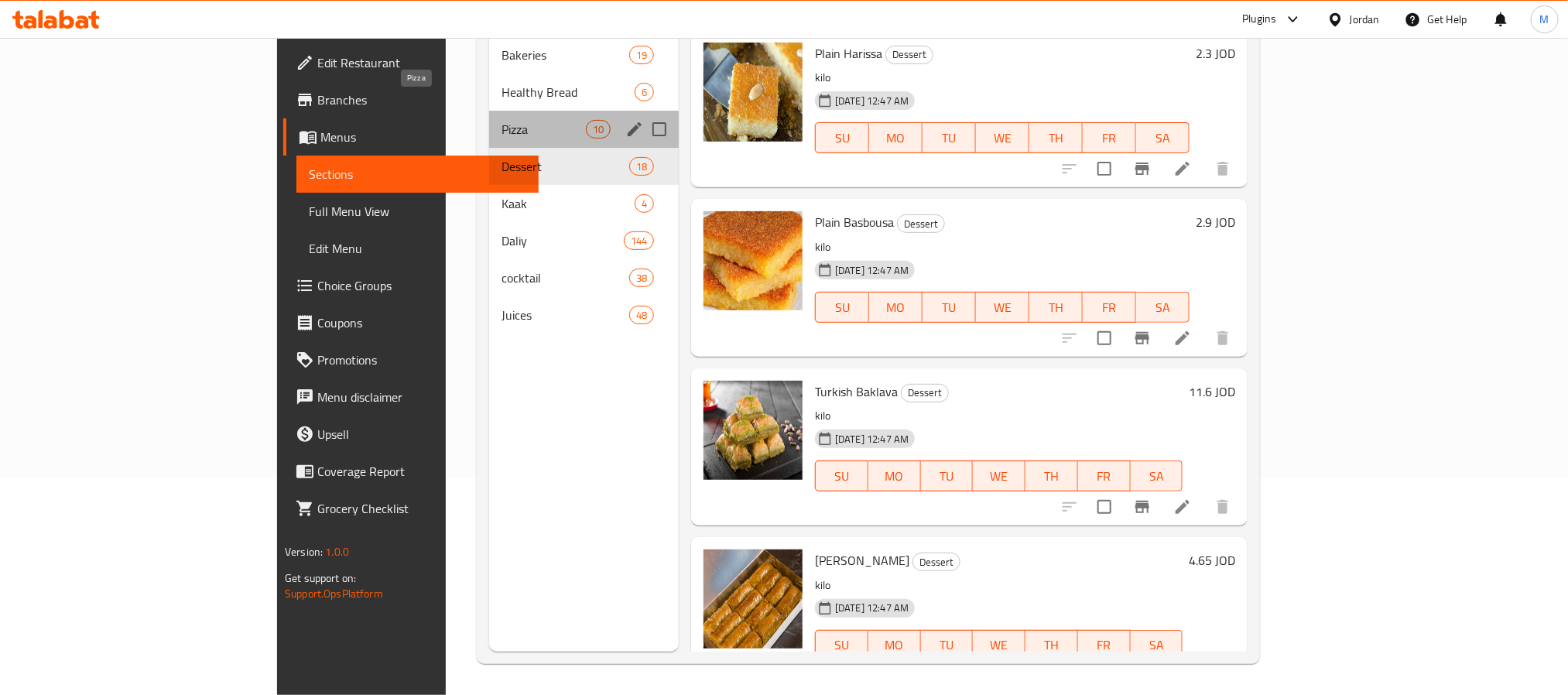
click at [501, 120] on span "Pizza" at bounding box center [544, 129] width 84 height 18
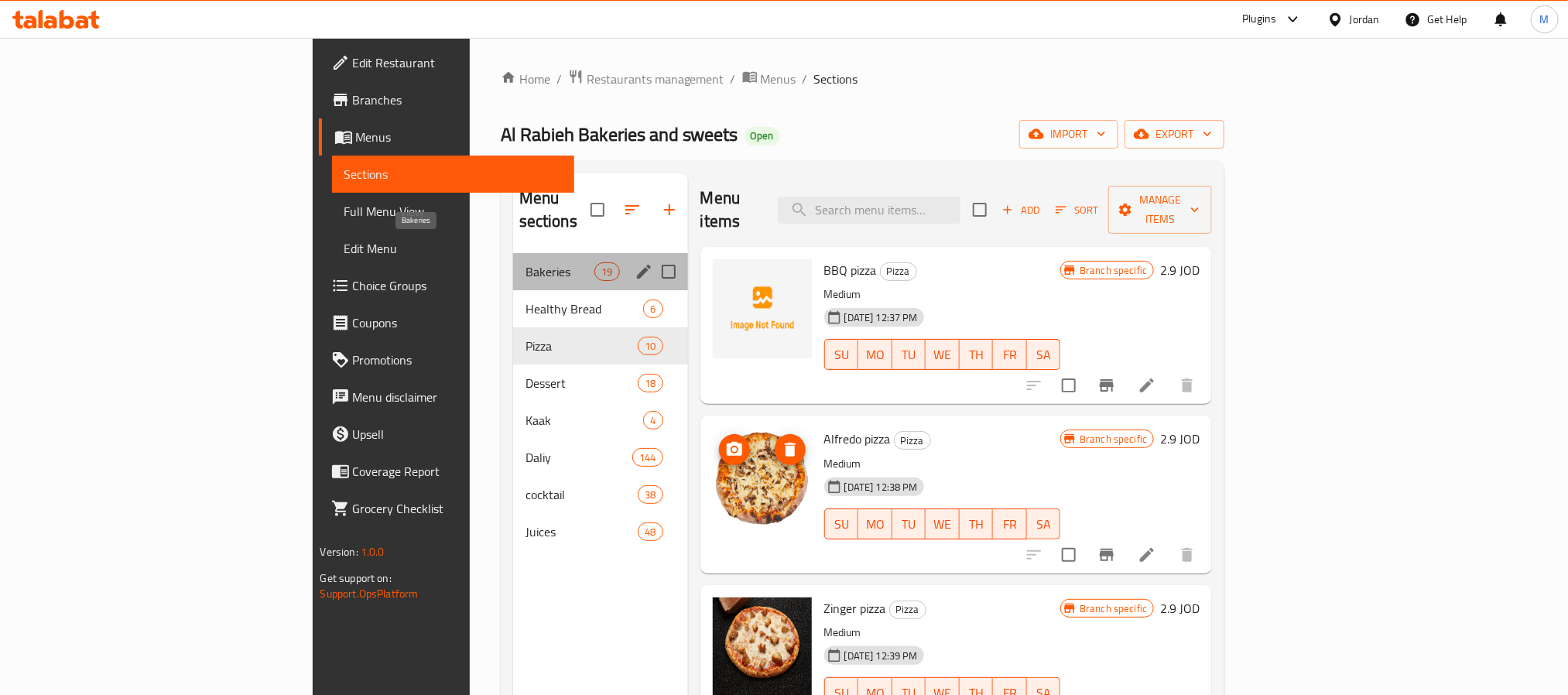
click at [525, 263] on span "Bakeries" at bounding box center [560, 271] width 70 height 18
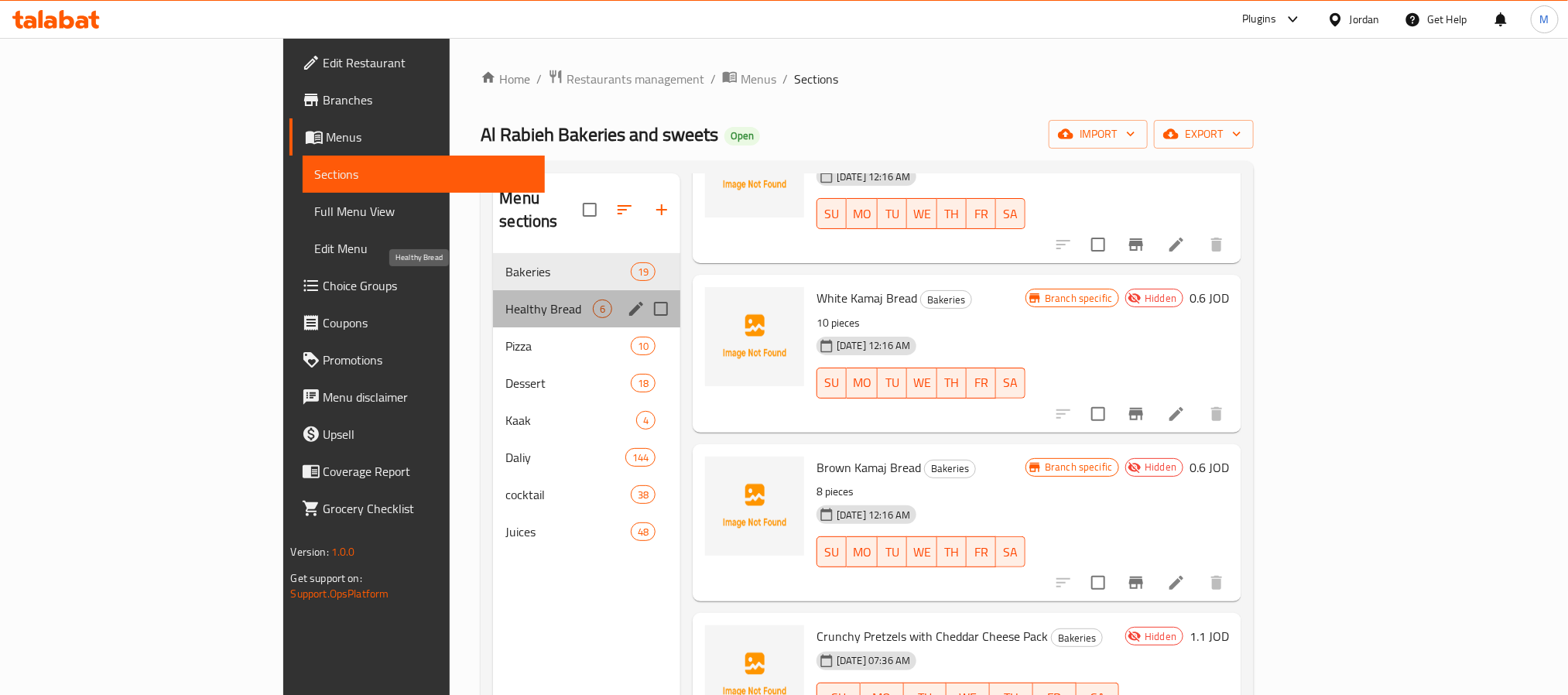
click at [505, 299] on span "Healthy Bread" at bounding box center [549, 308] width 88 height 18
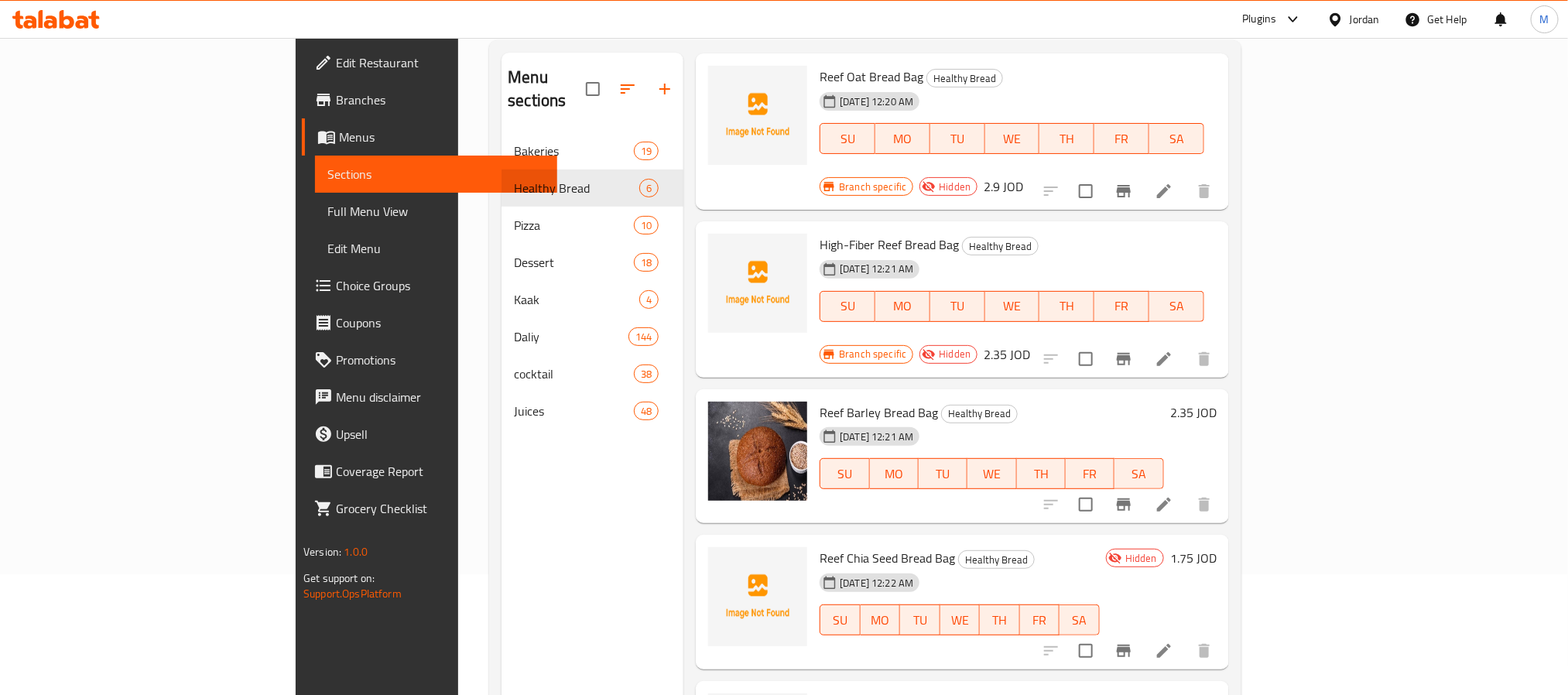
scroll to position [217, 0]
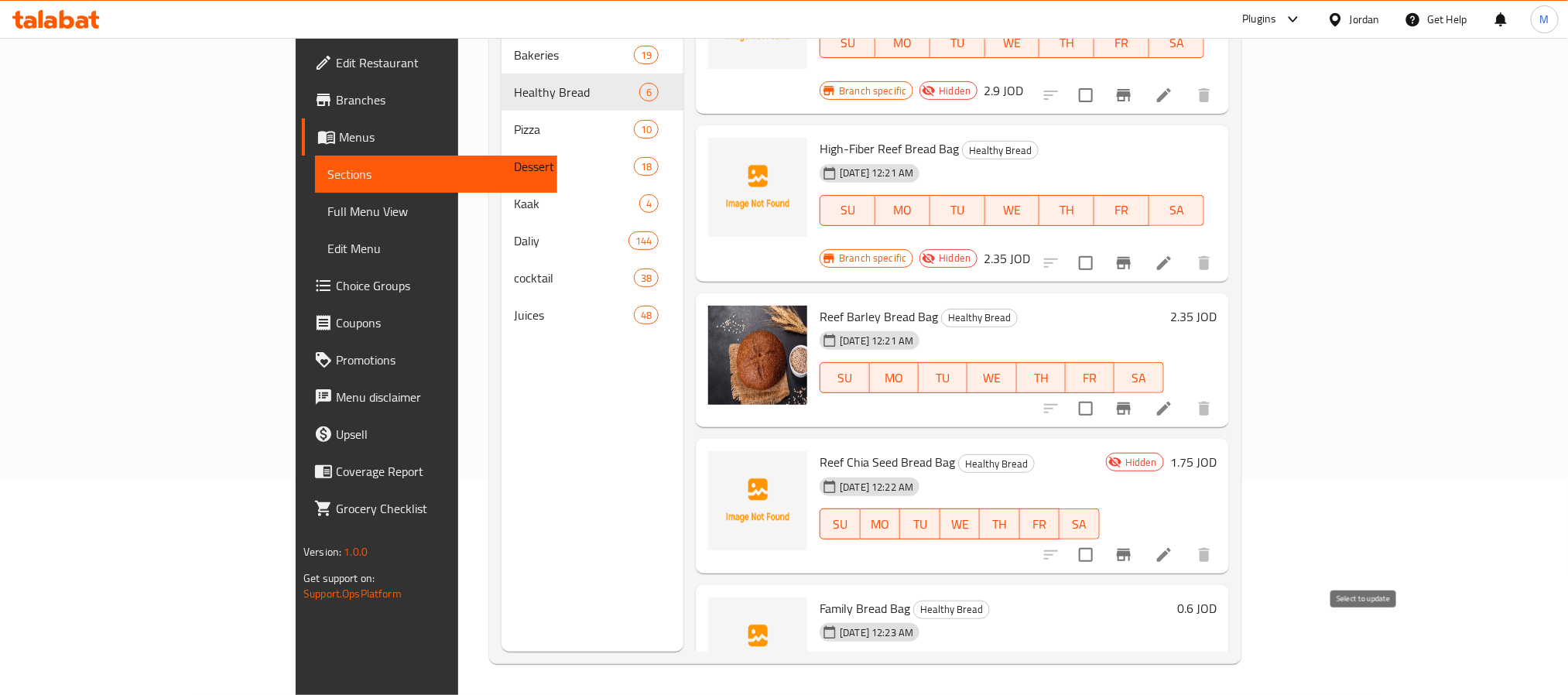
click at [1102, 685] on input "checkbox" at bounding box center [1086, 701] width 33 height 33
checkbox input "true"
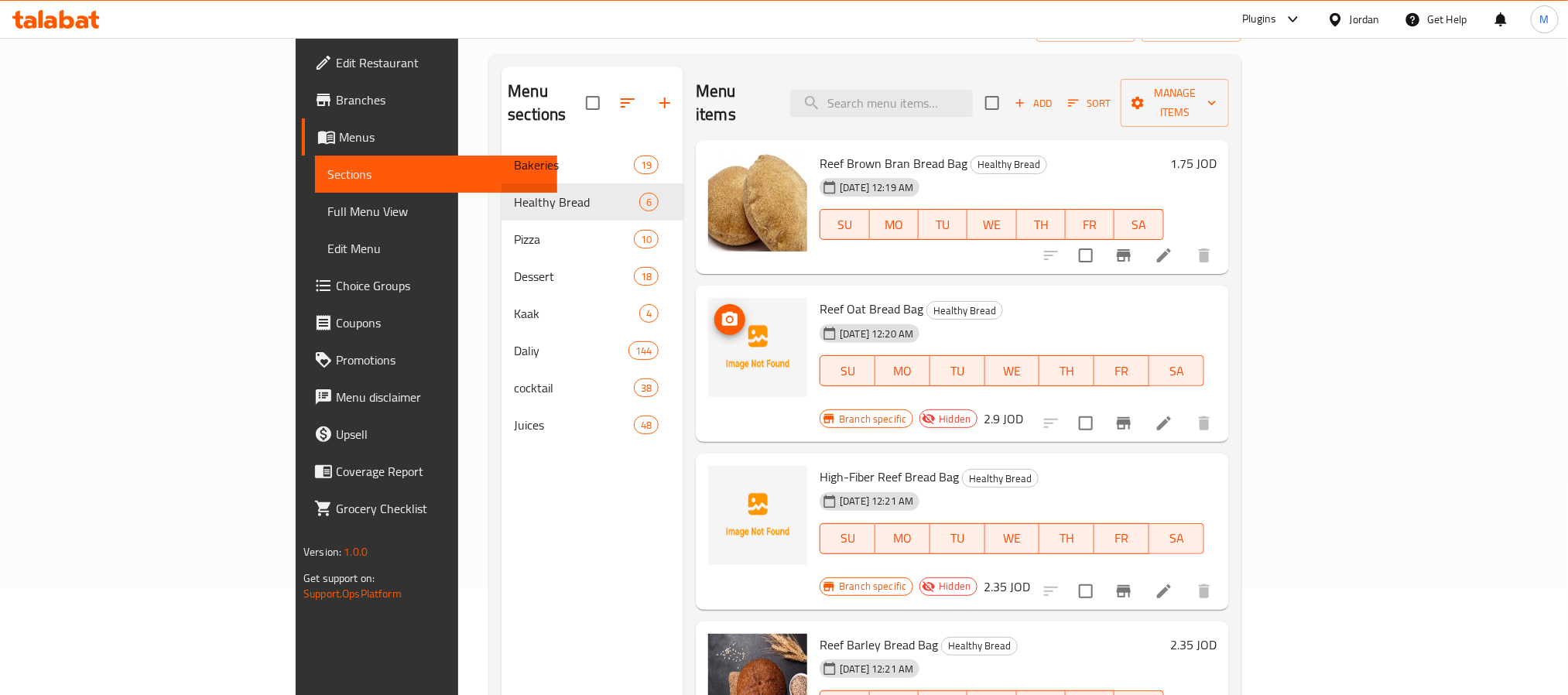
scroll to position [0, 0]
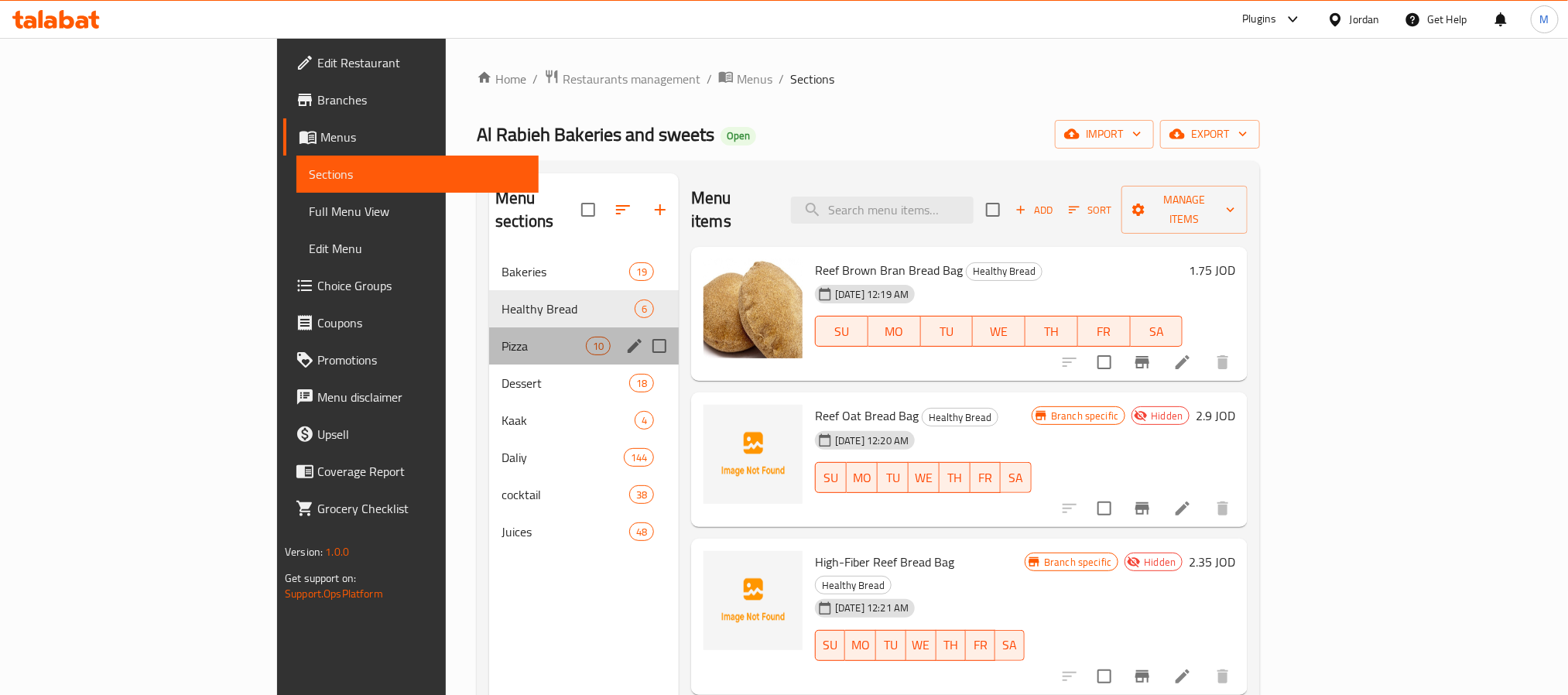
click at [490, 334] on div "Pizza 10" at bounding box center [584, 346] width 189 height 37
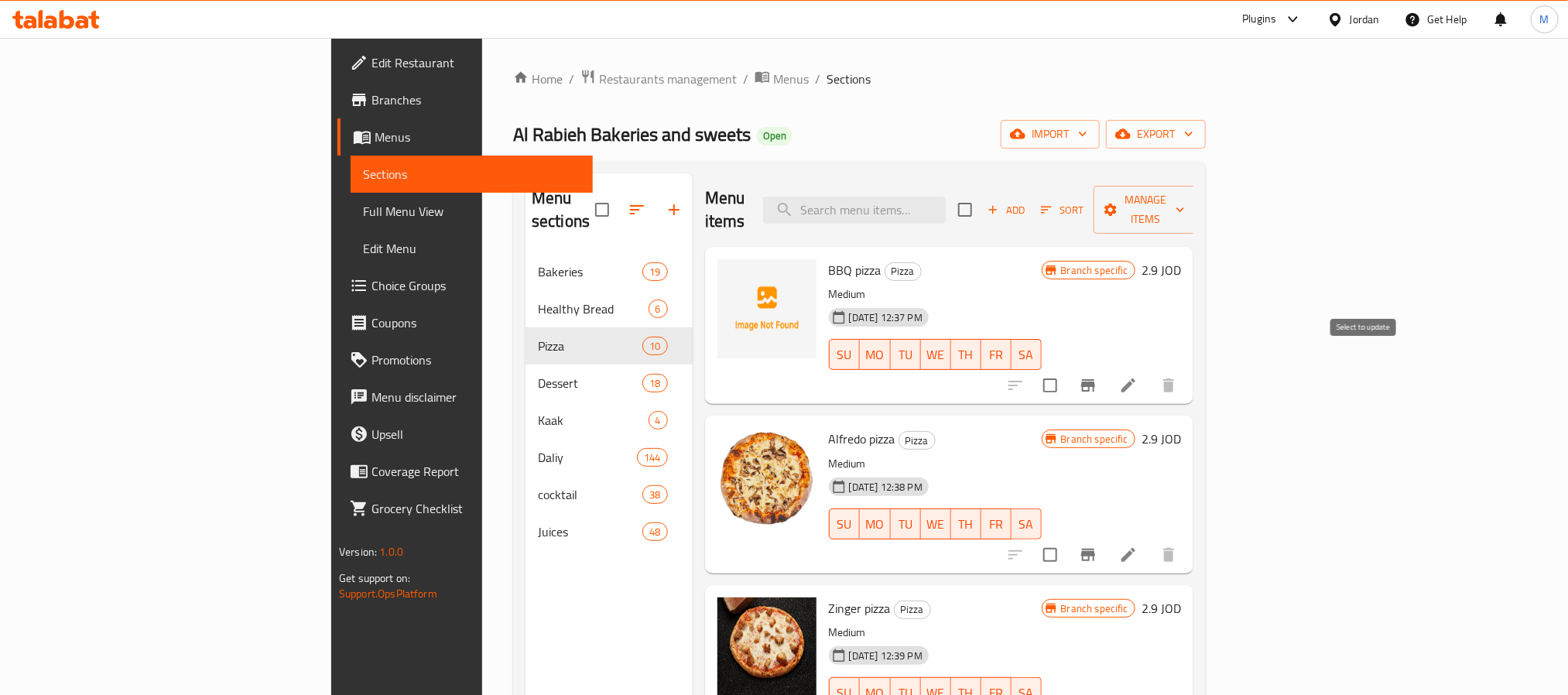
click at [1067, 369] on input "checkbox" at bounding box center [1050, 385] width 33 height 33
checkbox input "true"
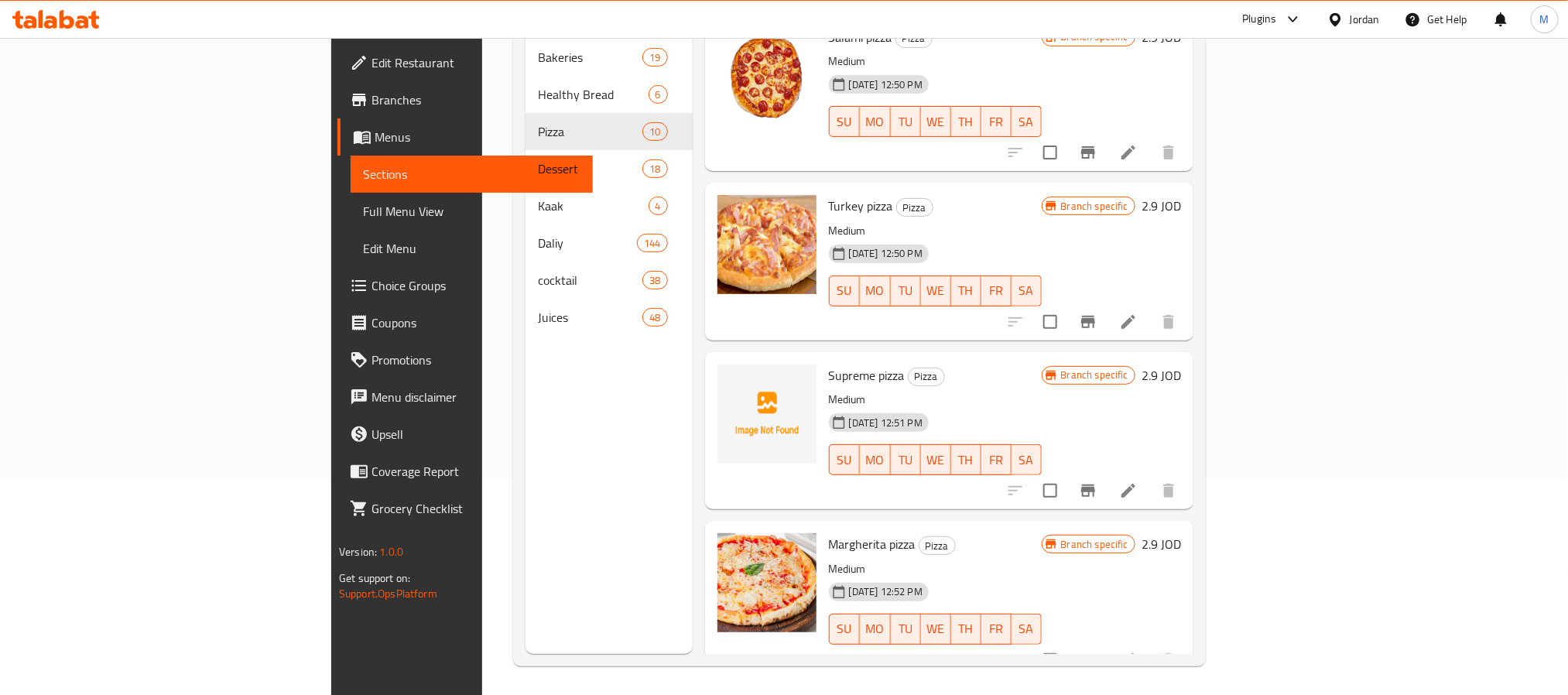
scroll to position [217, 0]
click at [1188, 470] on div at bounding box center [1091, 488] width 190 height 37
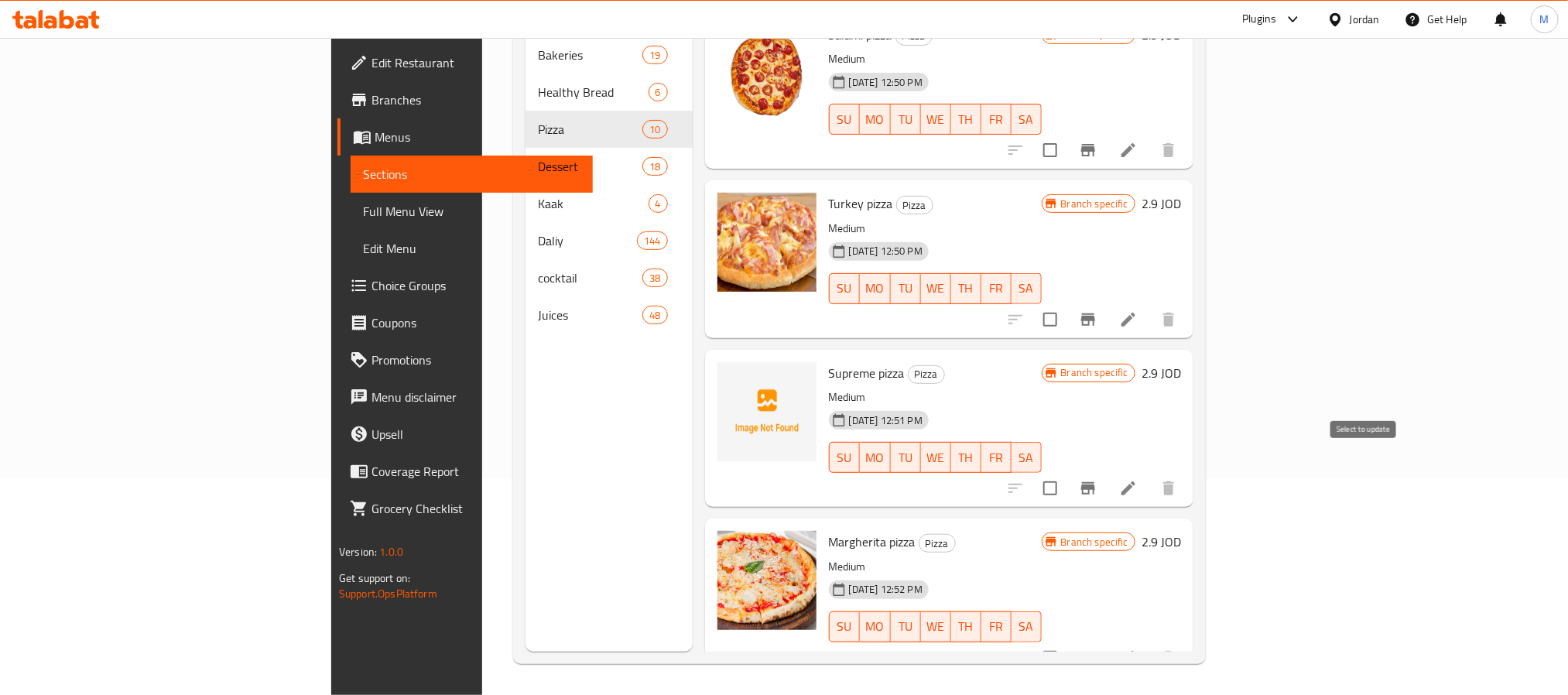
click at [1067, 472] on input "checkbox" at bounding box center [1050, 488] width 33 height 33
checkbox input "true"
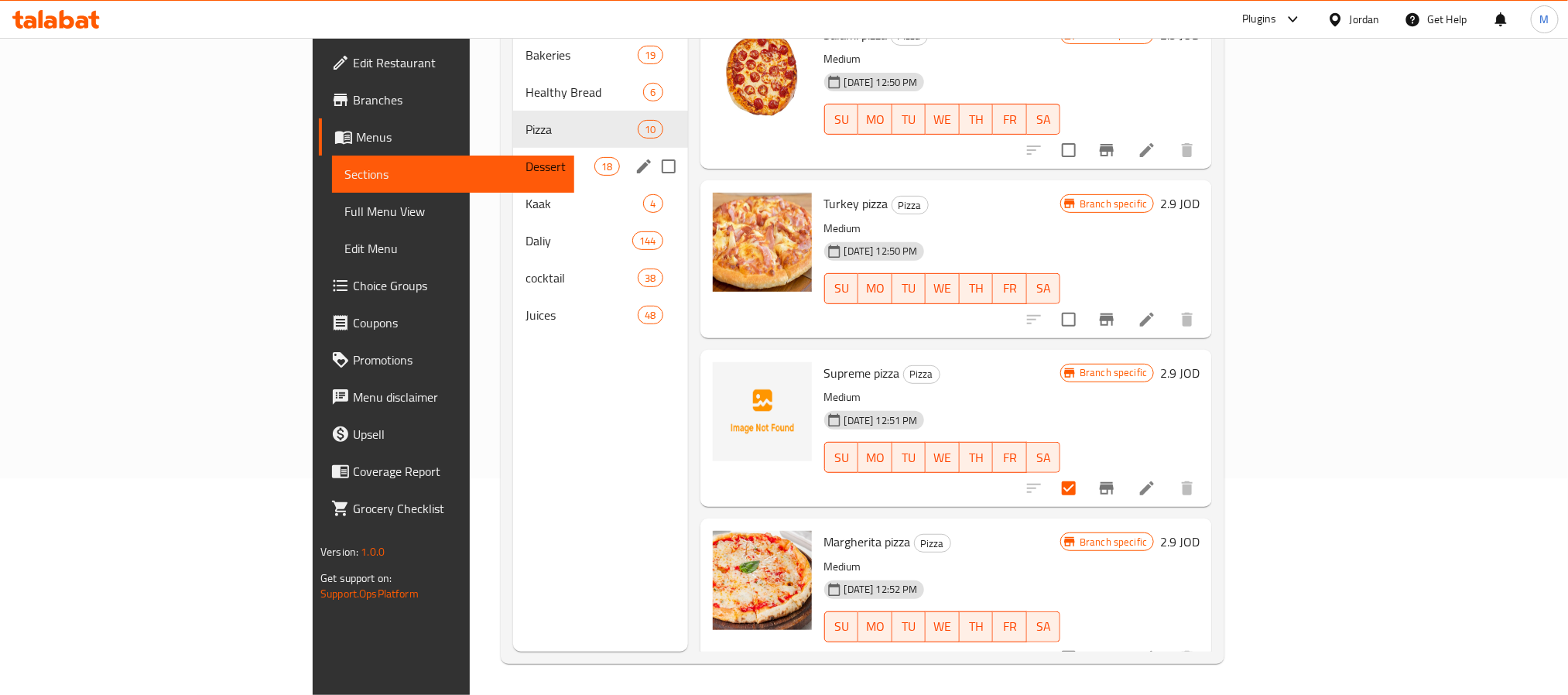
click at [513, 154] on div "Dessert 18" at bounding box center [601, 166] width 175 height 37
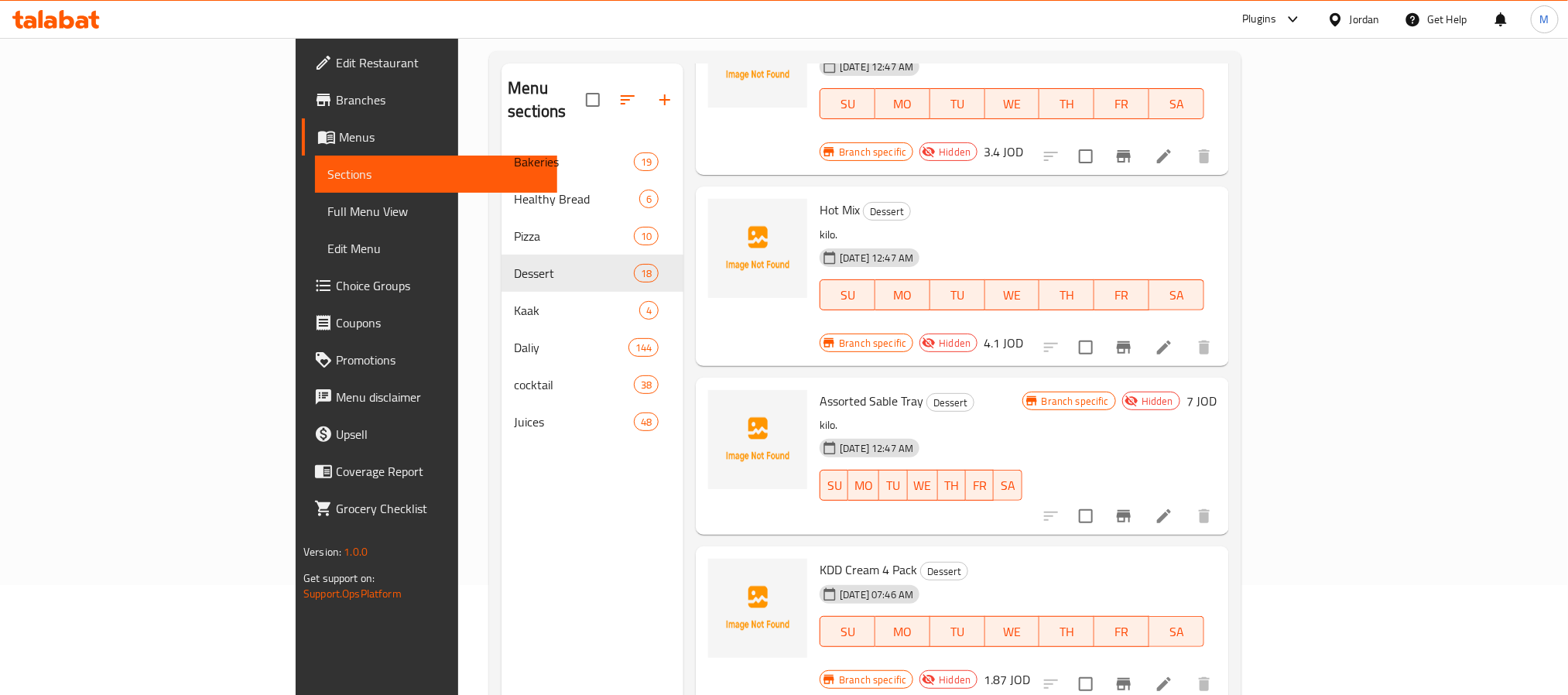
scroll to position [217, 0]
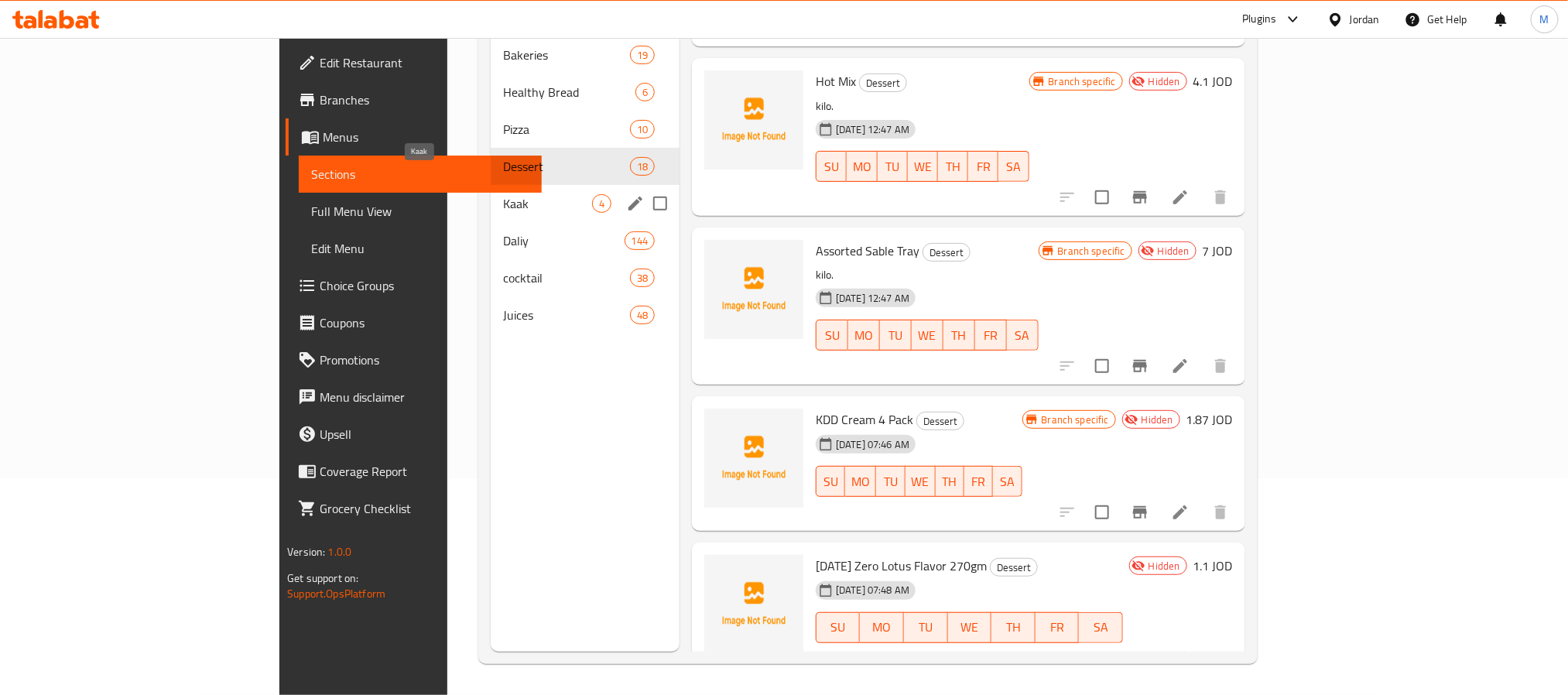
click at [503, 194] on span "Kaak" at bounding box center [547, 203] width 88 height 18
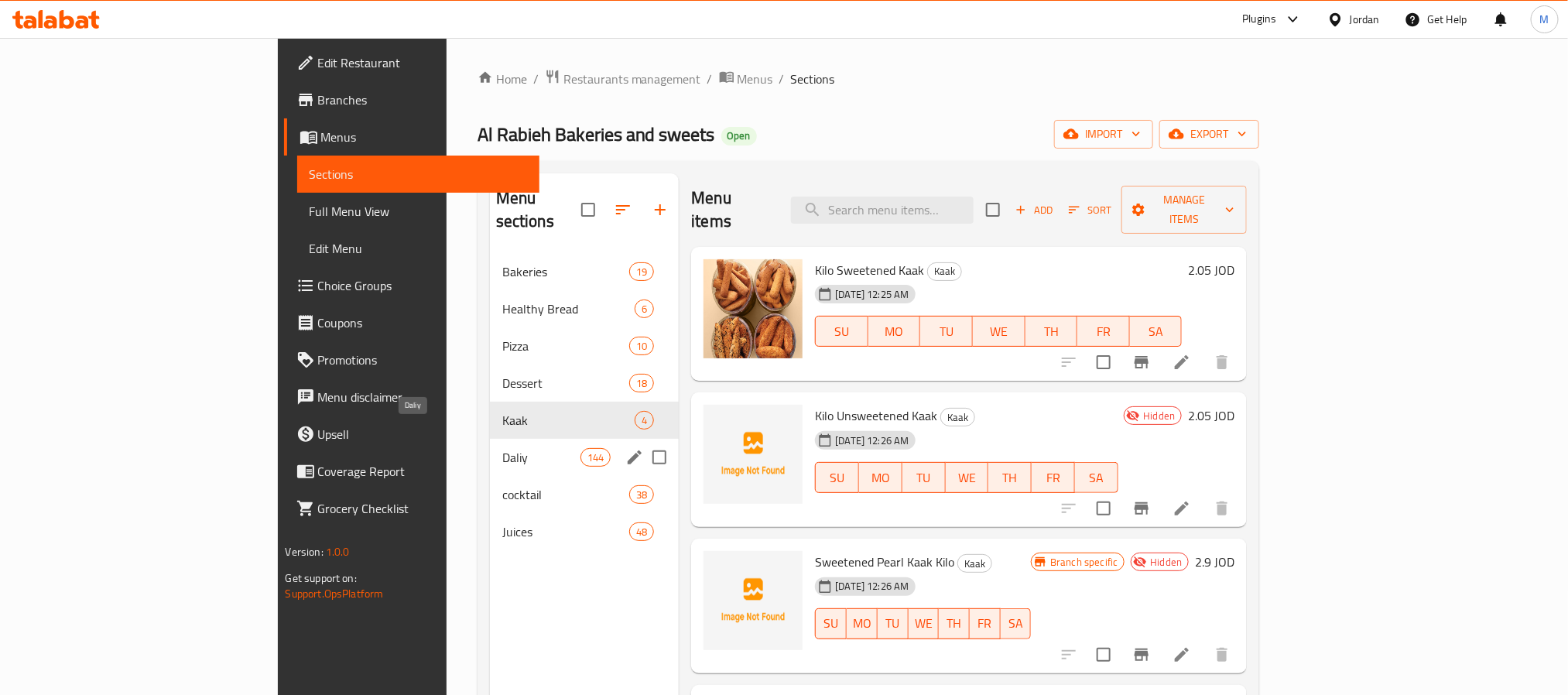
click at [502, 448] on span "Daliy" at bounding box center [541, 457] width 78 height 18
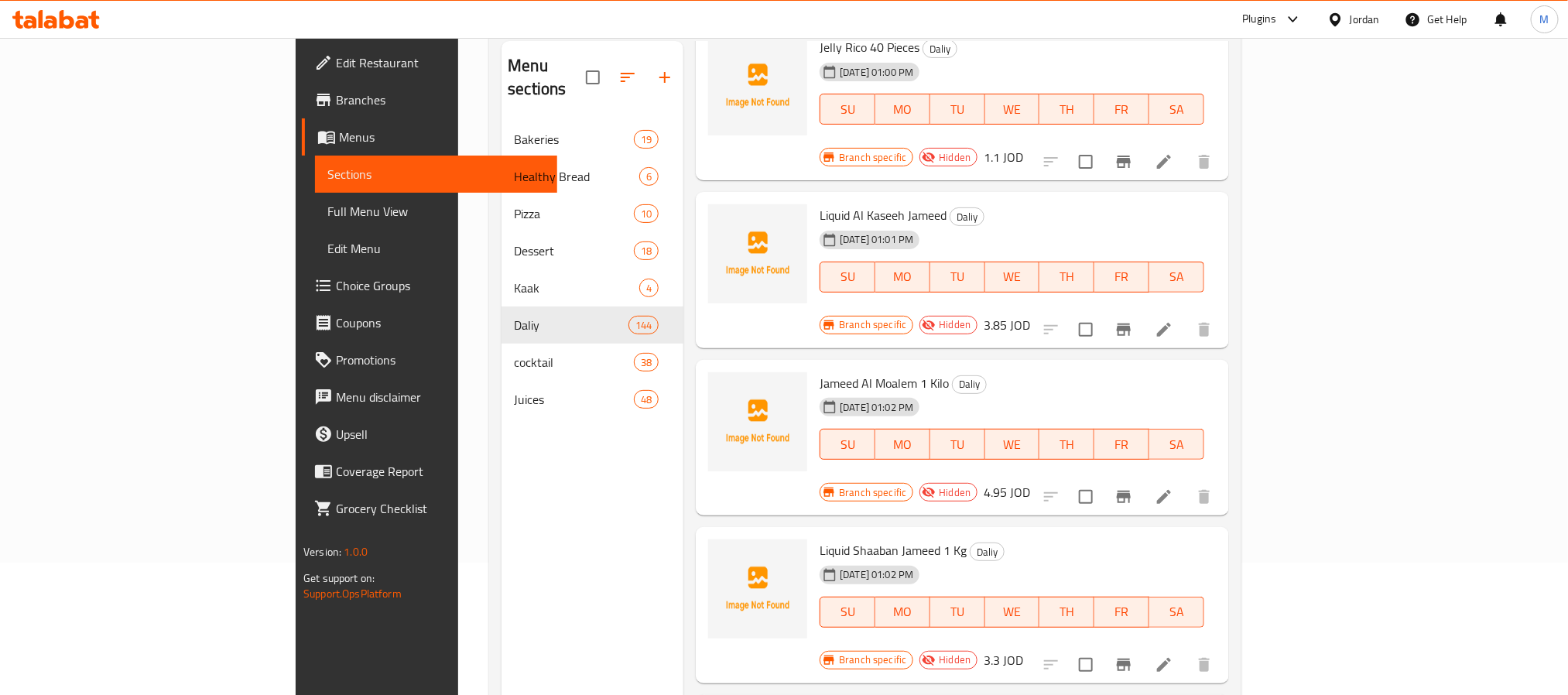
scroll to position [16326, 0]
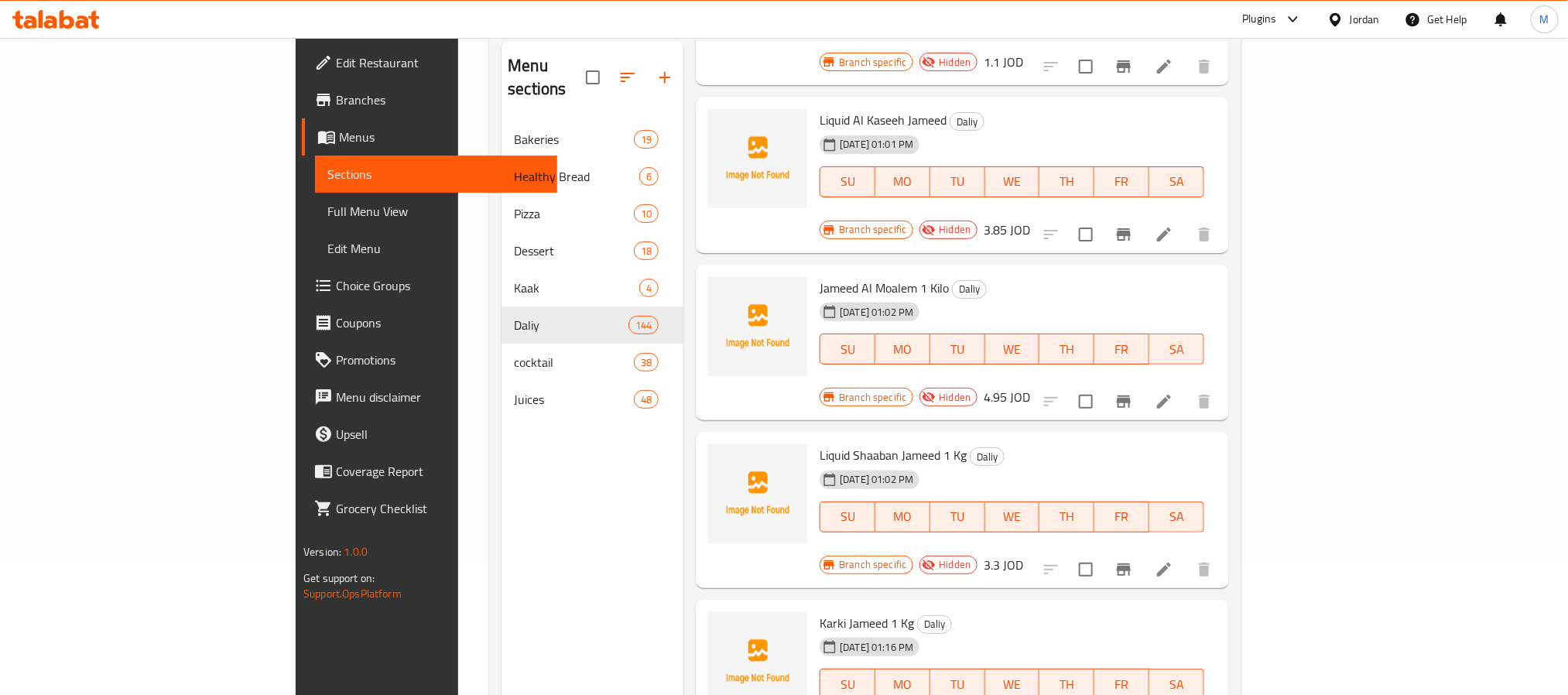
checkbox input "true"
drag, startPoint x: 1361, startPoint y: 367, endPoint x: 1358, endPoint y: 416, distance: 49.1
checkbox input "true"
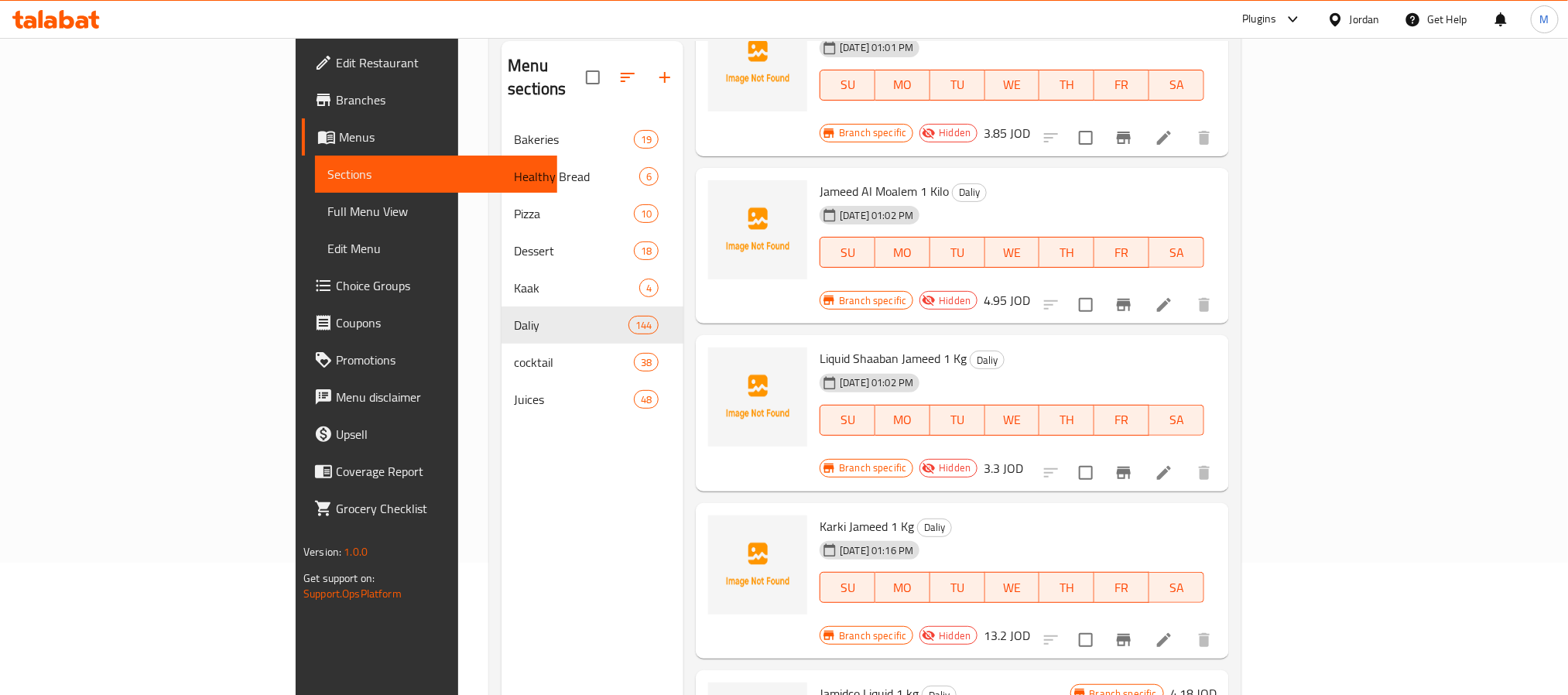
scroll to position [16558, 0]
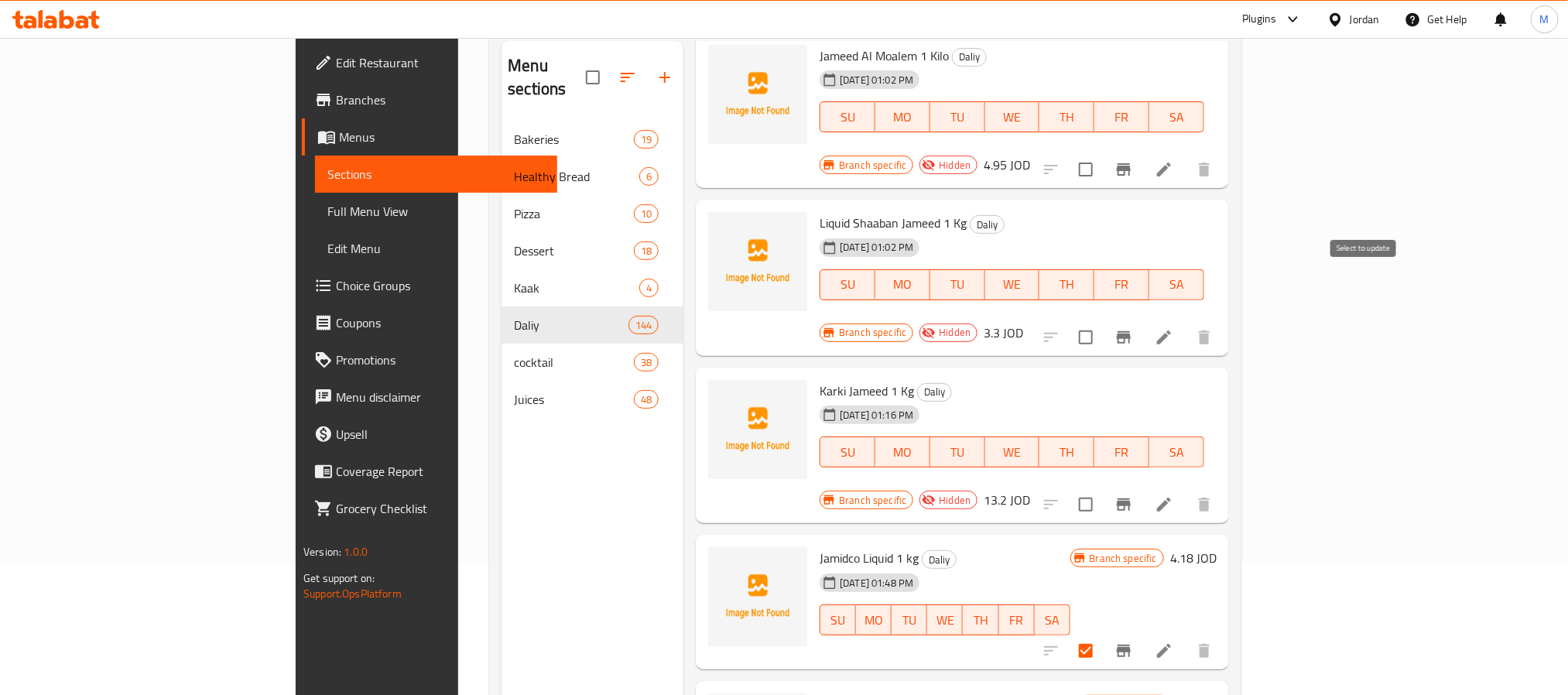
checkbox input "true"
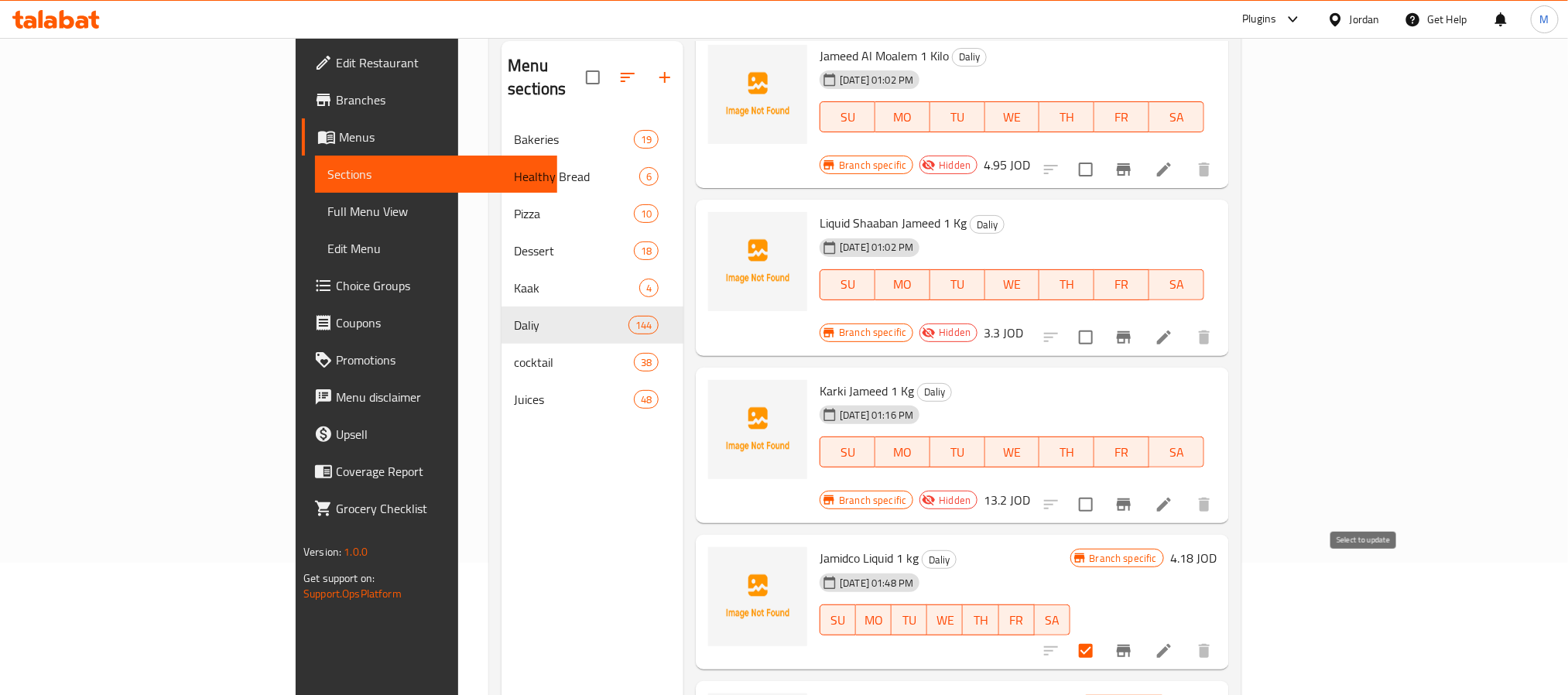
checkbox input "true"
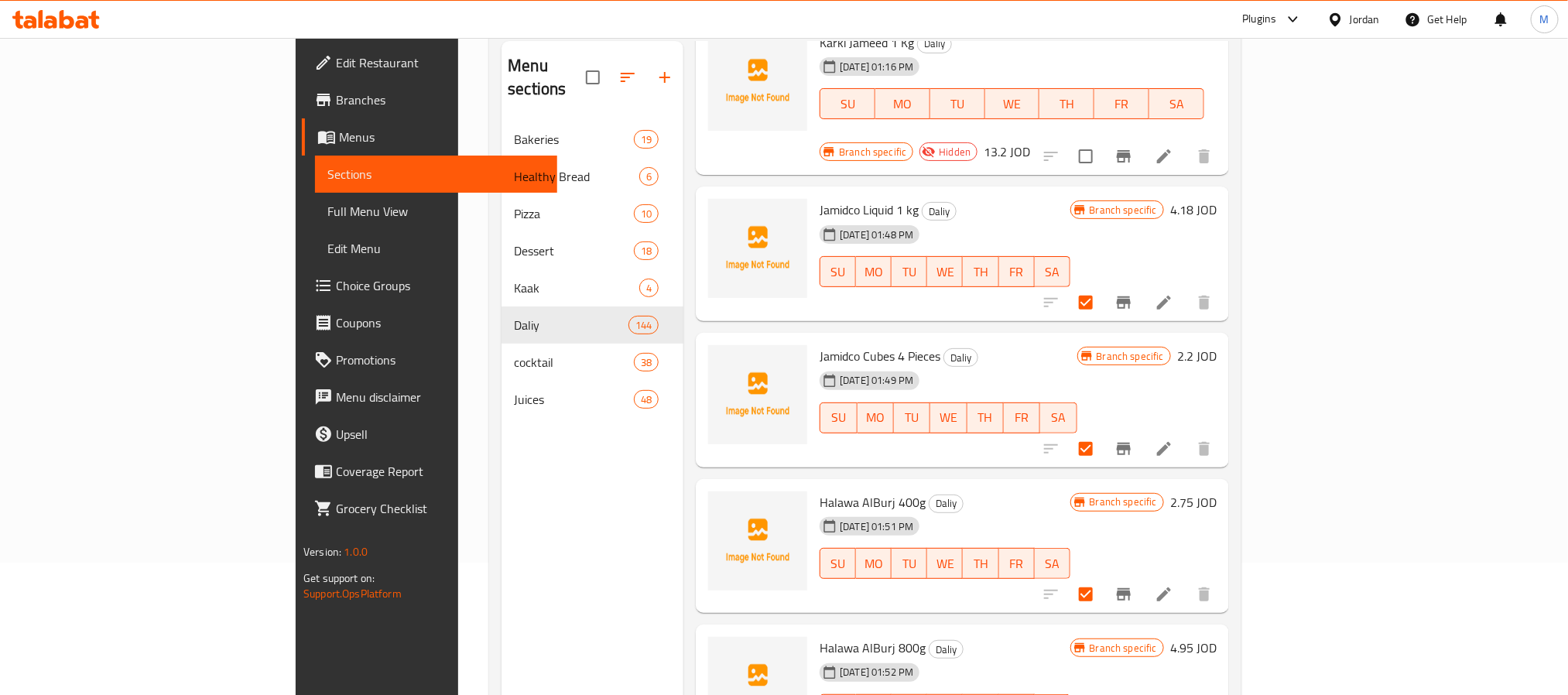
scroll to position [17255, 0]
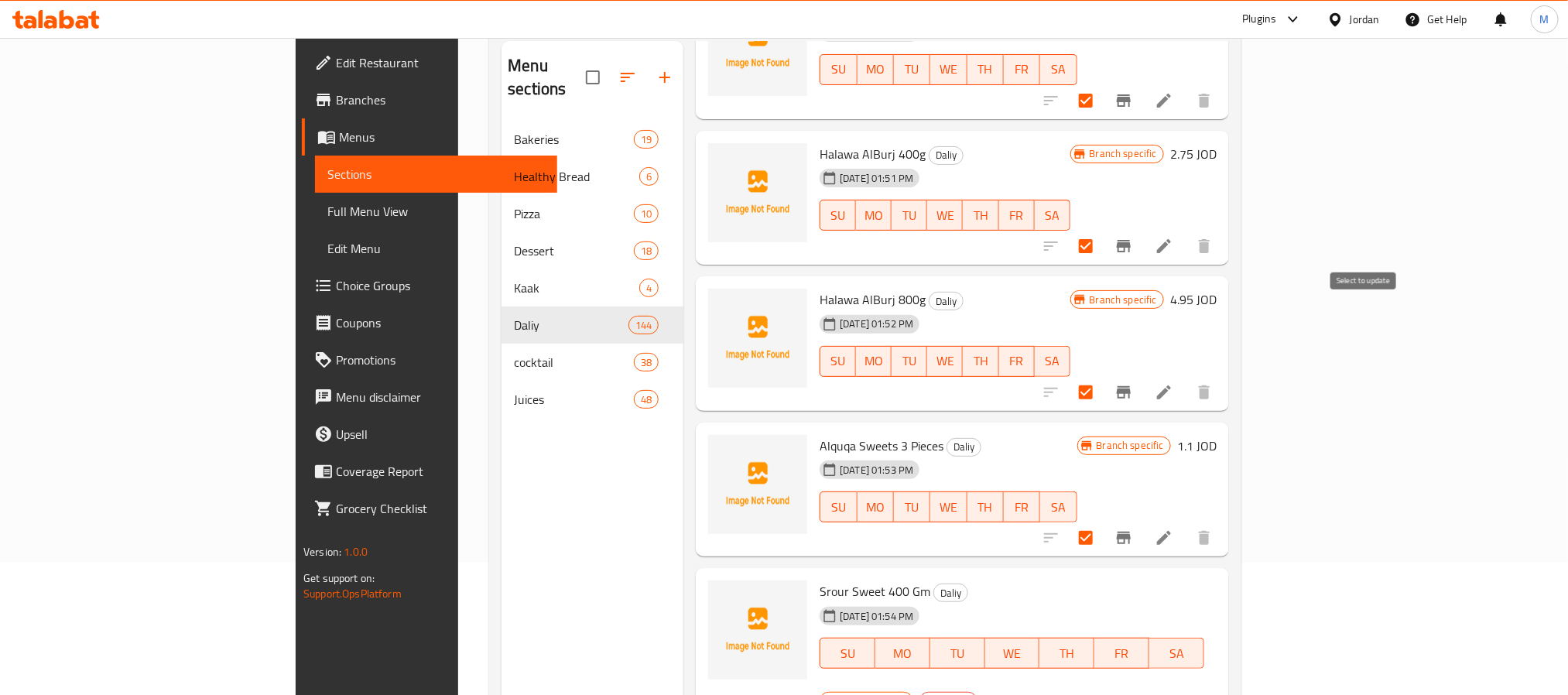
checkbox input "true"
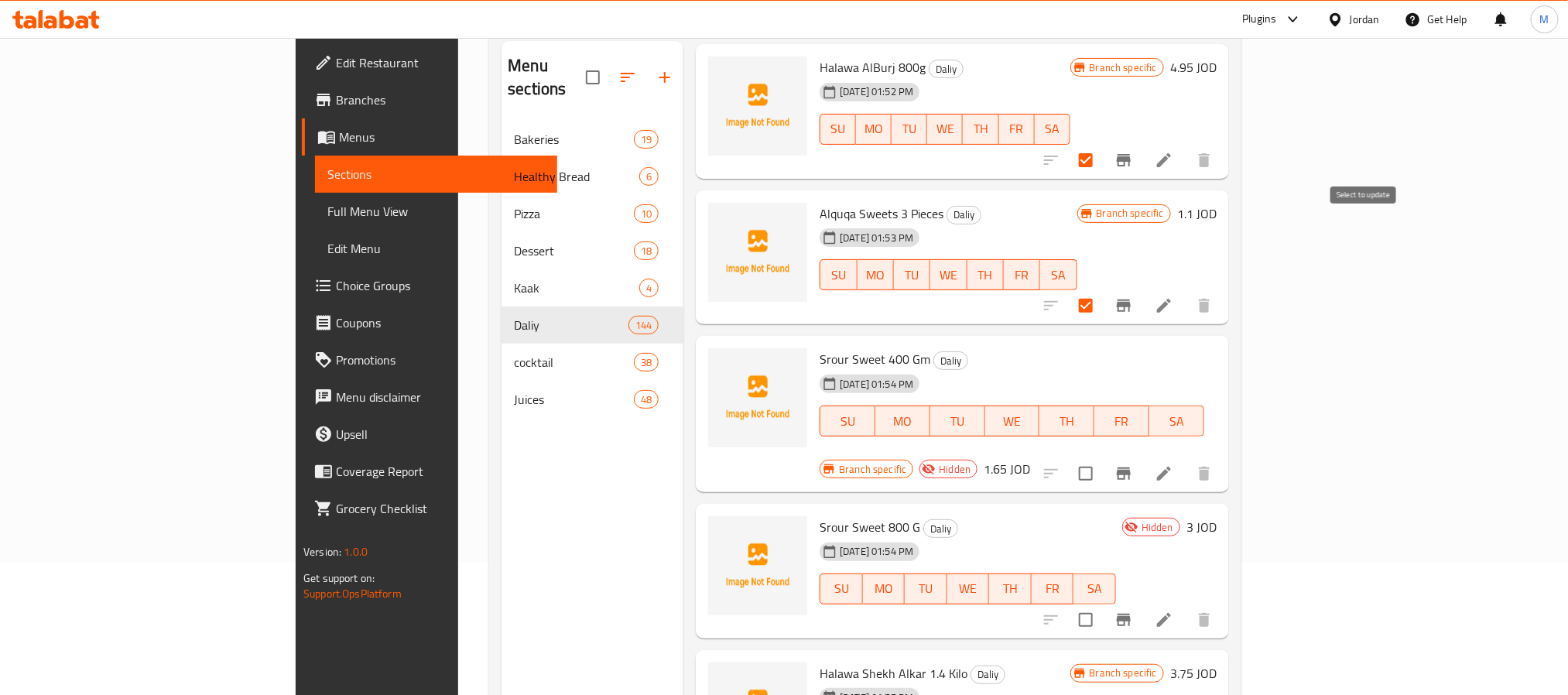
checkbox input "true"
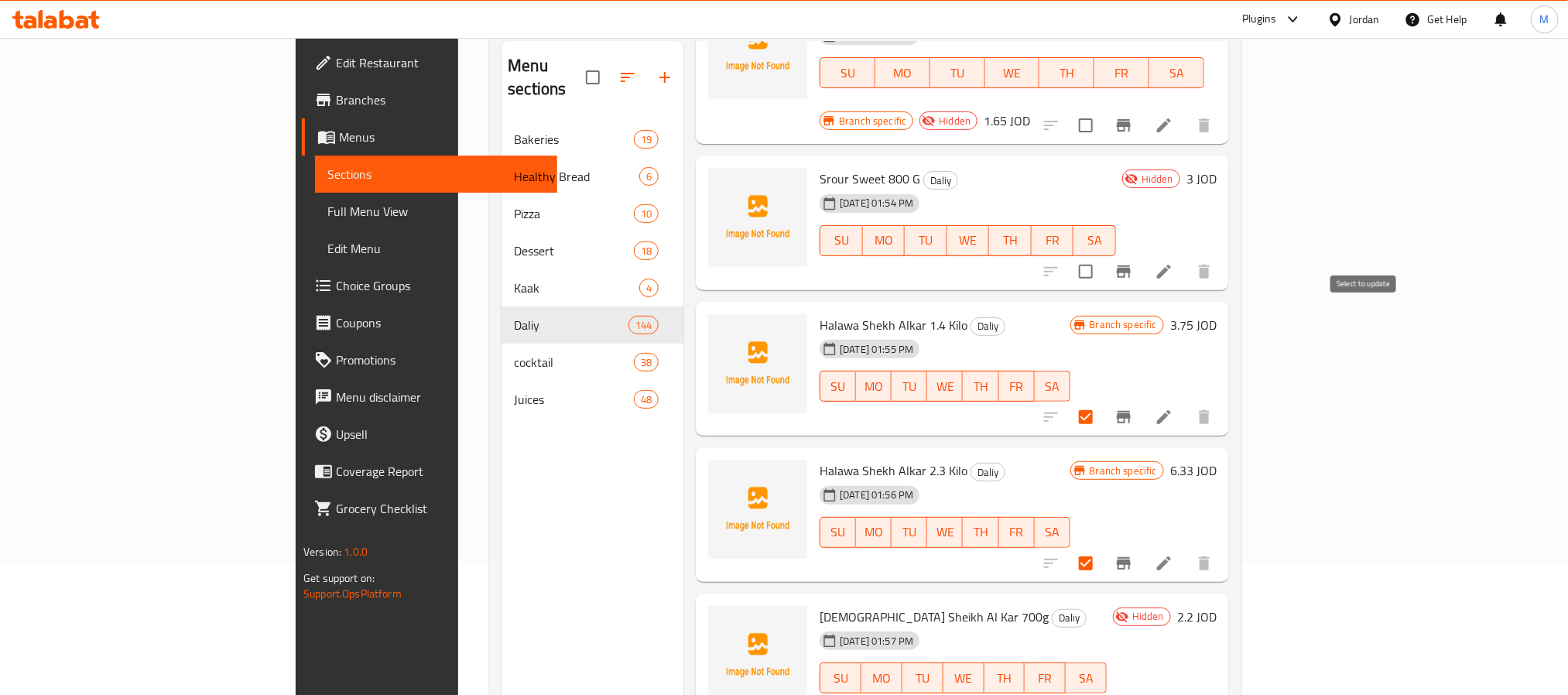
checkbox input "true"
drag, startPoint x: 1367, startPoint y: 469, endPoint x: 1345, endPoint y: 629, distance: 161.5
checkbox input "true"
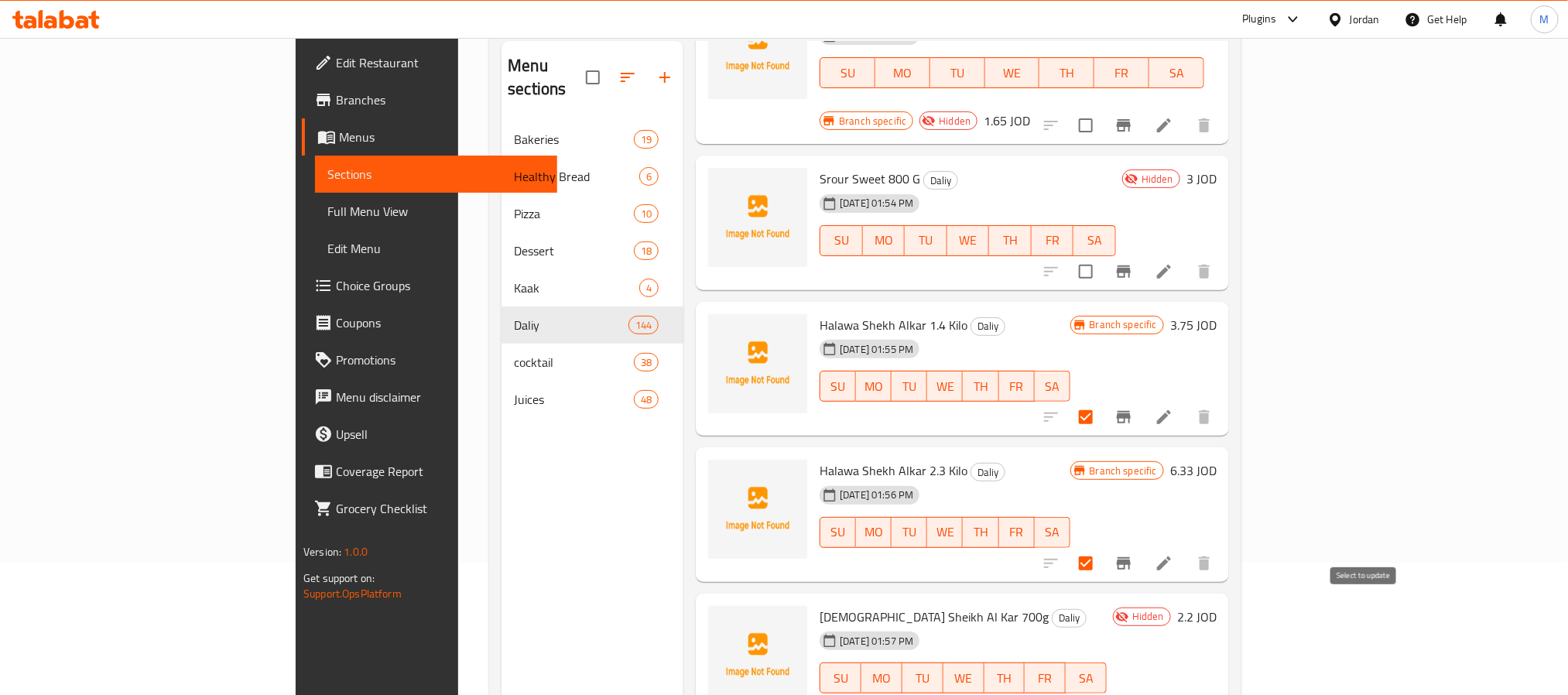
checkbox input "true"
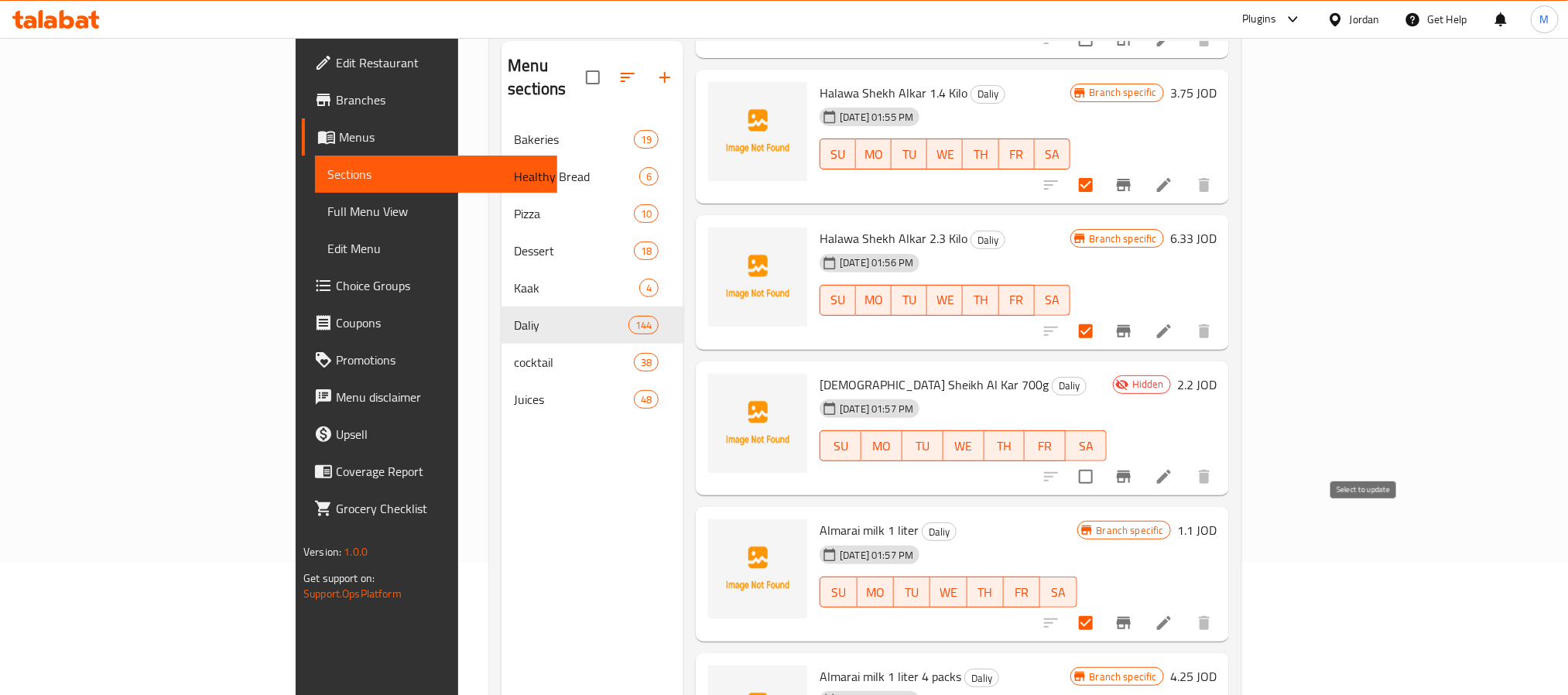
checkbox input "true"
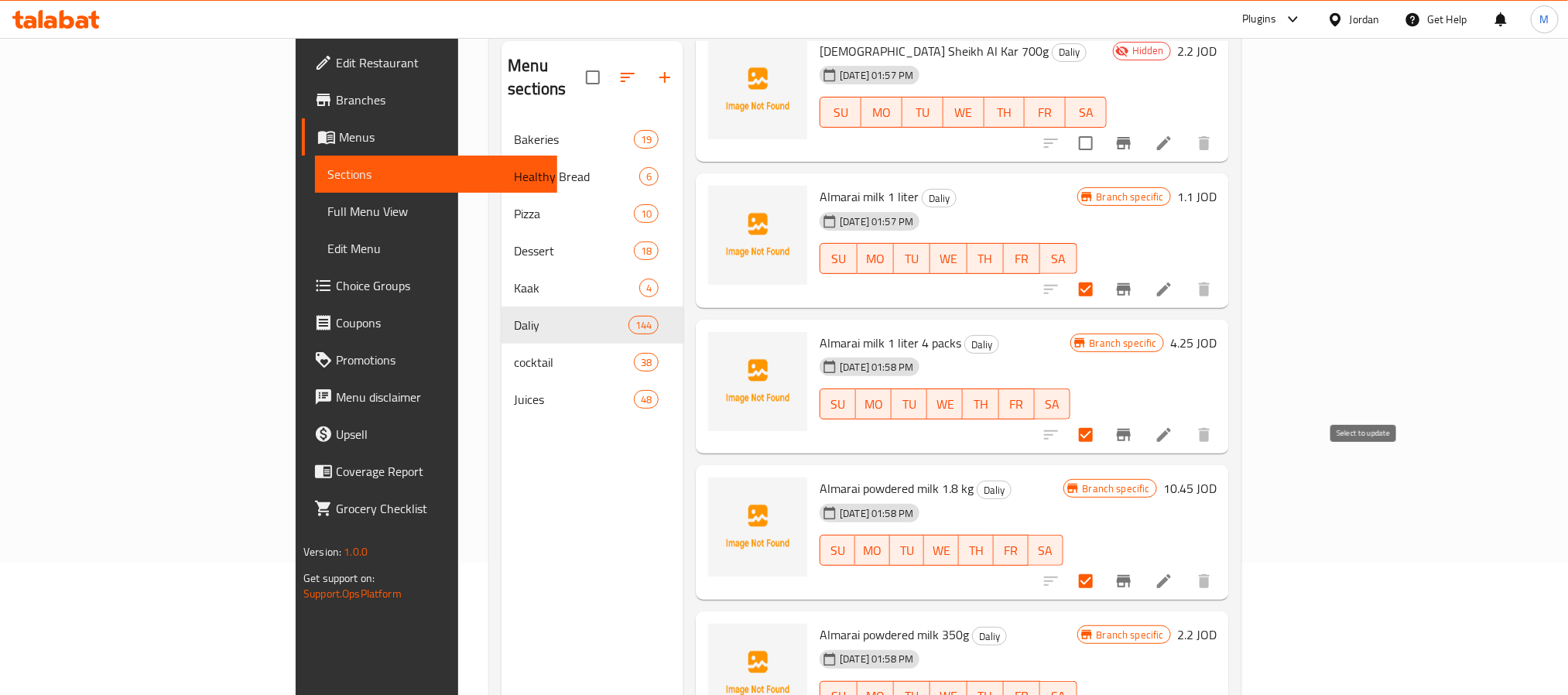
scroll to position [18416, 0]
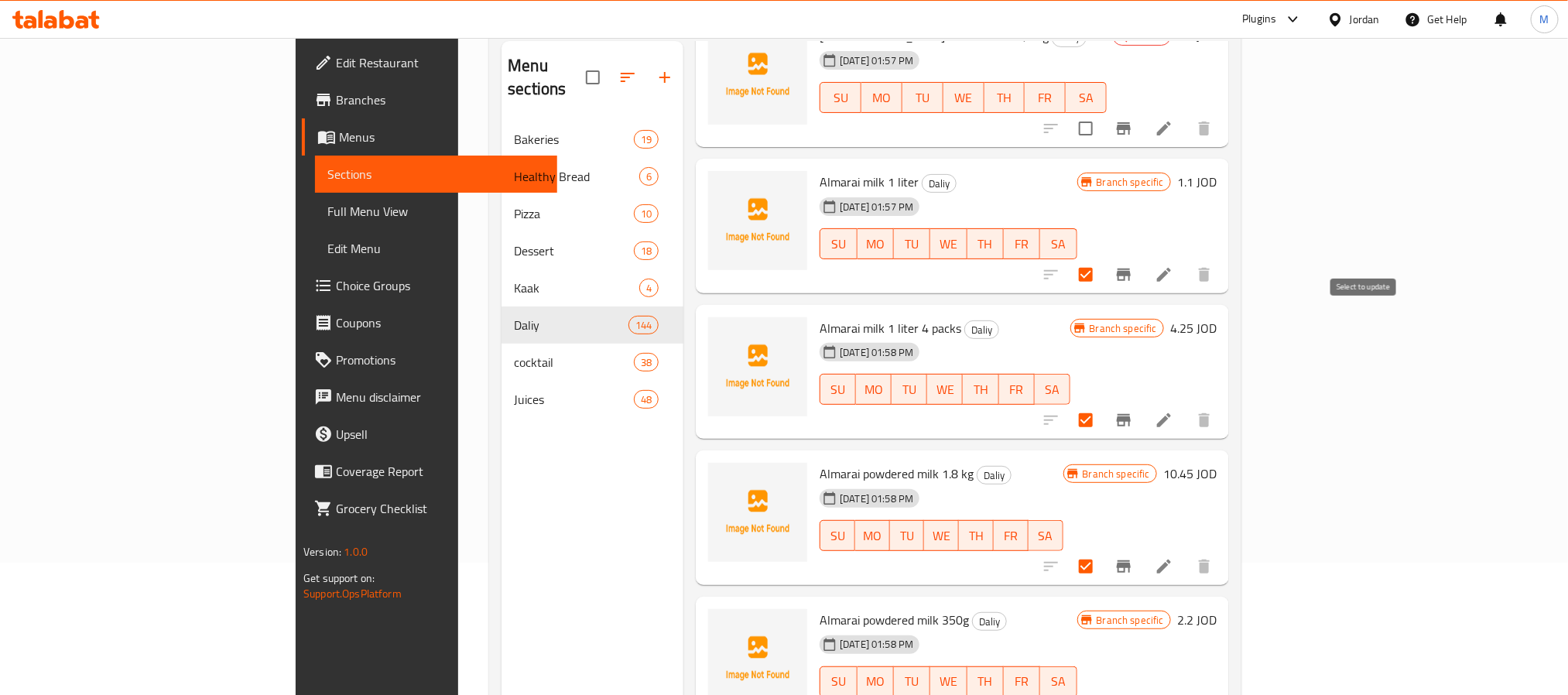
checkbox input "true"
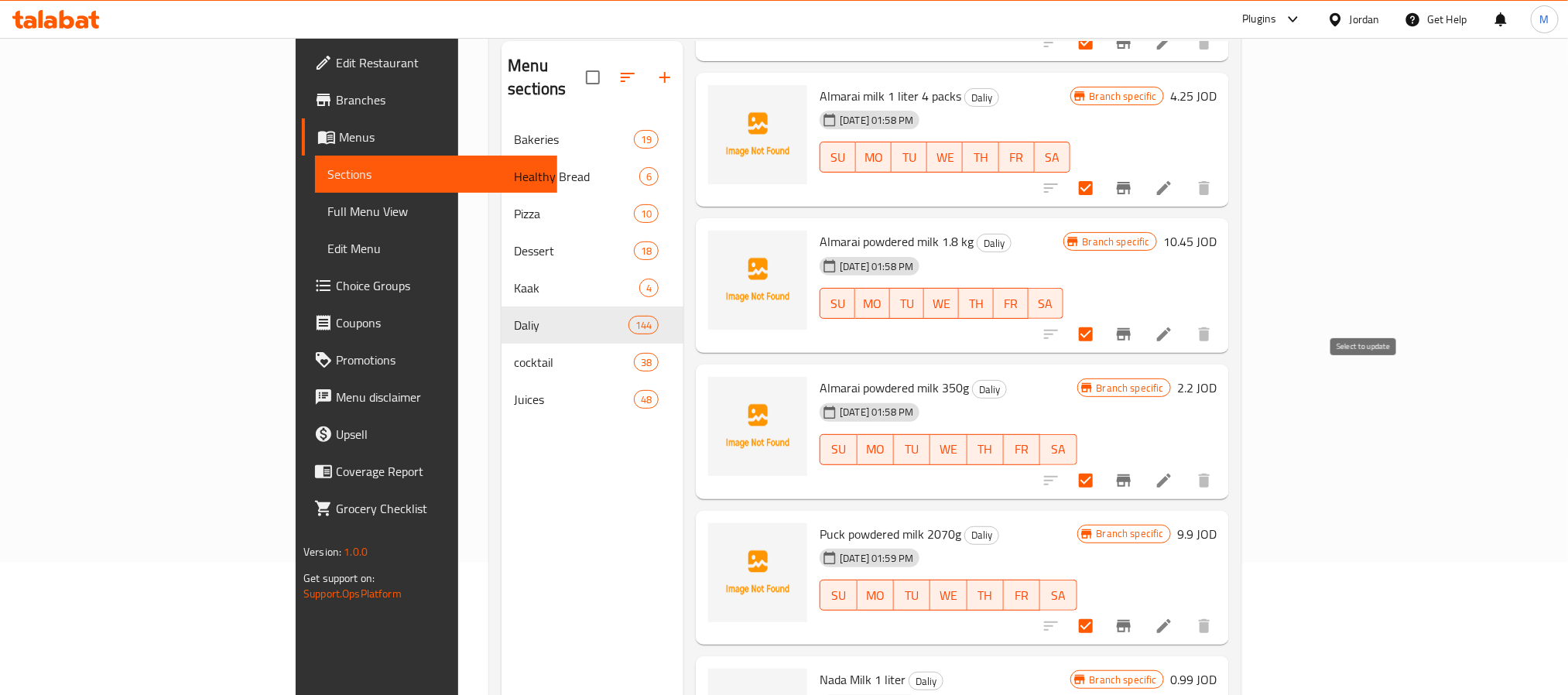
checkbox input "true"
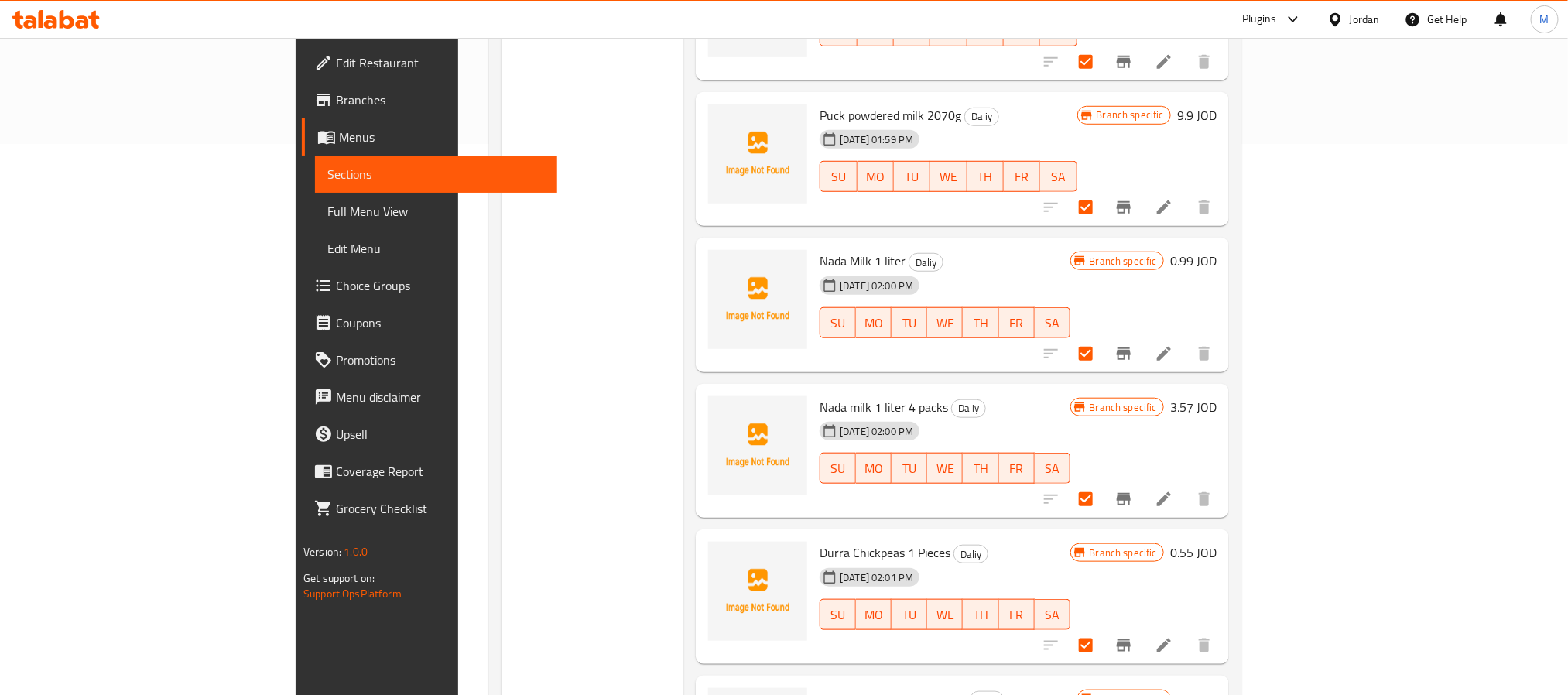
scroll to position [591, 0]
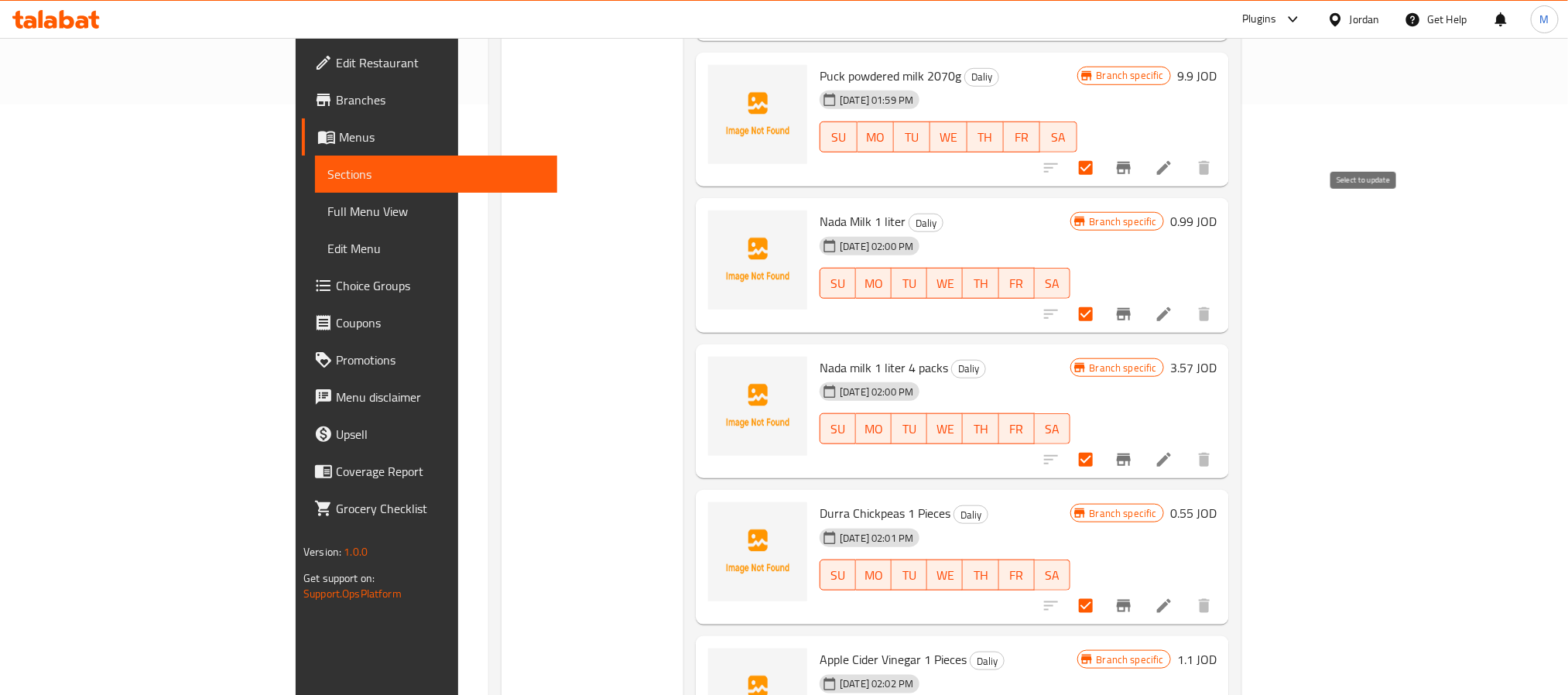
checkbox input "true"
drag, startPoint x: 1363, startPoint y: 350, endPoint x: 1347, endPoint y: 511, distance: 161.8
checkbox input "true"
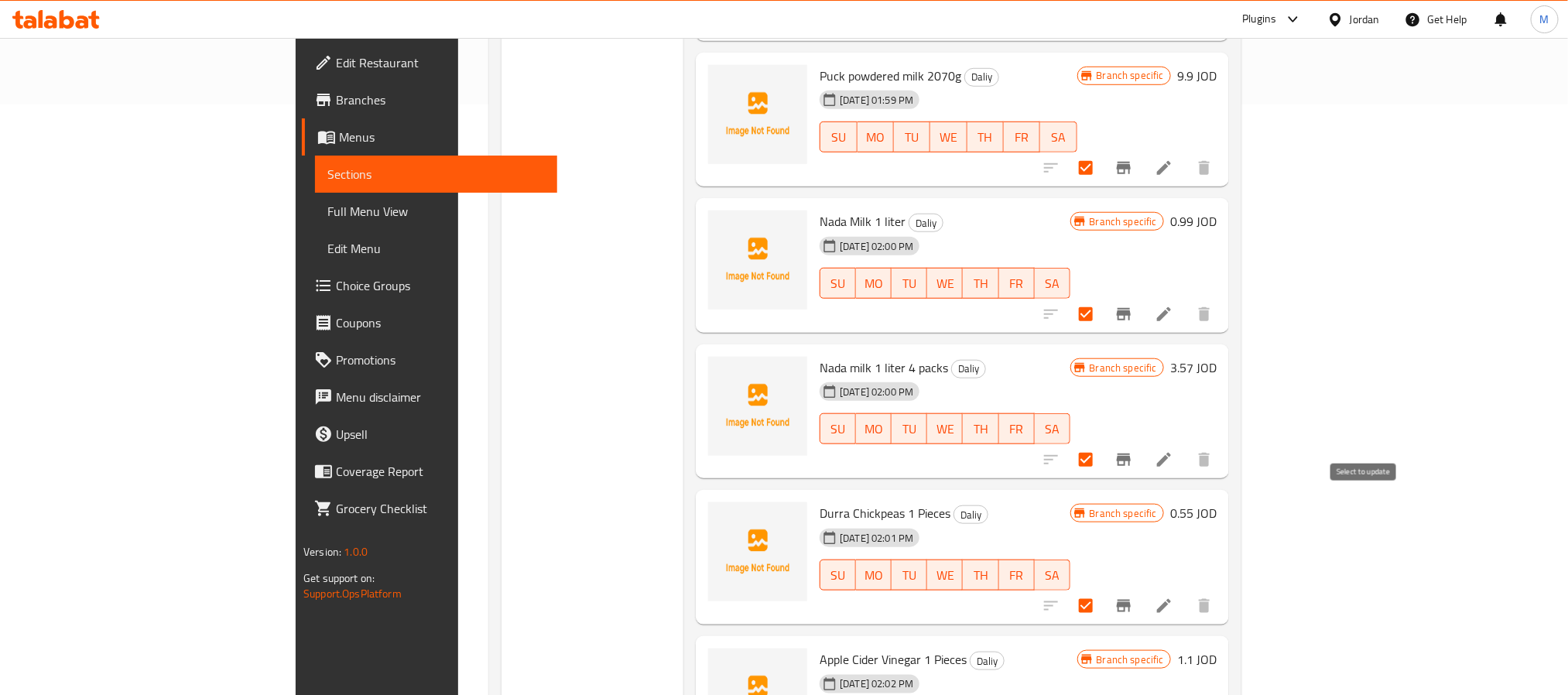
checkbox input "true"
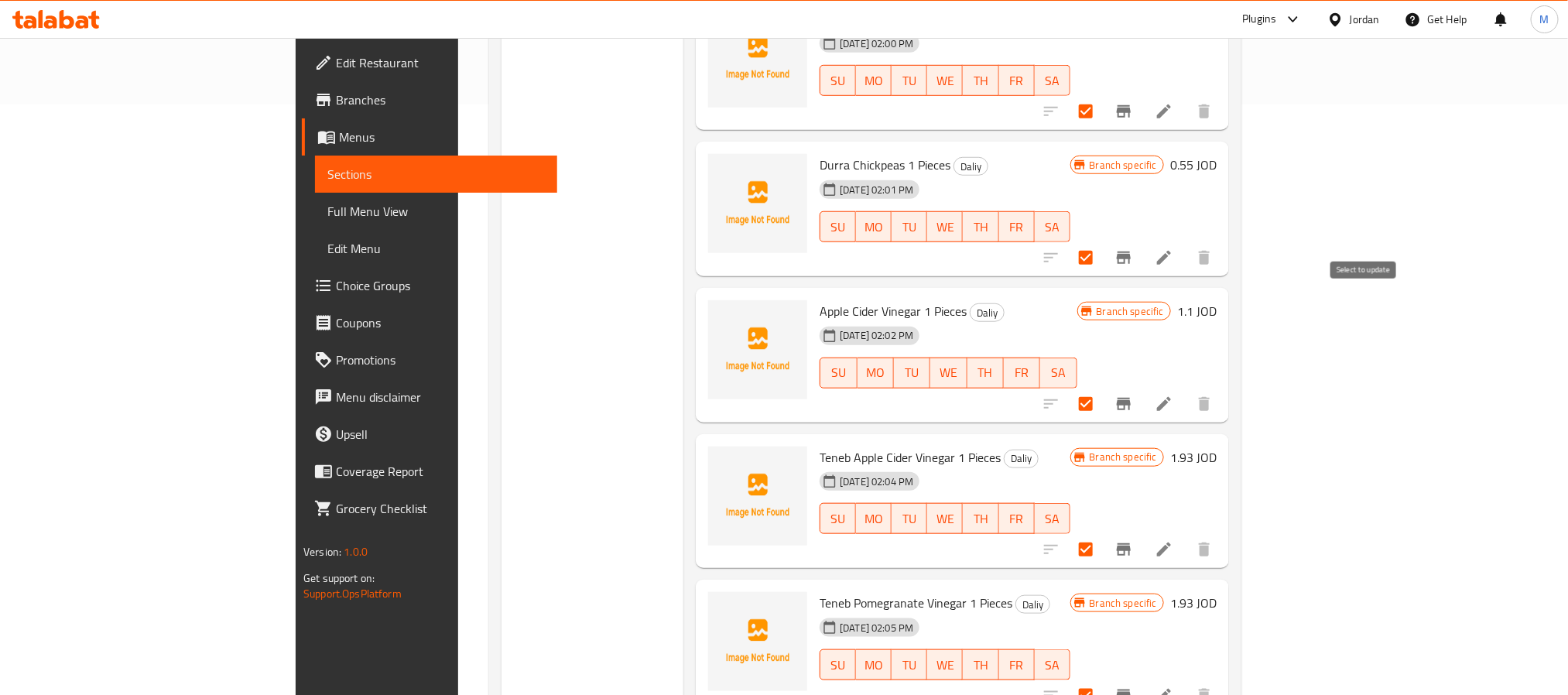
checkbox input "true"
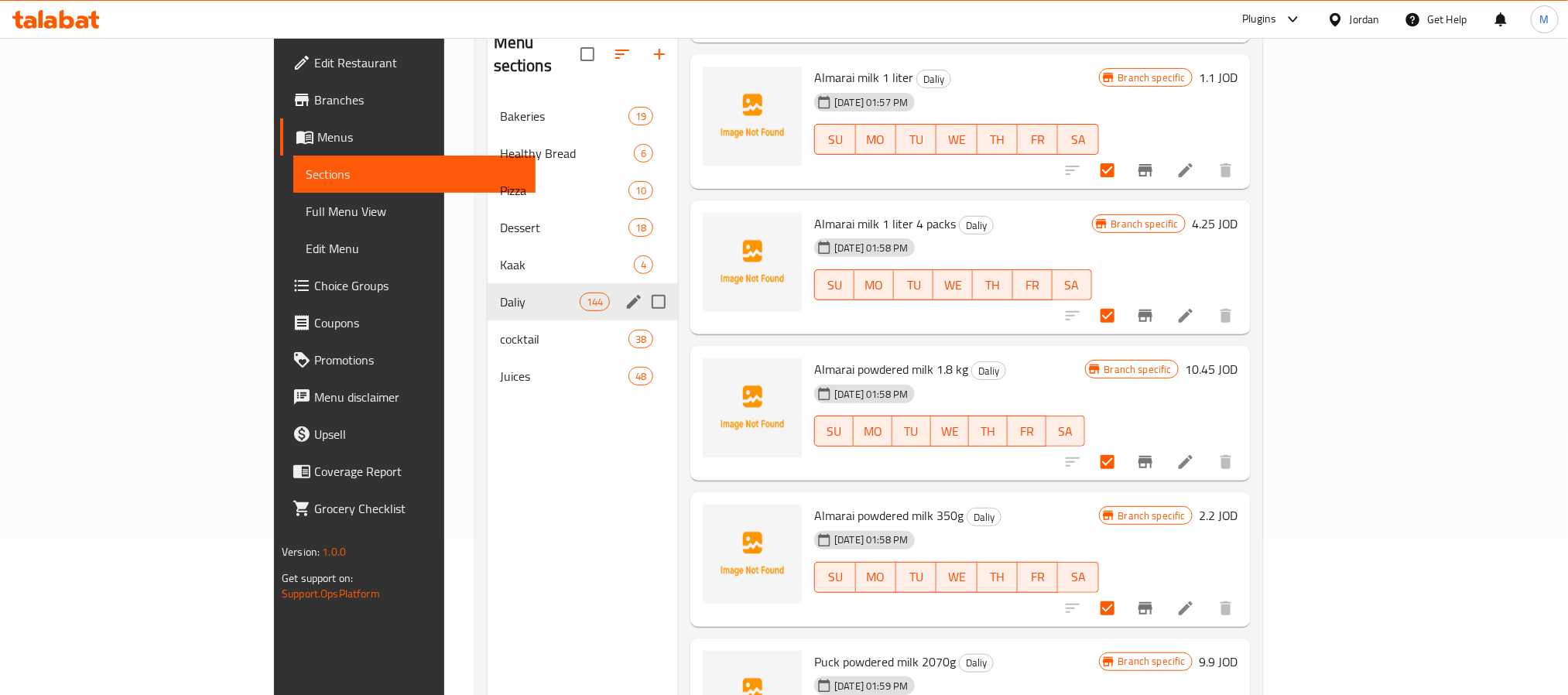
scroll to position [0, 0]
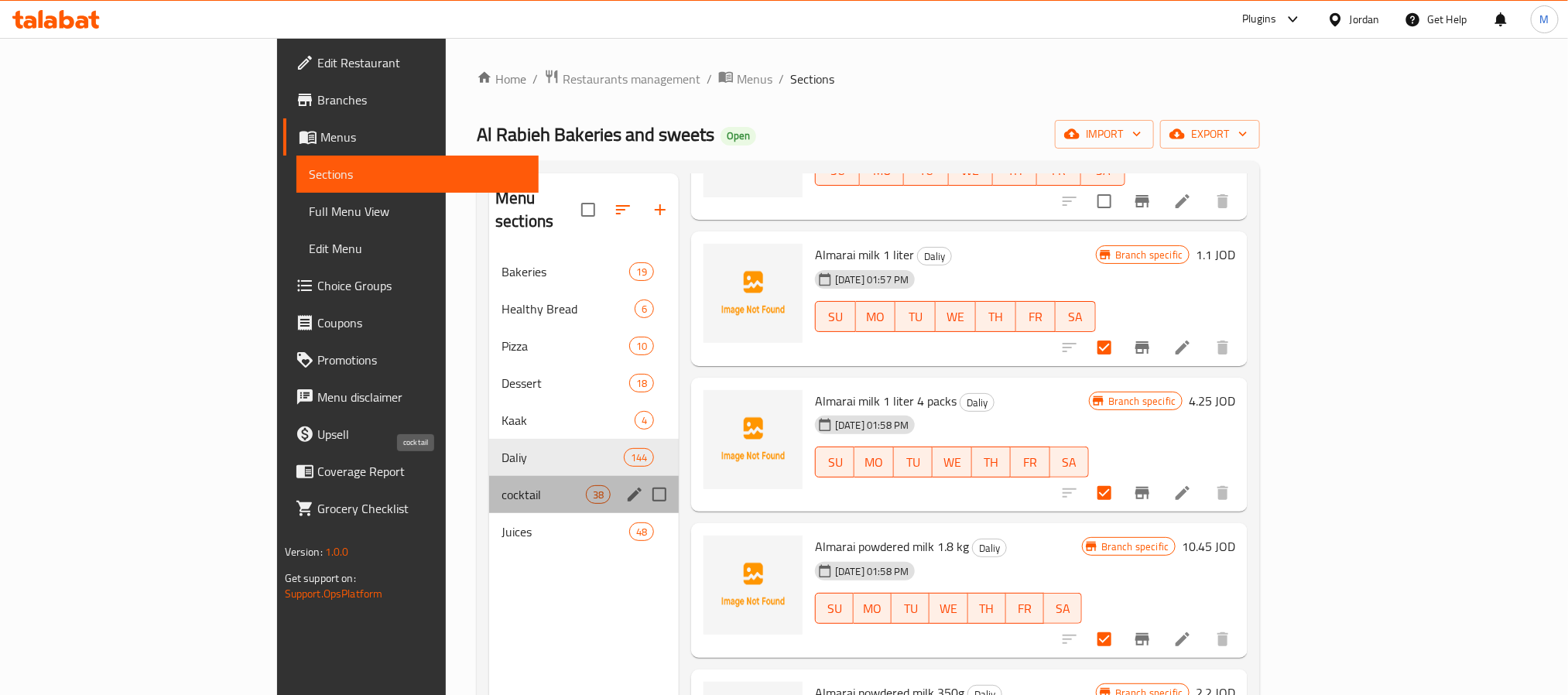
click at [501, 486] on span "cocktail" at bounding box center [544, 494] width 84 height 18
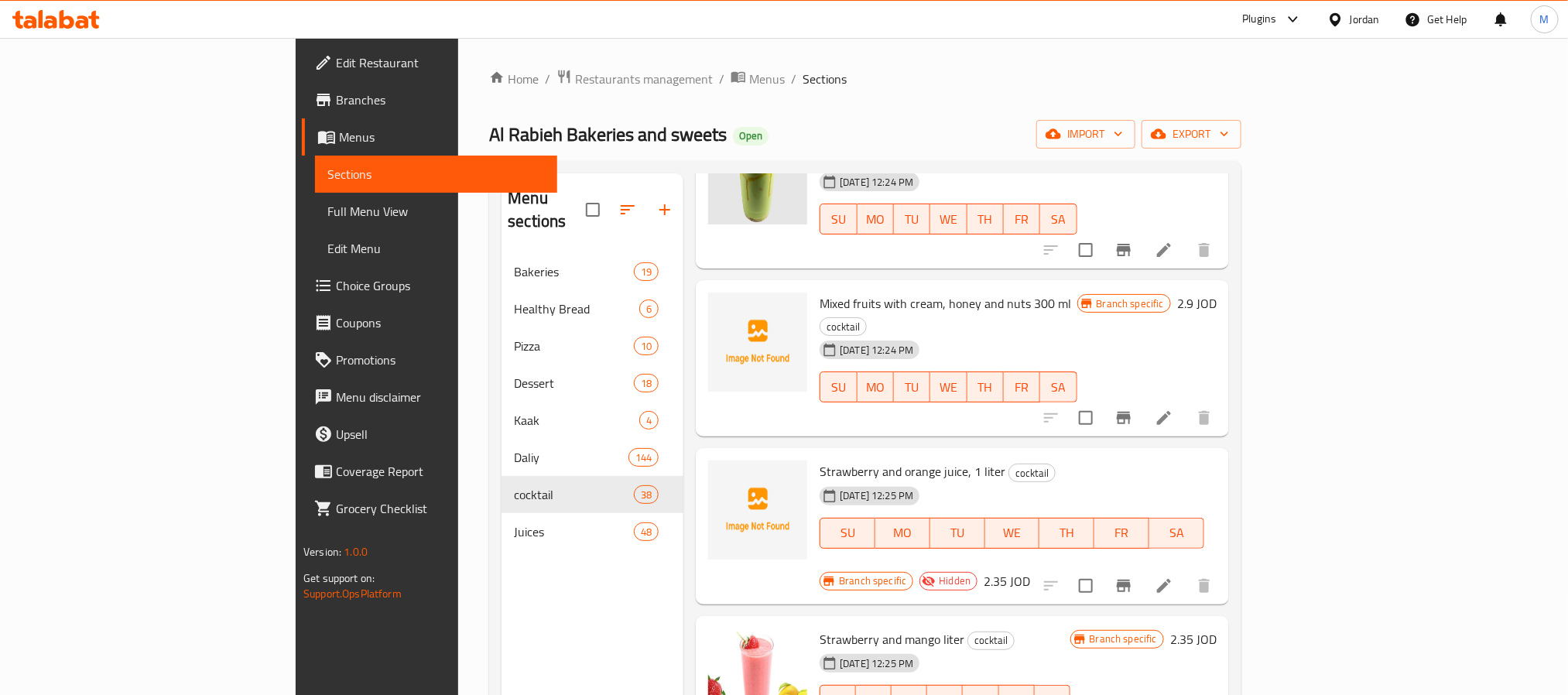
scroll to position [2322, 0]
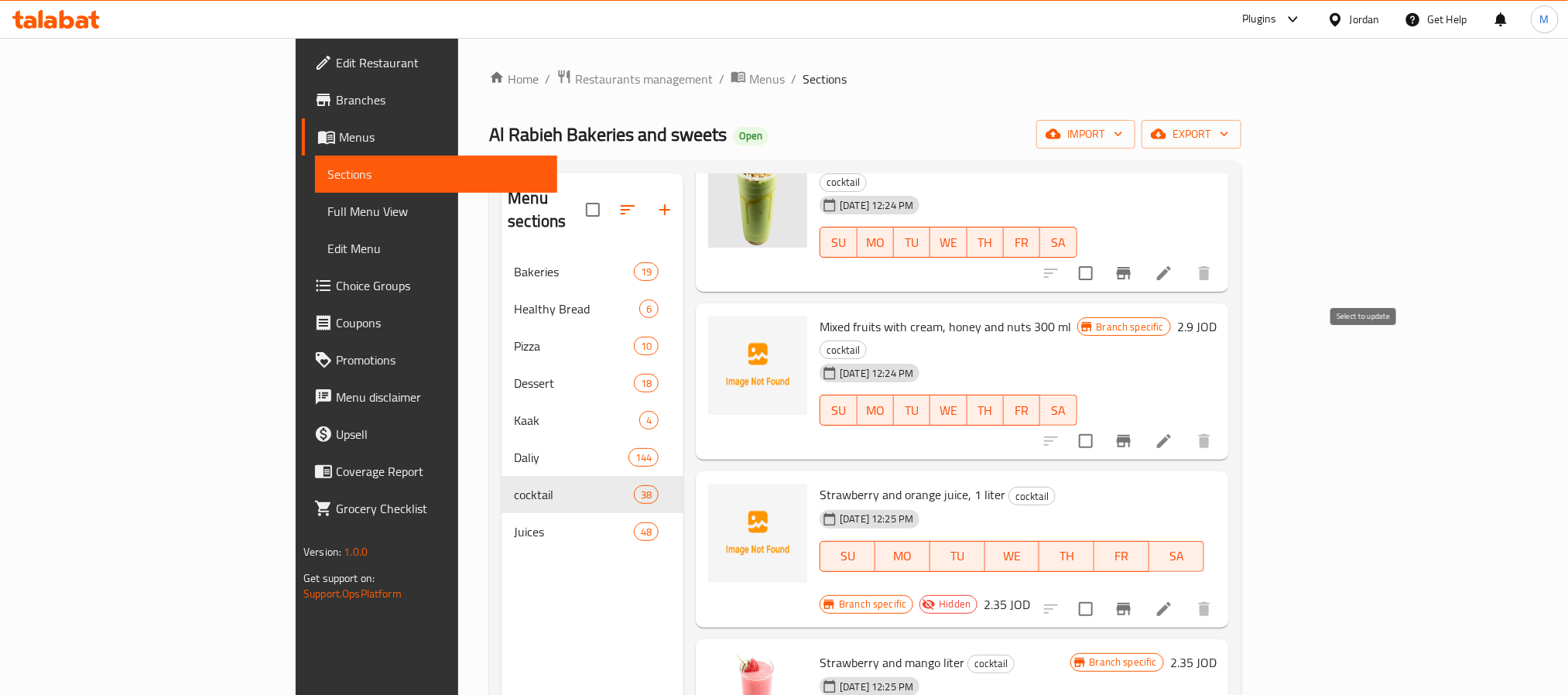
click at [1102, 425] on input "checkbox" at bounding box center [1086, 441] width 33 height 33
checkbox input "true"
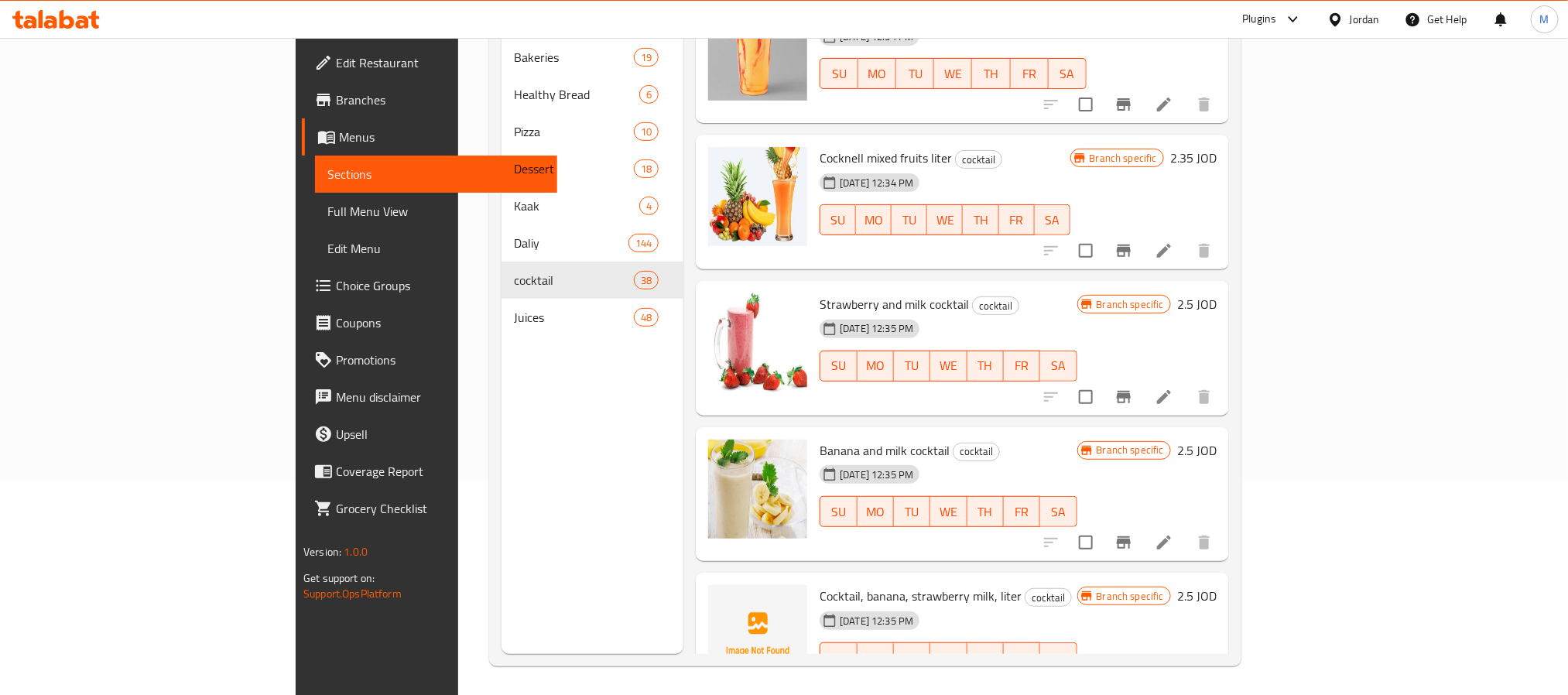
scroll to position [217, 0]
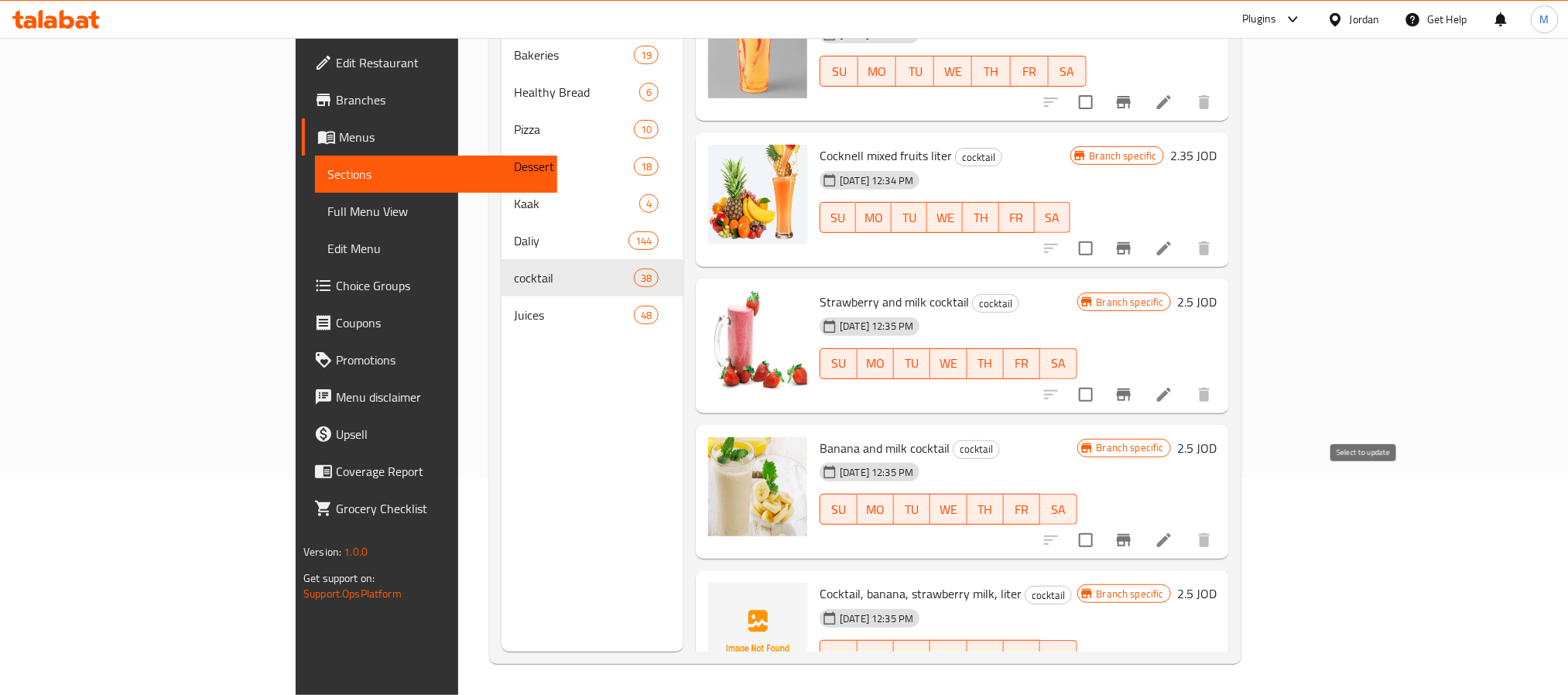
drag, startPoint x: 1368, startPoint y: 483, endPoint x: 1348, endPoint y: 570, distance: 89.3
click at [1102, 670] on input "checkbox" at bounding box center [1086, 686] width 33 height 33
checkbox input "true"
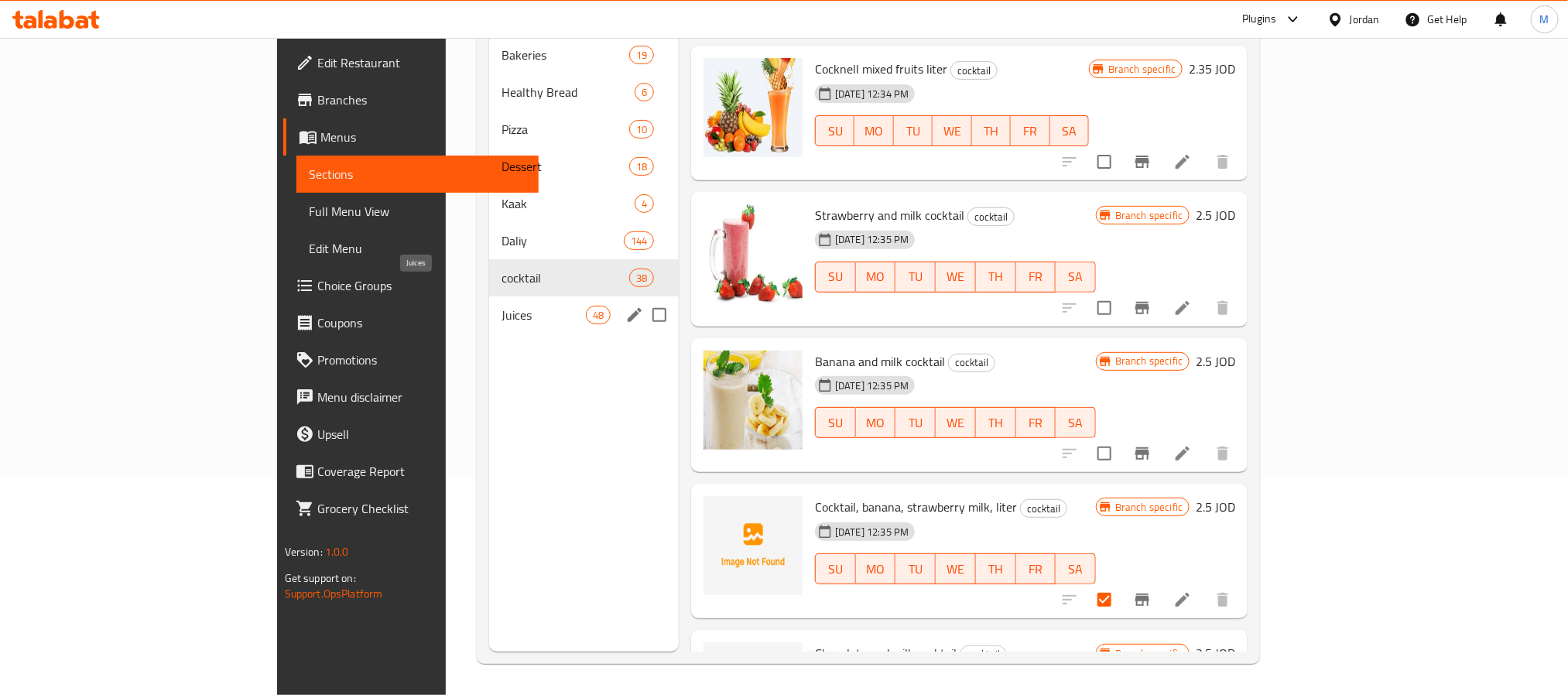
click at [501, 306] on span "Juices" at bounding box center [544, 314] width 84 height 18
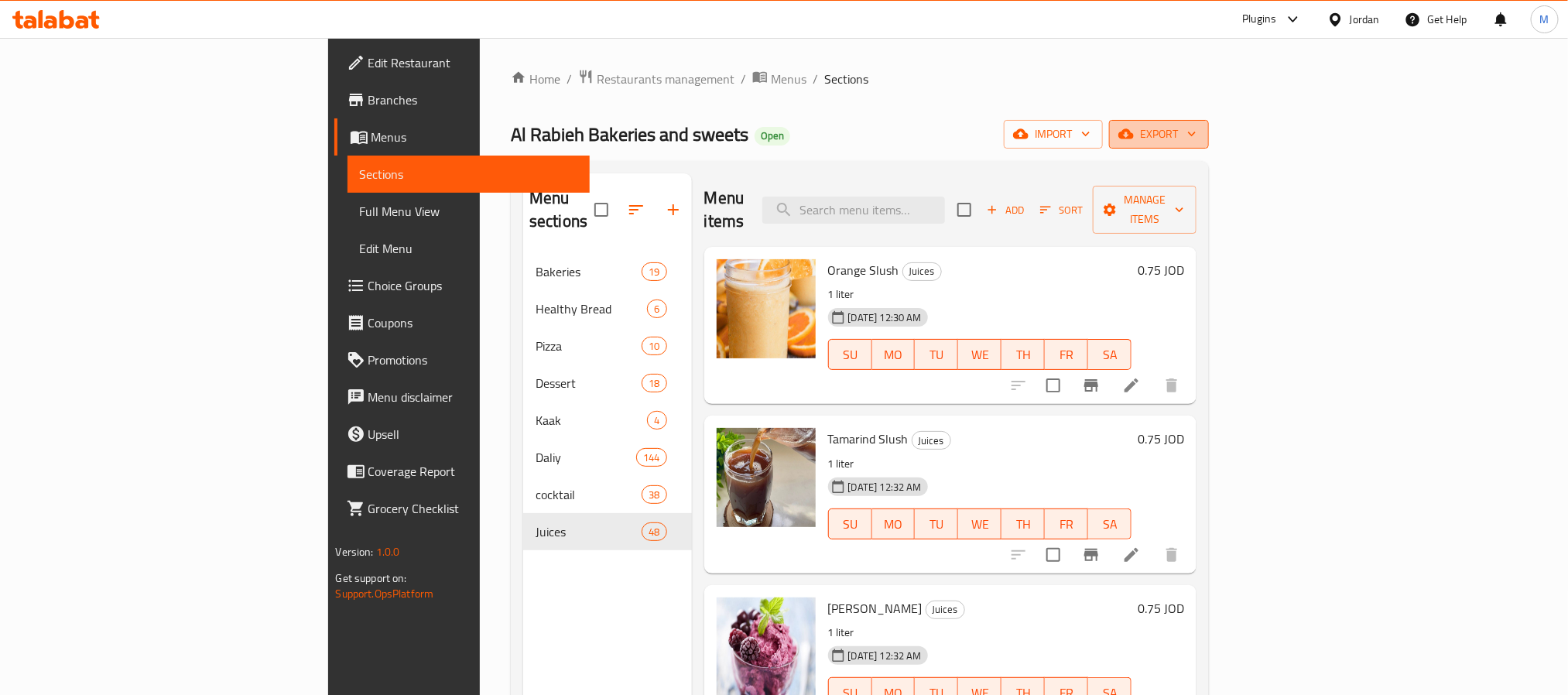
click at [1196, 126] on span "export" at bounding box center [1159, 135] width 75 height 19
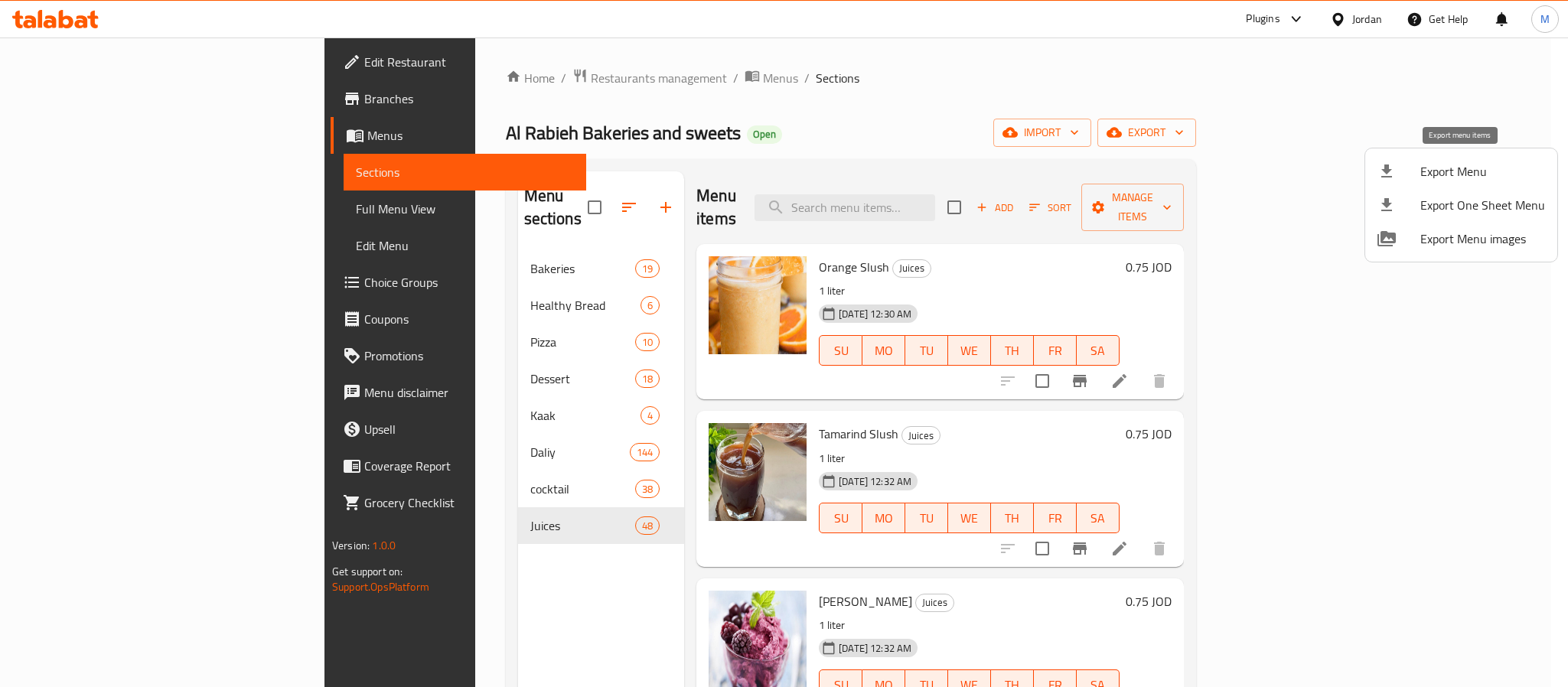
click at [1440, 158] on li "Export Menu" at bounding box center [1462, 171] width 192 height 34
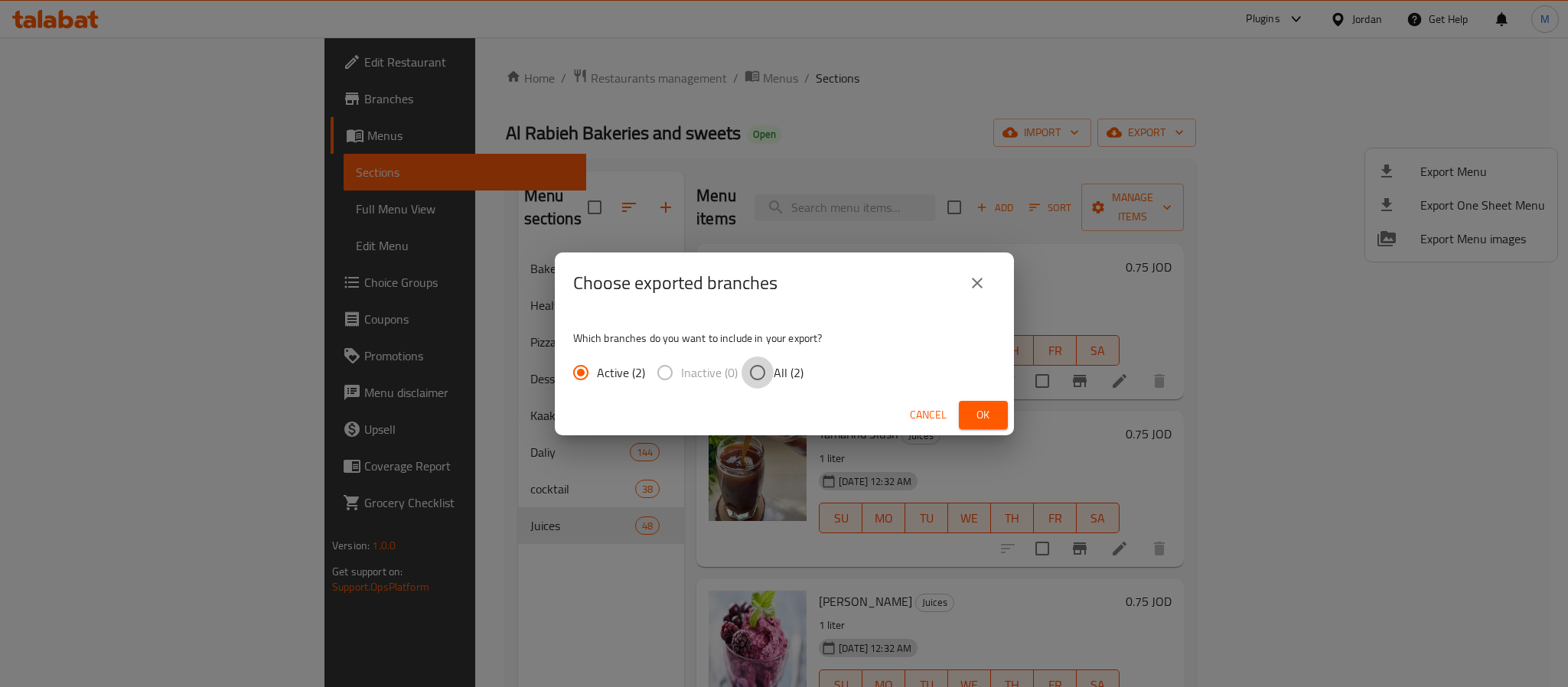
click at [767, 379] on input "All (2)" at bounding box center [757, 372] width 32 height 32
radio input "true"
click at [977, 420] on span "Ok" at bounding box center [983, 415] width 24 height 19
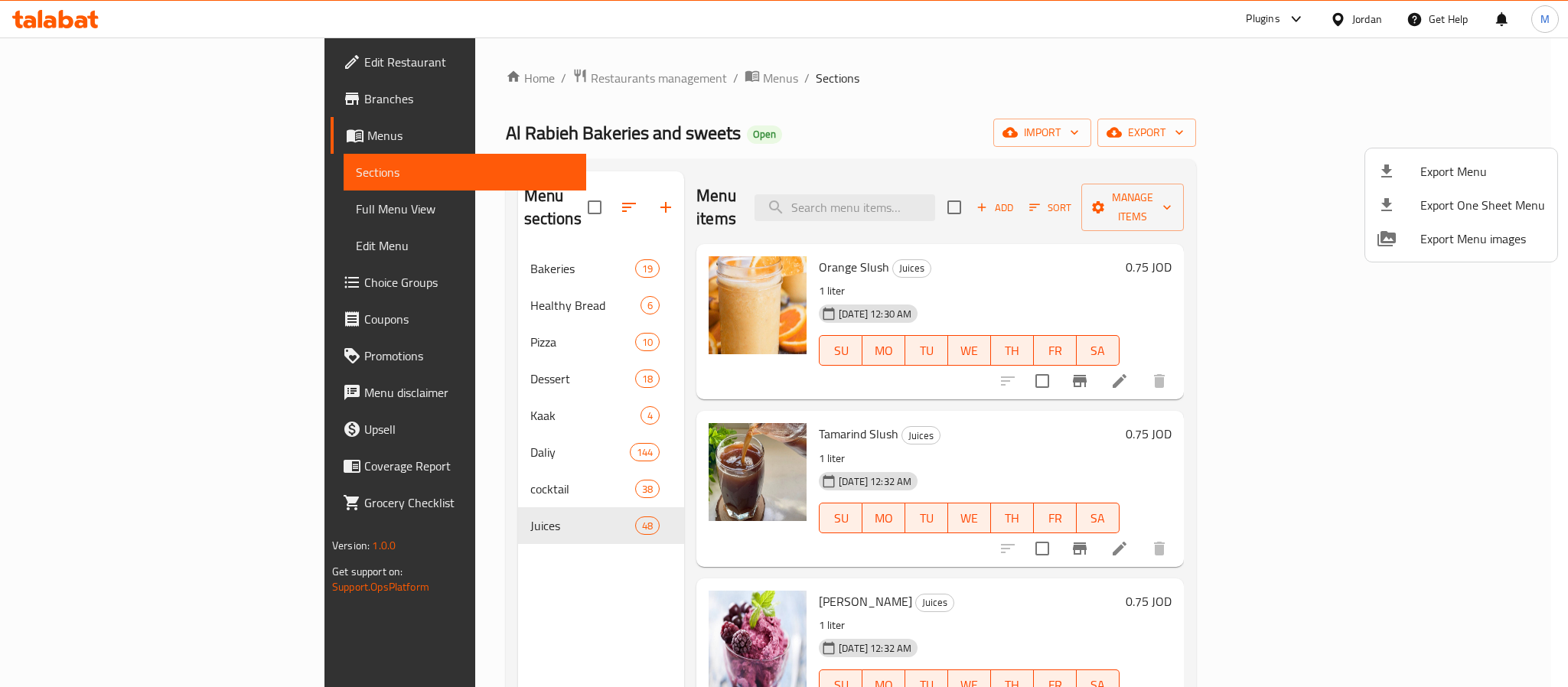
click at [1134, 150] on div at bounding box center [784, 343] width 1568 height 687
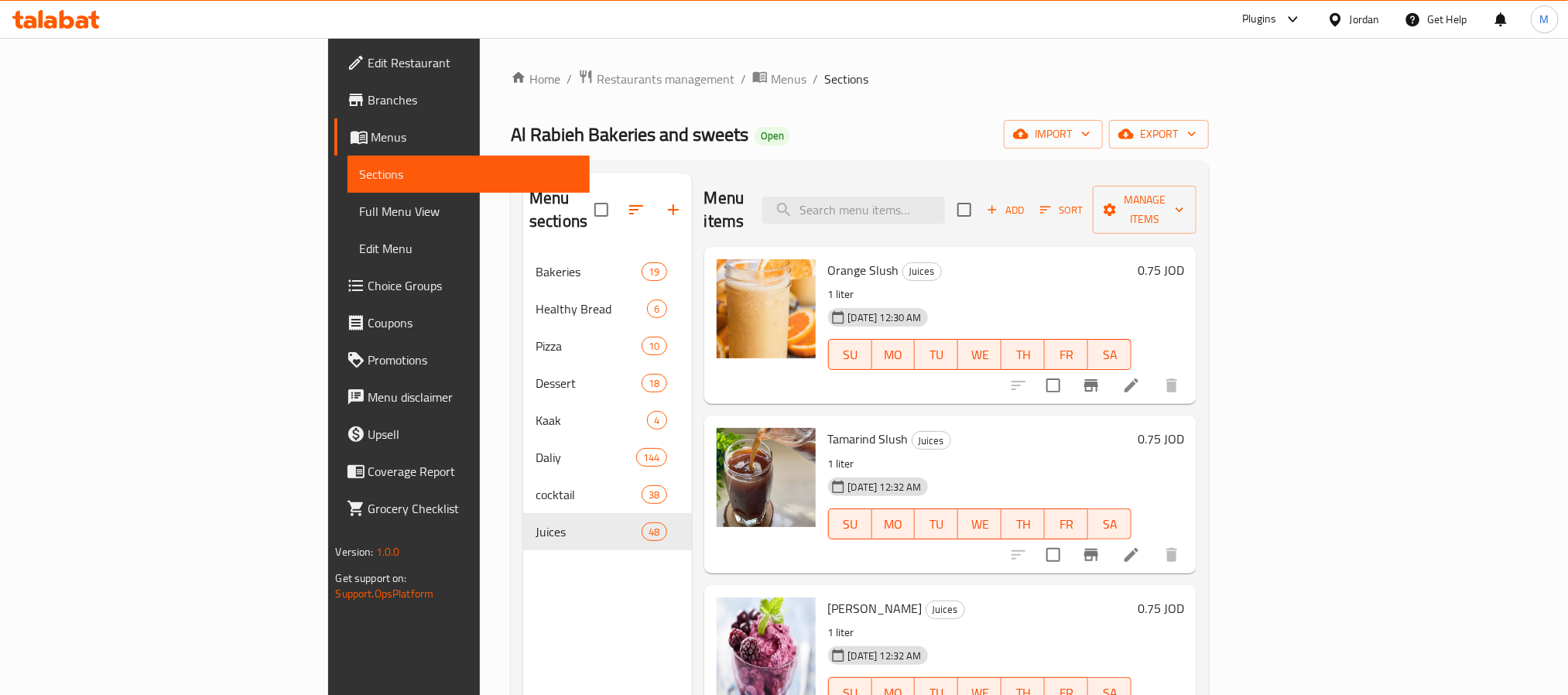
click at [994, 93] on div "Home / Restaurants management / Menus / Sections Al Rabieh Bakeries and sweets …" at bounding box center [860, 475] width 698 height 812
click at [1188, 205] on icon "button" at bounding box center [1179, 209] width 15 height 15
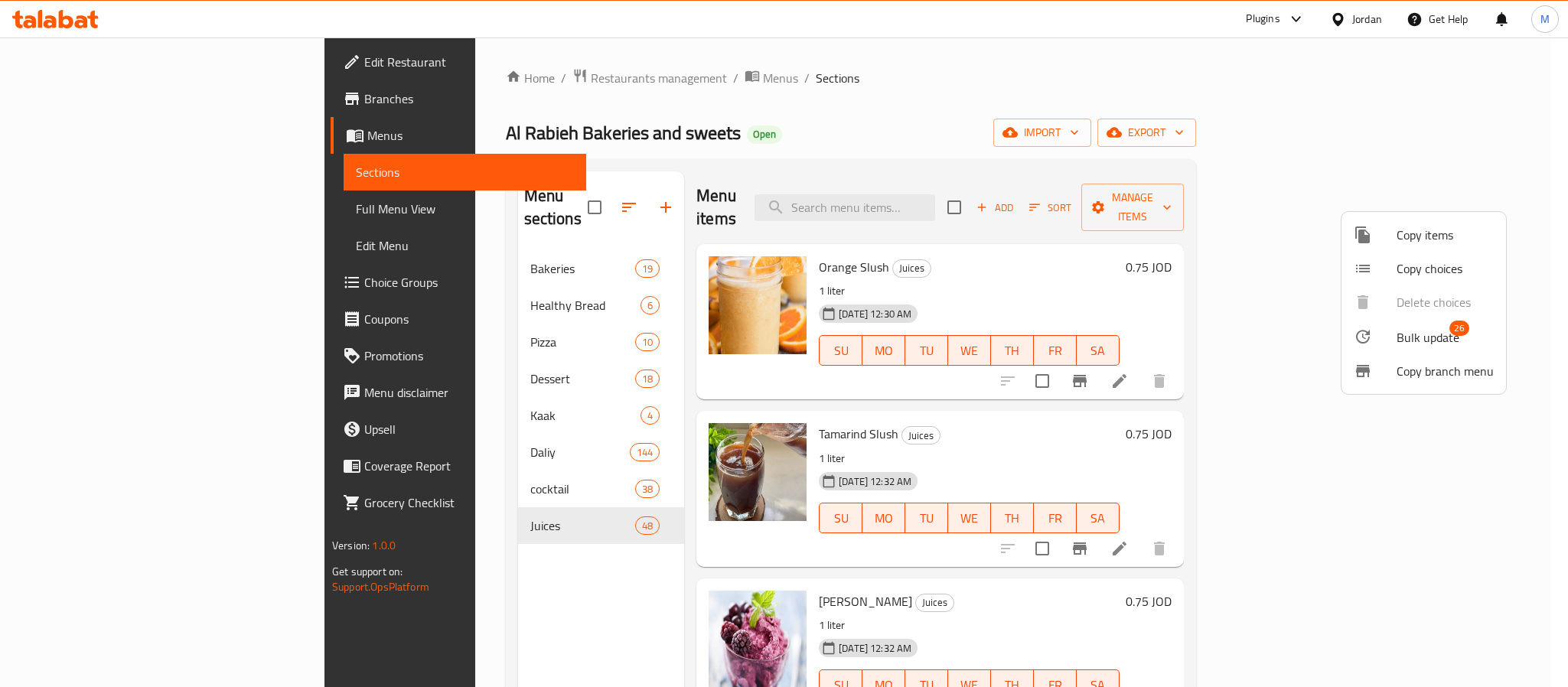
click at [1400, 323] on li "Bulk update 26" at bounding box center [1423, 336] width 165 height 35
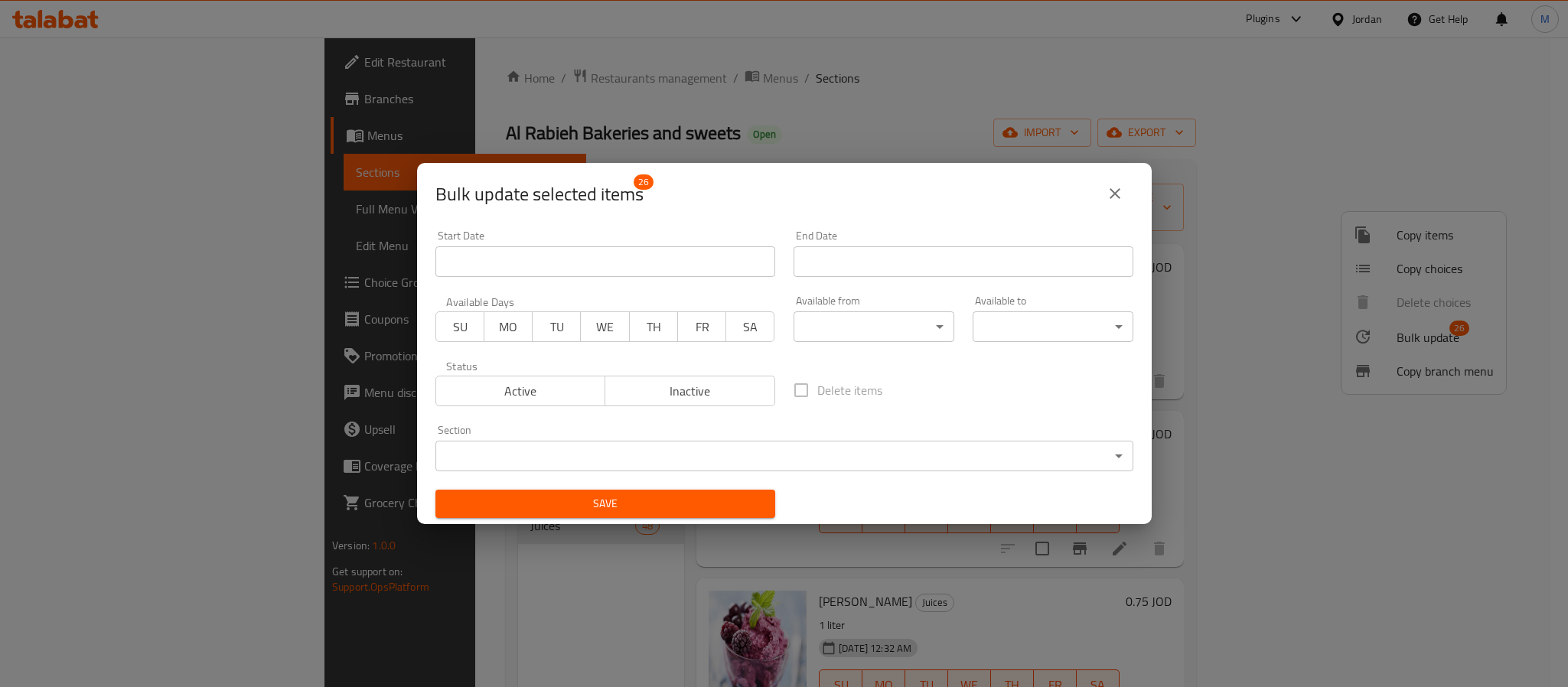
click at [699, 390] on span "Inactive" at bounding box center [690, 391] width 157 height 22
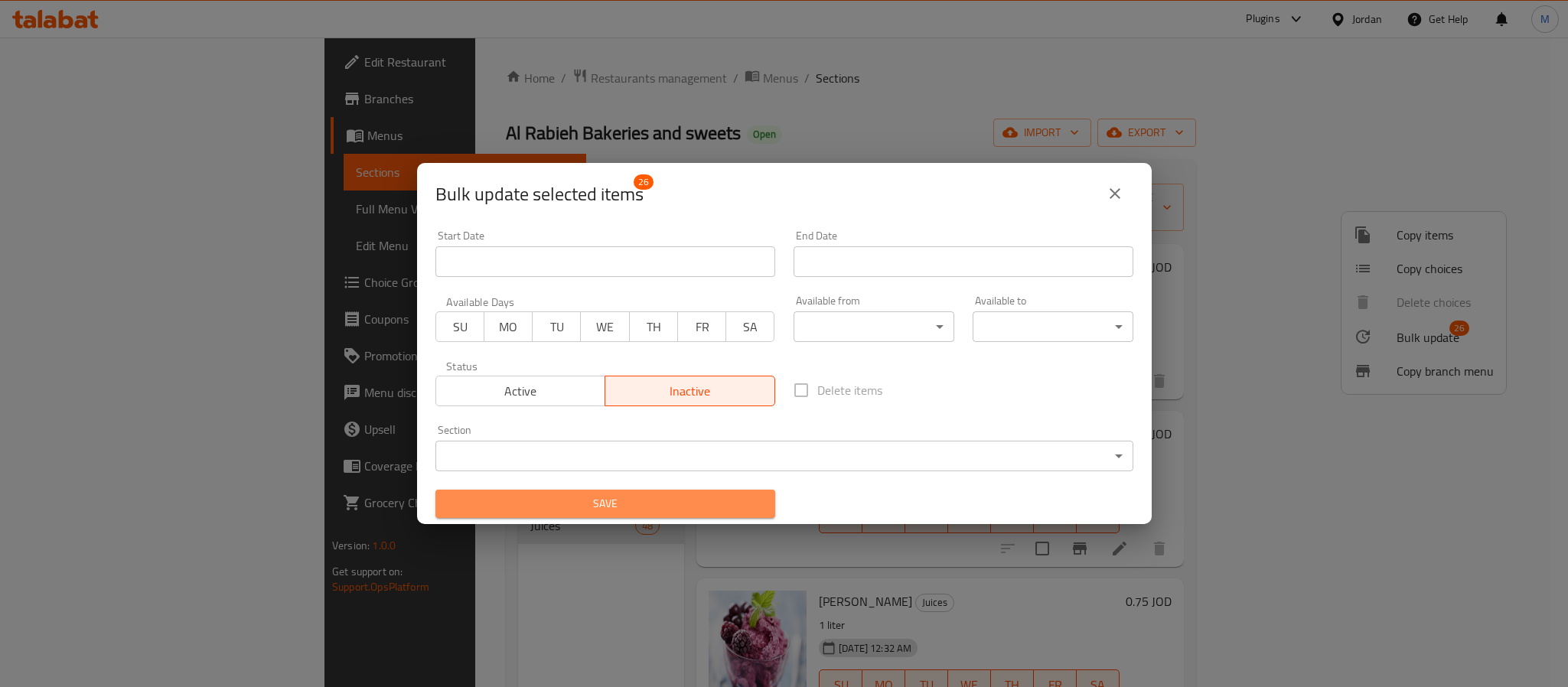
click at [723, 508] on span "Save" at bounding box center [605, 504] width 316 height 19
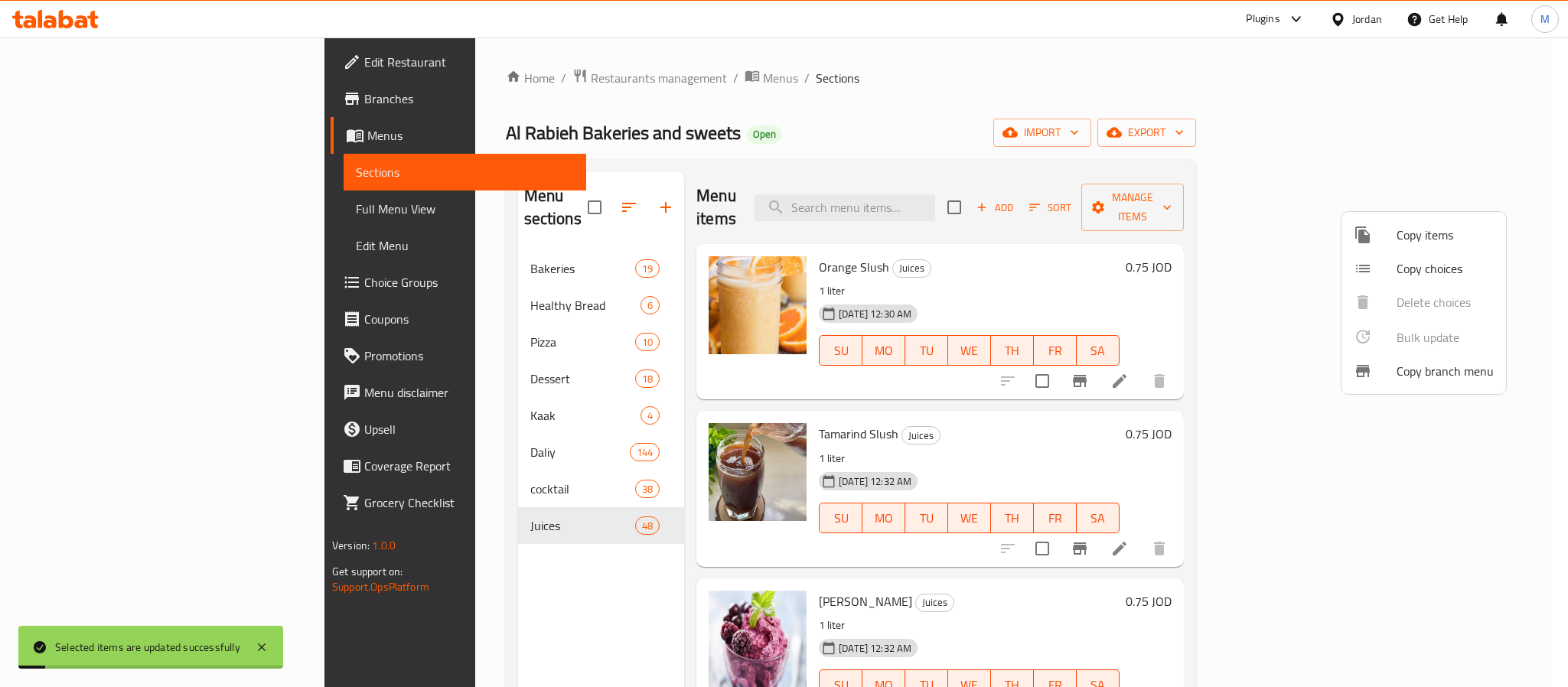
click at [775, 124] on div at bounding box center [784, 343] width 1568 height 687
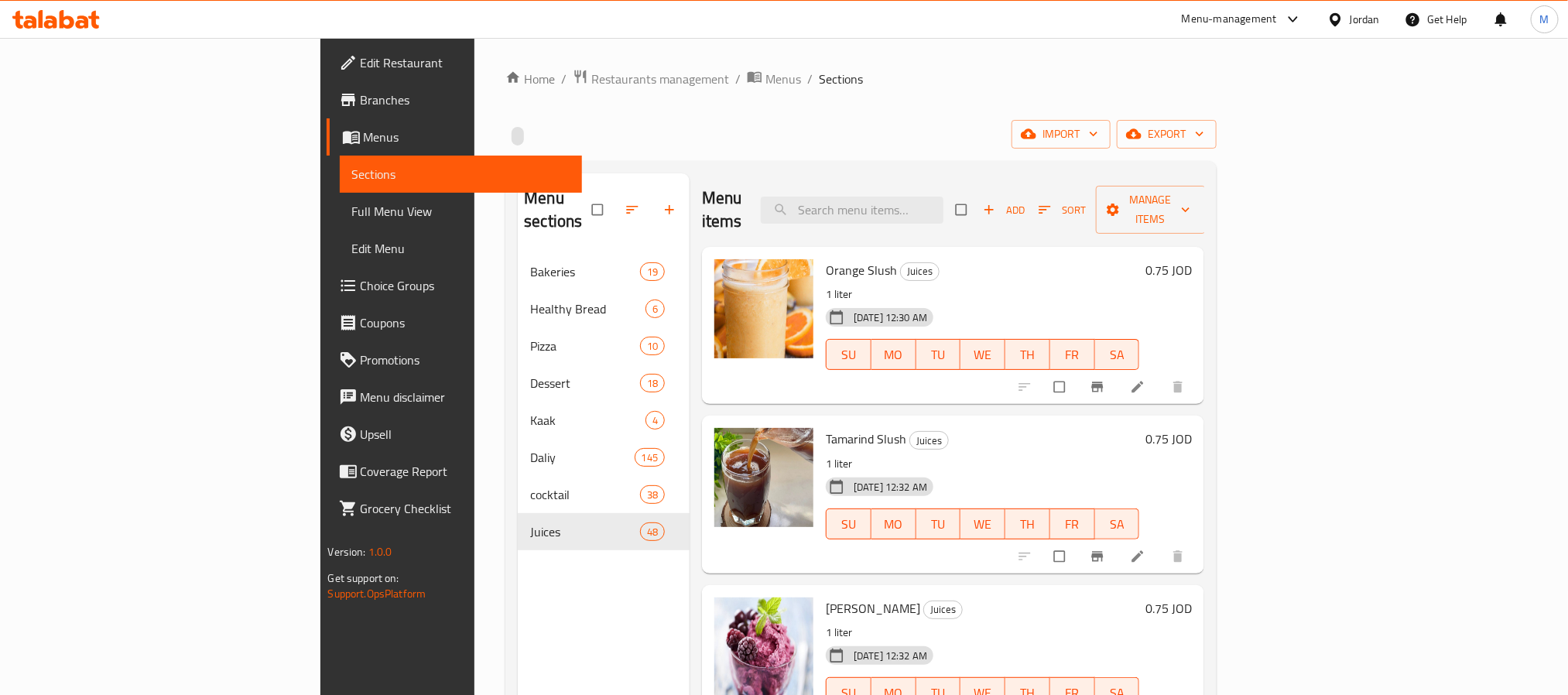
click at [1000, 158] on div "Home / Restaurants management / Menus / Sections import export Menu sections Ba…" at bounding box center [861, 475] width 712 height 812
click at [1204, 138] on span "export" at bounding box center [1167, 135] width 75 height 19
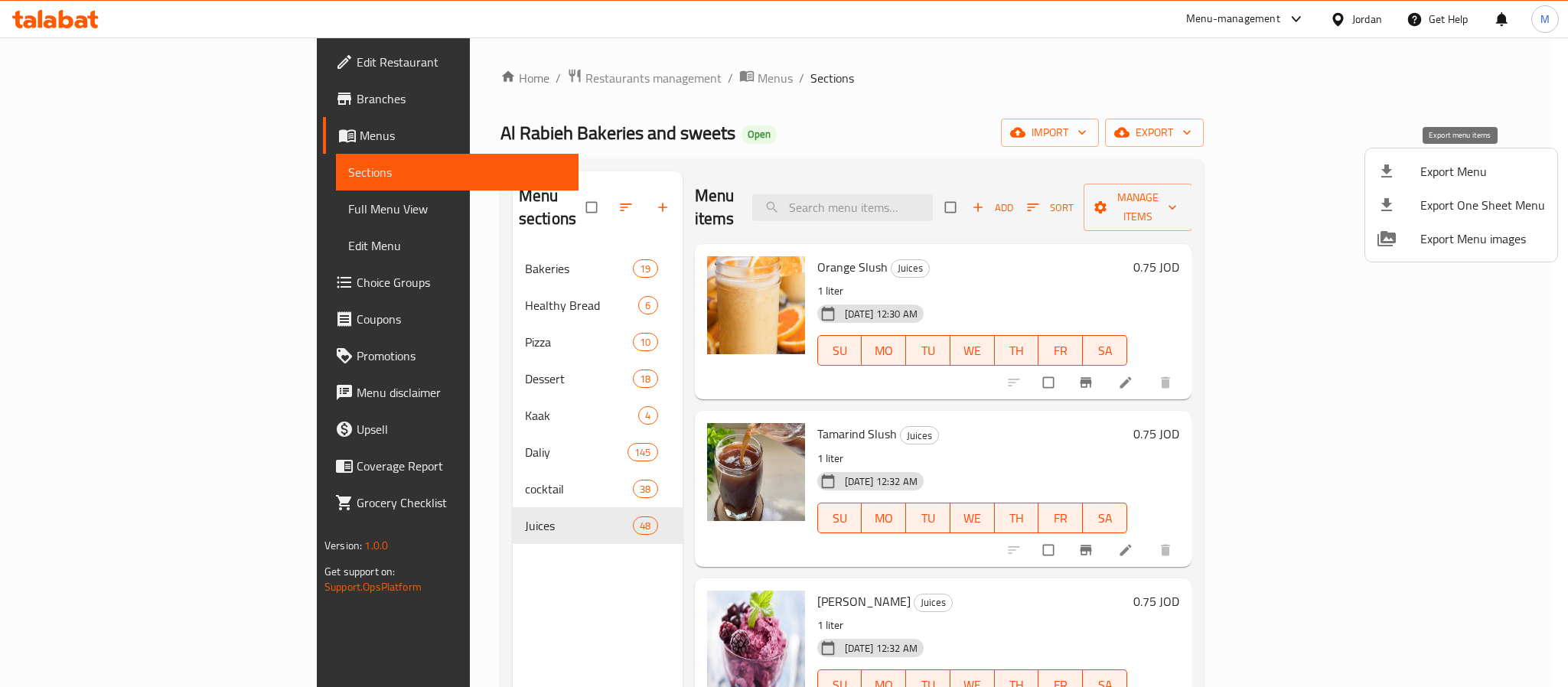
click at [1395, 172] on icon at bounding box center [1386, 171] width 18 height 18
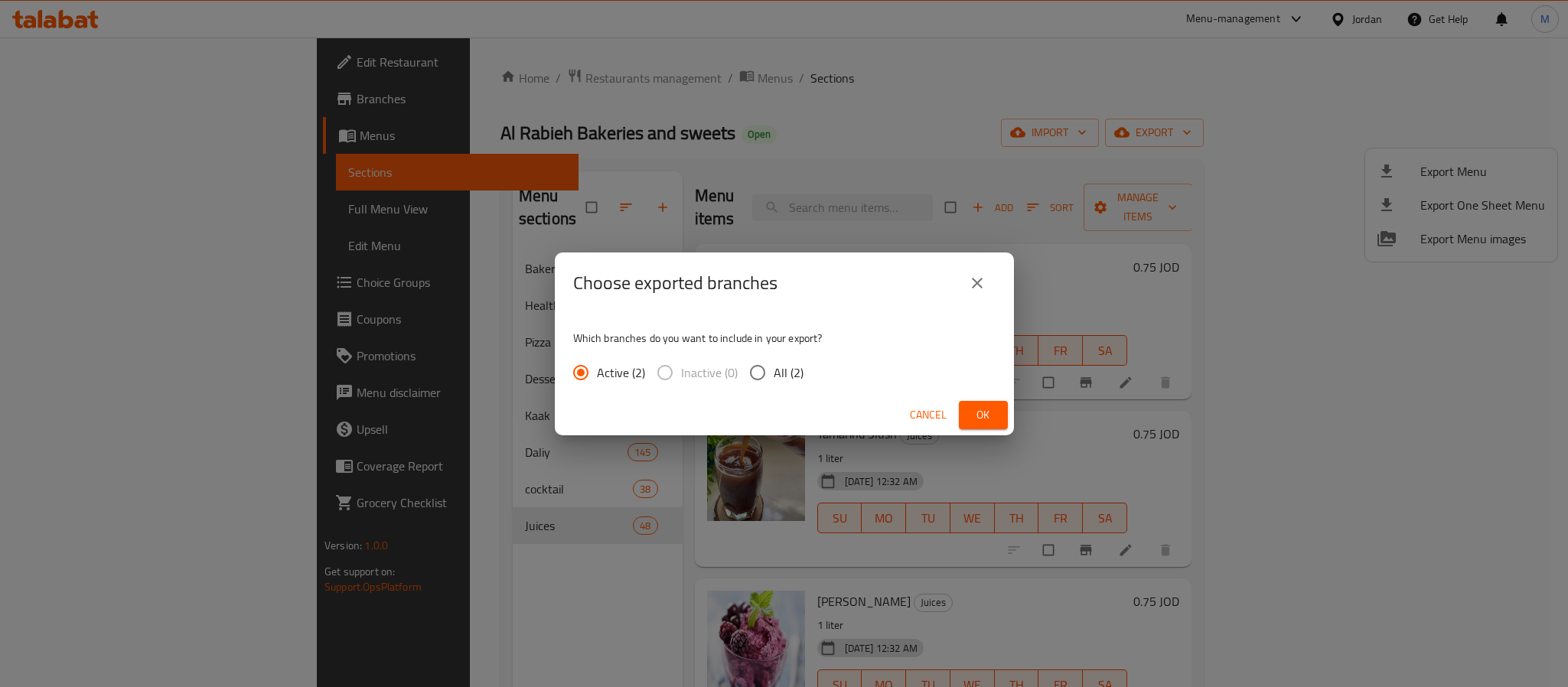
click at [788, 381] on span "All (2)" at bounding box center [789, 372] width 30 height 18
click at [774, 381] on input "All (2)" at bounding box center [757, 372] width 32 height 32
radio input "true"
click at [987, 416] on span "Ok" at bounding box center [983, 415] width 24 height 19
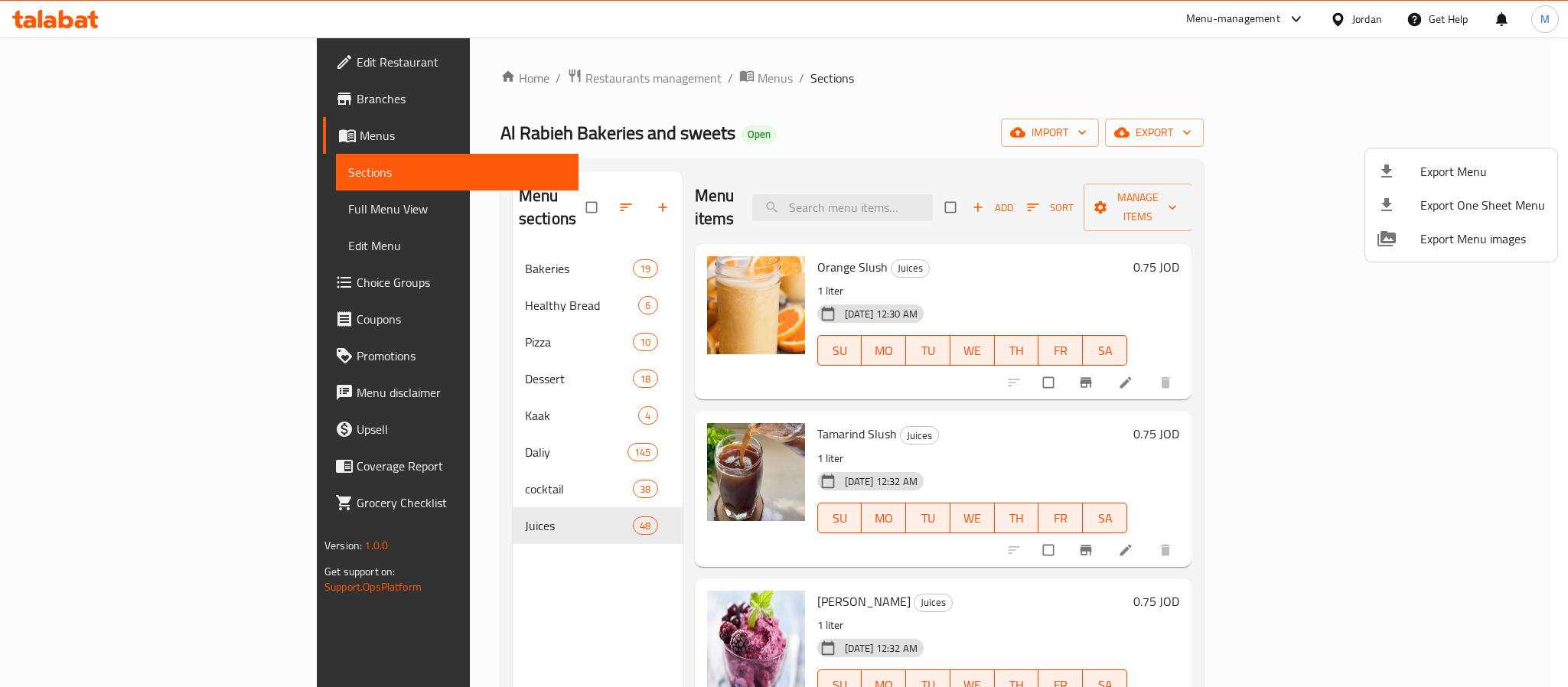
drag, startPoint x: 747, startPoint y: 154, endPoint x: 1249, endPoint y: 21, distance: 519.3
click at [747, 153] on div at bounding box center [784, 343] width 1568 height 687
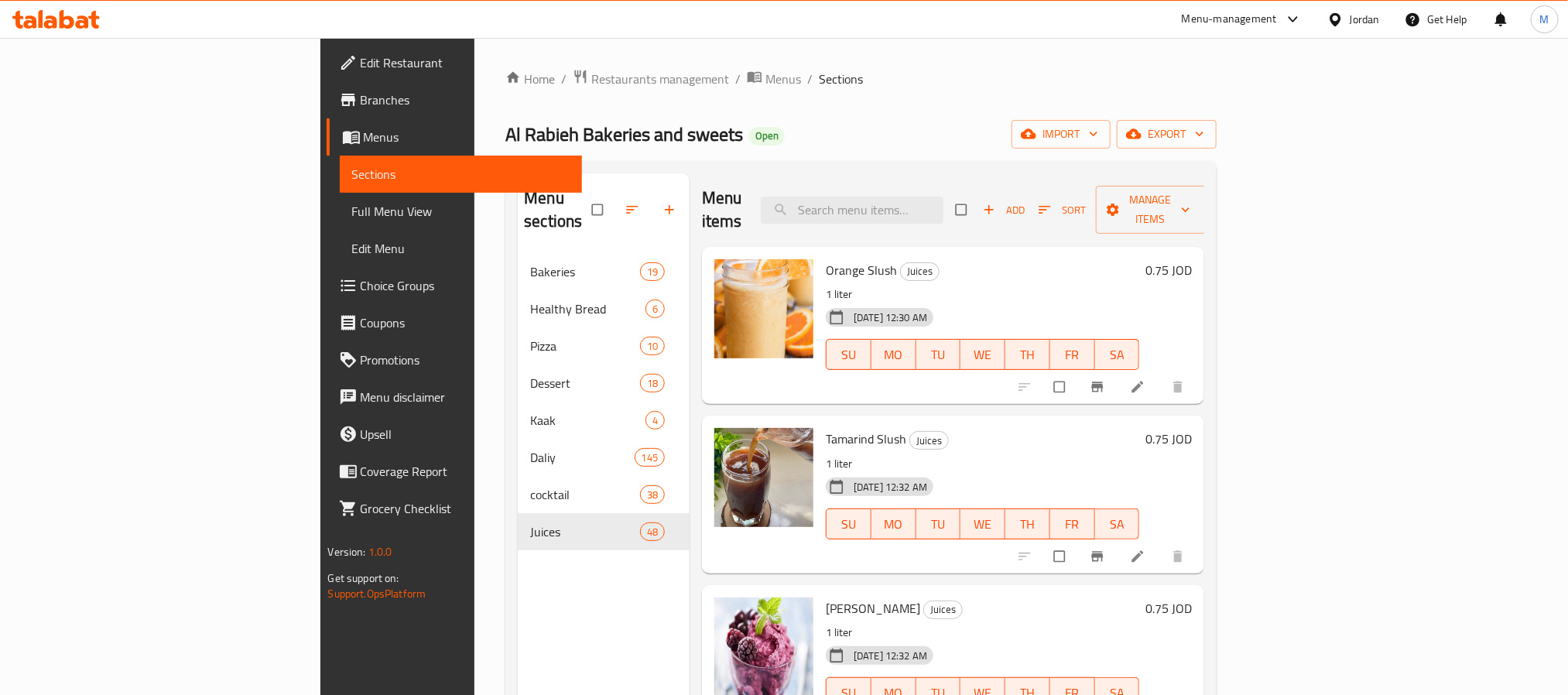
click at [1375, 23] on div "Jordan" at bounding box center [1365, 19] width 30 height 17
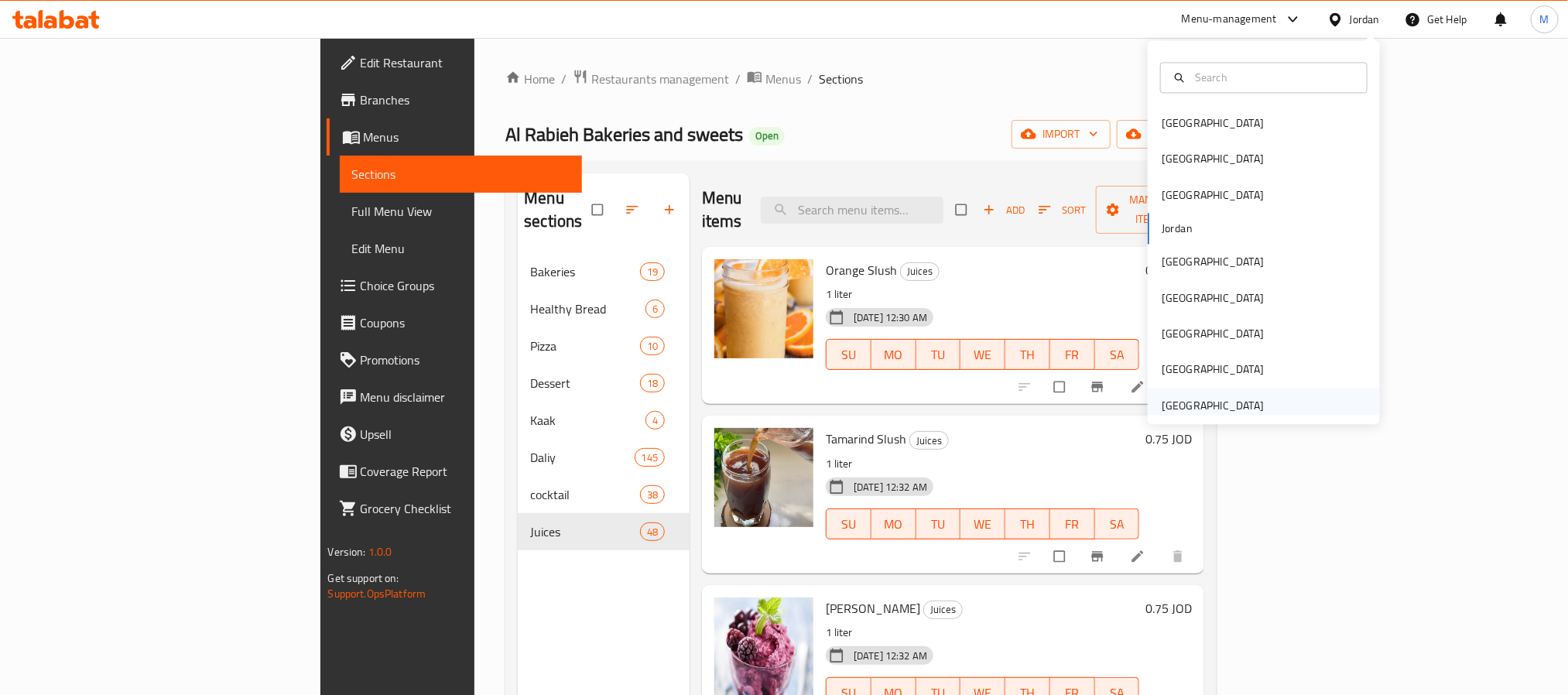
click at [1196, 406] on div "[GEOGRAPHIC_DATA]" at bounding box center [1212, 405] width 102 height 17
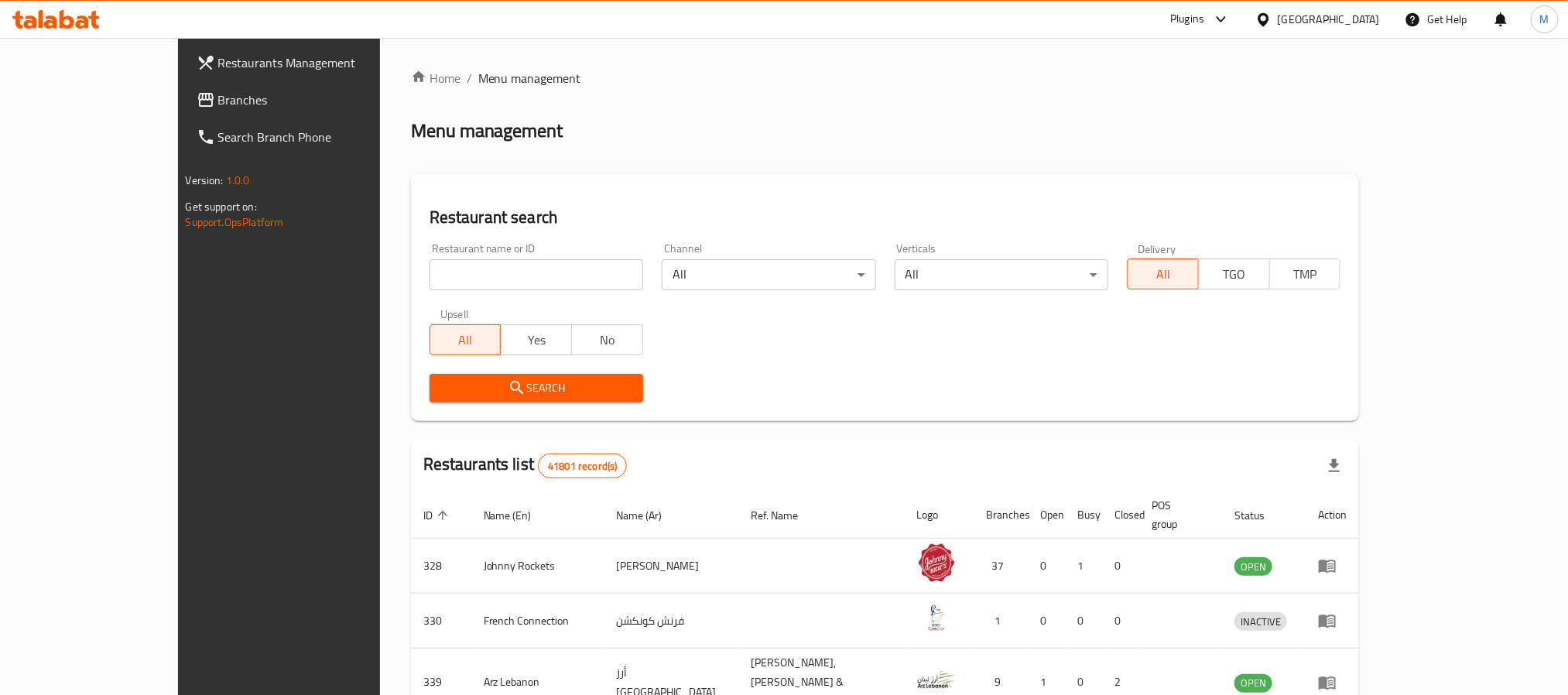
click at [218, 105] on span "Branches" at bounding box center [322, 100] width 209 height 18
